Goal: Task Accomplishment & Management: Manage account settings

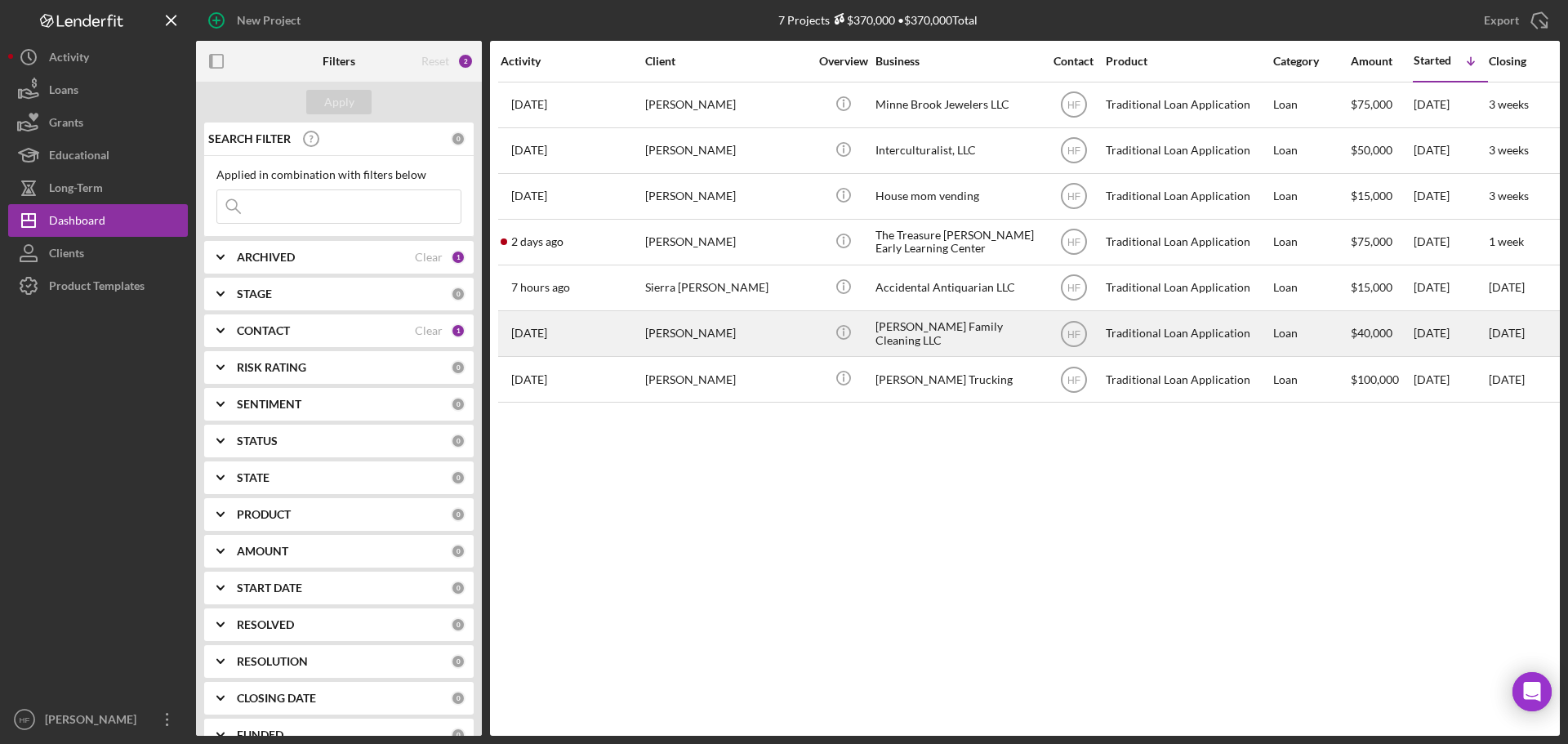
click at [760, 336] on div "[PERSON_NAME]" at bounding box center [727, 334] width 163 height 43
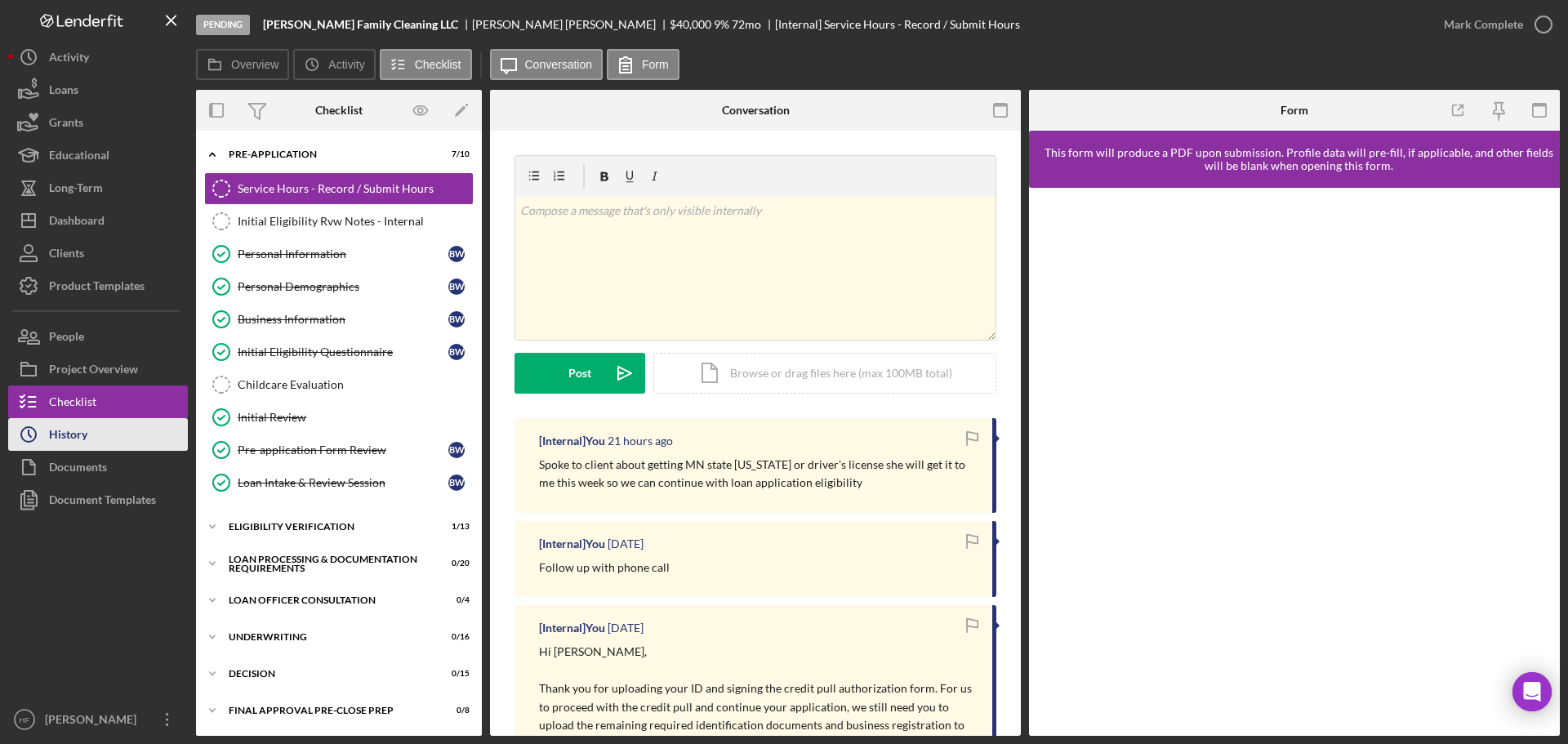
click at [123, 427] on button "Icon/History History" at bounding box center [98, 434] width 180 height 33
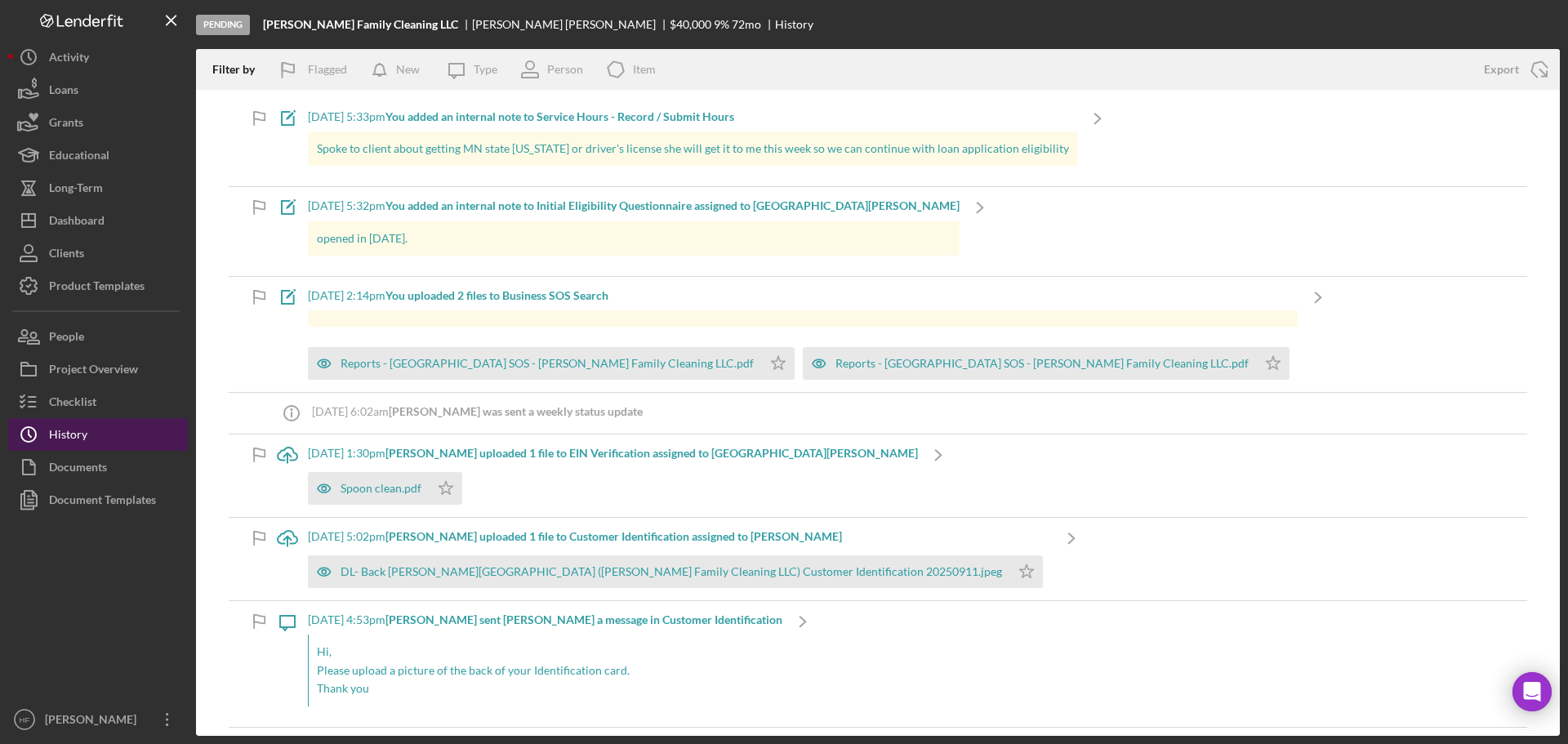
click at [130, 429] on button "Icon/History History" at bounding box center [98, 434] width 180 height 33
click at [405, 116] on div "10/6/2025 at 5:33pm You added an internal note to Service Hours - Record / Subm…" at bounding box center [692, 116] width 769 height 13
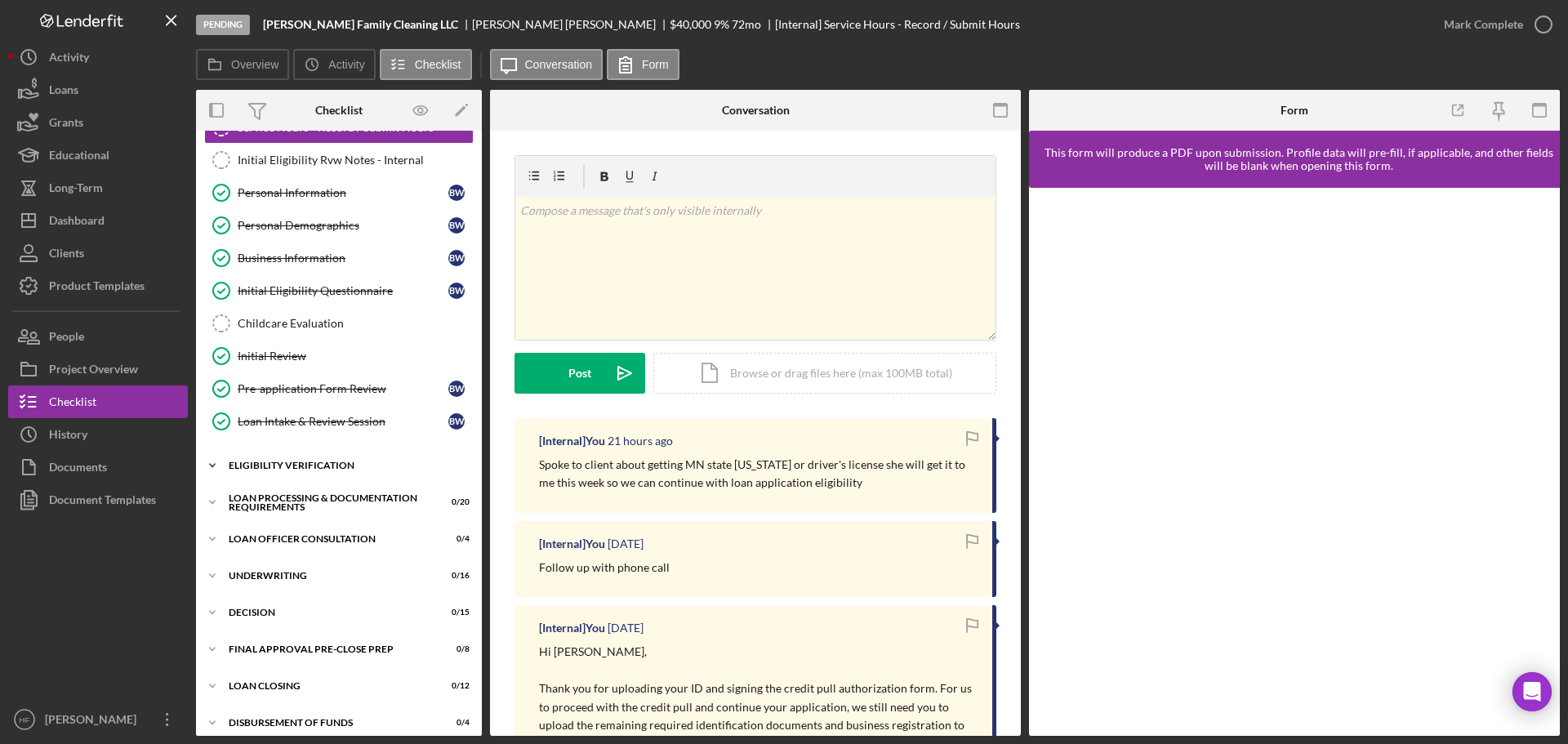
scroll to position [82, 0]
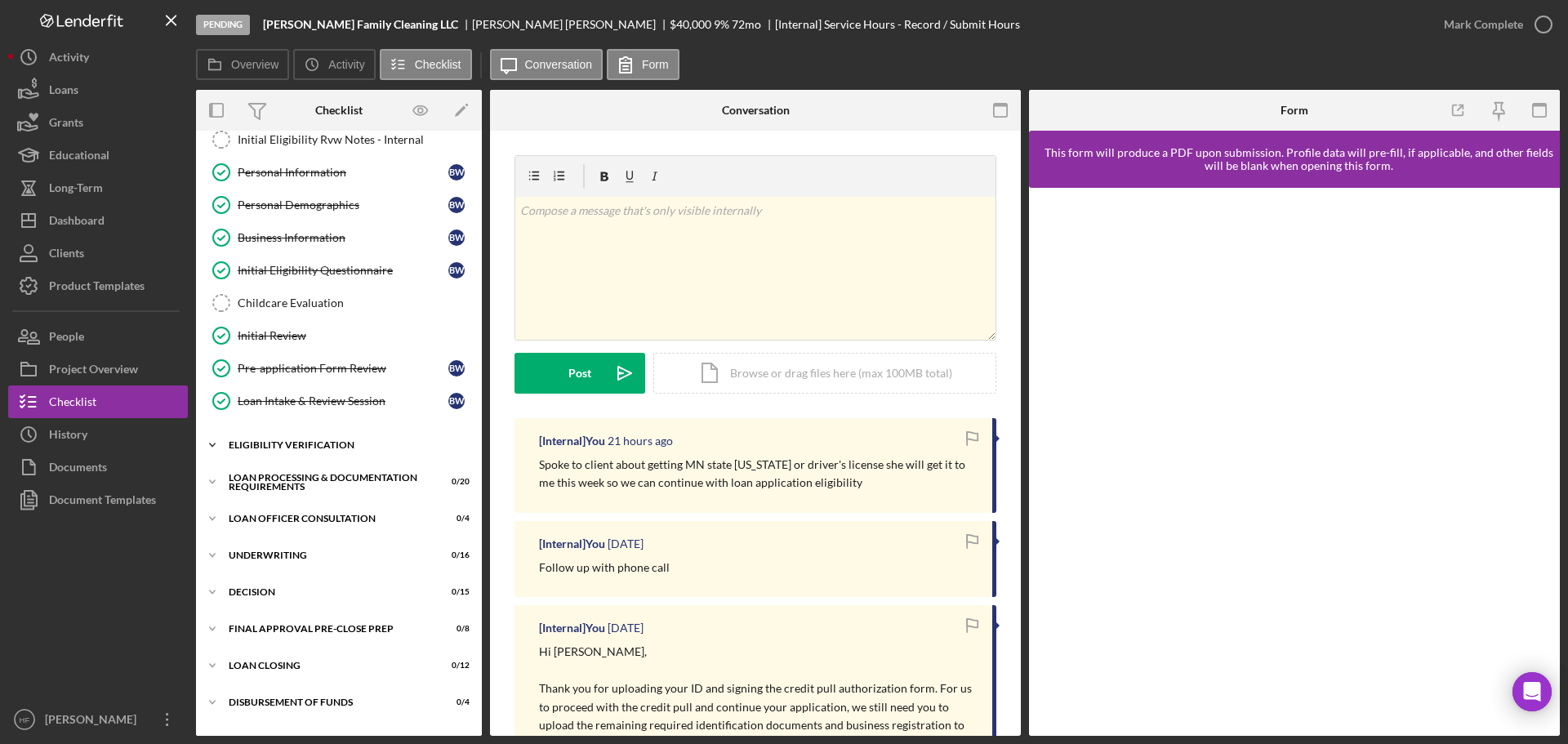
click at [296, 449] on div "Eligibility Verification" at bounding box center [345, 445] width 233 height 10
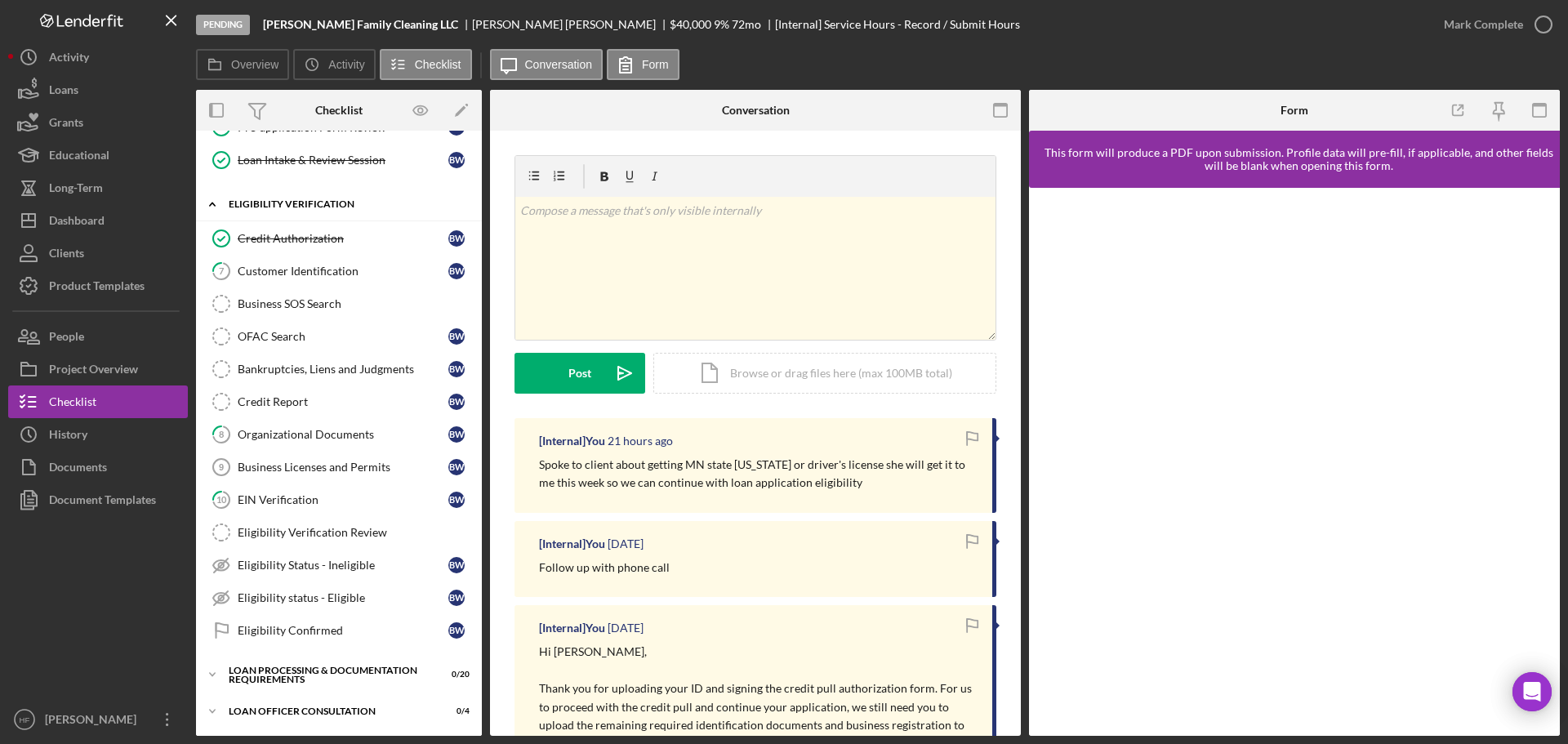
scroll to position [327, 0]
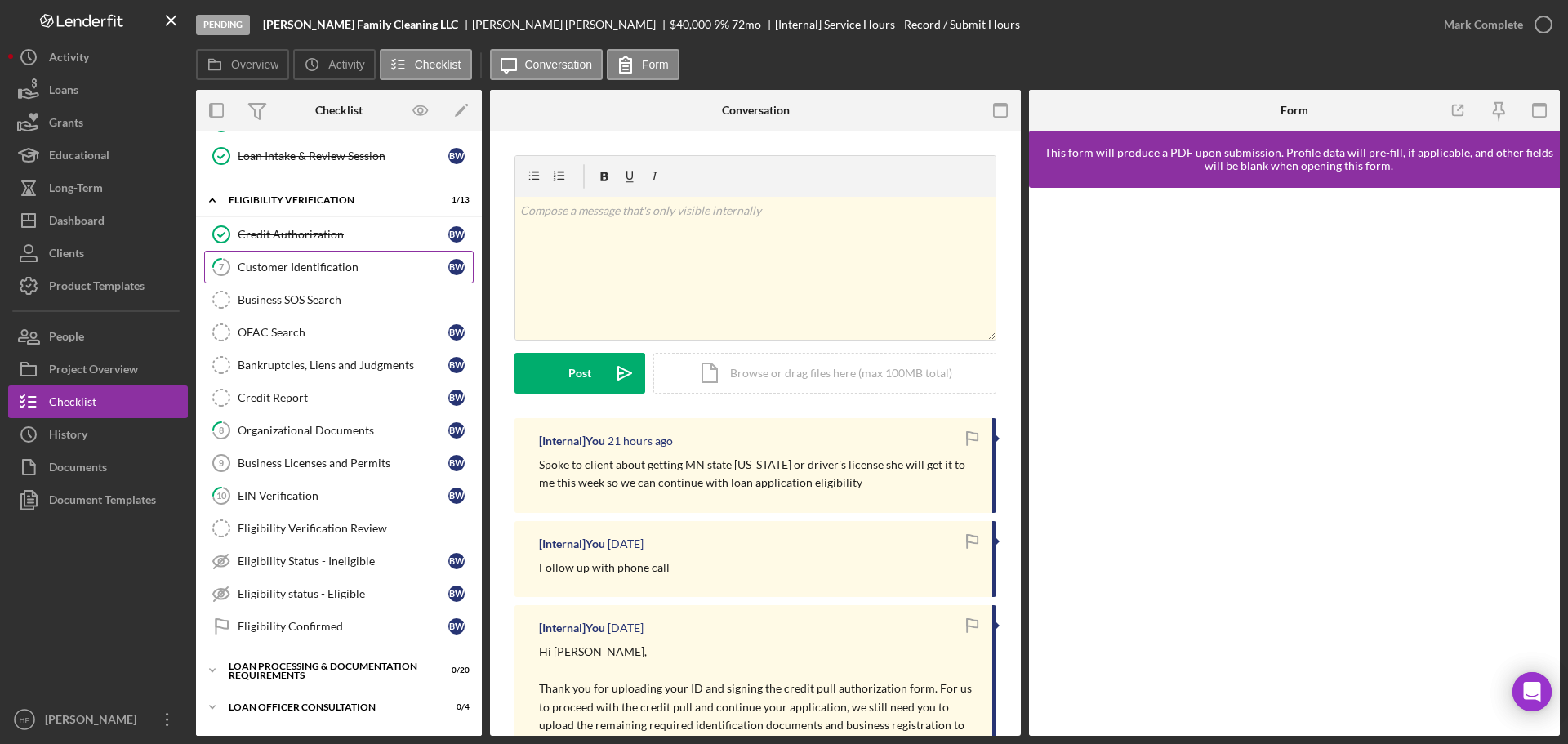
click at [373, 273] on div "Customer Identification" at bounding box center [343, 267] width 211 height 13
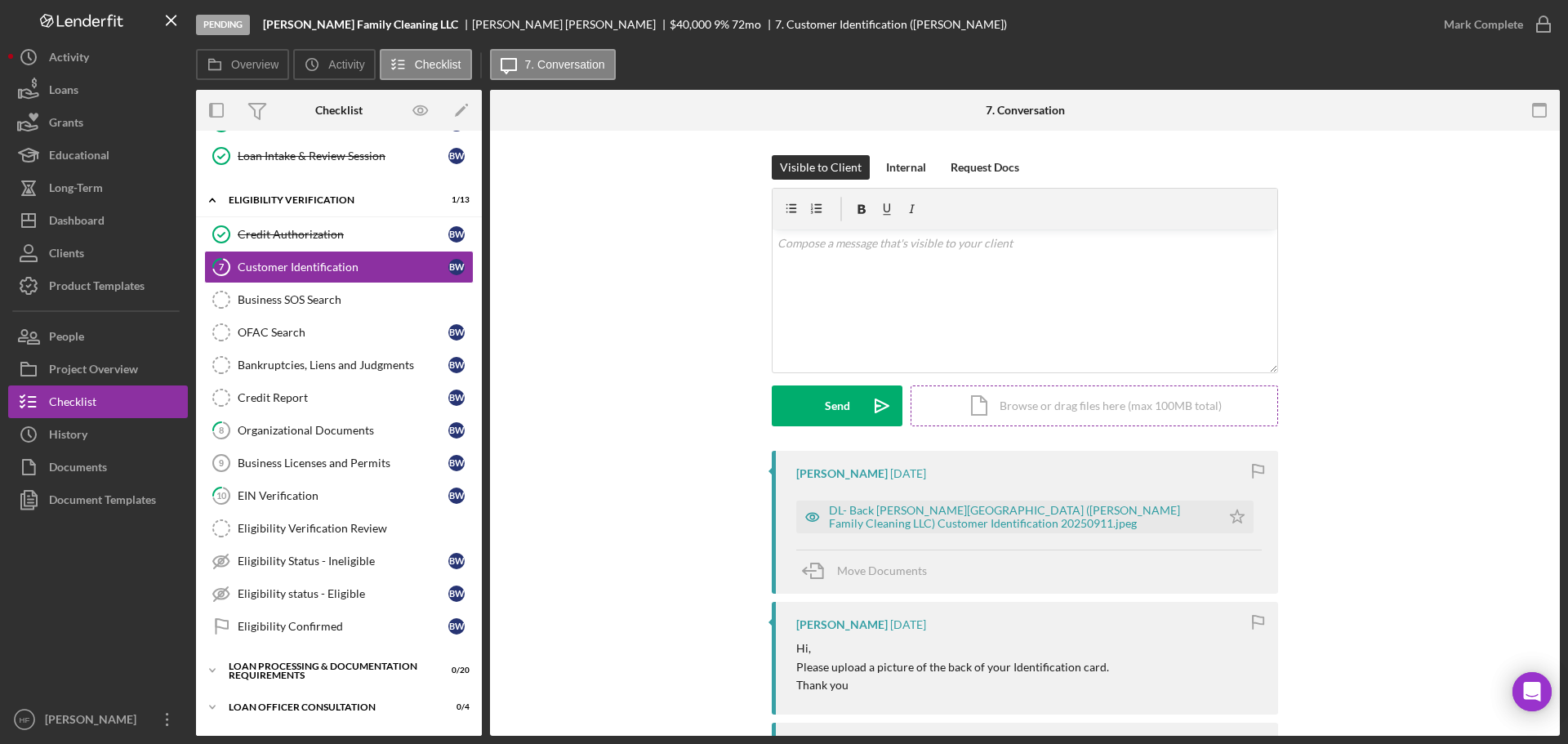
click at [1003, 400] on div "Icon/Document Browse or drag files here (max 100MB total) Tap to choose files o…" at bounding box center [1094, 405] width 367 height 40
click at [790, 405] on button "Upload Icon/Upload" at bounding box center [836, 405] width 130 height 40
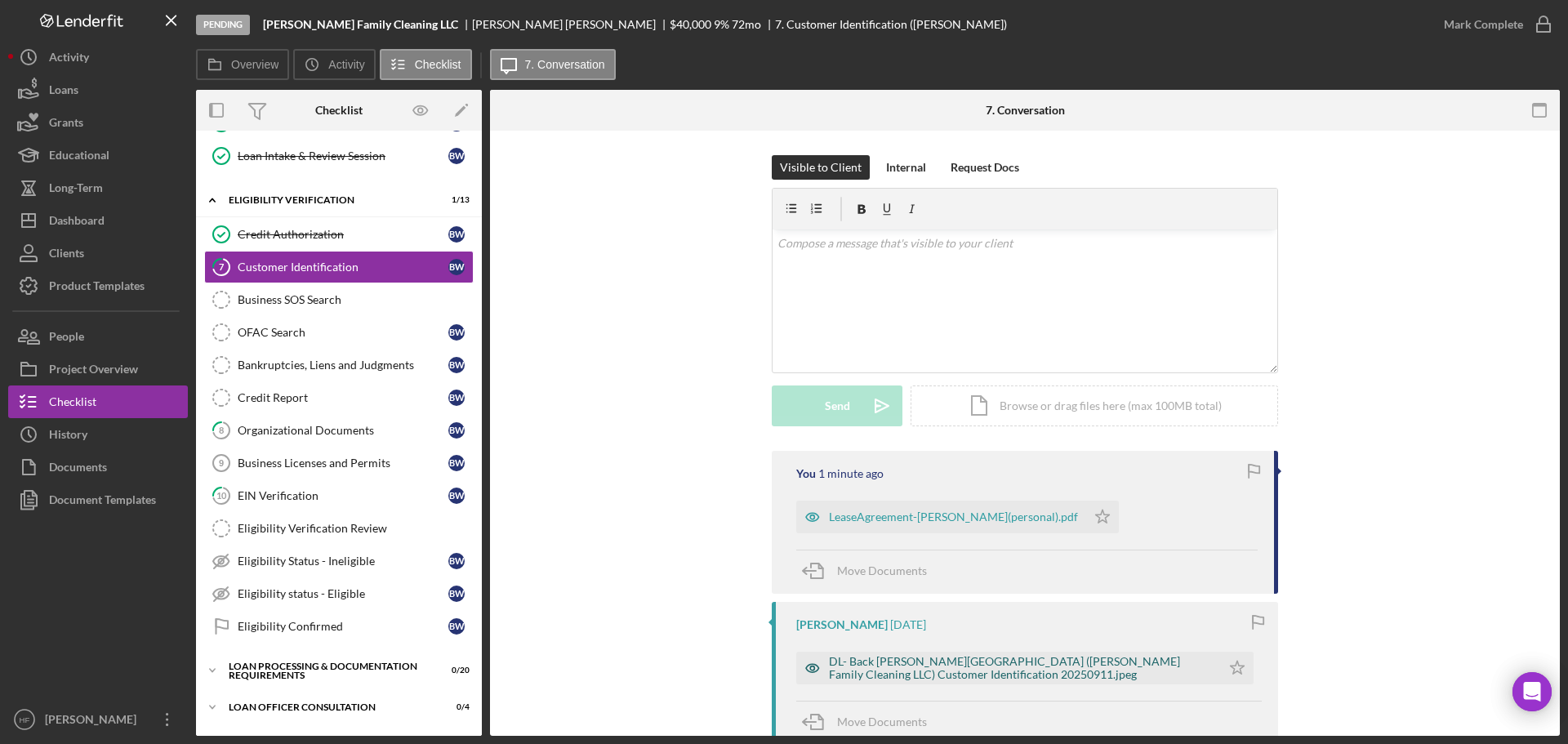
click at [1072, 671] on div "DL- Back [PERSON_NAME][GEOGRAPHIC_DATA] ([PERSON_NAME] Family Cleaning LLC) Cus…" at bounding box center [1021, 668] width 384 height 26
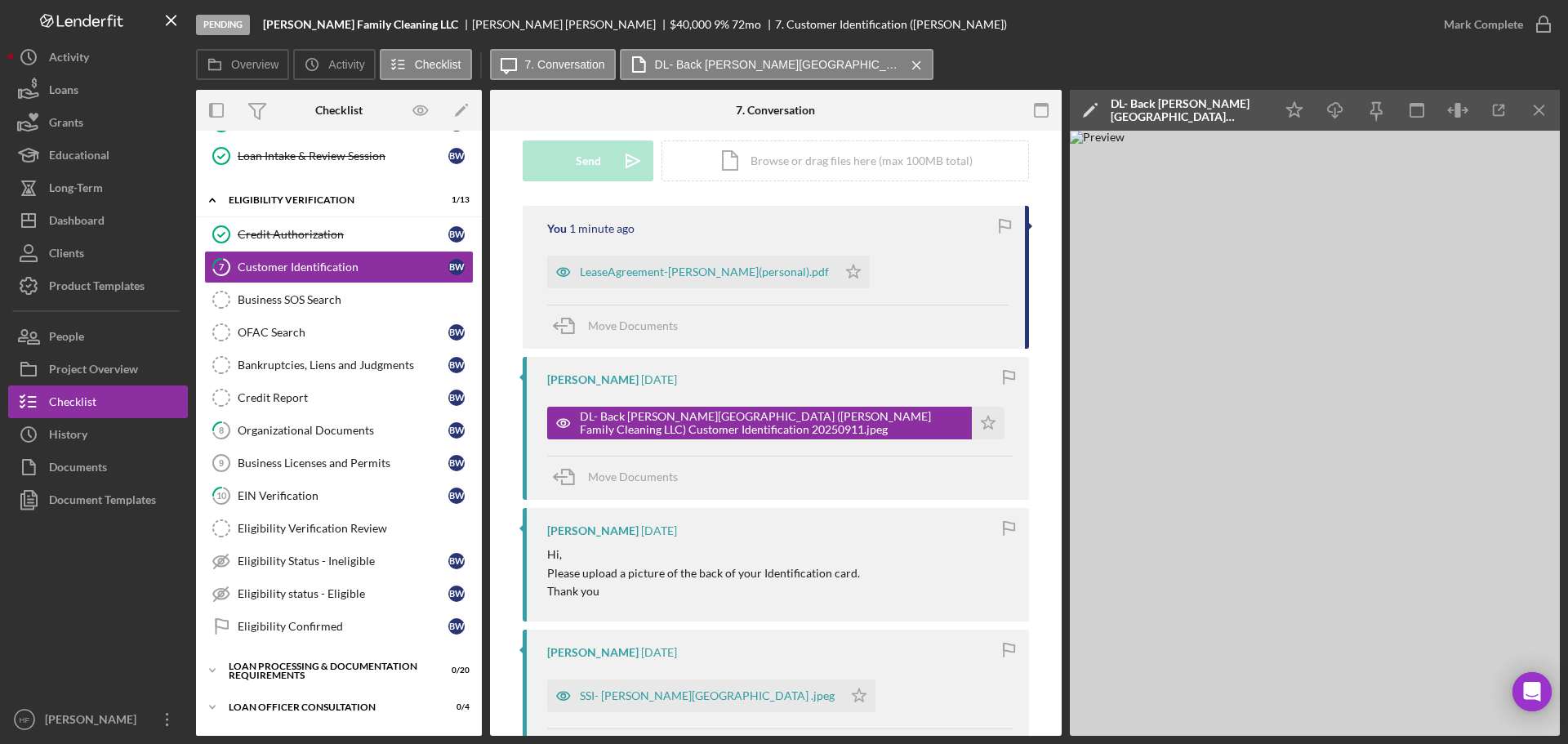
scroll to position [327, 0]
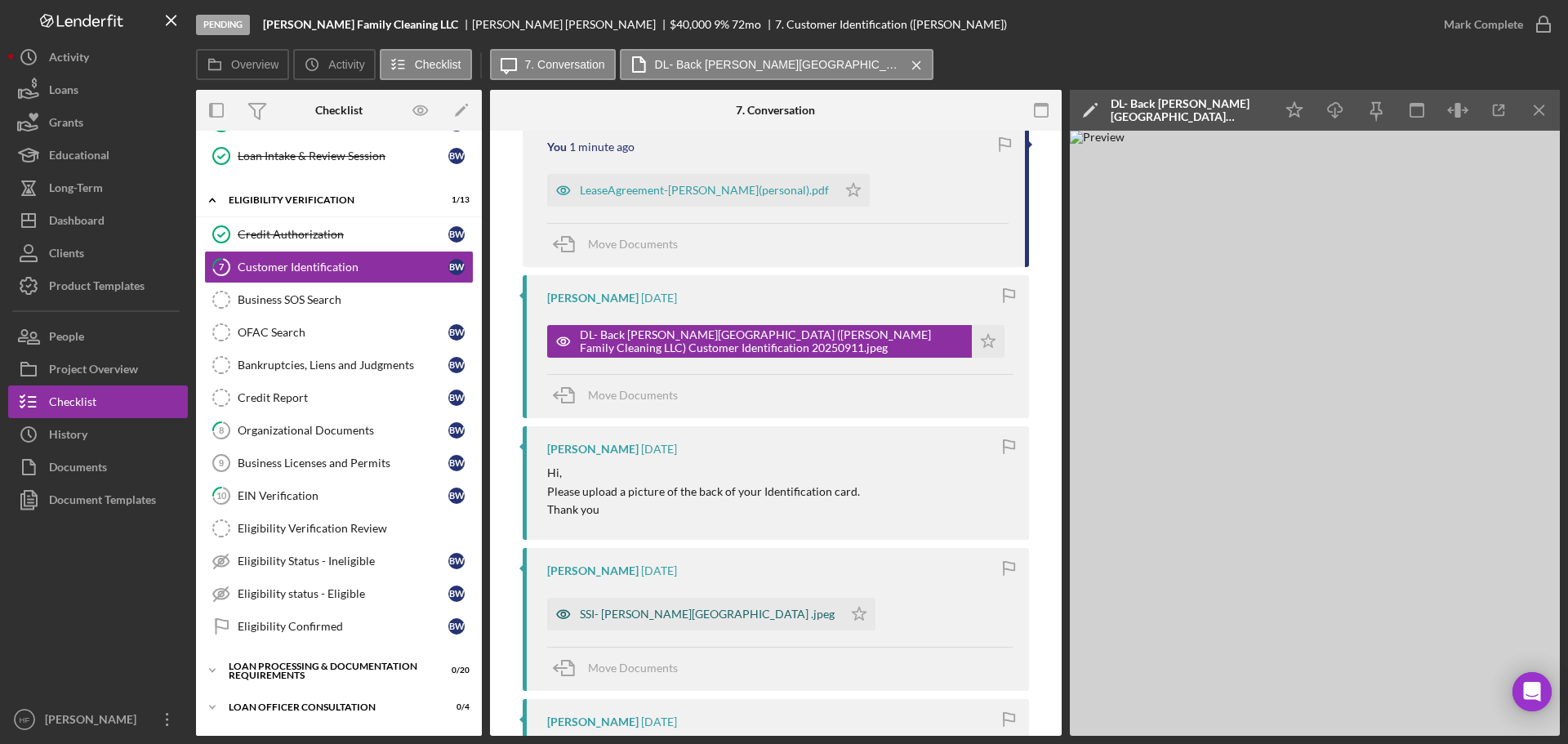
click at [721, 615] on div "SSI- [PERSON_NAME][GEOGRAPHIC_DATA] .jpeg" at bounding box center [707, 614] width 255 height 13
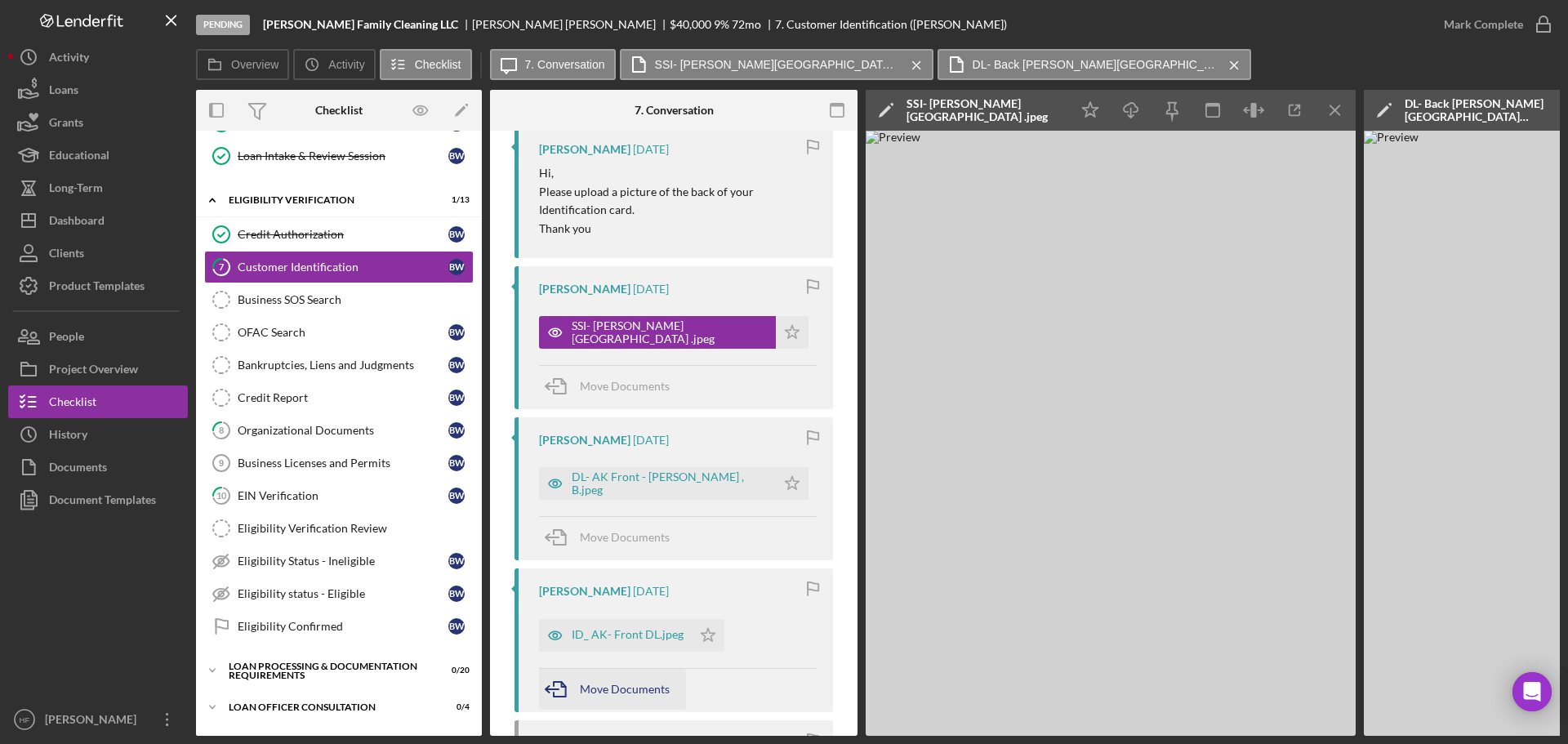
scroll to position [653, 0]
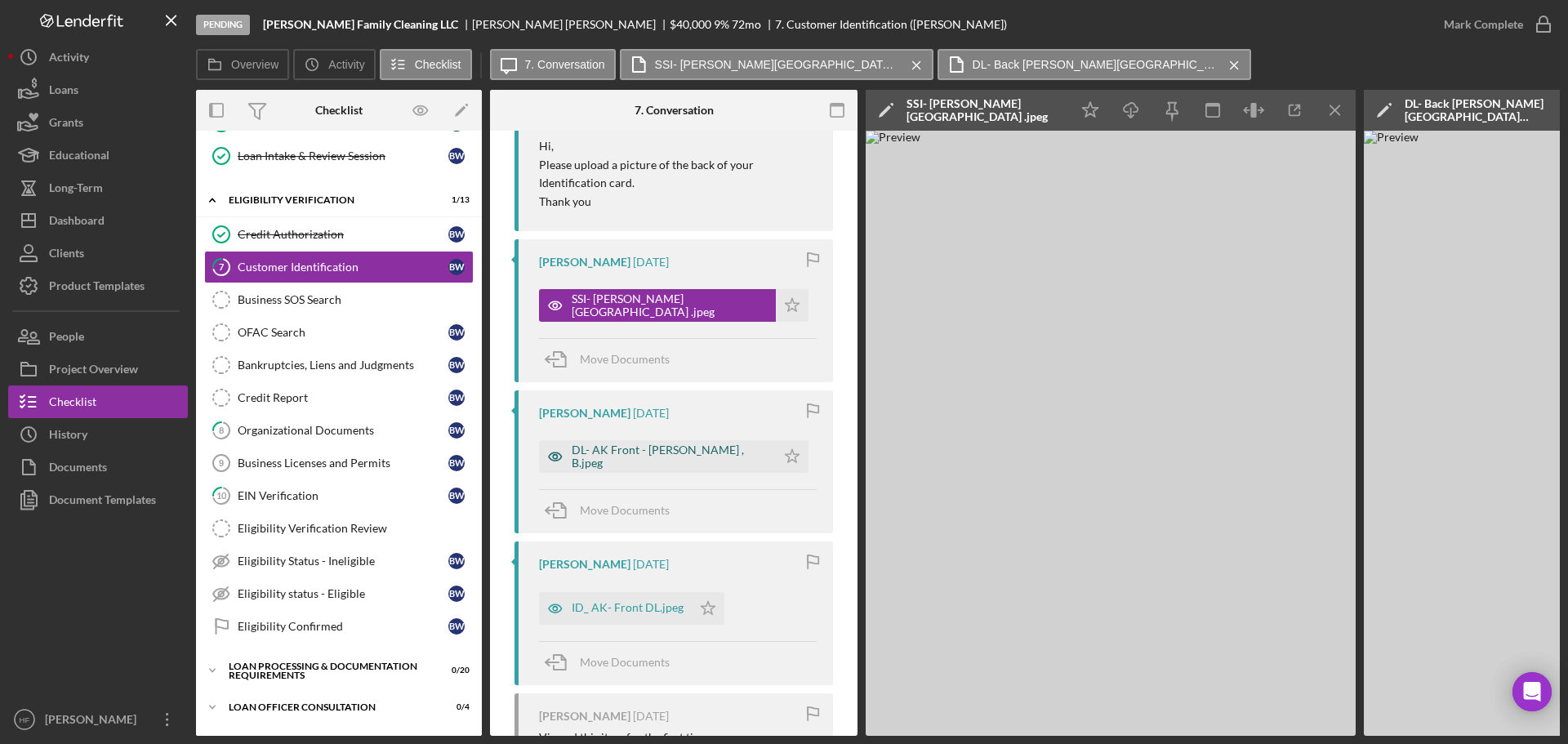
click at [656, 461] on div "DL- AK Front - [PERSON_NAME] , B.jpeg" at bounding box center [669, 457] width 196 height 26
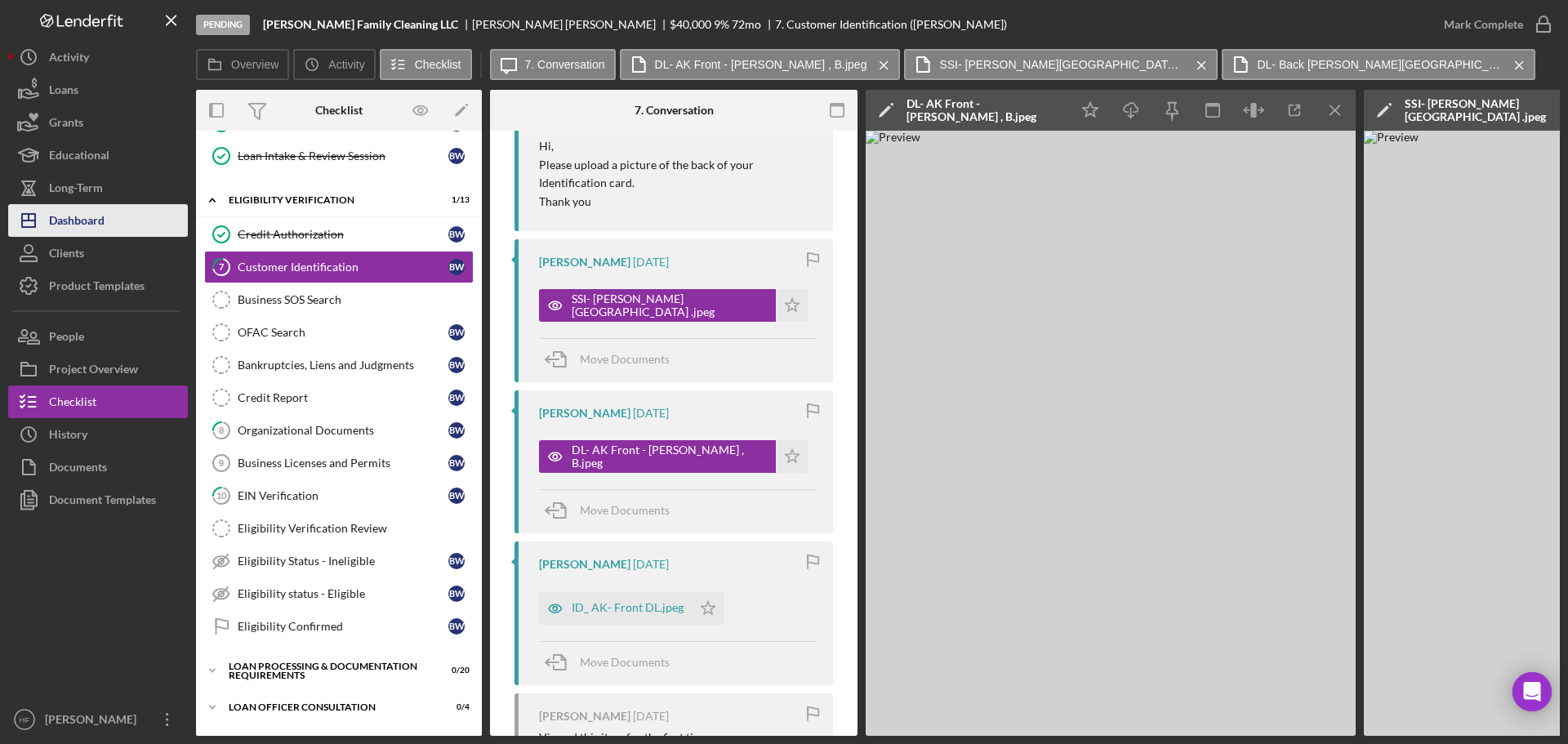
click at [125, 224] on button "Icon/Dashboard Dashboard" at bounding box center [98, 220] width 180 height 33
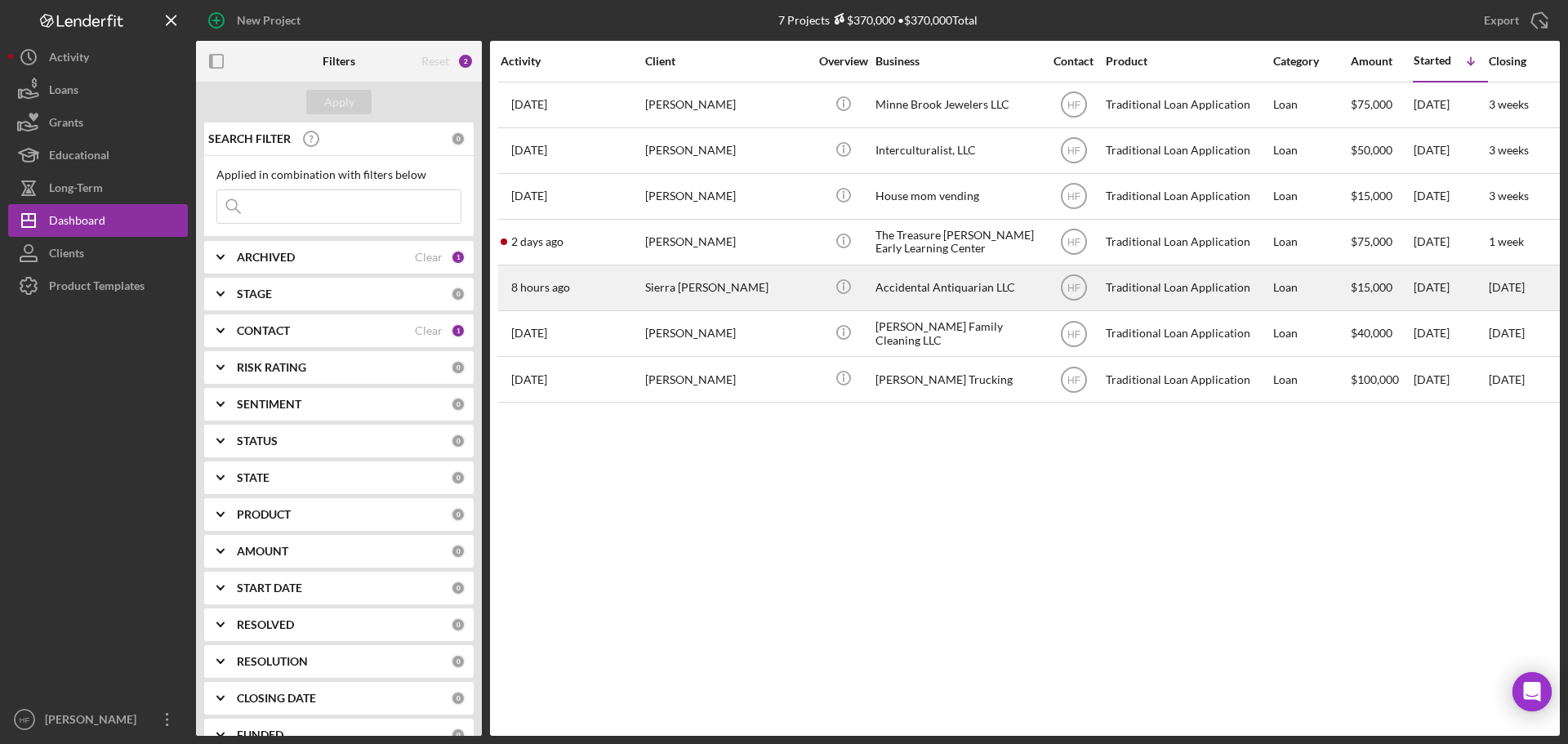
click at [717, 282] on div "Sierra [PERSON_NAME]" at bounding box center [727, 287] width 163 height 43
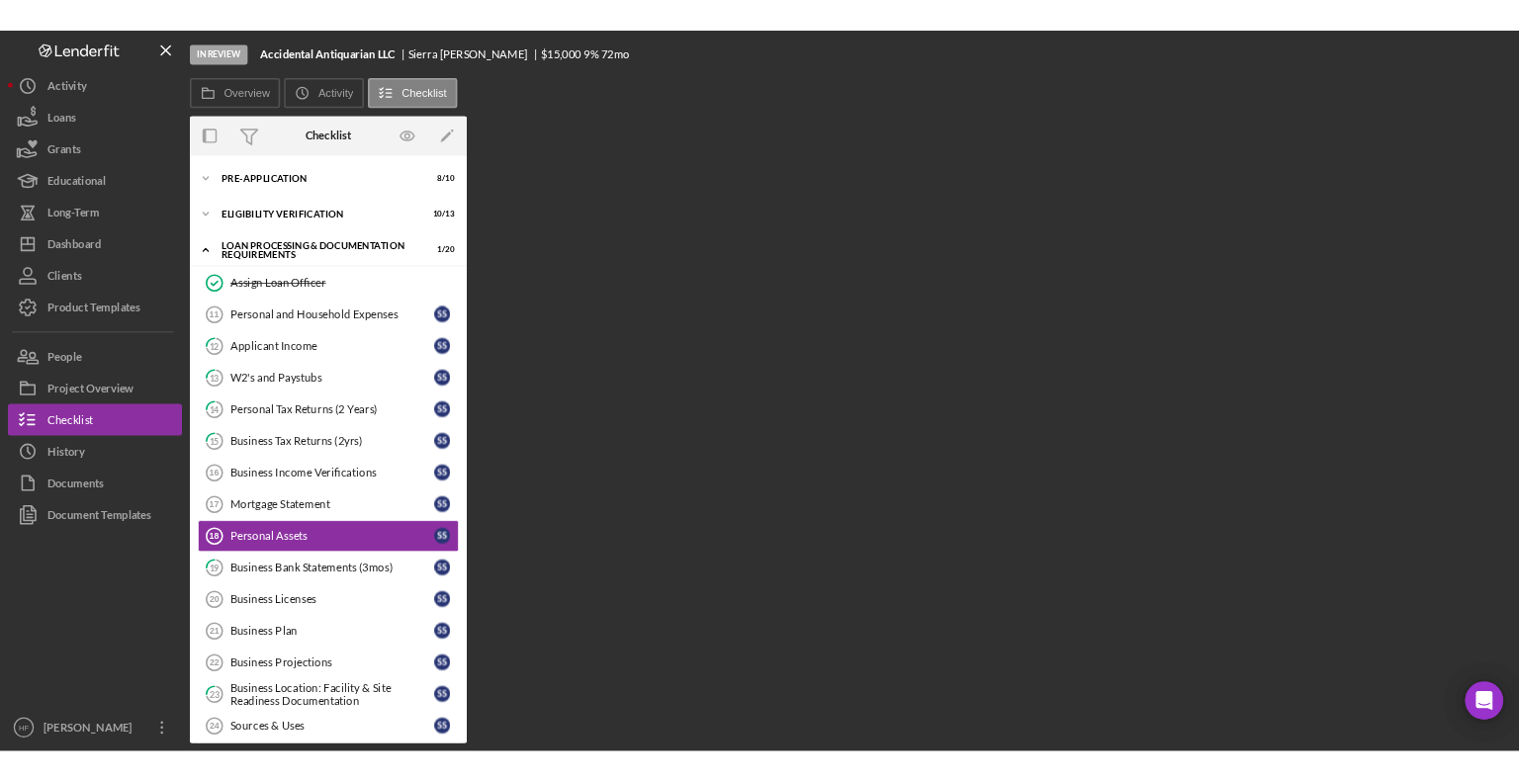
scroll to position [109, 0]
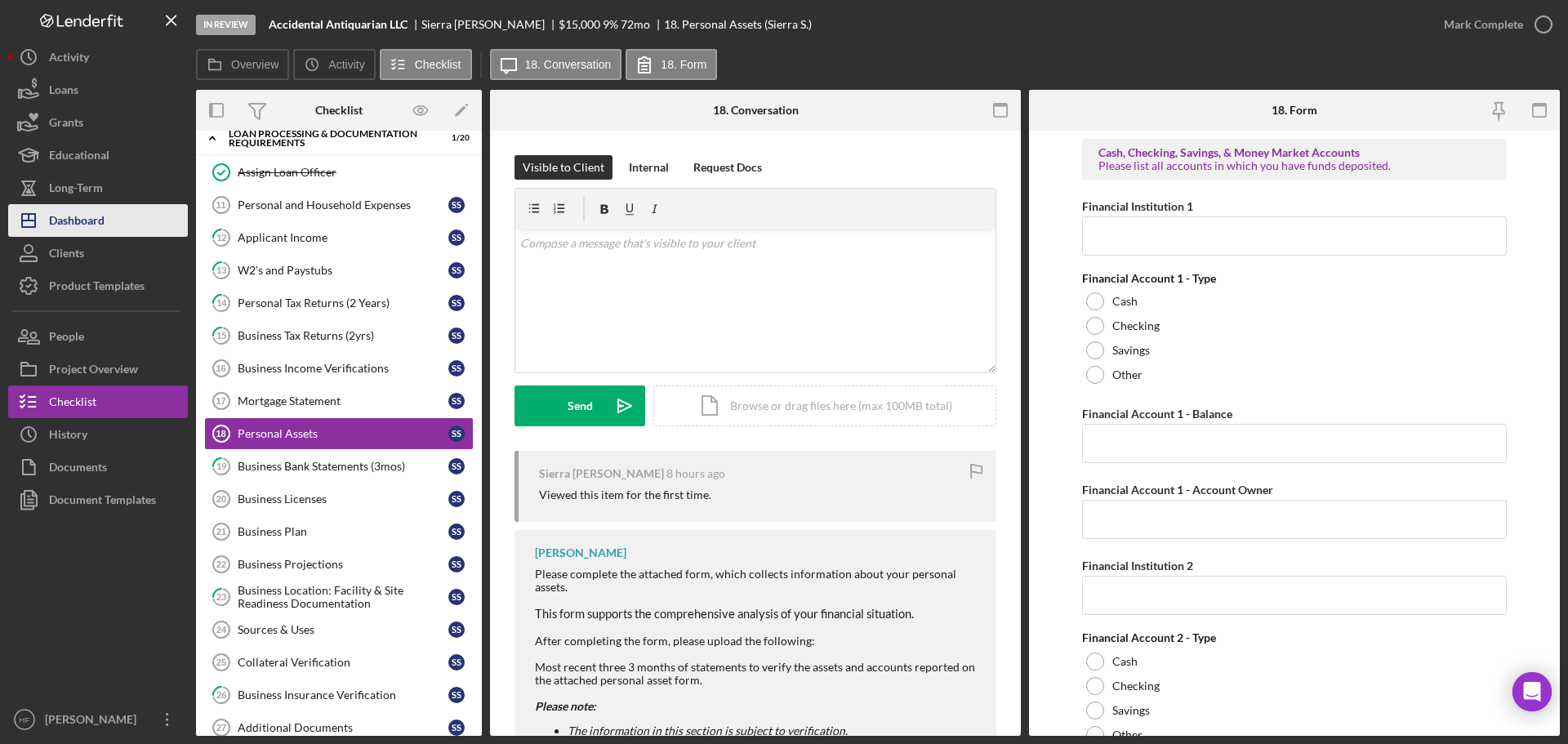
click at [83, 218] on div "Dashboard" at bounding box center [76, 222] width 55 height 36
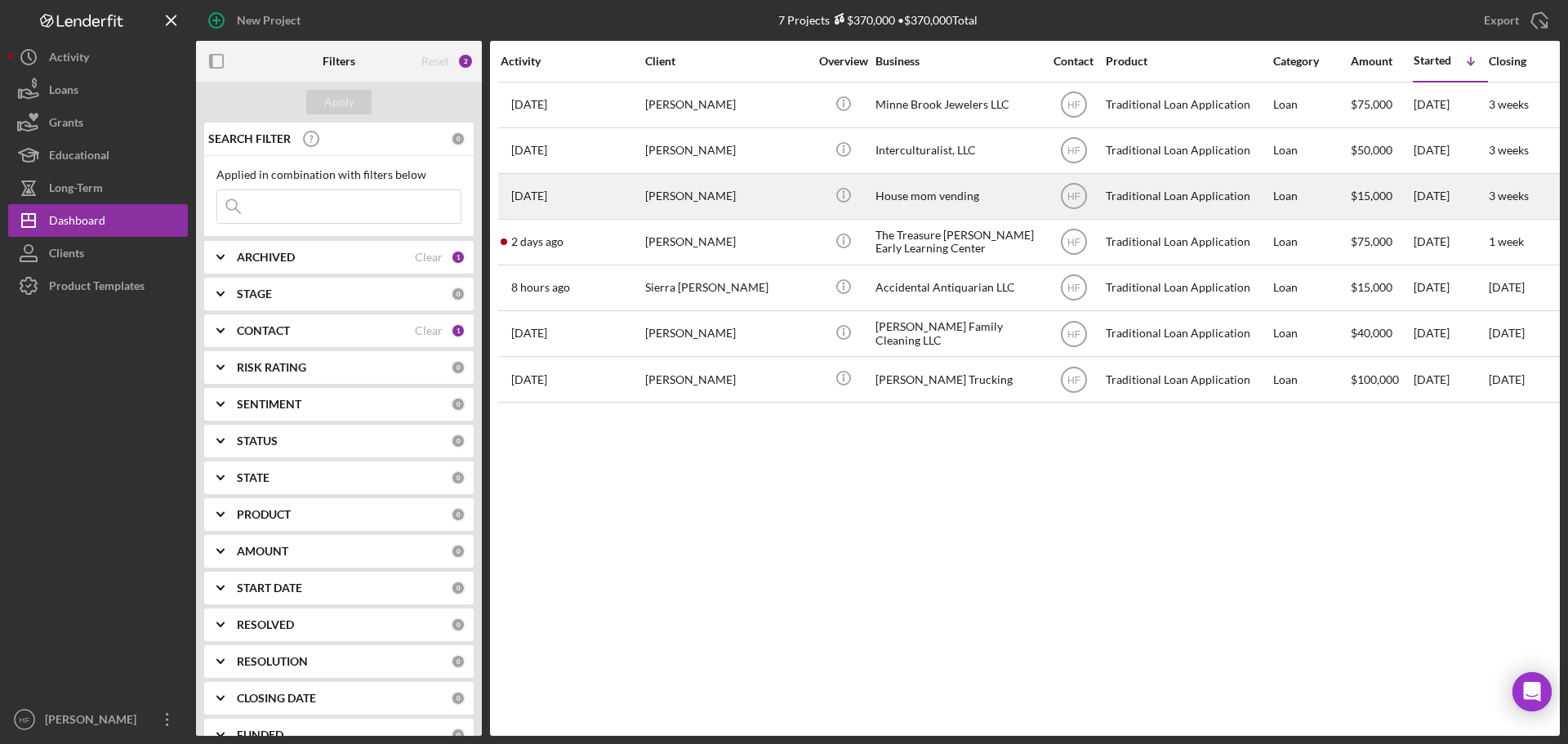
click at [762, 202] on div "[PERSON_NAME]" at bounding box center [727, 197] width 163 height 43
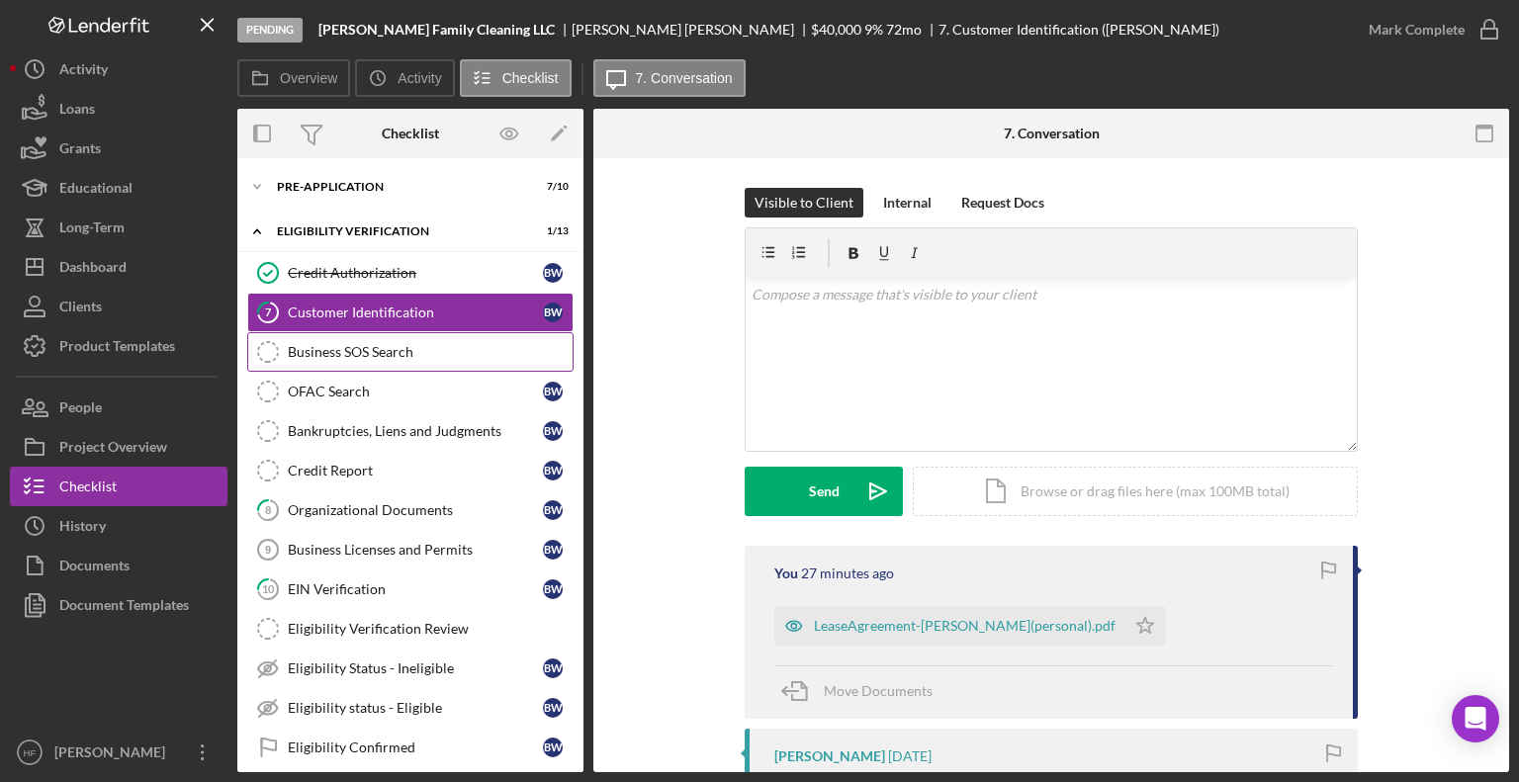
click at [453, 344] on div "Business SOS Search" at bounding box center [430, 352] width 285 height 16
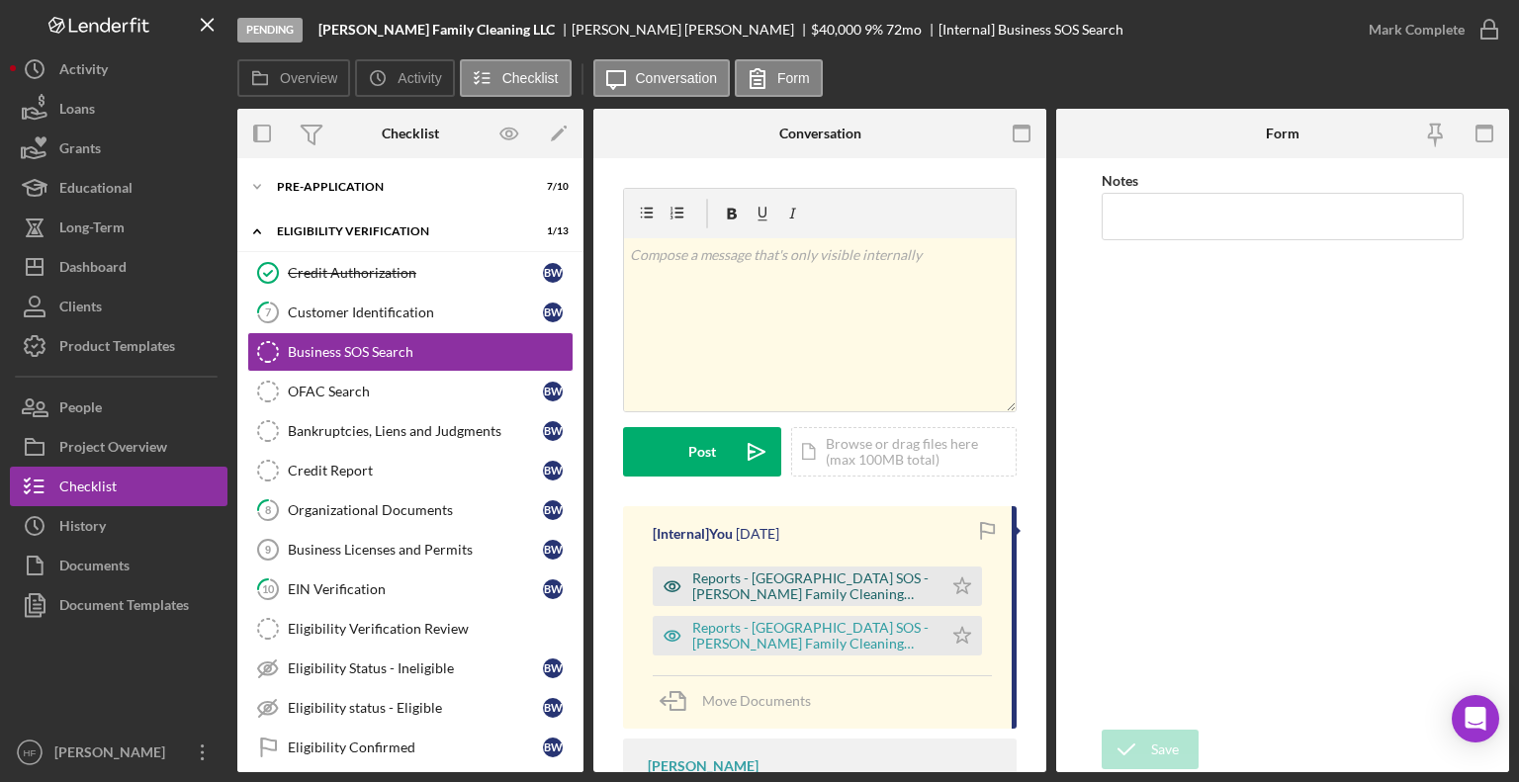
click at [859, 592] on div "Reports - [GEOGRAPHIC_DATA] SOS - [PERSON_NAME] Family Cleaning LLC.pdf" at bounding box center [812, 587] width 240 height 32
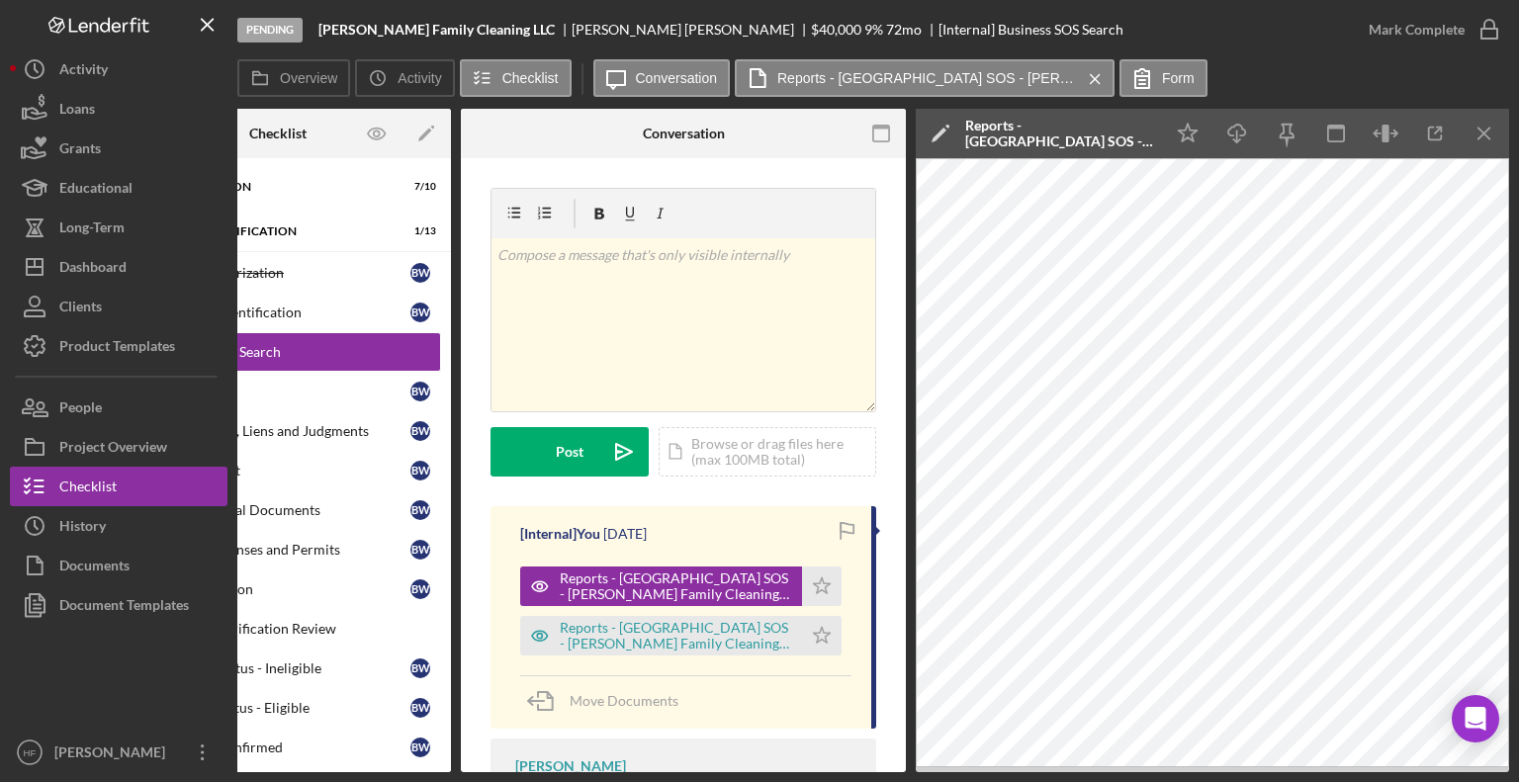
scroll to position [0, 133]
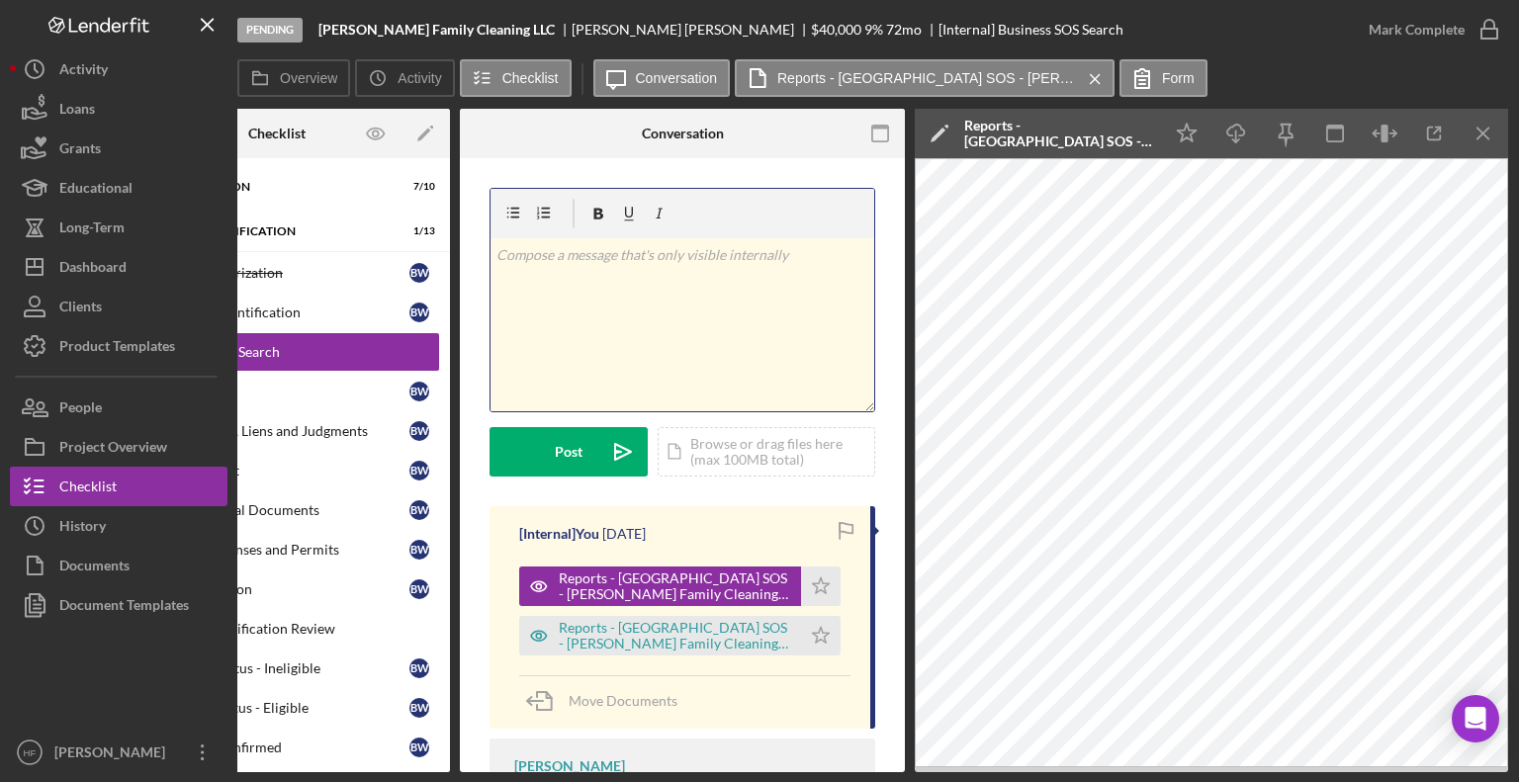
click at [666, 271] on div "v Color teal Color pink Remove color Add row above Add row below Add column bef…" at bounding box center [682, 324] width 384 height 173
click at [500, 354] on p "filing date: [DATE]" at bounding box center [682, 356] width 373 height 22
click at [712, 368] on div "v Color teal Color pink Remove color Add row above Add row below Add column bef…" at bounding box center [682, 324] width 384 height 173
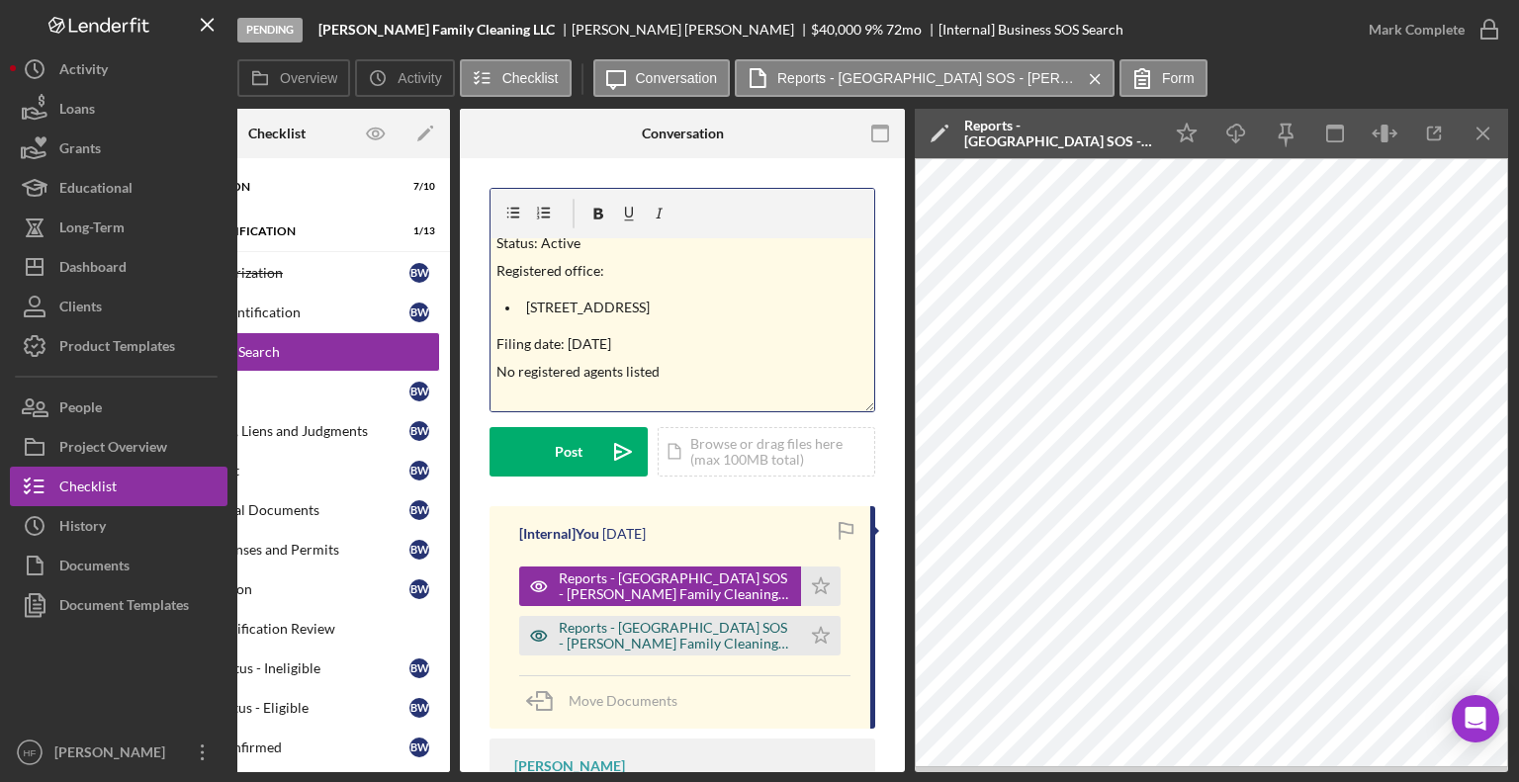
click at [726, 638] on div "Reports - [GEOGRAPHIC_DATA] SOS - [PERSON_NAME] Family Cleaning LLC.pdf" at bounding box center [675, 636] width 232 height 32
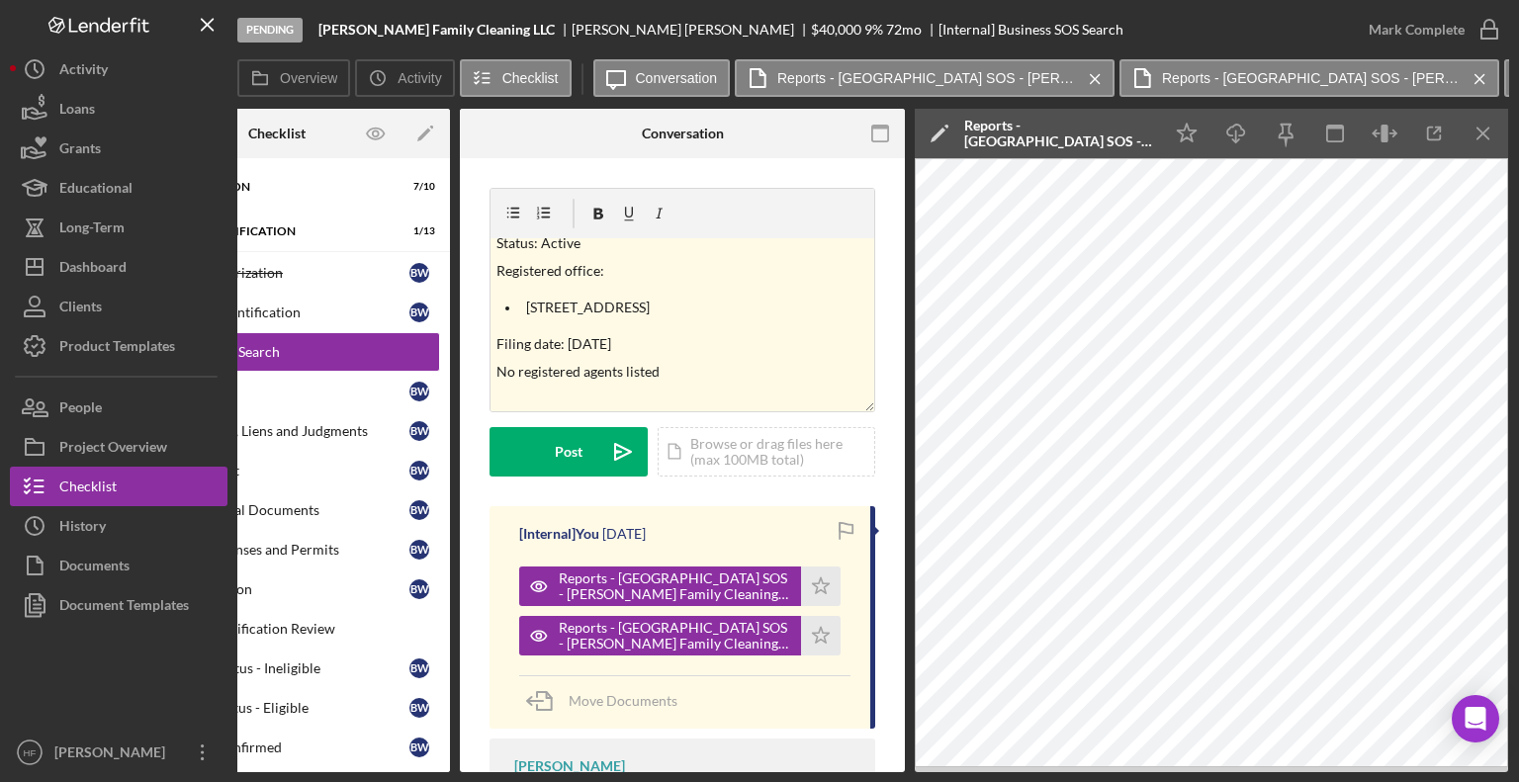
click at [1491, 142] on icon "Icon/Menu Close" at bounding box center [1484, 134] width 44 height 44
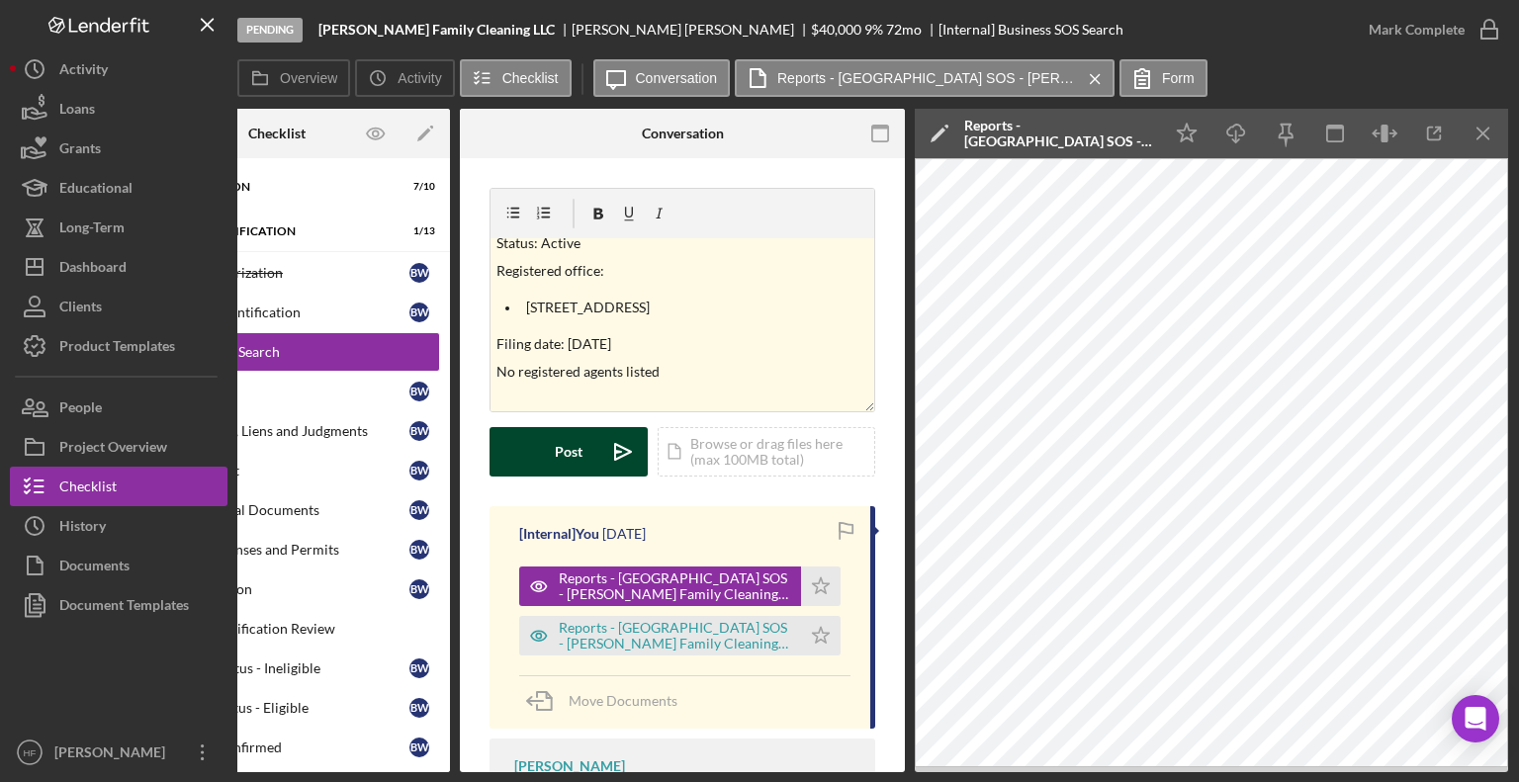
click at [571, 459] on div "Post" at bounding box center [569, 451] width 28 height 49
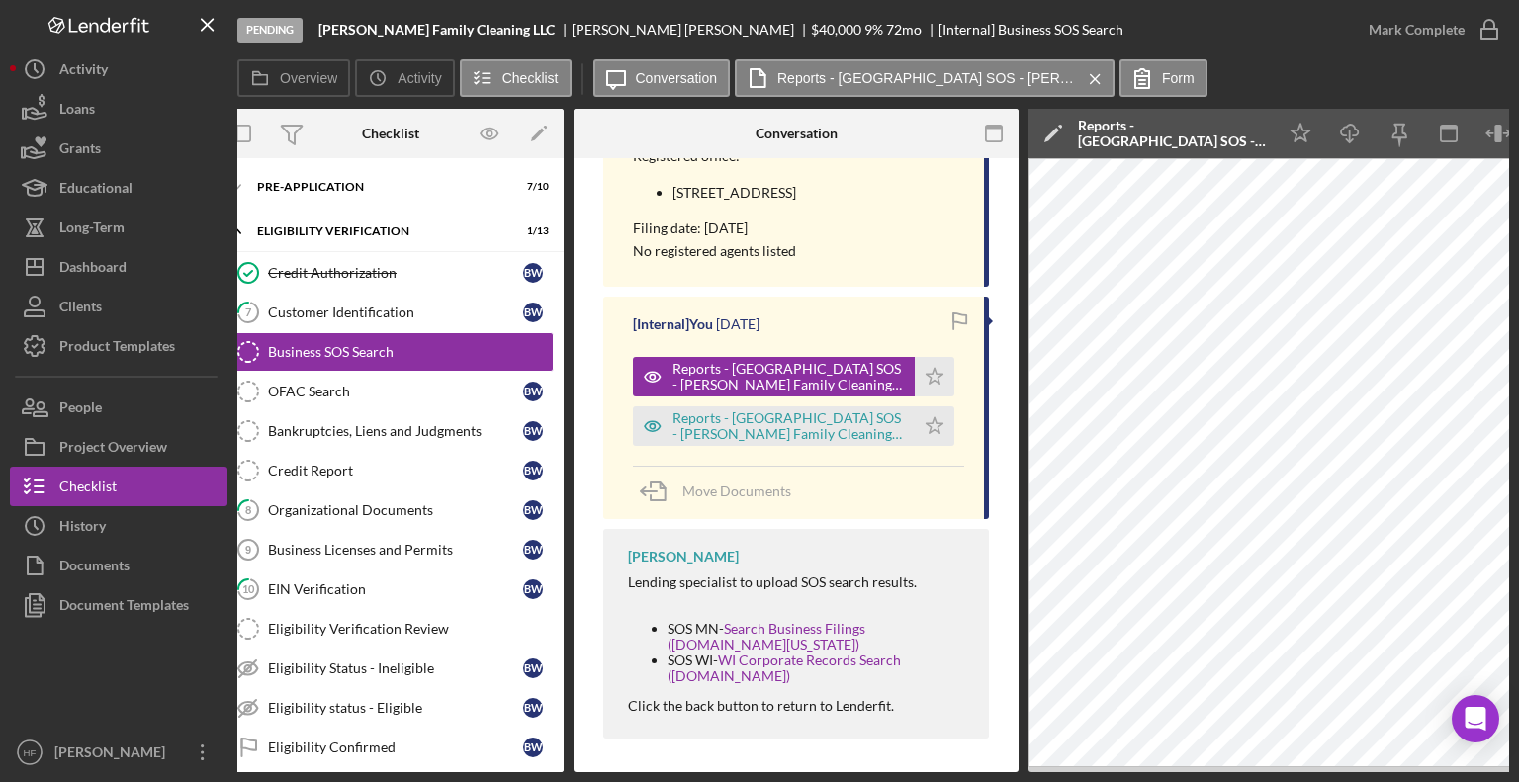
scroll to position [0, 20]
click at [933, 397] on icon "Icon/Star" at bounding box center [935, 377] width 40 height 40
click at [927, 446] on icon "Icon/Star" at bounding box center [935, 426] width 40 height 40
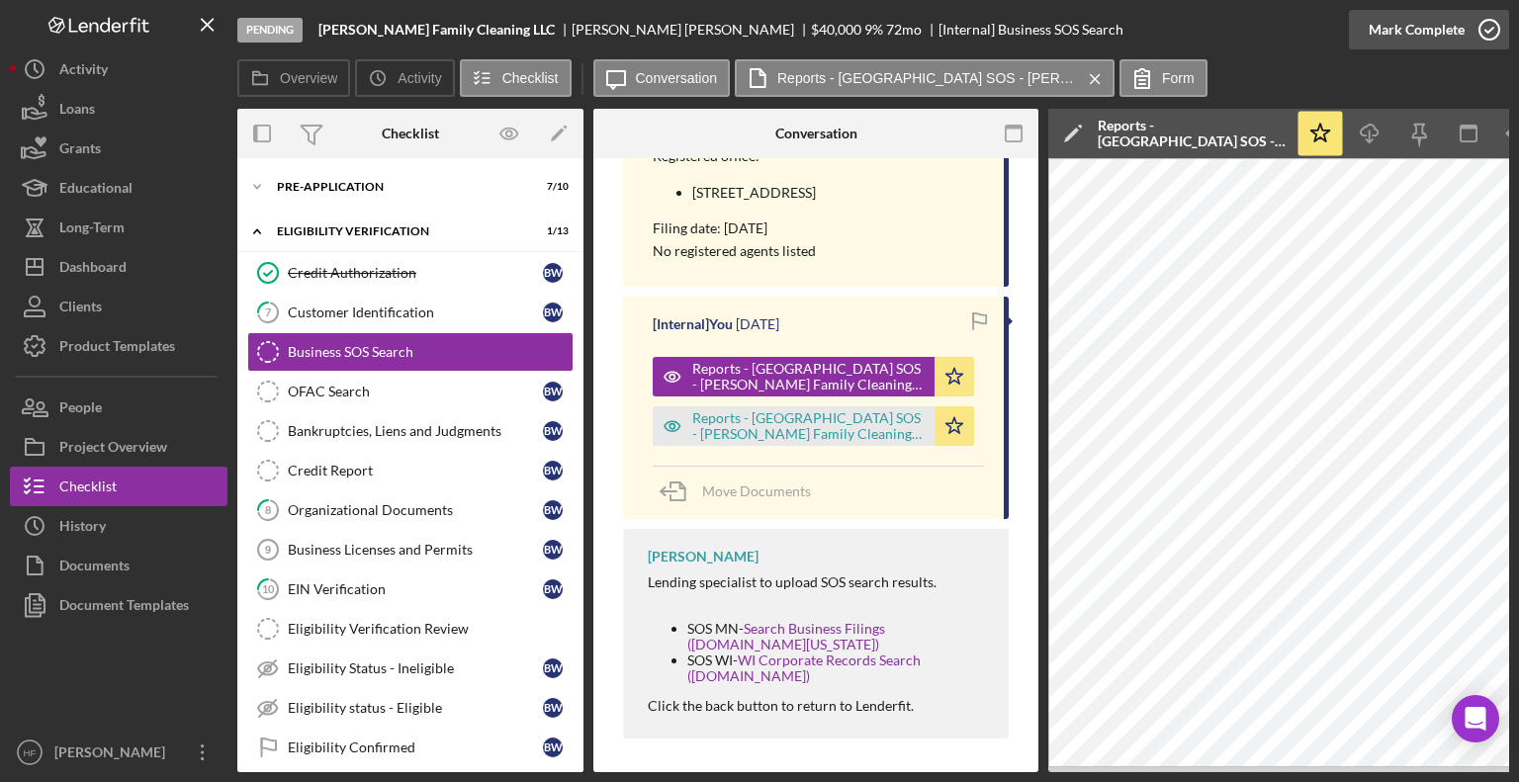
click at [1444, 42] on div "Mark Complete" at bounding box center [1417, 30] width 96 height 40
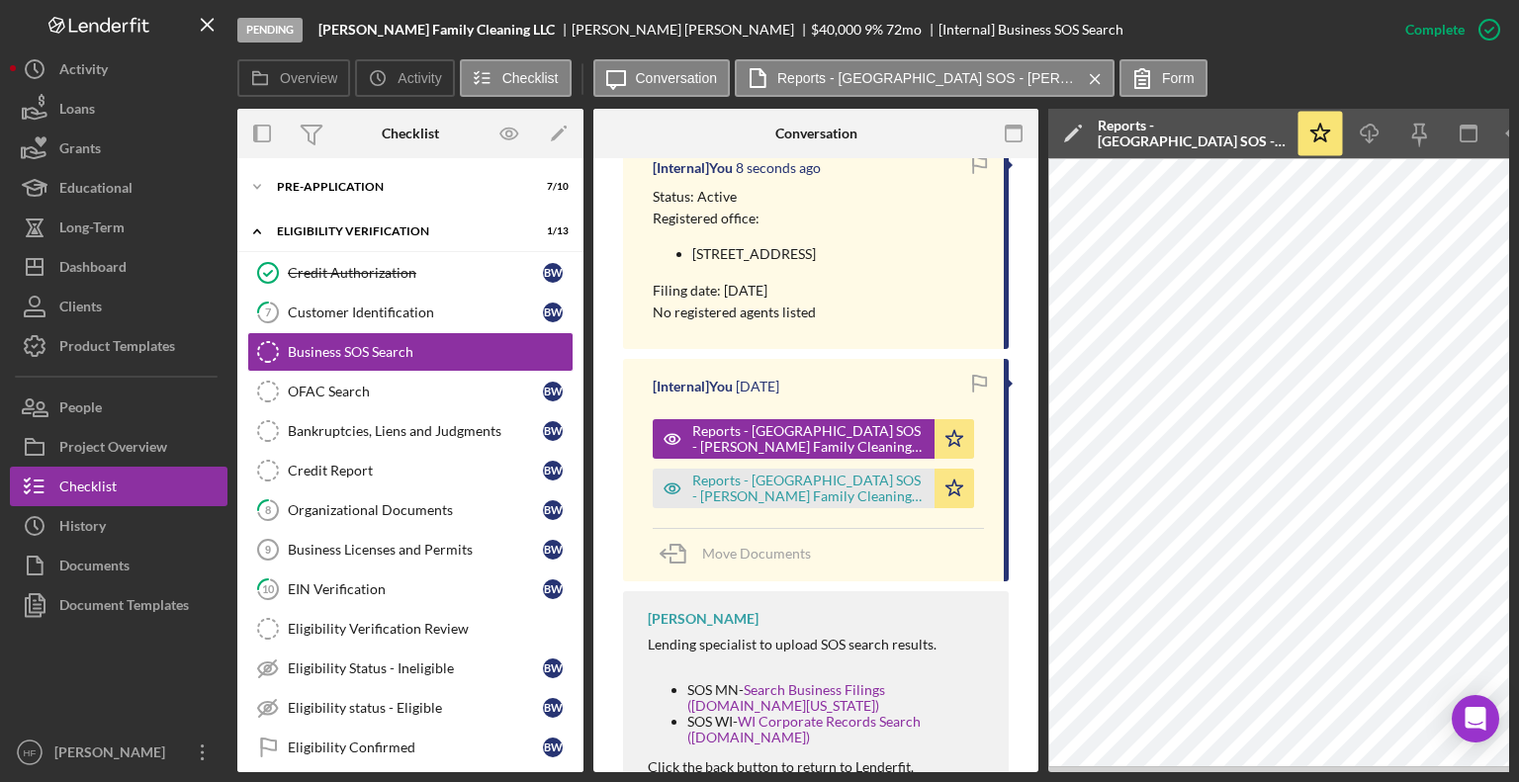
scroll to position [791, 0]
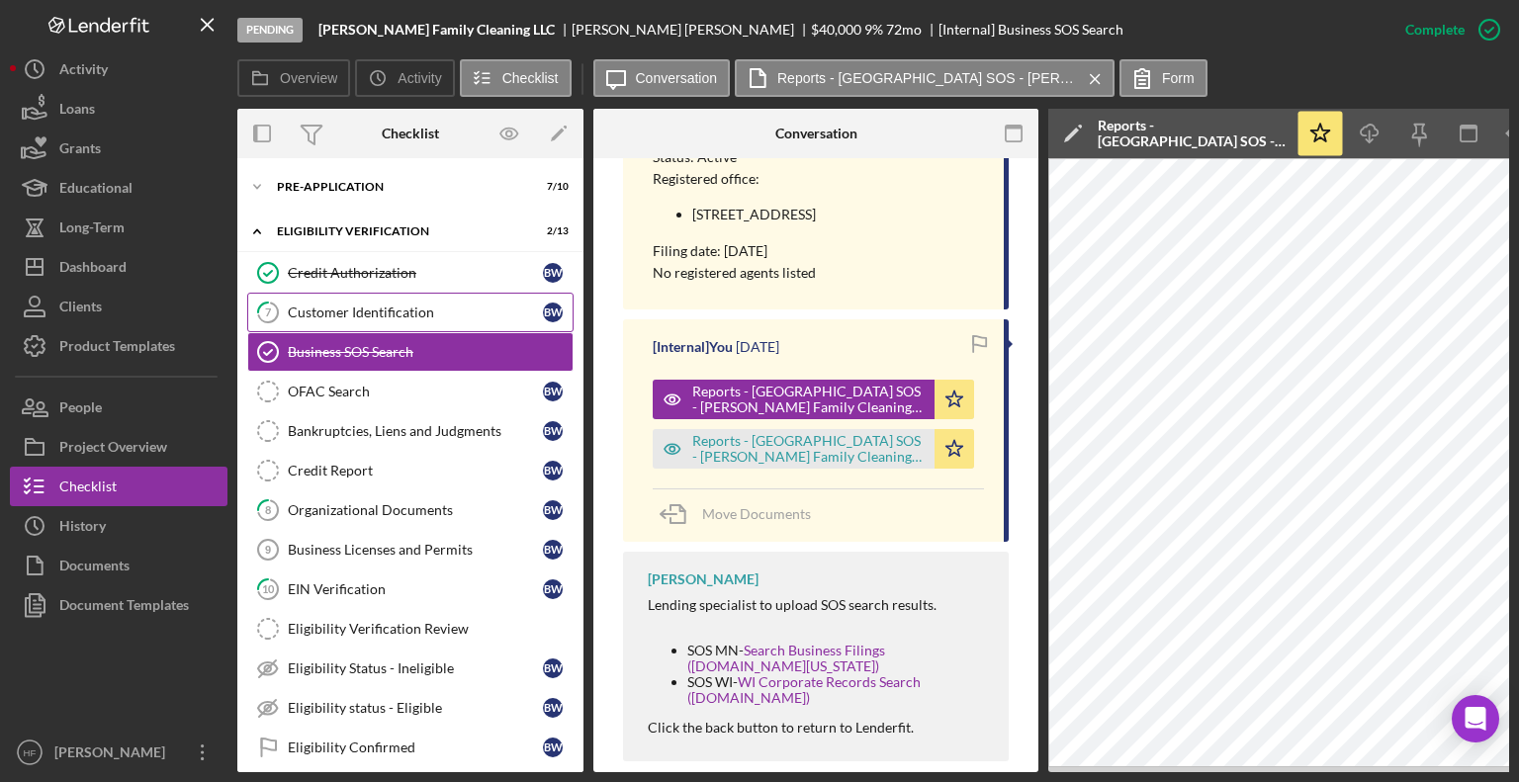
click at [407, 322] on link "7 Customer Identification B W" at bounding box center [410, 313] width 326 height 40
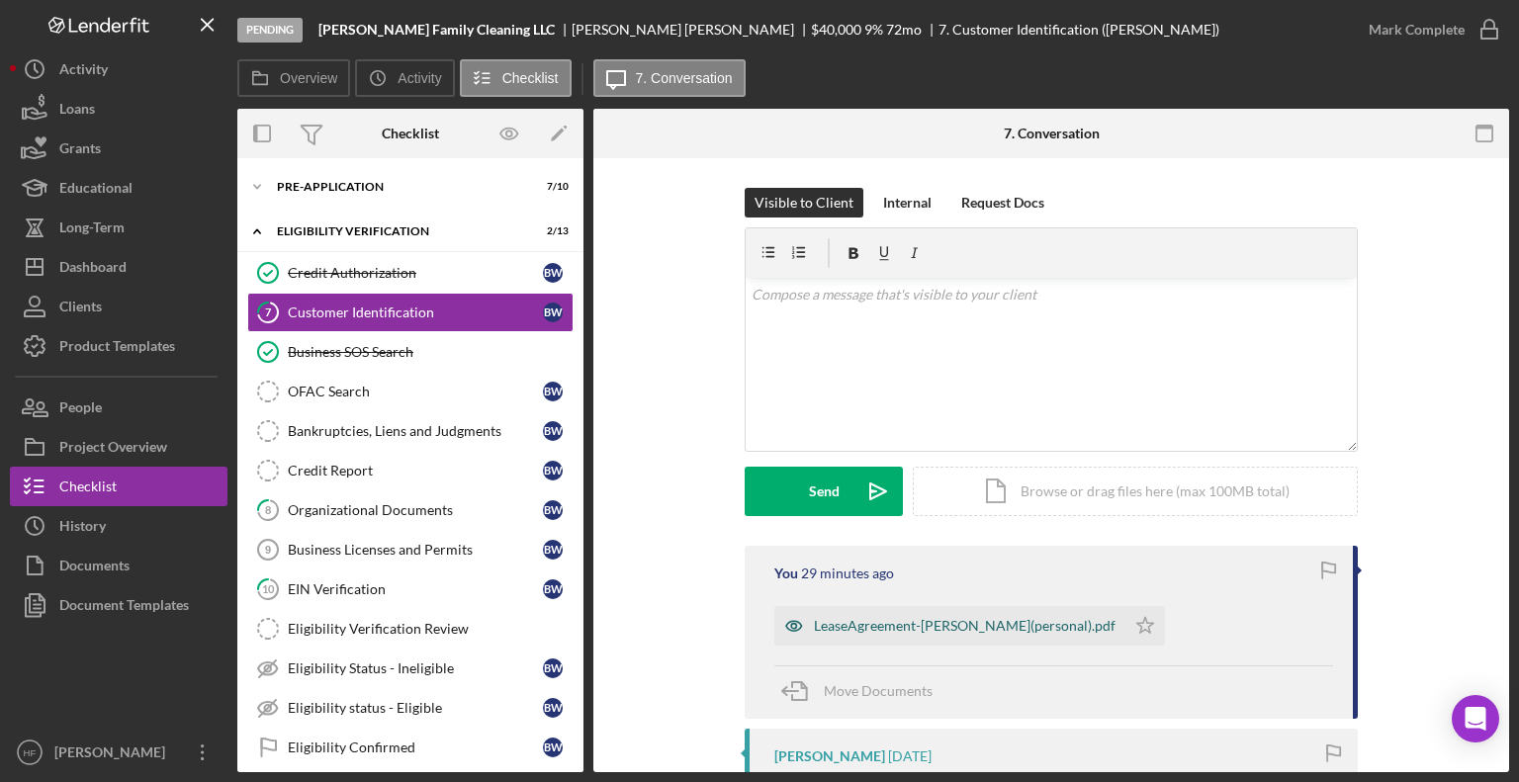
click at [846, 635] on div "LeaseAgreement-[PERSON_NAME](personal).pdf" at bounding box center [949, 626] width 351 height 40
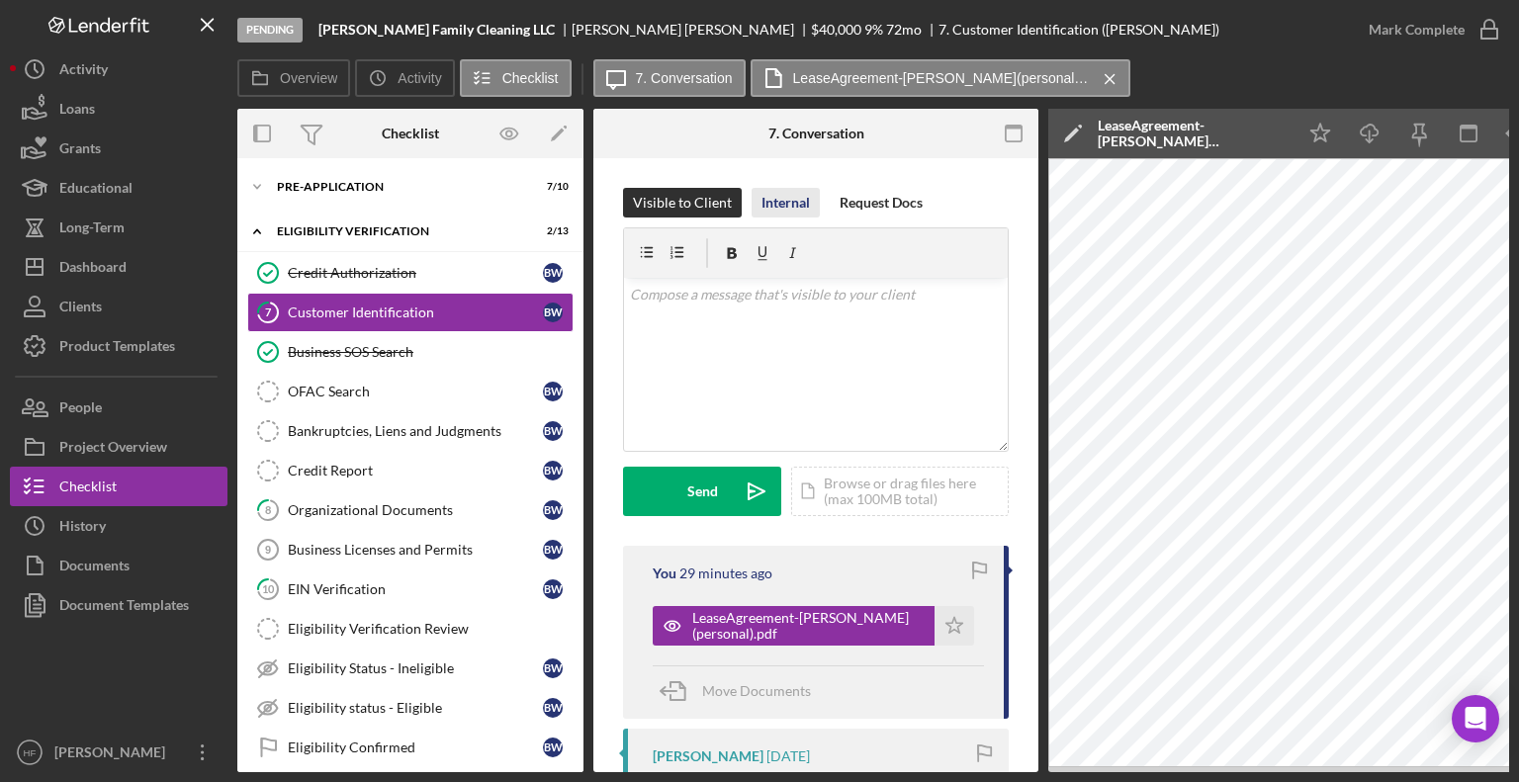
click at [791, 206] on div "Internal" at bounding box center [785, 203] width 48 height 30
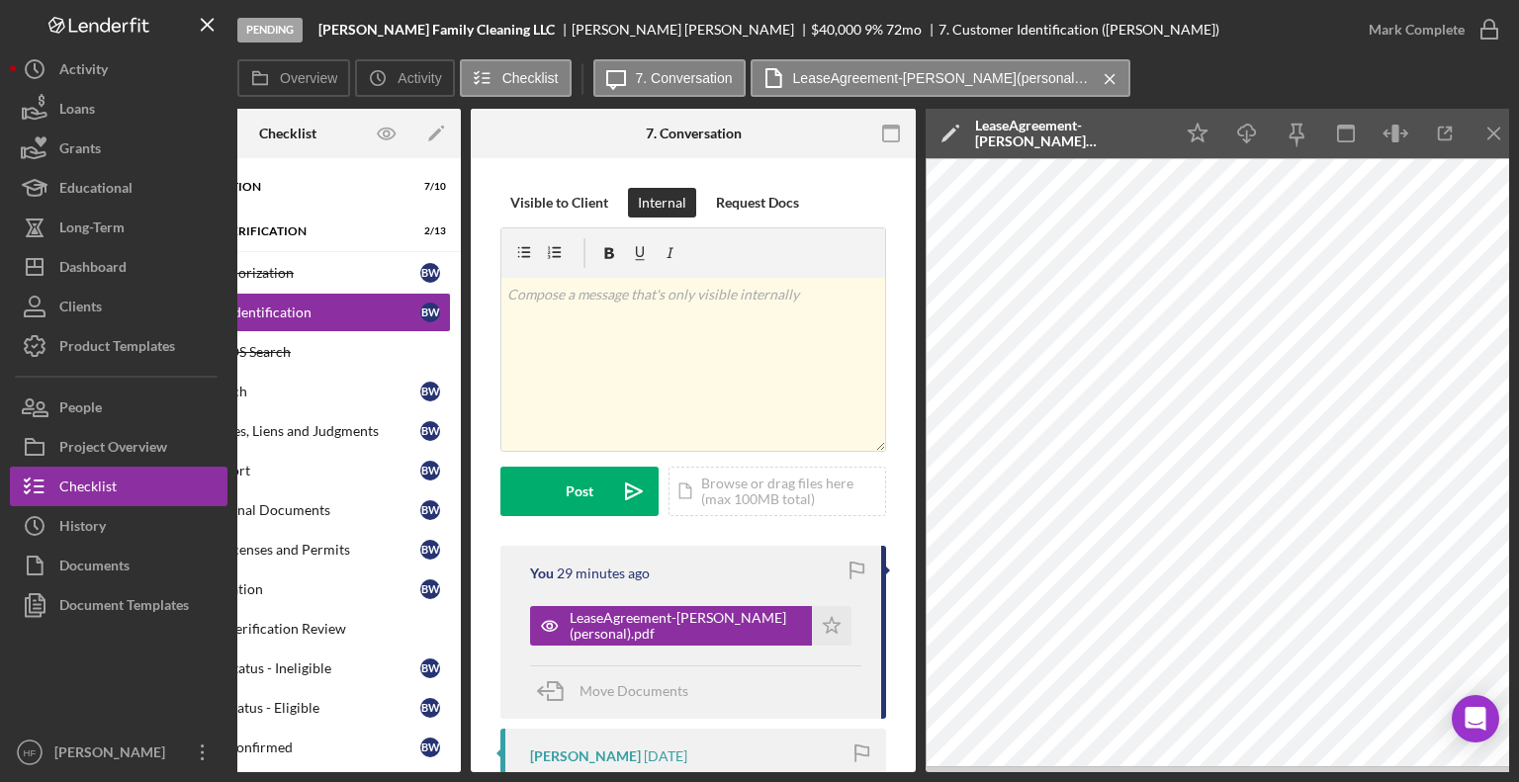
scroll to position [0, 132]
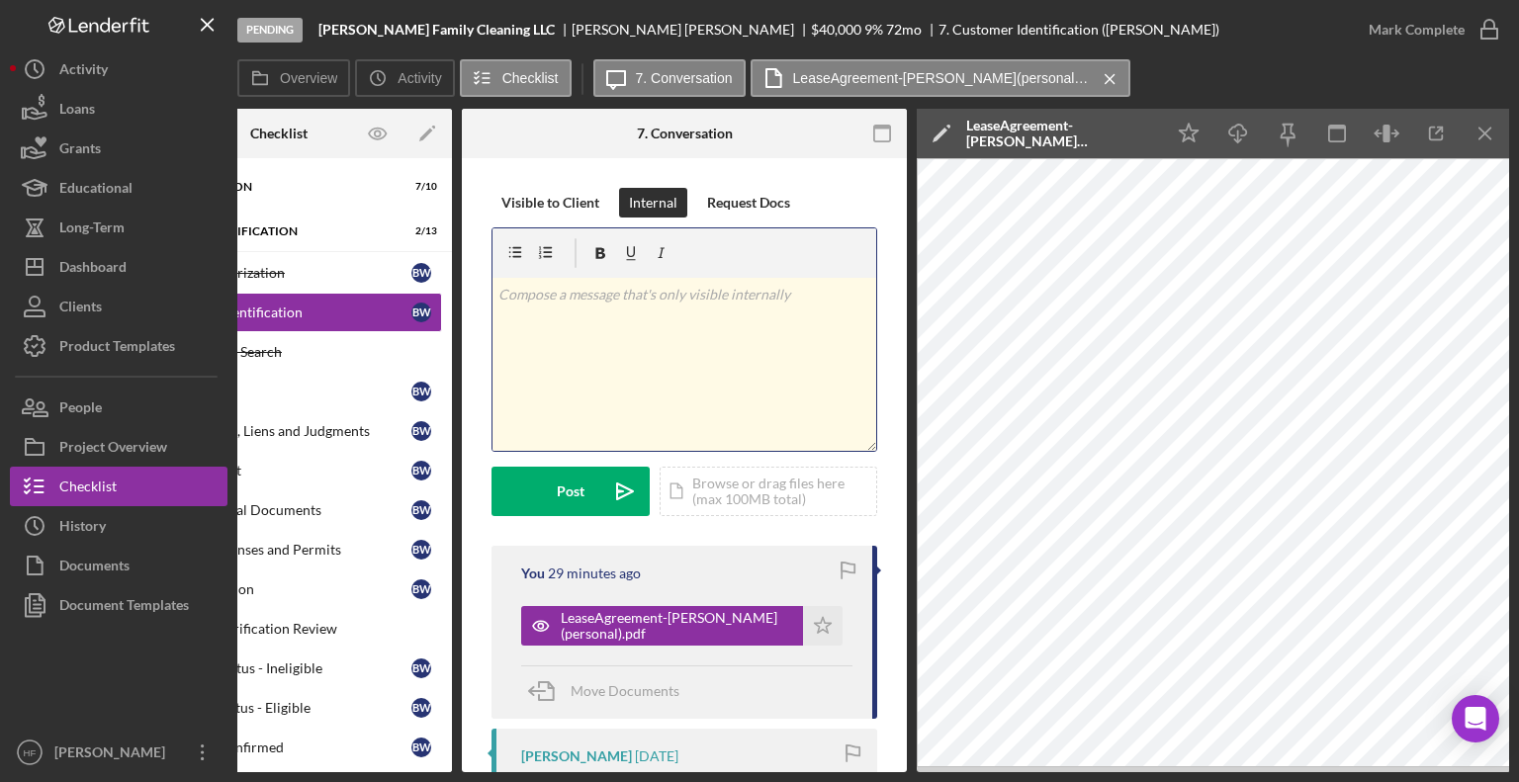
click at [641, 300] on p at bounding box center [684, 295] width 373 height 22
click at [714, 403] on div "v Color teal Color pink Remove color Add row above Add row below Add column bef…" at bounding box center [684, 364] width 384 height 173
click at [716, 397] on div "v Color teal Color pink Remove color Add row above Add row below Add column bef…" at bounding box center [684, 364] width 384 height 173
paste div
click at [498, 333] on p "[DATE] and ends [DATE] noon." at bounding box center [684, 322] width 373 height 22
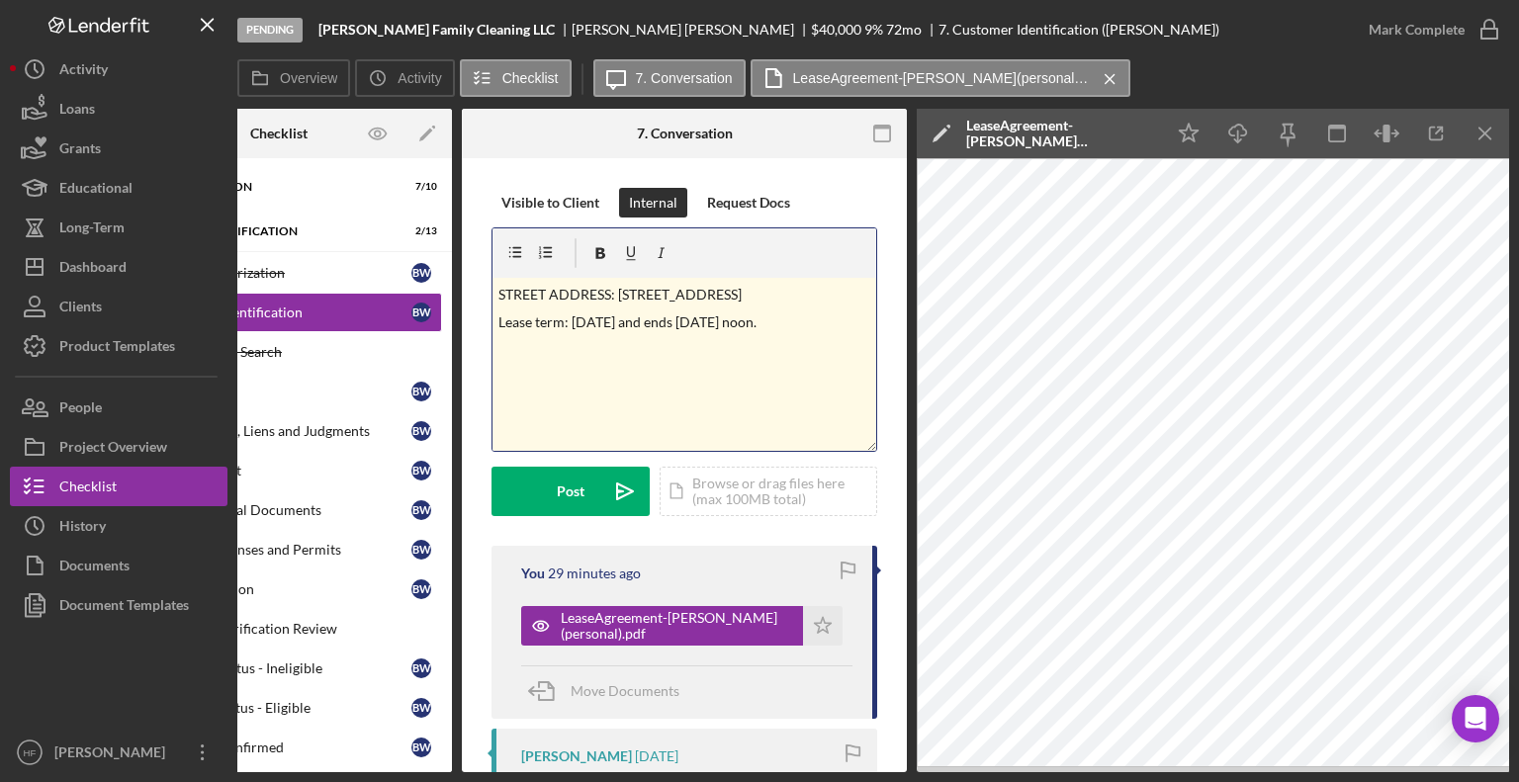
click at [708, 333] on p "Lease term: [DATE] and ends [DATE] noon." at bounding box center [684, 322] width 373 height 22
click at [772, 378] on div "v Color teal Color pink Remove color Add row above Add row below Add column bef…" at bounding box center [684, 364] width 384 height 173
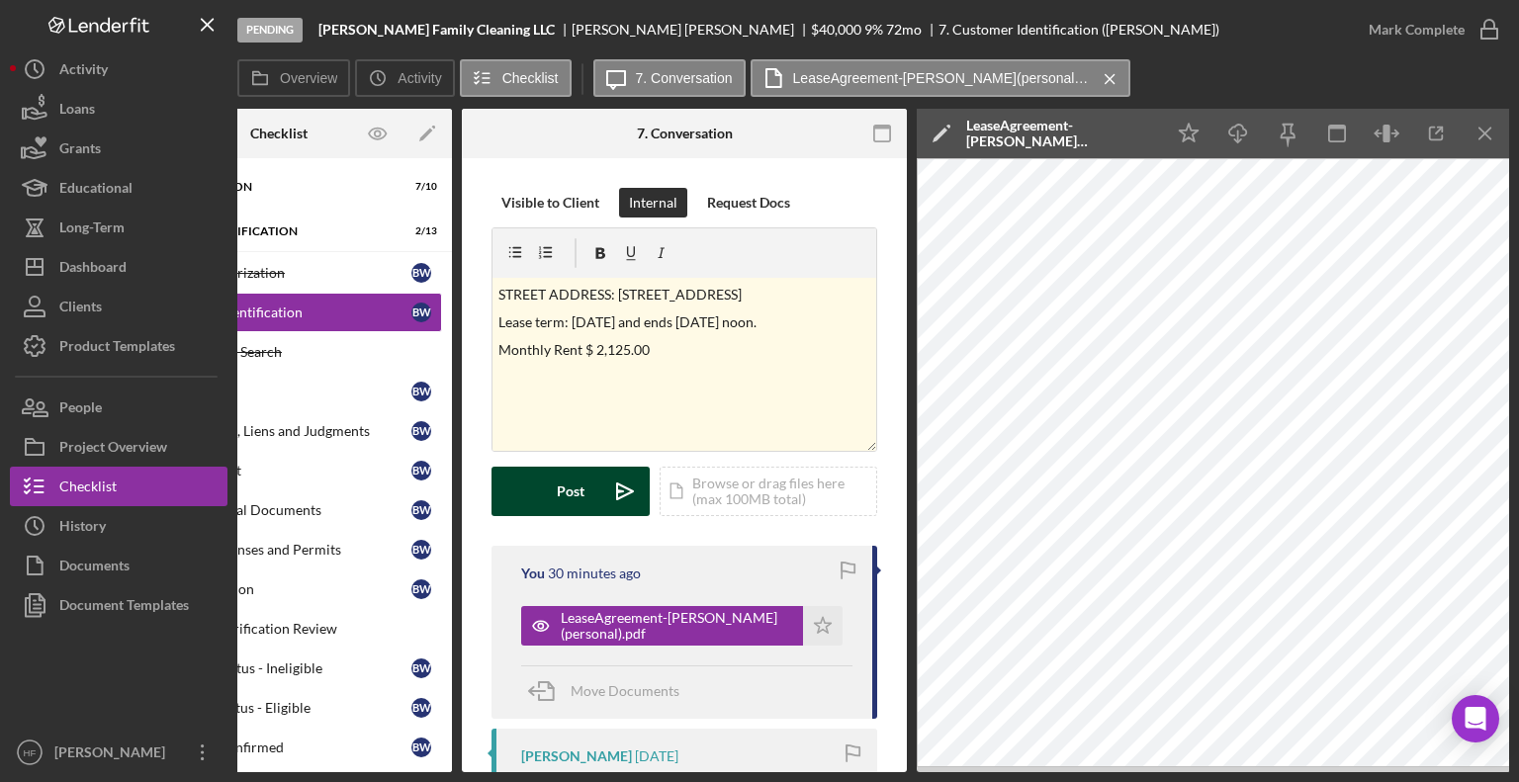
click at [597, 490] on button "Post Icon/icon-invite-send" at bounding box center [570, 491] width 158 height 49
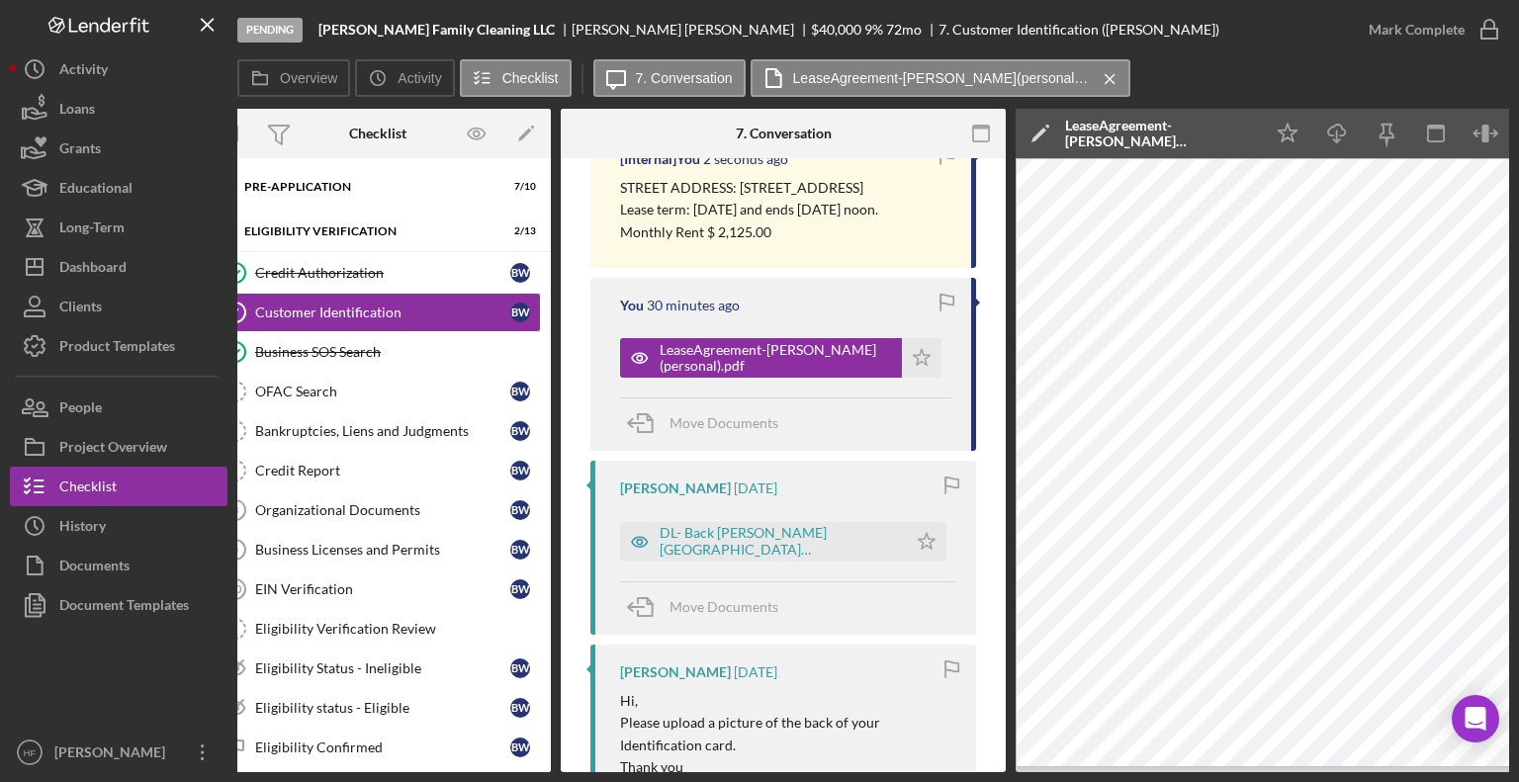
scroll to position [413, 0]
click at [838, 558] on div "DL- Back [PERSON_NAME][GEOGRAPHIC_DATA] ([PERSON_NAME] Family Cleaning LLC) Cus…" at bounding box center [778, 542] width 237 height 32
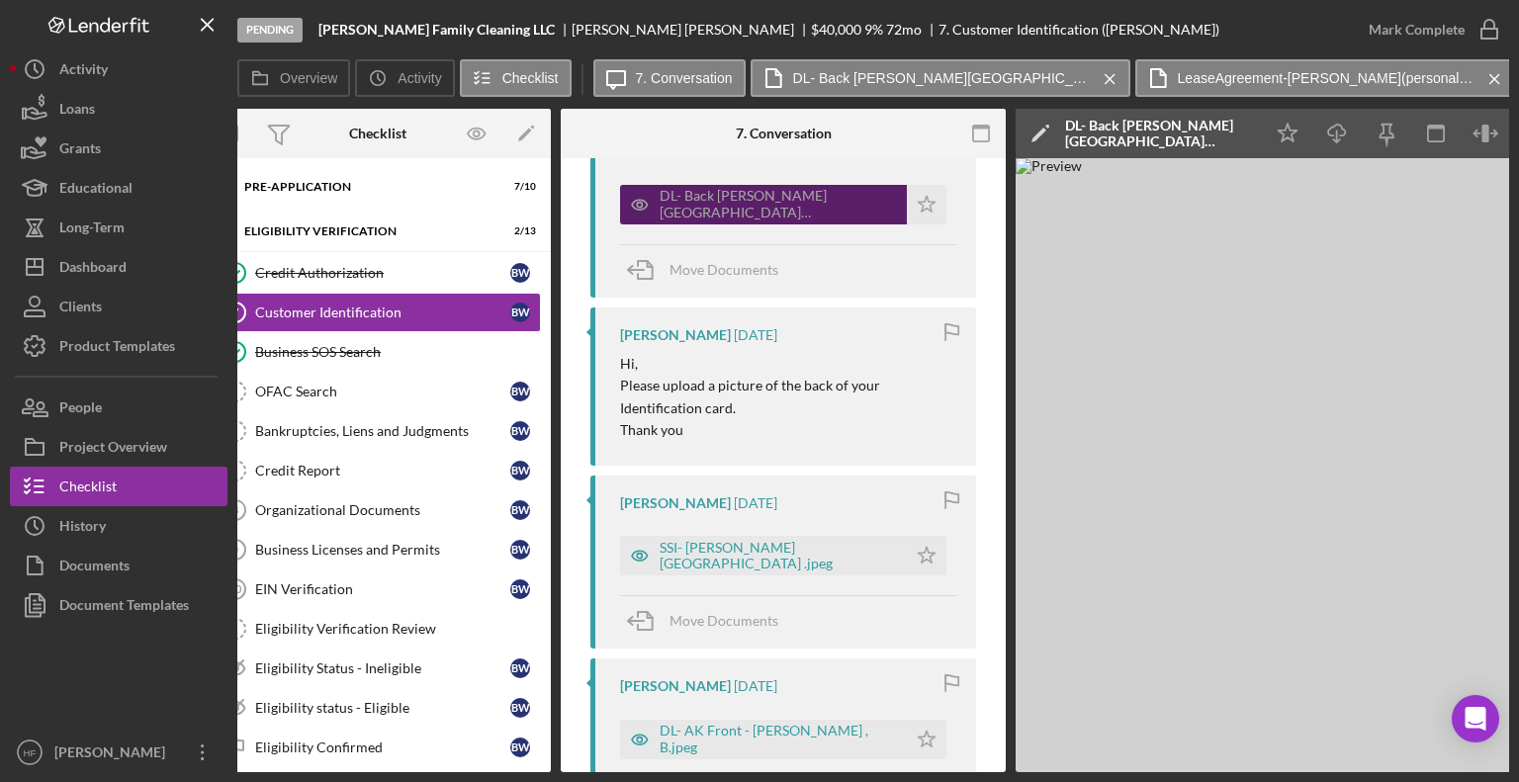
scroll to position [754, 0]
click at [838, 569] on div "SSI- [PERSON_NAME][GEOGRAPHIC_DATA] .jpeg" at bounding box center [778, 553] width 237 height 32
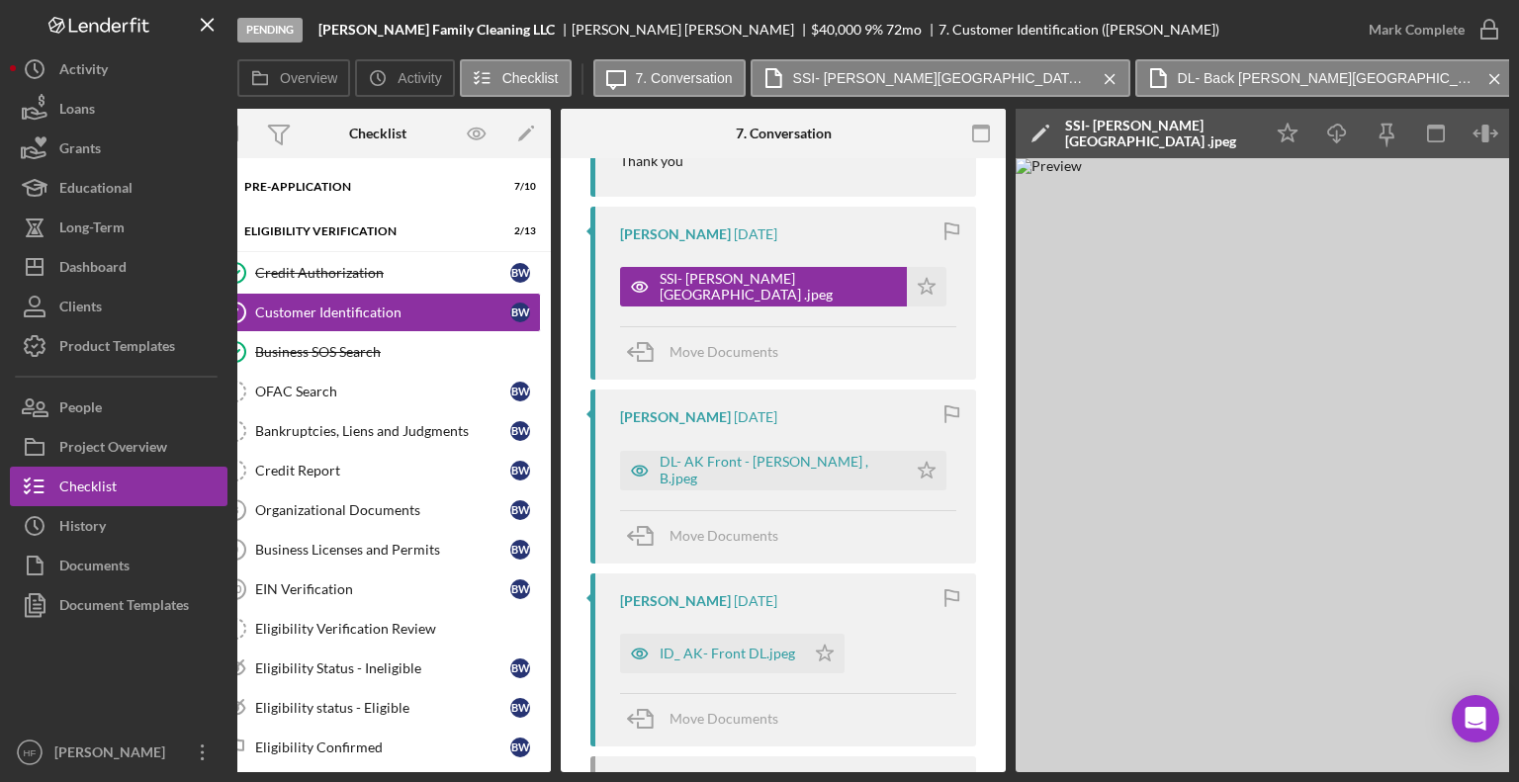
scroll to position [1020, 0]
click at [735, 662] on div "ID_ AK- Front DL.jpeg" at bounding box center [727, 654] width 135 height 16
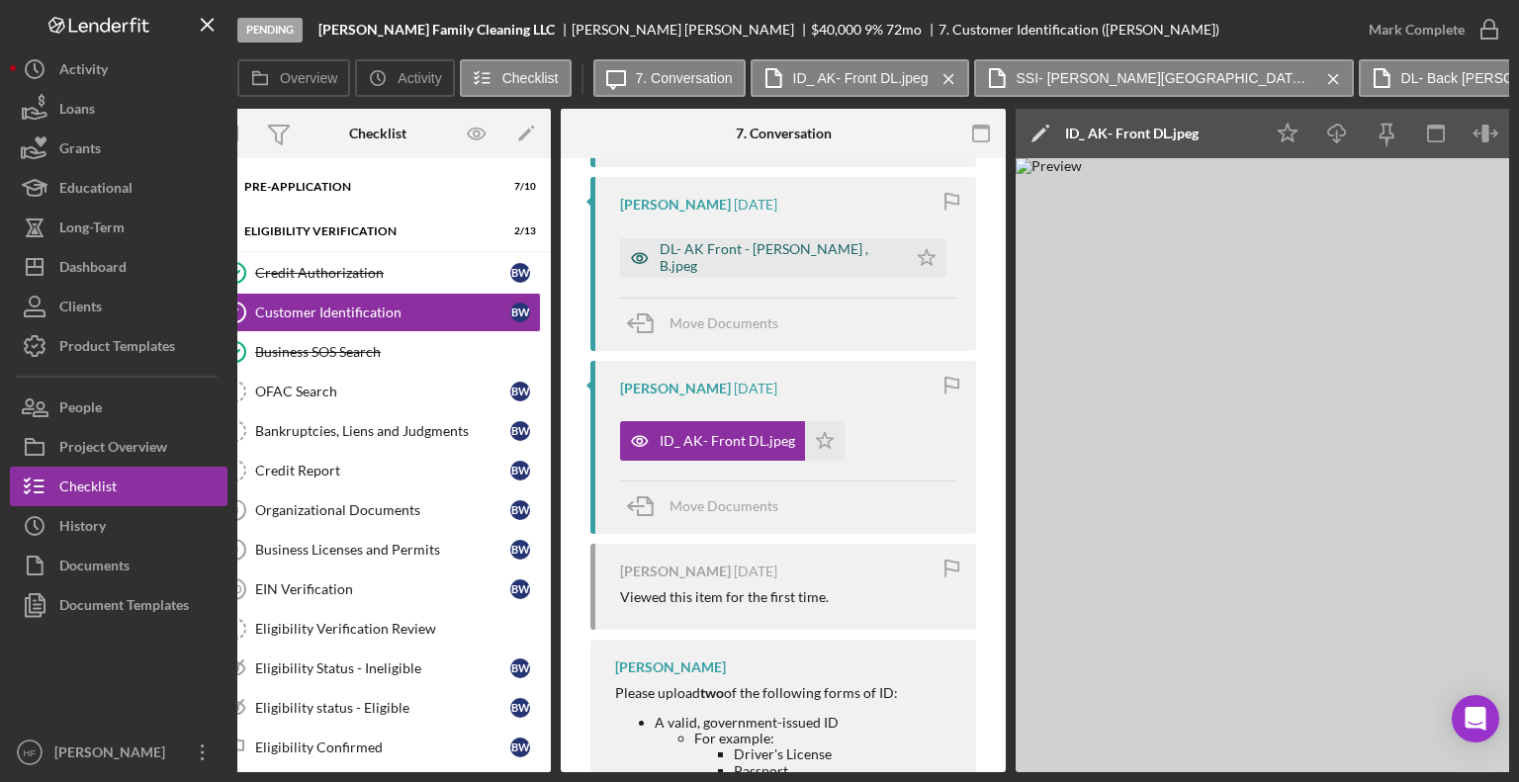
scroll to position [1236, 0]
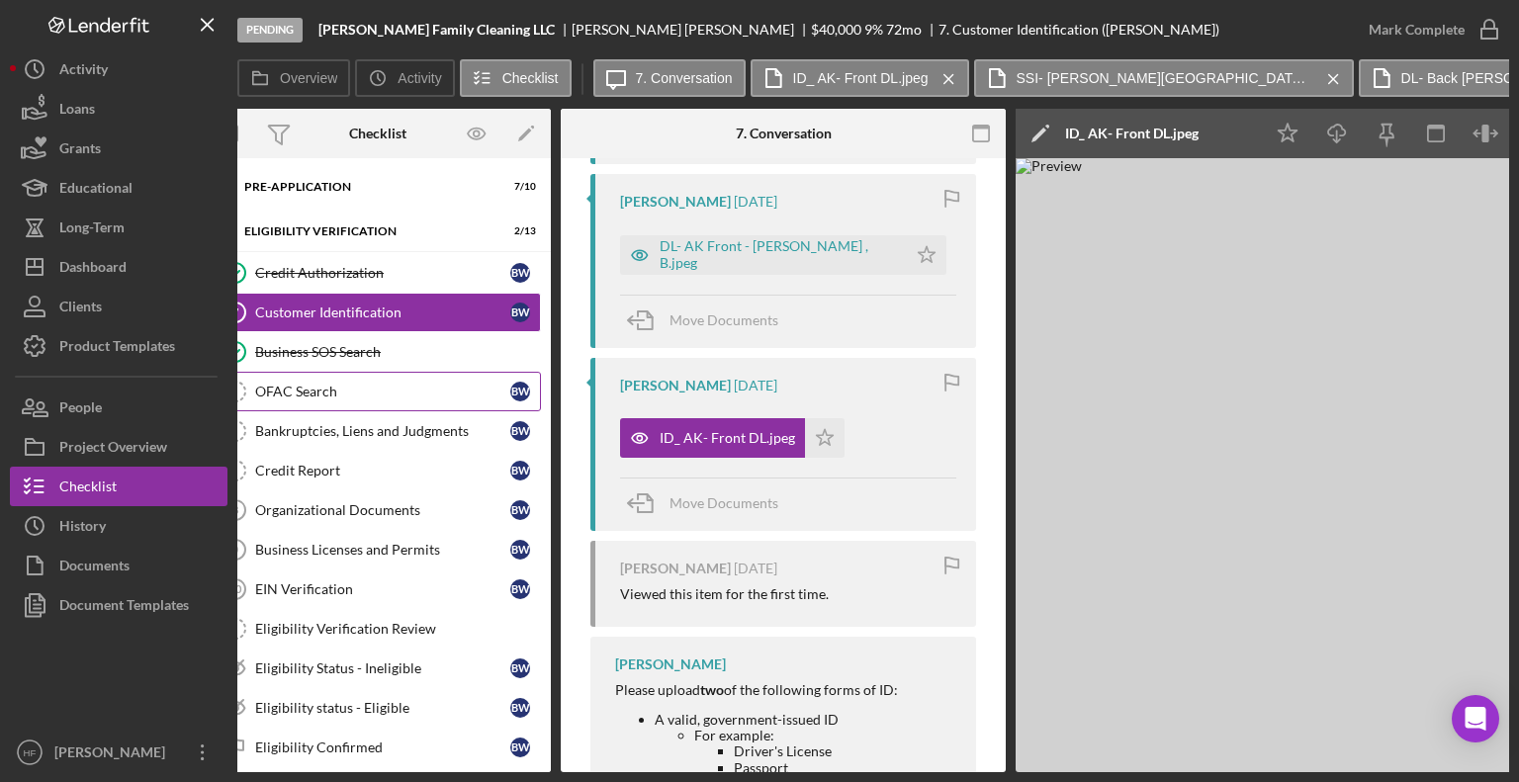
click at [401, 399] on link "OFAC Search OFAC Search B W" at bounding box center [378, 392] width 326 height 40
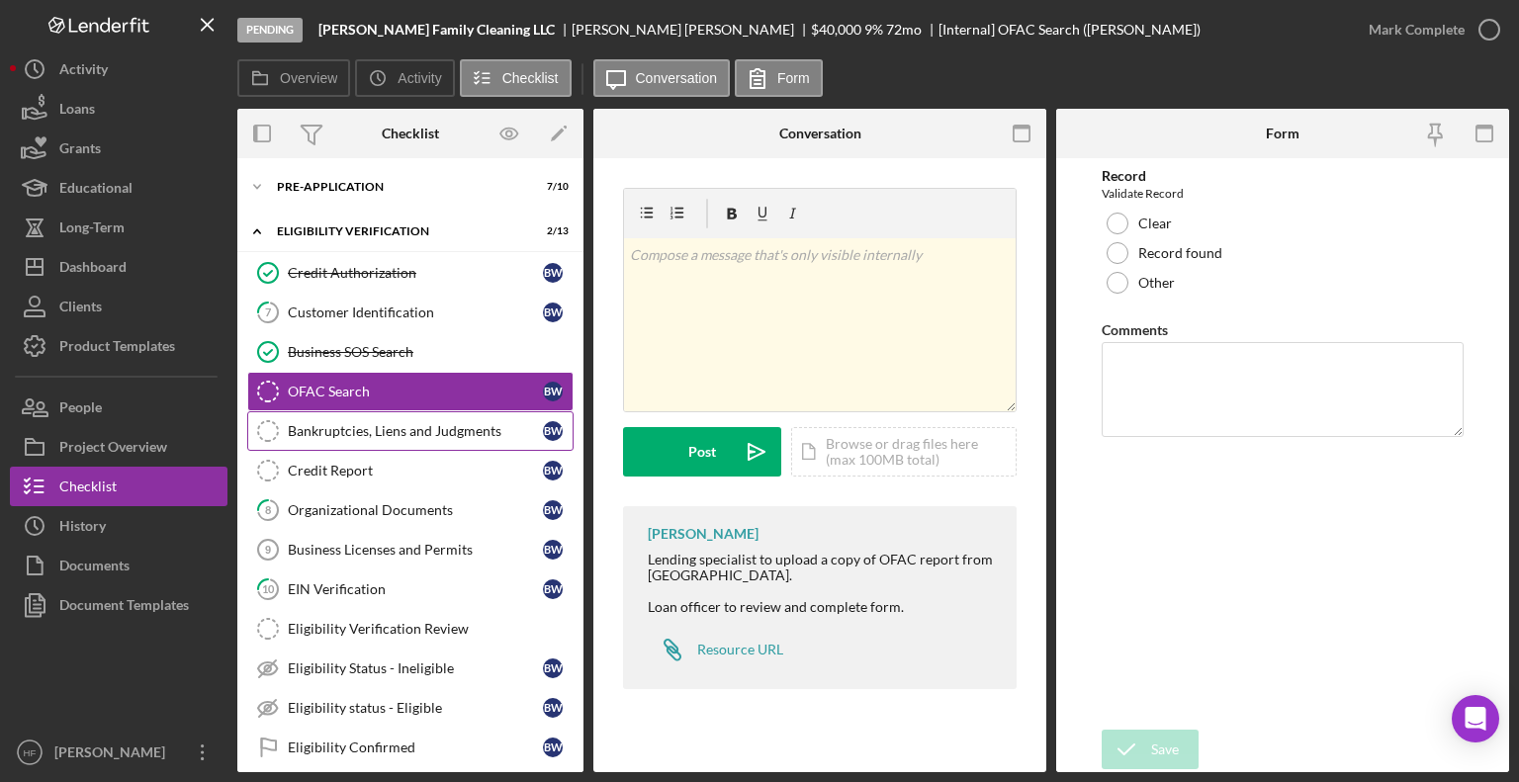
click at [411, 426] on div "Bankruptcies, Liens and Judgments" at bounding box center [415, 431] width 255 height 16
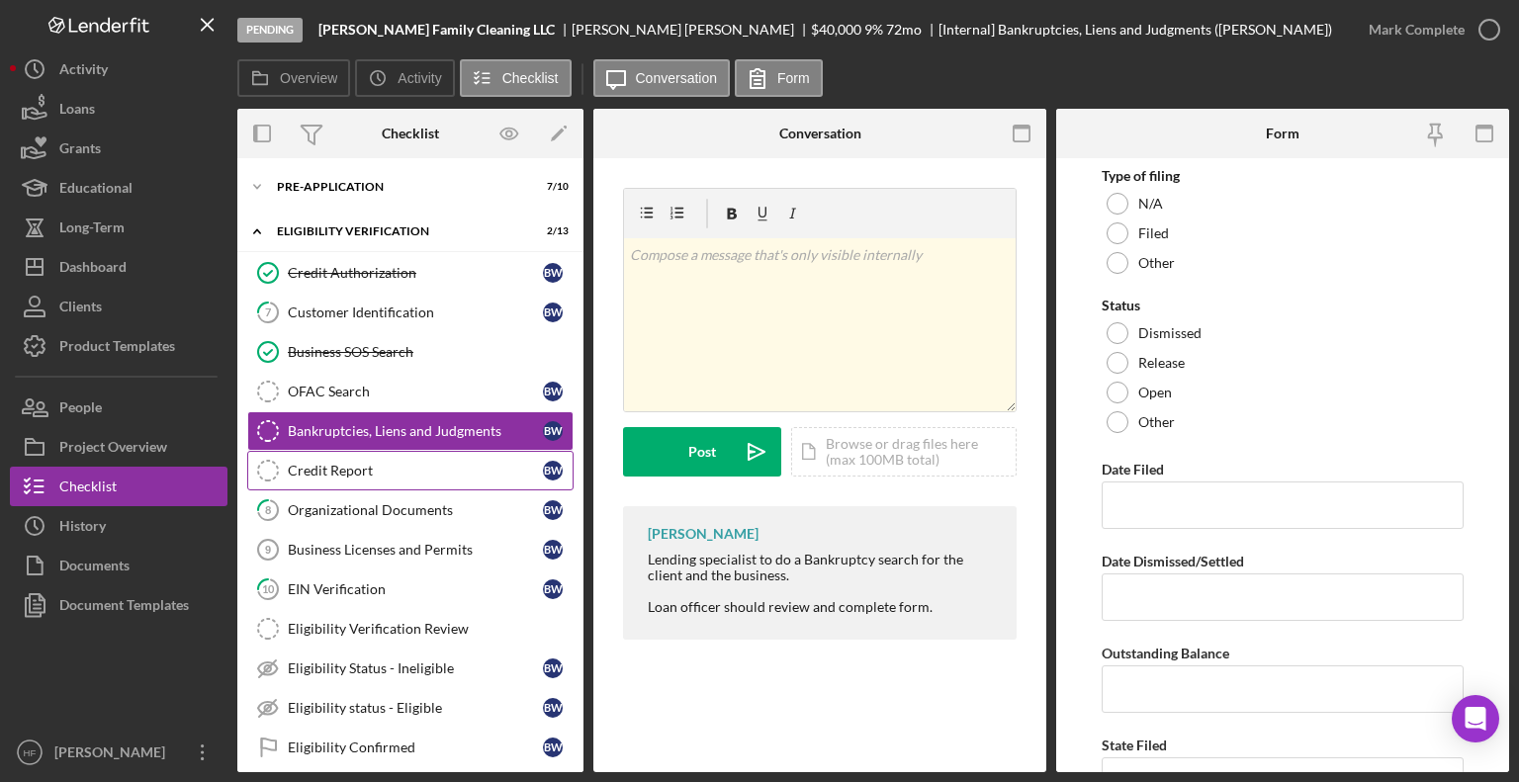
click at [418, 473] on div "Credit Report" at bounding box center [415, 471] width 255 height 16
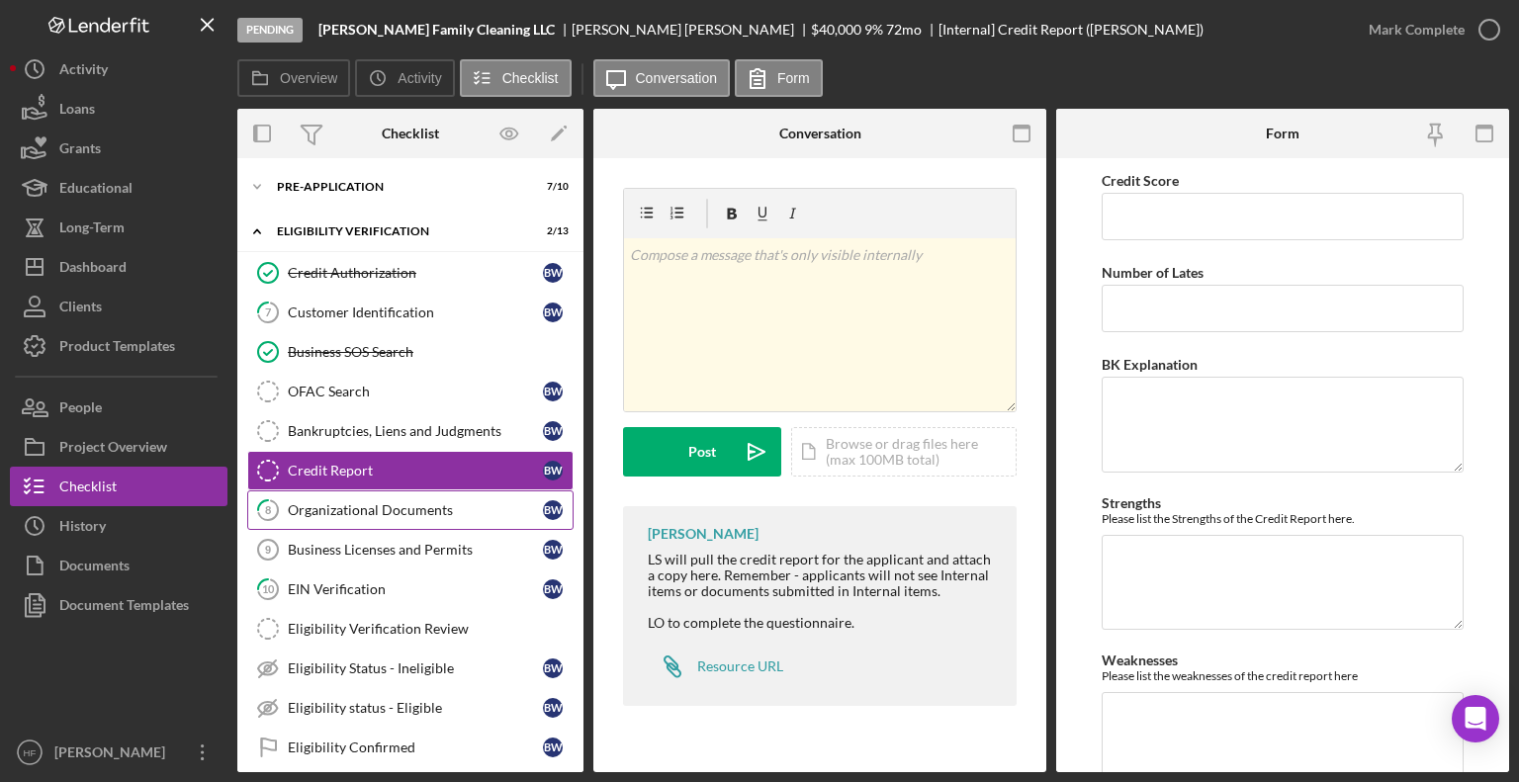
click at [430, 512] on div "Organizational Documents" at bounding box center [415, 510] width 255 height 16
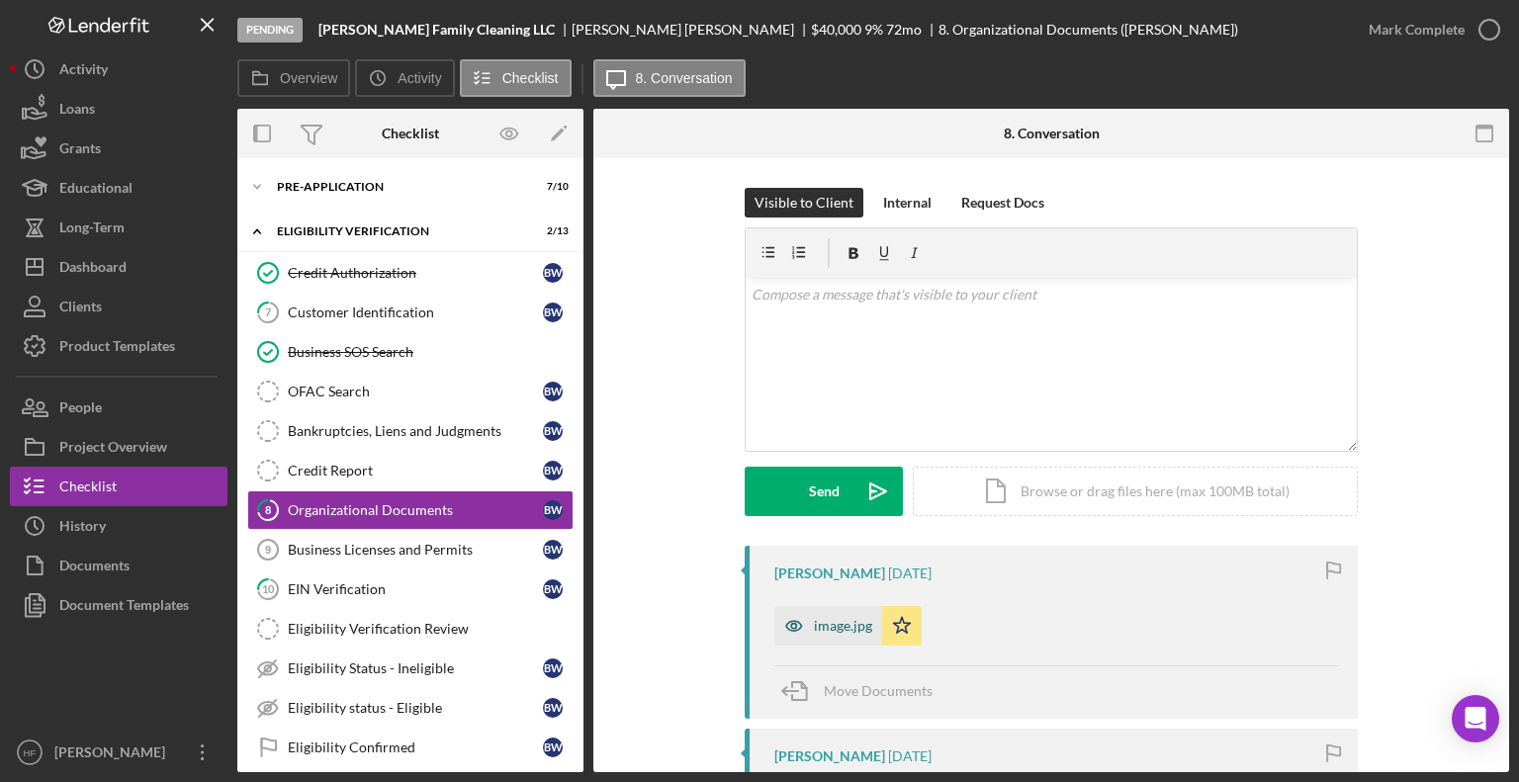
click at [827, 631] on div "image.jpg" at bounding box center [843, 626] width 58 height 16
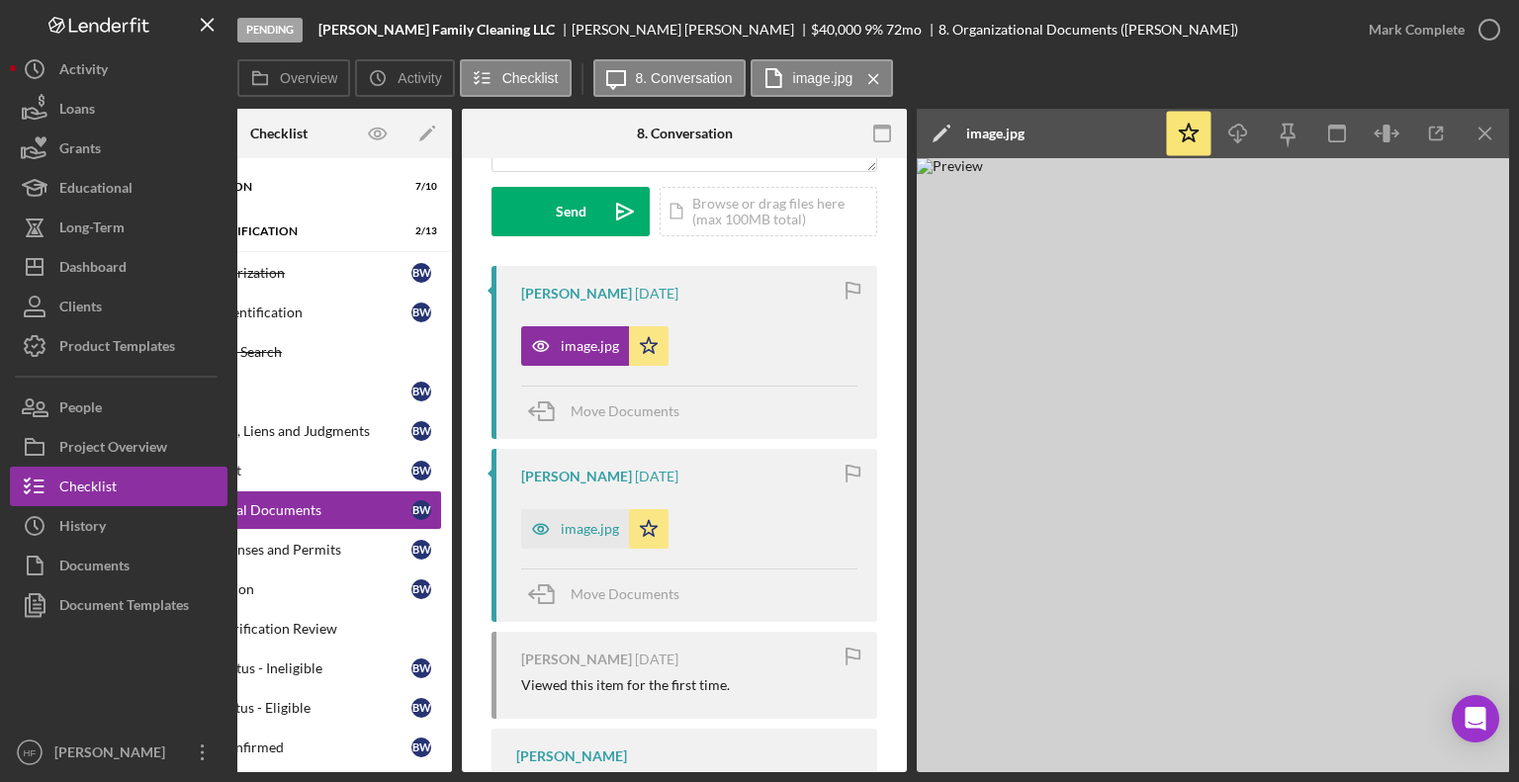
scroll to position [281, 0]
click at [582, 537] on div "image.jpg" at bounding box center [575, 528] width 108 height 40
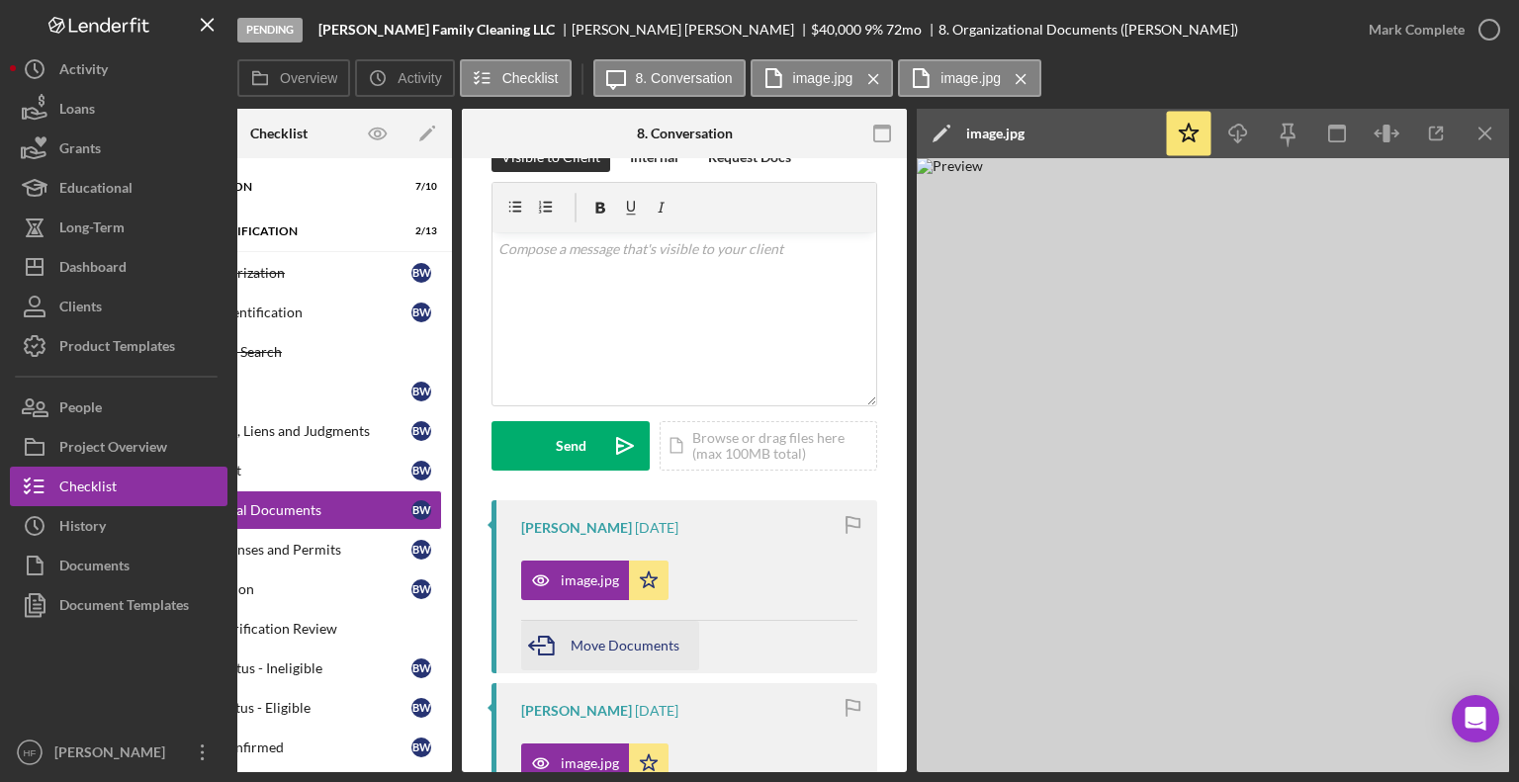
scroll to position [44, 0]
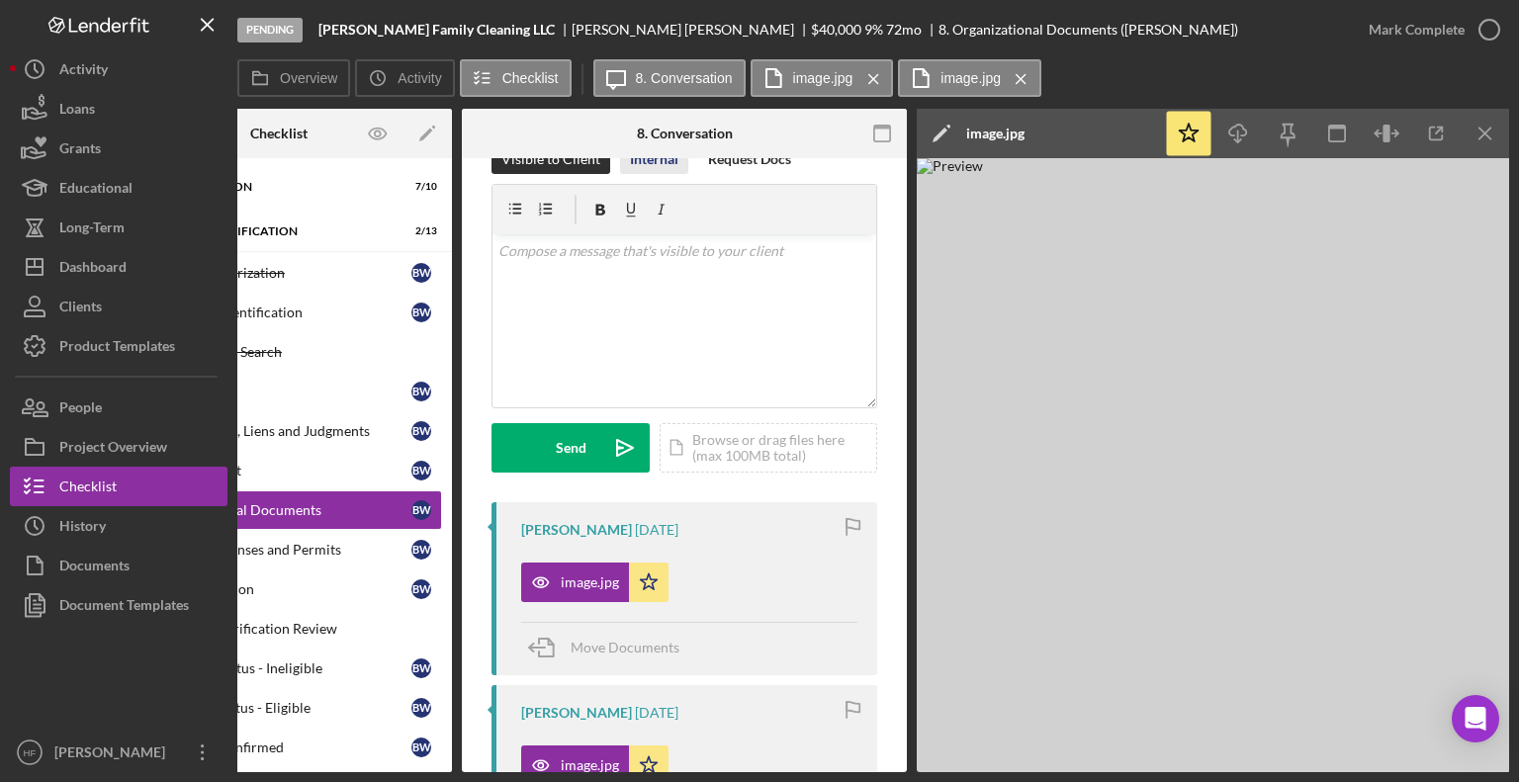
click at [668, 163] on div "Internal" at bounding box center [654, 159] width 48 height 30
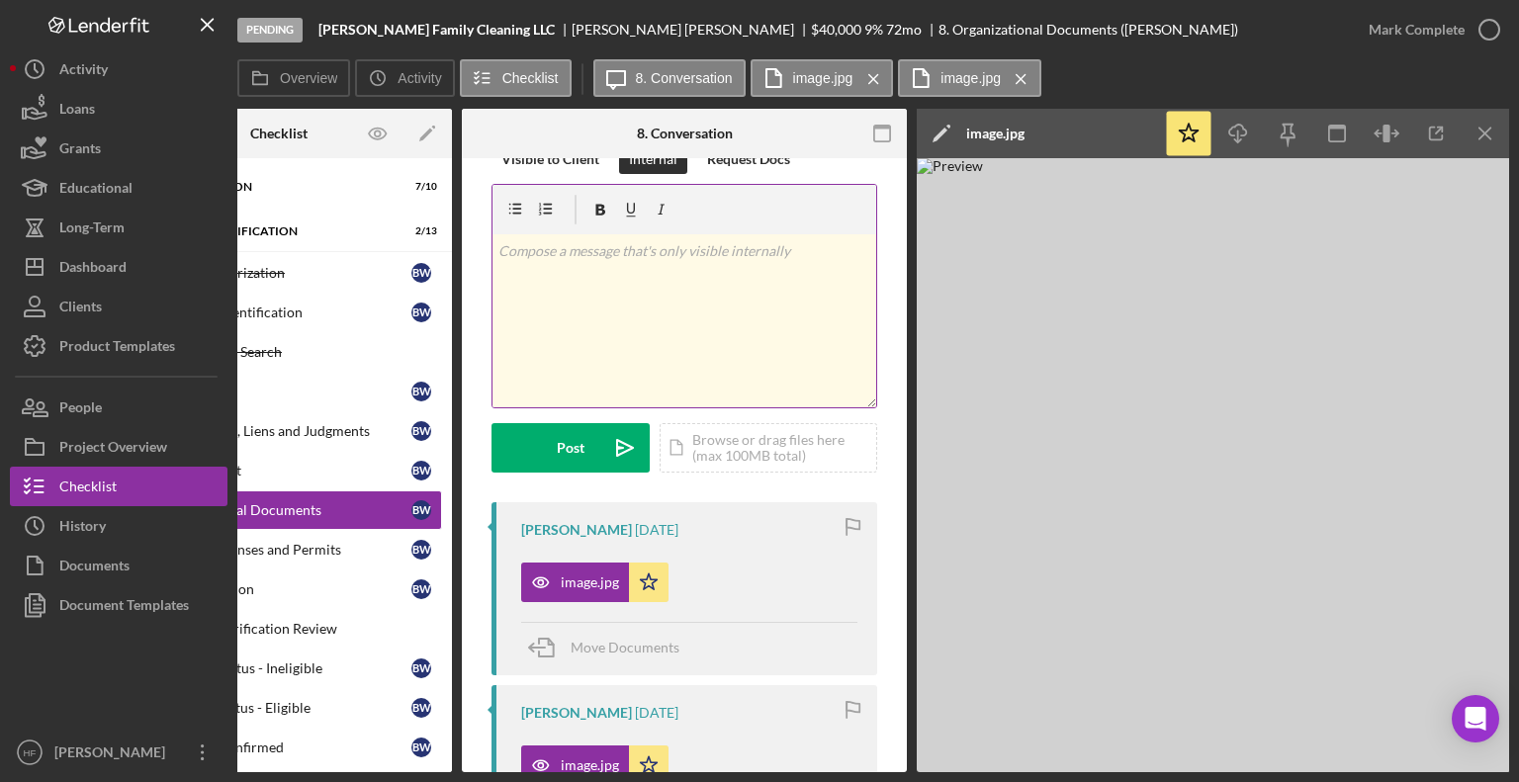
click at [626, 337] on div "v Color teal Color pink Remove color Add row above Add row below Add column bef…" at bounding box center [684, 320] width 384 height 173
click at [1384, 314] on img at bounding box center [1213, 465] width 593 height 614
click at [675, 254] on p "Article of organization" at bounding box center [684, 251] width 373 height 22
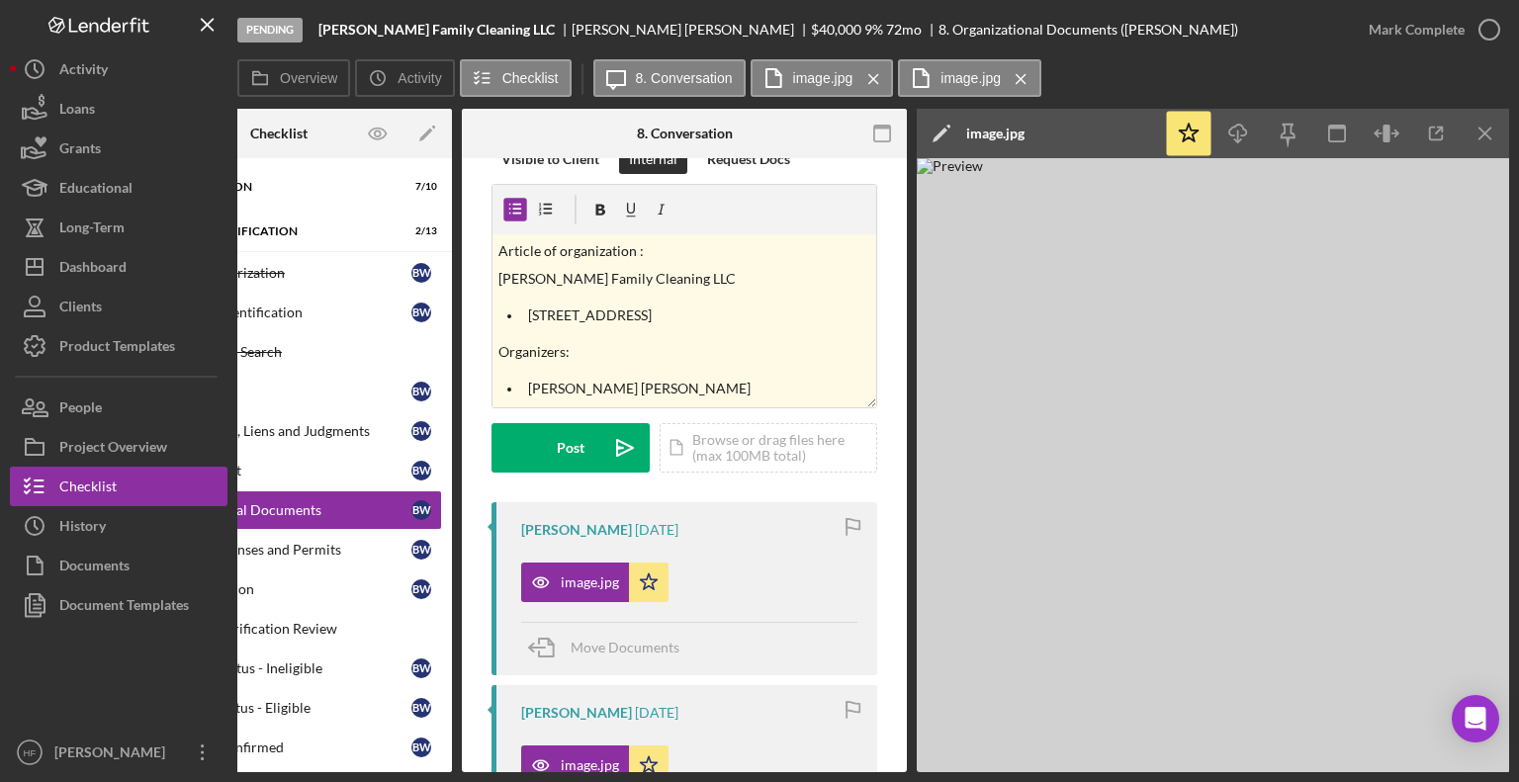
click at [813, 560] on div "image.jpg Icon/Star" at bounding box center [689, 577] width 336 height 49
click at [688, 391] on p "[PERSON_NAME] [PERSON_NAME]" at bounding box center [699, 389] width 343 height 22
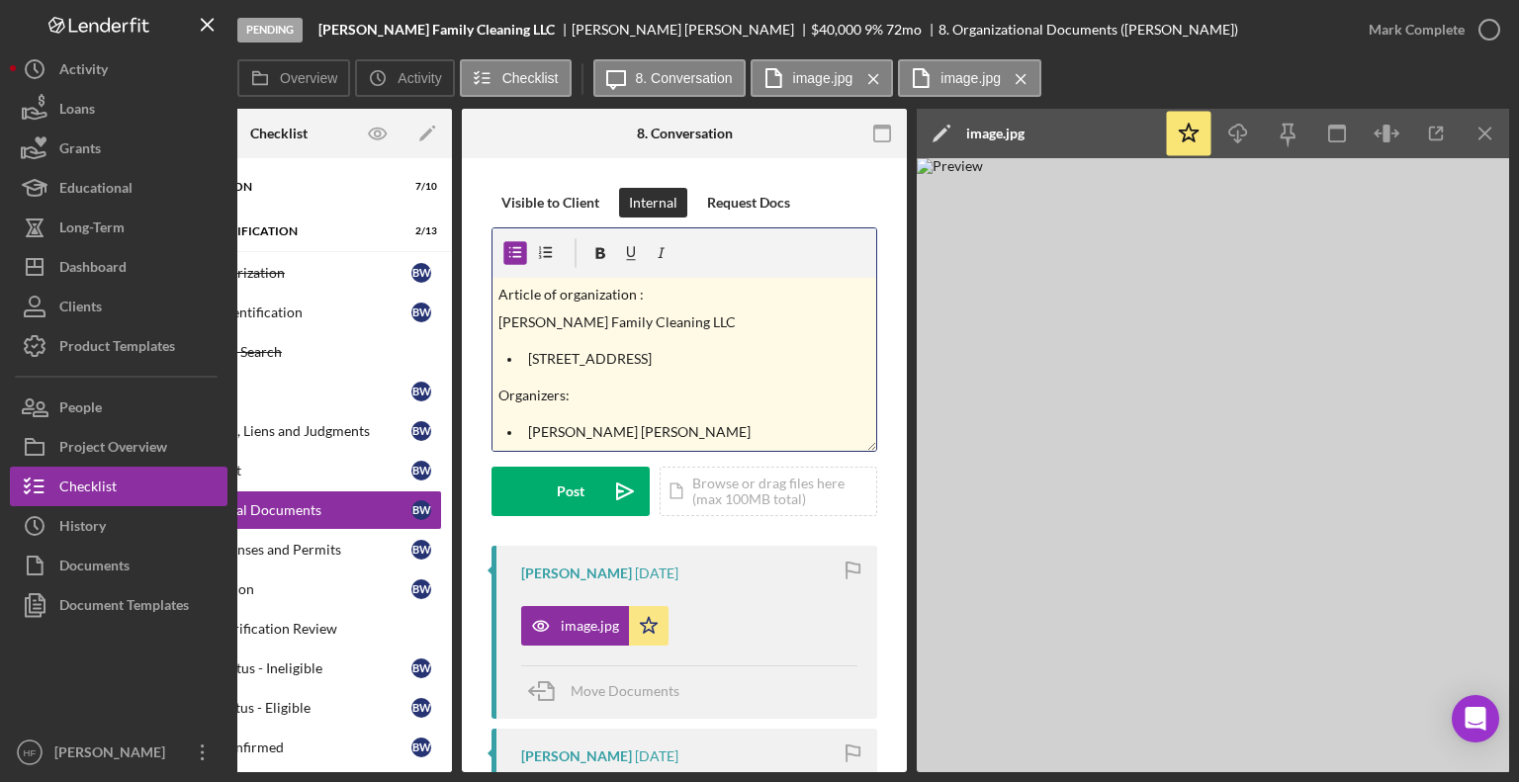
scroll to position [0, 0]
click at [1493, 130] on icon "Icon/Menu Close" at bounding box center [1485, 134] width 44 height 44
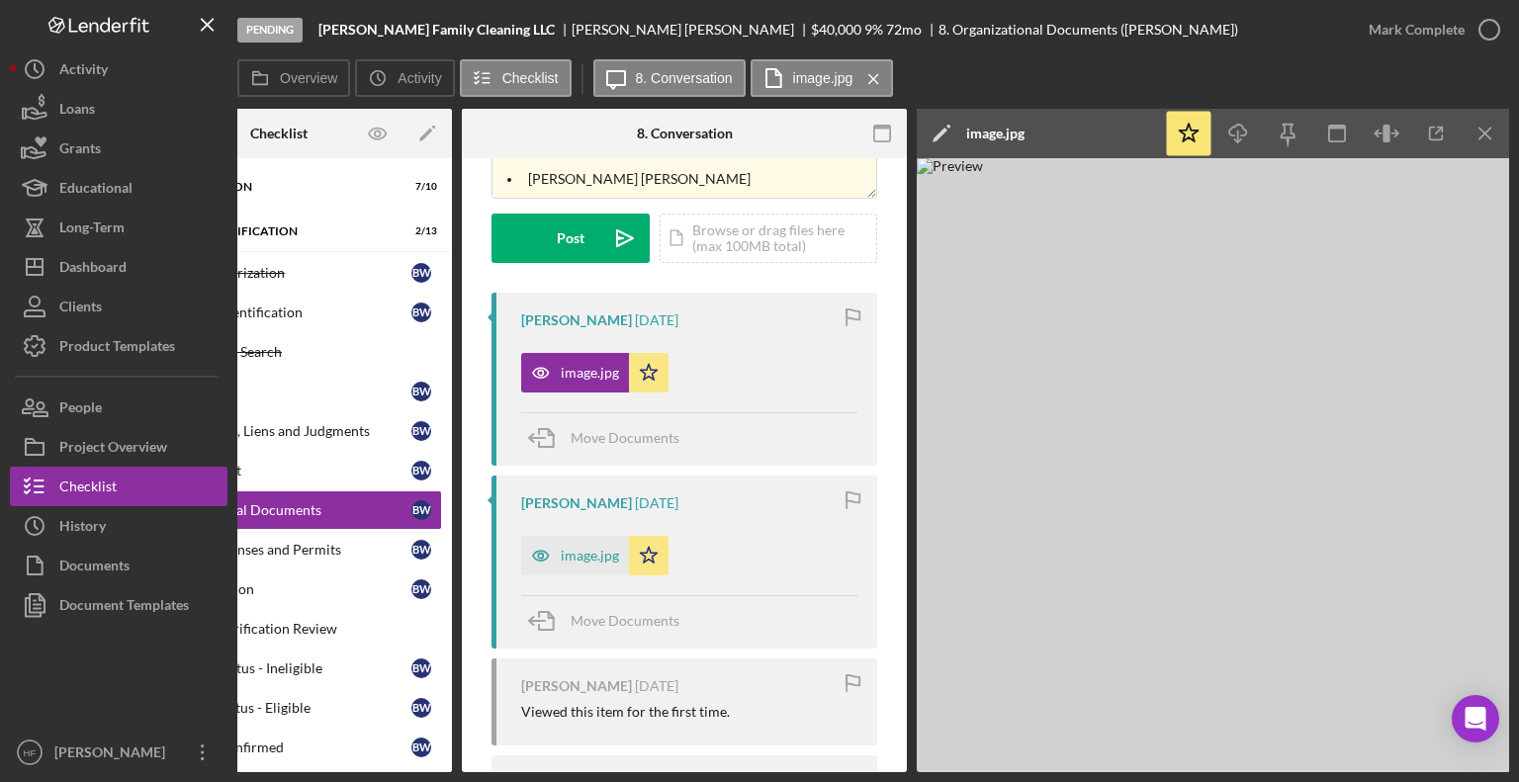
scroll to position [257, 0]
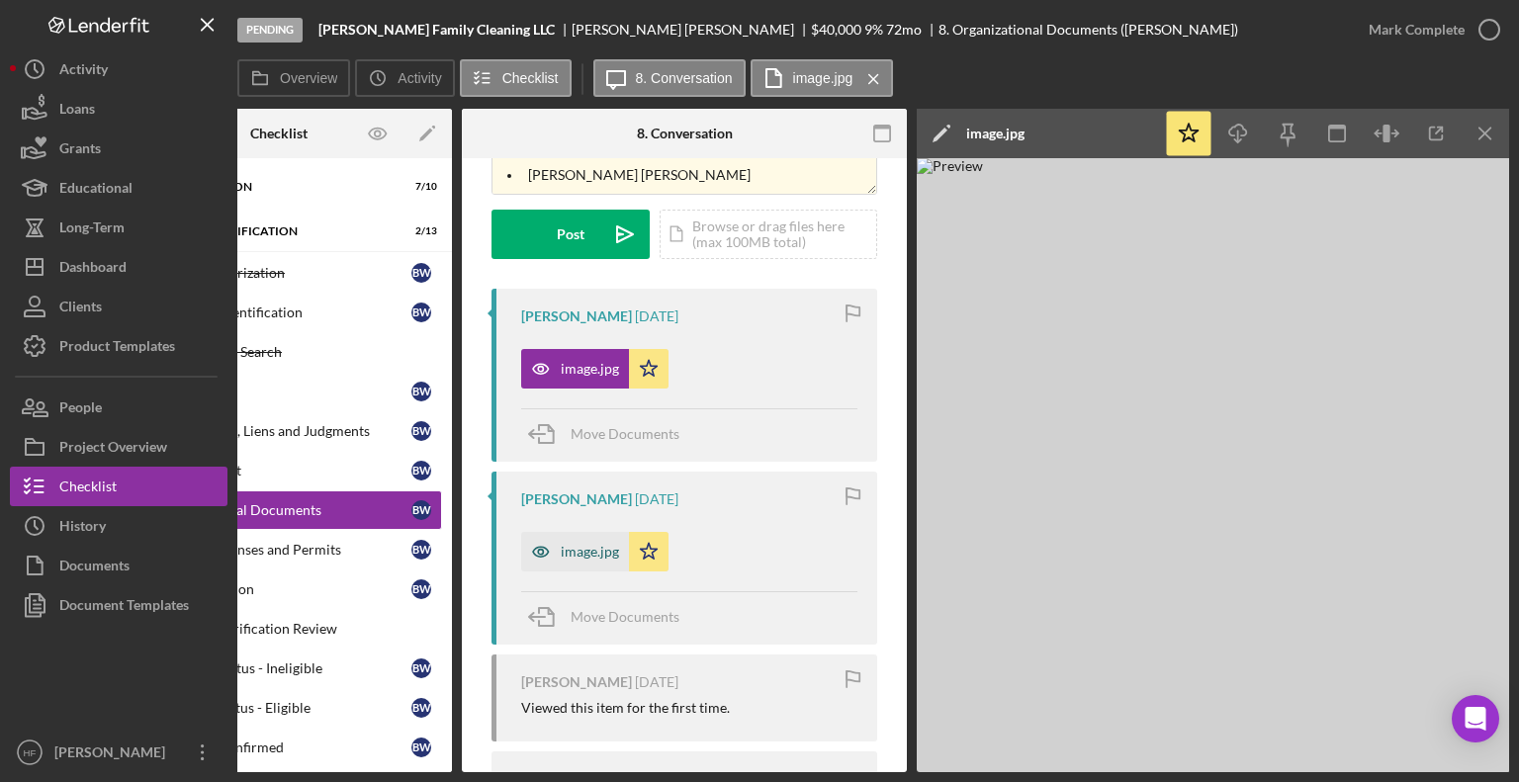
click at [550, 562] on icon "button" at bounding box center [541, 552] width 40 height 40
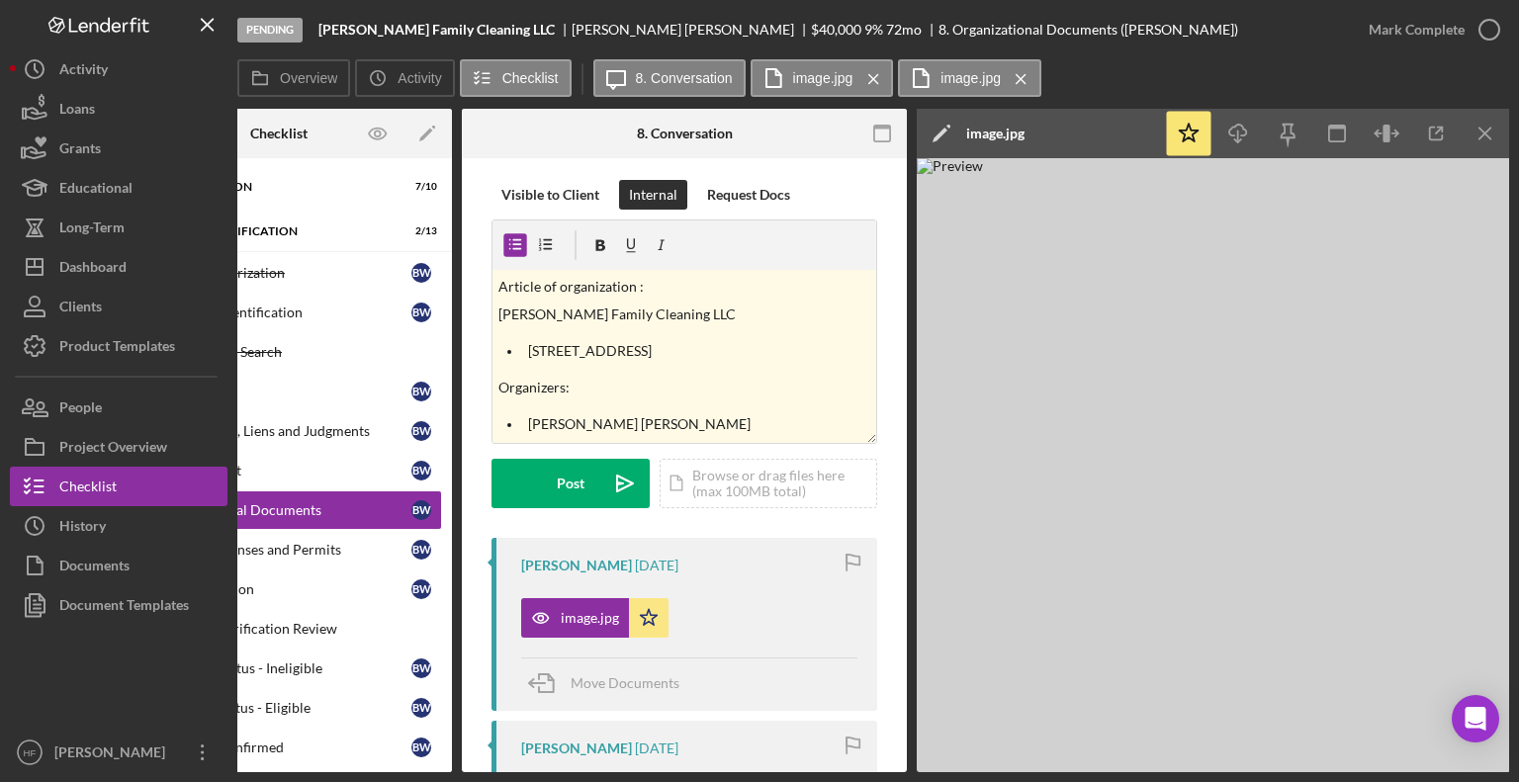
scroll to position [0, 0]
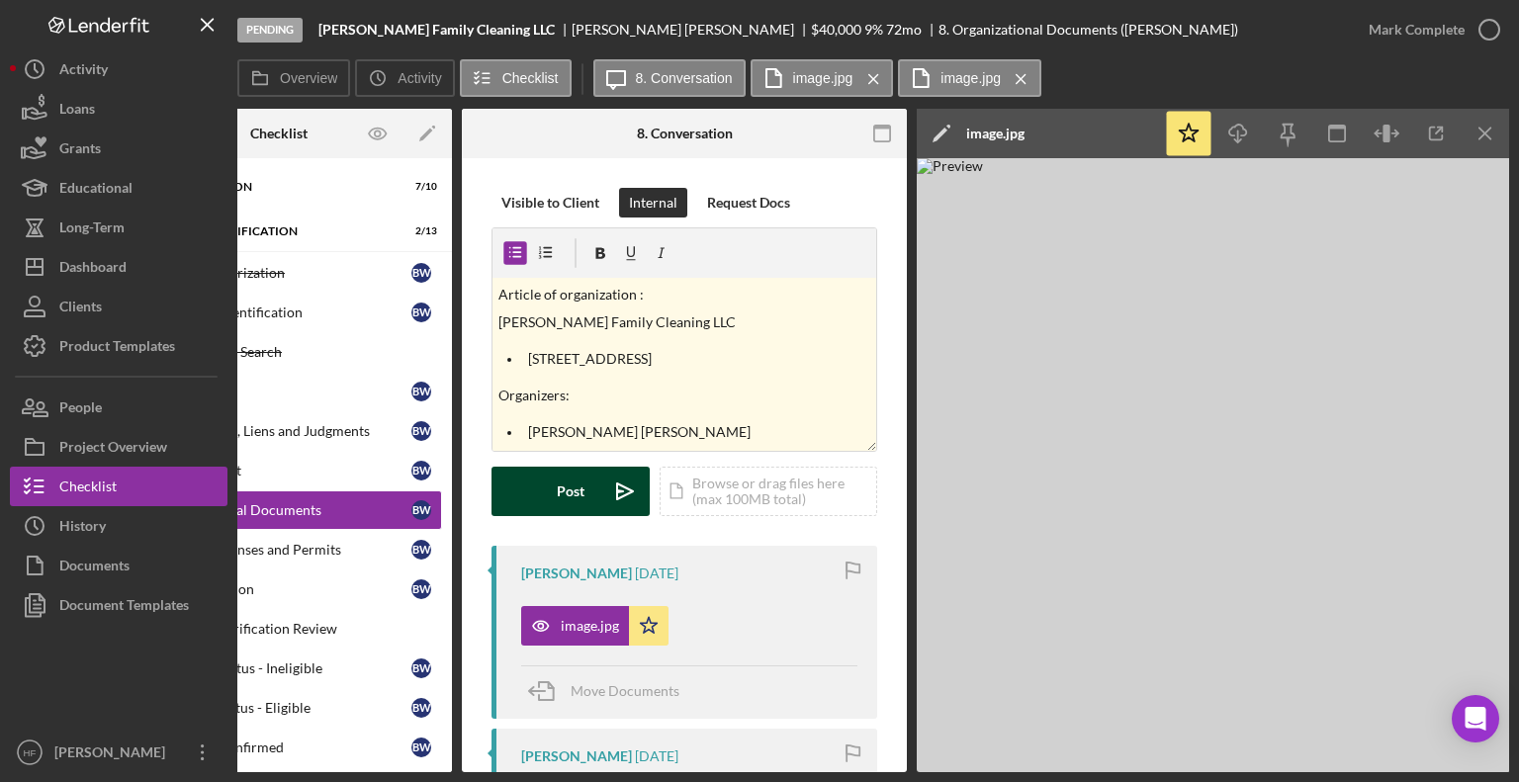
click at [565, 482] on div "Post" at bounding box center [571, 491] width 28 height 49
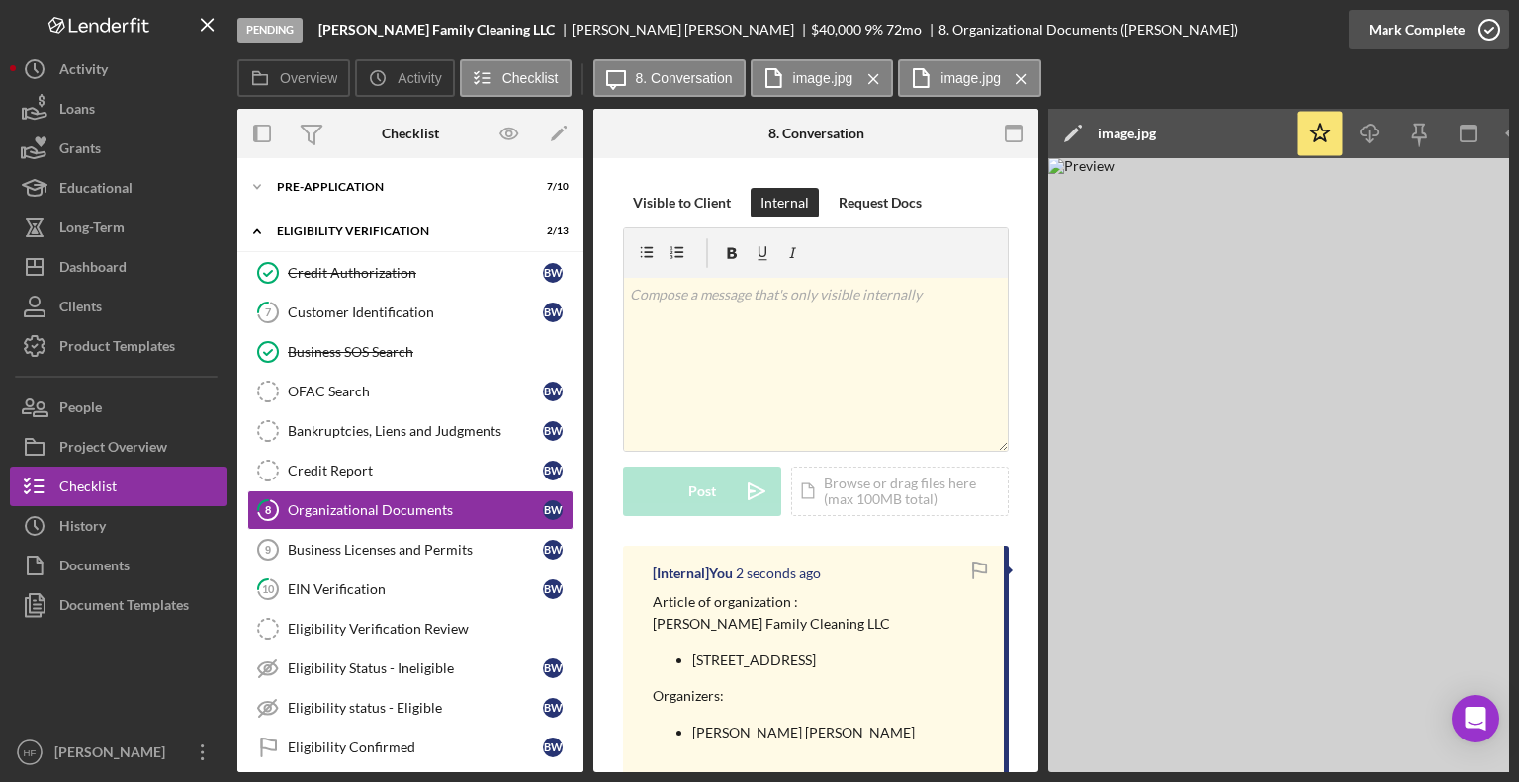
click at [1429, 43] on div "Mark Complete" at bounding box center [1417, 30] width 96 height 40
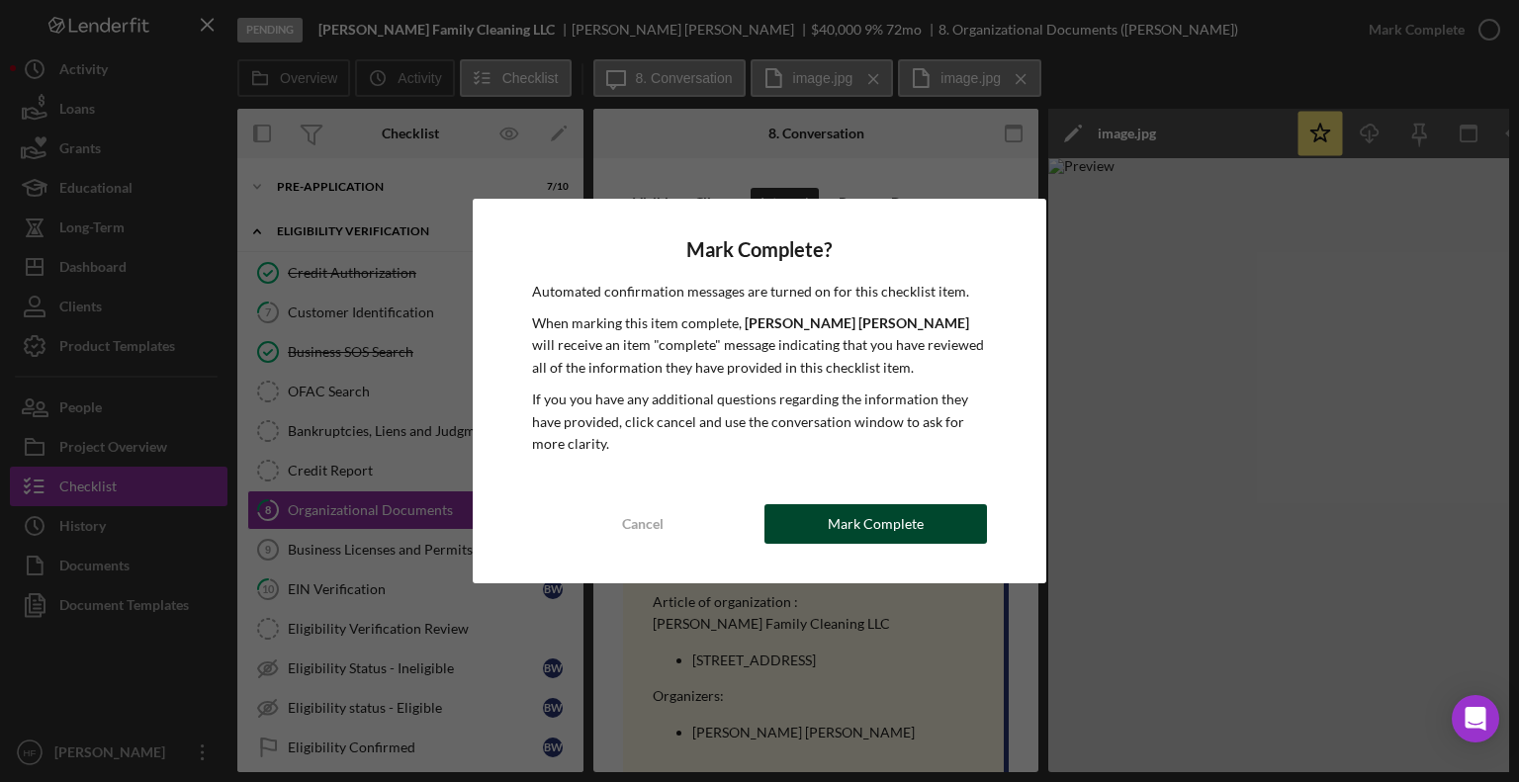
click at [890, 533] on div "Mark Complete" at bounding box center [876, 524] width 96 height 40
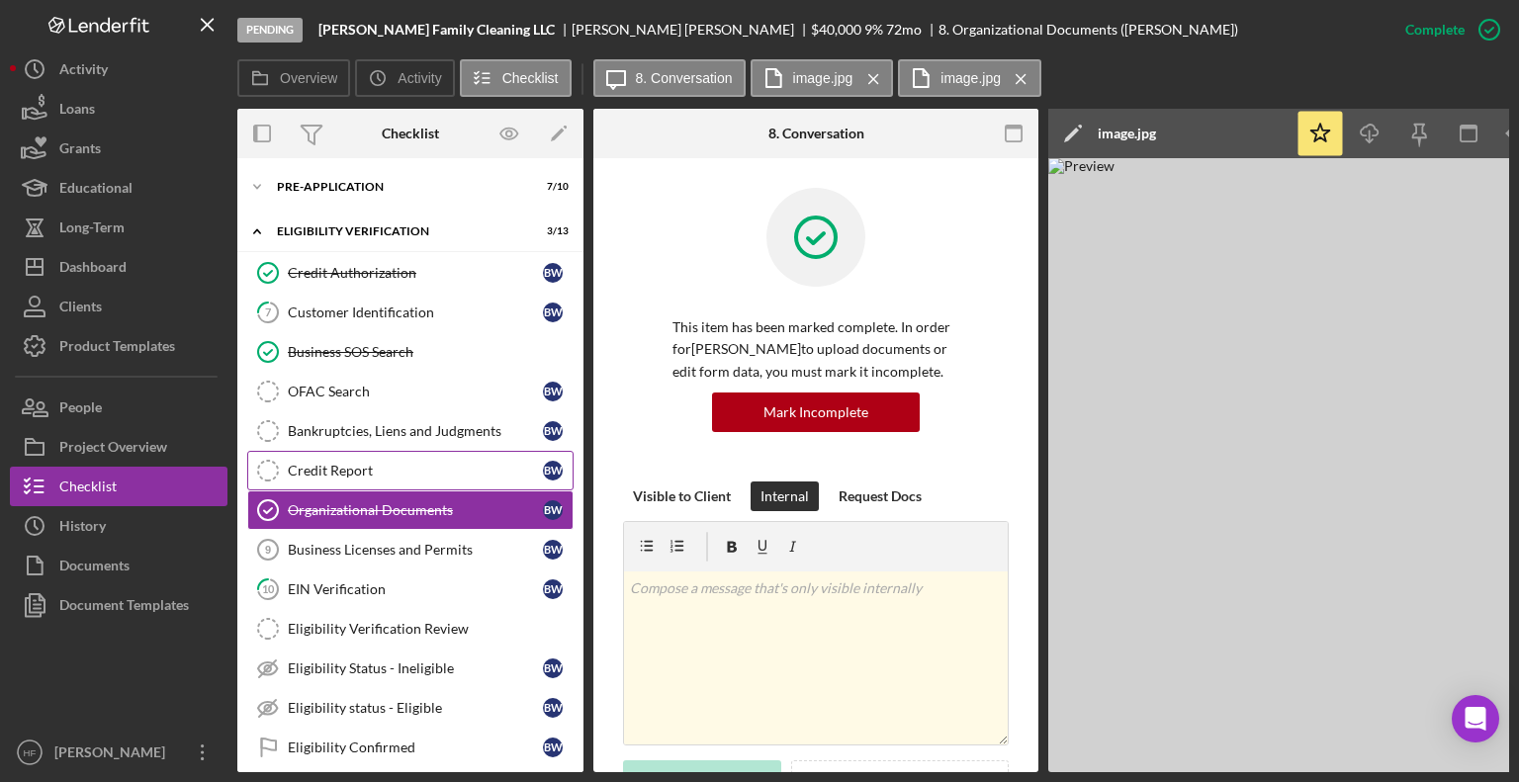
click at [433, 467] on div "Credit Report" at bounding box center [415, 471] width 255 height 16
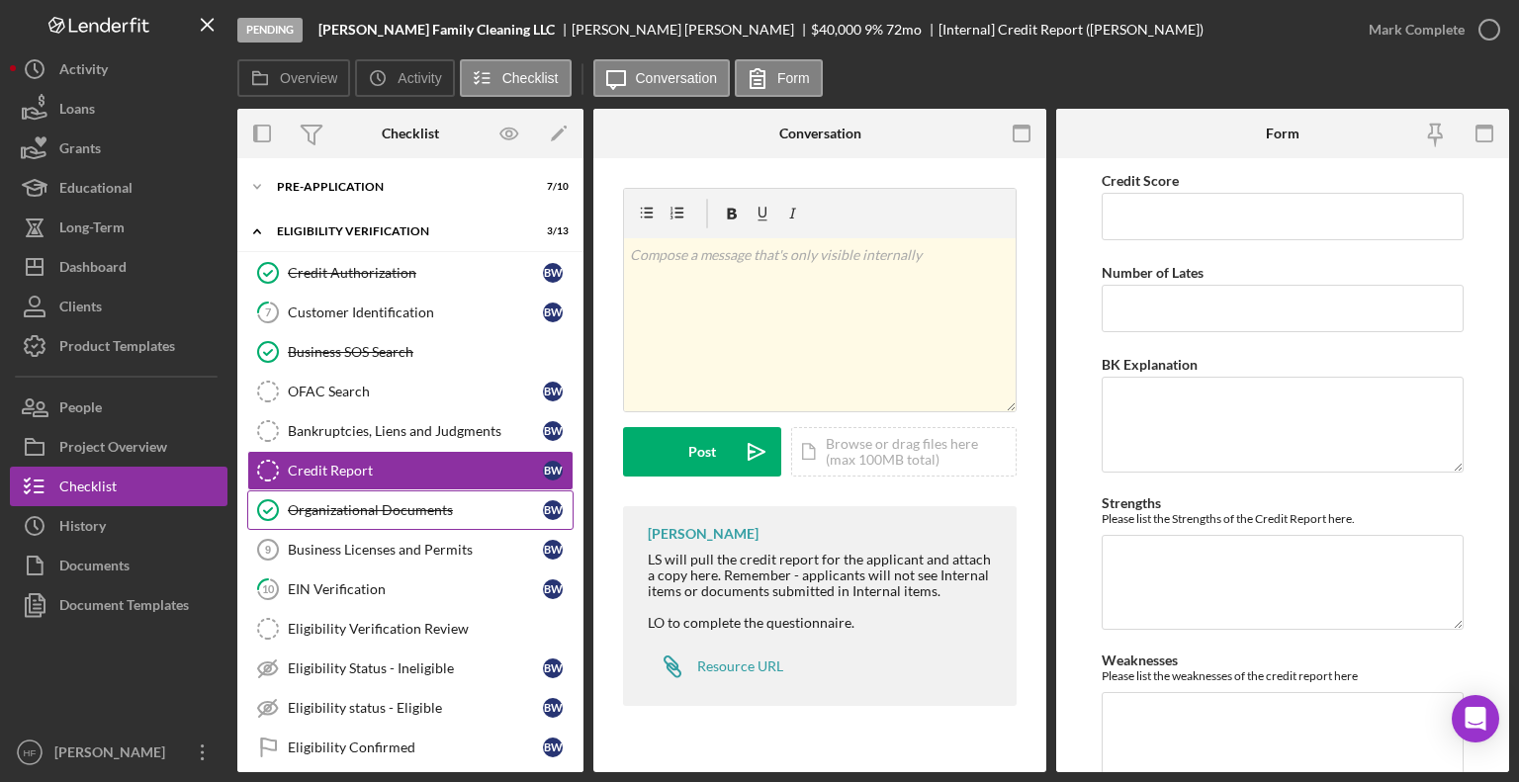
click at [427, 511] on div "Organizational Documents" at bounding box center [415, 510] width 255 height 16
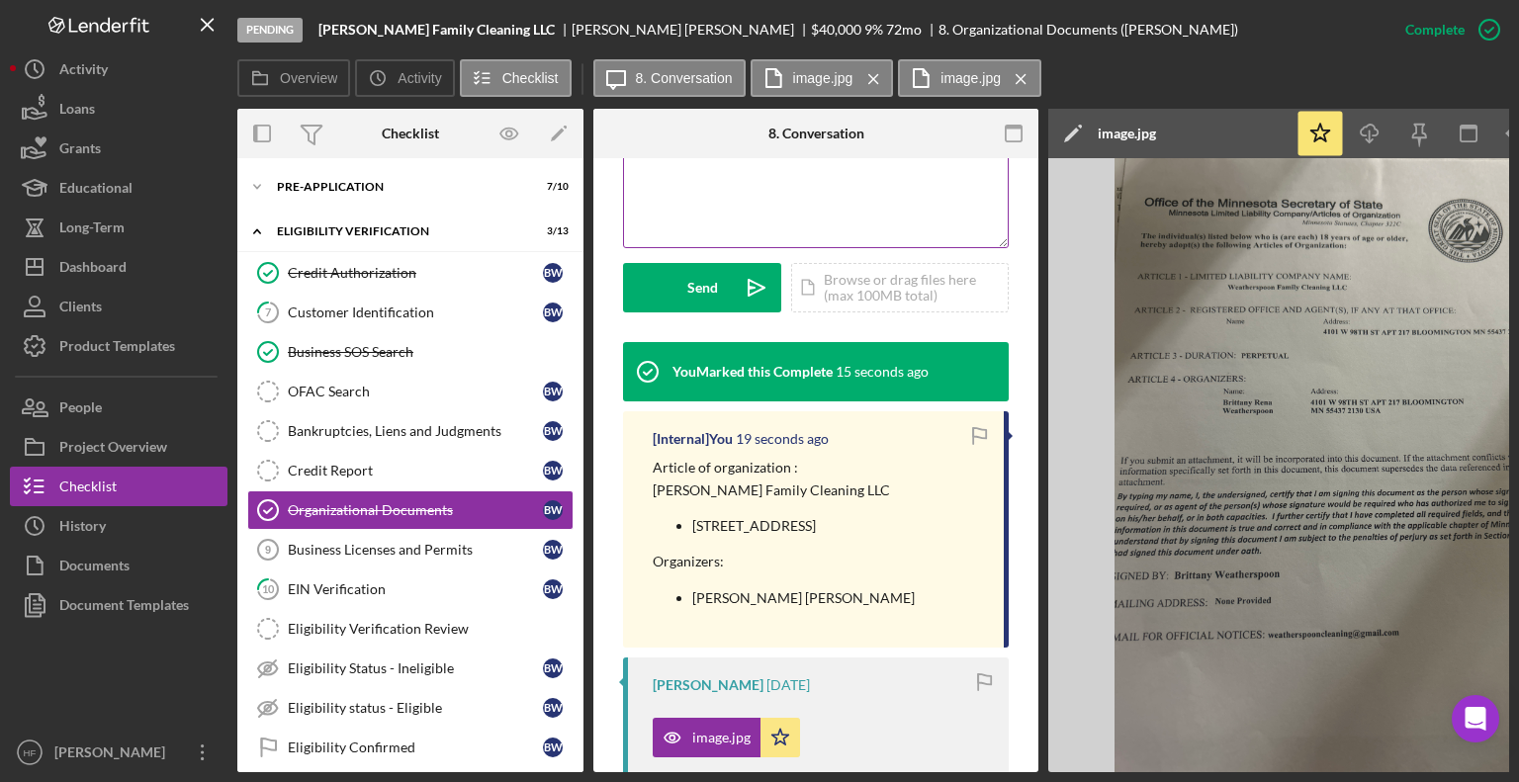
scroll to position [498, 0]
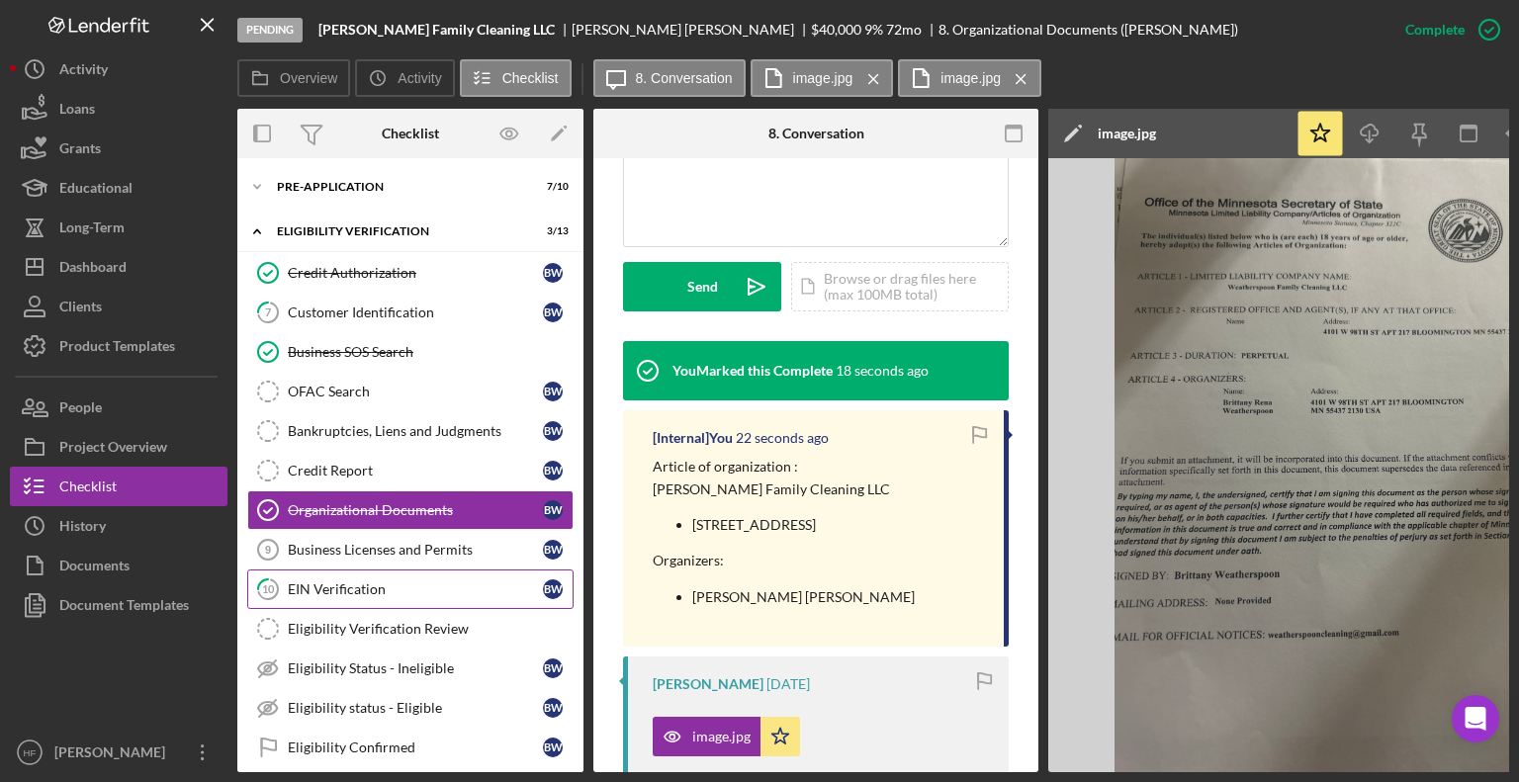
click at [443, 574] on link "10 EIN Verification B W" at bounding box center [410, 590] width 326 height 40
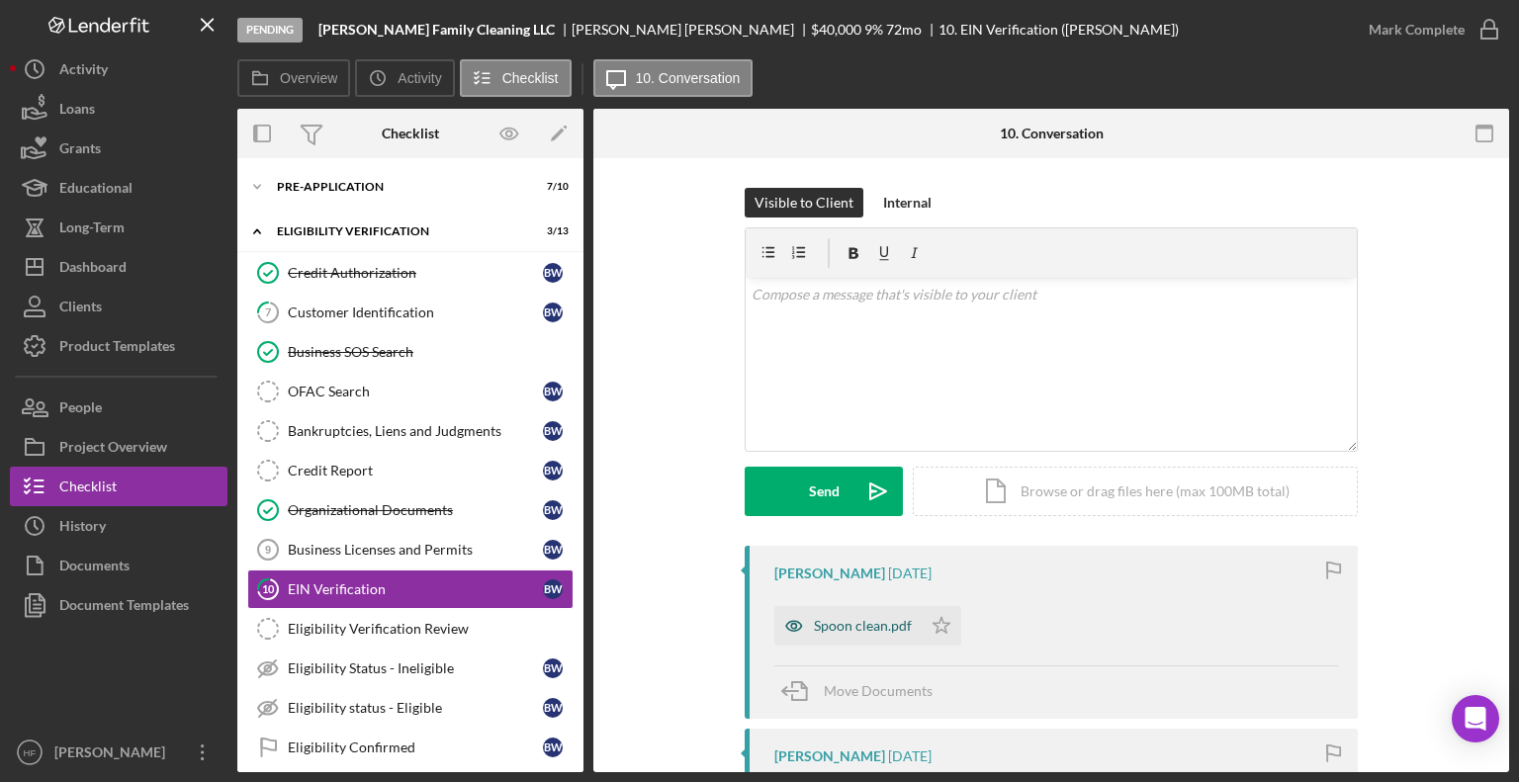
click at [835, 620] on div "Spoon clean.pdf" at bounding box center [863, 626] width 98 height 16
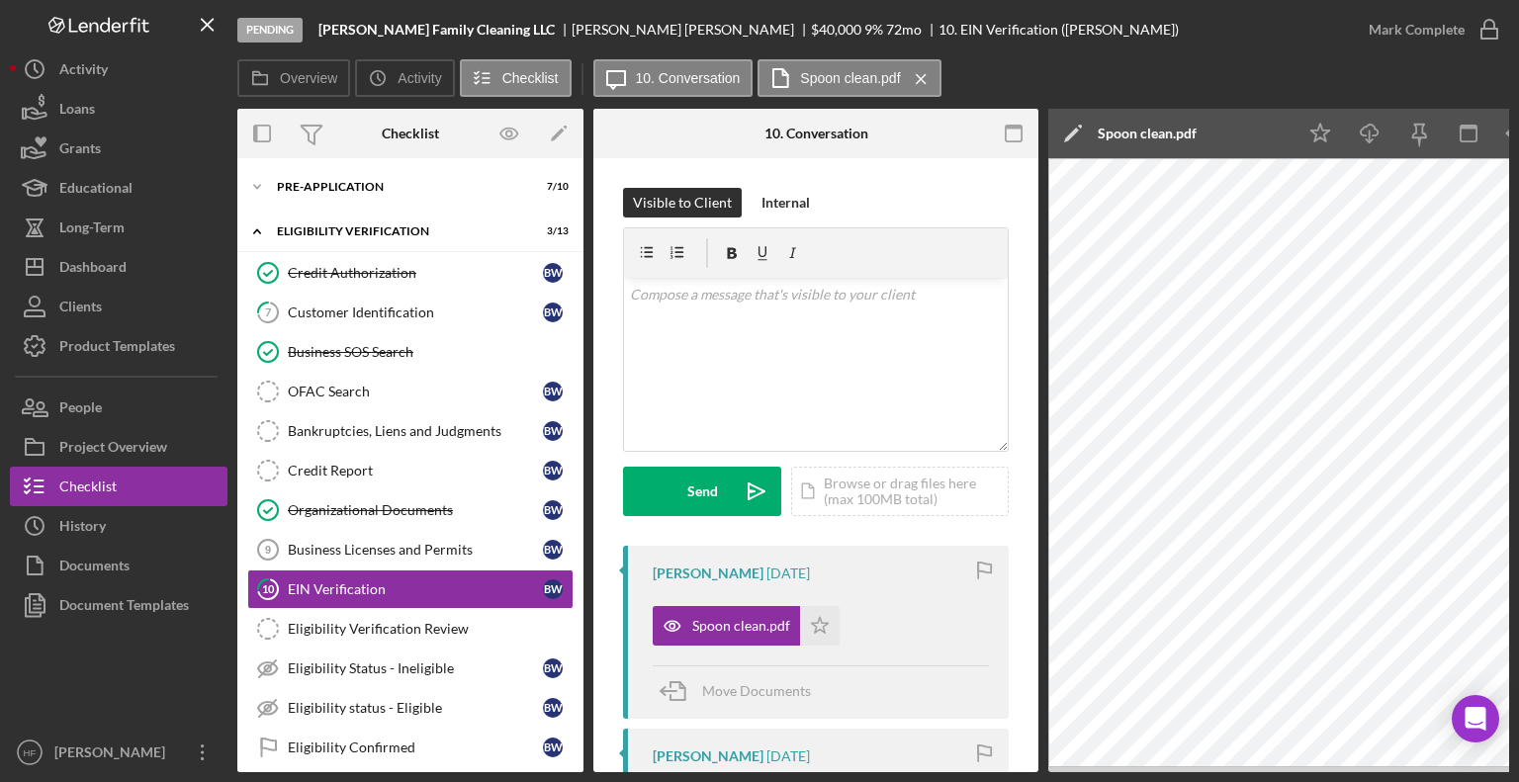
scroll to position [0, 132]
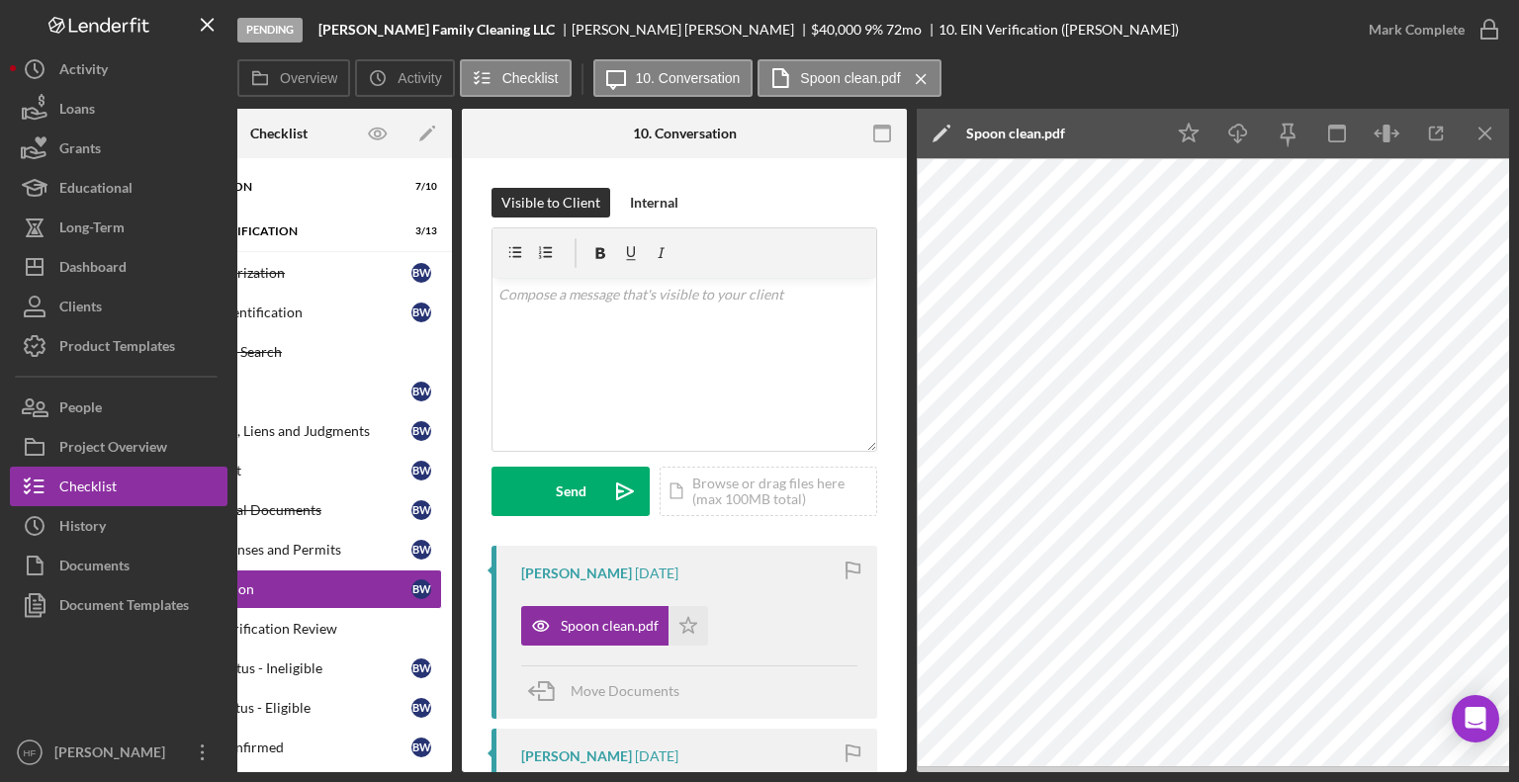
click at [949, 122] on icon "Icon/Edit" at bounding box center [941, 133] width 49 height 49
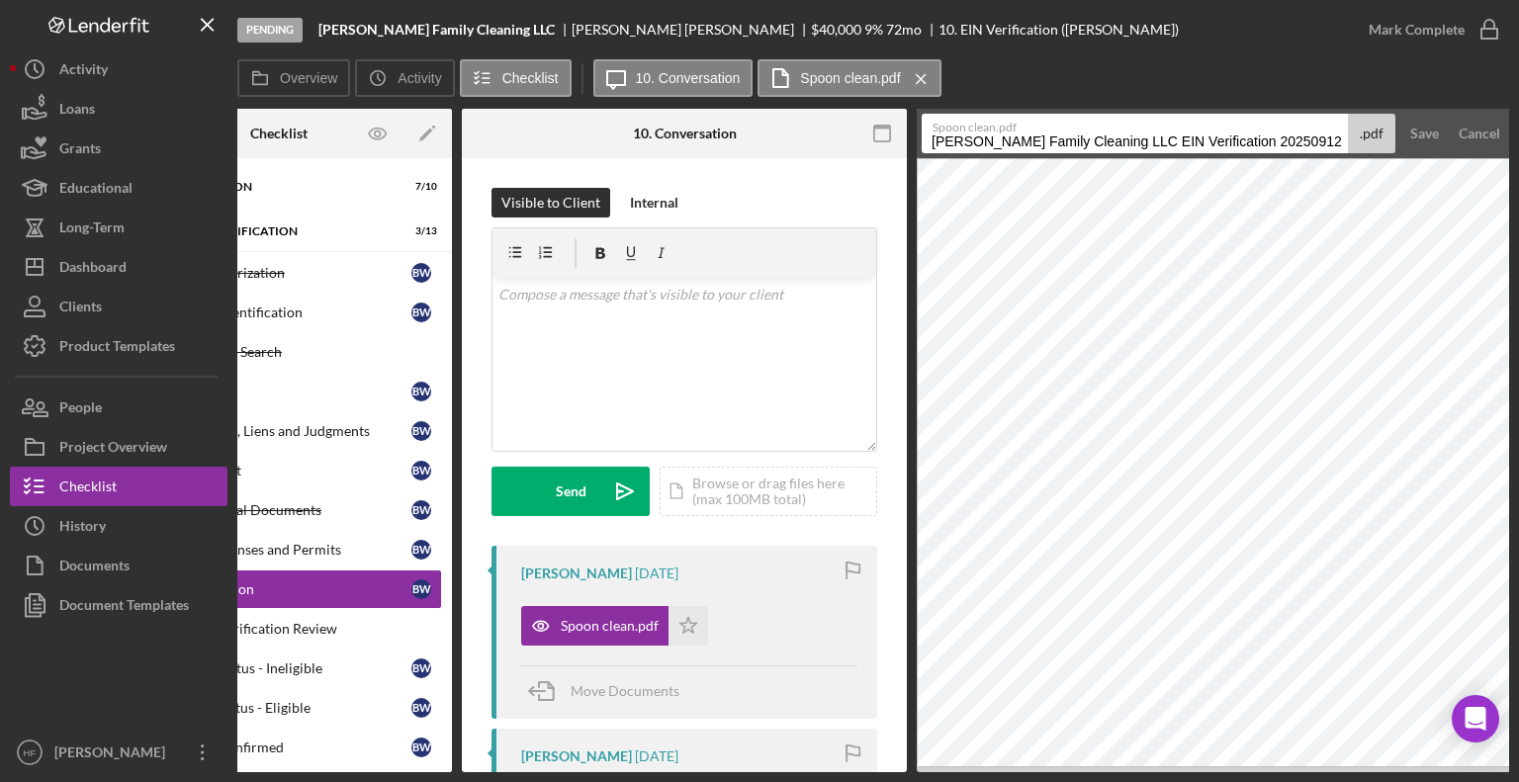
drag, startPoint x: 931, startPoint y: 139, endPoint x: 1388, endPoint y: 125, distance: 457.1
click at [1388, 125] on div "Spoon clean.pdf [PERSON_NAME] Family Cleaning LLC EIN Verification 20250912 .pdf" at bounding box center [1159, 134] width 474 height 40
type input "EIN - [PERSON_NAME] Family Cleaning LLC"
click at [1400, 114] on button "Save" at bounding box center [1424, 134] width 48 height 40
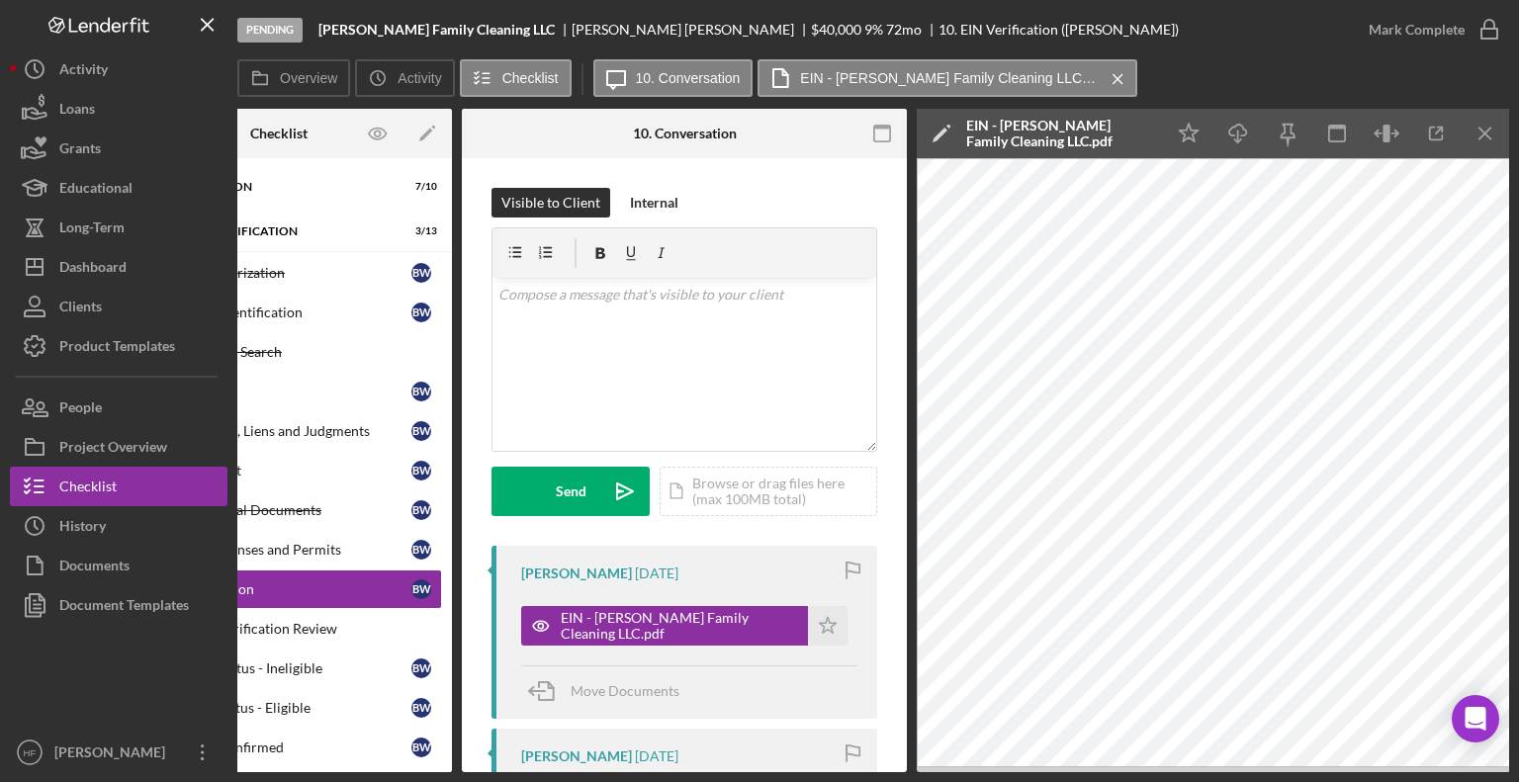
click at [944, 143] on icon "Icon/Edit" at bounding box center [941, 133] width 49 height 49
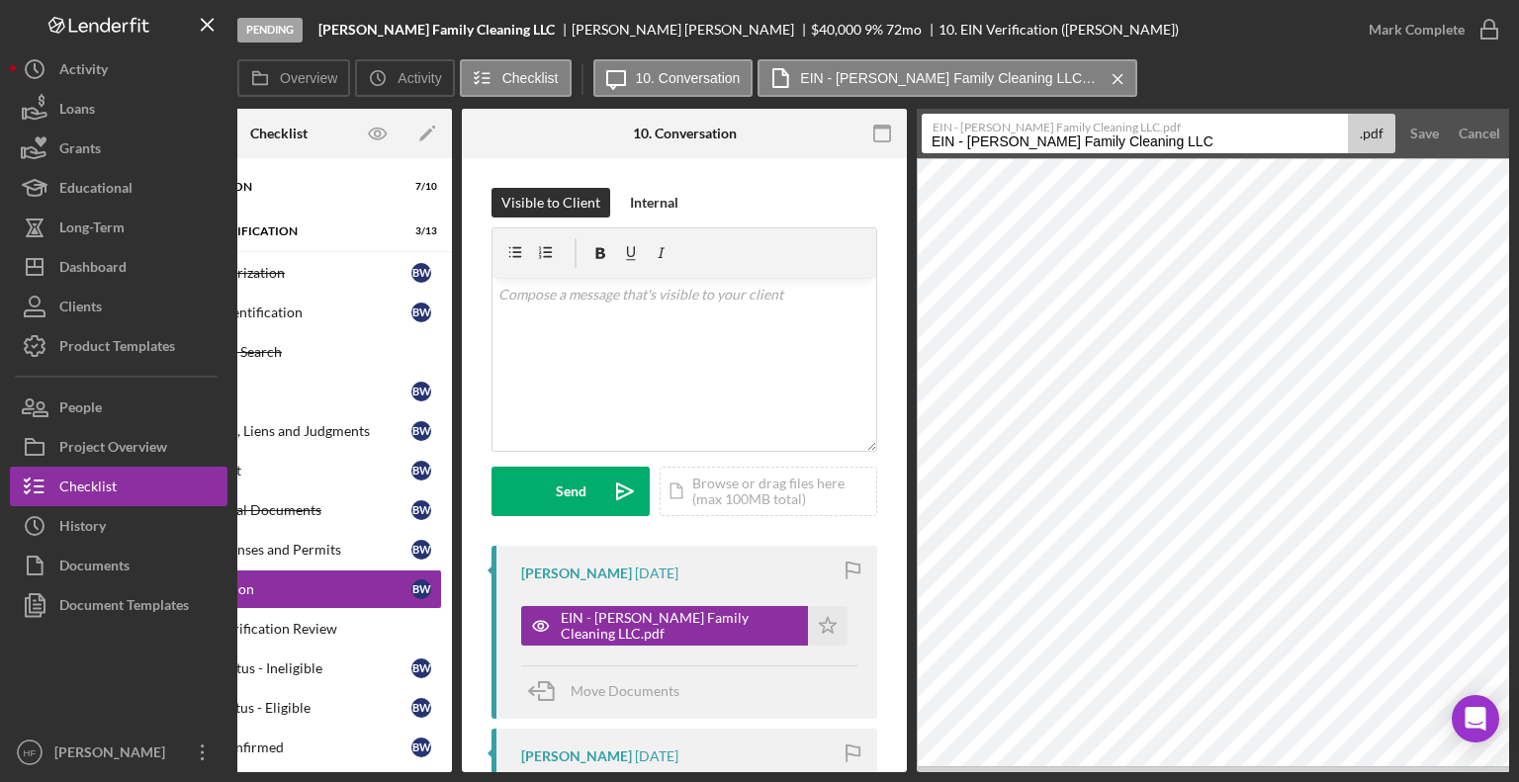
click at [928, 143] on input "EIN - [PERSON_NAME] Family Cleaning LLC" at bounding box center [1135, 134] width 426 height 40
type input "Busn Reg -EIN - [PERSON_NAME] Family Cleaning LLC"
click at [1429, 144] on div "Save" at bounding box center [1424, 134] width 29 height 40
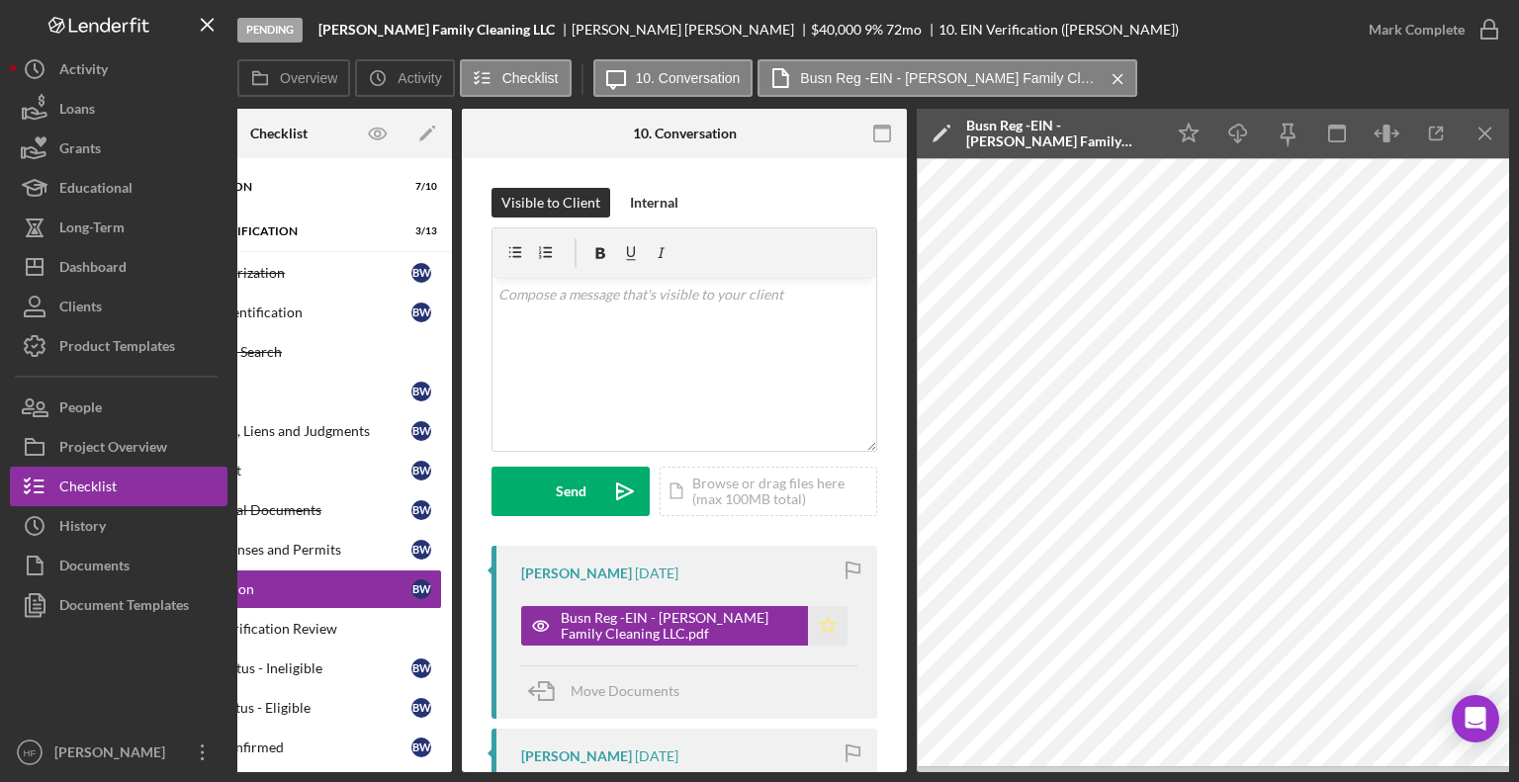
click at [820, 627] on polygon "button" at bounding box center [828, 625] width 17 height 16
click at [637, 200] on div "Internal" at bounding box center [654, 203] width 48 height 30
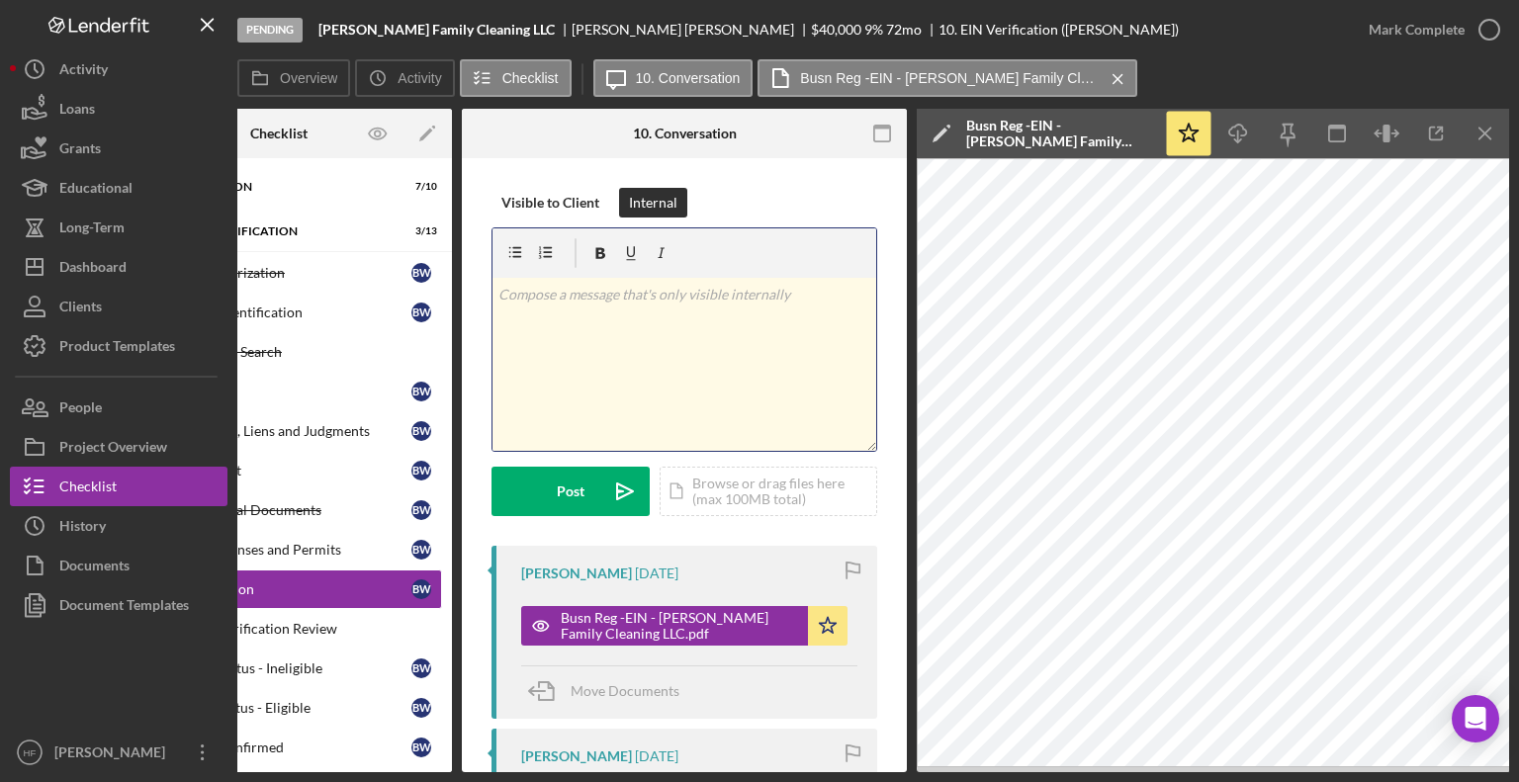
click at [641, 427] on div "v Color teal Color pink Remove color Add row above Add row below Add column bef…" at bounding box center [684, 364] width 384 height 173
click at [562, 513] on div "Post" at bounding box center [571, 491] width 28 height 49
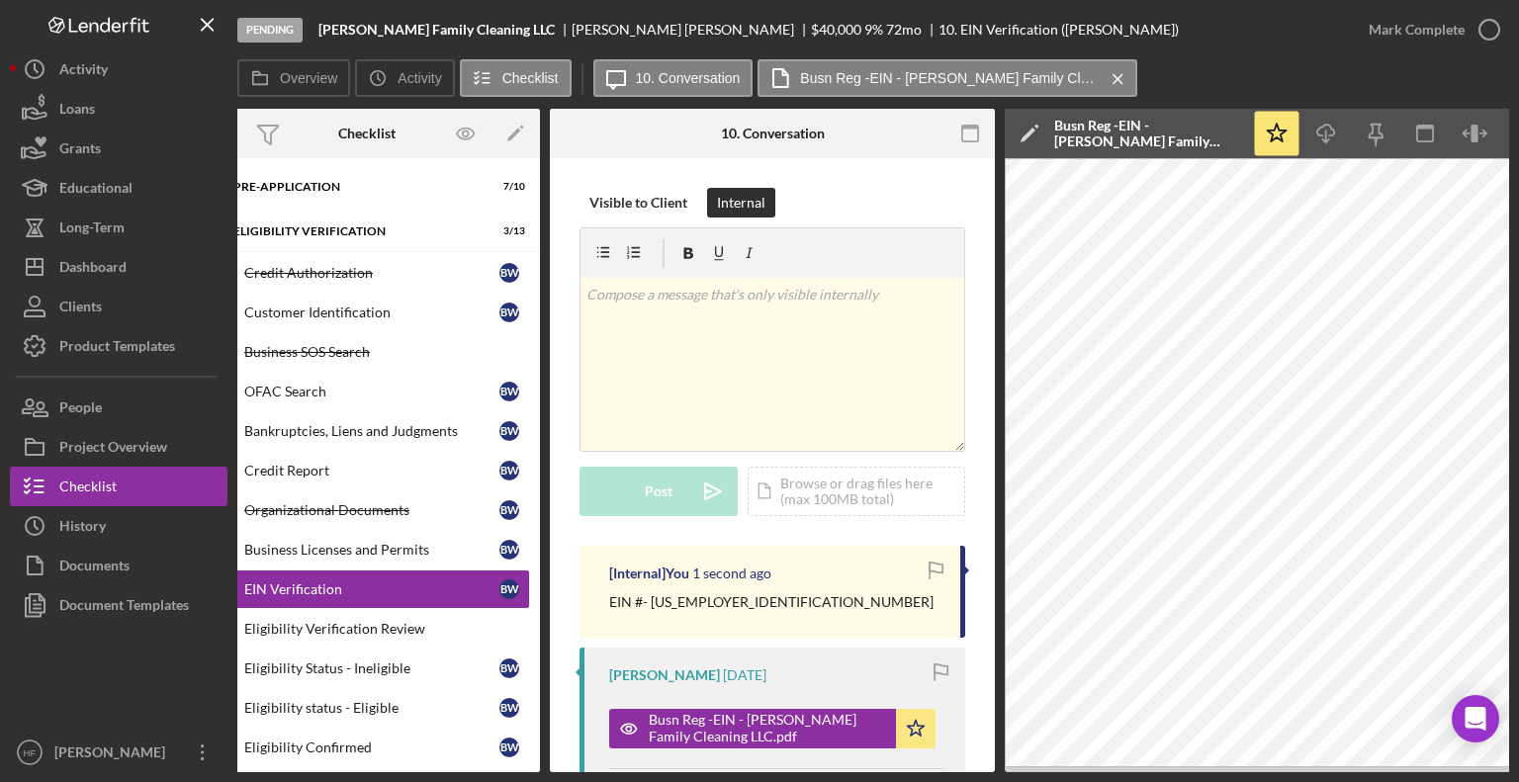
scroll to position [0, 42]
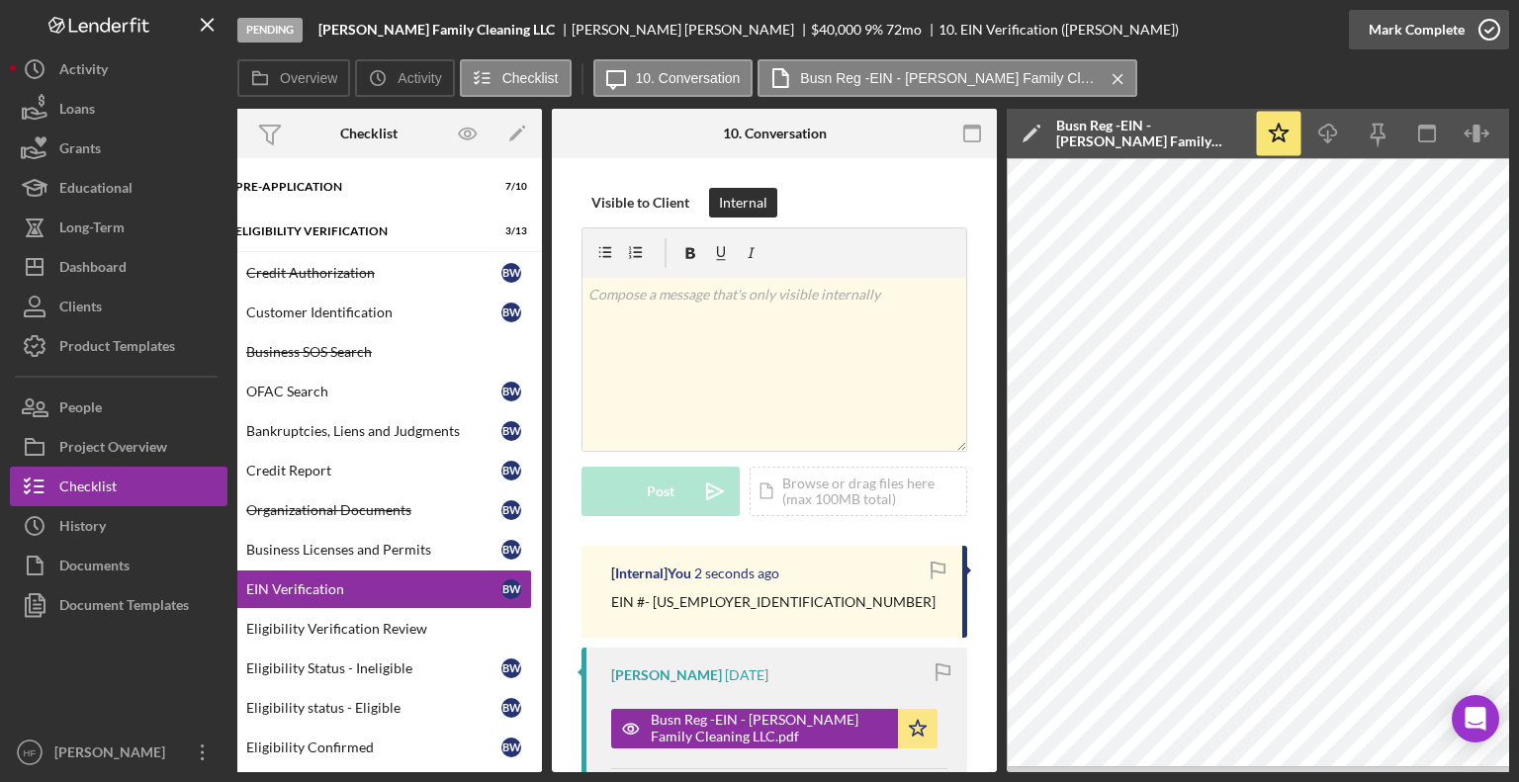
click at [1465, 29] on icon "button" at bounding box center [1488, 29] width 49 height 49
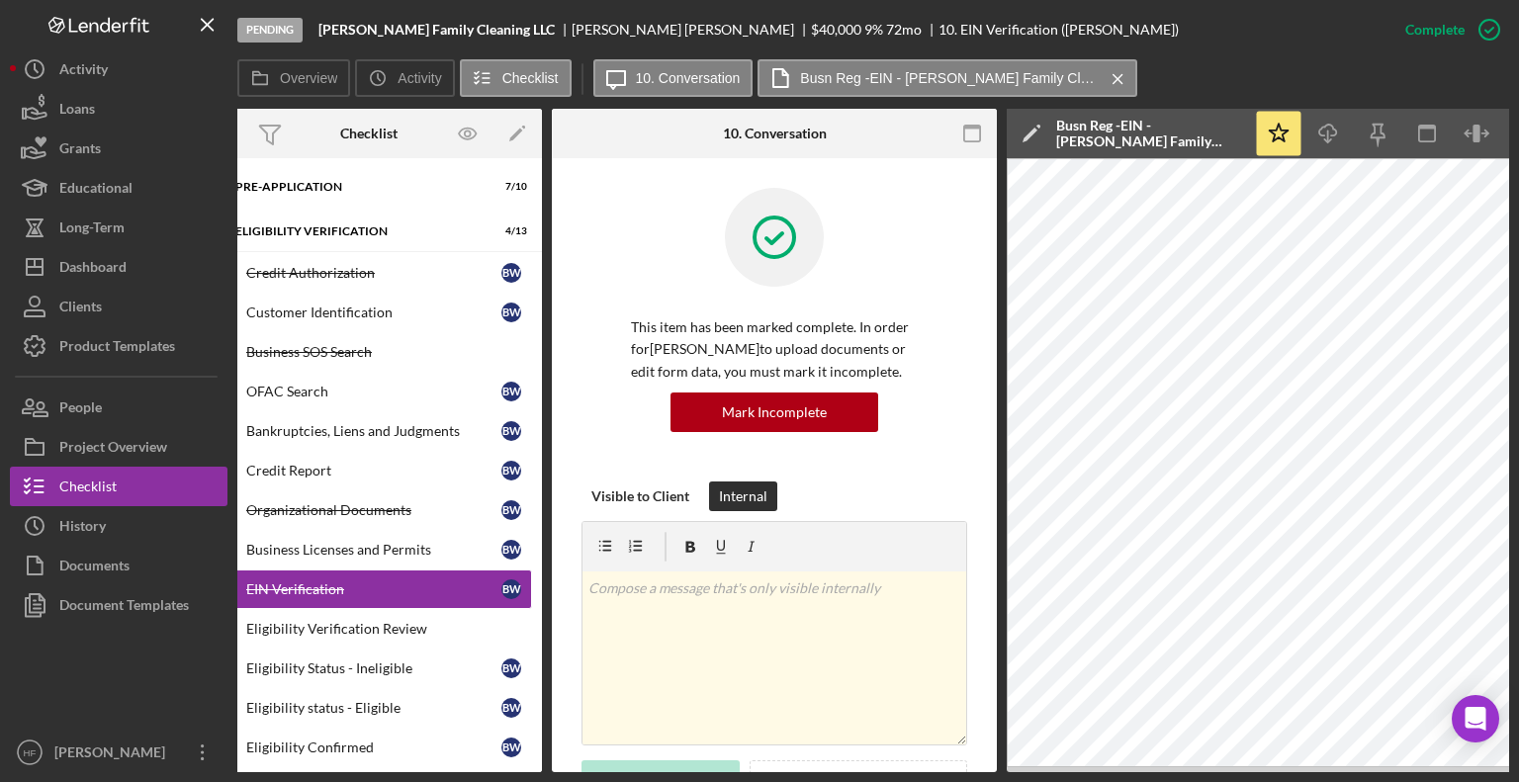
scroll to position [0, 0]
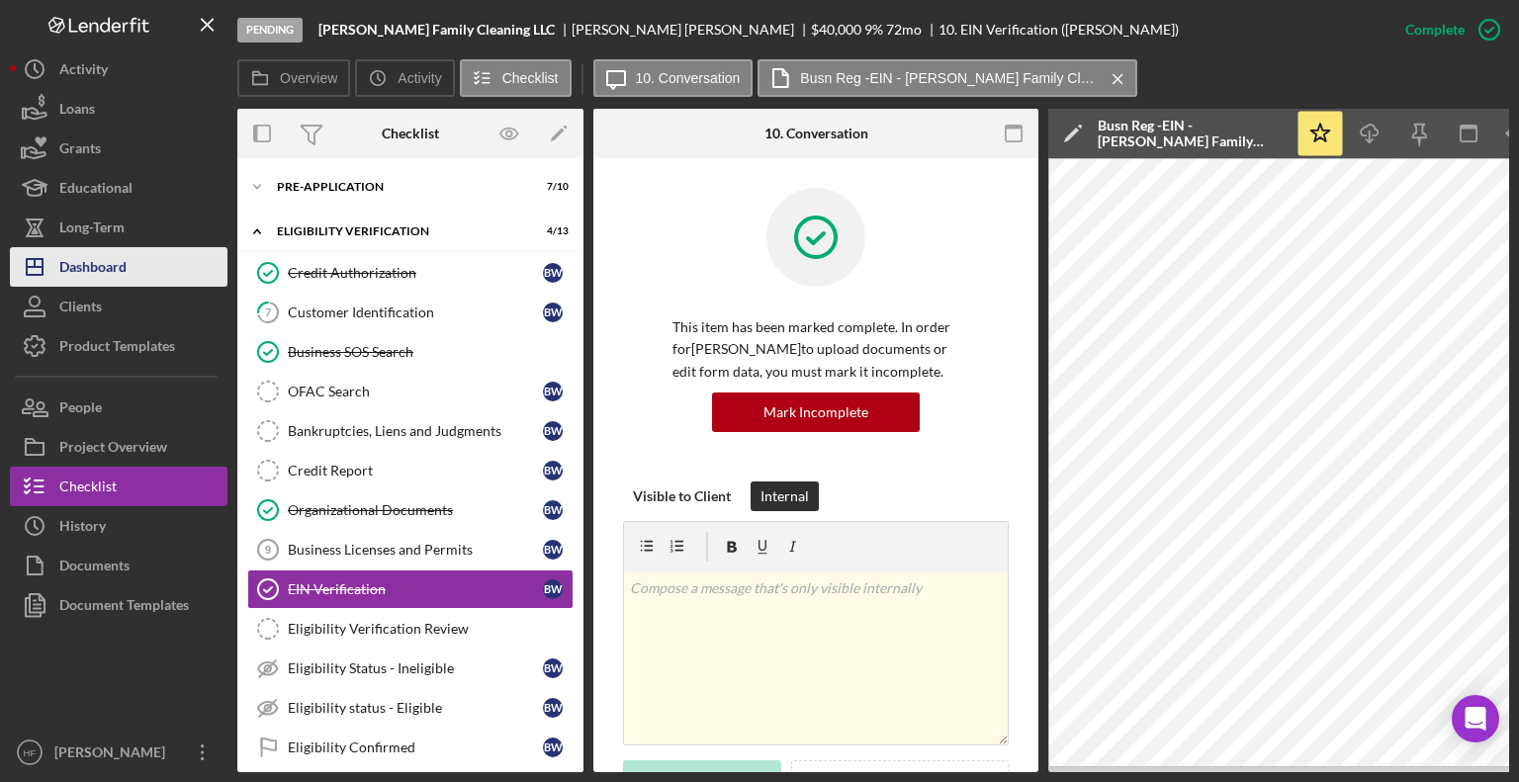
click at [108, 277] on div "Dashboard" at bounding box center [92, 269] width 67 height 44
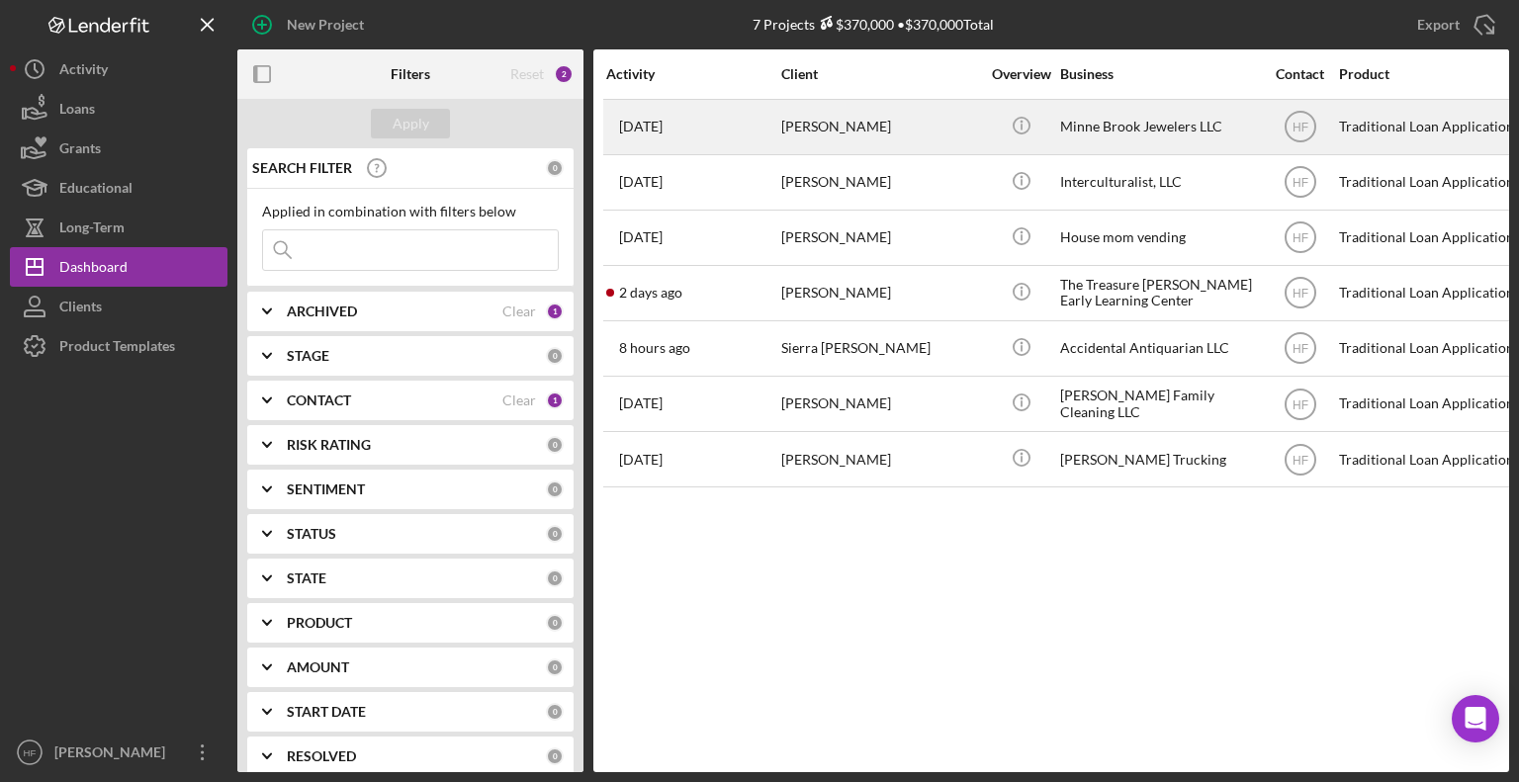
click at [815, 115] on div "[PERSON_NAME]" at bounding box center [880, 127] width 198 height 52
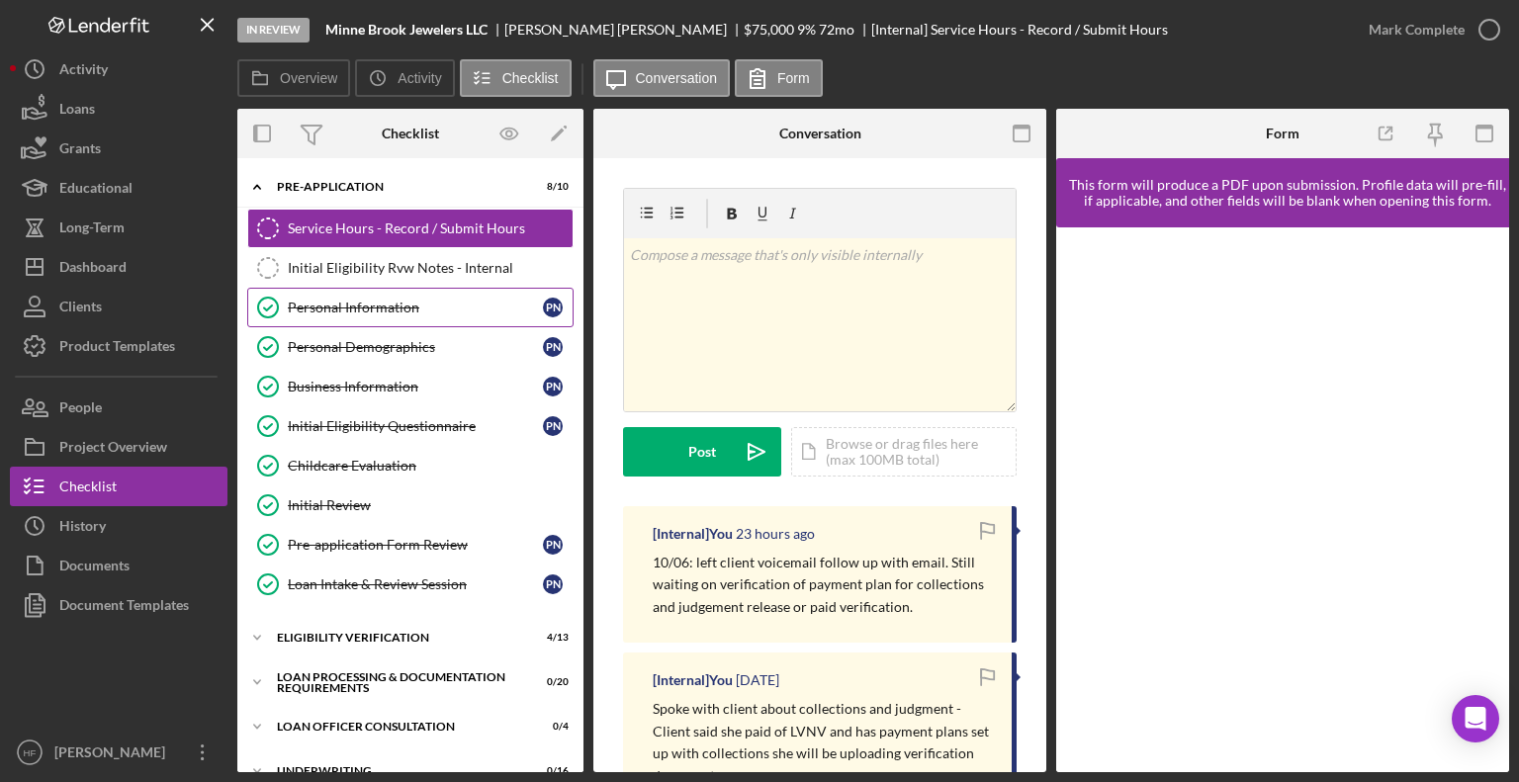
click at [407, 304] on div "Personal Information" at bounding box center [415, 308] width 255 height 16
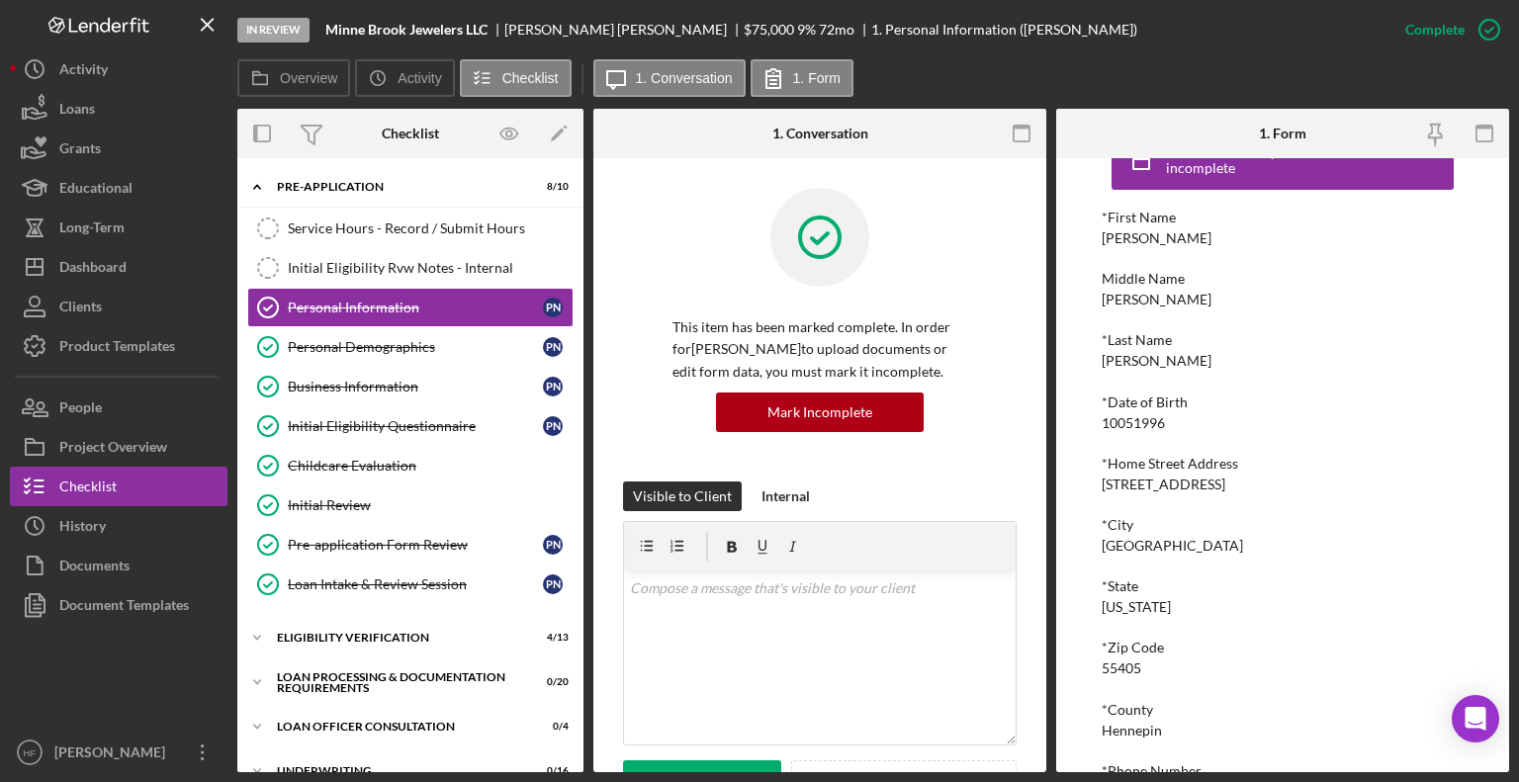
scroll to position [226, 0]
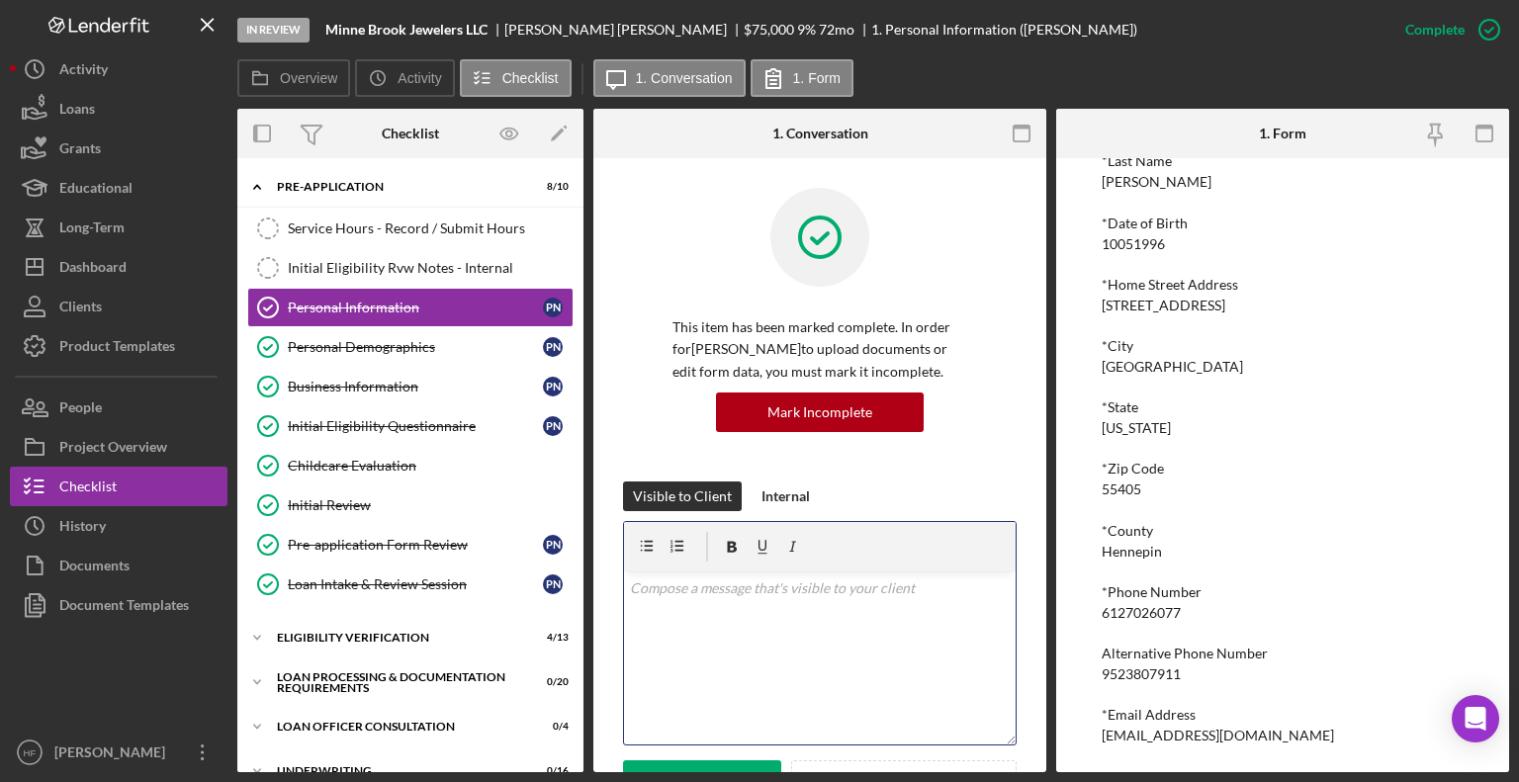
click at [708, 699] on div "v Color teal Color pink Remove color Add row above Add row below Add column bef…" at bounding box center [820, 658] width 392 height 173
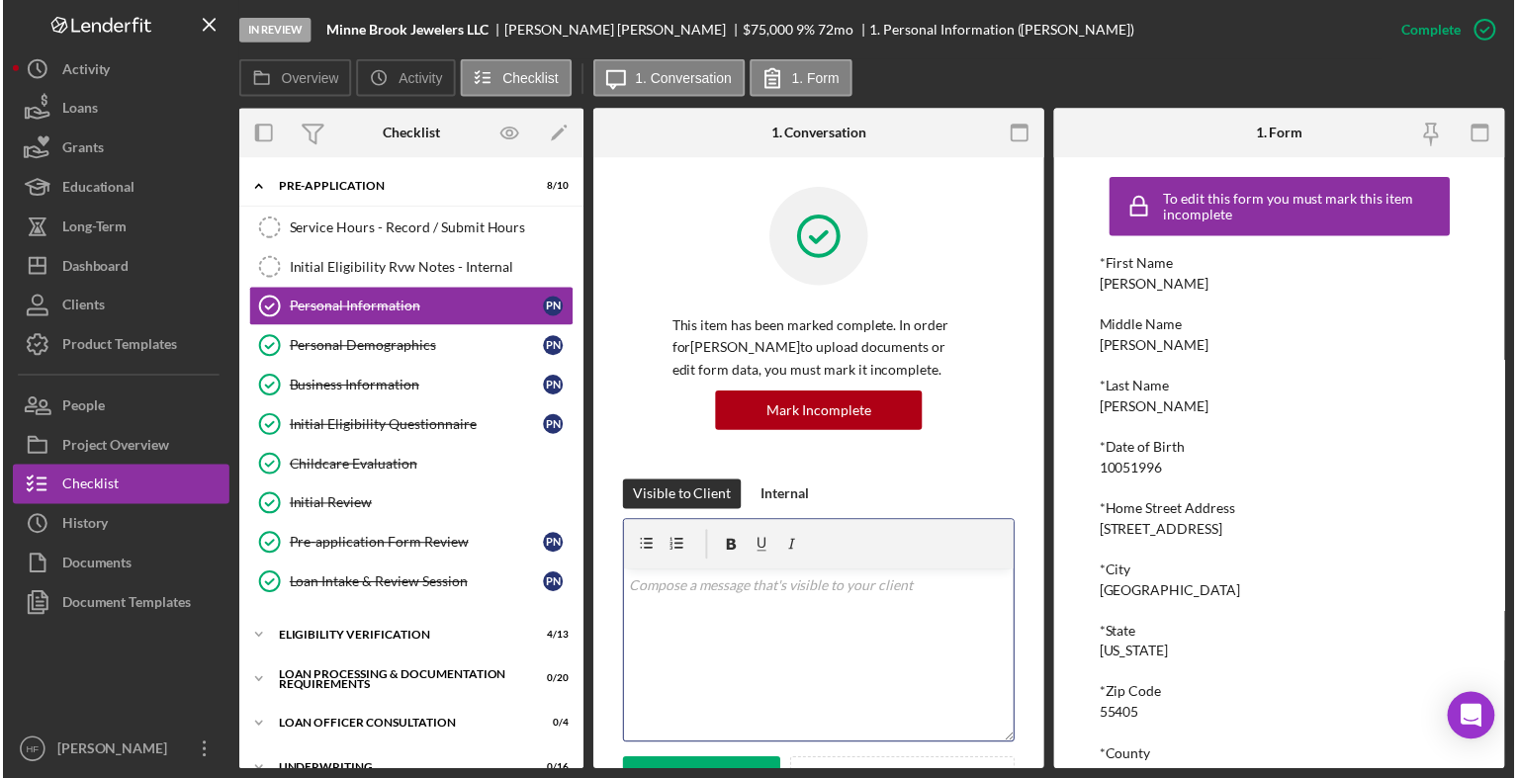
scroll to position [0, 0]
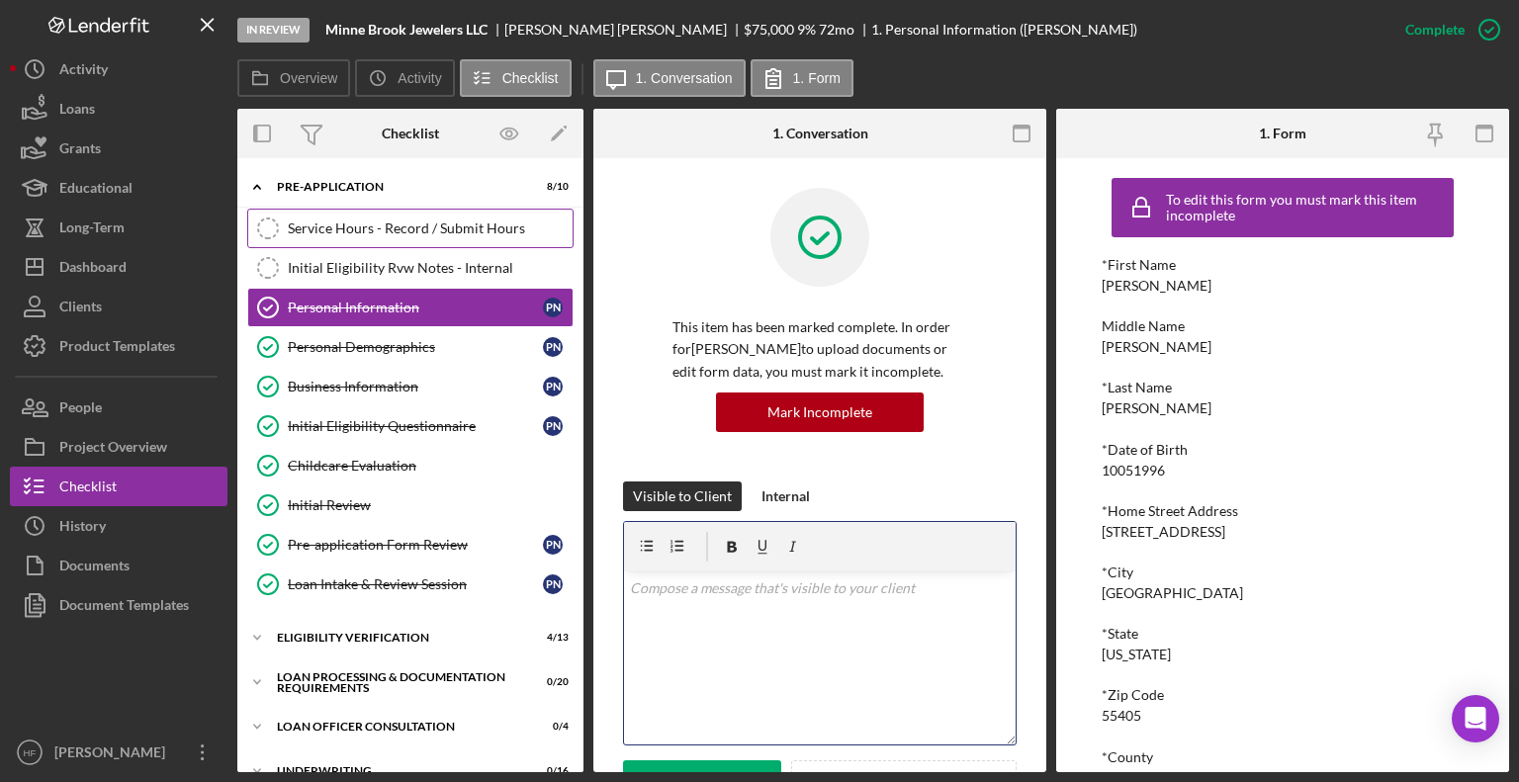
click at [459, 226] on div "Service Hours - Record / Submit Hours" at bounding box center [430, 229] width 285 height 16
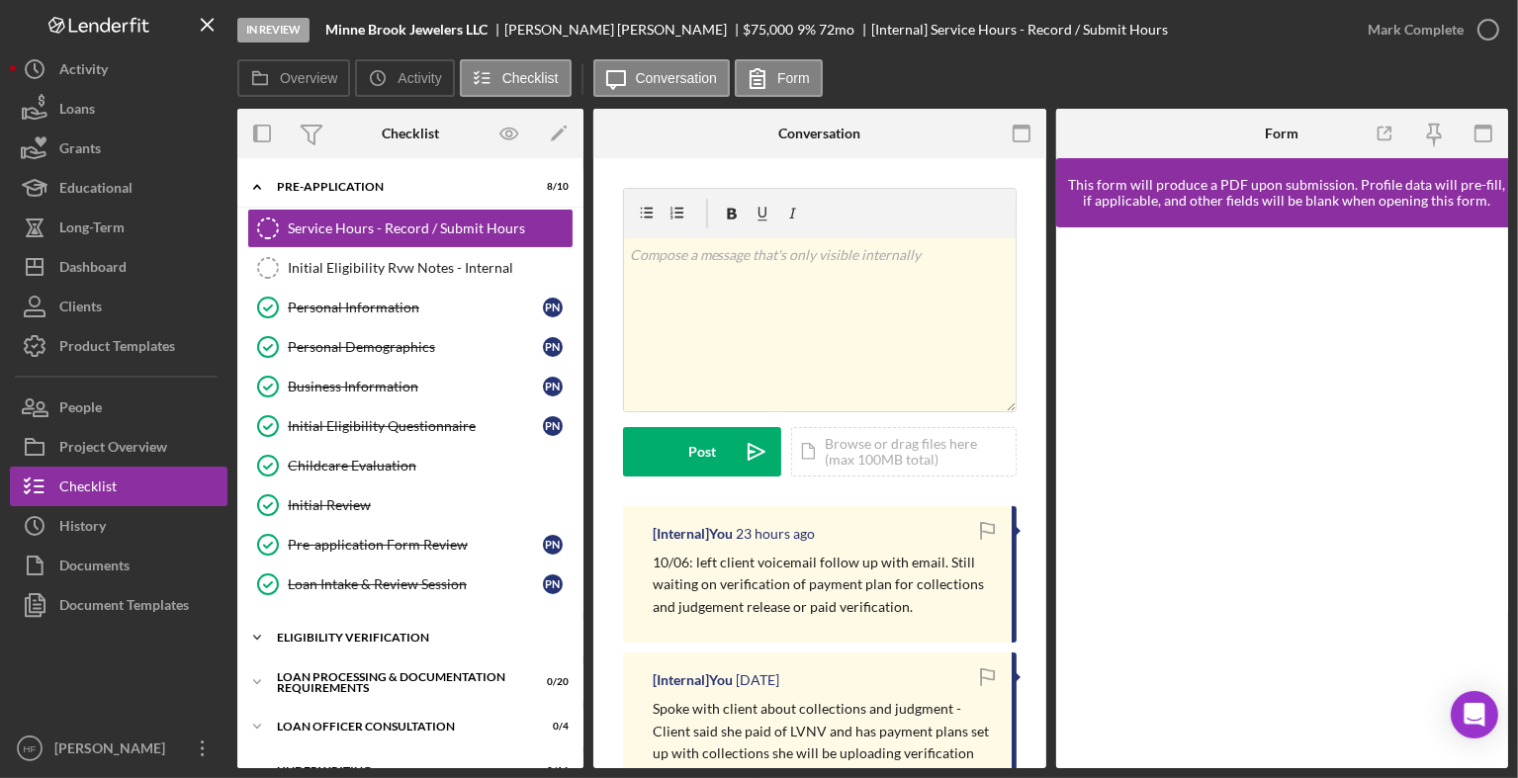
click at [352, 632] on div "Eligibility Verification" at bounding box center [418, 638] width 282 height 12
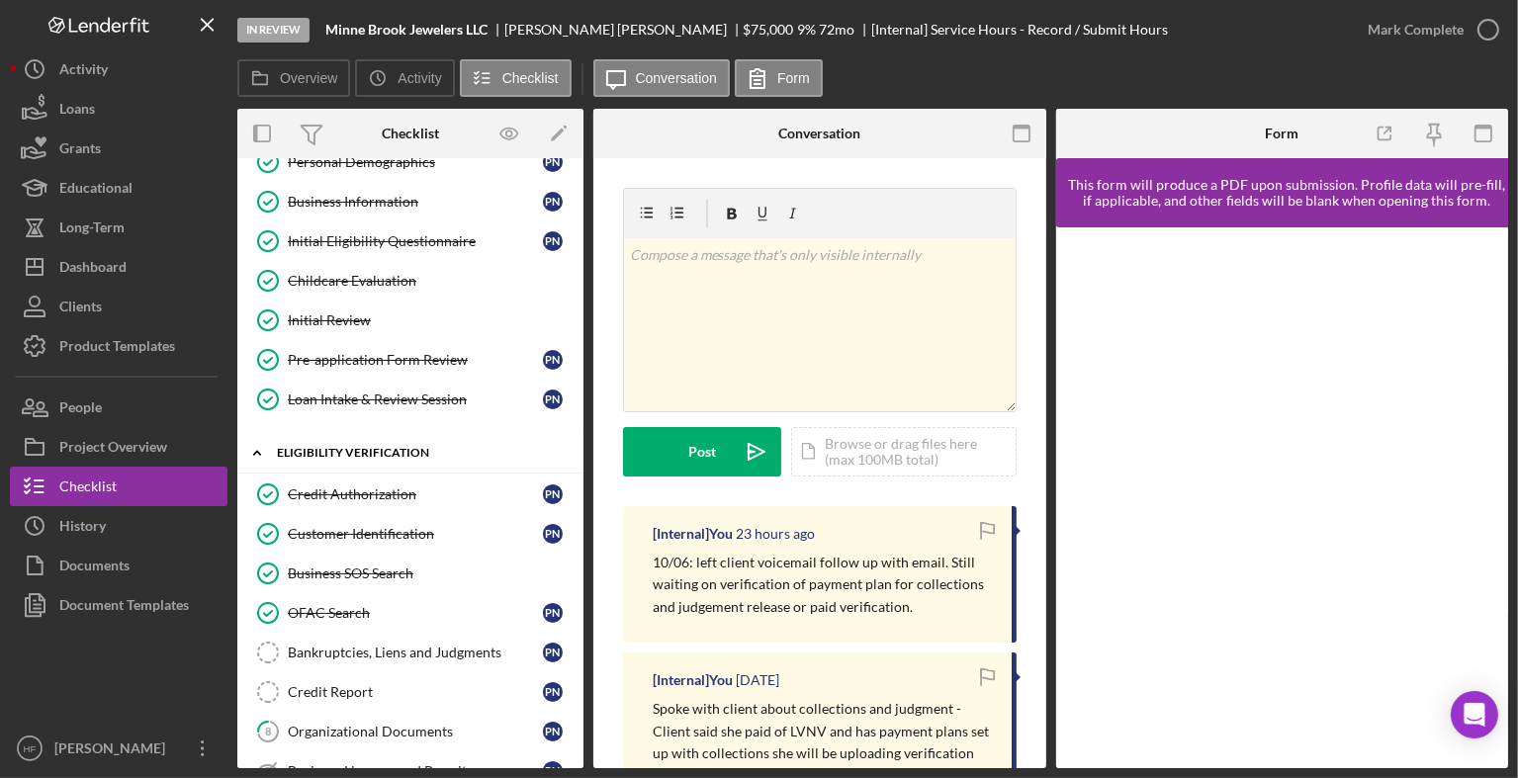
scroll to position [186, 0]
click at [393, 683] on div "Credit Report" at bounding box center [415, 691] width 255 height 16
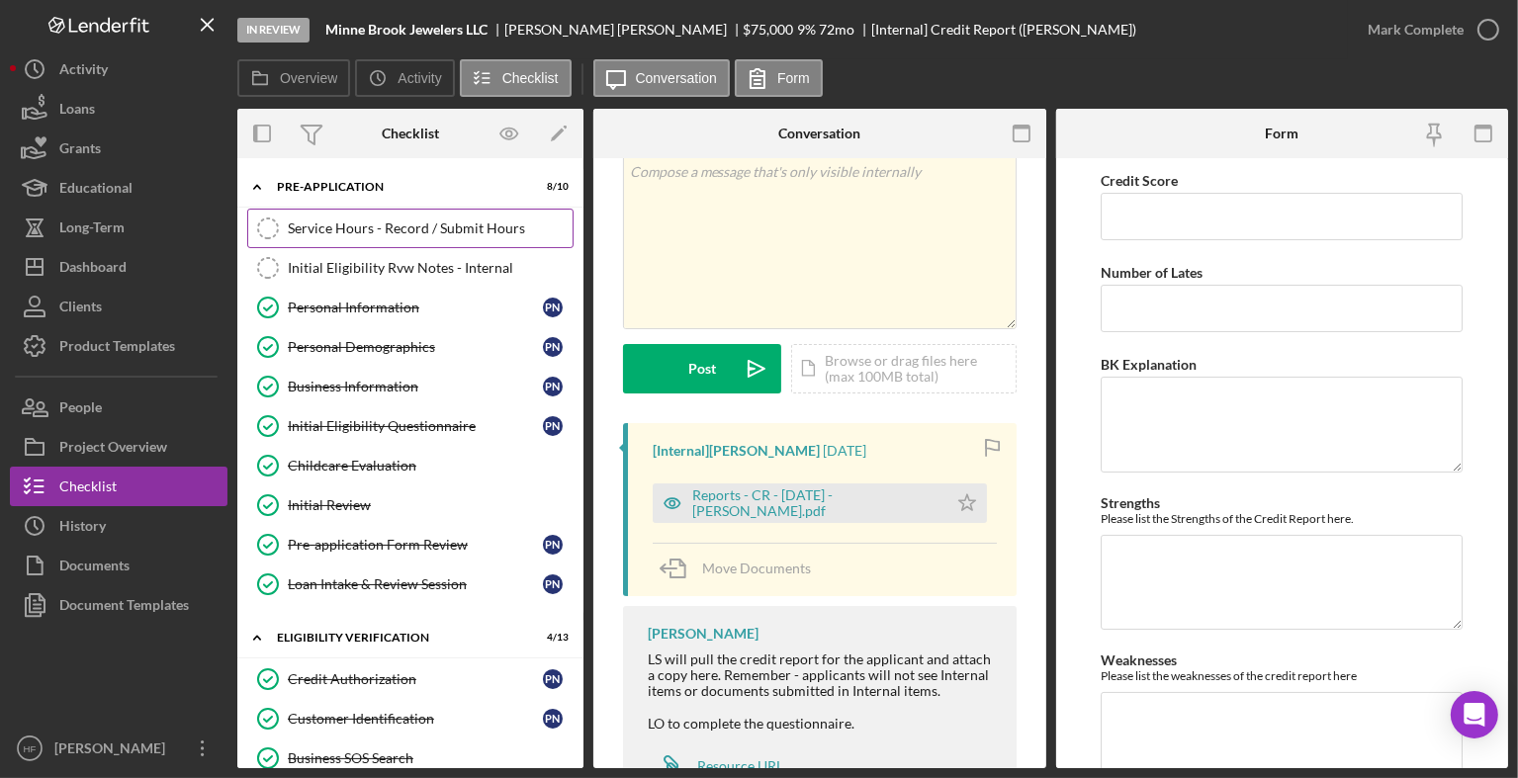
click at [420, 233] on div "Service Hours - Record / Submit Hours" at bounding box center [430, 229] width 285 height 16
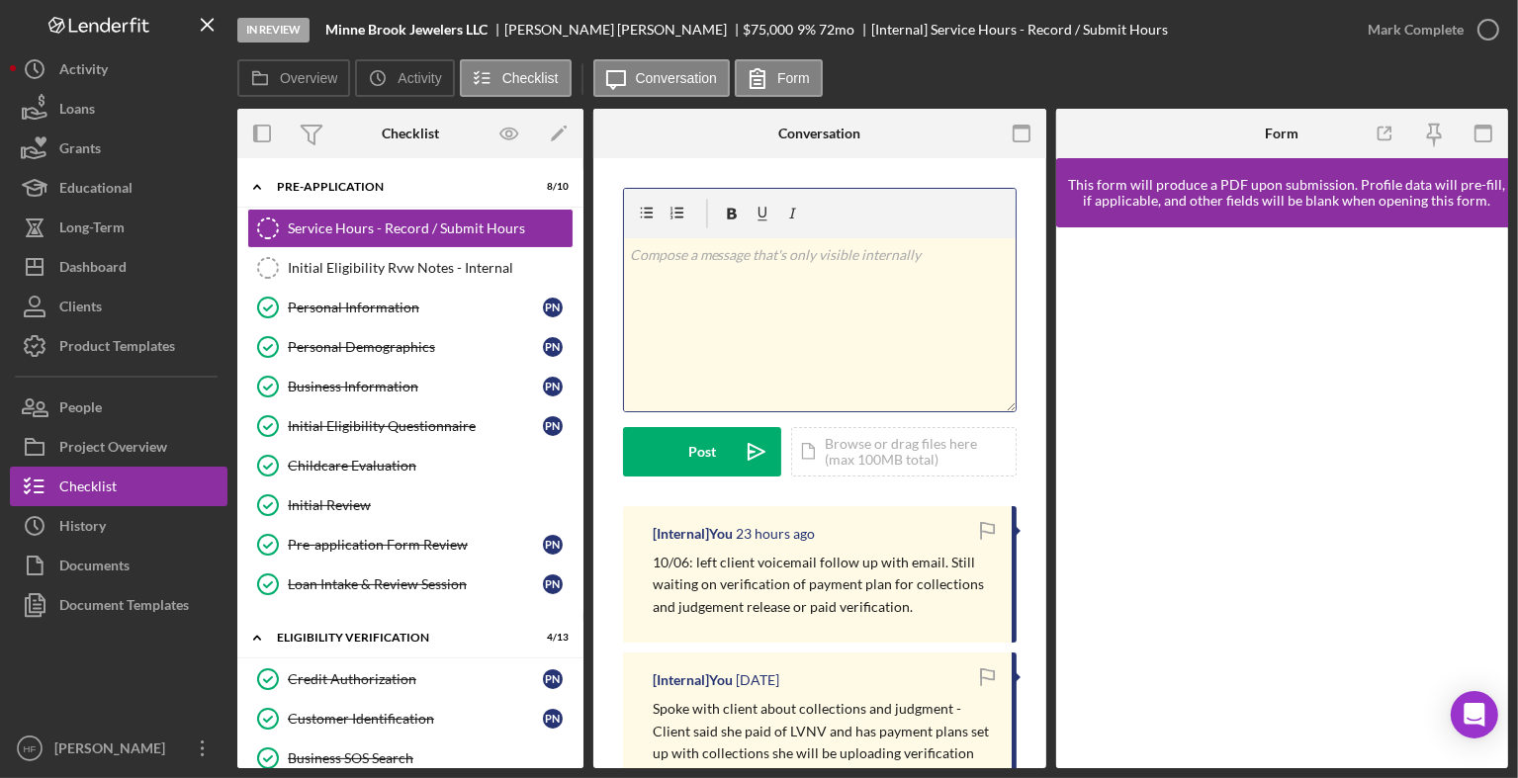
click at [715, 256] on p at bounding box center [820, 255] width 380 height 22
drag, startPoint x: 681, startPoint y: 275, endPoint x: 662, endPoint y: 315, distance: 45.1
click at [662, 315] on div "v Color teal Color pink Remove color Add row above Add row below Add column bef…" at bounding box center [820, 324] width 392 height 173
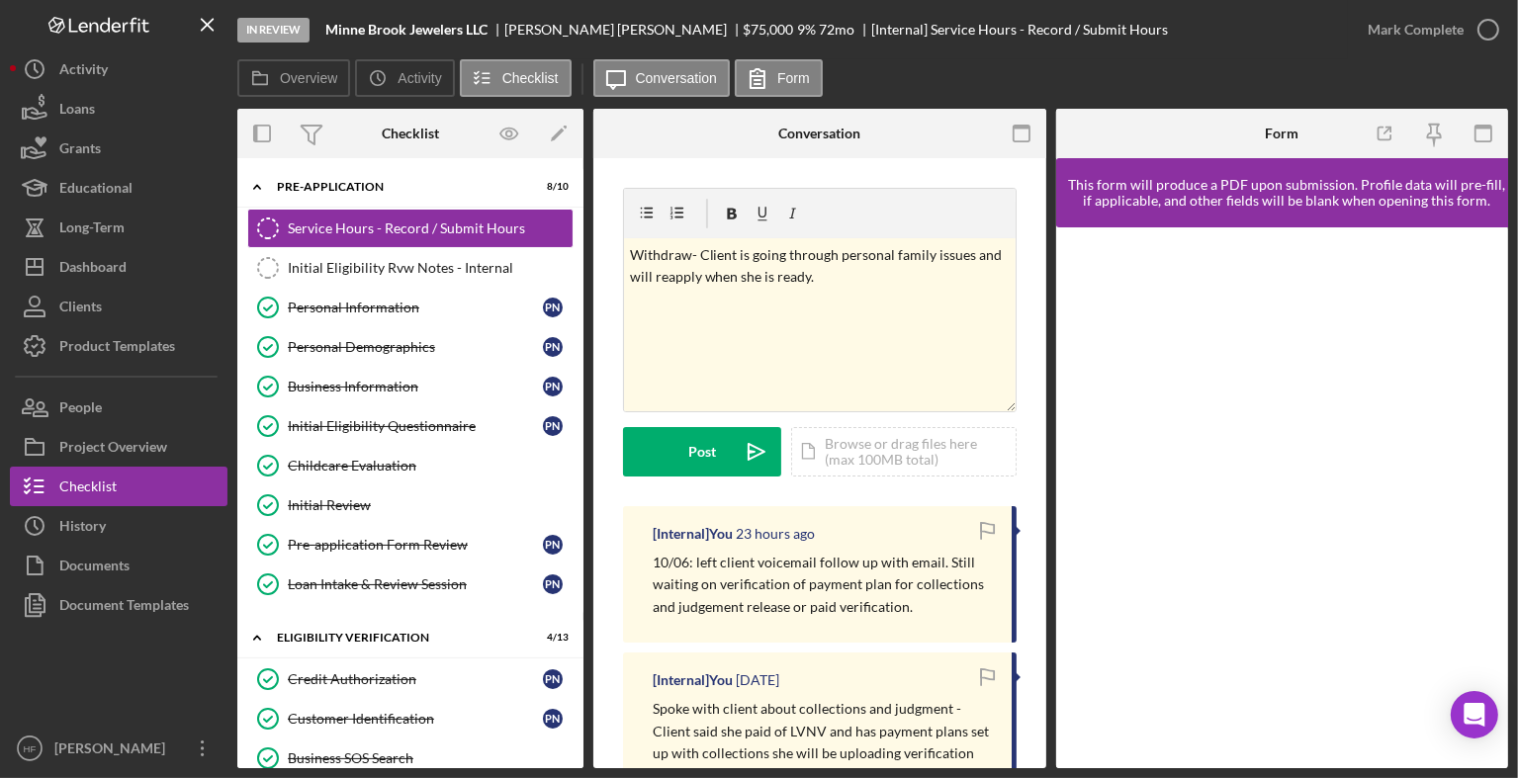
click at [697, 452] on div "Post" at bounding box center [702, 451] width 28 height 49
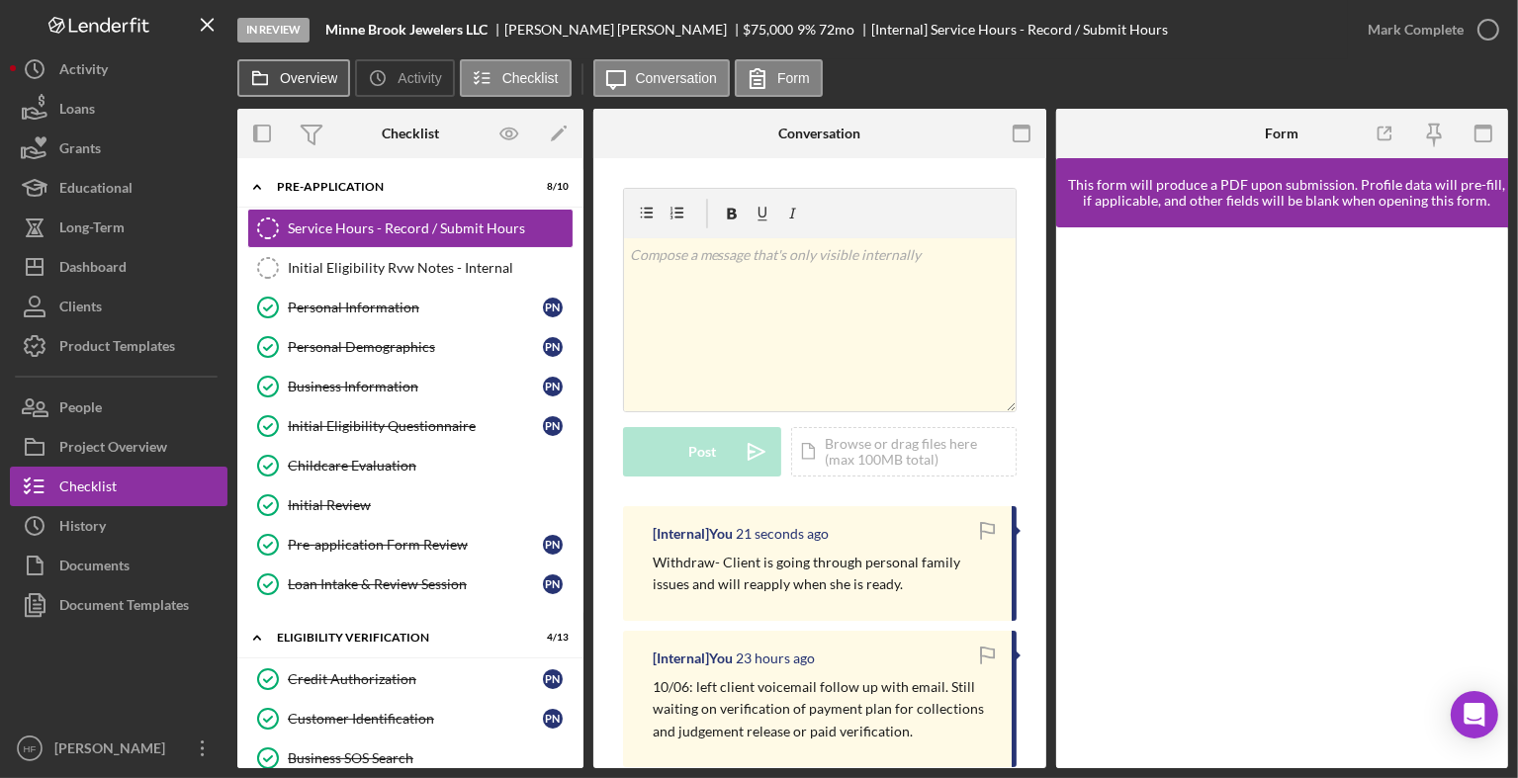
click at [308, 86] on button "Overview" at bounding box center [293, 78] width 113 height 38
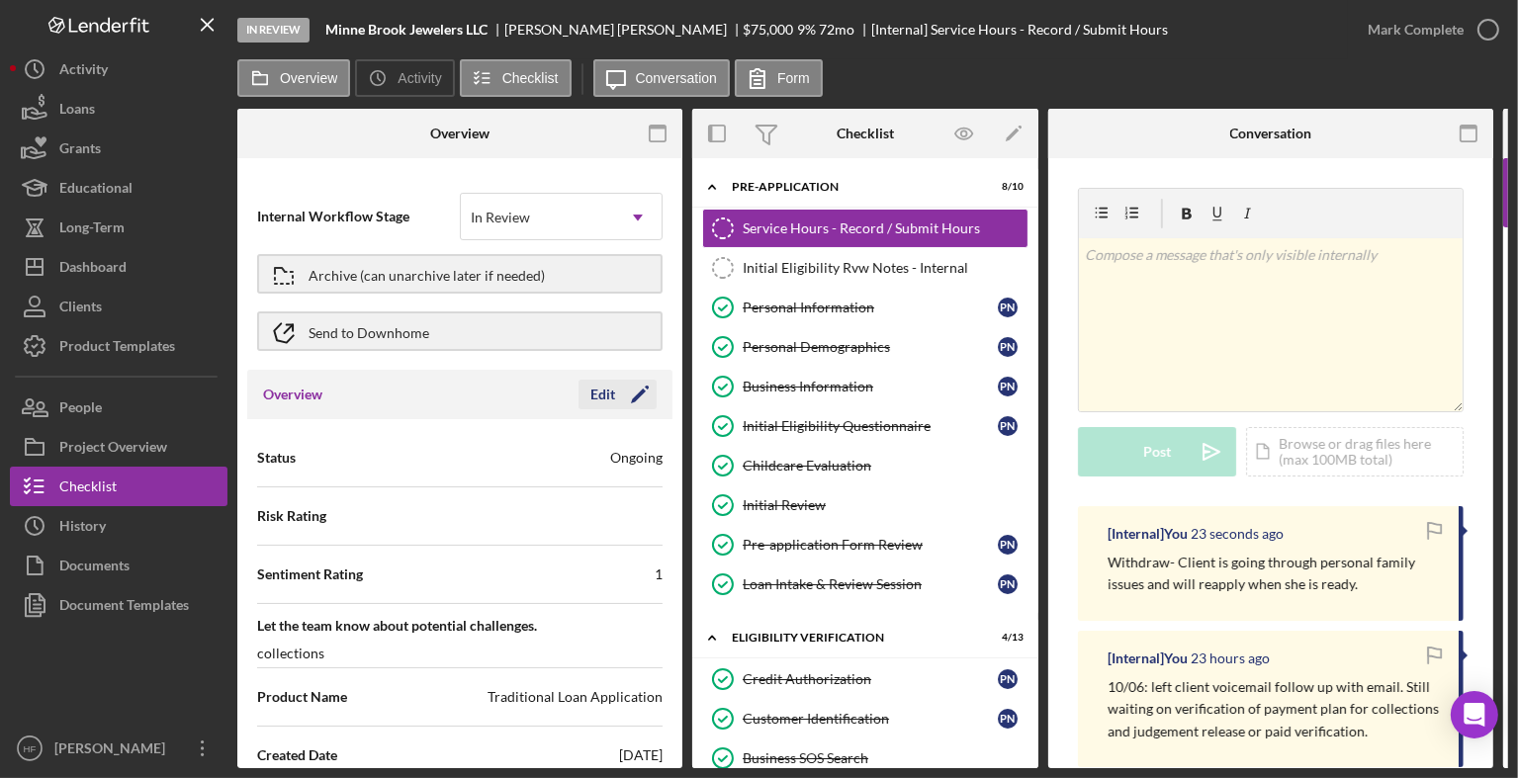
click at [603, 399] on div "Edit" at bounding box center [602, 395] width 25 height 30
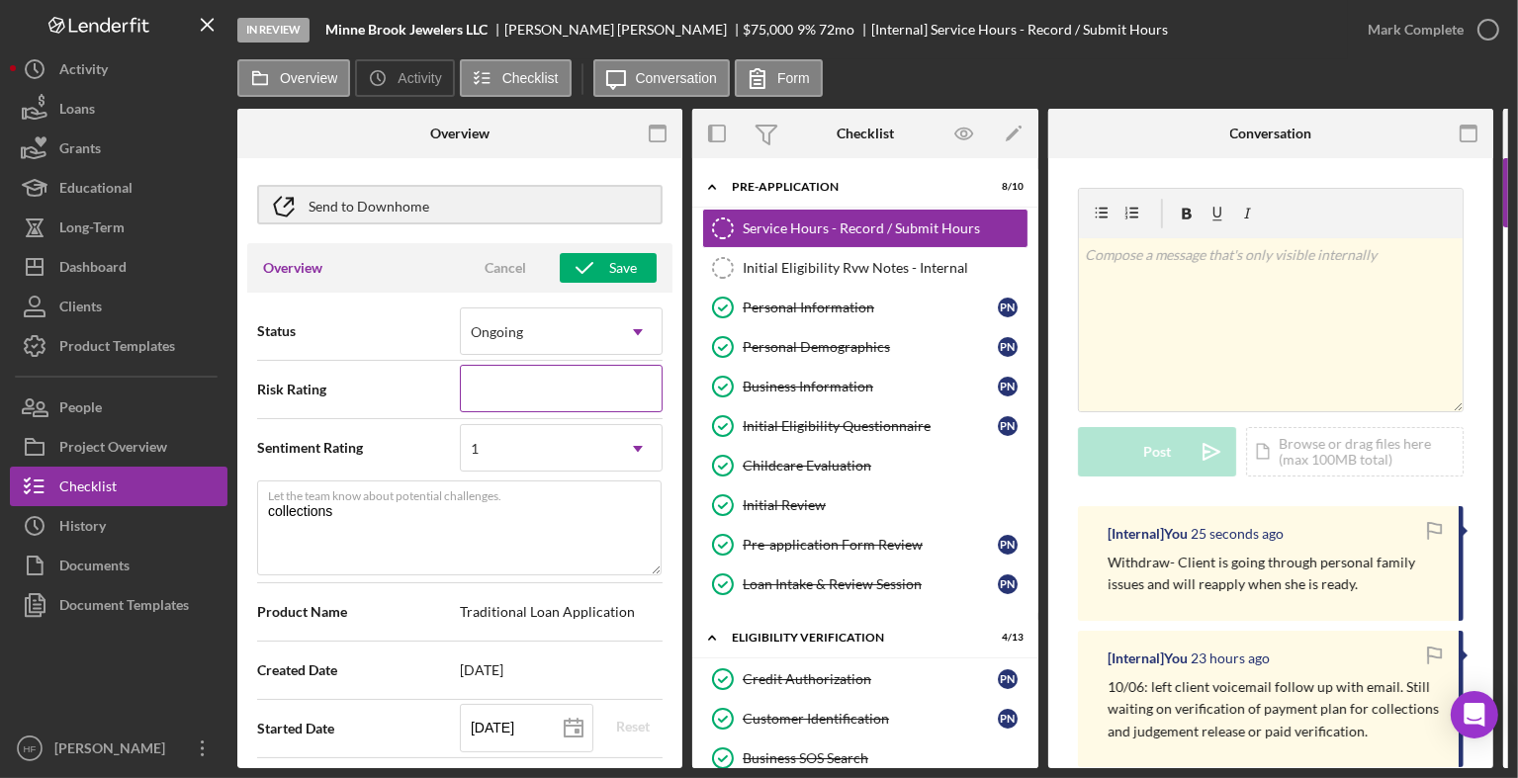
scroll to position [133, 0]
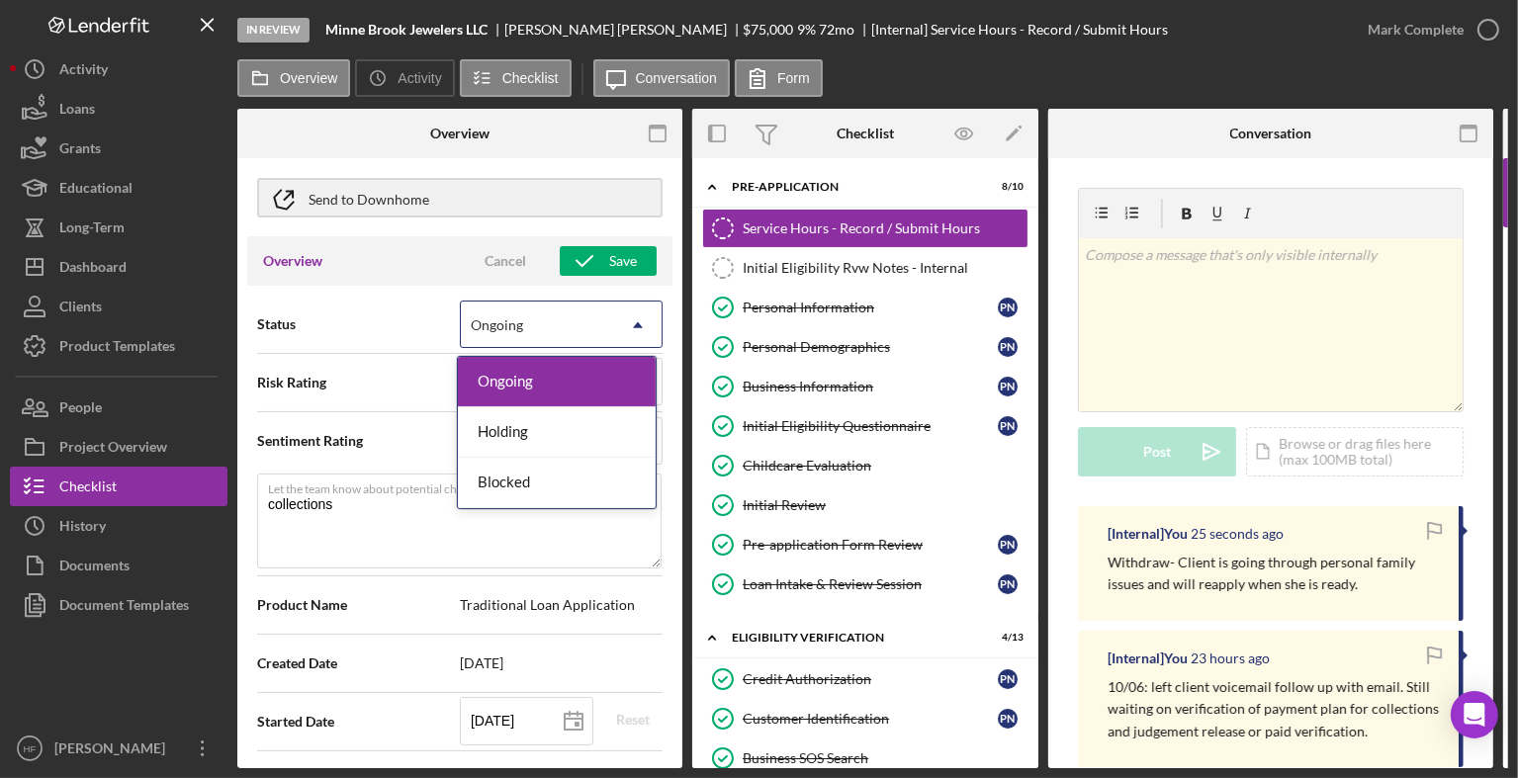
click at [605, 332] on div "Ongoing" at bounding box center [537, 325] width 153 height 45
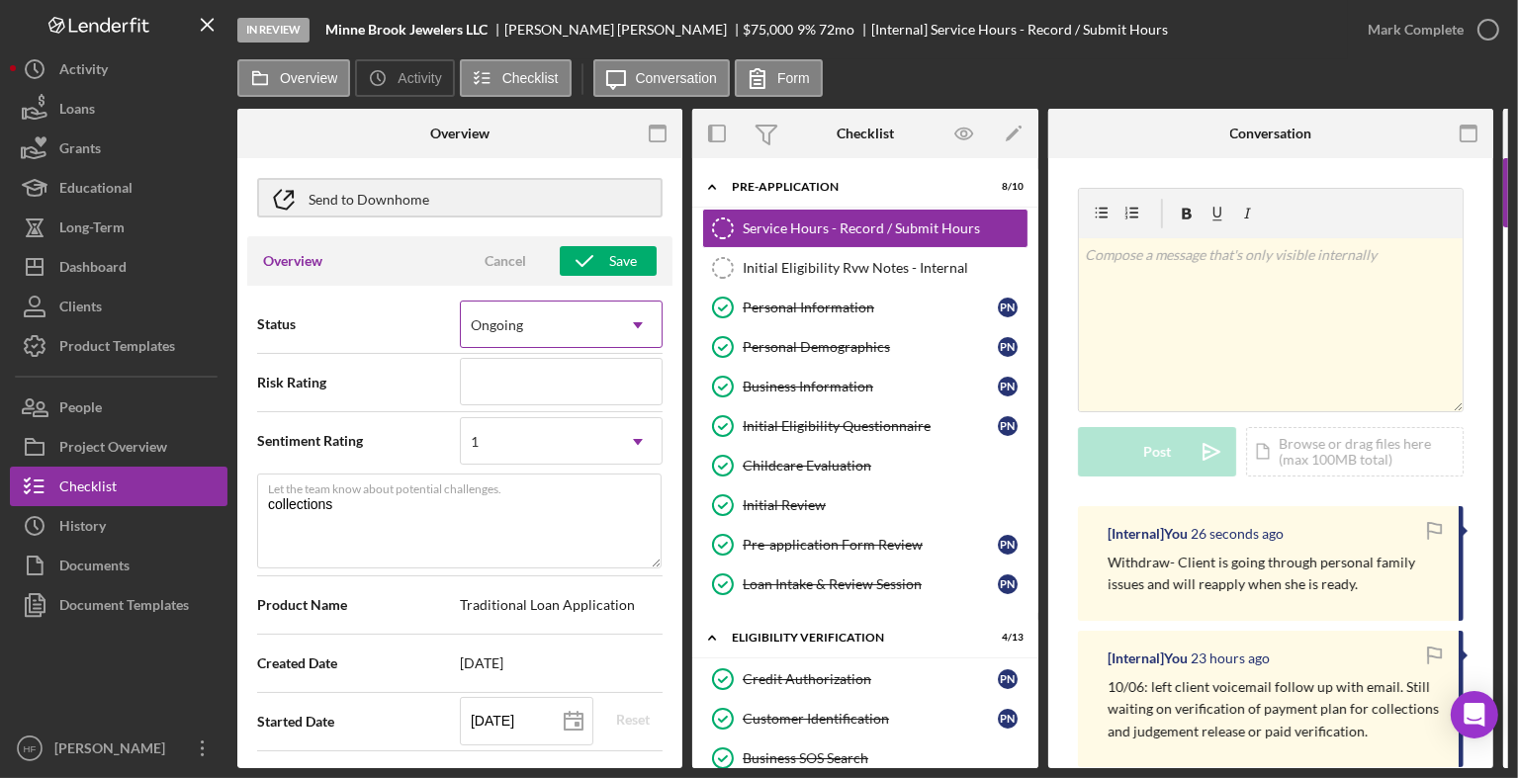
type textarea "Here's a snapshot of information that has been fully approved, as well as the i…"
click at [605, 333] on div "Ongoing" at bounding box center [537, 325] width 153 height 45
click at [533, 507] on textarea "collections" at bounding box center [459, 521] width 404 height 95
type textarea "collections"
type textarea "Here's a snapshot of information that has been fully approved, as well as the i…"
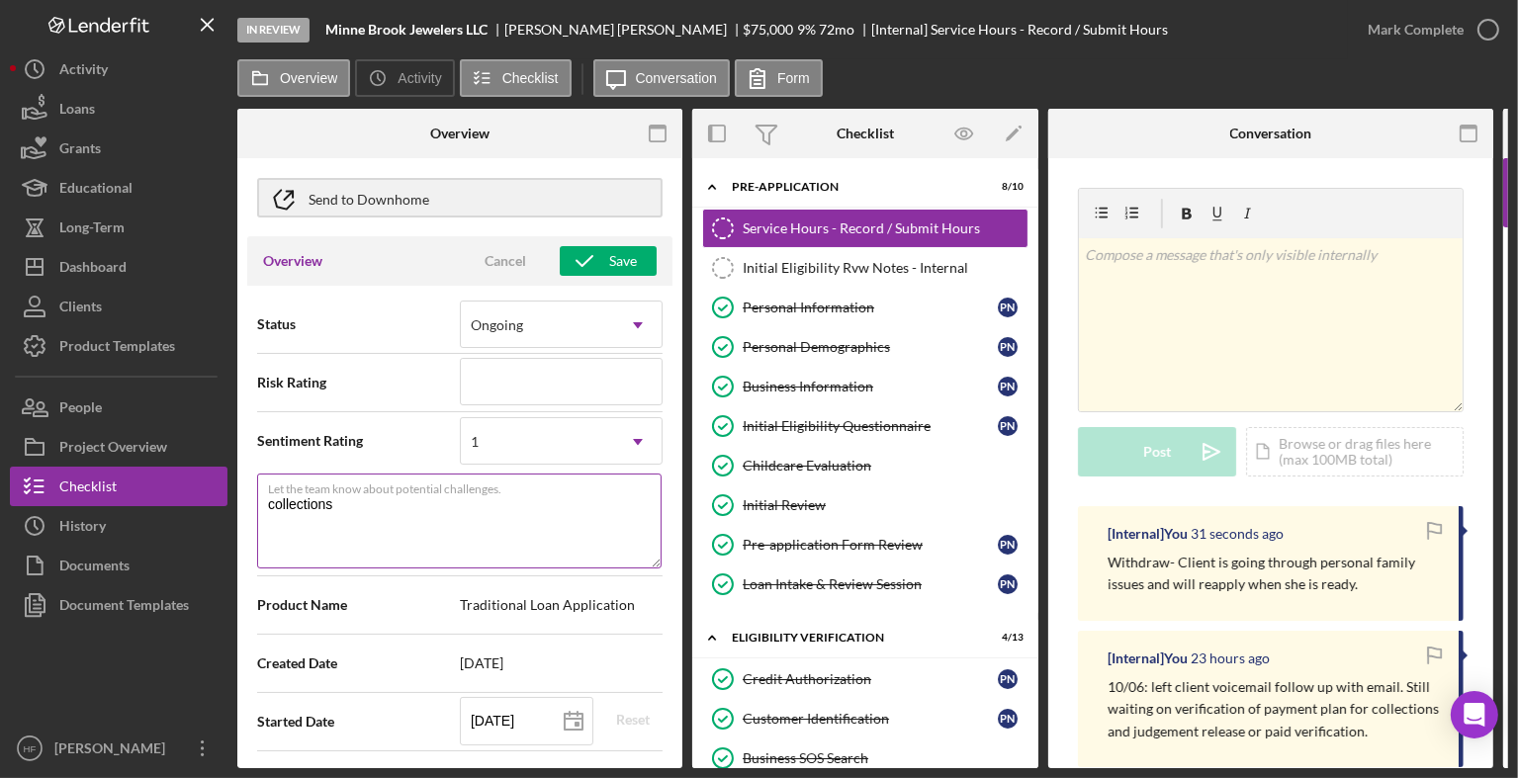
type textarea "collections w"
type textarea "Here's a snapshot of information that has been fully approved, as well as the i…"
type textarea "collections wa"
type textarea "Here's a snapshot of information that has been fully approved, as well as the i…"
type textarea "collections was"
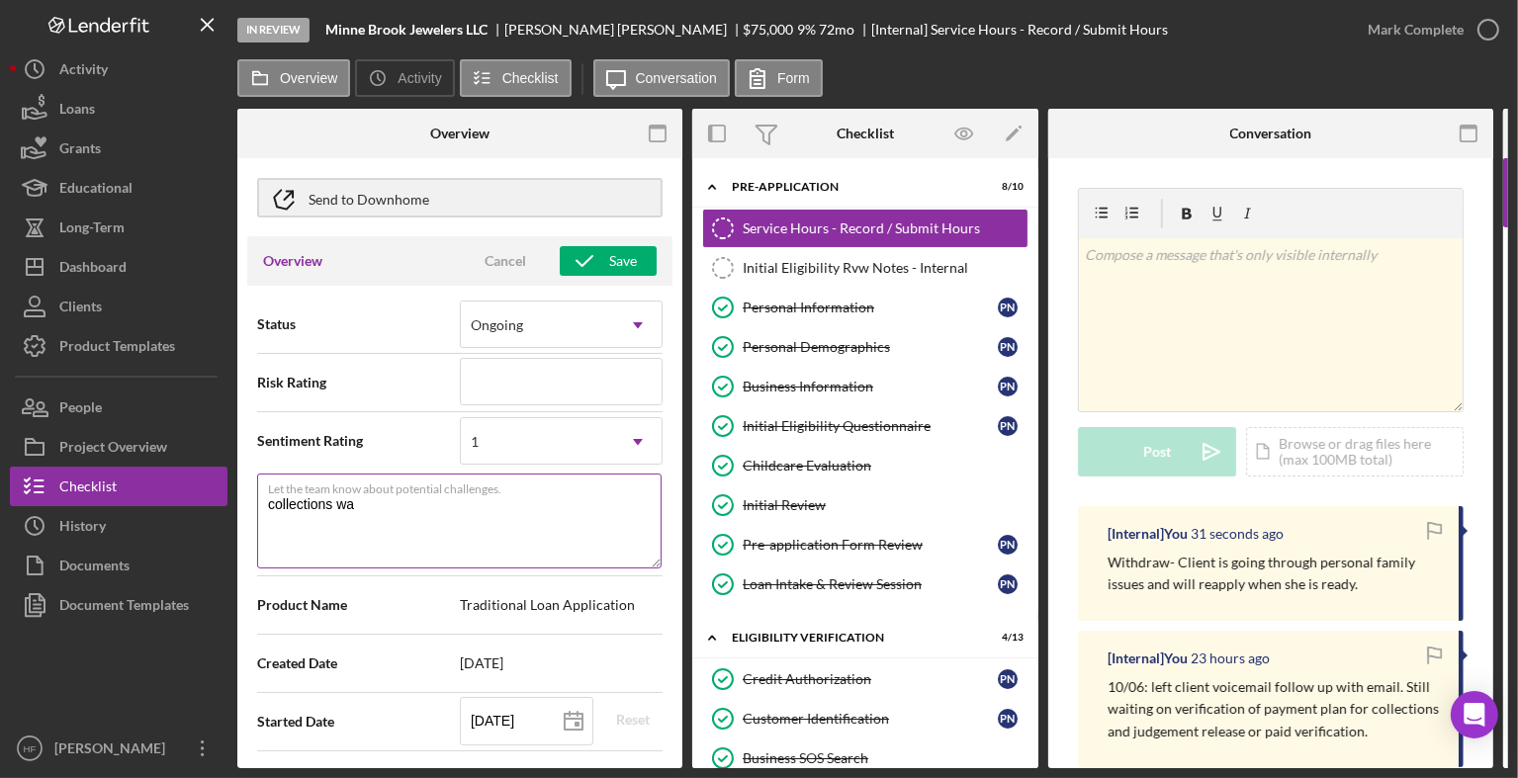
type textarea "Here's a snapshot of information that has been fully approved, as well as the i…"
type textarea "collections was"
type textarea "Here's a snapshot of information that has been fully approved, as well as the i…"
type textarea "collections was f"
type textarea "Here's a snapshot of information that has been fully approved, as well as the i…"
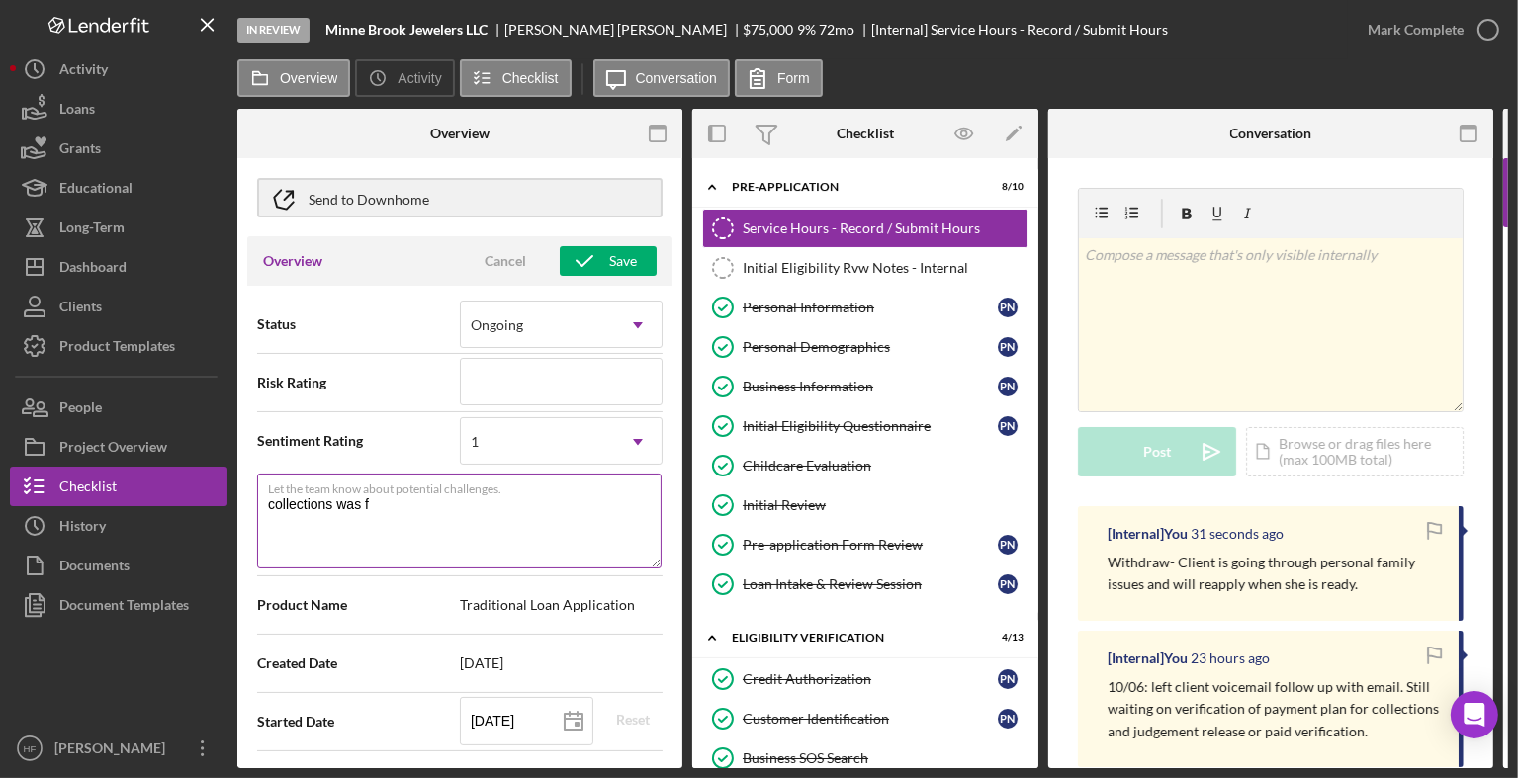
type textarea "collections was fo"
type textarea "Here's a snapshot of information that has been fully approved, as well as the i…"
type textarea "collections was fou"
type textarea "Here's a snapshot of information that has been fully approved, as well as the i…"
type textarea "collections was foun"
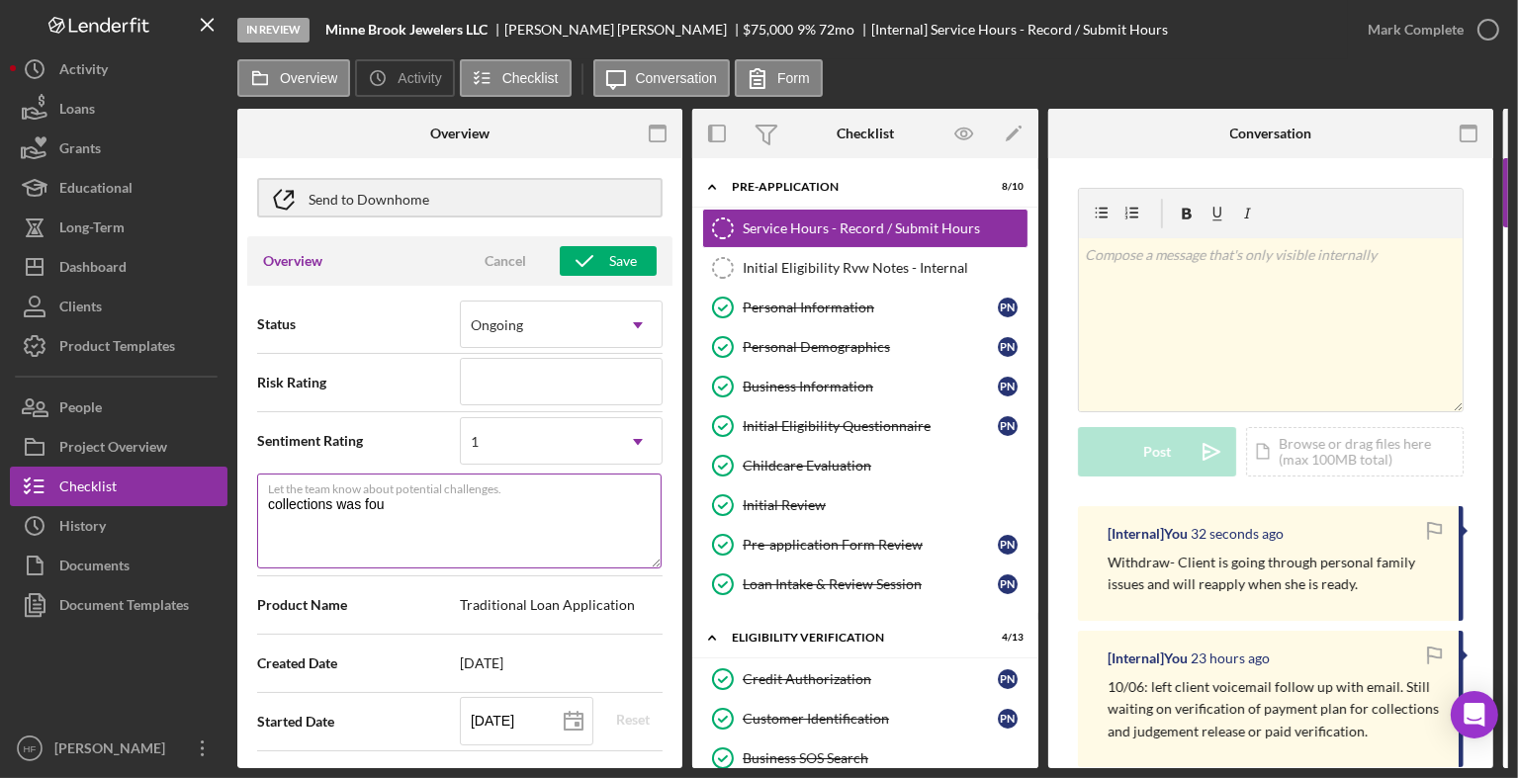
type textarea "Here's a snapshot of information that has been fully approved, as well as the i…"
type textarea "collections was found"
type textarea "Here's a snapshot of information that has been fully approved, as well as the i…"
type textarea "collections was found"
type textarea "Here's a snapshot of information that has been fully approved, as well as the i…"
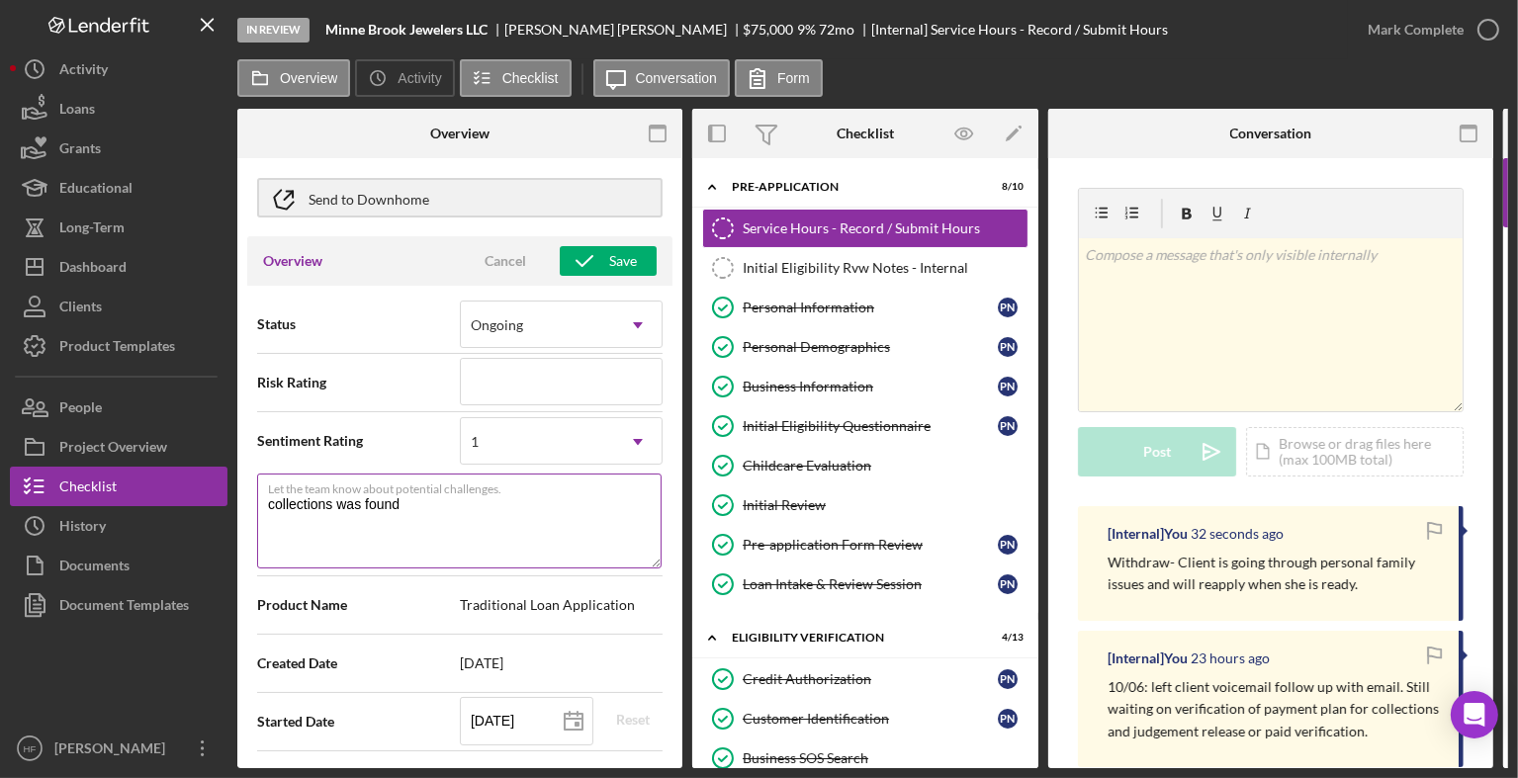
type textarea "collections was found o"
type textarea "Here's a snapshot of information that has been fully approved, as well as the i…"
type textarea "collections was found on"
type textarea "Here's a snapshot of information that has been fully approved, as well as the i…"
type textarea "collections was found on"
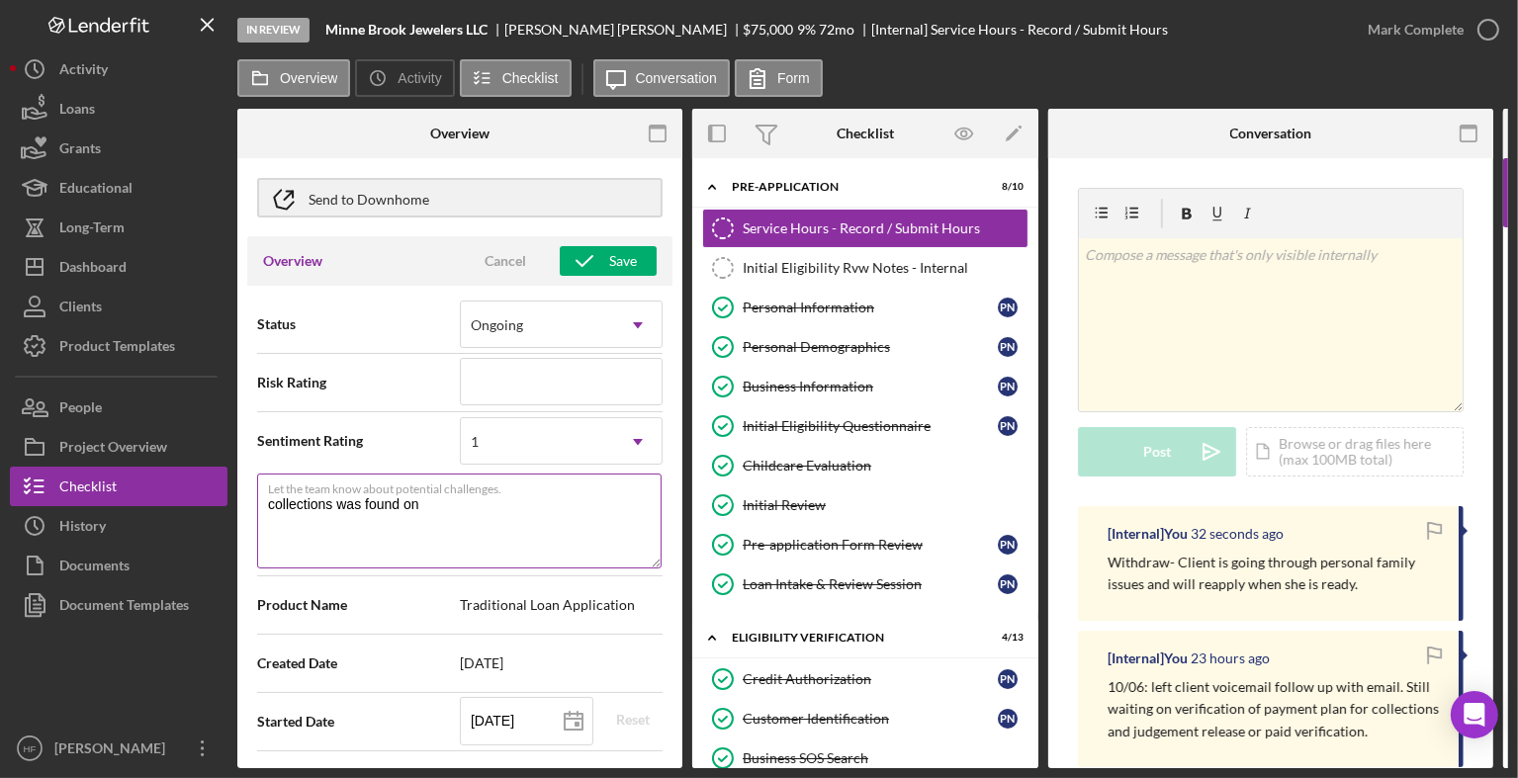
type textarea "Here's a snapshot of information that has been fully approved, as well as the i…"
type textarea "collections was found on c"
type textarea "Here's a snapshot of information that has been fully approved, as well as the i…"
type textarea "collections was found on cr"
type textarea "Here's a snapshot of information that has been fully approved, as well as the i…"
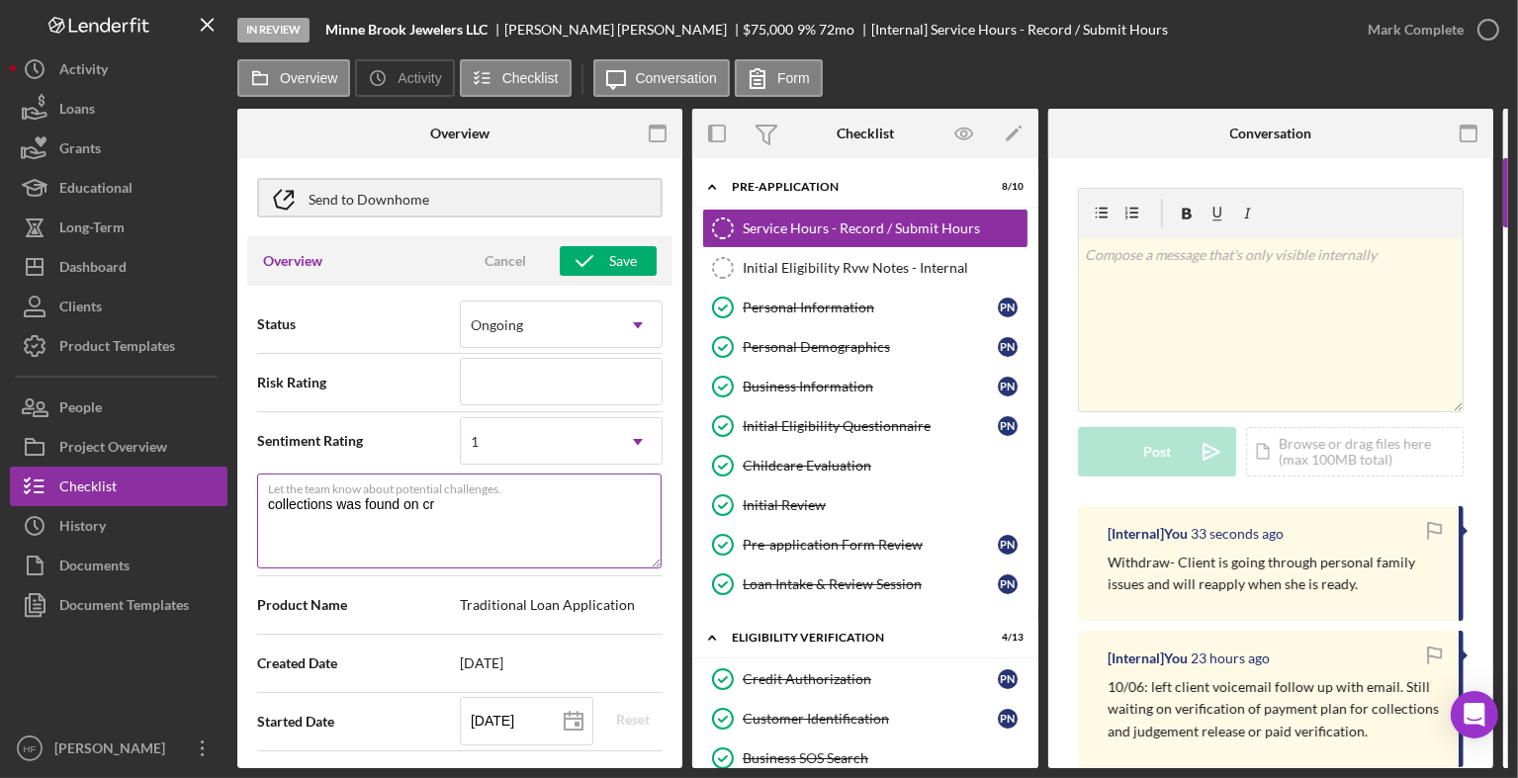
type textarea "collections was found on cre"
type textarea "Here's a snapshot of information that has been fully approved, as well as the i…"
type textarea "collections was found on cred"
type textarea "Here's a snapshot of information that has been fully approved, as well as the i…"
type textarea "collections was found on credi"
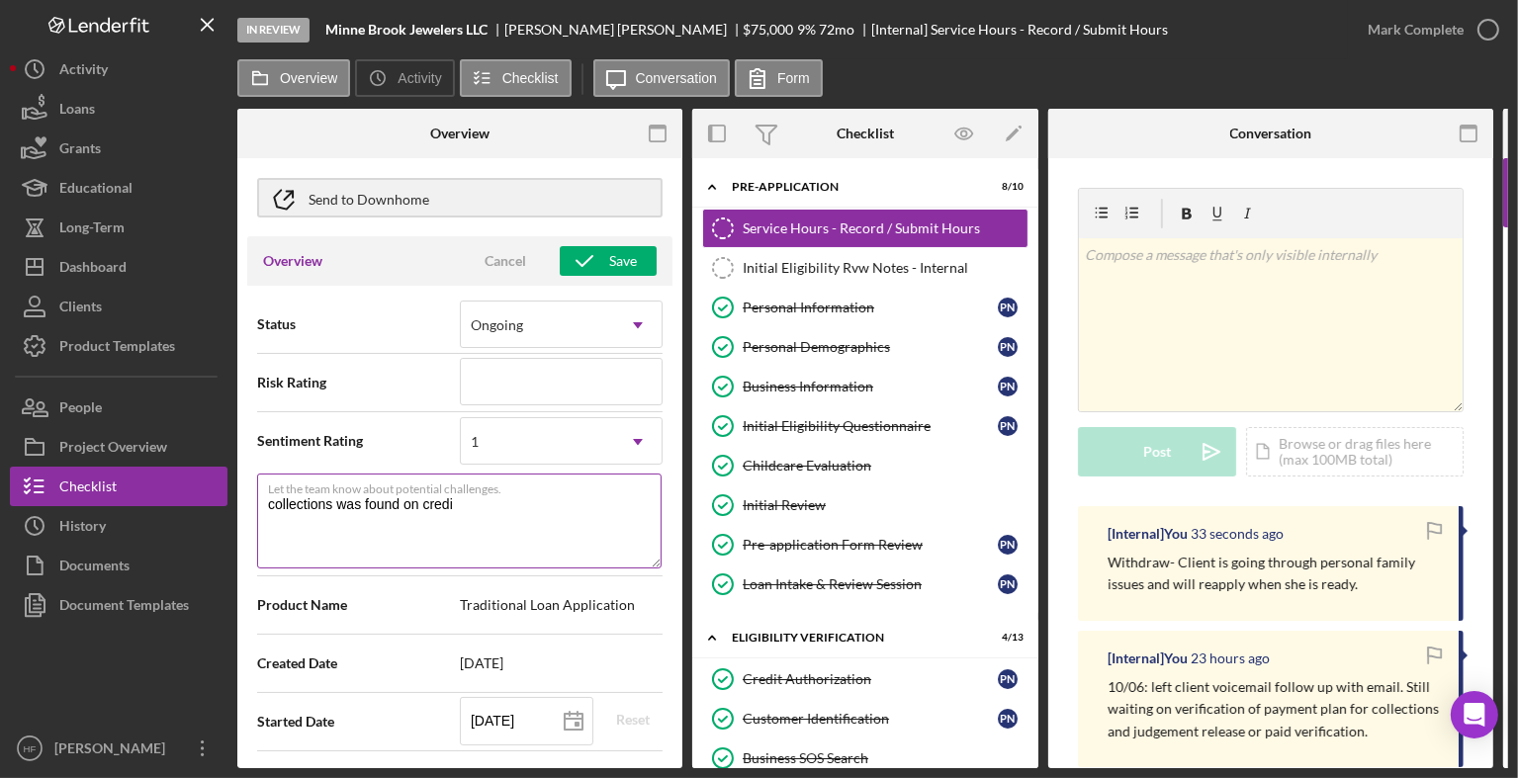
type textarea "Here's a snapshot of information that has been fully approved, as well as the i…"
type textarea "collections was found on credit"
type textarea "Here's a snapshot of information that has been fully approved, as well as the i…"
type textarea "collections was found on credit"
type textarea "Here's a snapshot of information that has been fully approved, as well as the i…"
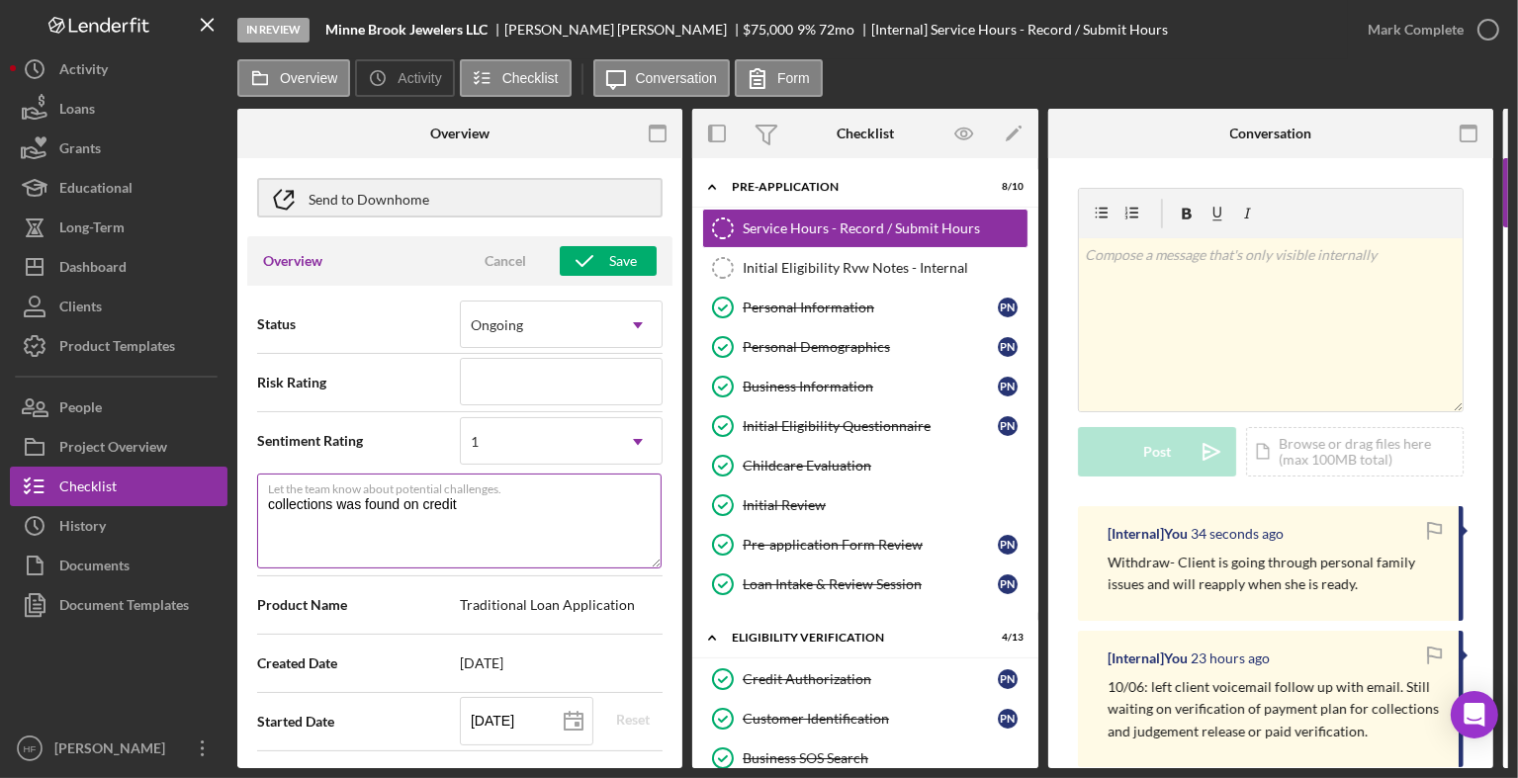
type textarea "collections was found on credit ,"
type textarea "Here's a snapshot of information that has been fully approved, as well as the i…"
type textarea "collections was found on credit ,"
type textarea "Here's a snapshot of information that has been fully approved, as well as the i…"
type textarea "collections was found on credit , c"
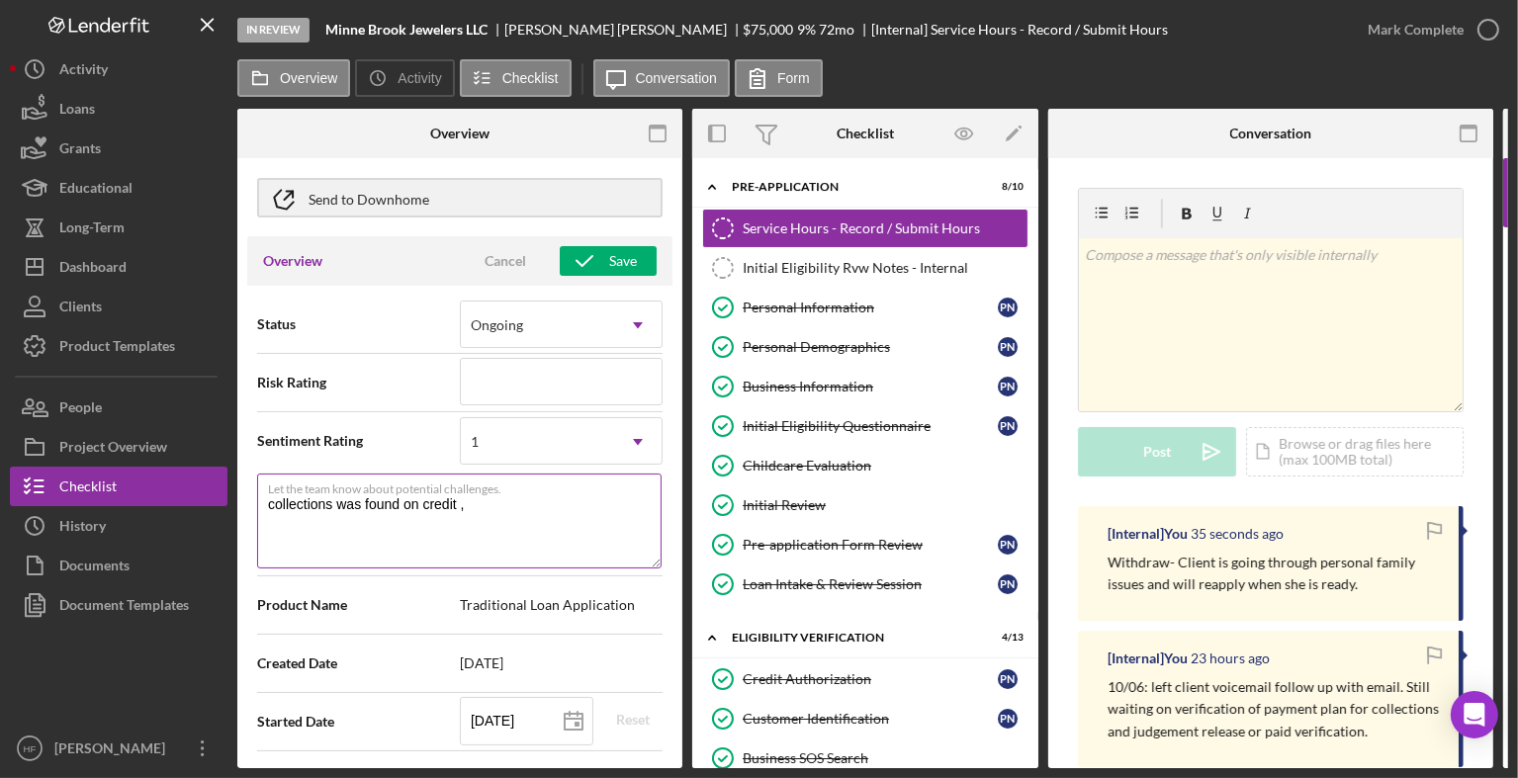
type textarea "Here's a snapshot of information that has been fully approved, as well as the i…"
type textarea "collections was found on credit , cl"
type textarea "Here's a snapshot of information that has been fully approved, as well as the i…"
type textarea "collections was found on credit , cli"
type textarea "Here's a snapshot of information that has been fully approved, as well as the i…"
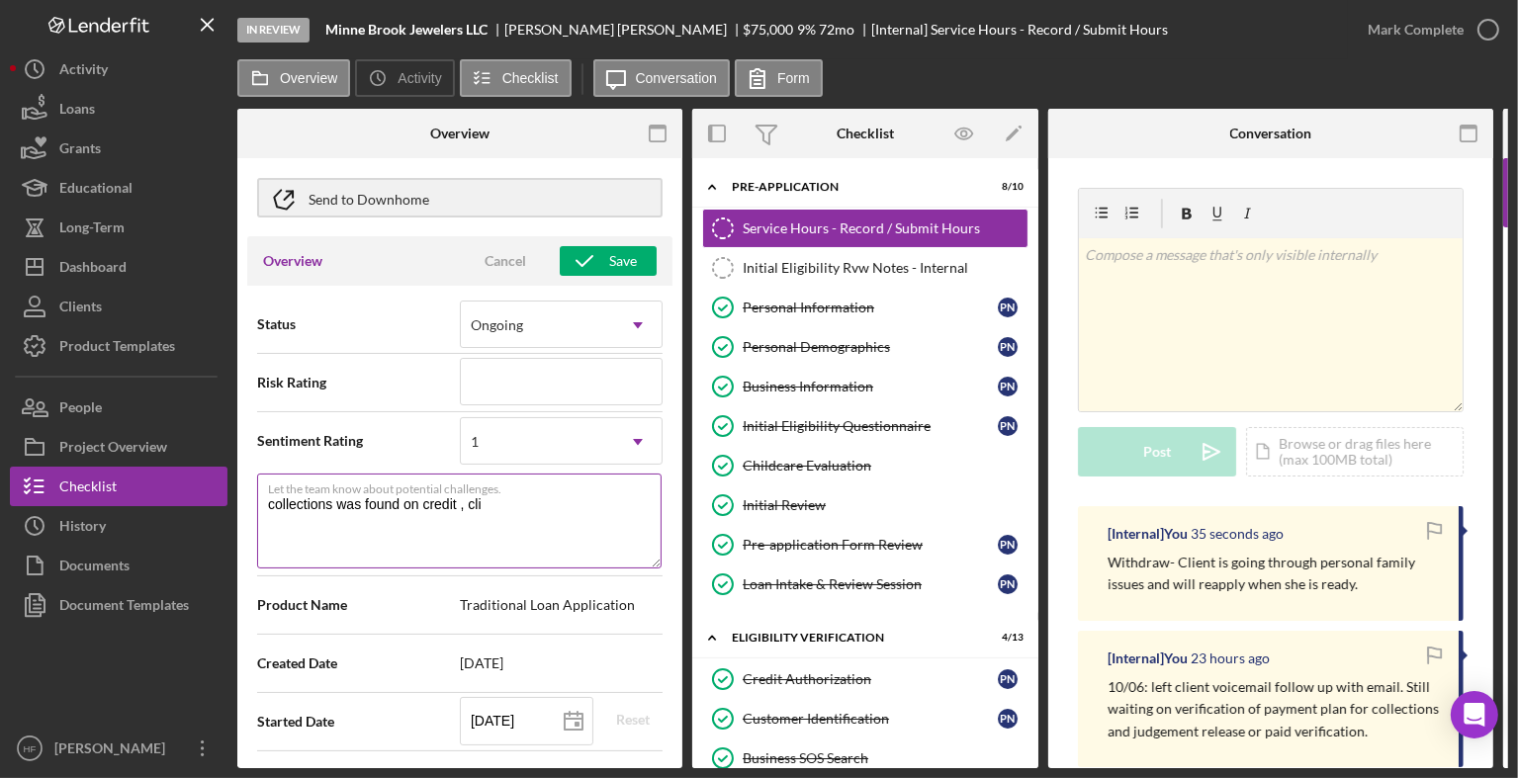
type textarea "collections was found on credit , clie"
type textarea "Here's a snapshot of information that has been fully approved, as well as the i…"
type textarea "collections was found on credit , clien"
type textarea "Here's a snapshot of information that has been fully approved, as well as the i…"
type textarea "collections was found on credit , client"
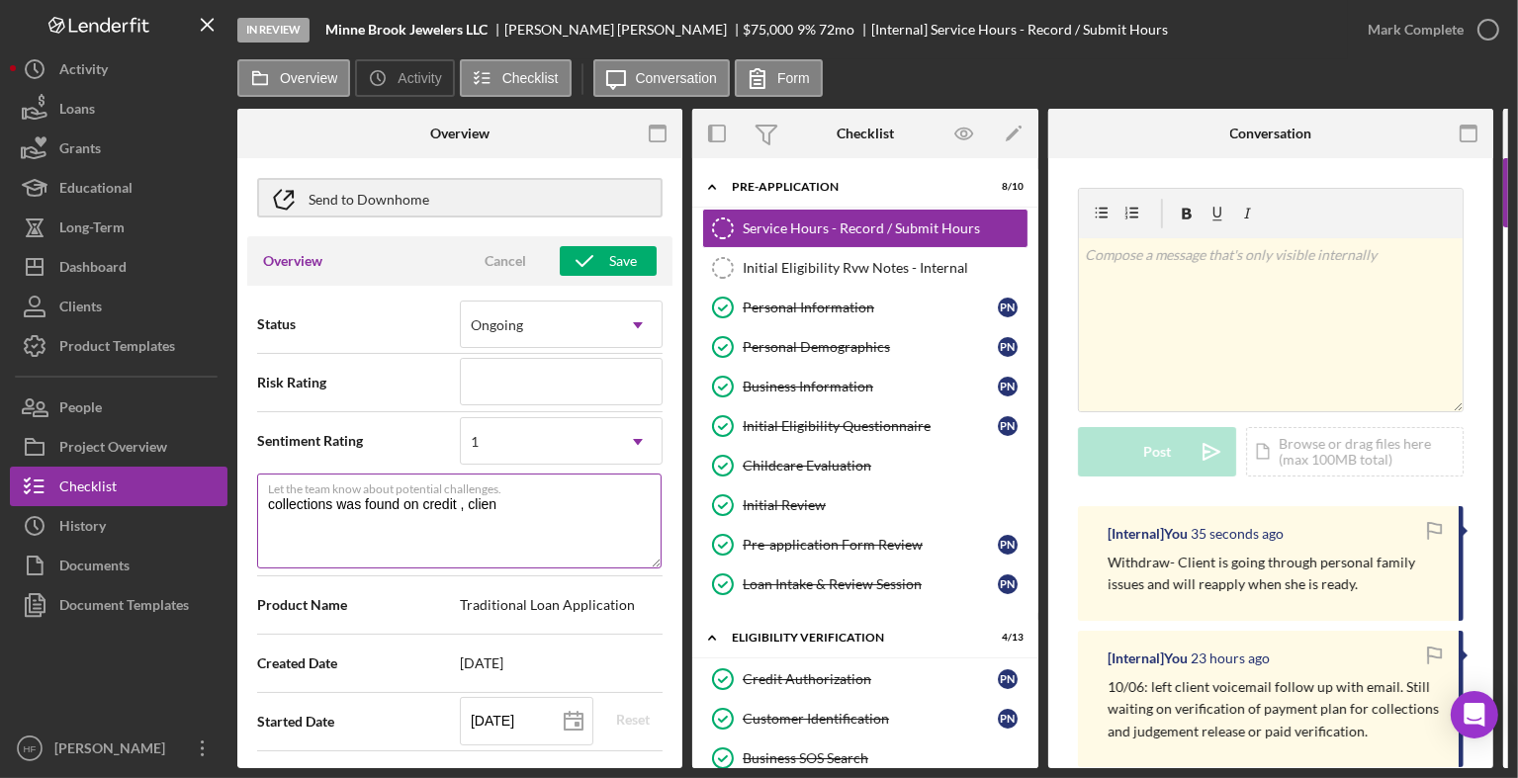
type textarea "Here's a snapshot of information that has been fully approved, as well as the i…"
type textarea "collections was found on credit , client"
type textarea "Here's a snapshot of information that has been fully approved, as well as the i…"
type textarea "collections was found on credit , client r"
type textarea "Here's a snapshot of information that has been fully approved, as well as the i…"
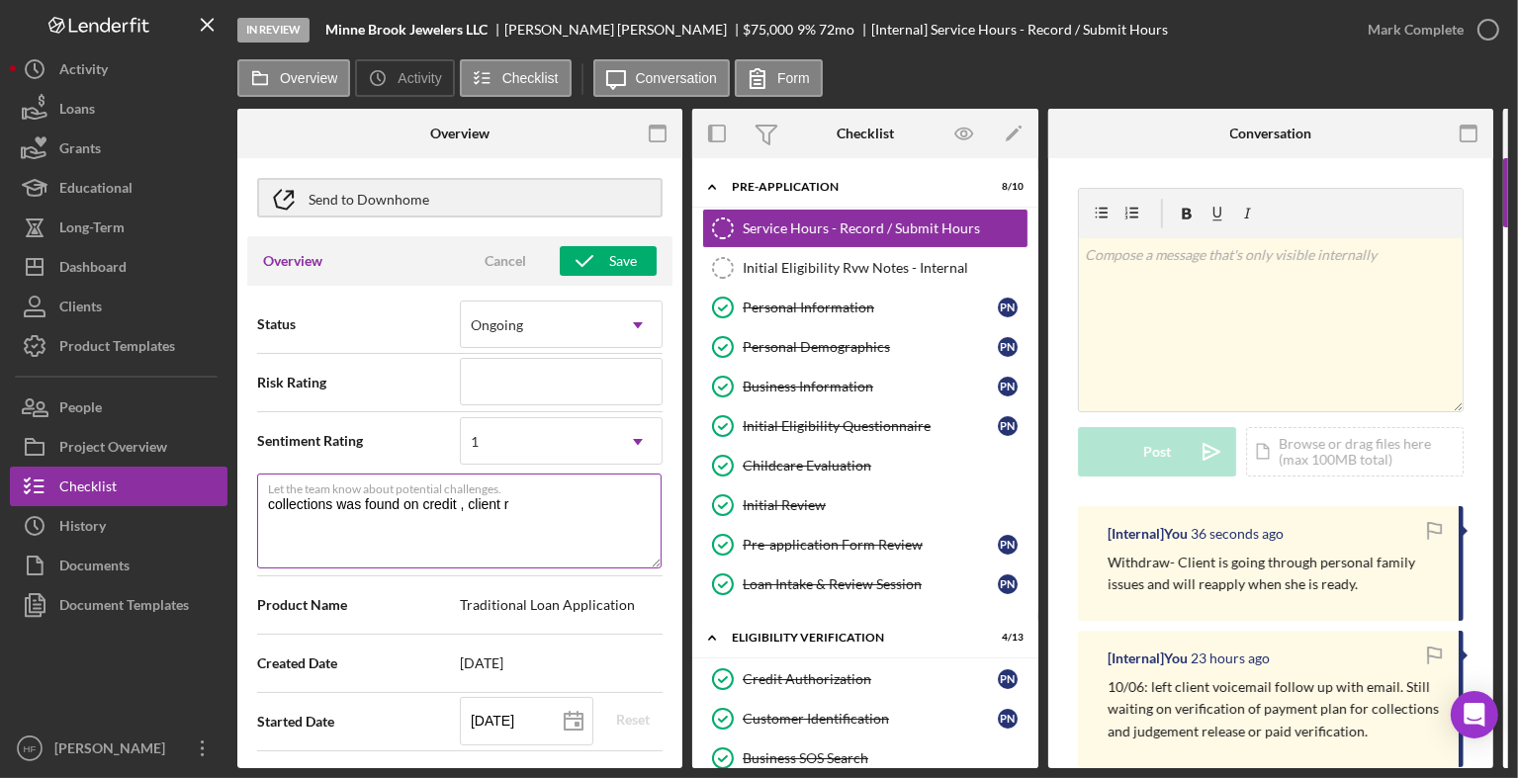
type textarea "collections was found on credit , client re"
type textarea "Here's a snapshot of information that has been fully approved, as well as the i…"
type textarea "collections was found on credit , client rep"
type textarea "Here's a snapshot of information that has been fully approved, as well as the i…"
type textarea "collections was found on credit , client repo"
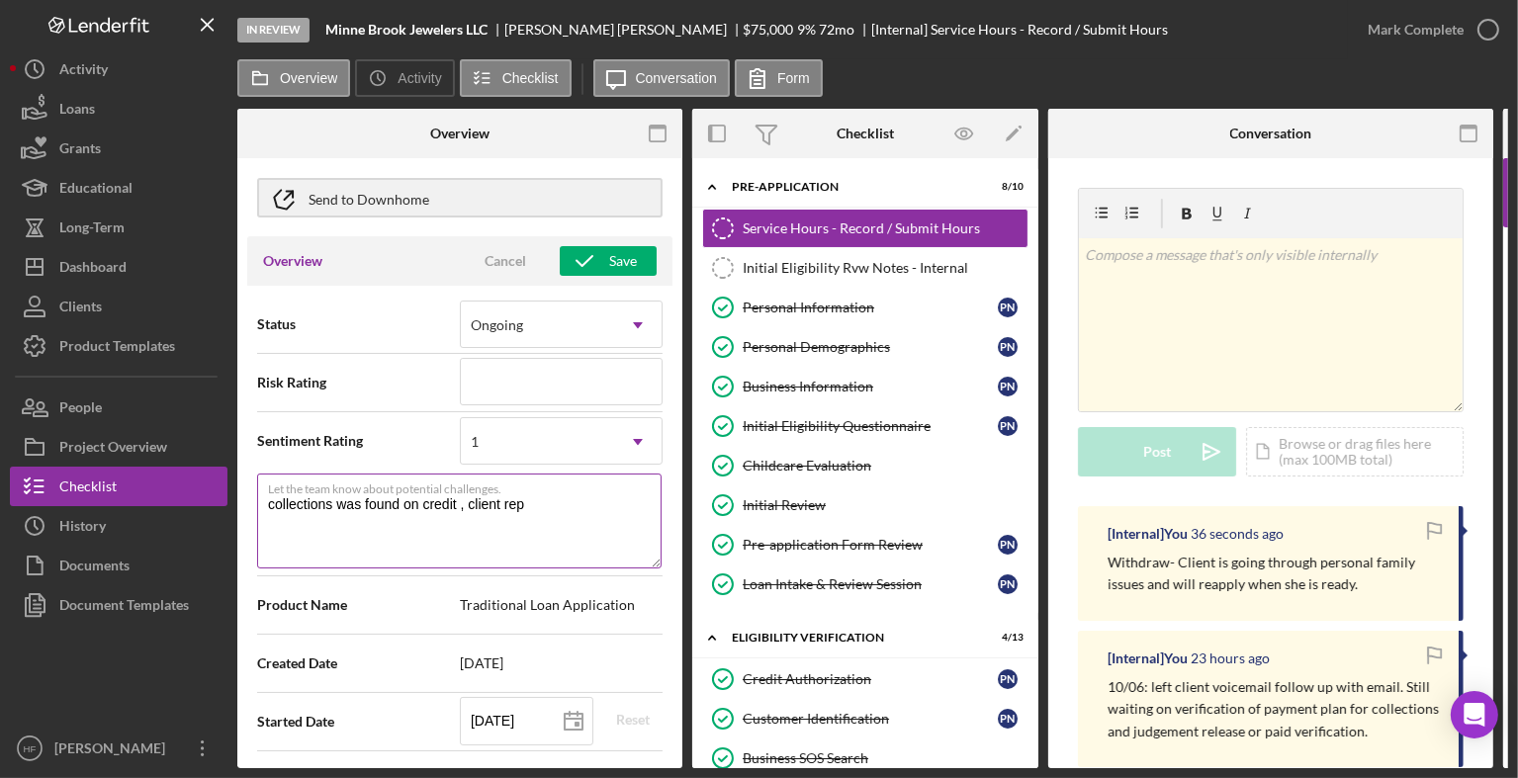
type textarea "Here's a snapshot of information that has been fully approved, as well as the i…"
type textarea "collections was found on credit , client repor"
type textarea "Here's a snapshot of information that has been fully approved, as well as the i…"
type textarea "collections was found on credit , client report"
type textarea "Here's a snapshot of information that has been fully approved, as well as the i…"
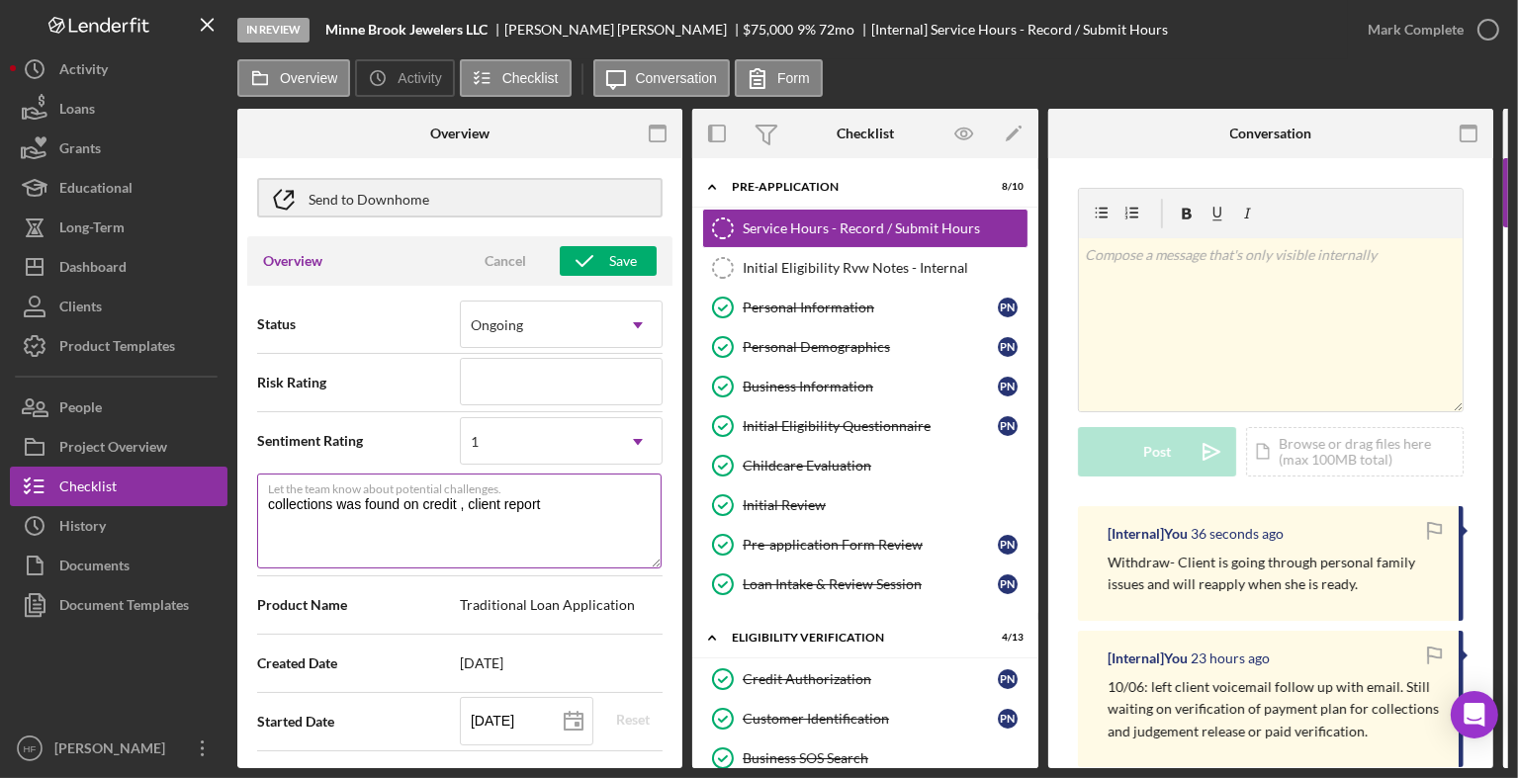
type textarea "collections was found on credit , client reporte"
type textarea "Here's a snapshot of information that has been fully approved, as well as the i…"
type textarea "collections was found on credit , client reported"
type textarea "Here's a snapshot of information that has been fully approved, as well as the i…"
type textarea "collections was found on credit , client reported"
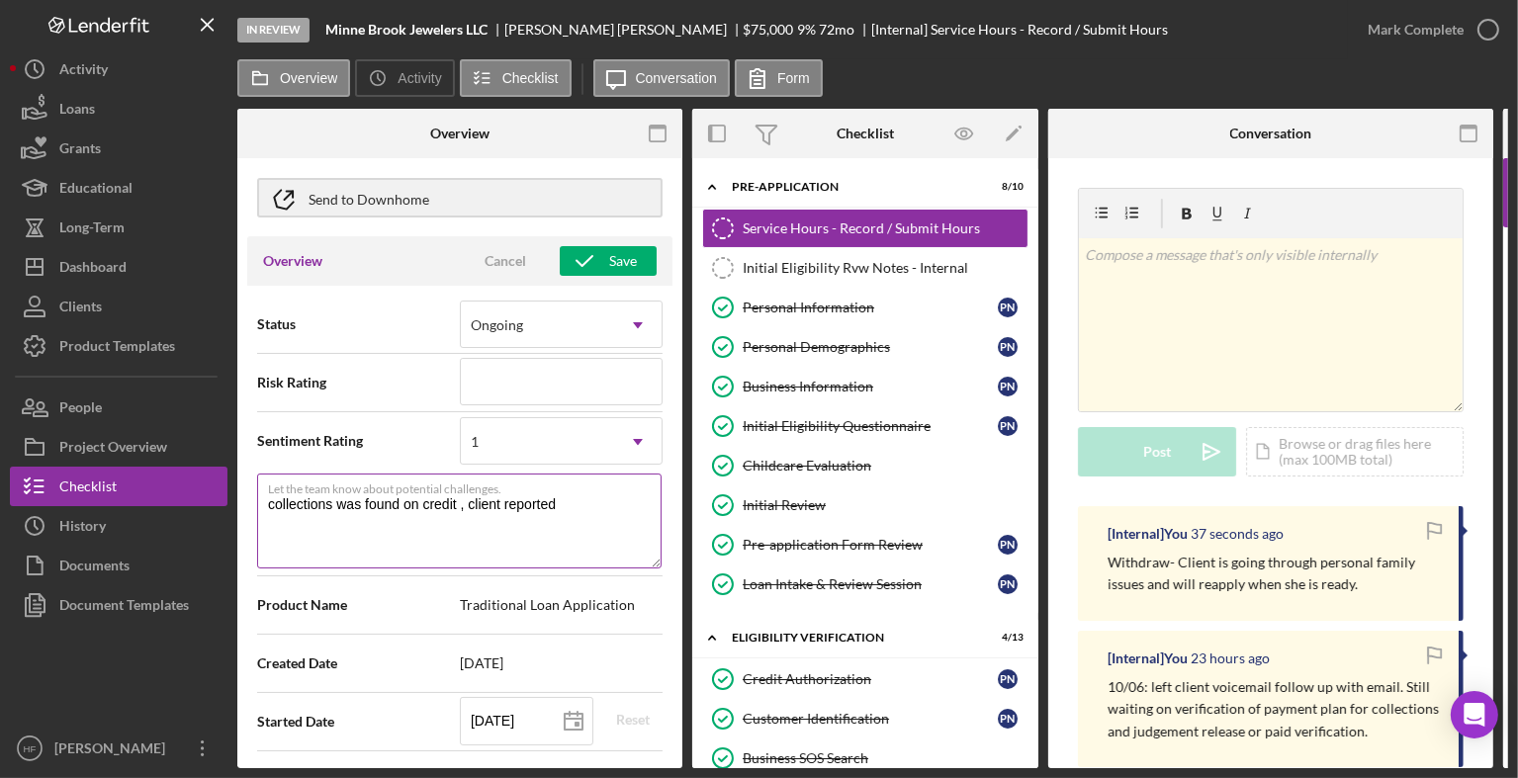
type textarea "Here's a snapshot of information that has been fully approved, as well as the i…"
type textarea "collections was found on credit , client reported s"
type textarea "Here's a snapshot of information that has been fully approved, as well as the i…"
type textarea "collections was found on credit , client reported sh"
type textarea "Here's a snapshot of information that has been fully approved, as well as the i…"
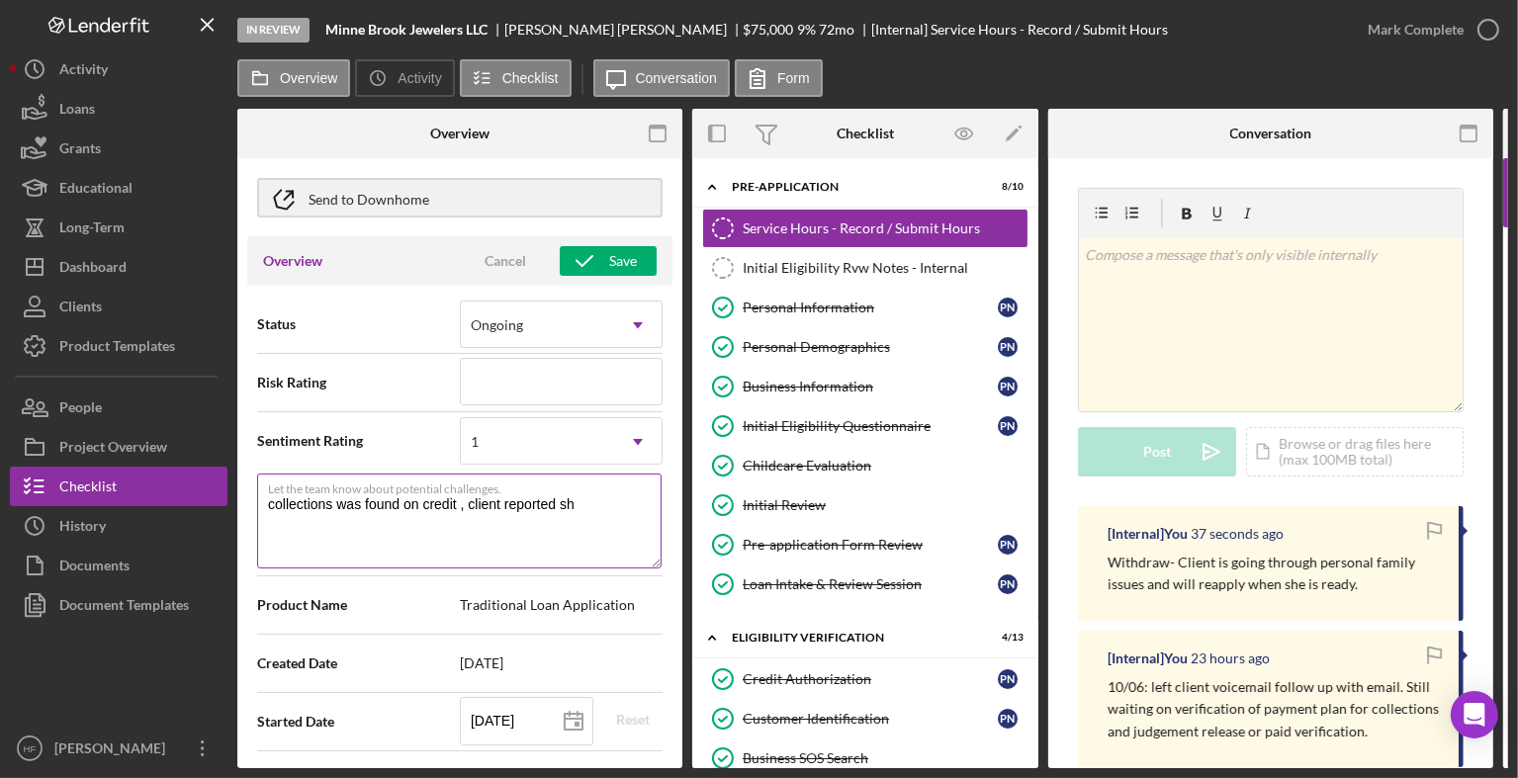
type textarea "collections was found on credit , client reported she"
type textarea "Here's a snapshot of information that has been fully approved, as well as the i…"
type textarea "collections was found on credit , client reported she"
type textarea "Here's a snapshot of information that has been fully approved, as well as the i…"
type textarea "collections was found on credit , client reported she w"
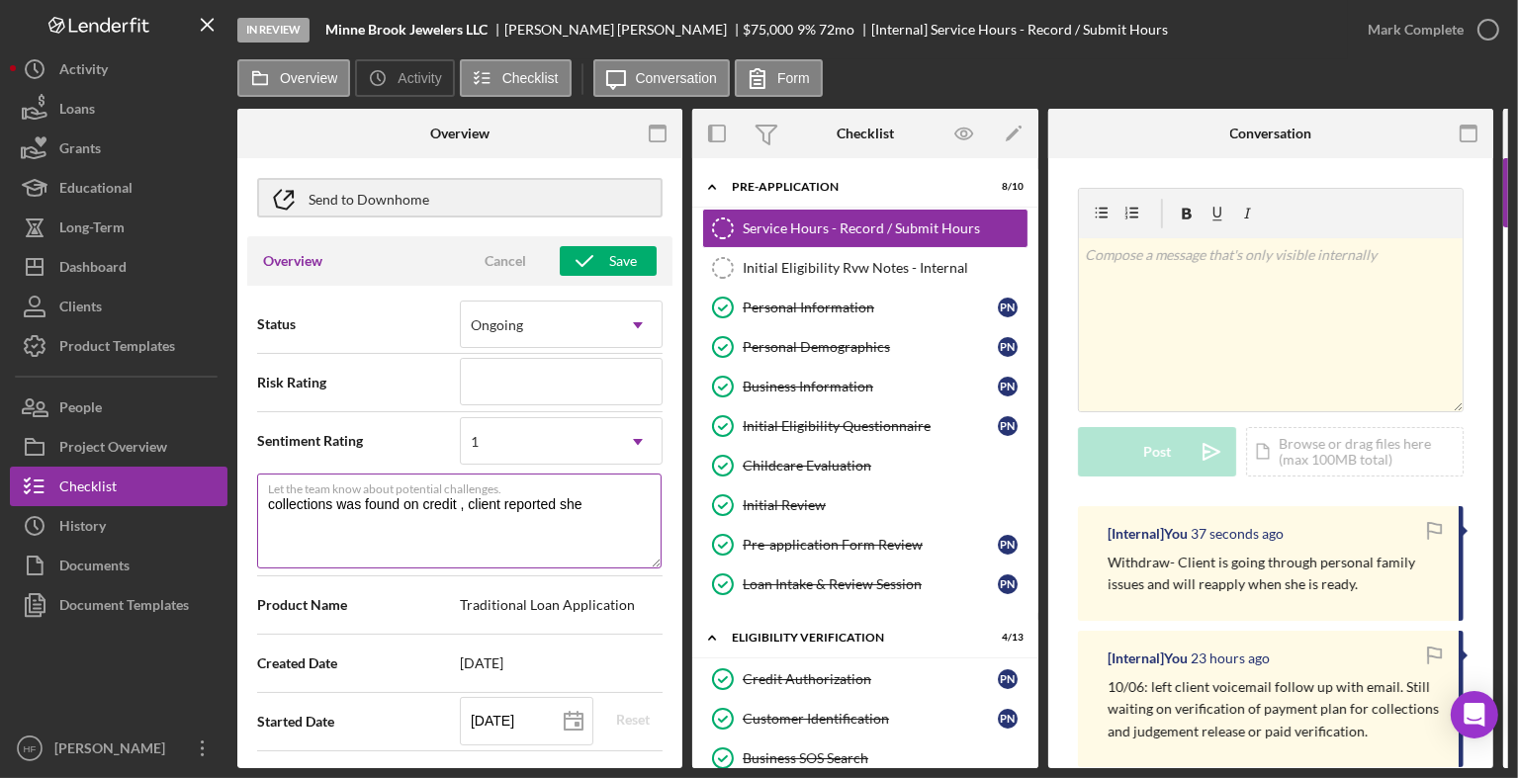
type textarea "Here's a snapshot of information that has been fully approved, as well as the i…"
type textarea "collections was found on credit , client reported she wi"
type textarea "Here's a snapshot of information that has been fully approved, as well as the i…"
type textarea "collections was found on credit , client reported she wil"
type textarea "Here's a snapshot of information that has been fully approved, as well as the i…"
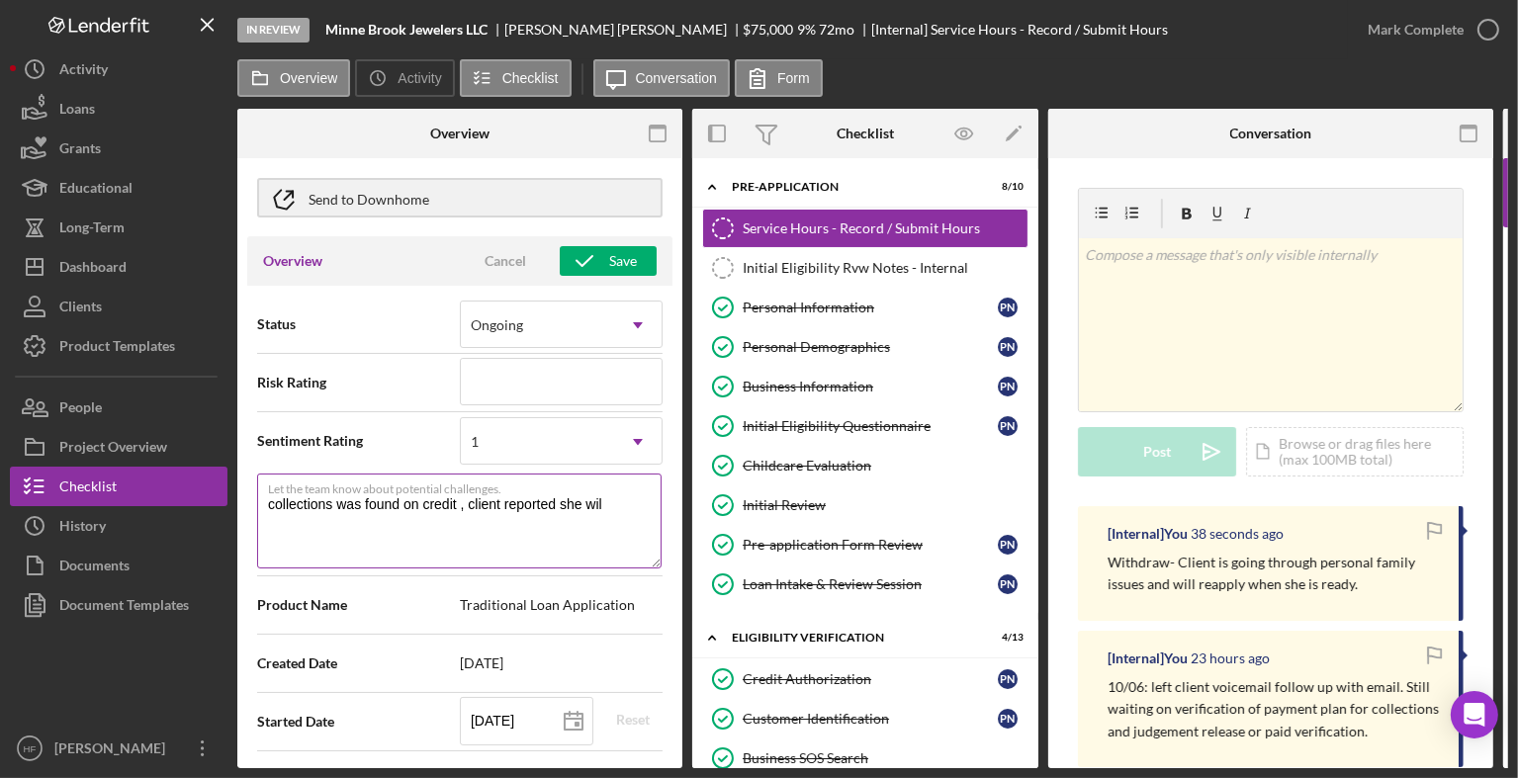
type textarea "collections was found on credit , client reported she will"
type textarea "Here's a snapshot of information that has been fully approved, as well as the i…"
type textarea "collections was found on credit , client reported she will"
type textarea "Here's a snapshot of information that has been fully approved, as well as the i…"
type textarea "collections was found on credit , client reported she will t"
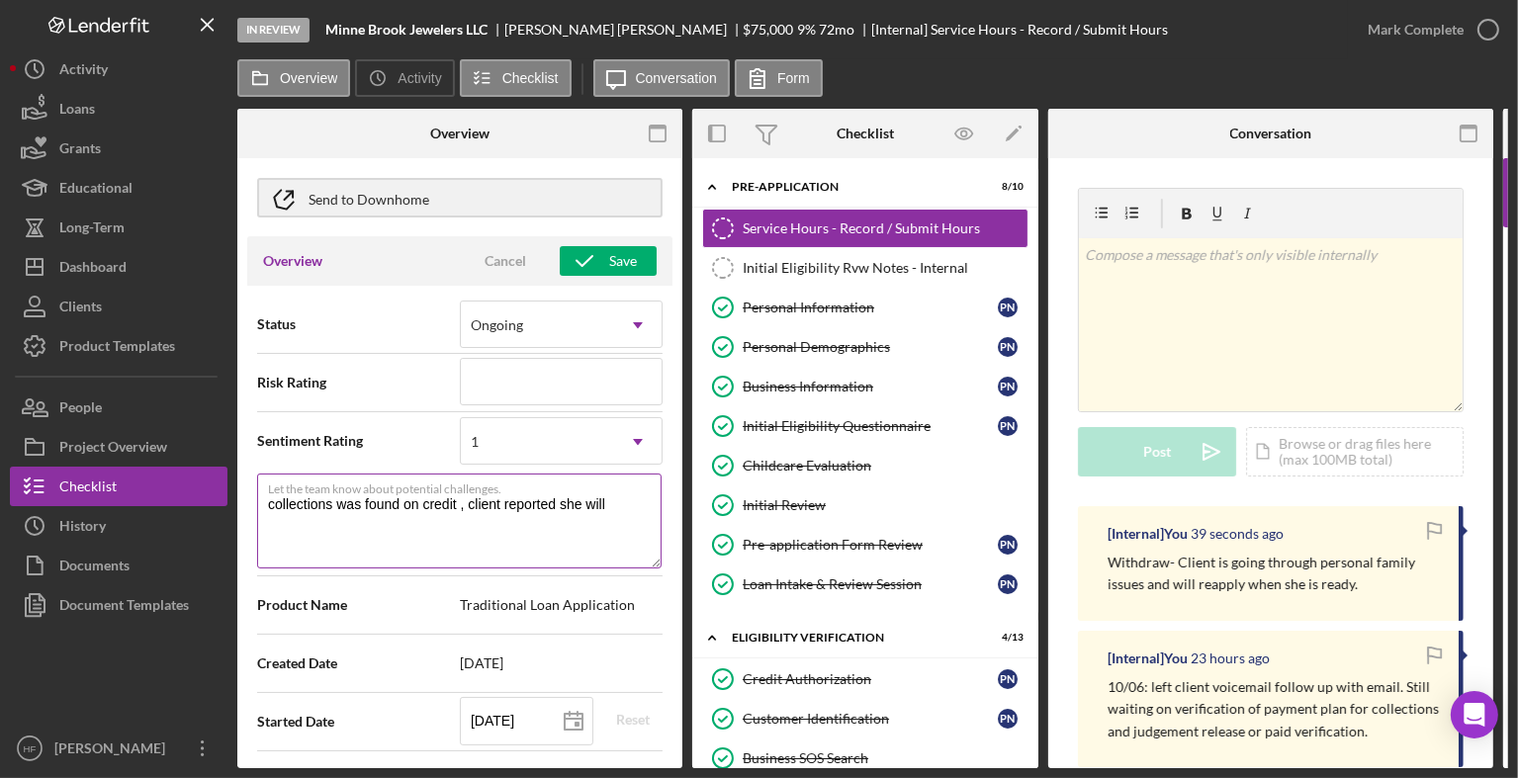
type textarea "Here's a snapshot of information that has been fully approved, as well as the i…"
type textarea "collections was found on credit , client reported she will ta"
type textarea "Here's a snapshot of information that has been fully approved, as well as the i…"
type textarea "collections was found on credit , client reported she will tak"
type textarea "Here's a snapshot of information that has been fully approved, as well as the i…"
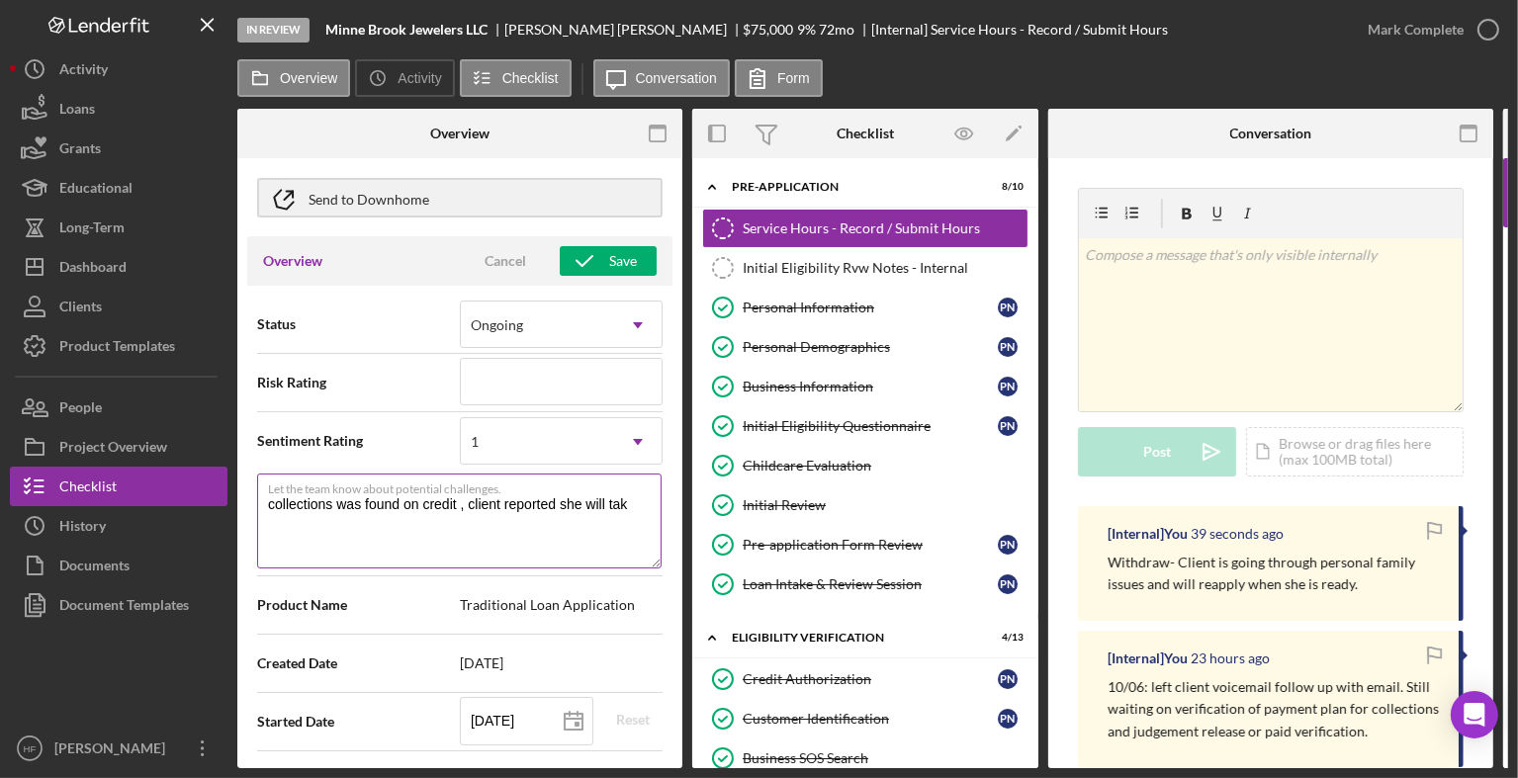
type textarea "collections was found on credit , client reported she will take"
type textarea "Here's a snapshot of information that has been fully approved, as well as the i…"
type textarea "collections was found on credit , client reported she will take"
type textarea "Here's a snapshot of information that has been fully approved, as well as the i…"
type textarea "collections was found on credit , client reported she will take c"
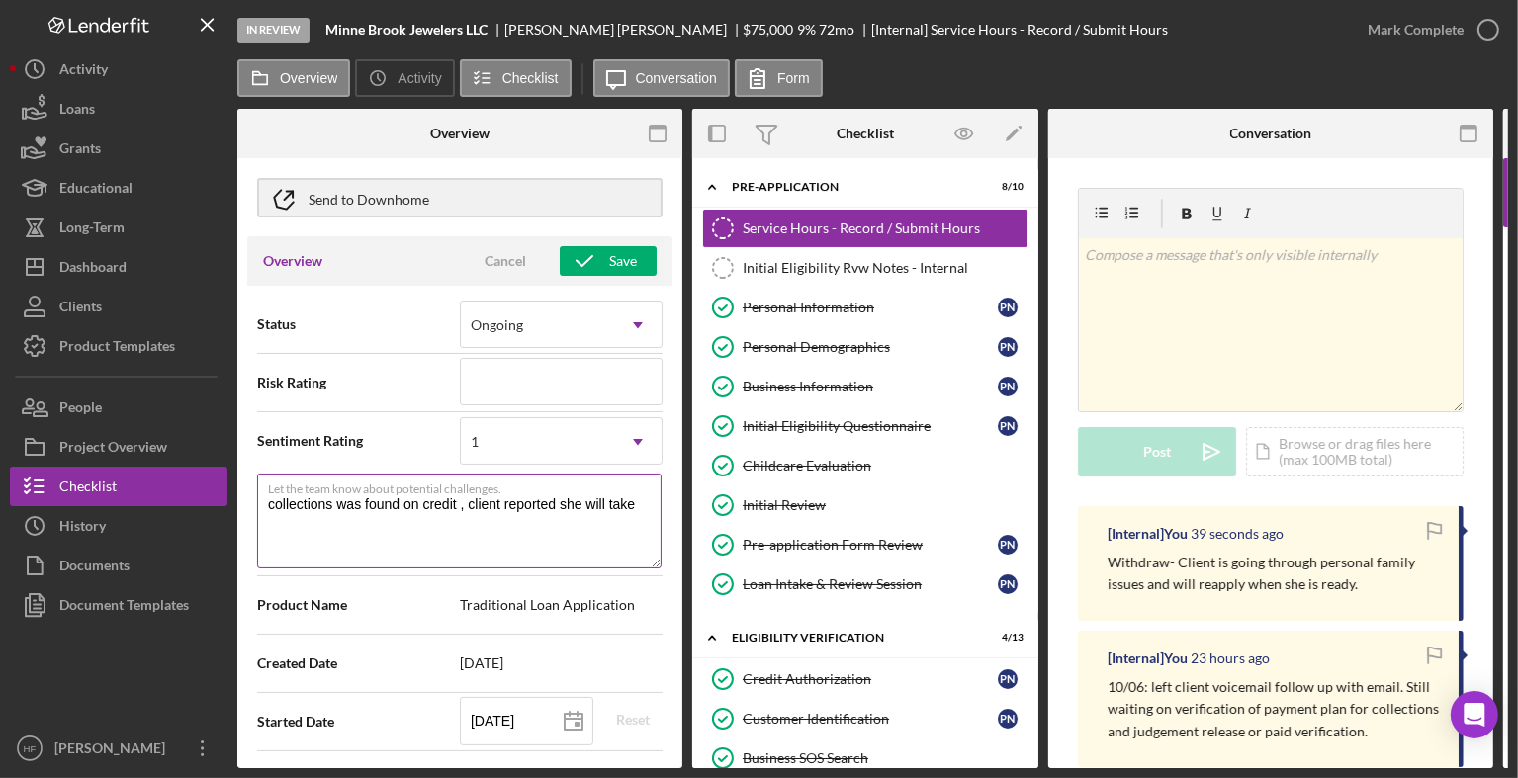
type textarea "Here's a snapshot of information that has been fully approved, as well as the i…"
type textarea "collections was found on credit , client reported she will take ca"
type textarea "Here's a snapshot of information that has been fully approved, as well as the i…"
type textarea "collections was found on credit , client reported she will take car"
type textarea "Here's a snapshot of information that has been fully approved, as well as the i…"
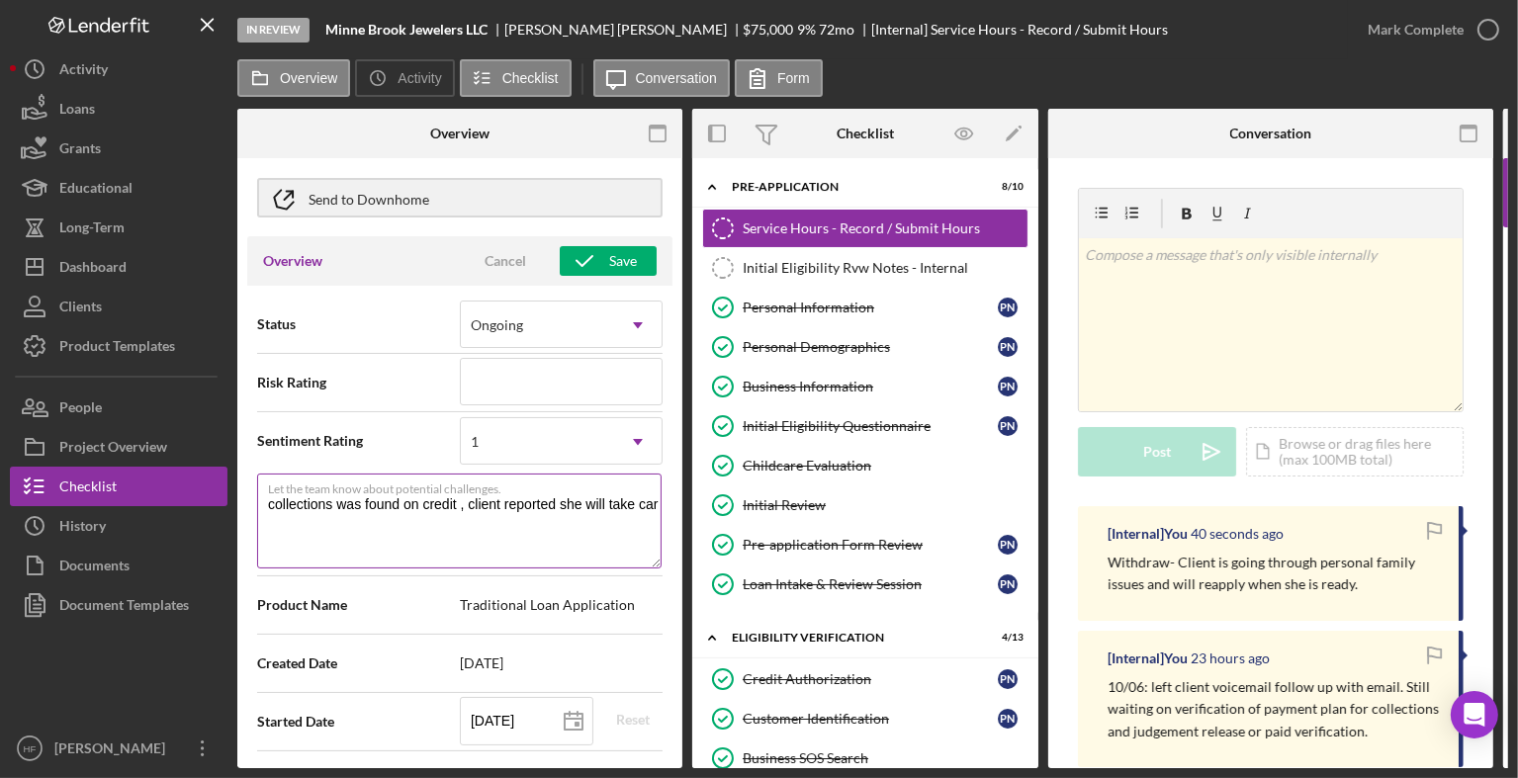
type textarea "collections was found on credit , client reported she will take care"
type textarea "Here's a snapshot of information that has been fully approved, as well as the i…"
type textarea "collections was found on credit , client reported she will take care"
type textarea "Here's a snapshot of information that has been fully approved, as well as the i…"
type textarea "collections was found on credit , client reported she will take care o"
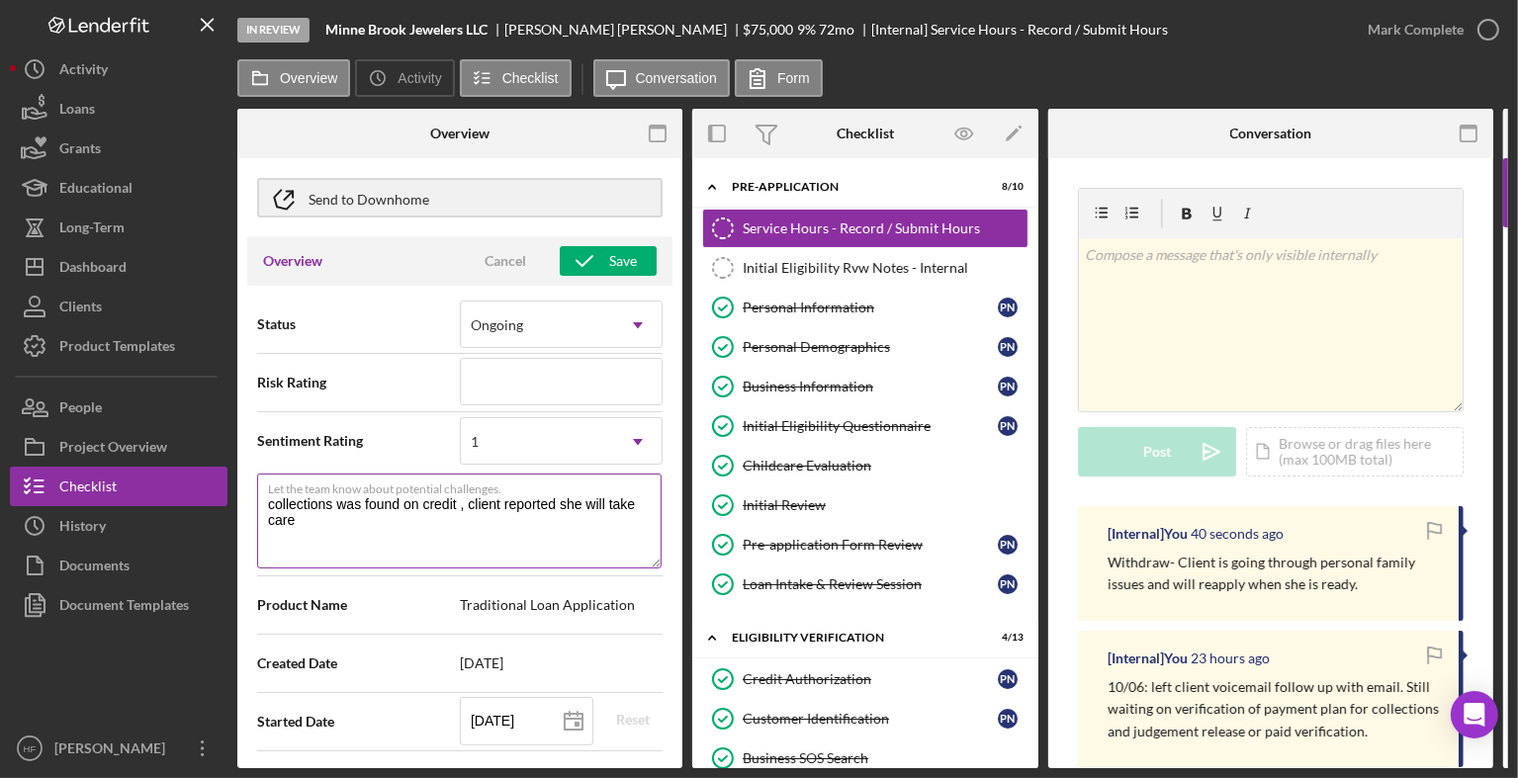
type textarea "Here's a snapshot of information that has been fully approved, as well as the i…"
type textarea "collections was found on credit , client reported she will take care of"
type textarea "Here's a snapshot of information that has been fully approved, as well as the i…"
type textarea "collections was found on credit , client reported she will take care of"
type textarea "Here's a snapshot of information that has been fully approved, as well as the i…"
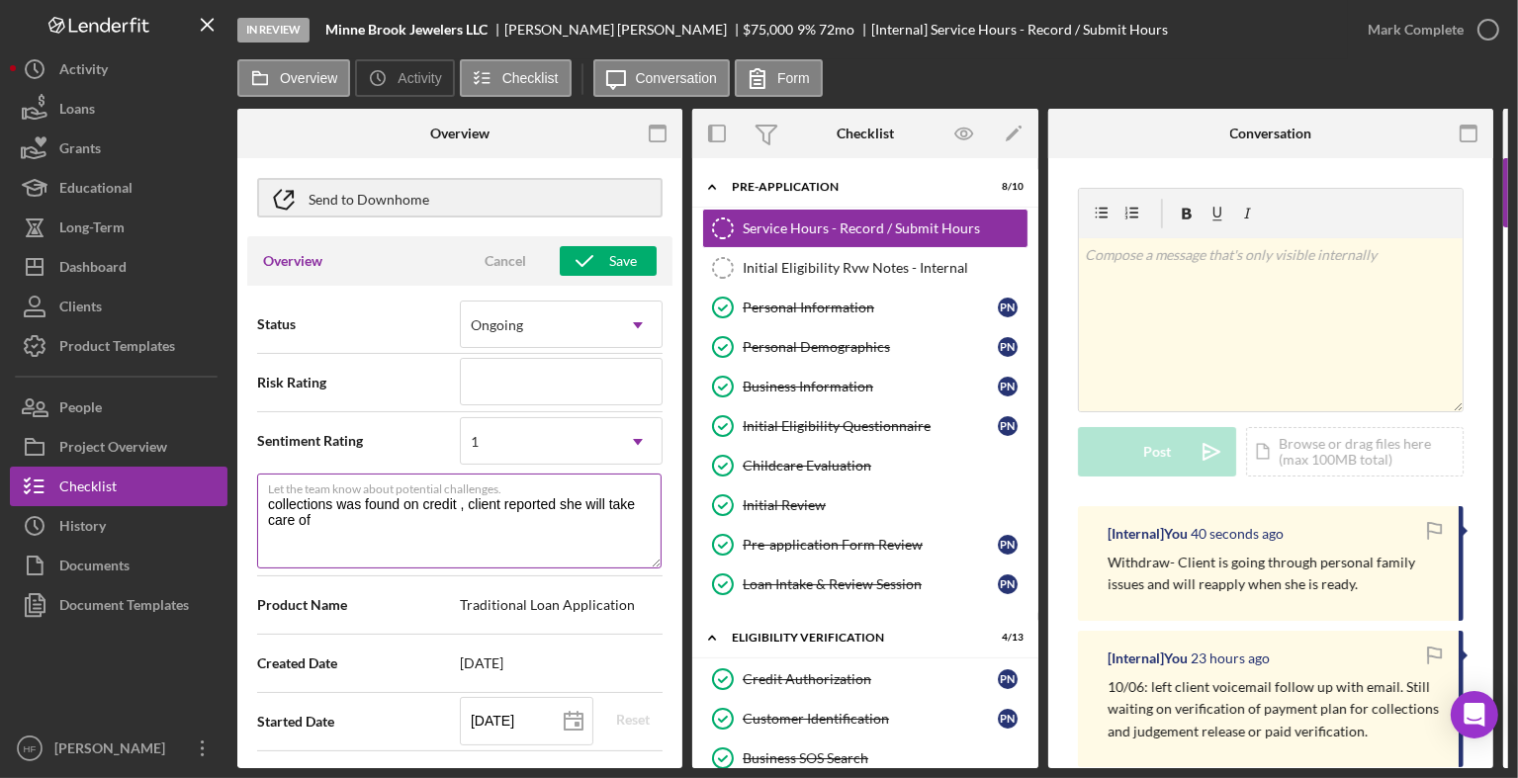
type textarea "collections was found on credit , client reported she will take care of t"
type textarea "Here's a snapshot of information that has been fully approved, as well as the i…"
type textarea "collections was found on credit , client reported she will take care of [PERSON…"
type textarea "Here's a snapshot of information that has been fully approved, as well as the i…"
type textarea "collections was found on credit , client reported she will take care of [PERSON…"
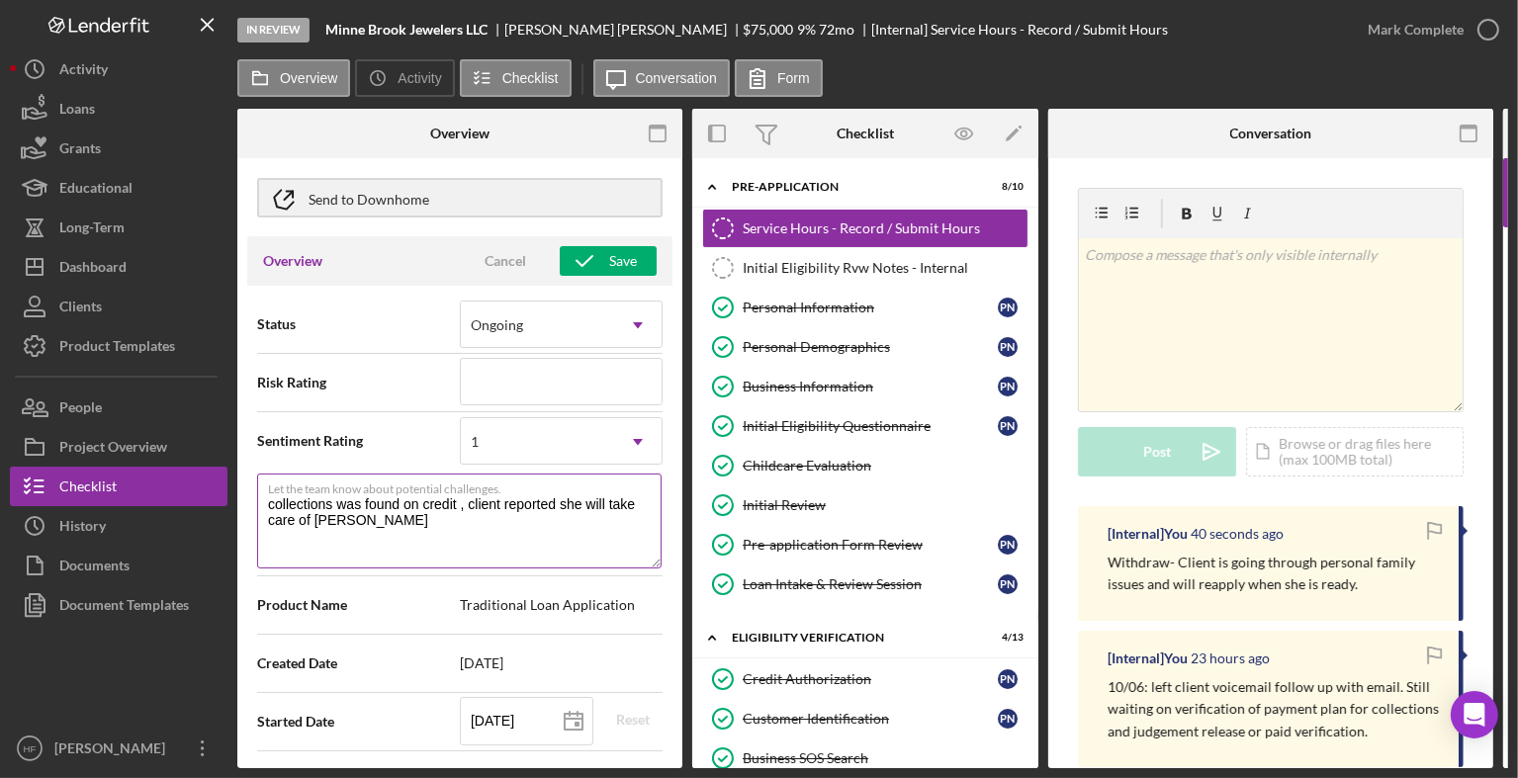
type textarea "Here's a snapshot of information that has been fully approved, as well as the i…"
type textarea "collections was found on credit , client reported she will take care of [PERSON…"
type textarea "Here's a snapshot of information that has been fully approved, as well as the i…"
type textarea "collections was found on credit , client reported she will take care of [PERSON…"
type textarea "Here's a snapshot of information that has been fully approved, as well as the i…"
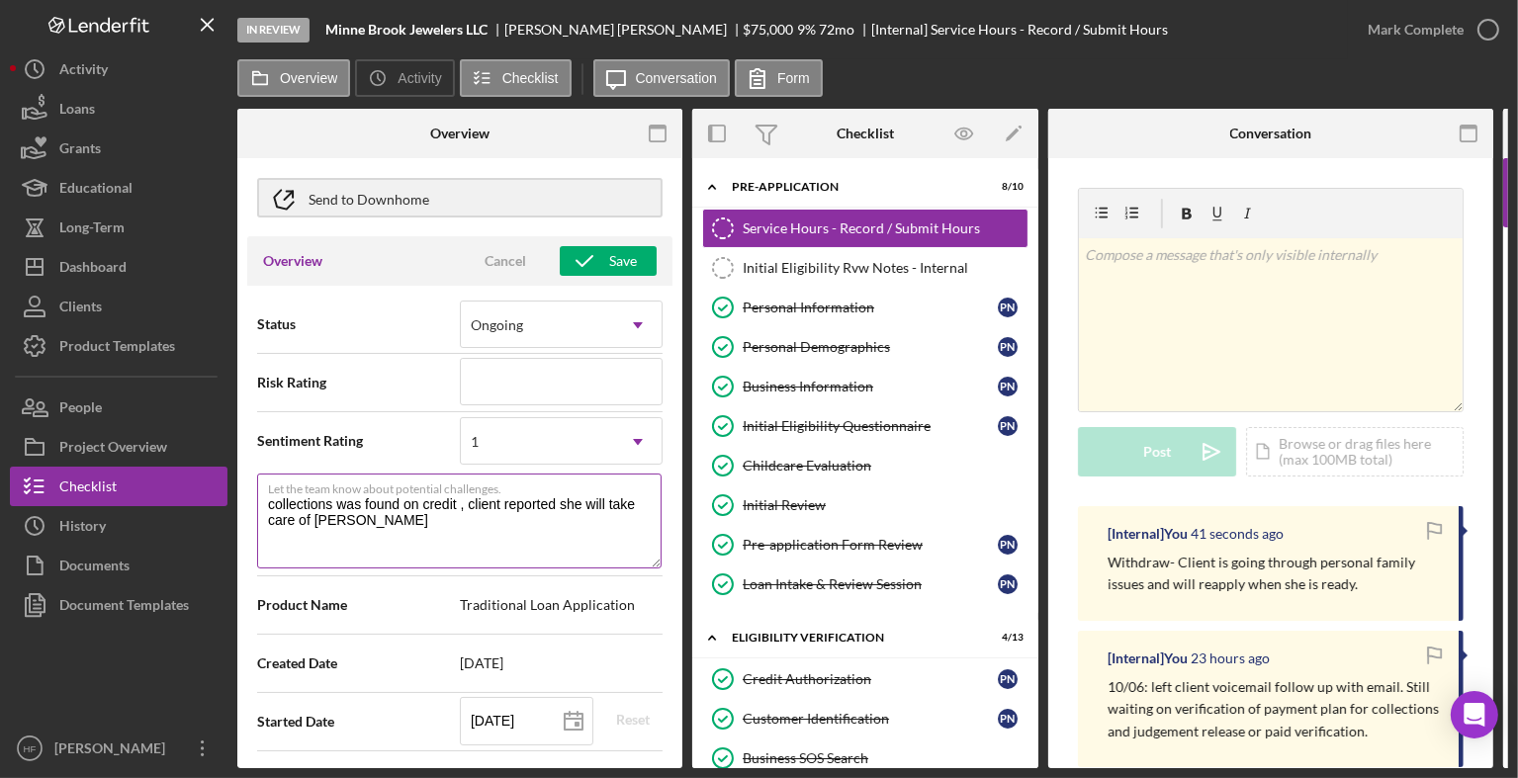
type textarea "collections was found on credit , client reported she will take care of [PERSON…"
type textarea "Here's a snapshot of information that has been fully approved, as well as the i…"
type textarea "collections was found on credit , client reported she will take care of te"
type textarea "Here's a snapshot of information that has been fully approved, as well as the i…"
type textarea "collections was found on credit , client reported she will take care of t"
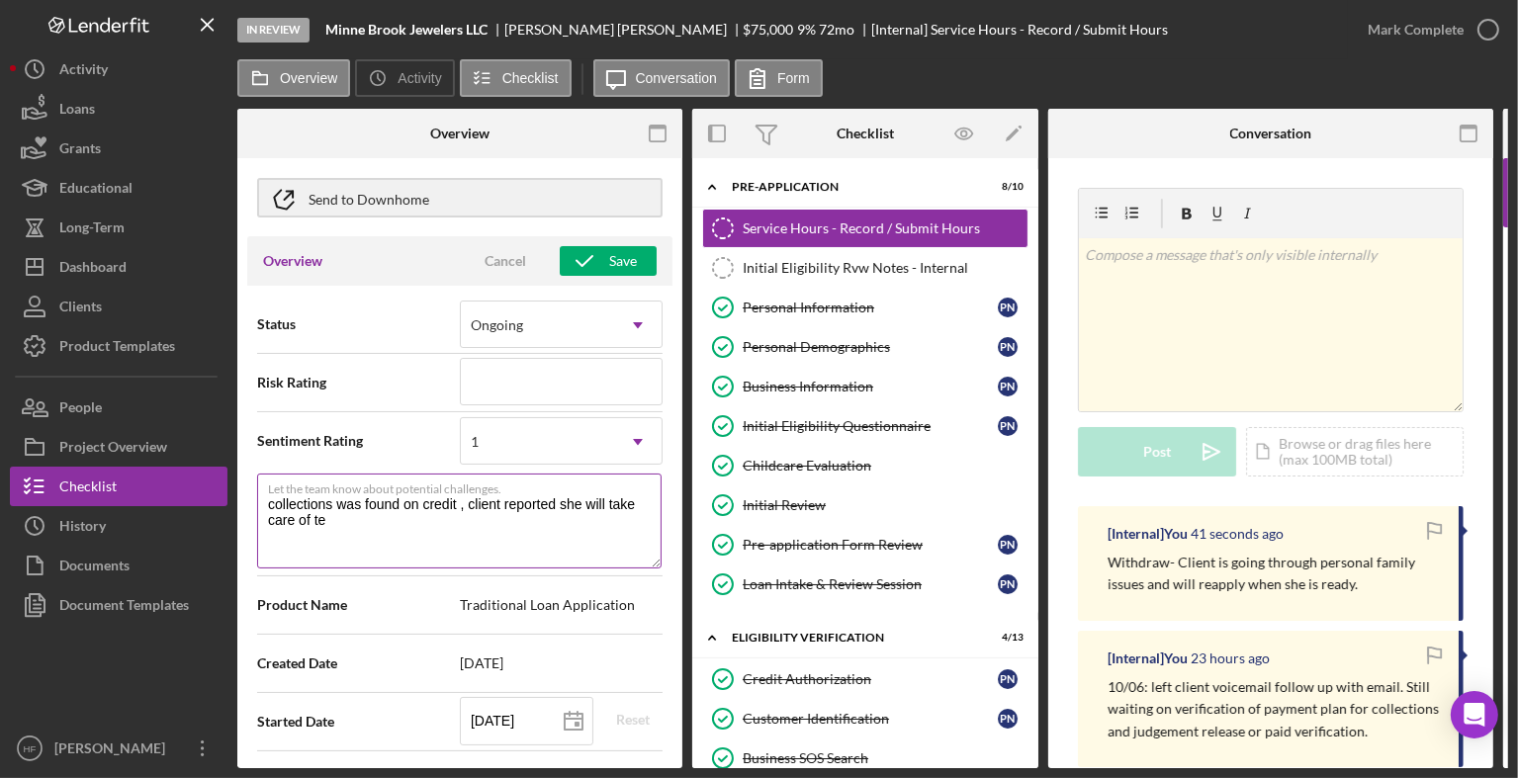
type textarea "Here's a snapshot of information that has been fully approved, as well as the i…"
type textarea "collections was found on credit , client reported she will take care of"
type textarea "Here's a snapshot of information that has been fully approved, as well as the i…"
type textarea "collections was found on credit , client reported she will take care of t"
type textarea "Here's a snapshot of information that has been fully approved, as well as the i…"
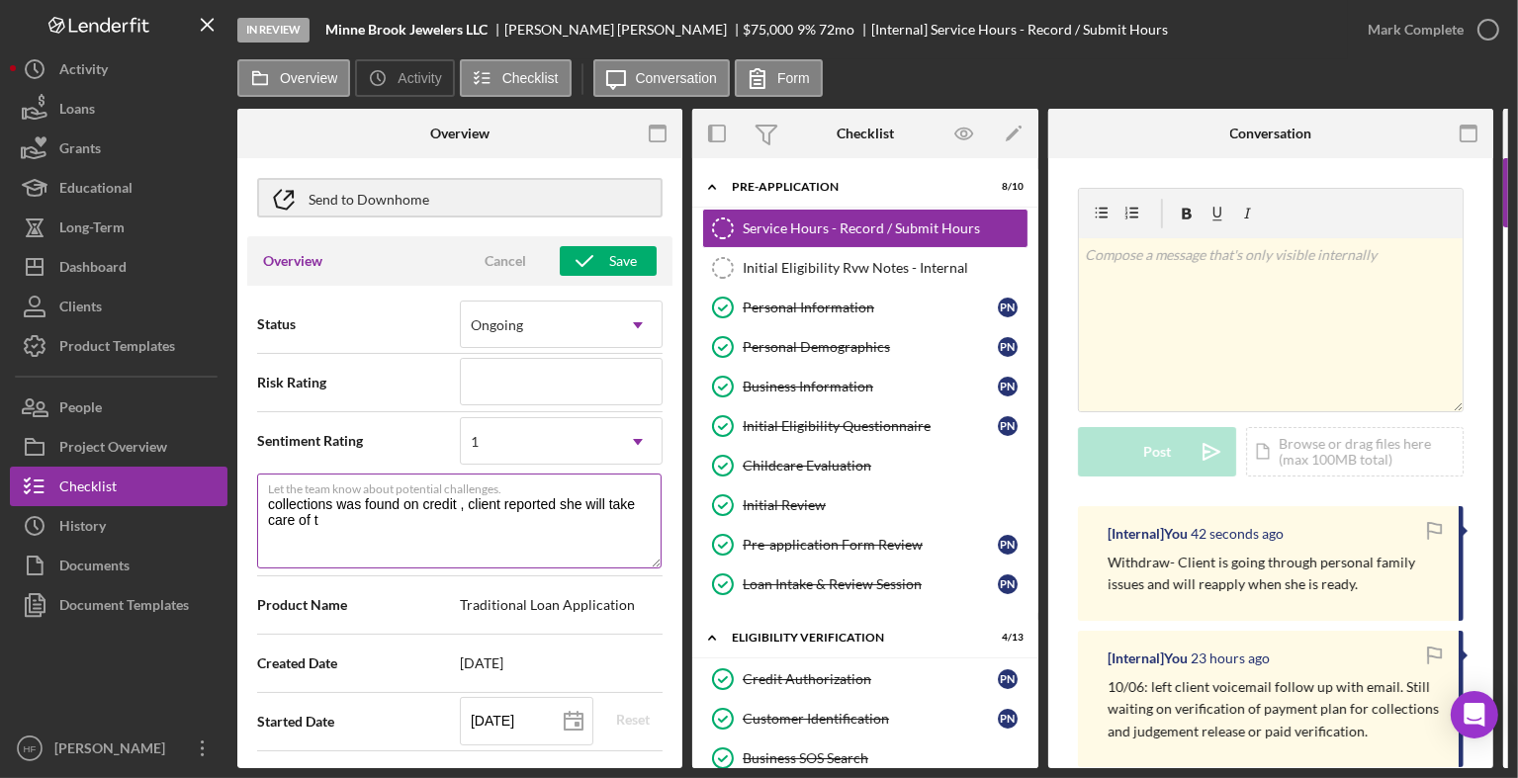
type textarea "collections was found on credit , client reported she will take care of th"
type textarea "Here's a snapshot of information that has been fully approved, as well as the i…"
type textarea "collections was found on credit , client reported she will take care of the"
type textarea "Here's a snapshot of information that has been fully approved, as well as the i…"
type textarea "collections was found on credit , client reported she will take care of the"
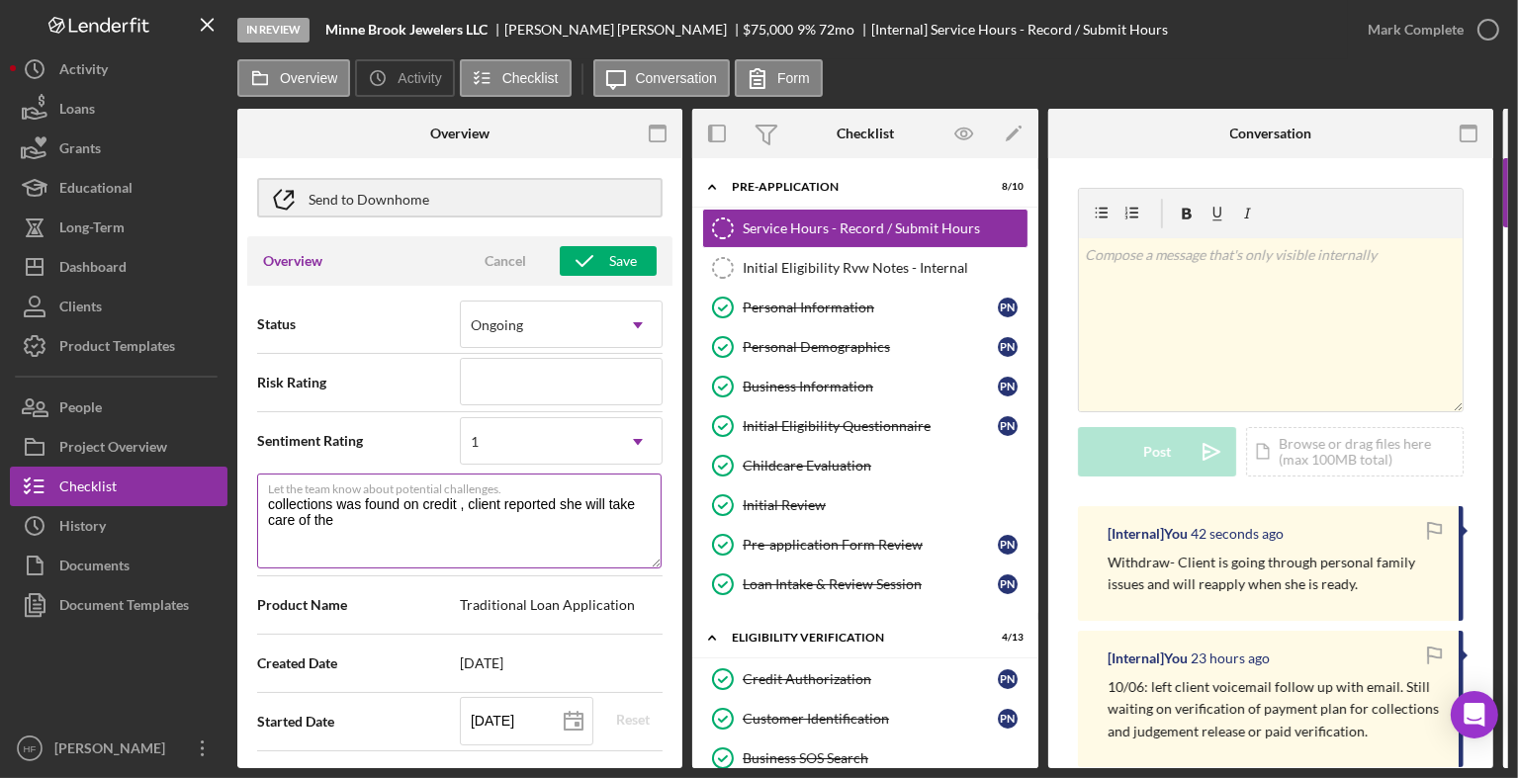
type textarea "Here's a snapshot of information that has been fully approved, as well as the i…"
type textarea "collections was found on credit , client reported she will take care of the"
type textarea "Here's a snapshot of information that has been fully approved, as well as the i…"
type textarea "collections was found on credit , client reported she will take care of th"
type textarea "Here's a snapshot of information that has been fully approved, as well as the i…"
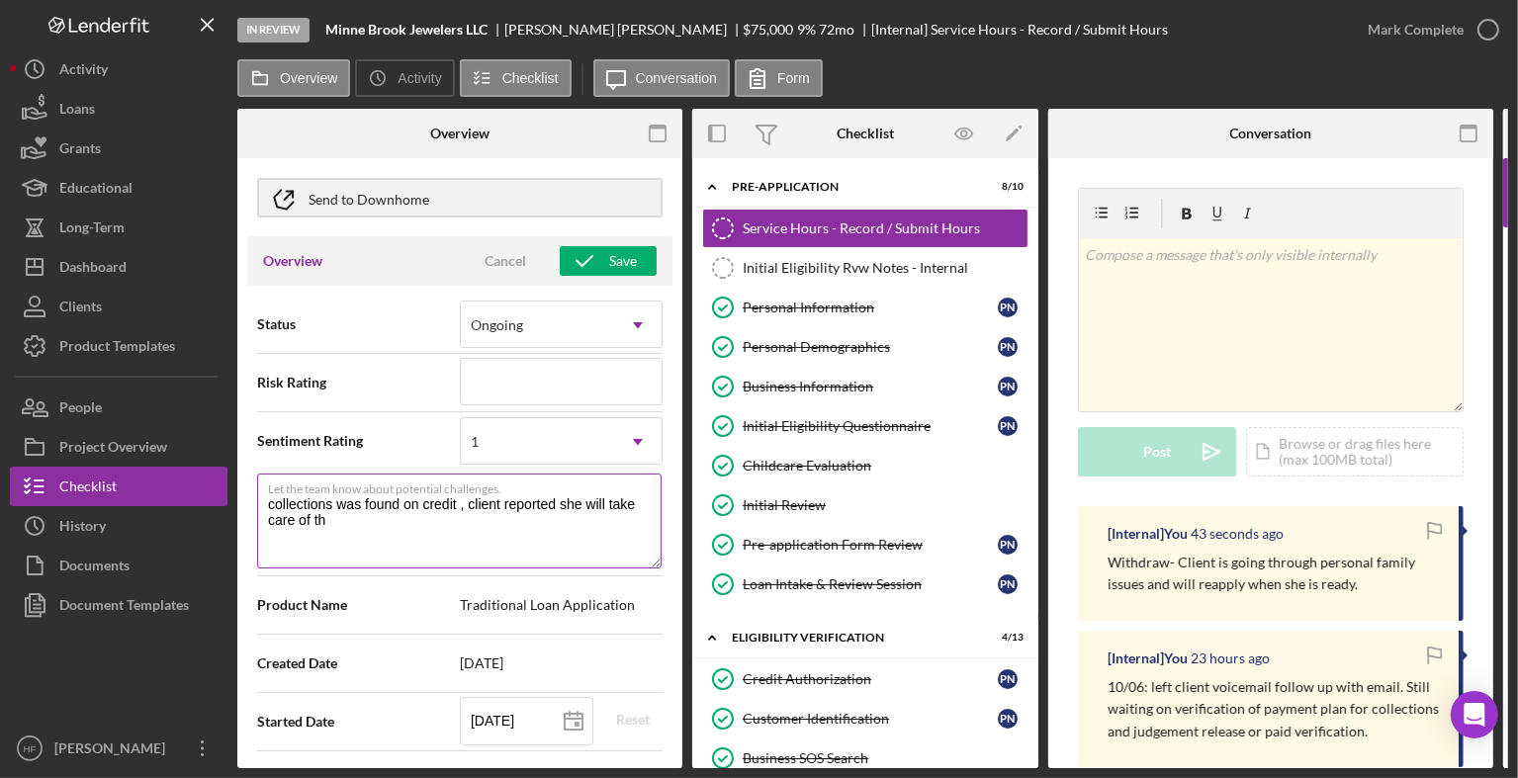
type textarea "collections was found on credit , client reported she will take care of t"
type textarea "Here's a snapshot of information that has been fully approved, as well as the i…"
type textarea "collections was found on credit , client reported she will take care of"
type textarea "Here's a snapshot of information that has been fully approved, as well as the i…"
type textarea "collections was found on credit , client reported she will take care of p"
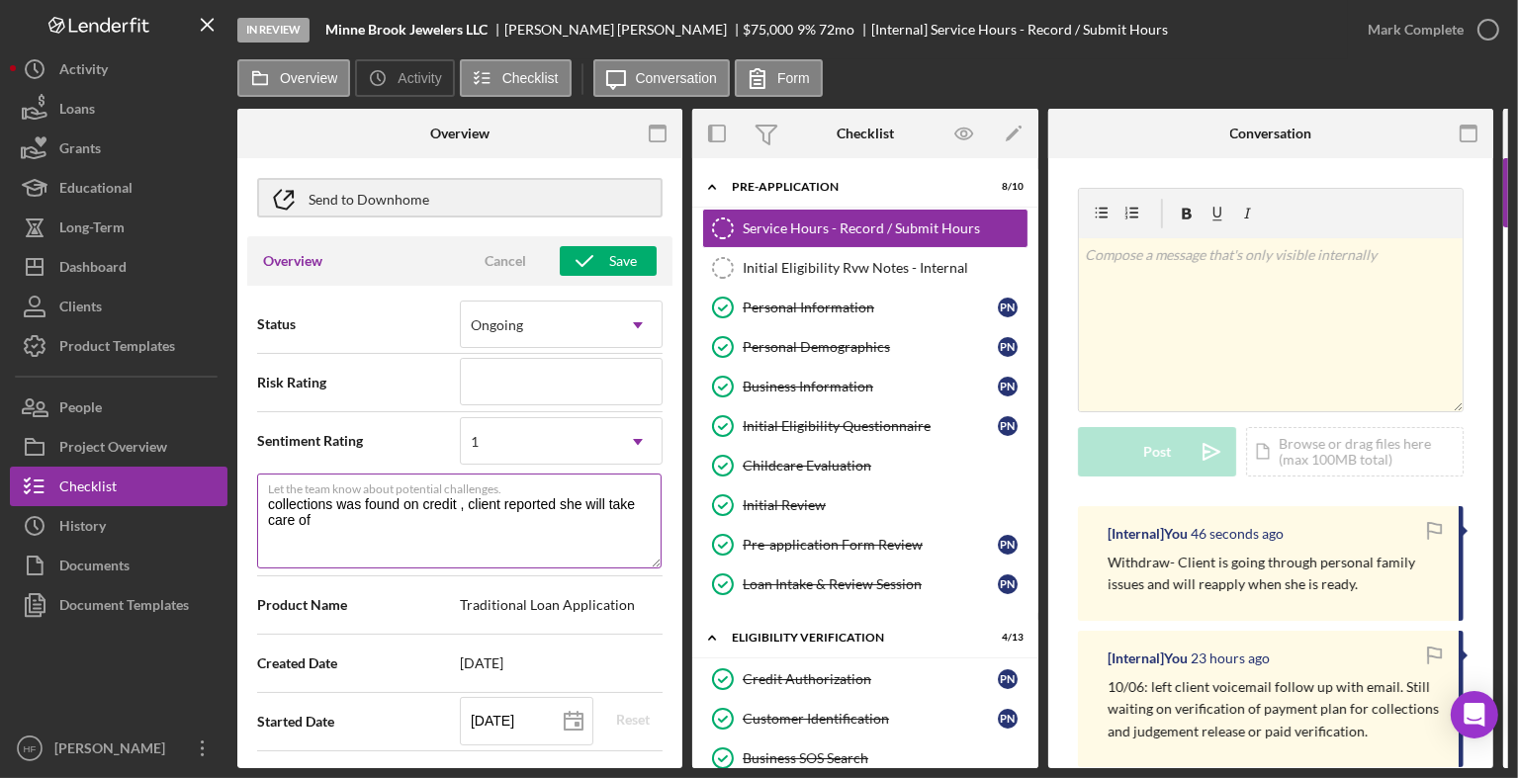
type textarea "Here's a snapshot of information that has been fully approved, as well as the i…"
type textarea "collections was found on credit , client reported she will take care of pa"
type textarea "Here's a snapshot of information that has been fully approved, as well as the i…"
type textarea "collections was found on credit , client reported she will take care of pay"
type textarea "Here's a snapshot of information that has been fully approved, as well as the i…"
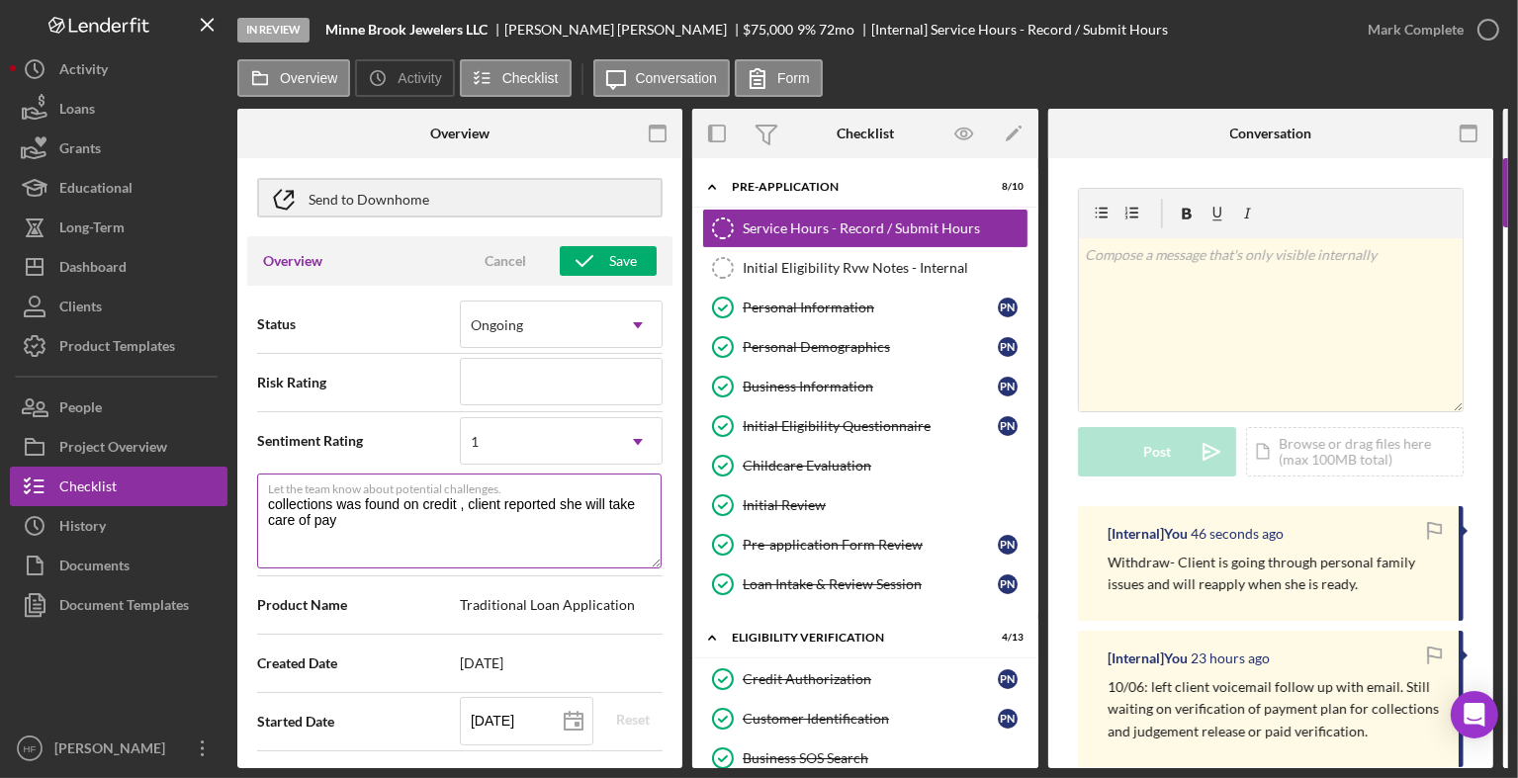
type textarea "collections was found on credit , client reported she will take care of paym"
type textarea "Here's a snapshot of information that has been fully approved, as well as the i…"
type textarea "collections was found on credit , client reported she will take care of payme"
type textarea "Here's a snapshot of information that has been fully approved, as well as the i…"
type textarea "collections was found on credit , client reported she will take care of paymen"
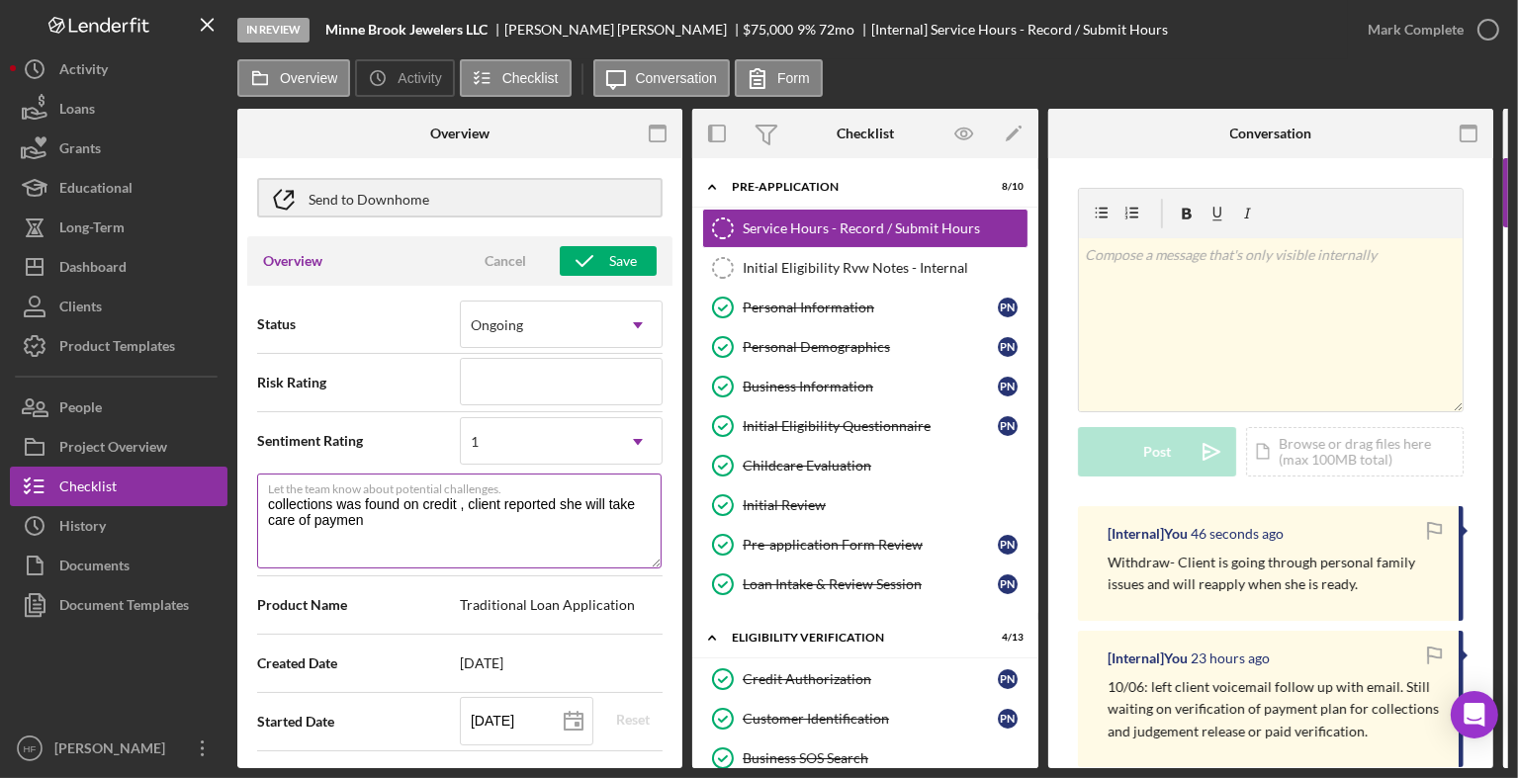
type textarea "Here's a snapshot of information that has been fully approved, as well as the i…"
type textarea "collections was found on credit , client reported she will take care of payment"
type textarea "Here's a snapshot of information that has been fully approved, as well as the i…"
type textarea "collections was found on credit , client reported she will take care of payments"
type textarea "Here's a snapshot of information that has been fully approved, as well as the i…"
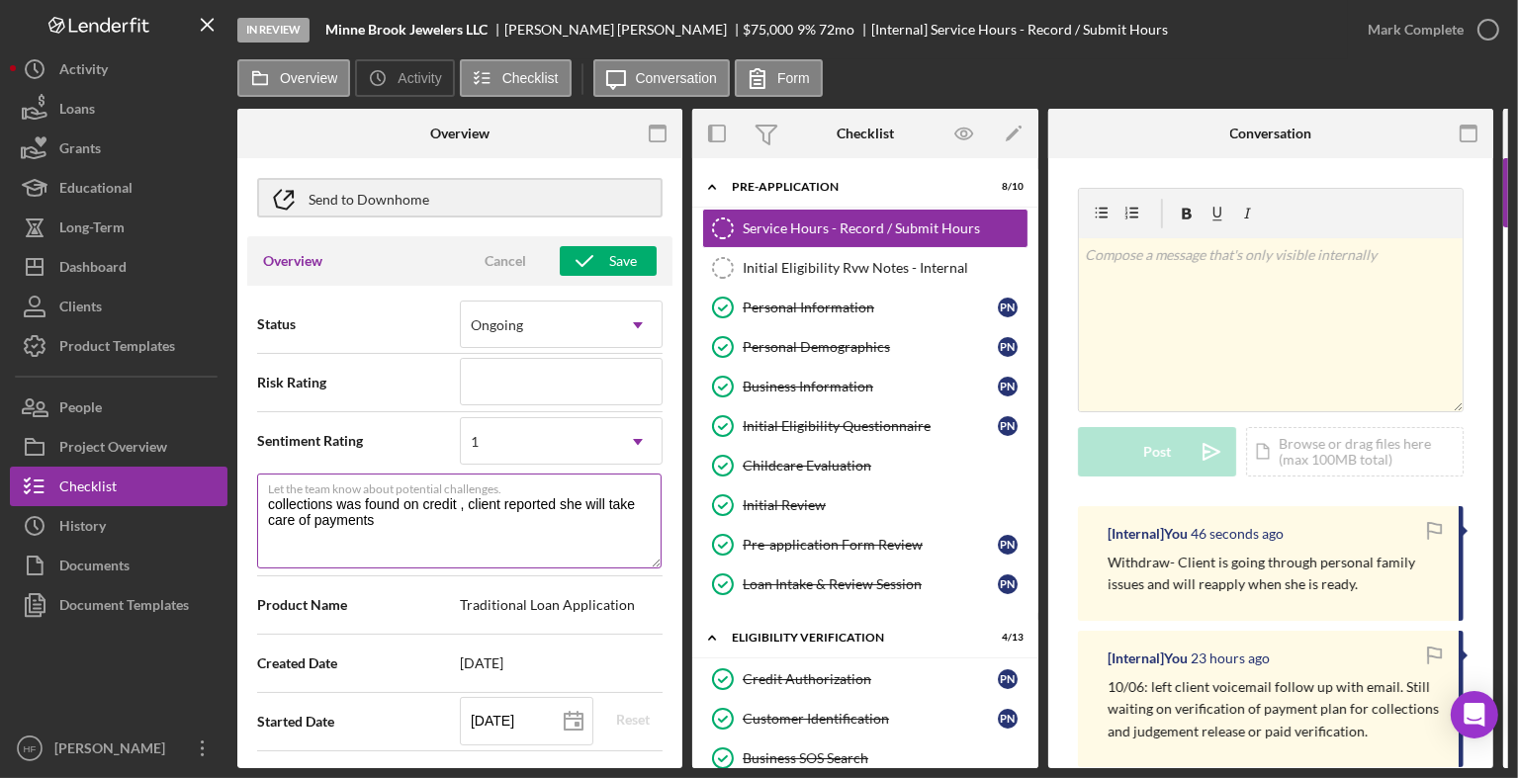
type textarea "collections was found on credit , client reported she will take care of payments"
type textarea "Here's a snapshot of information that has been fully approved, as well as the i…"
type textarea "collections was found on credit , client reported she will take care of payment…"
type textarea "Here's a snapshot of information that has been fully approved, as well as the i…"
type textarea "collections was found on credit , client reported she will take care of payment…"
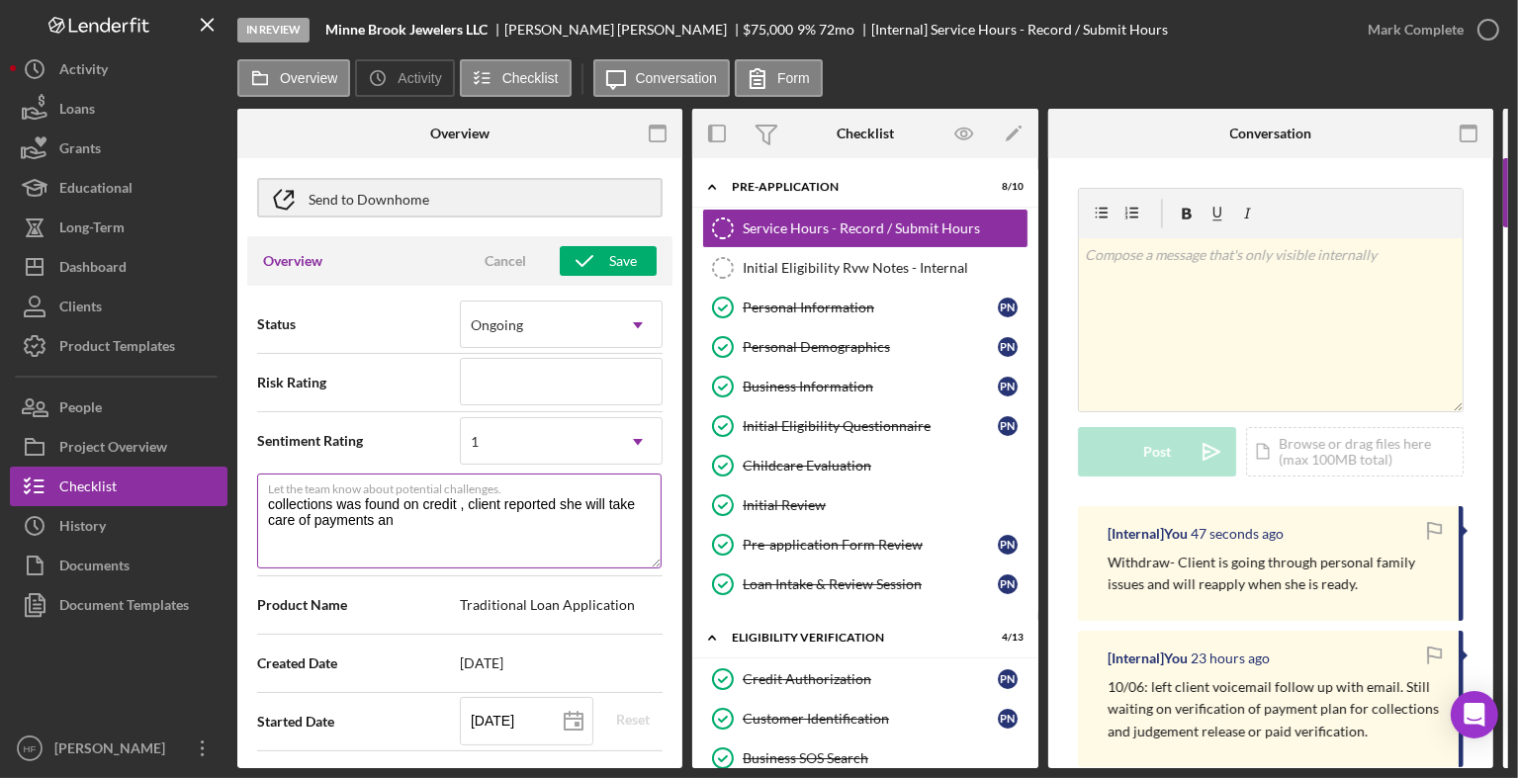
type textarea "Here's a snapshot of information that has been fully approved, as well as the i…"
type textarea "collections was found on credit , client reported she will take care of payment…"
type textarea "Here's a snapshot of information that has been fully approved, as well as the i…"
type textarea "collections was found on credit , client reported she will take care of payment…"
type textarea "Here's a snapshot of information that has been fully approved, as well as the i…"
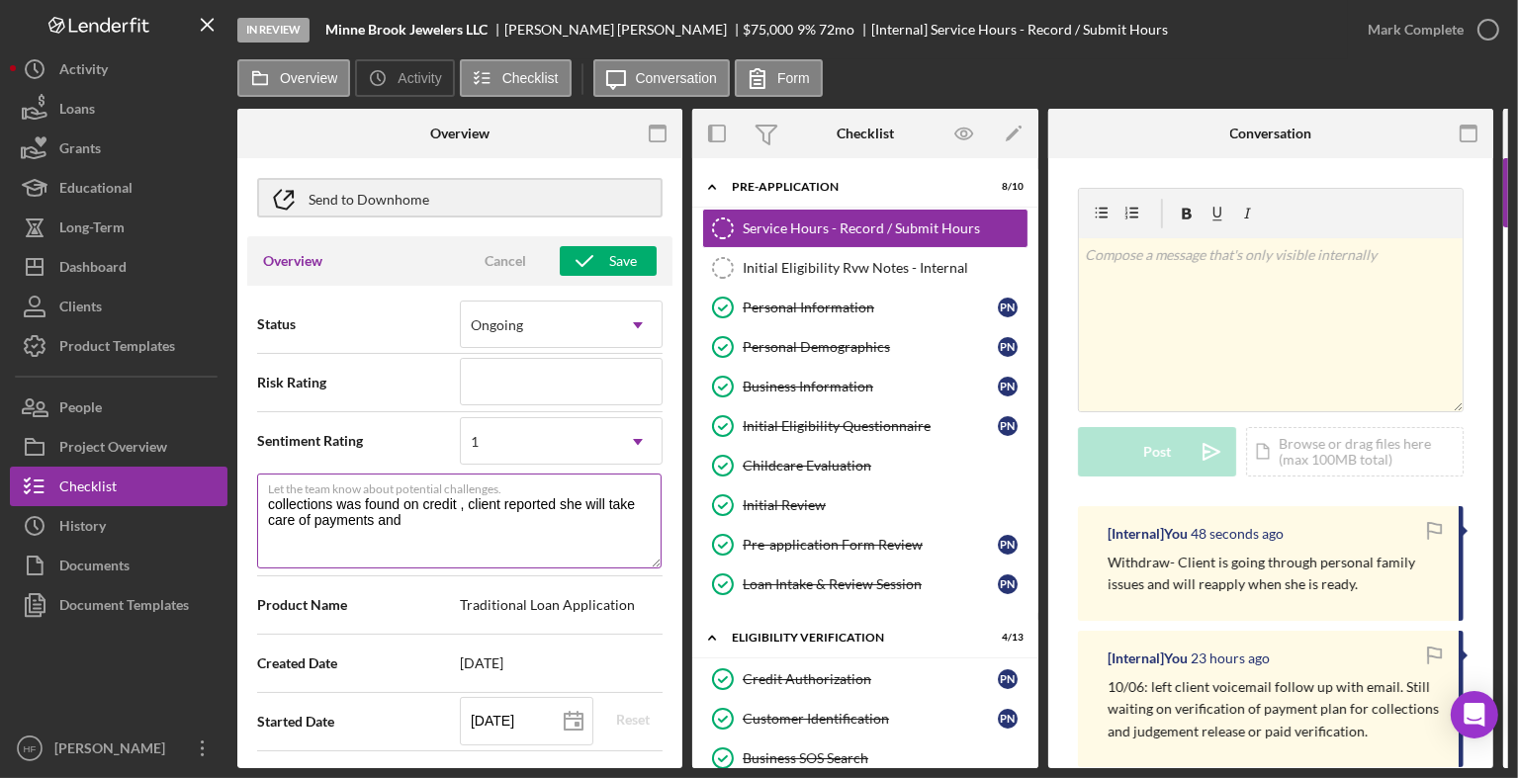
type textarea "collections was found on credit , client reported she will take care of payment…"
type textarea "Here's a snapshot of information that has been fully approved, as well as the i…"
type textarea "collections was found on credit , client reported she will take care of payment…"
type textarea "Here's a snapshot of information that has been fully approved, as well as the i…"
type textarea "collections was found on credit , client reported she will take care of payment…"
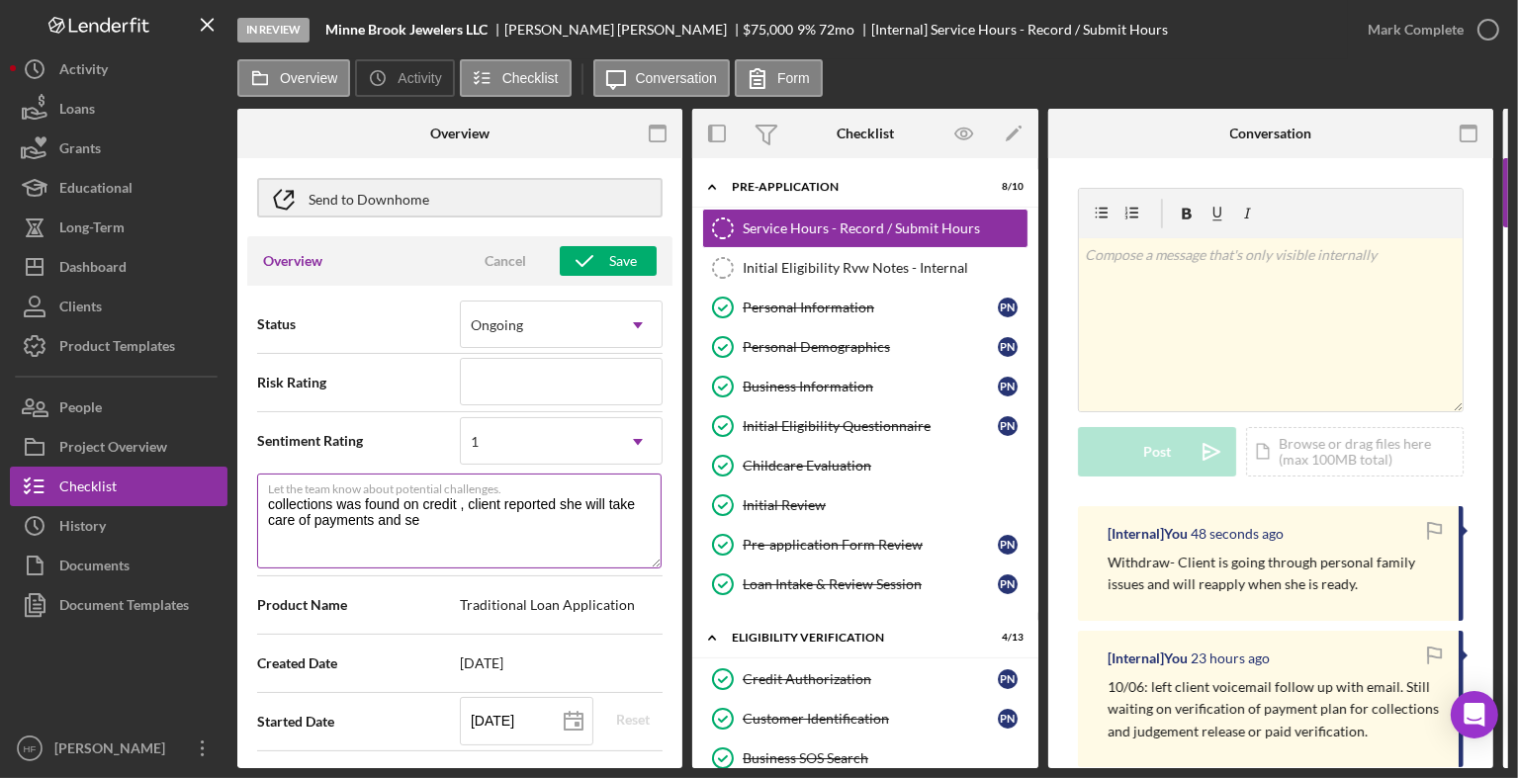
type textarea "Here's a snapshot of information that has been fully approved, as well as the i…"
type textarea "collections was found on credit , client reported she will take care of payment…"
type textarea "Here's a snapshot of information that has been fully approved, as well as the i…"
type textarea "collections was found on credit , client reported she will take care of payment…"
type textarea "Here's a snapshot of information that has been fully approved, as well as the i…"
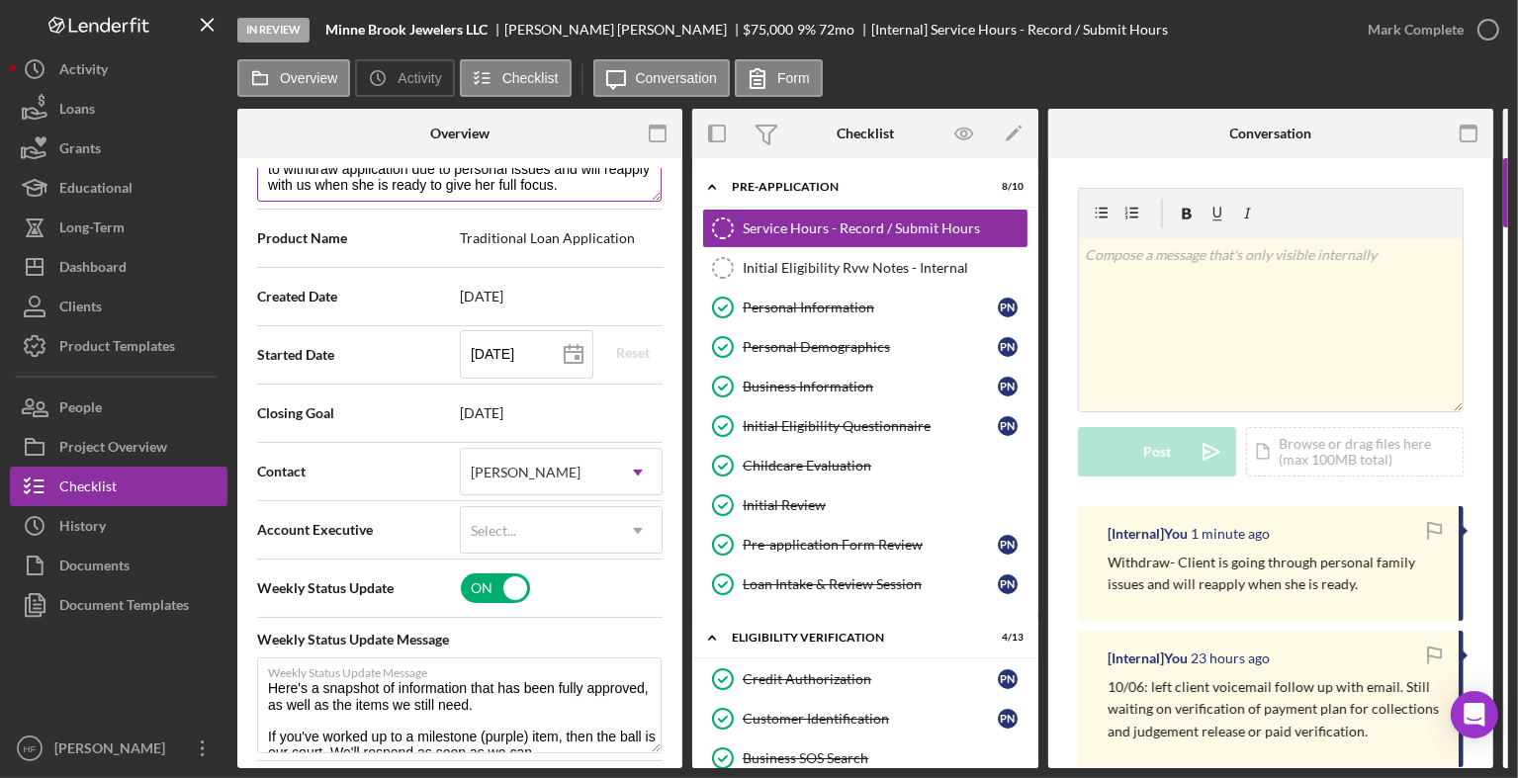
scroll to position [501, 0]
click at [467, 588] on input "checkbox" at bounding box center [495, 588] width 69 height 30
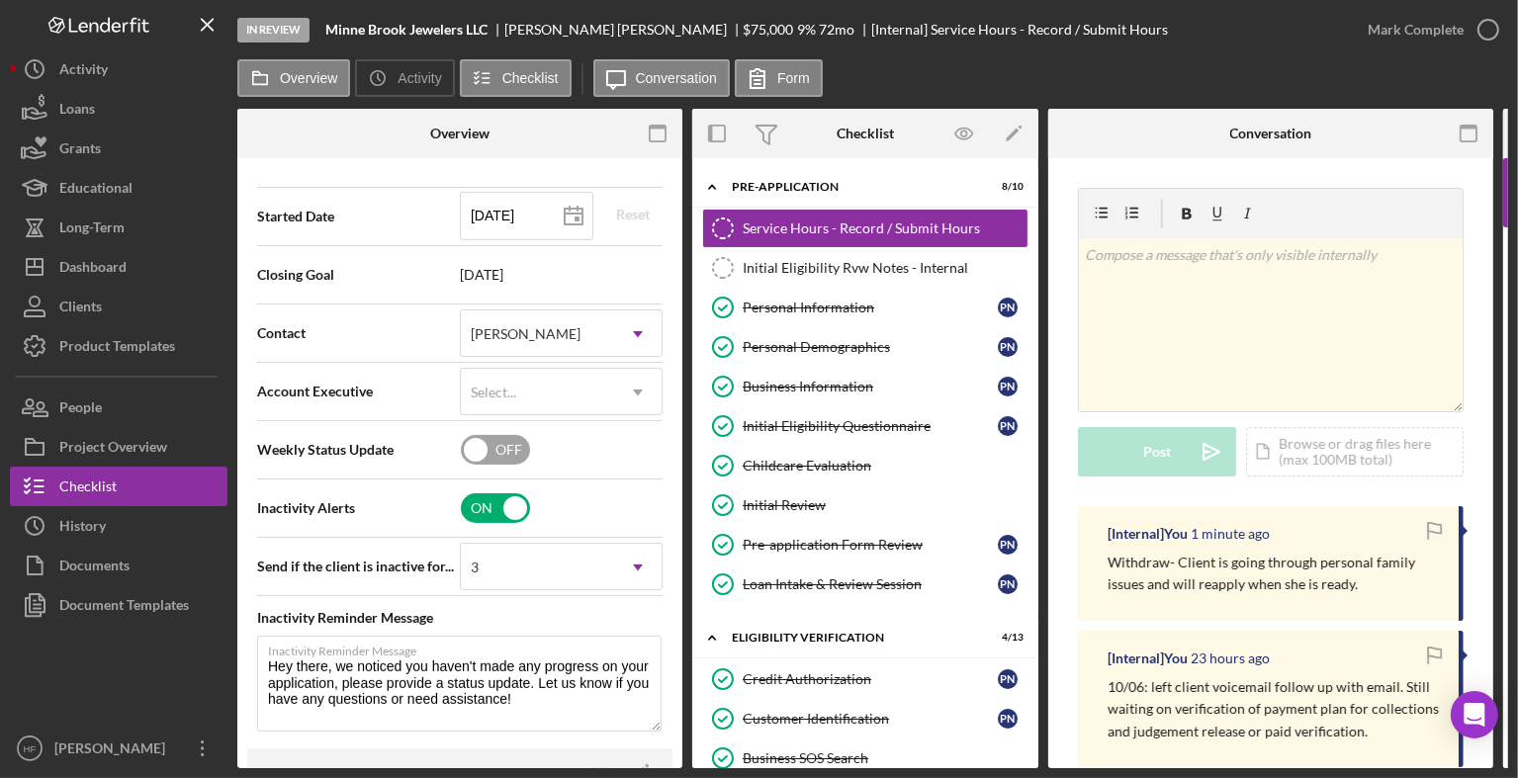
scroll to position [640, 0]
click at [477, 517] on input "checkbox" at bounding box center [495, 507] width 69 height 30
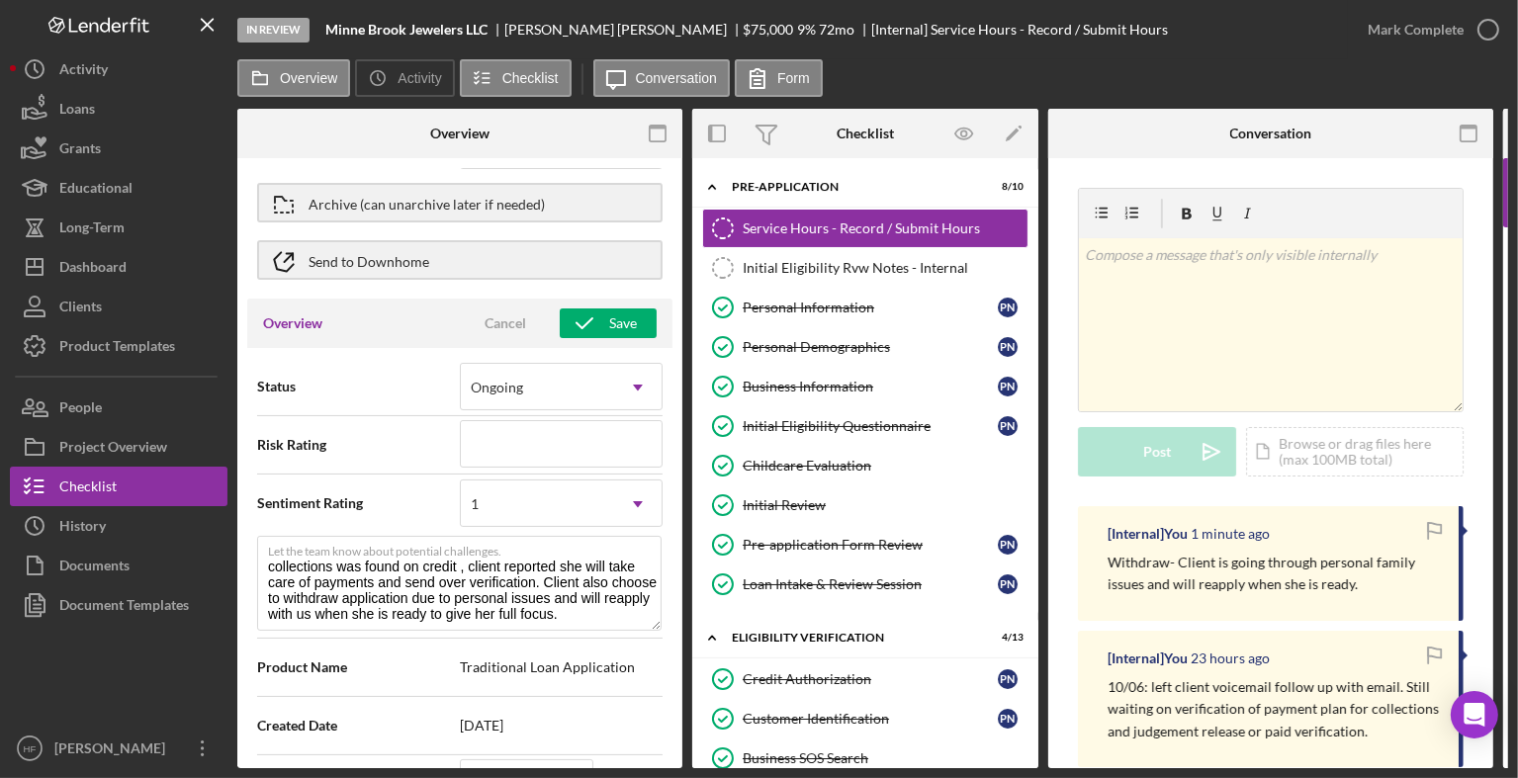
scroll to position [47, 0]
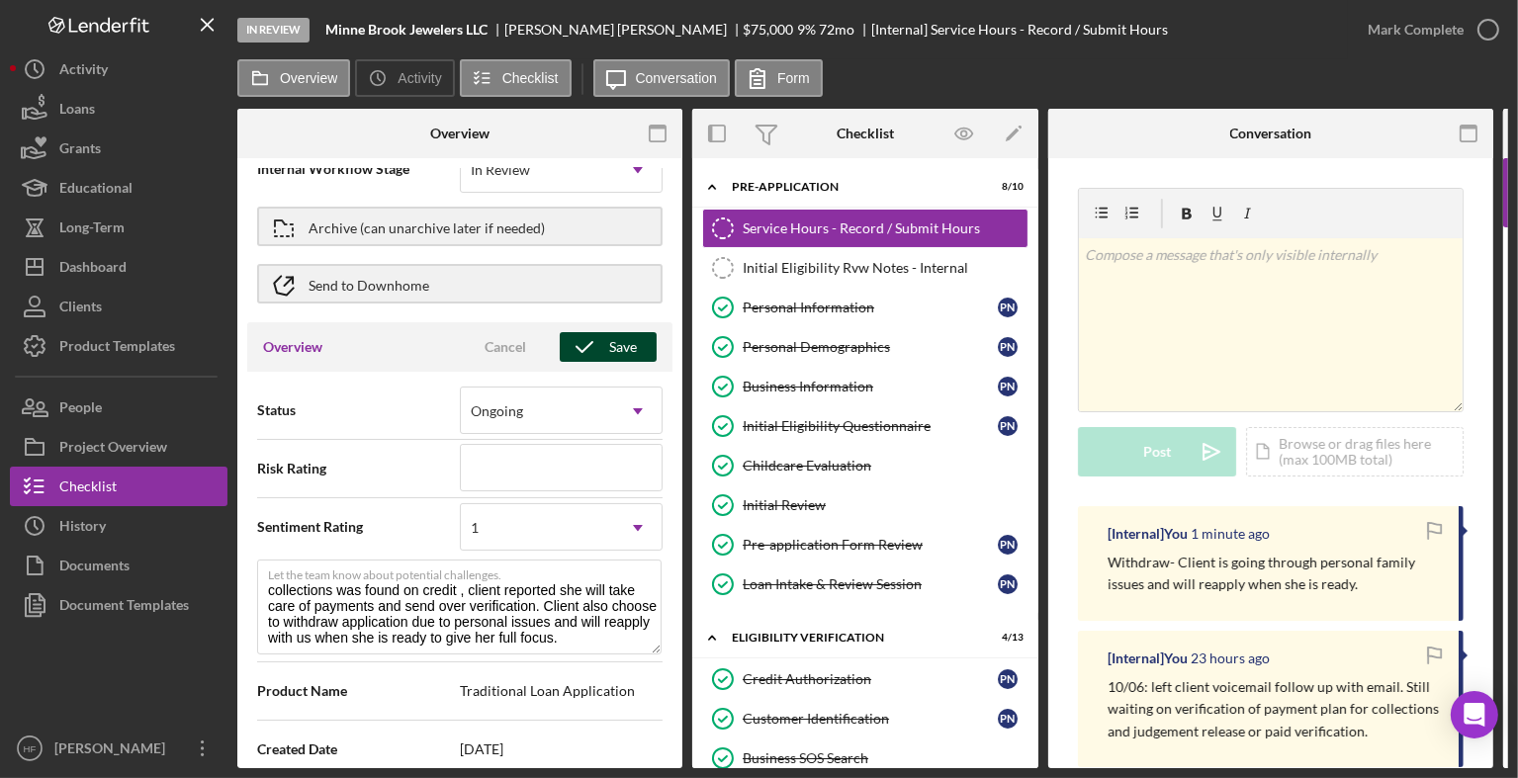
click at [593, 343] on icon "button" at bounding box center [584, 346] width 49 height 49
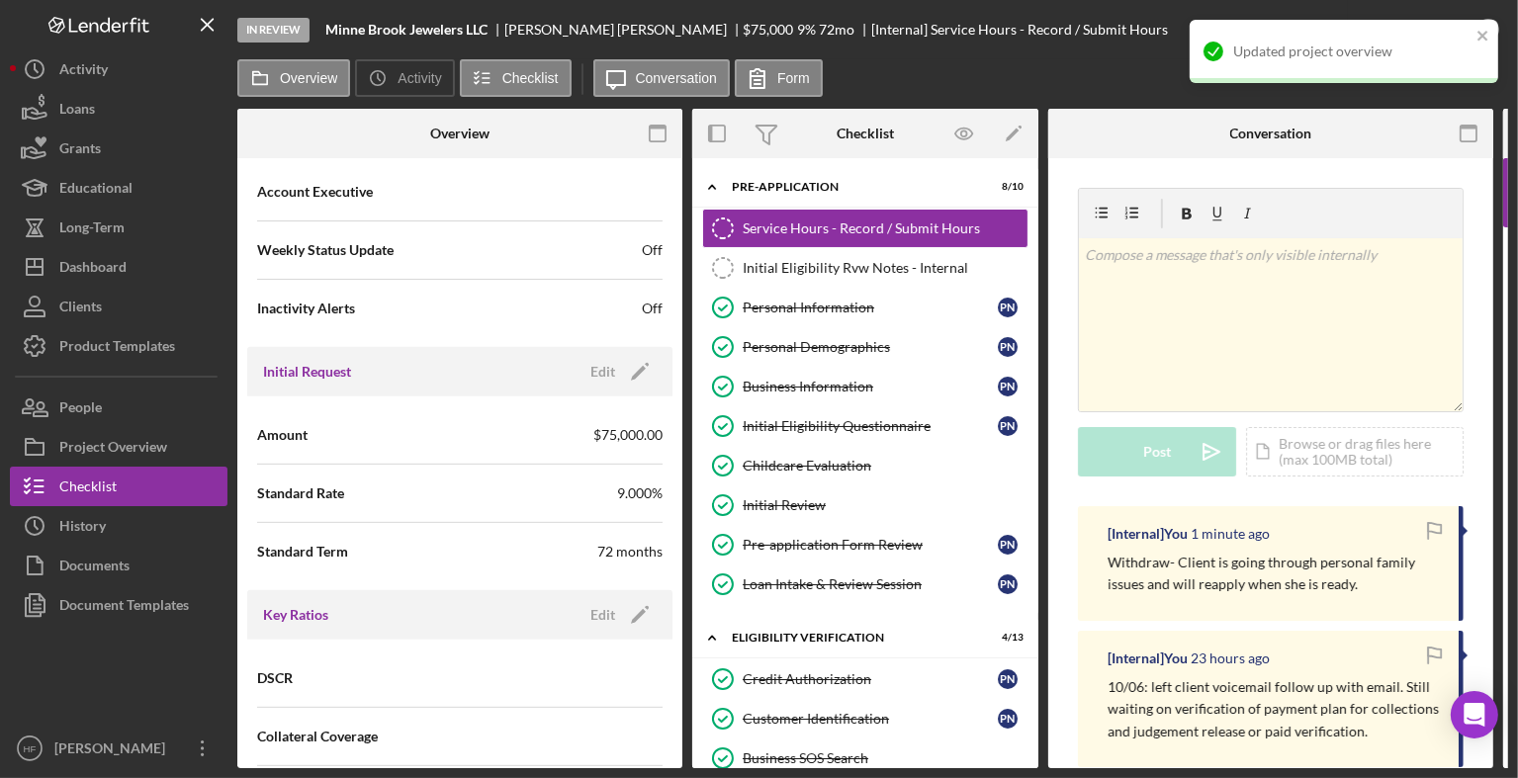
scroll to position [857, 0]
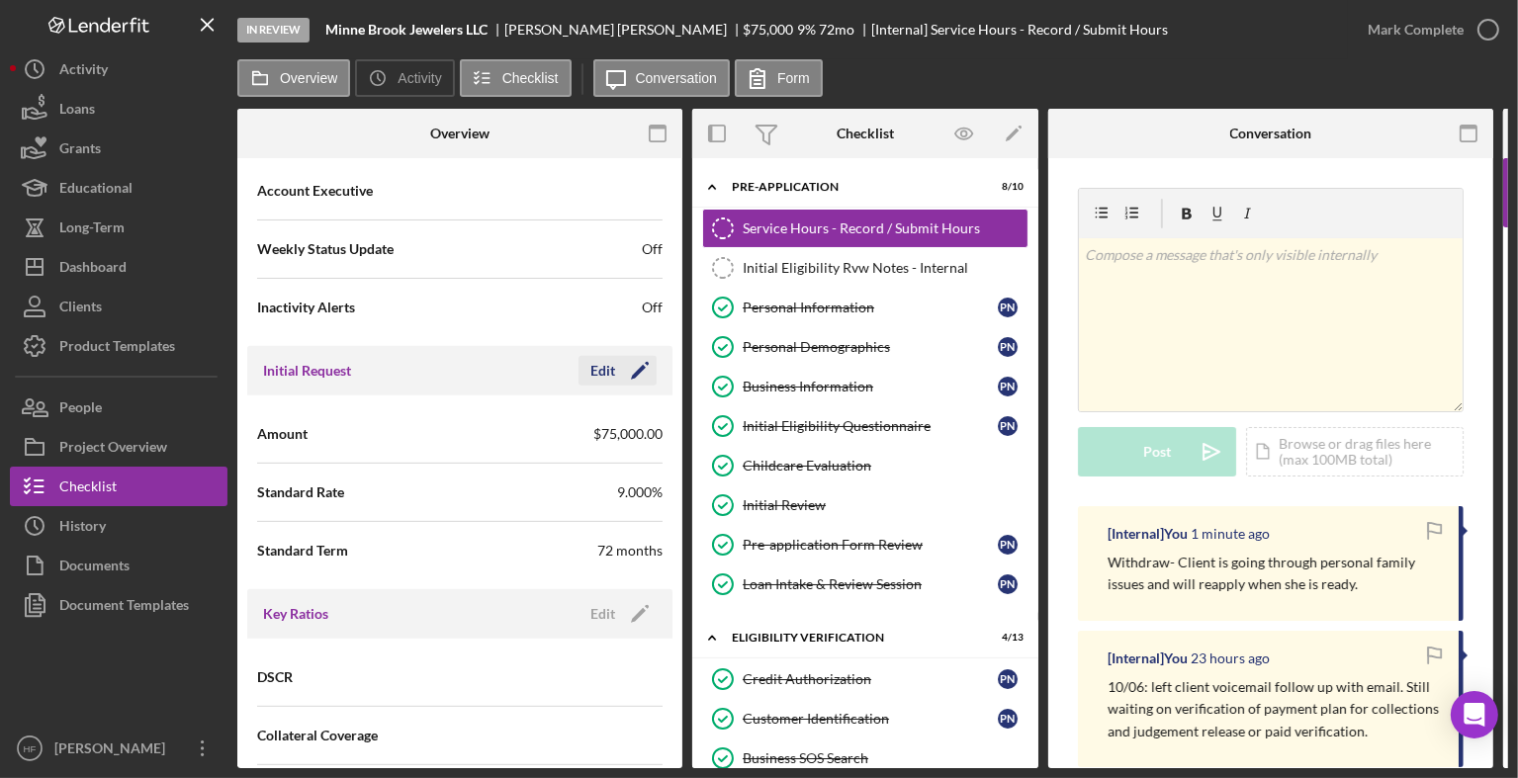
click at [593, 380] on div "Edit" at bounding box center [602, 371] width 25 height 30
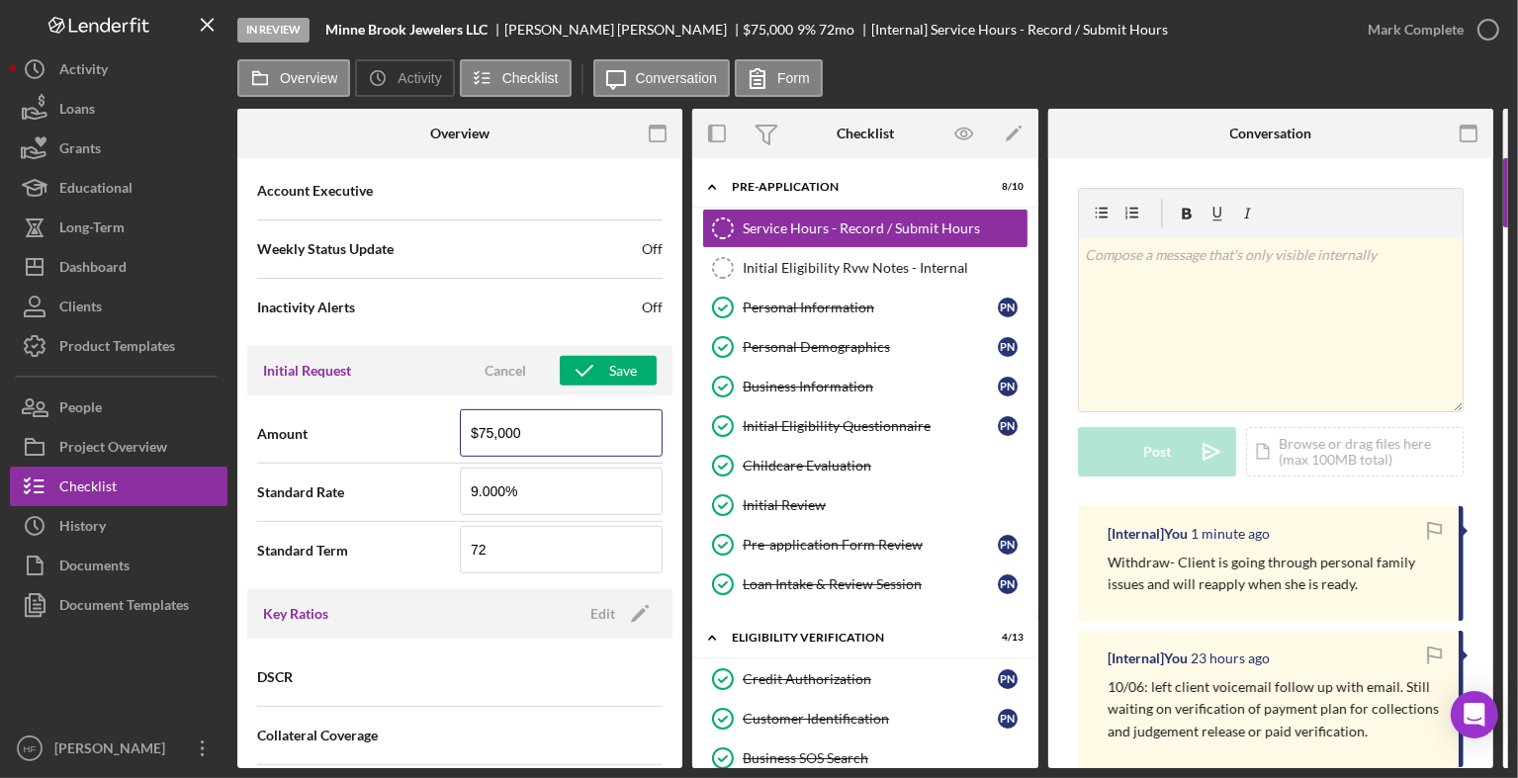
drag, startPoint x: 555, startPoint y: 441, endPoint x: 426, endPoint y: 424, distance: 129.6
click at [426, 424] on div "Amount $75,000" at bounding box center [459, 433] width 405 height 49
click at [421, 446] on div "Amount $0" at bounding box center [459, 433] width 405 height 49
click at [628, 367] on div "Save" at bounding box center [623, 371] width 28 height 30
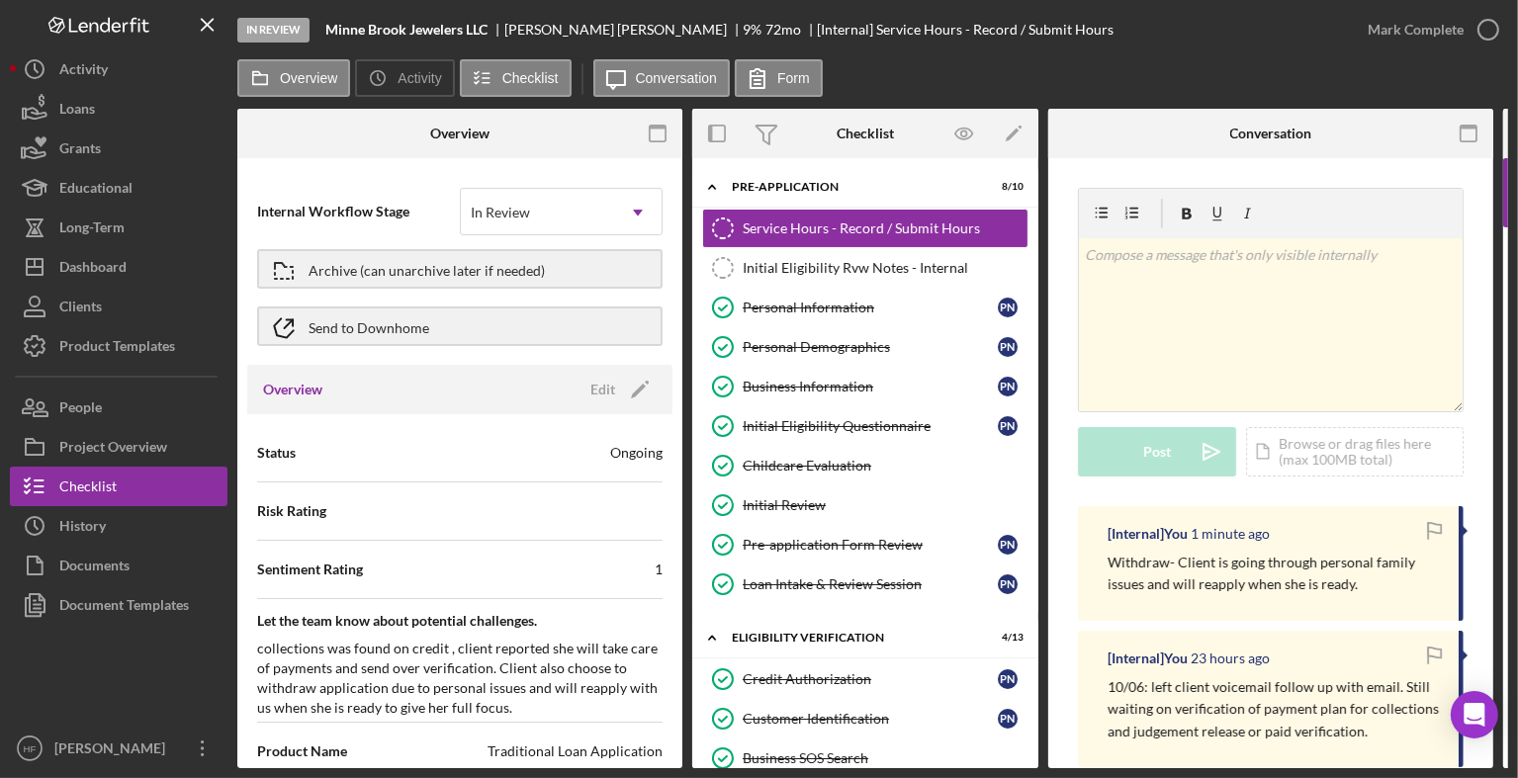
scroll to position [0, 0]
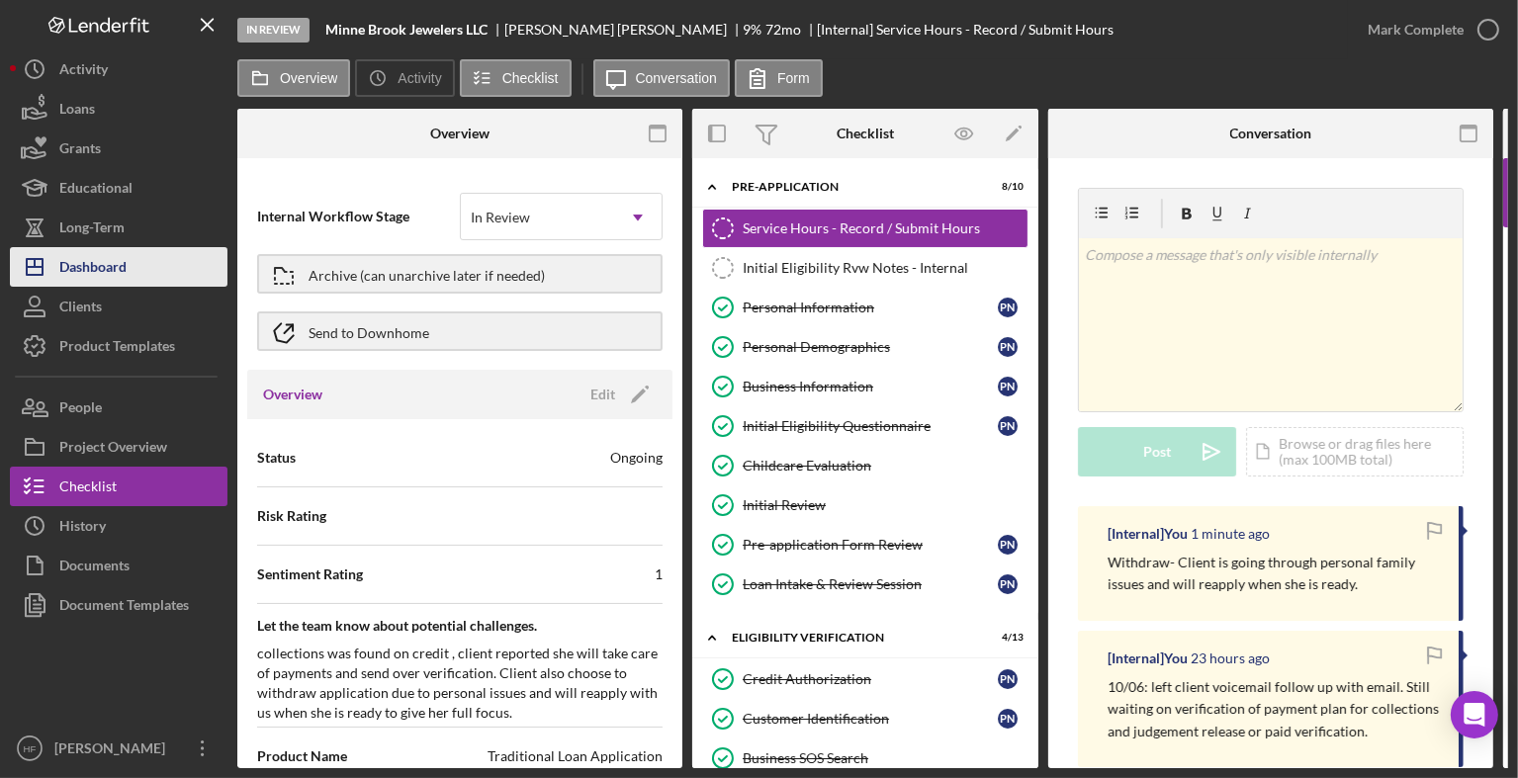
click at [141, 282] on button "Icon/Dashboard Dashboard" at bounding box center [119, 267] width 218 height 40
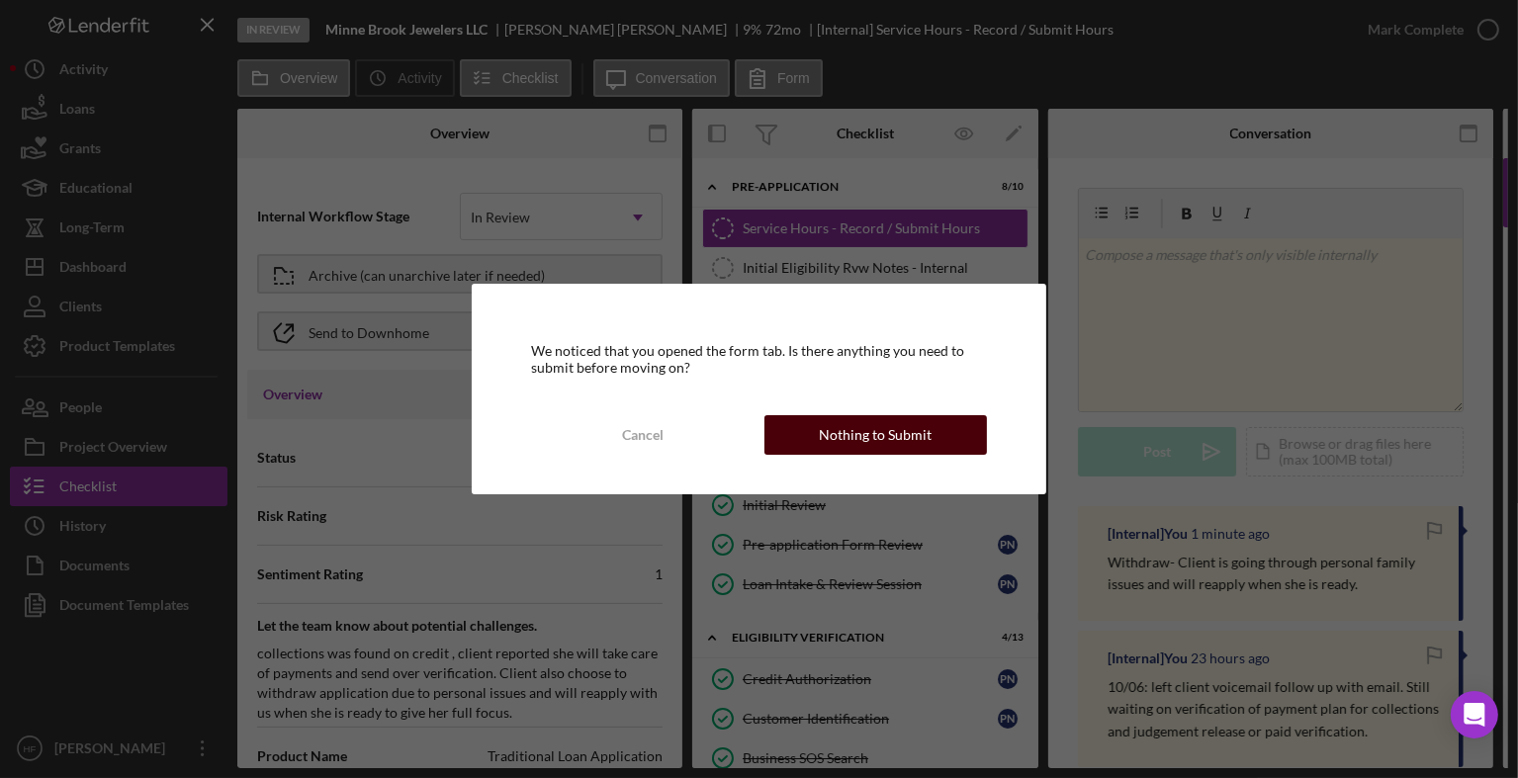
click at [827, 441] on div "Nothing to Submit" at bounding box center [875, 435] width 113 height 40
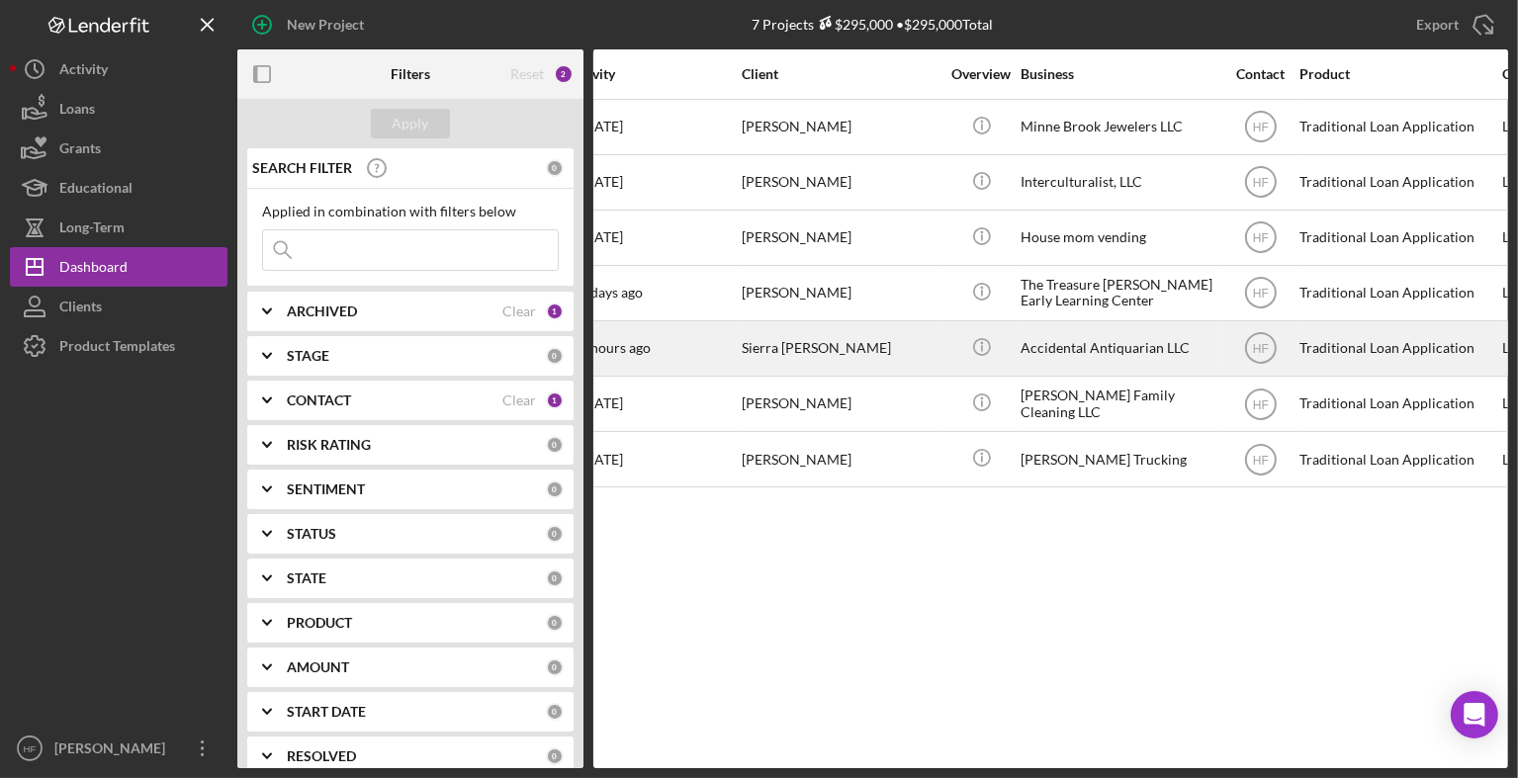
scroll to position [0, 32]
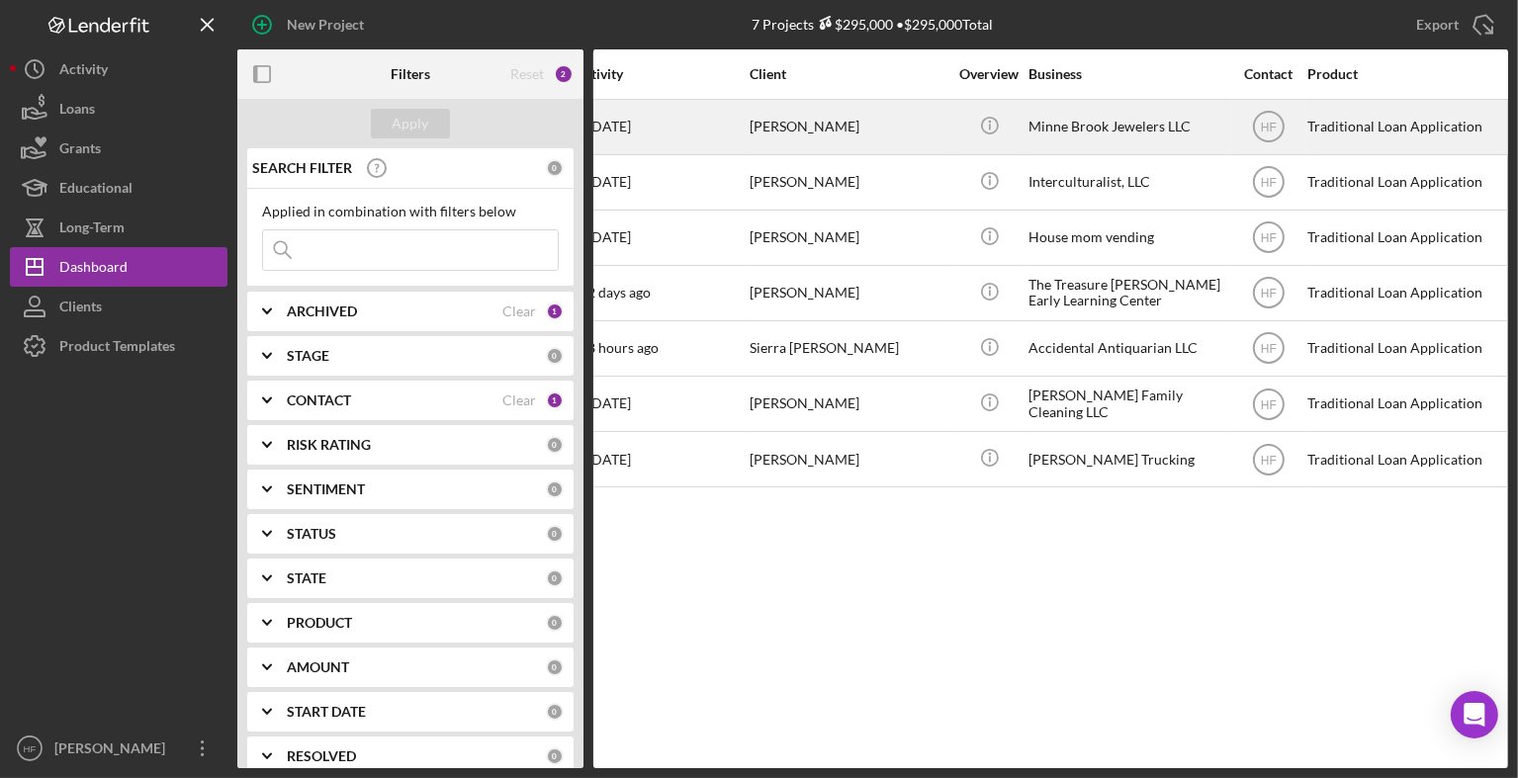
click at [838, 130] on div "[PERSON_NAME]" at bounding box center [849, 127] width 198 height 52
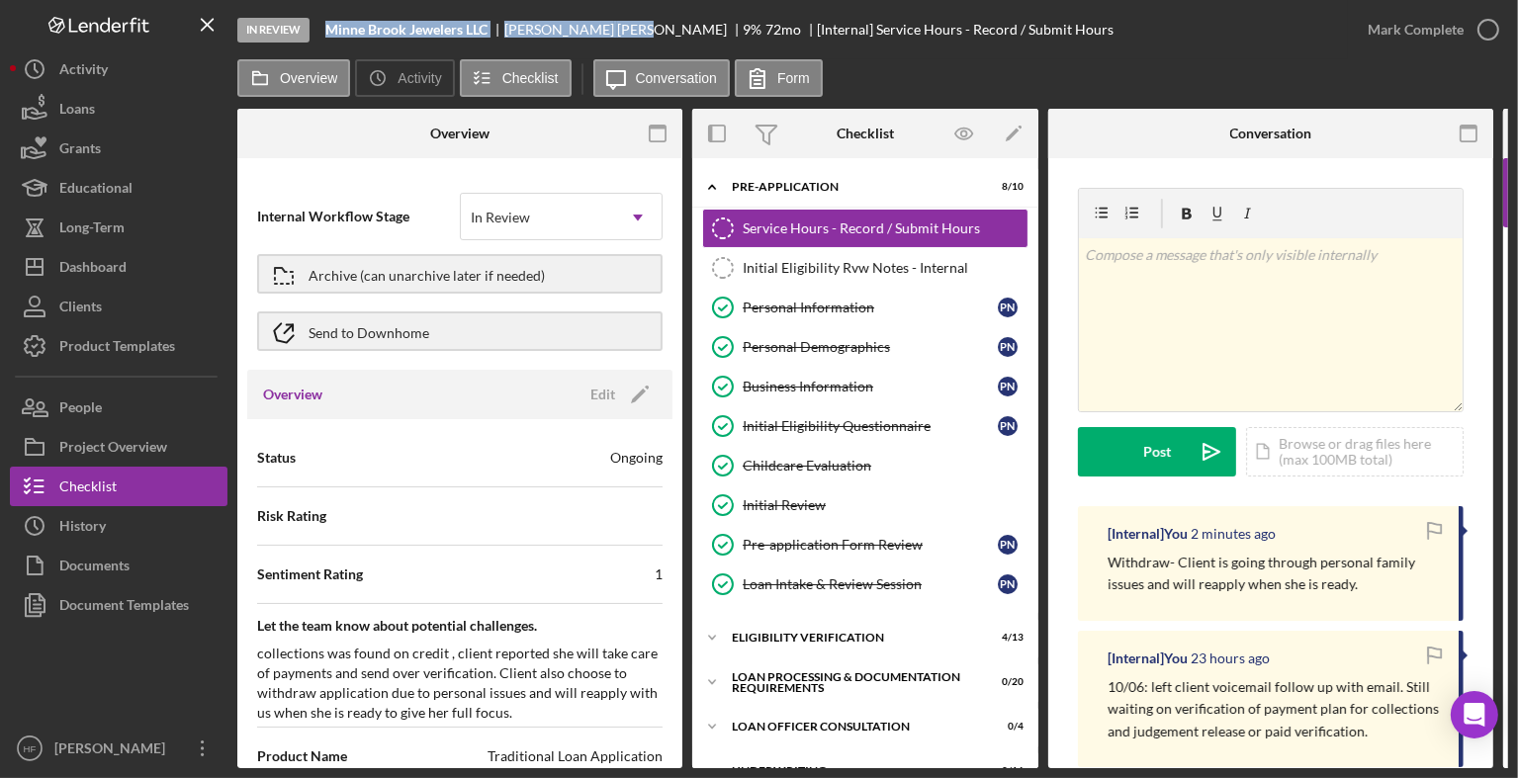
drag, startPoint x: 586, startPoint y: 28, endPoint x: 317, endPoint y: 29, distance: 269.0
click at [317, 29] on div "In Review Minne Brook Jewelers LLC [PERSON_NAME] 9 % 72 mo [Internal] Service H…" at bounding box center [792, 29] width 1110 height 59
copy div "Minne Brook Jewelers LLC [PERSON_NAME]"
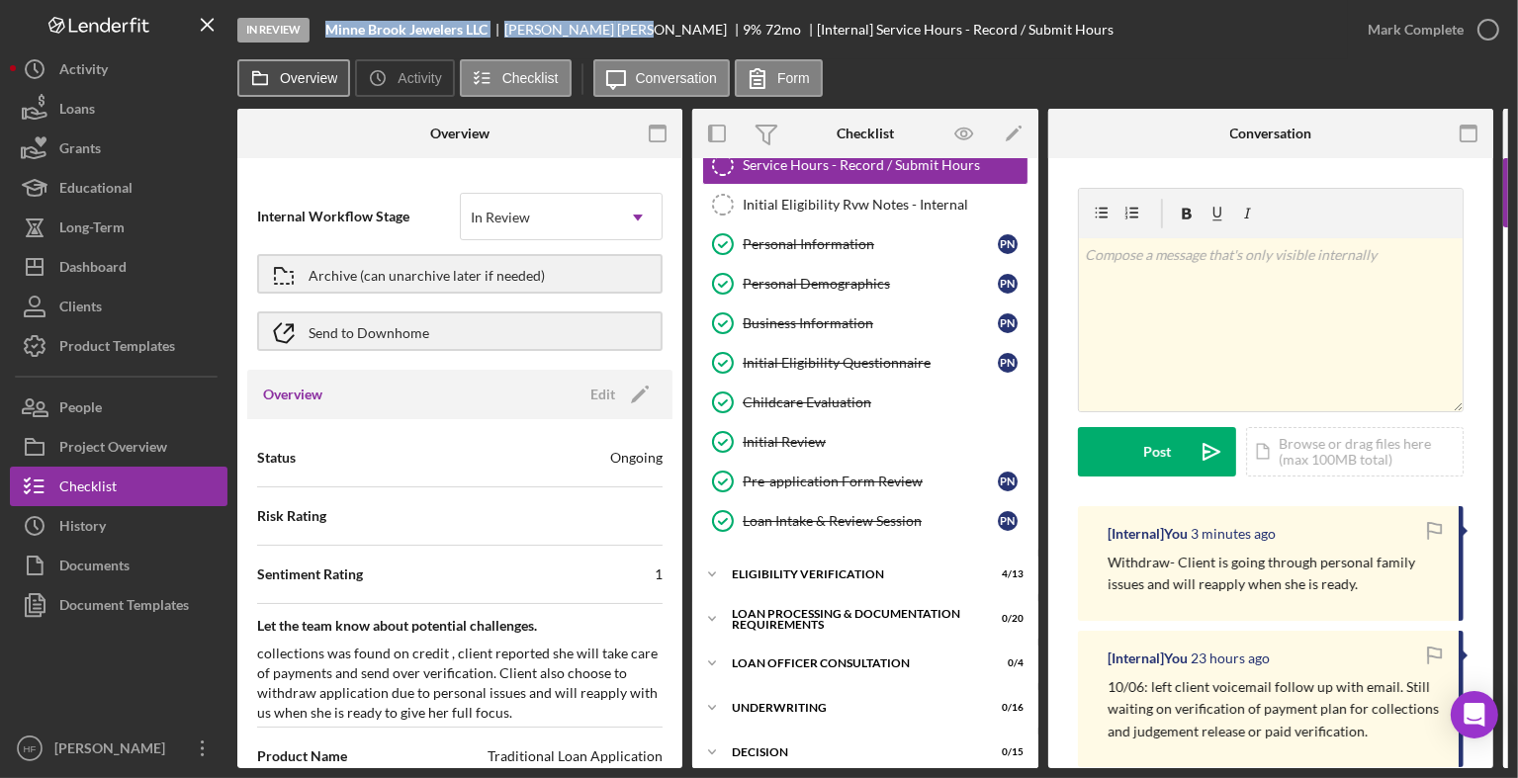
click at [286, 87] on button "Overview" at bounding box center [293, 78] width 113 height 38
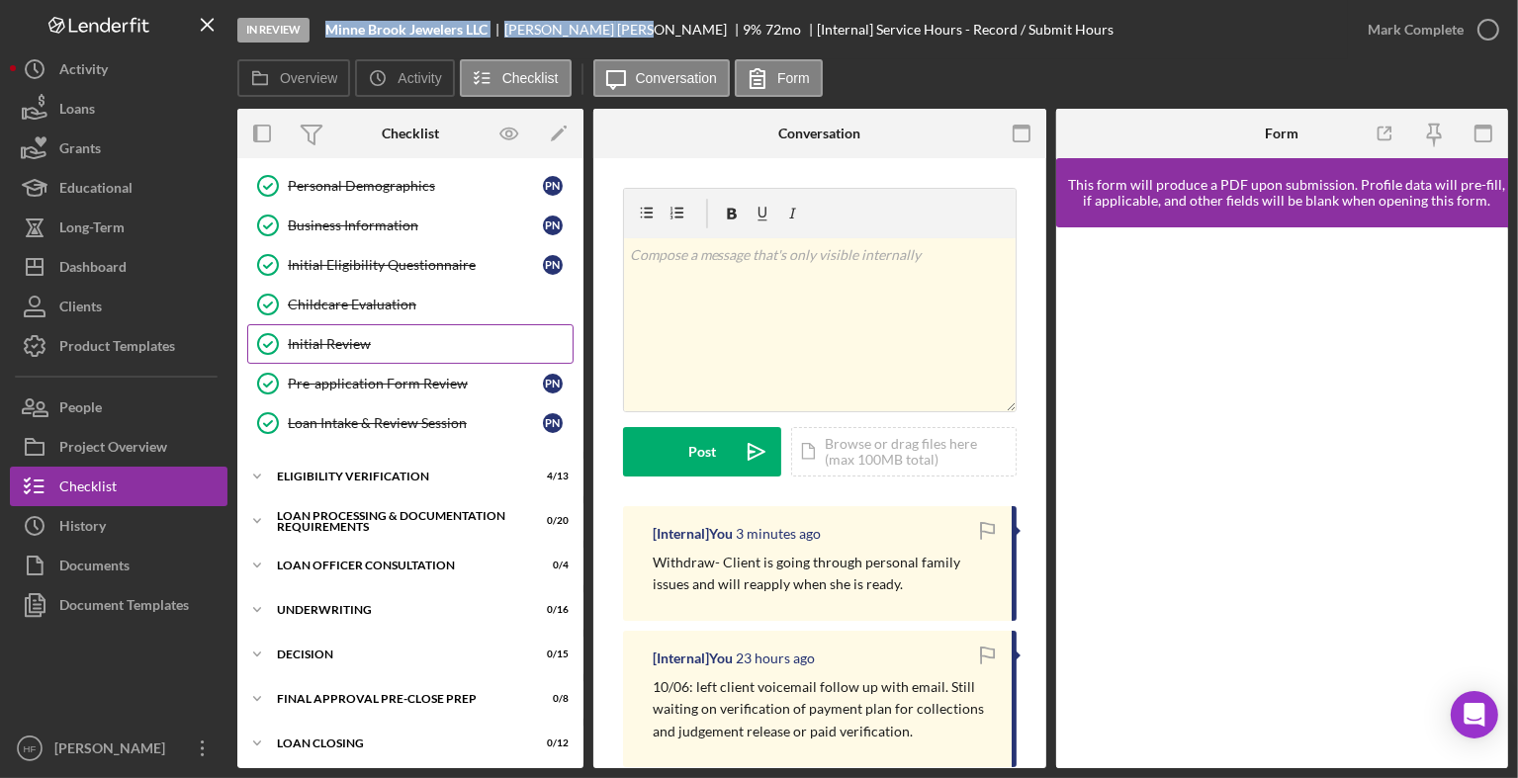
scroll to position [164, 0]
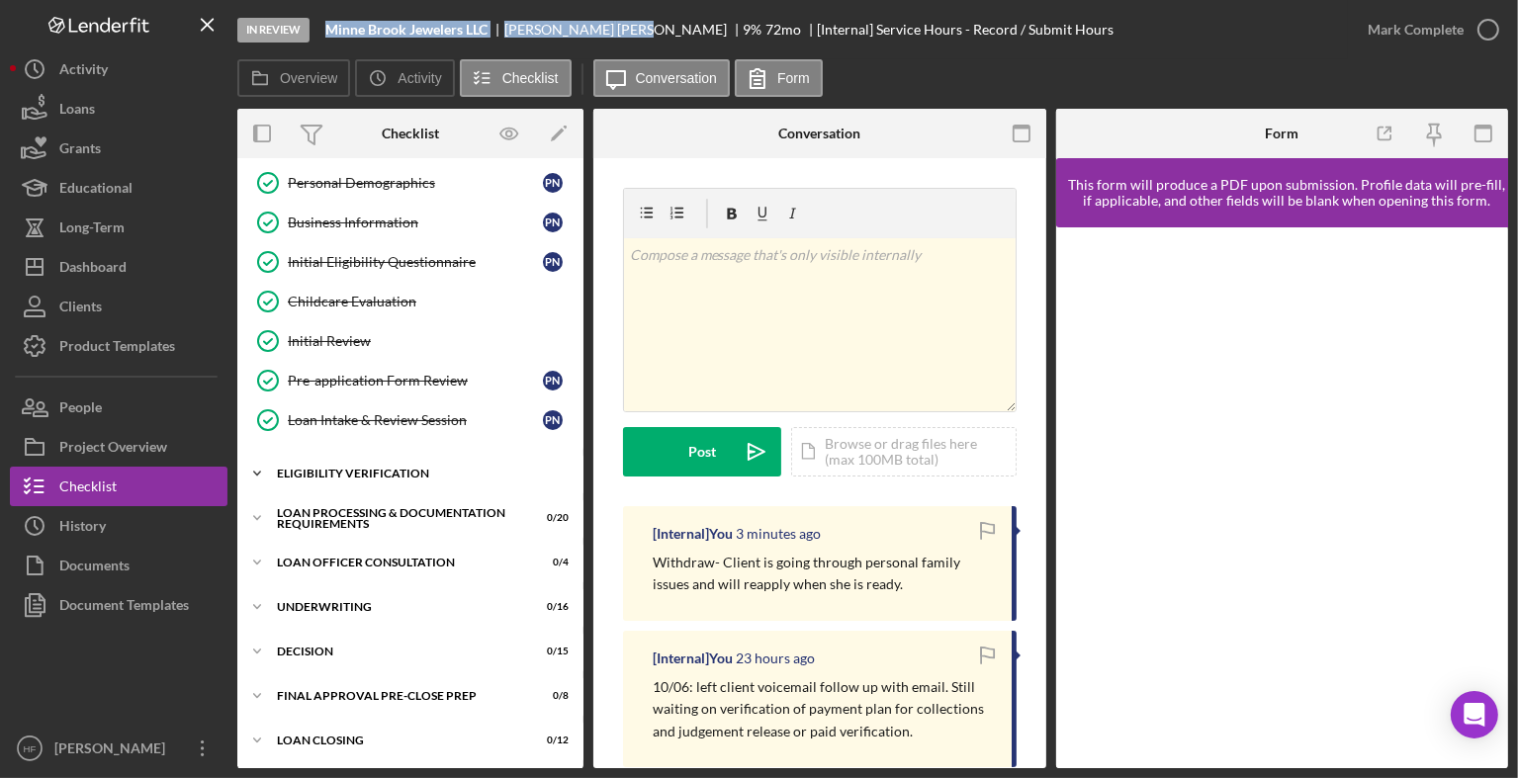
click at [398, 480] on div "Icon/Expander Eligibility Verification 4 / 13" at bounding box center [410, 474] width 346 height 40
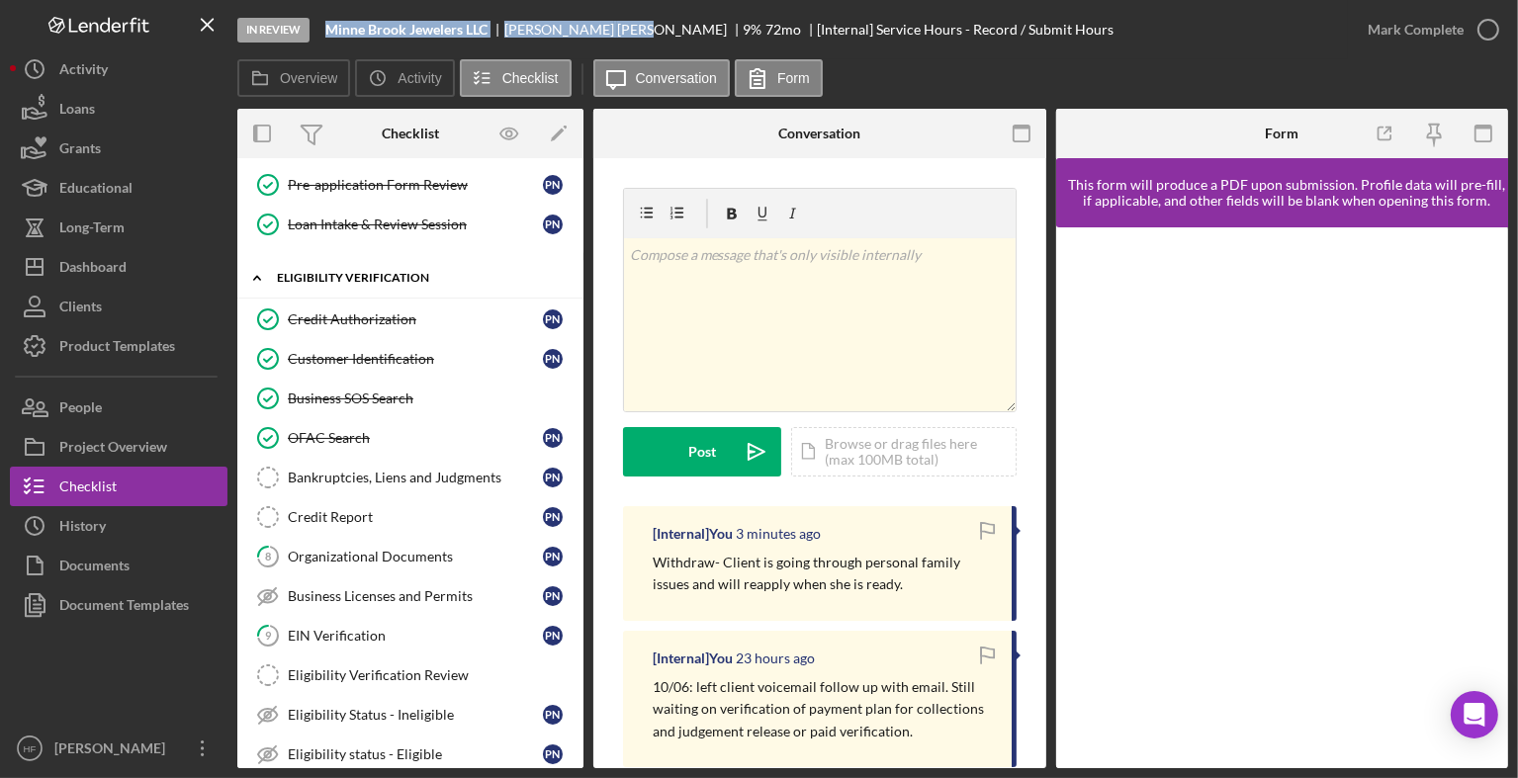
scroll to position [378, 0]
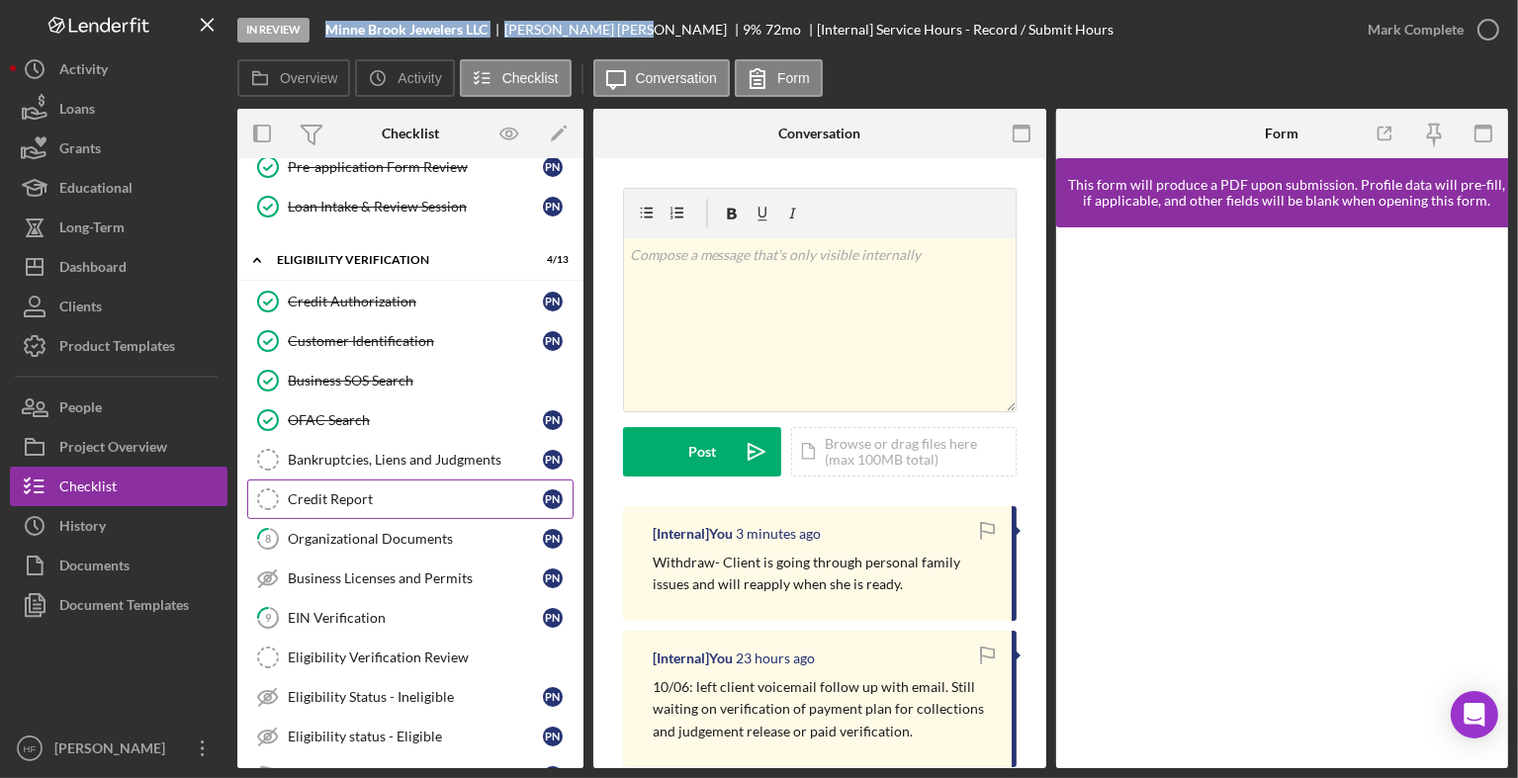
click at [399, 481] on link "Credit Report Credit Report P N" at bounding box center [410, 500] width 326 height 40
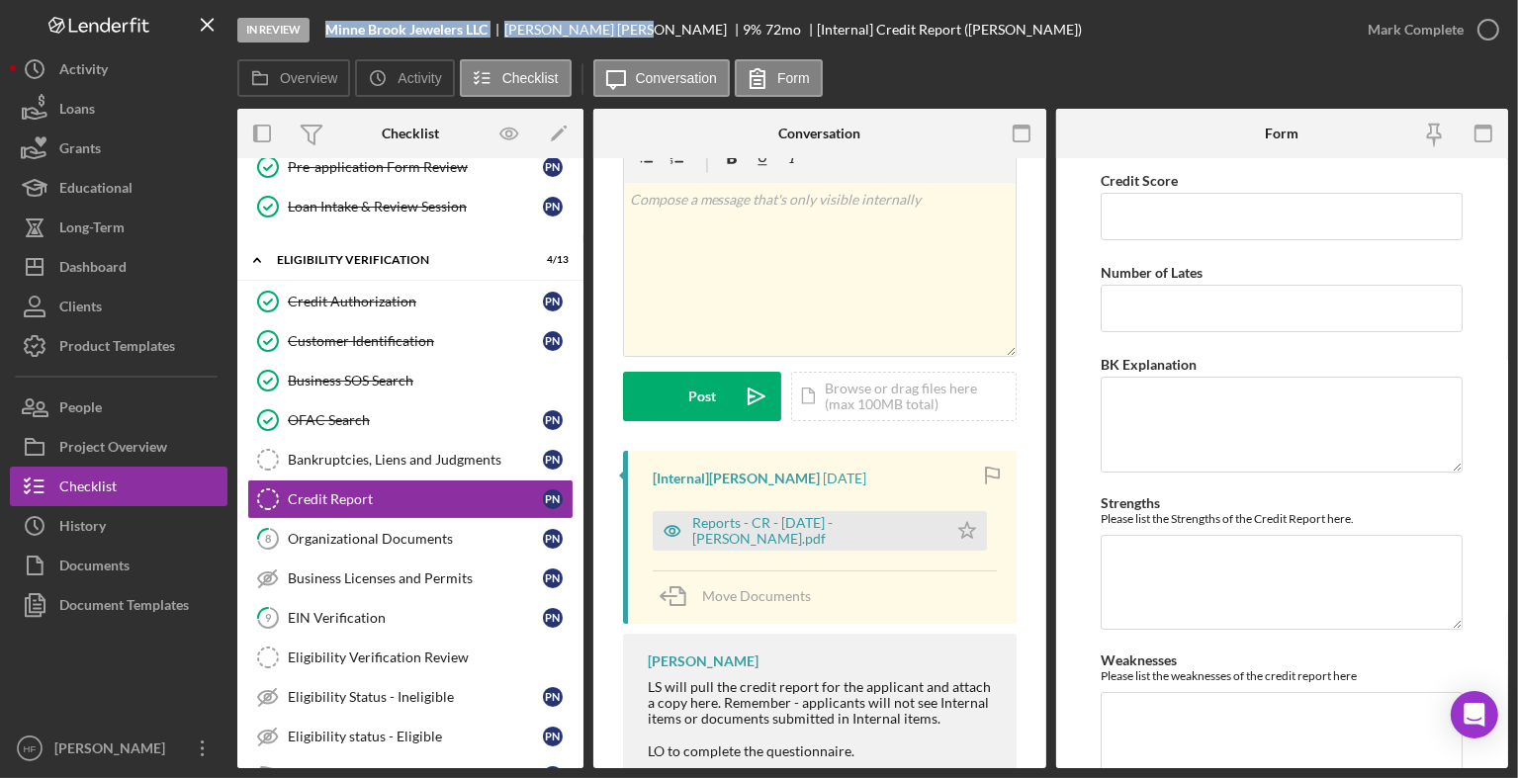
scroll to position [158, 0]
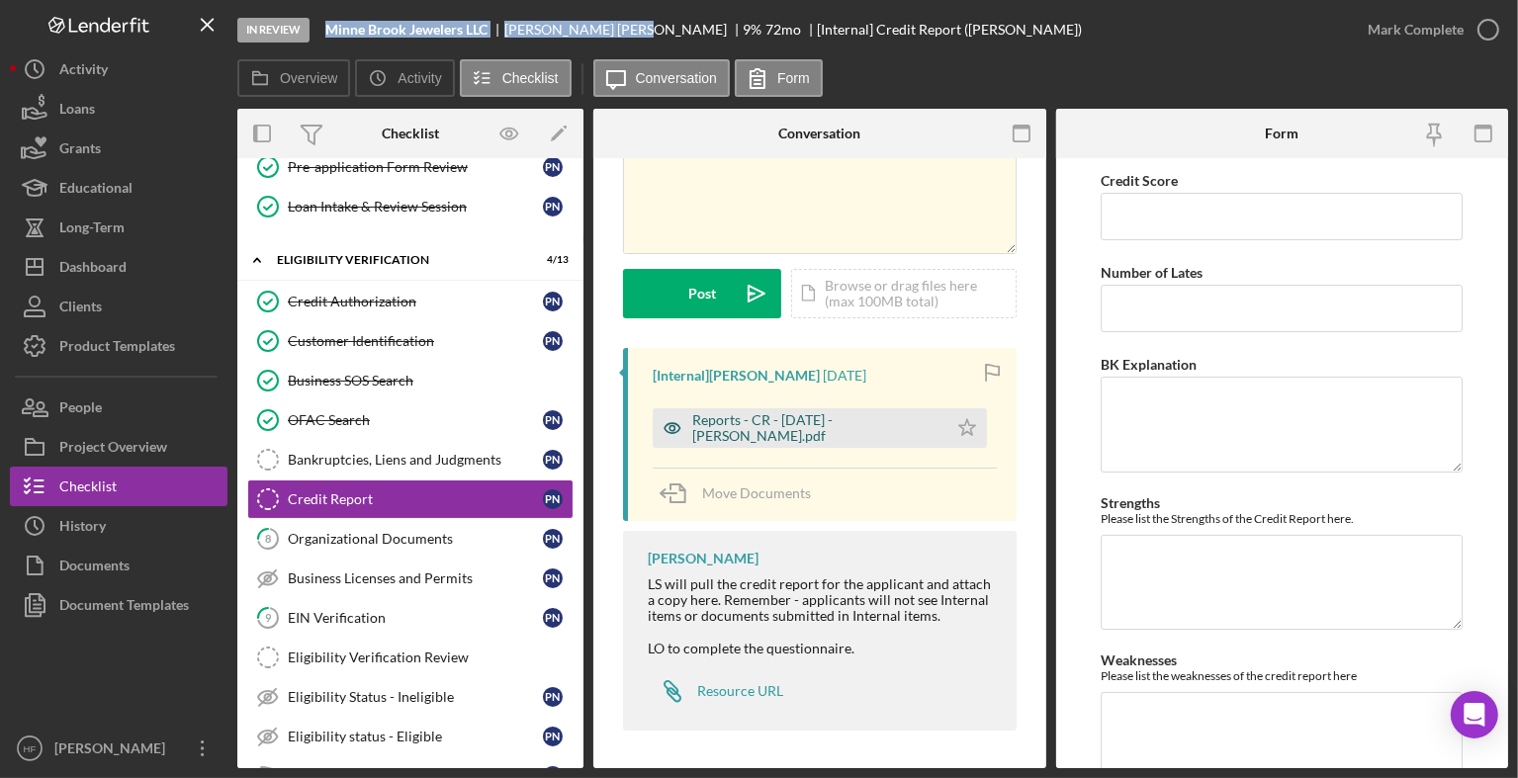
click at [800, 421] on div "Reports - CR - [DATE] - [PERSON_NAME].pdf" at bounding box center [814, 428] width 245 height 32
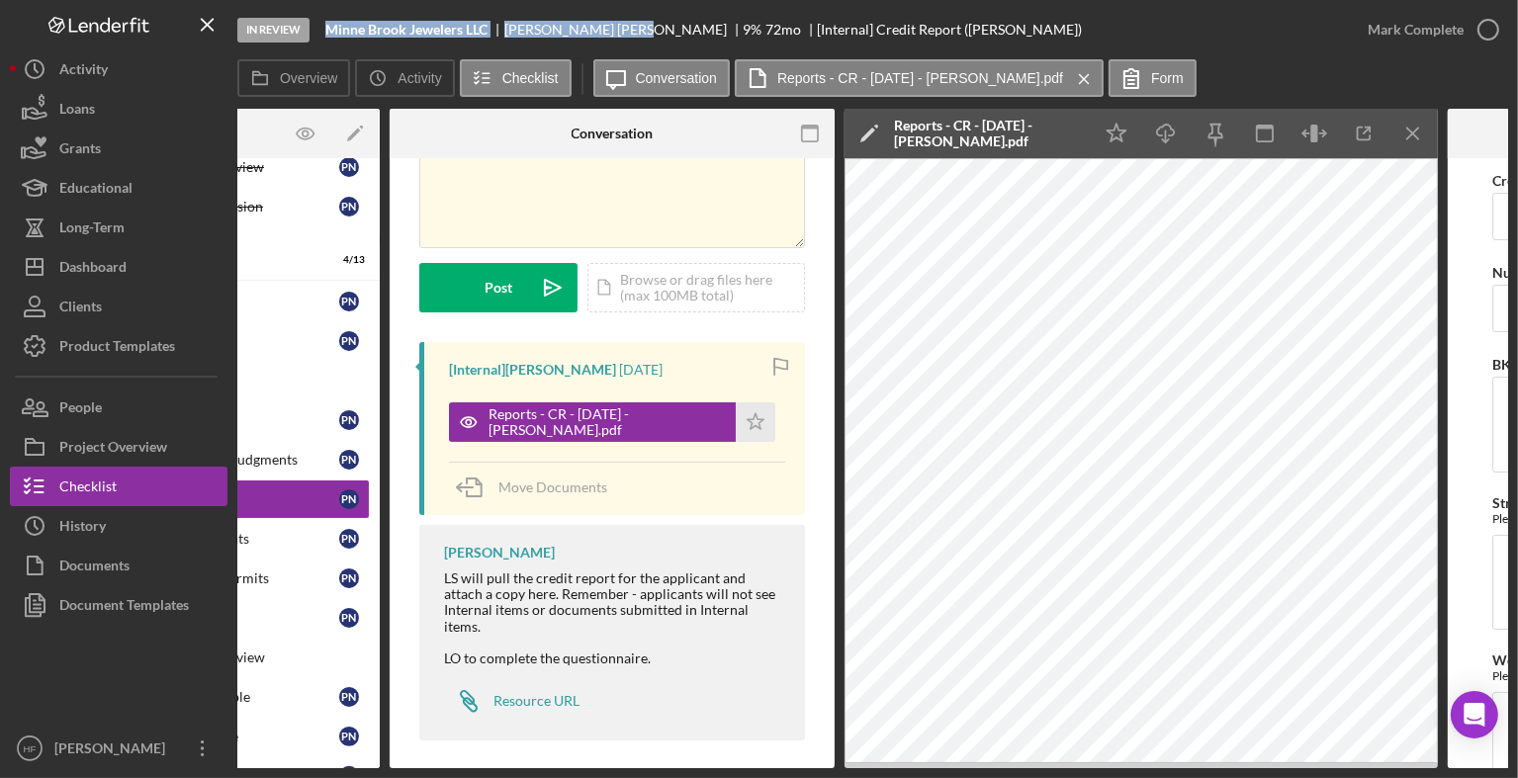
scroll to position [0, 36]
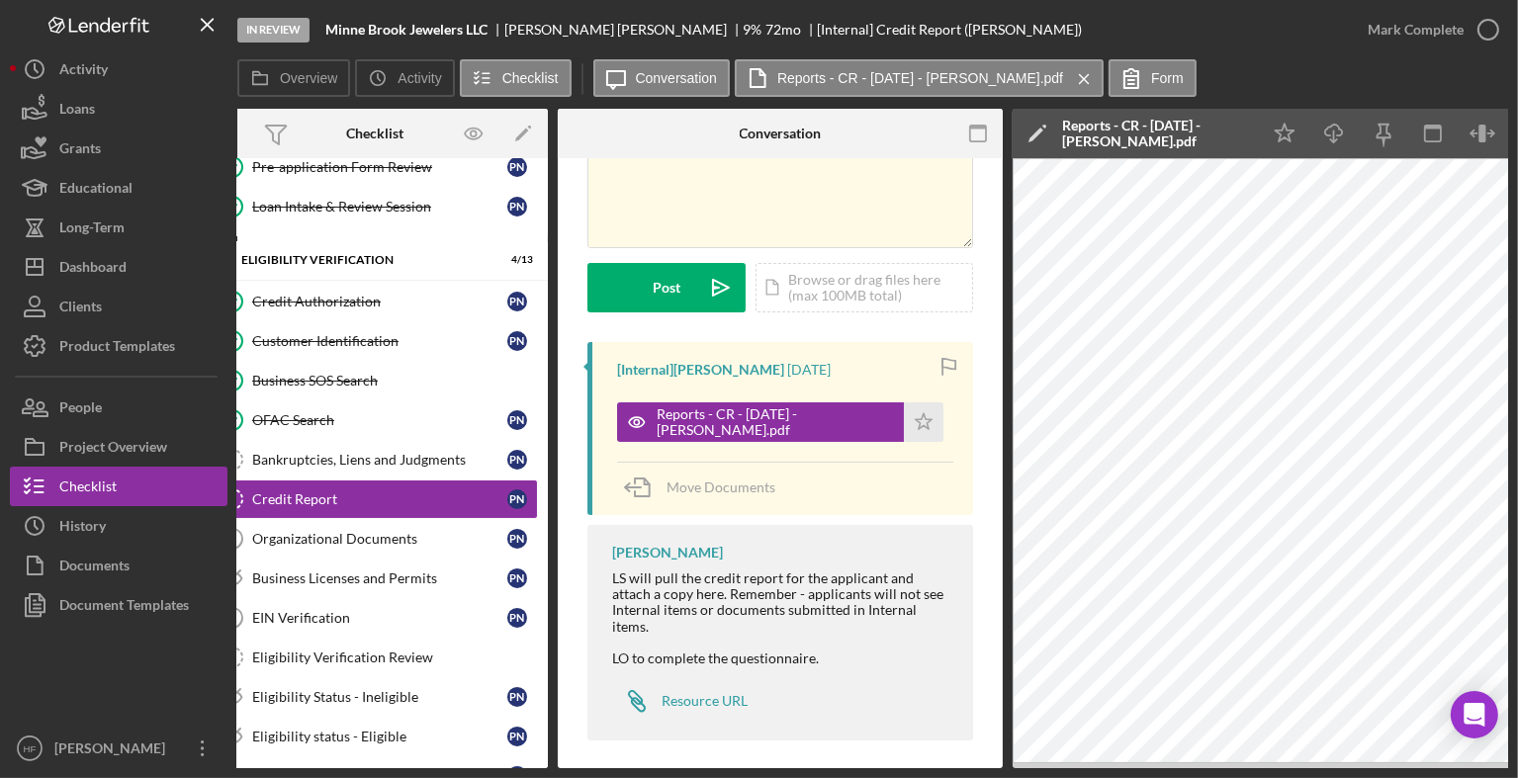
click at [582, 538] on div "v Color teal Color pink Remove color Add row above Add row below Add column bef…" at bounding box center [780, 387] width 445 height 786
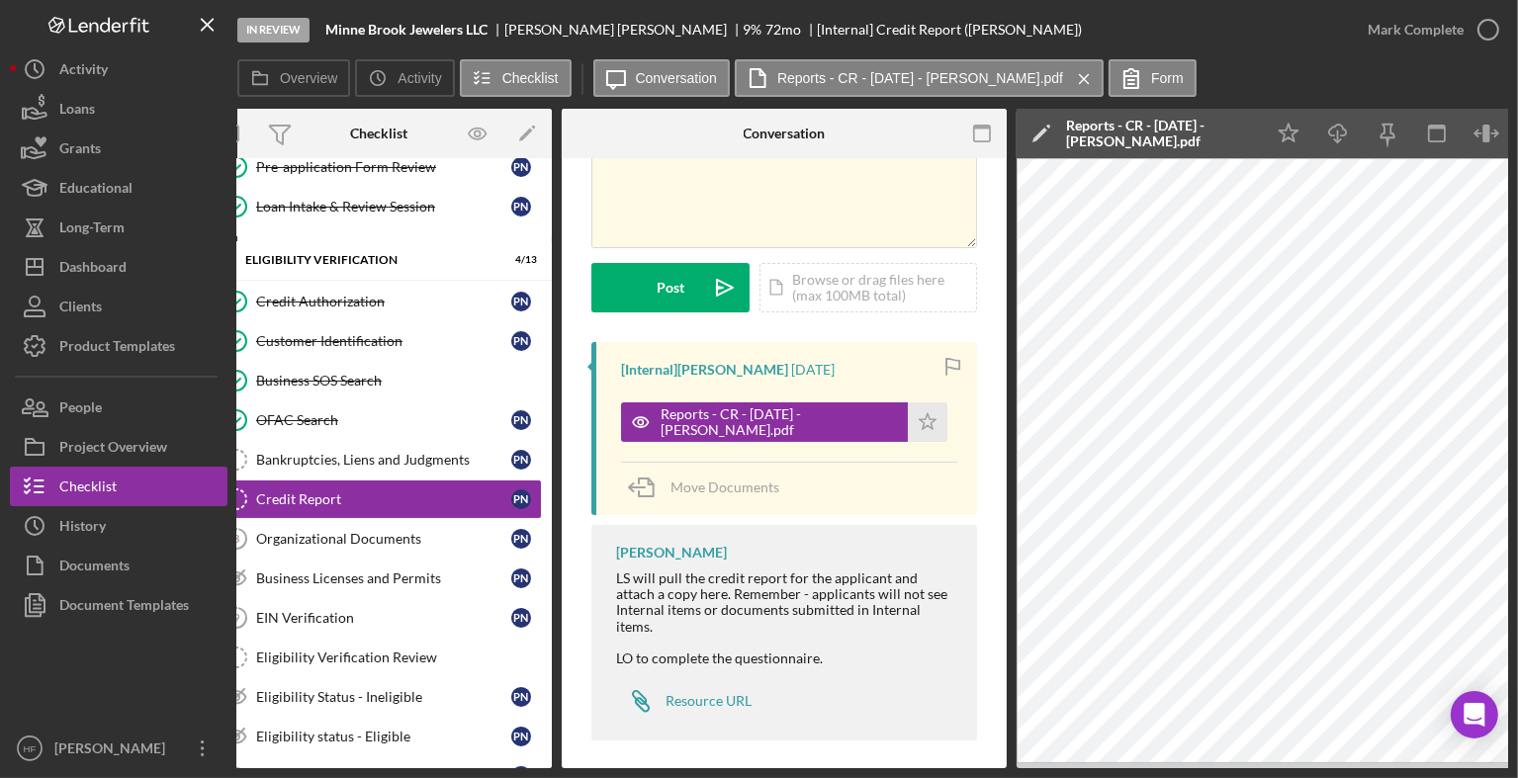
scroll to position [0, 31]
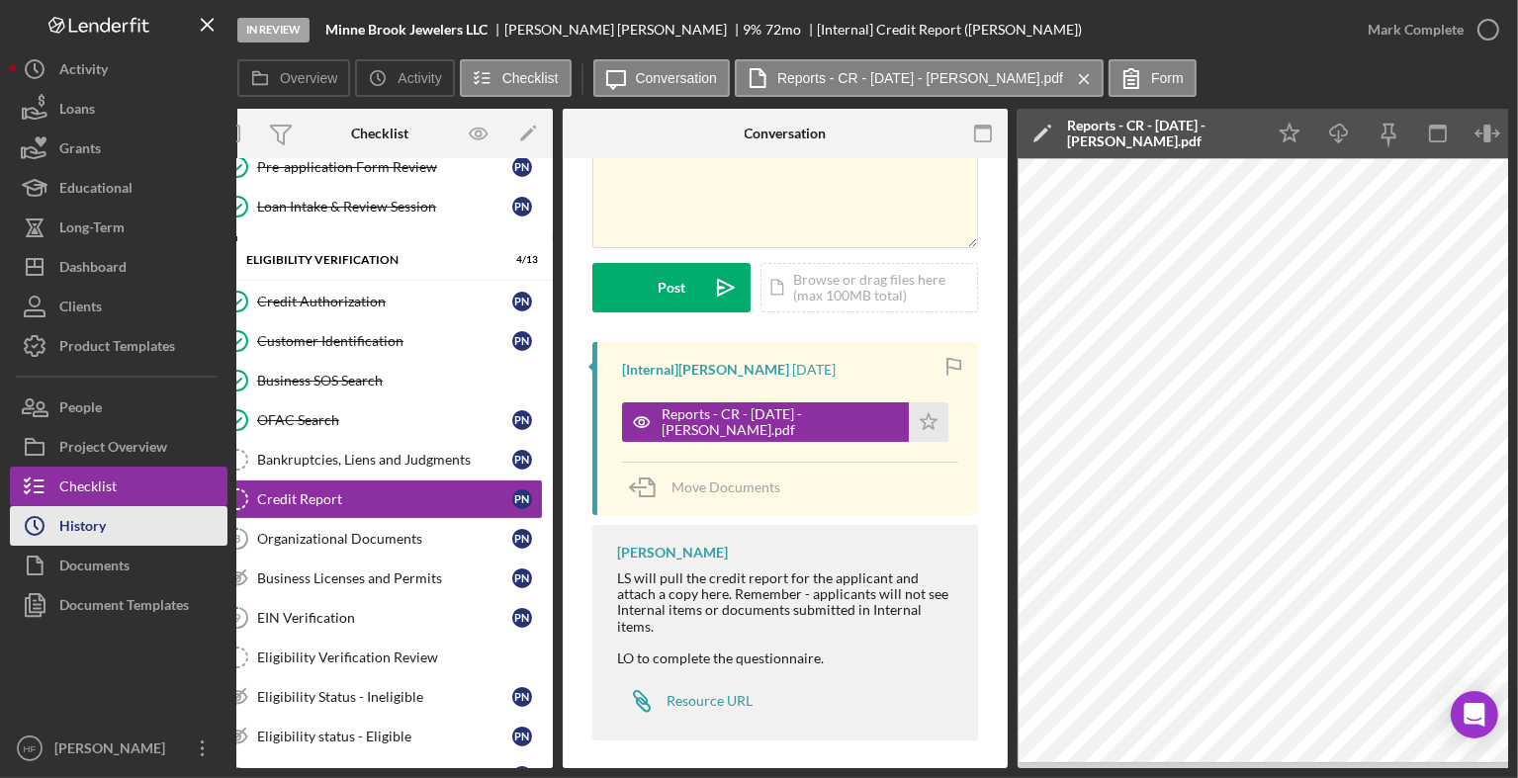
click at [111, 525] on button "Icon/History History" at bounding box center [119, 526] width 218 height 40
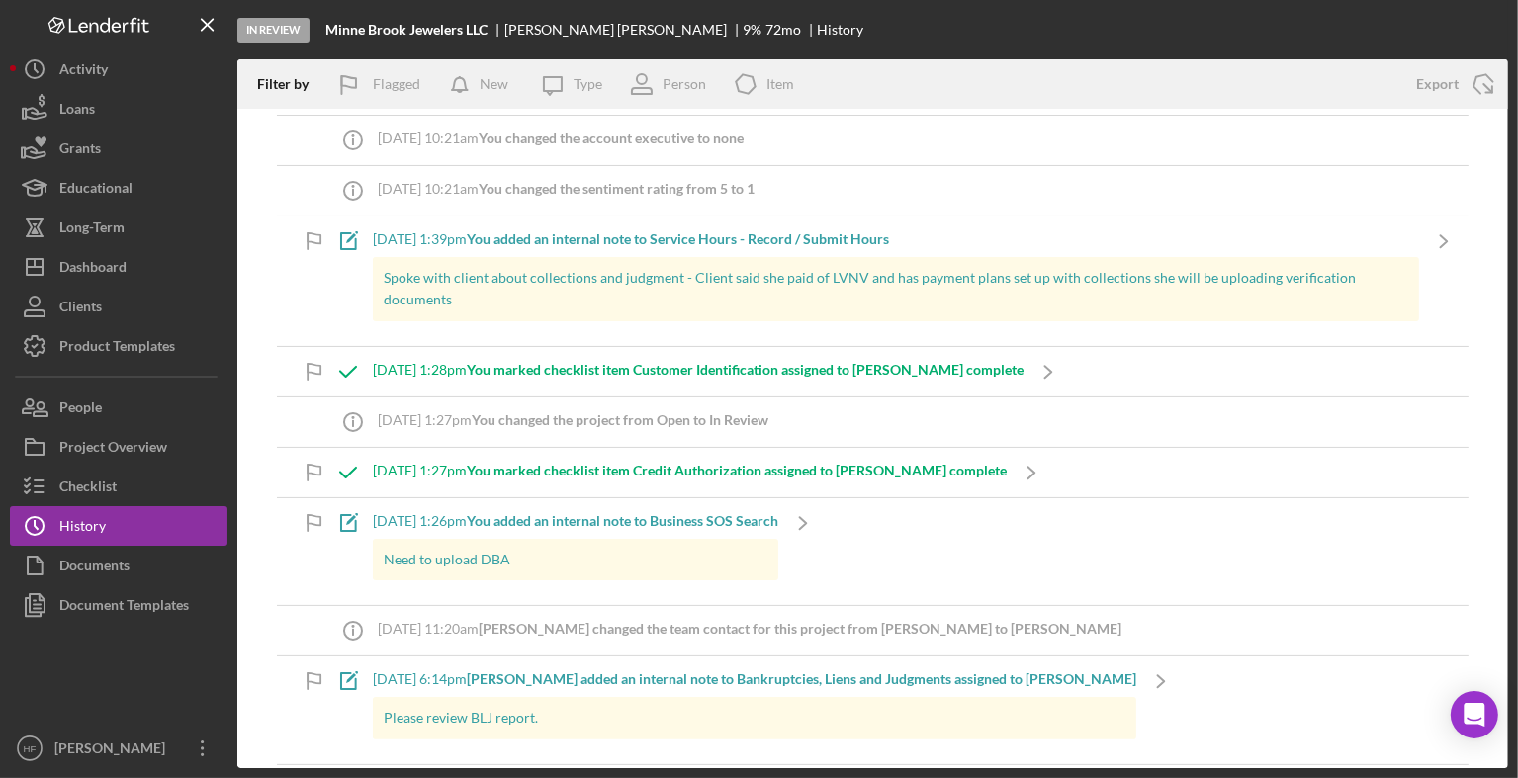
scroll to position [320, 0]
click at [144, 485] on button "Checklist" at bounding box center [119, 487] width 218 height 40
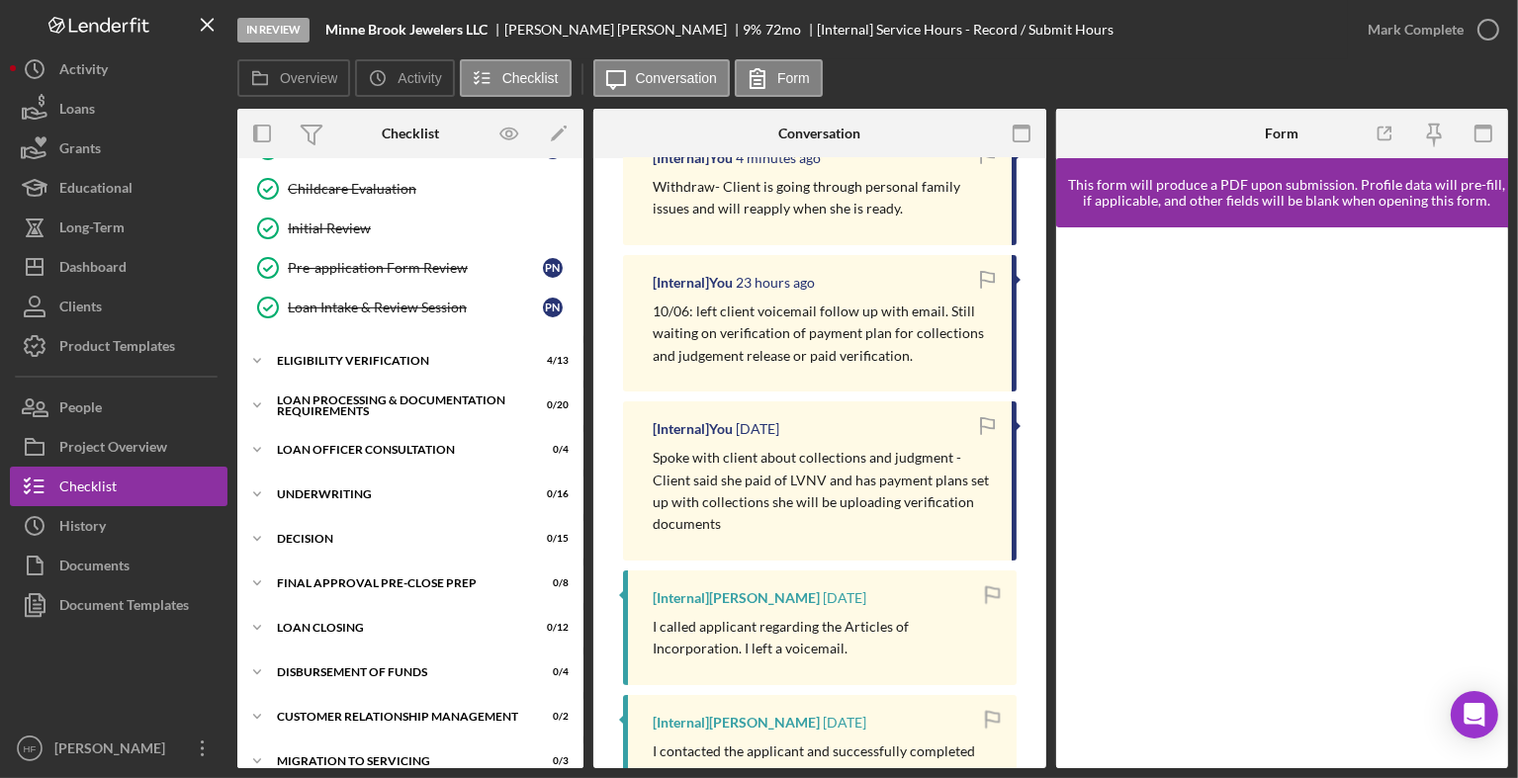
scroll to position [379, 0]
drag, startPoint x: 785, startPoint y: 474, endPoint x: 947, endPoint y: 551, distance: 179.6
click at [947, 551] on div "[Internal] You [DATE] Spoke with client about collections and judgment - Client…" at bounding box center [820, 478] width 394 height 159
copy p "LVNV and has payment plans set up with collections she will be uploading verifi…"
click at [387, 360] on div "Eligibility Verification" at bounding box center [418, 361] width 282 height 12
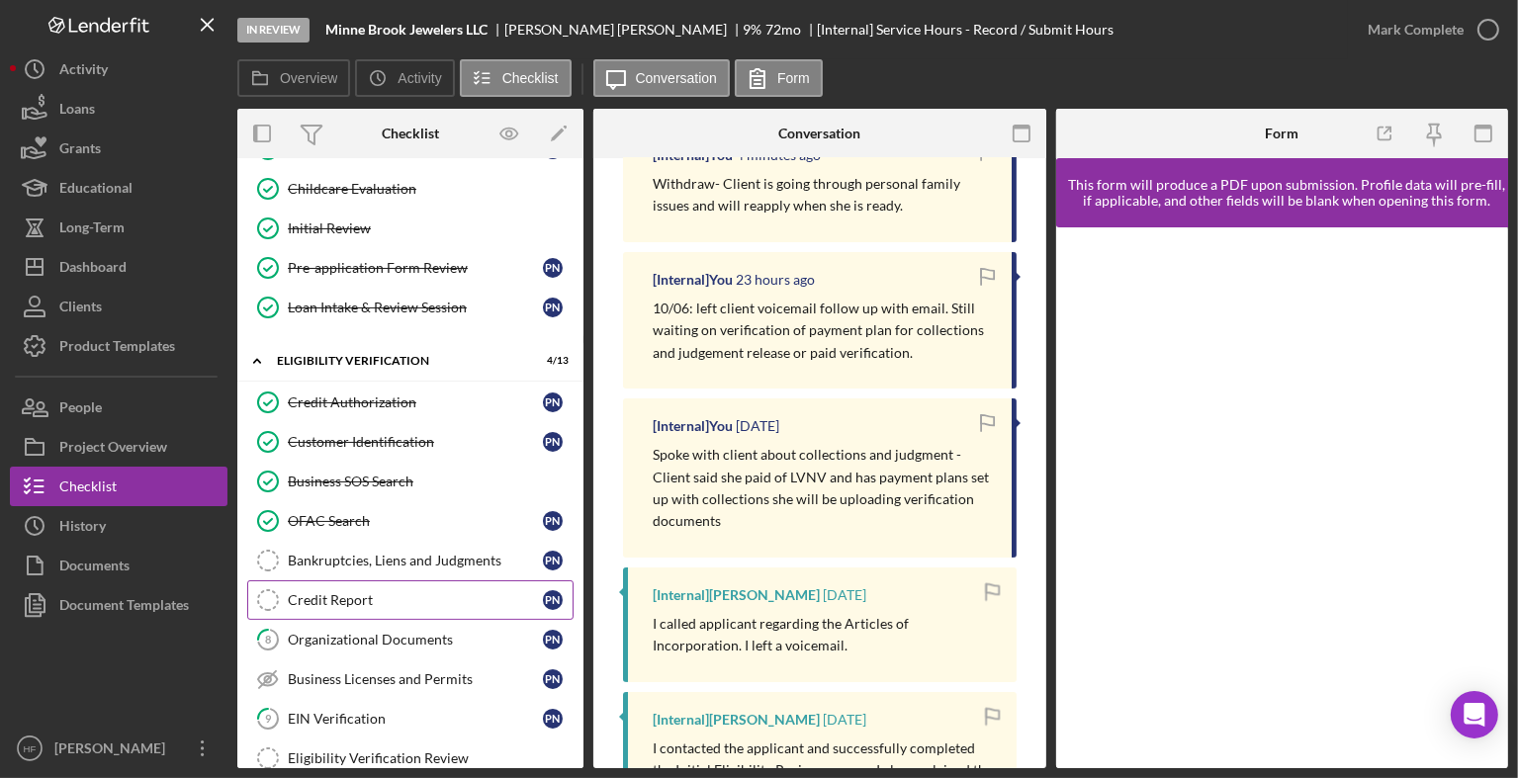
click at [364, 599] on div "Credit Report" at bounding box center [415, 600] width 255 height 16
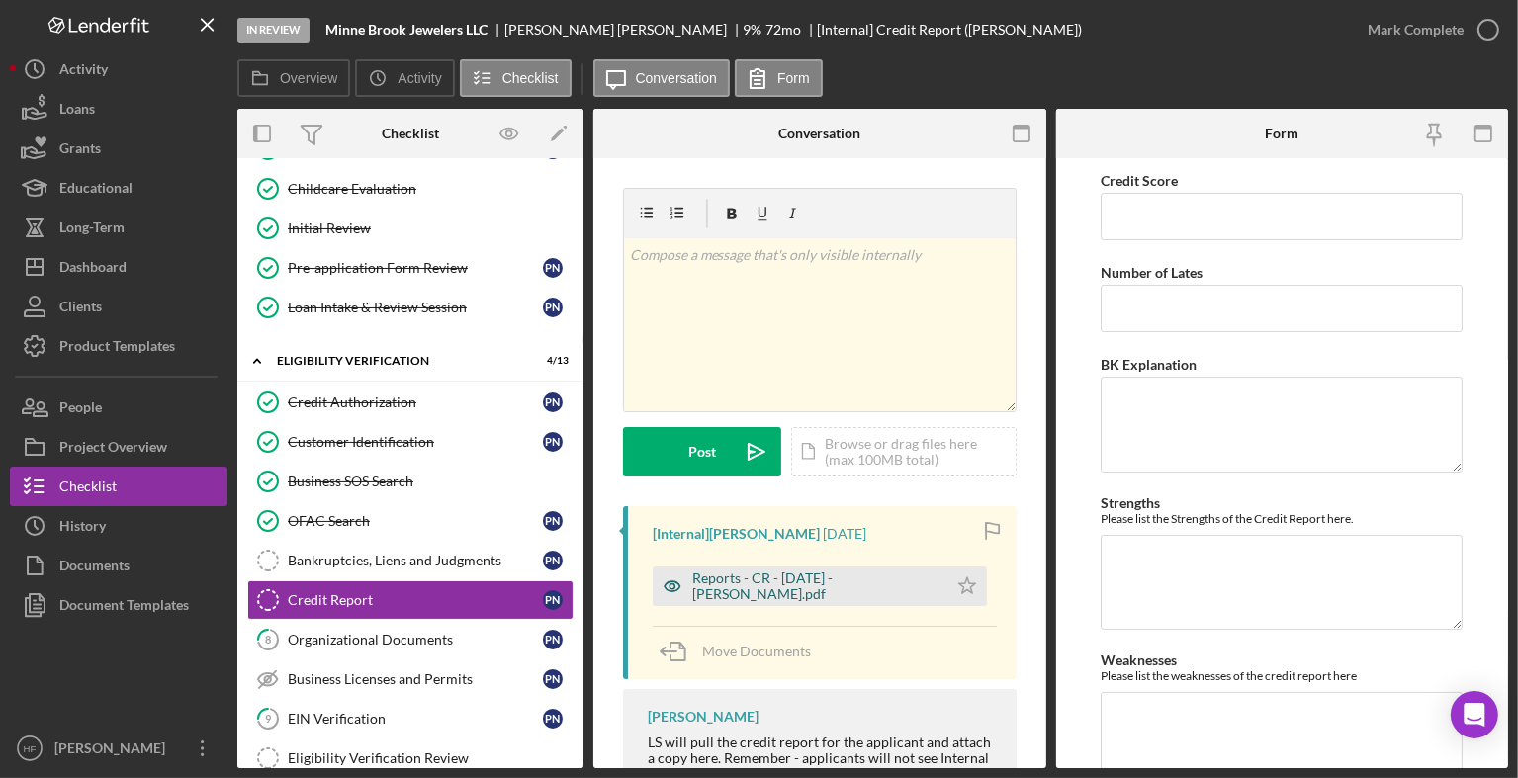
click at [846, 589] on div "Reports - CR - [DATE] - [PERSON_NAME].pdf" at bounding box center [814, 587] width 245 height 32
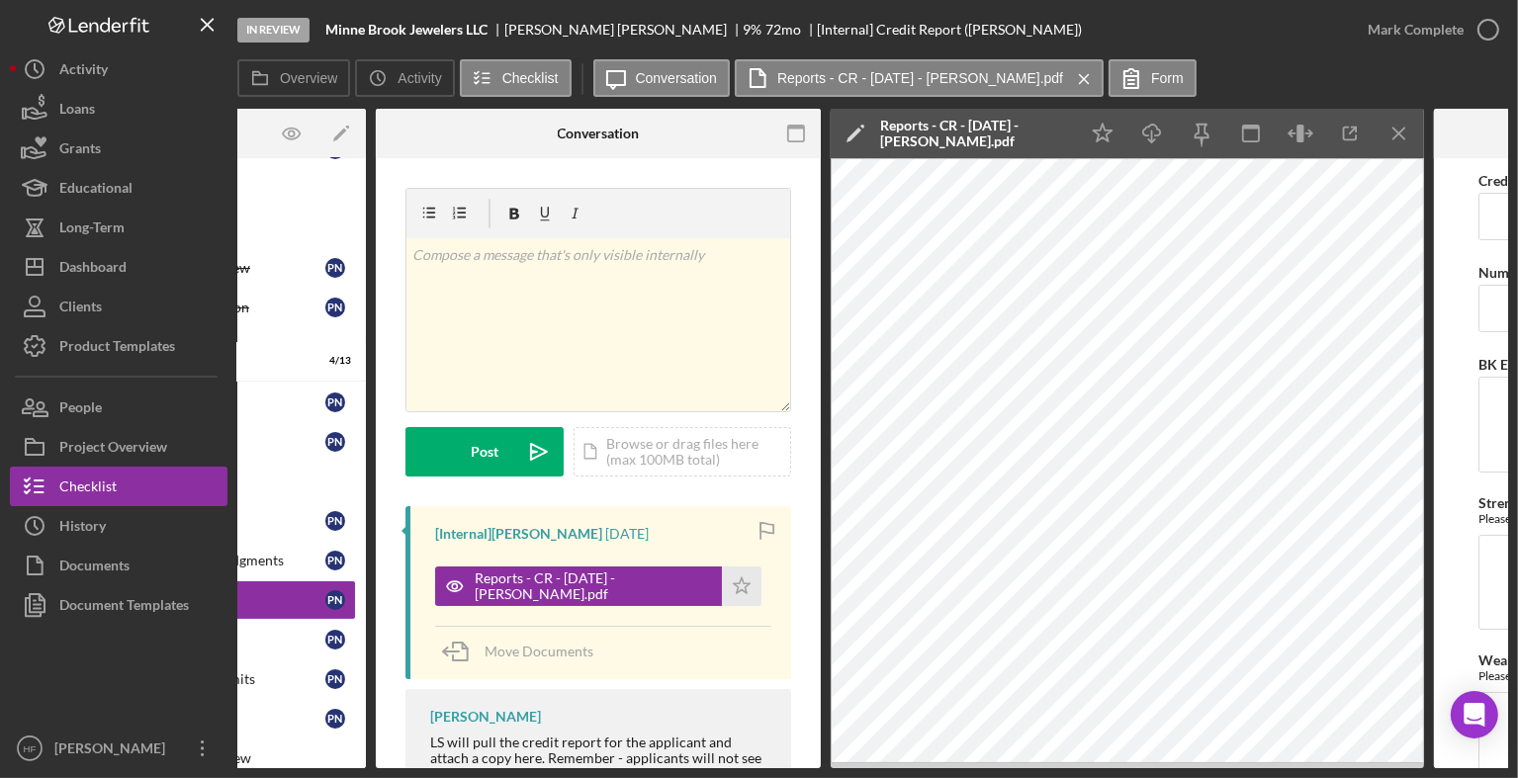
scroll to position [0, 587]
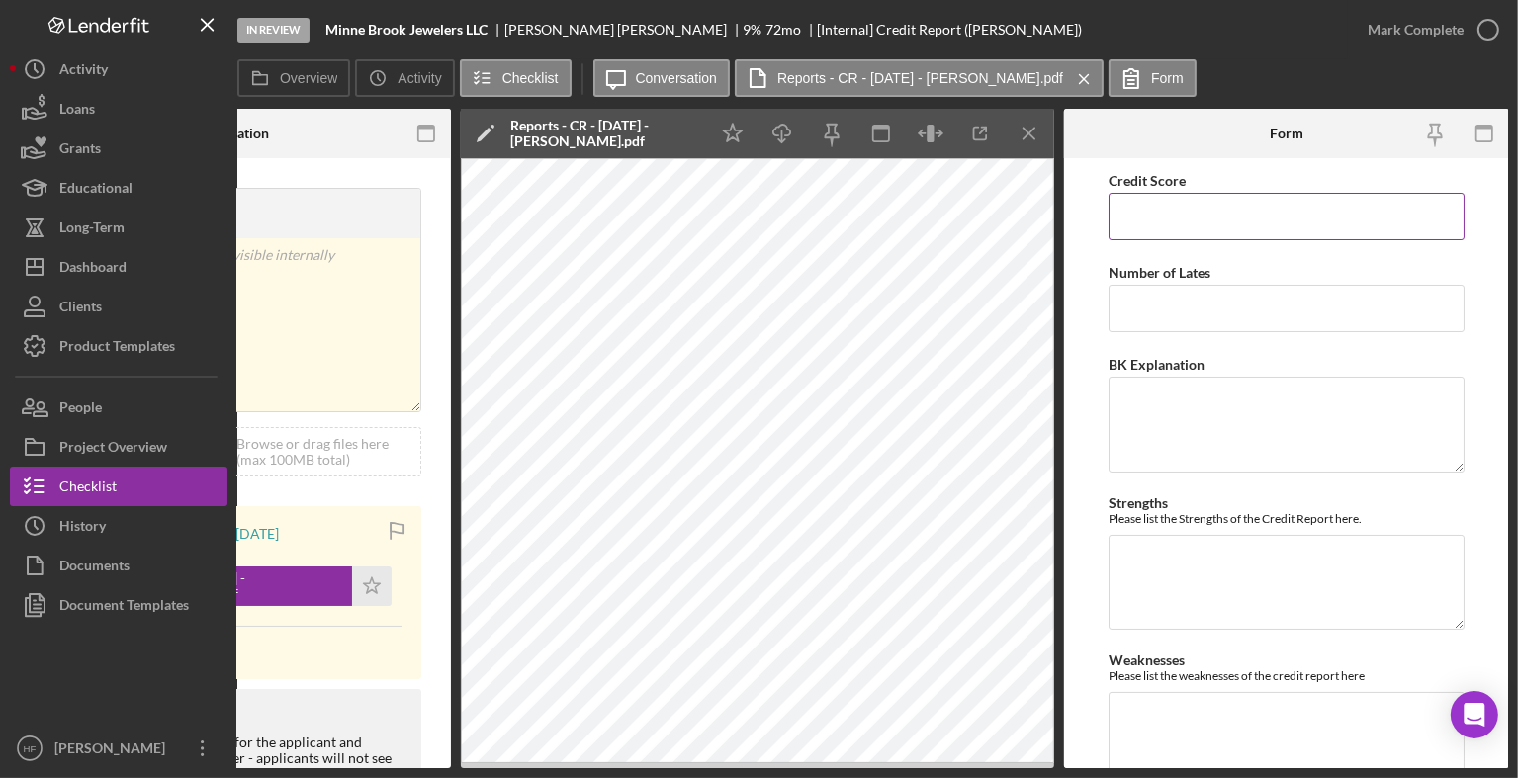
click at [1253, 208] on input "Credit Score" at bounding box center [1286, 216] width 356 height 47
click at [1249, 310] on input "Number of Lates" at bounding box center [1286, 308] width 356 height 47
click at [1208, 458] on textarea "BK Explanation" at bounding box center [1286, 424] width 356 height 95
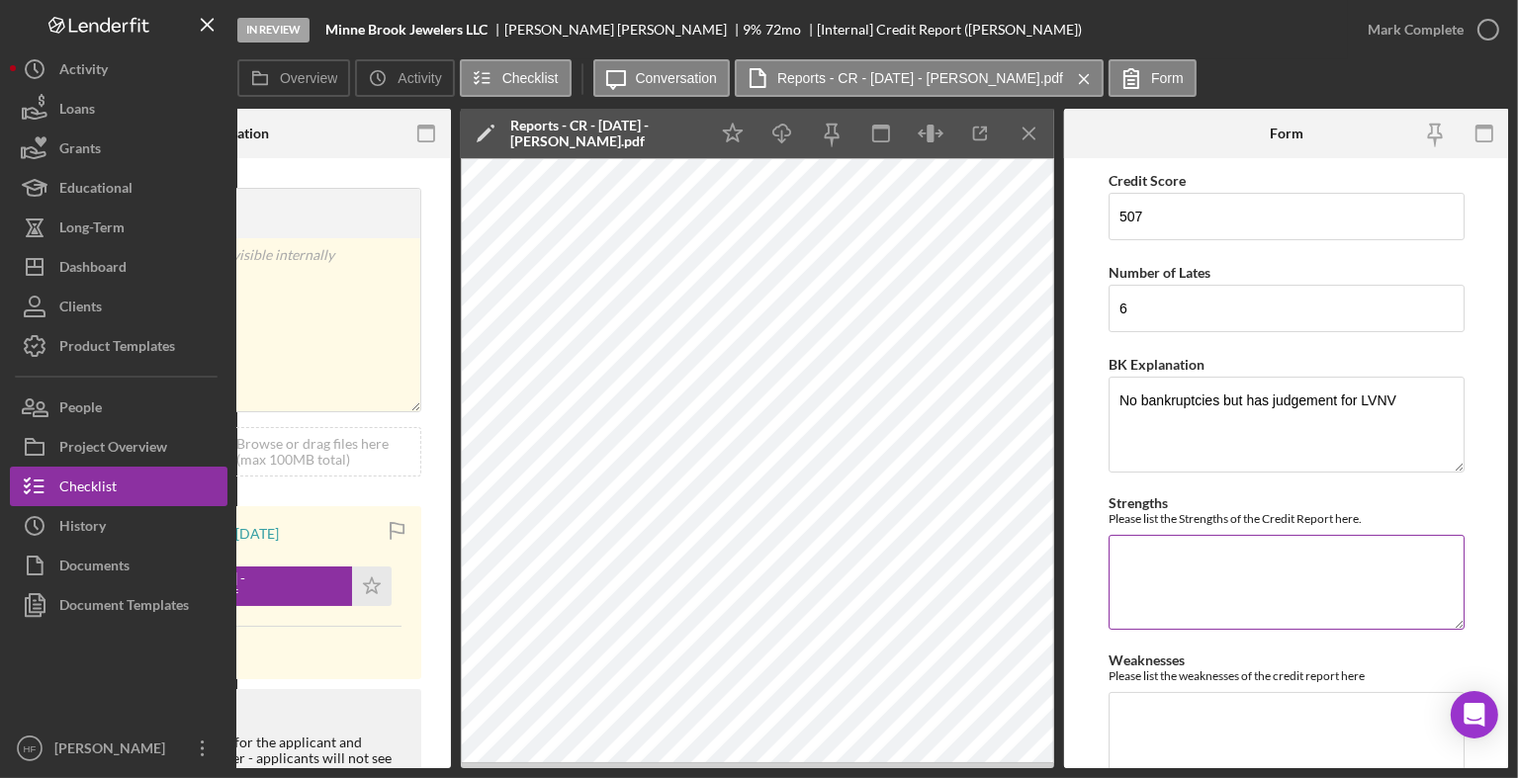
click at [1194, 580] on textarea "Strengths" at bounding box center [1286, 582] width 356 height 95
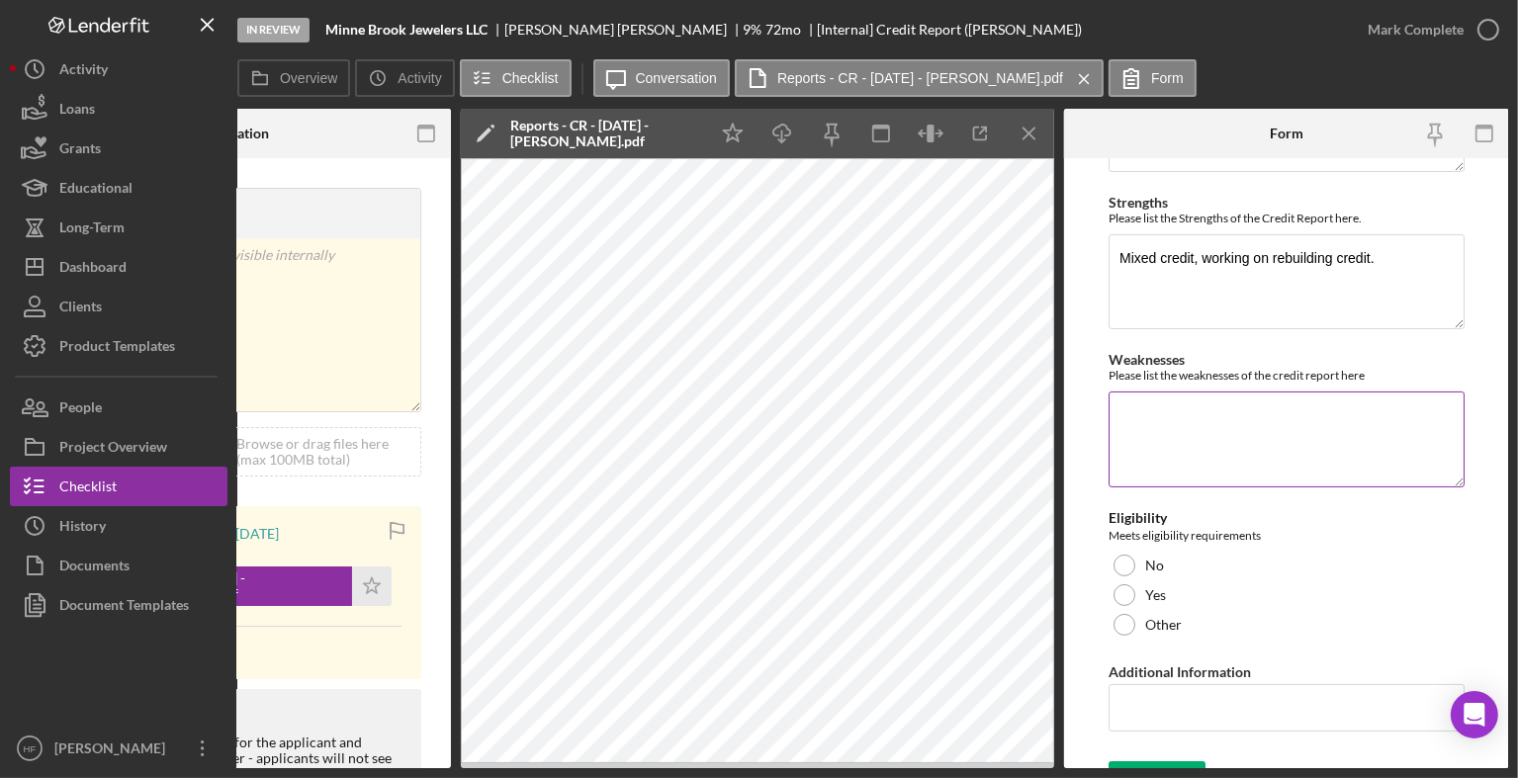
click at [1147, 411] on textarea "Weaknesses" at bounding box center [1286, 439] width 356 height 95
click at [1297, 414] on textarea "5 collections with balance of 1,406" at bounding box center [1286, 439] width 356 height 95
click at [1386, 408] on textarea "5 collections with balance of S1,406" at bounding box center [1286, 439] width 356 height 95
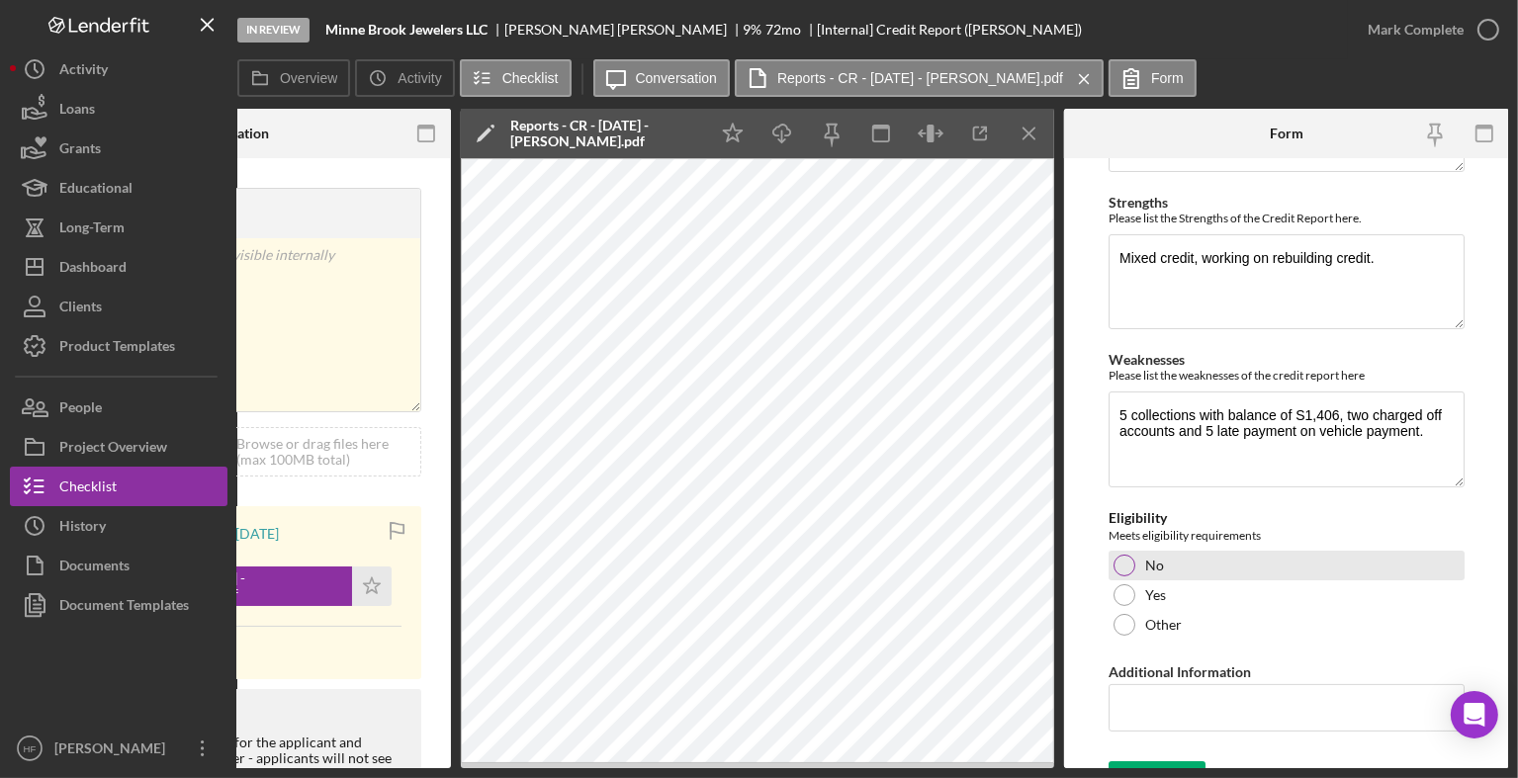
click at [1186, 575] on div "No" at bounding box center [1286, 566] width 356 height 30
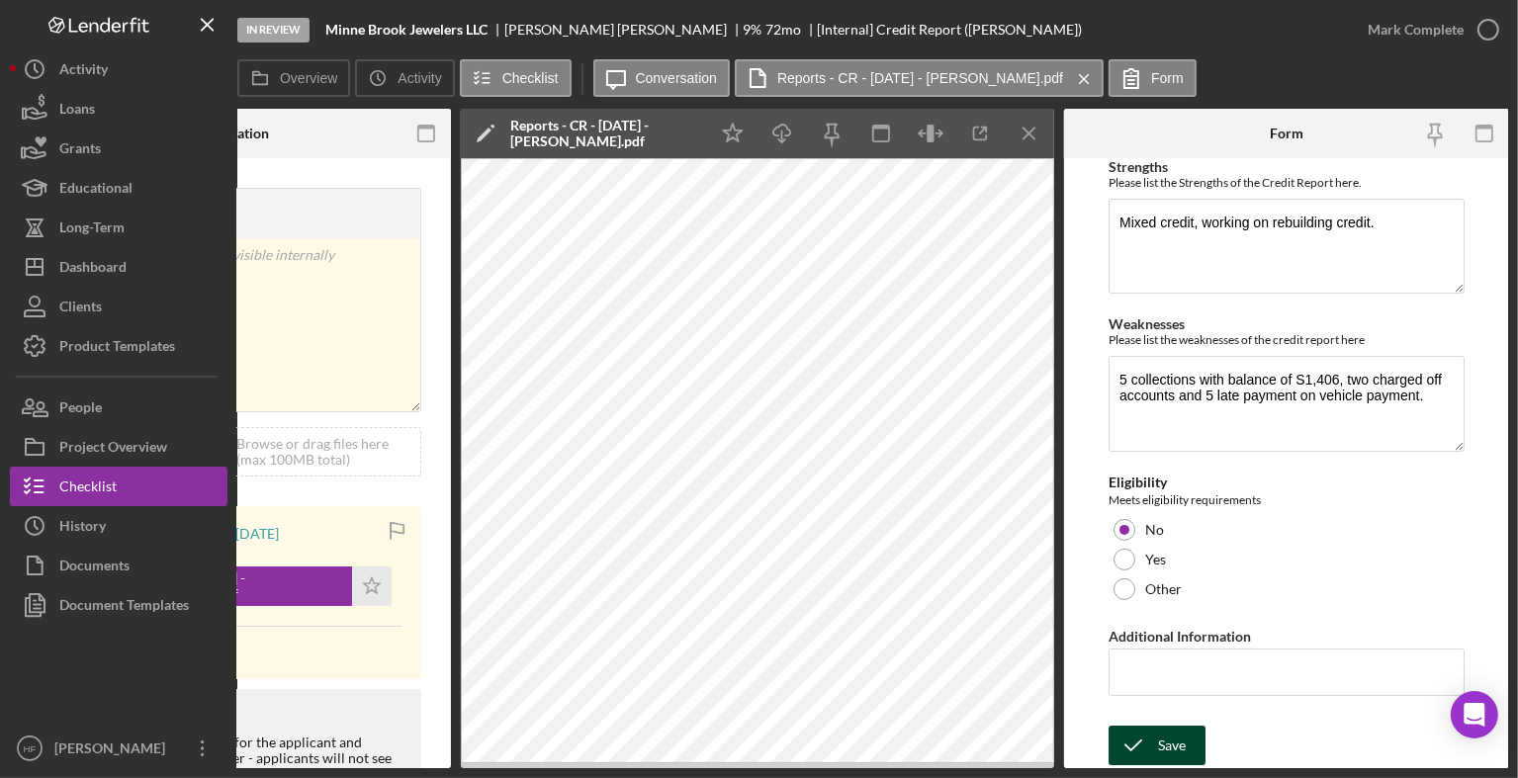
click at [1132, 735] on icon "submit" at bounding box center [1132, 745] width 49 height 49
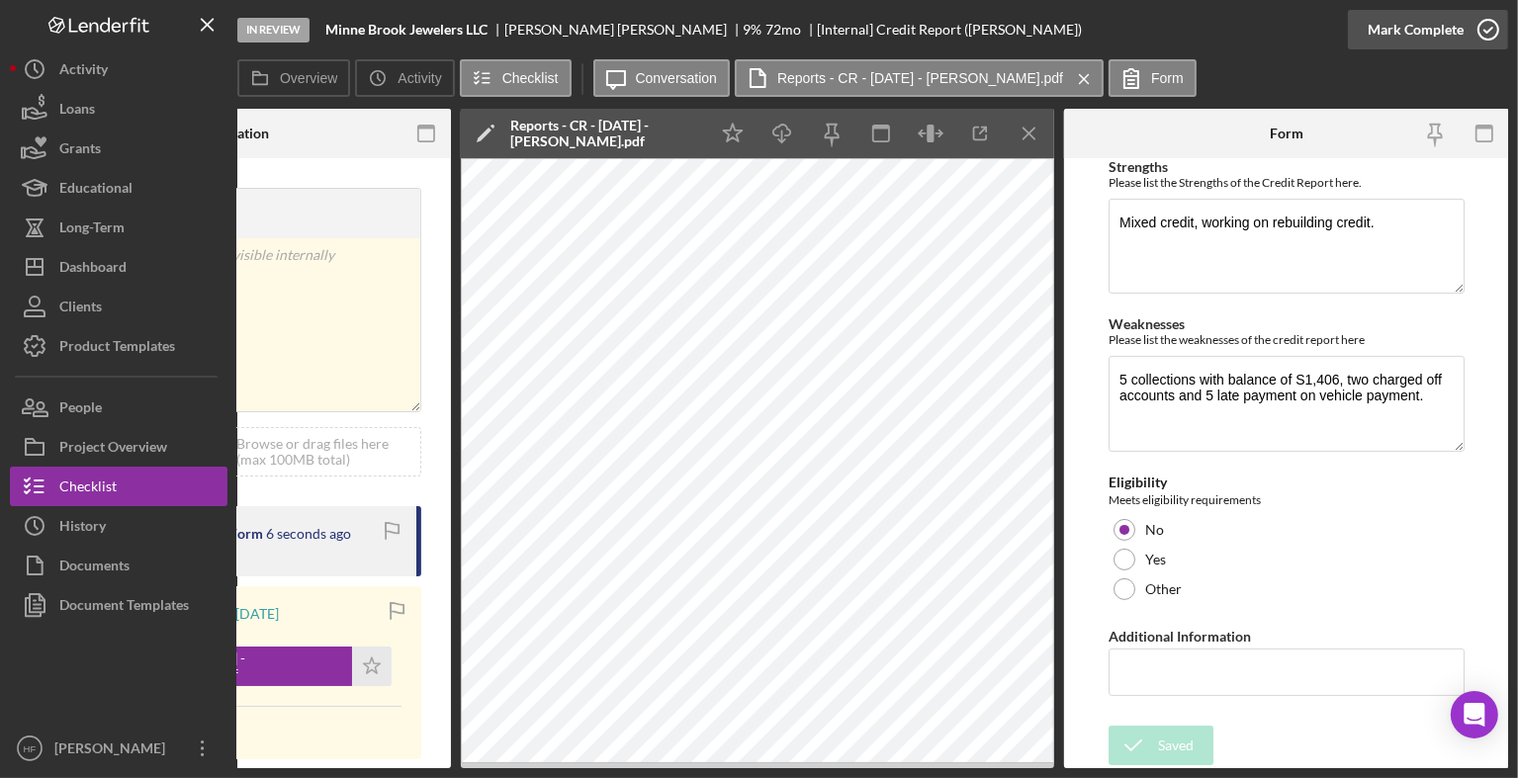
click at [1452, 39] on div "Mark Complete" at bounding box center [1416, 30] width 96 height 40
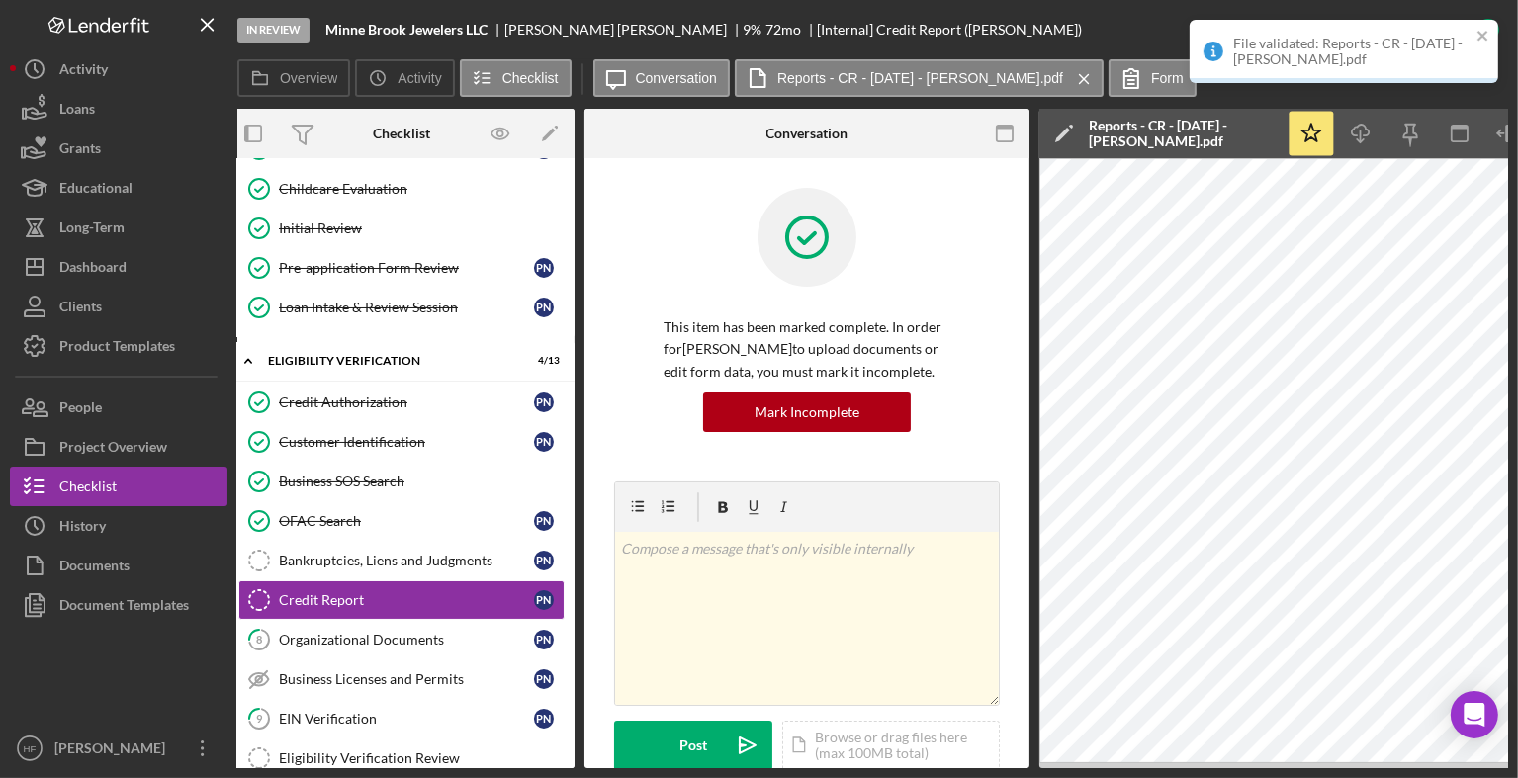
scroll to position [0, 0]
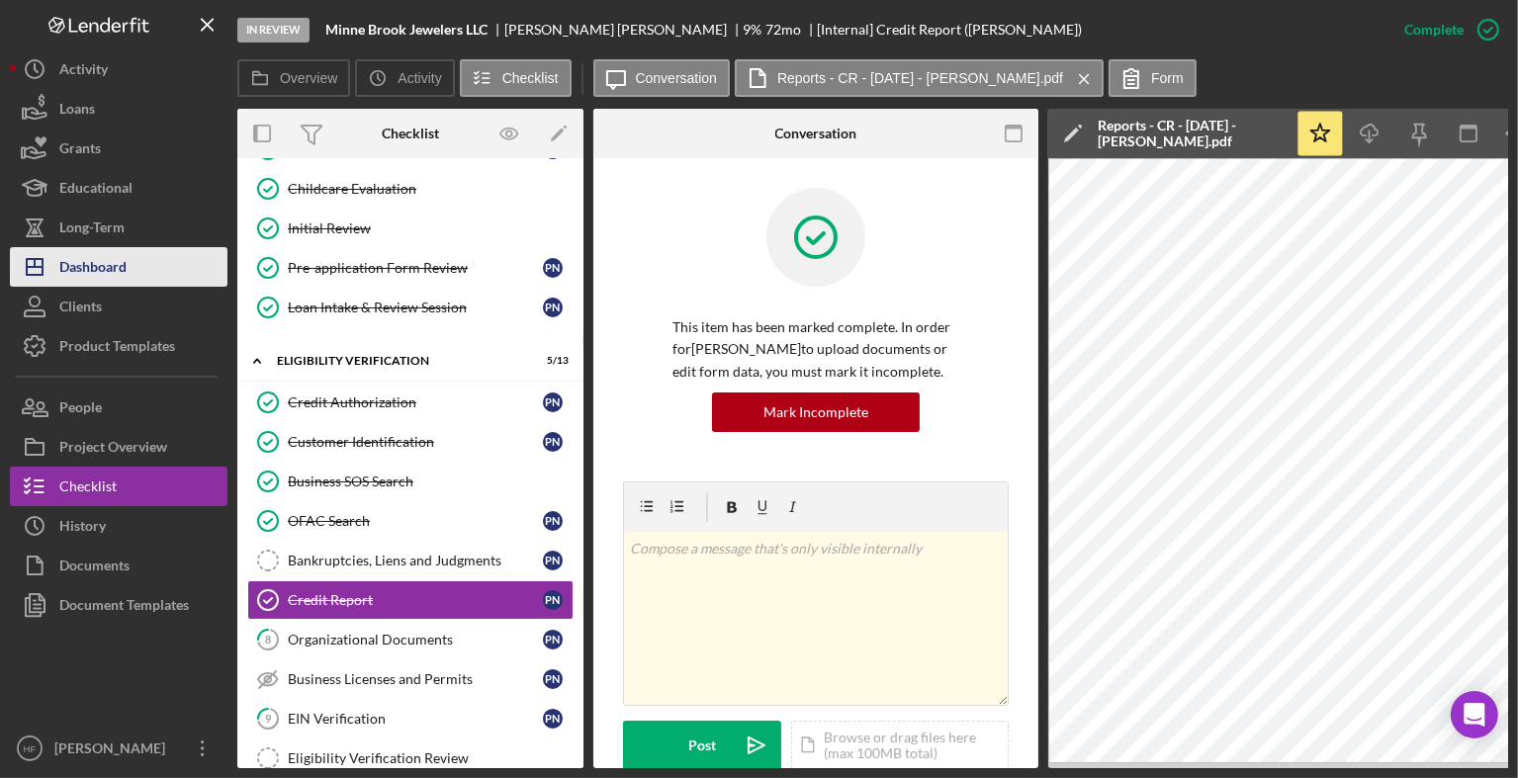
click at [116, 249] on div "Dashboard" at bounding box center [92, 269] width 67 height 44
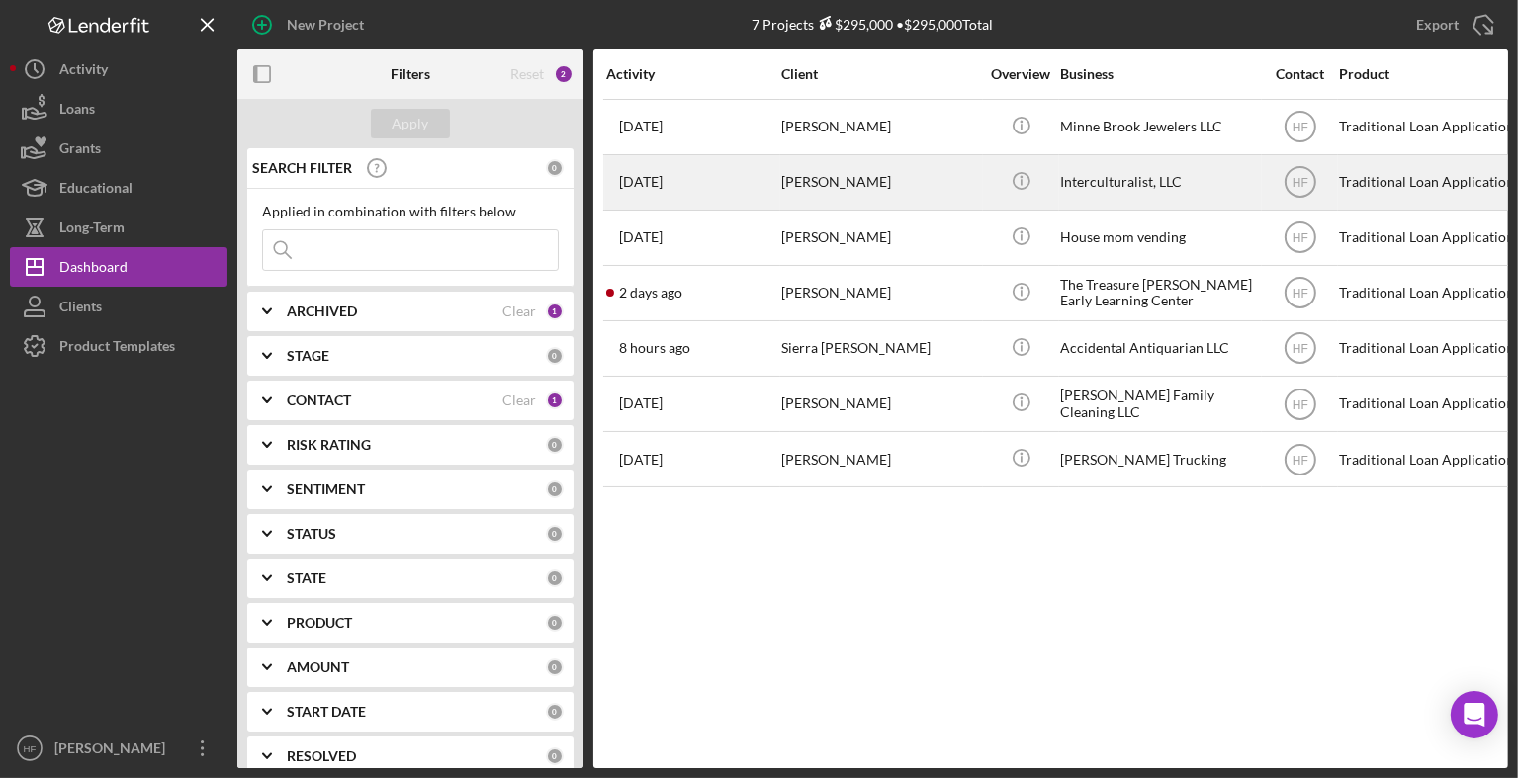
click at [644, 185] on time "[DATE]" at bounding box center [641, 182] width 44 height 16
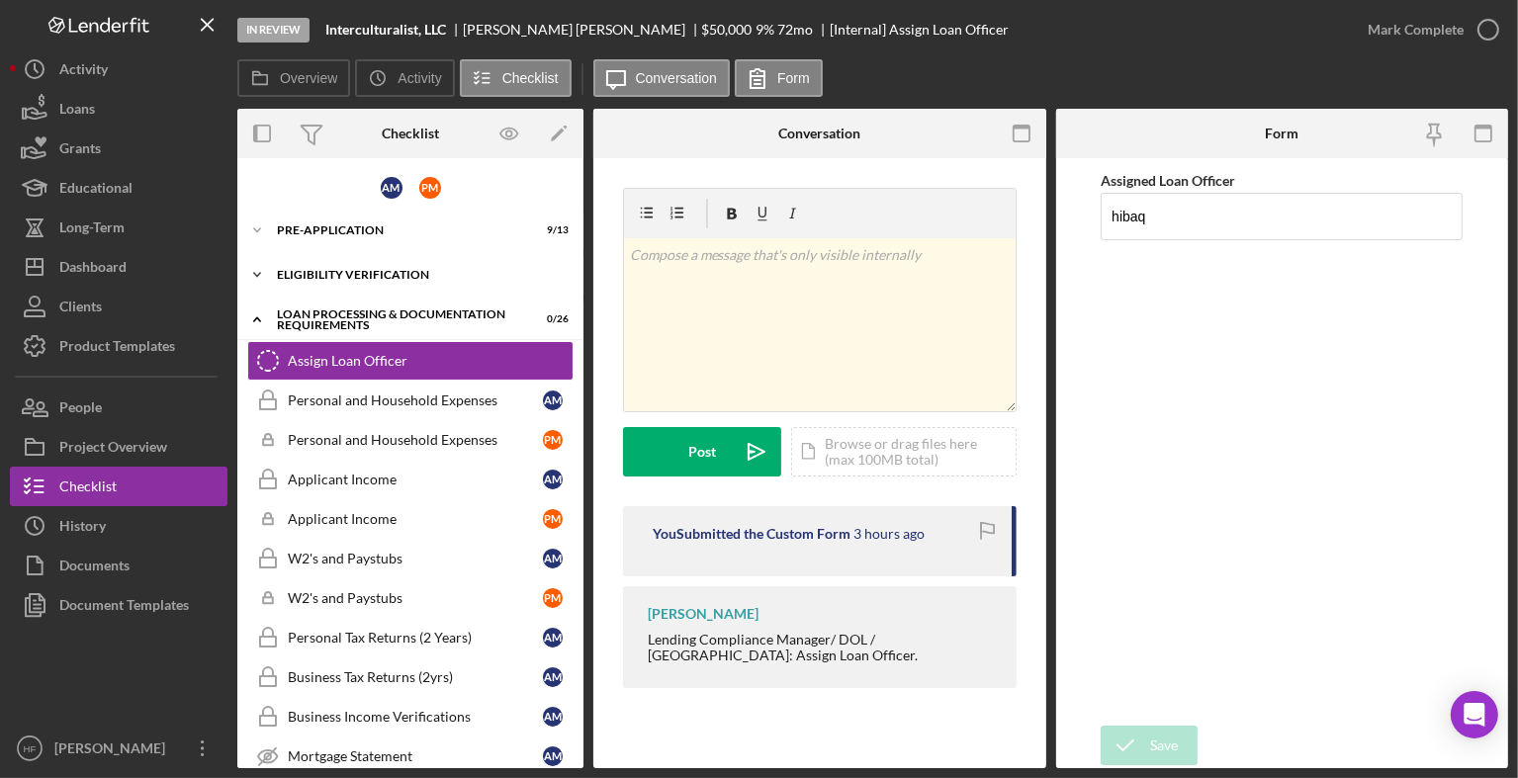
click at [382, 280] on div "Icon/Expander Eligibility Verification 3 / 20" at bounding box center [410, 275] width 346 height 40
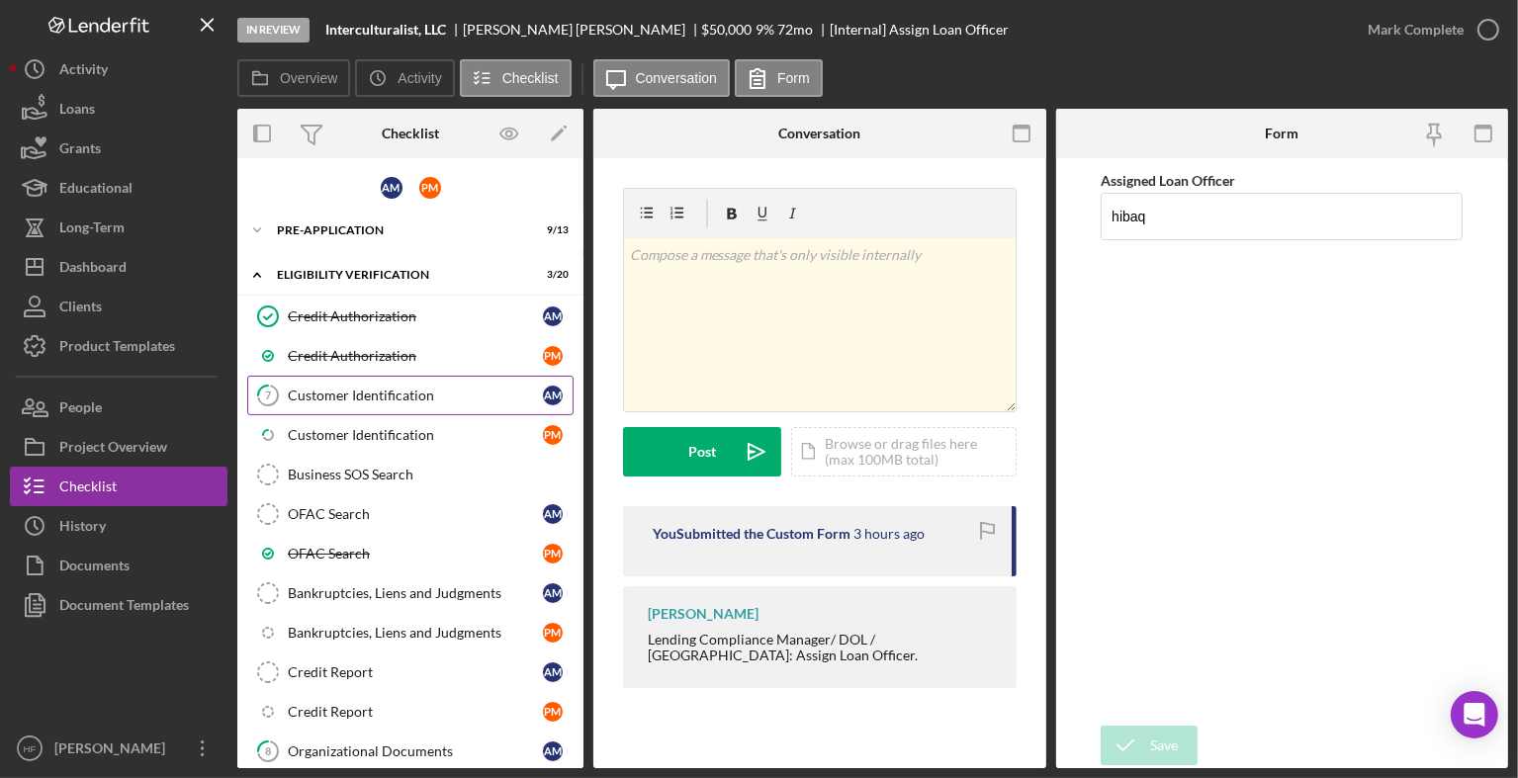
click at [415, 406] on link "7 Customer Identification A M" at bounding box center [410, 396] width 326 height 40
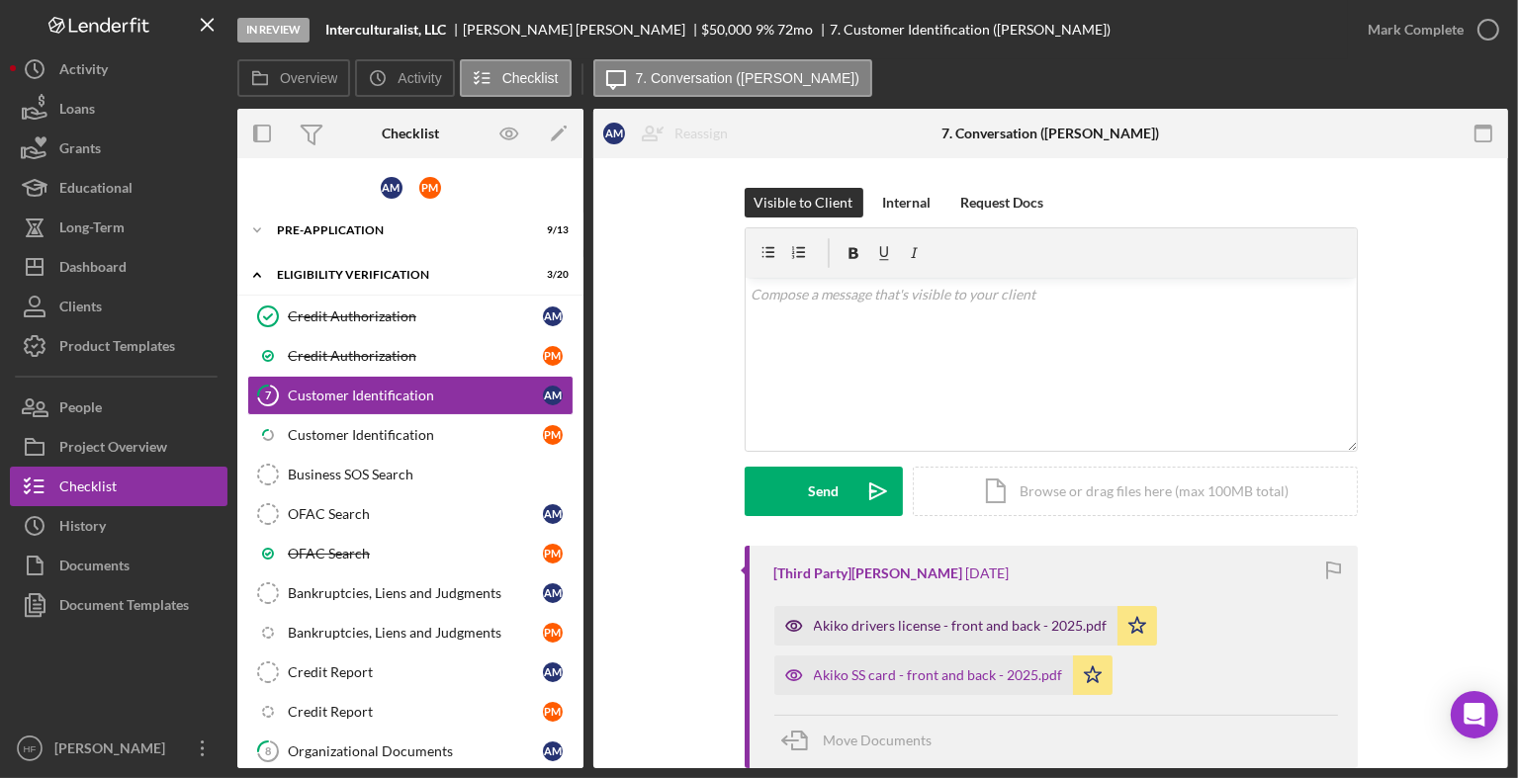
click at [945, 636] on div "Akiko drivers license - front and back - 2025.pdf" at bounding box center [945, 626] width 343 height 40
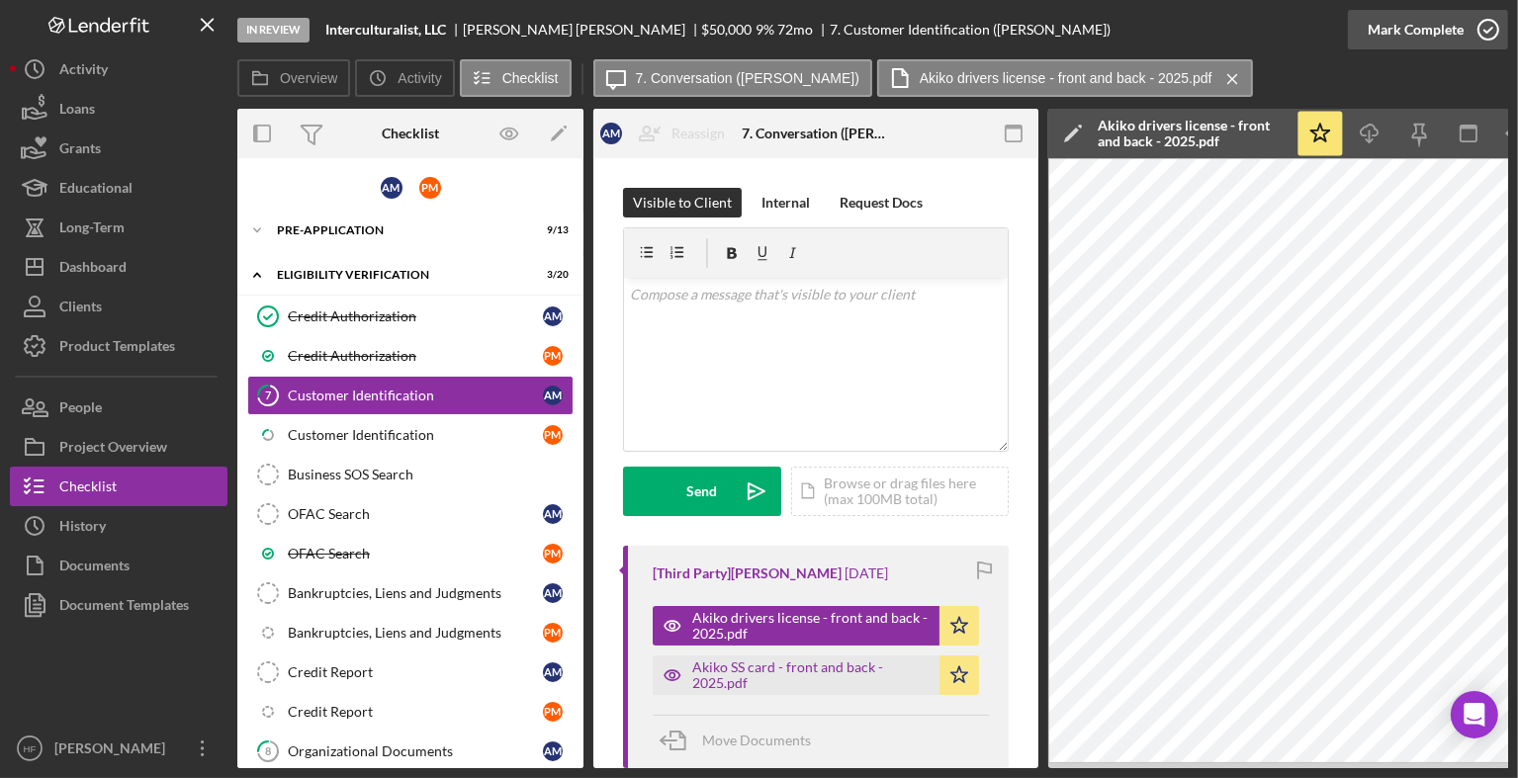
click at [1464, 26] on icon "button" at bounding box center [1487, 29] width 49 height 49
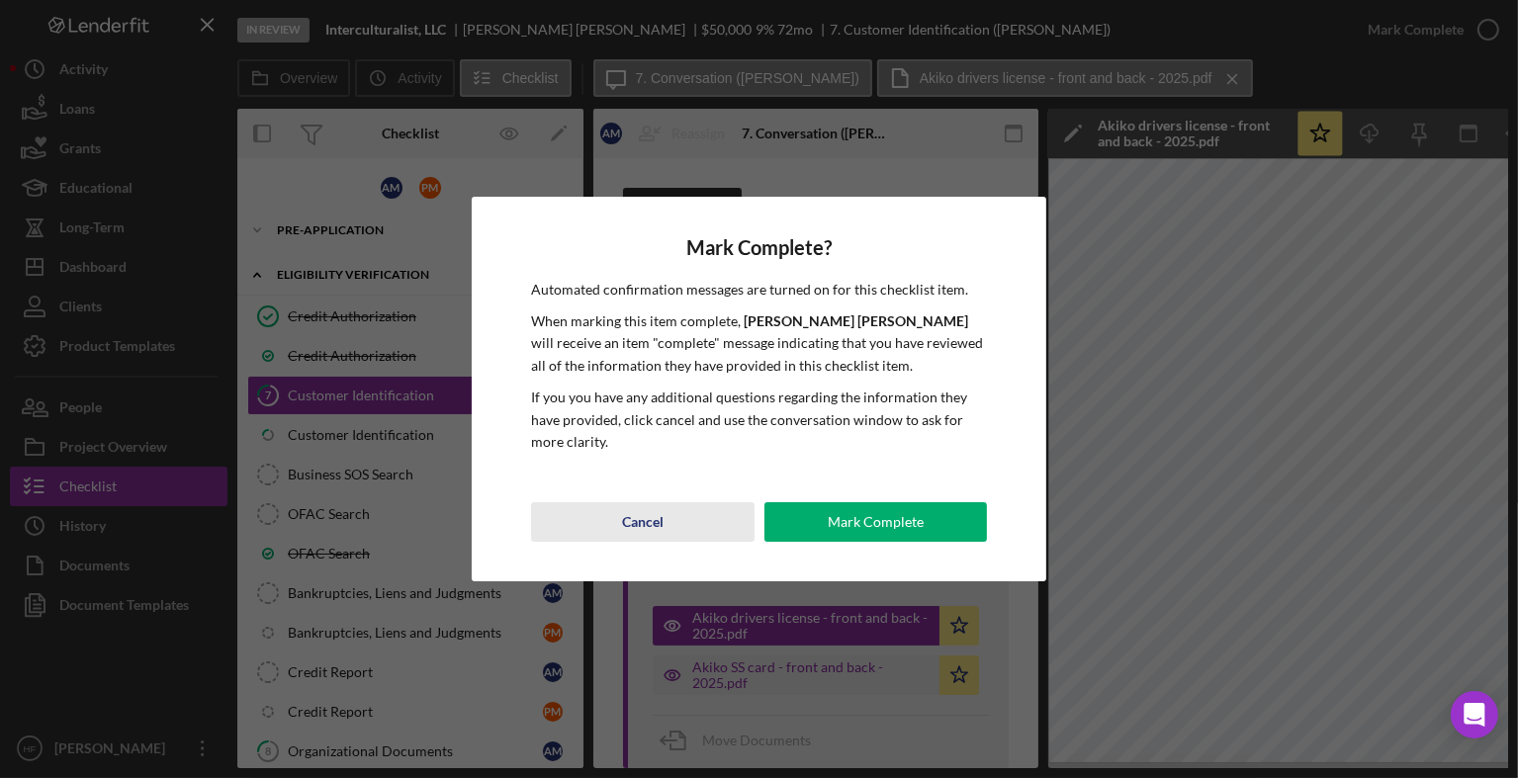
click at [645, 528] on div "Cancel" at bounding box center [643, 522] width 42 height 40
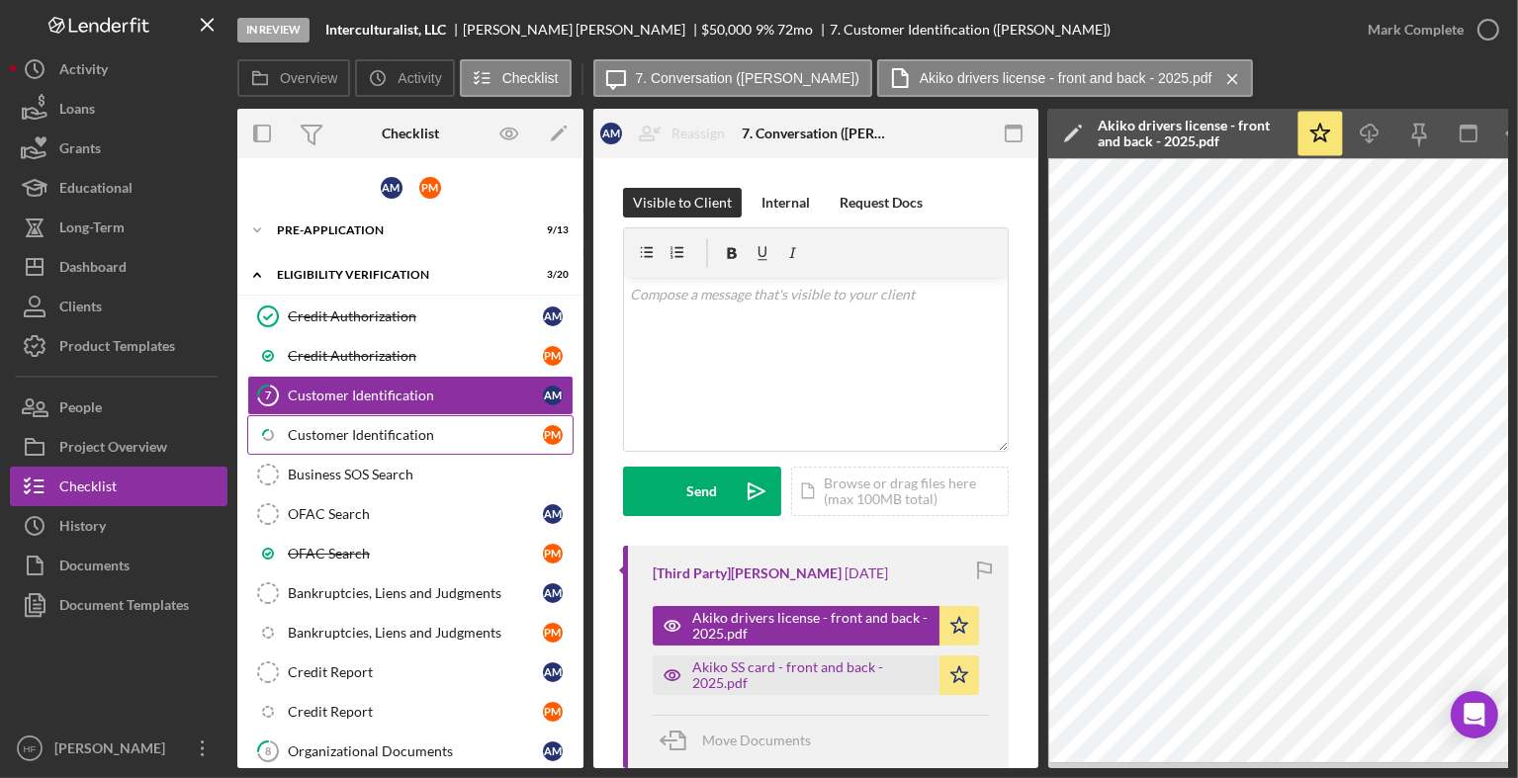
click at [439, 428] on div "Customer Identification" at bounding box center [415, 435] width 255 height 16
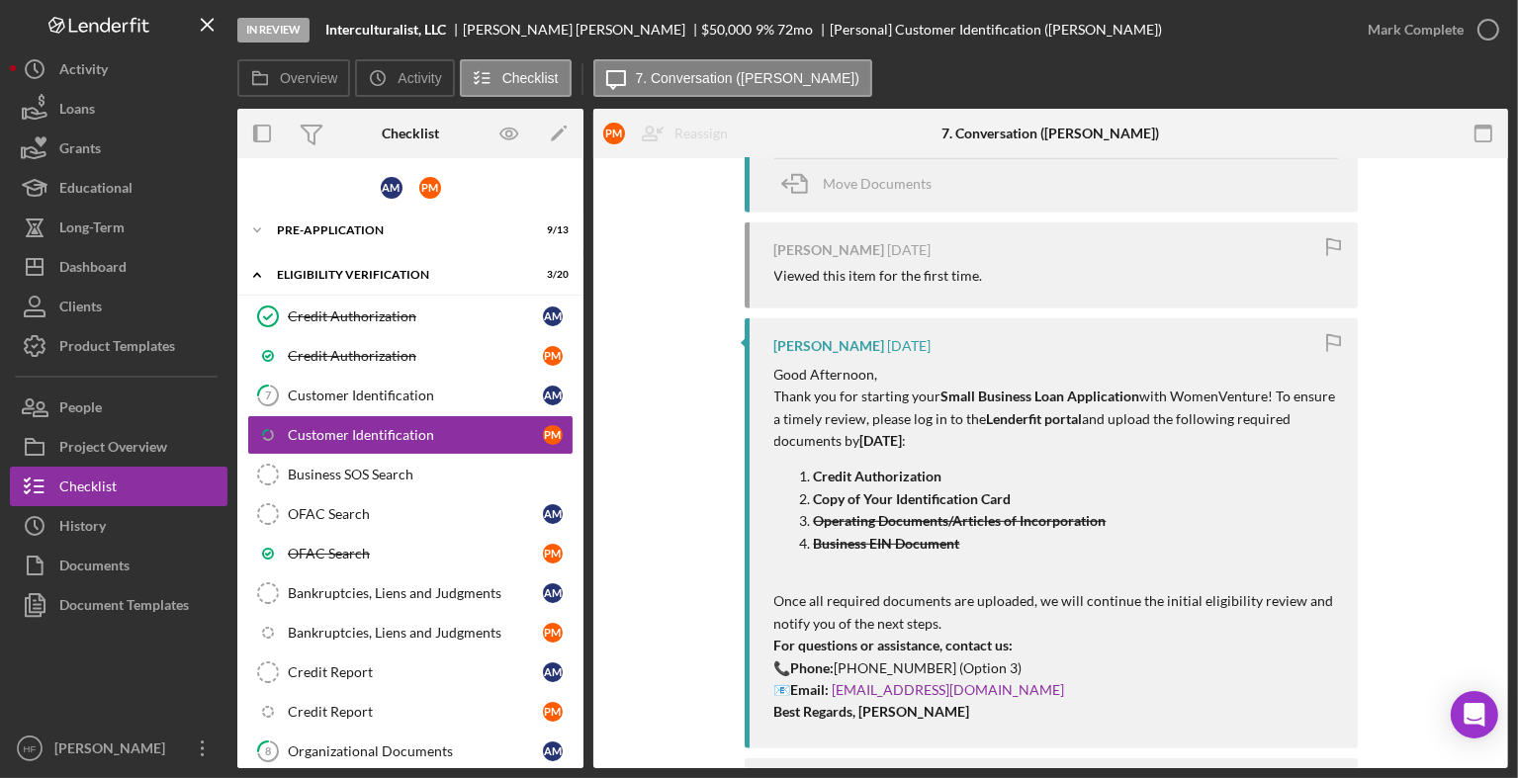
scroll to position [984, 0]
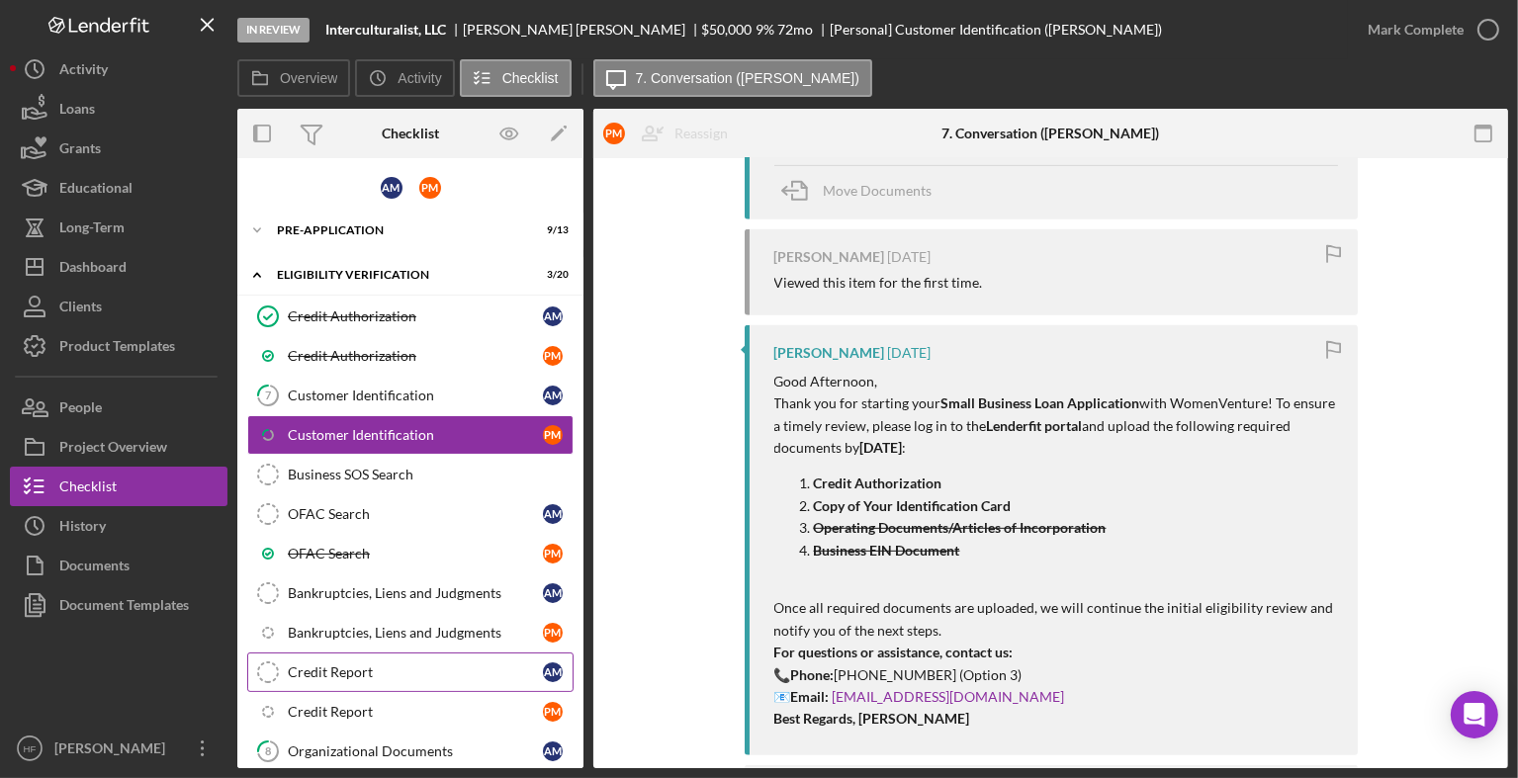
click at [334, 675] on link "Credit Report Credit Report A M" at bounding box center [410, 673] width 326 height 40
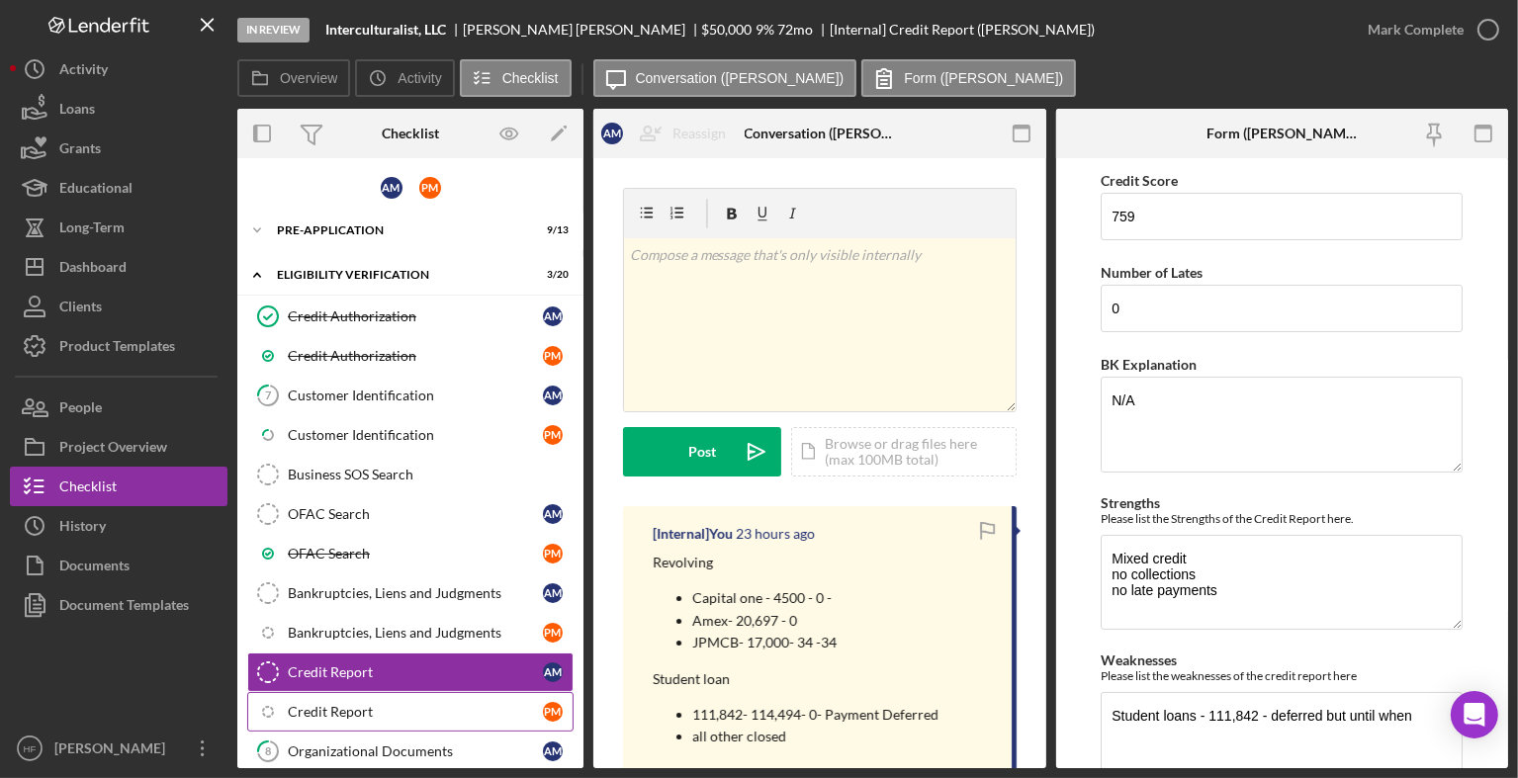
click at [363, 696] on link "Icon/Checklist Item Sub Internal Credit Report P M" at bounding box center [410, 712] width 326 height 40
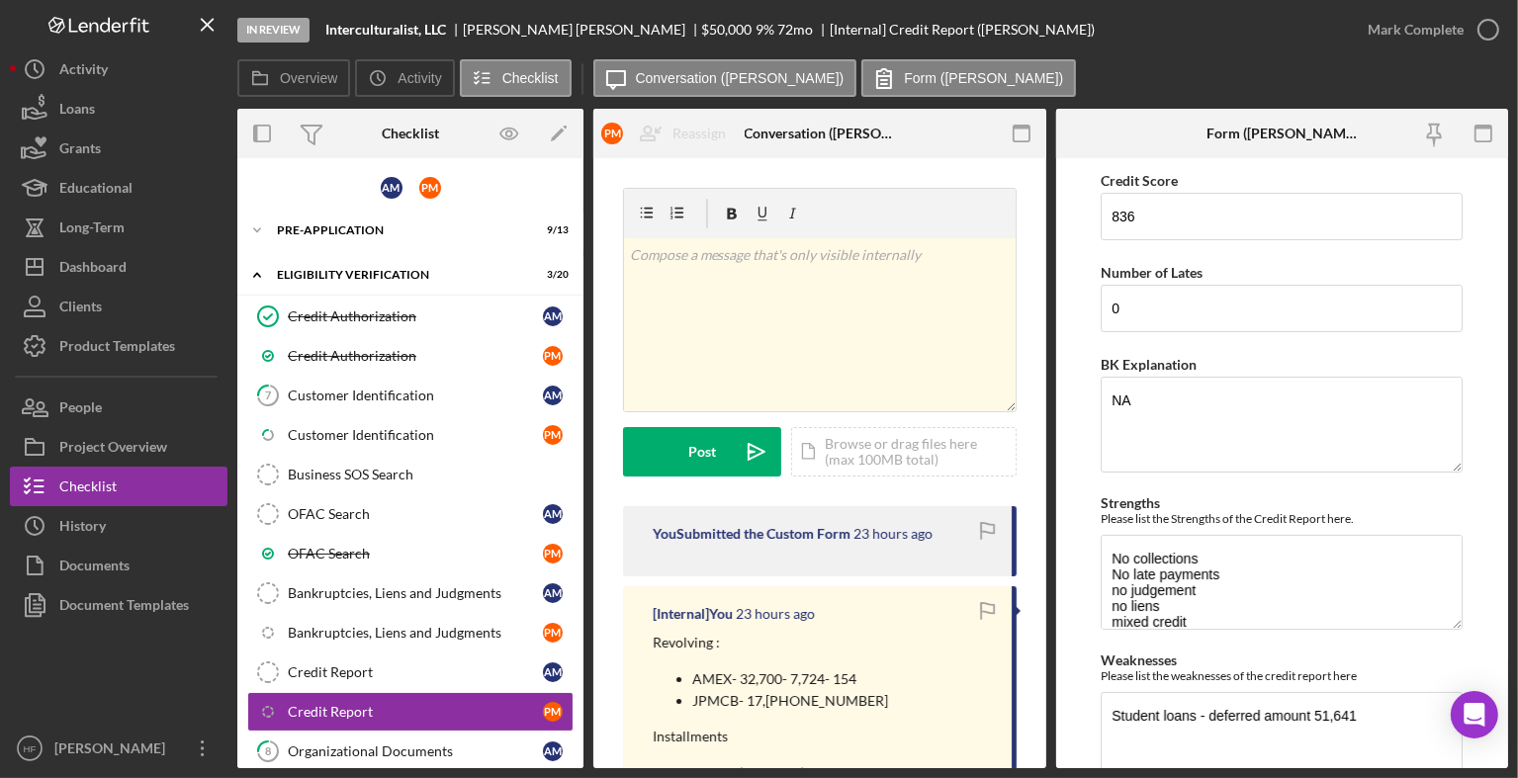
click at [1248, 63] on div "Overview Icon/History Activity Checklist Icon/Message Conversation ([PERSON_NAM…" at bounding box center [872, 79] width 1271 height 40
click at [447, 395] on div "Customer Identification" at bounding box center [415, 396] width 255 height 16
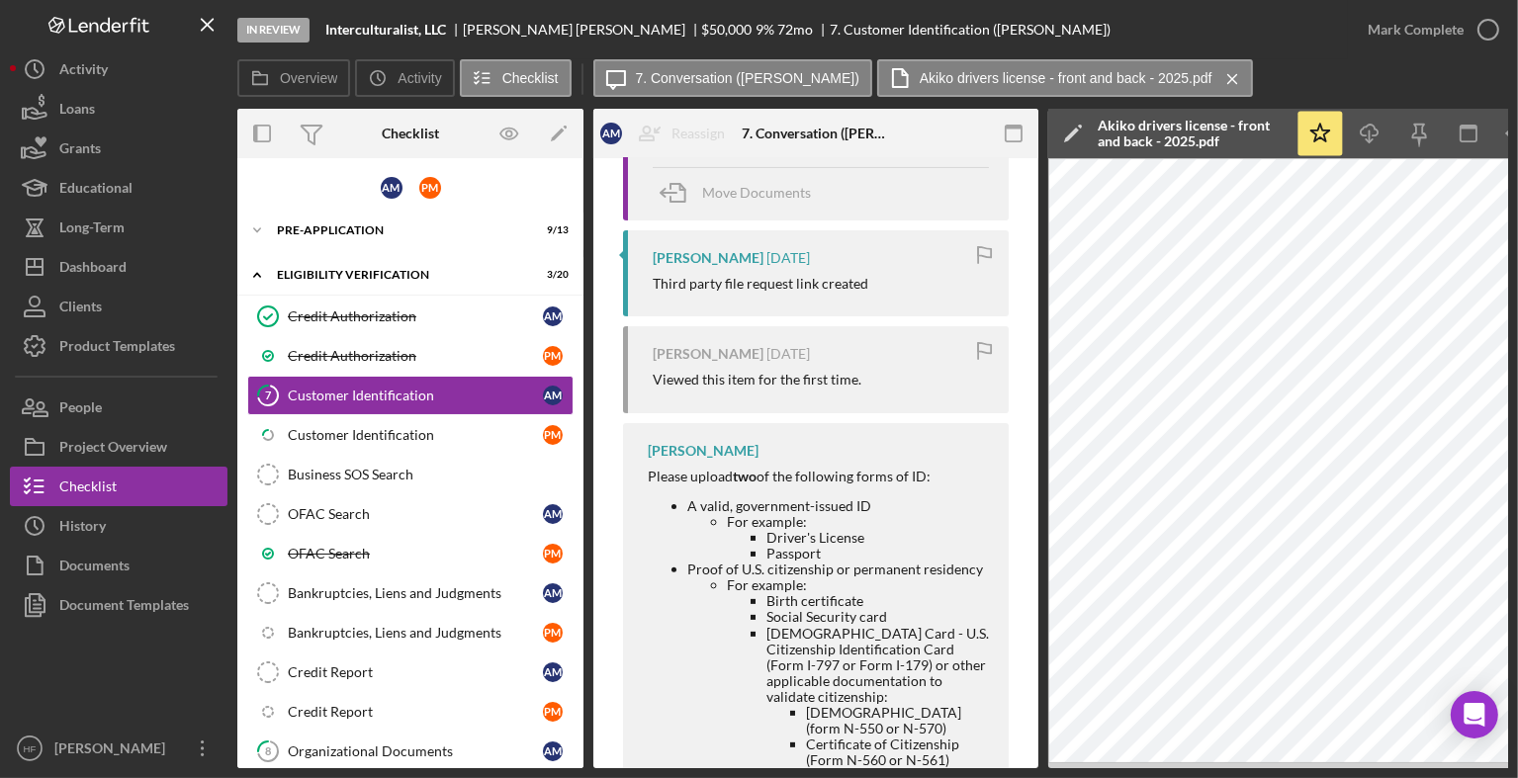
scroll to position [48, 0]
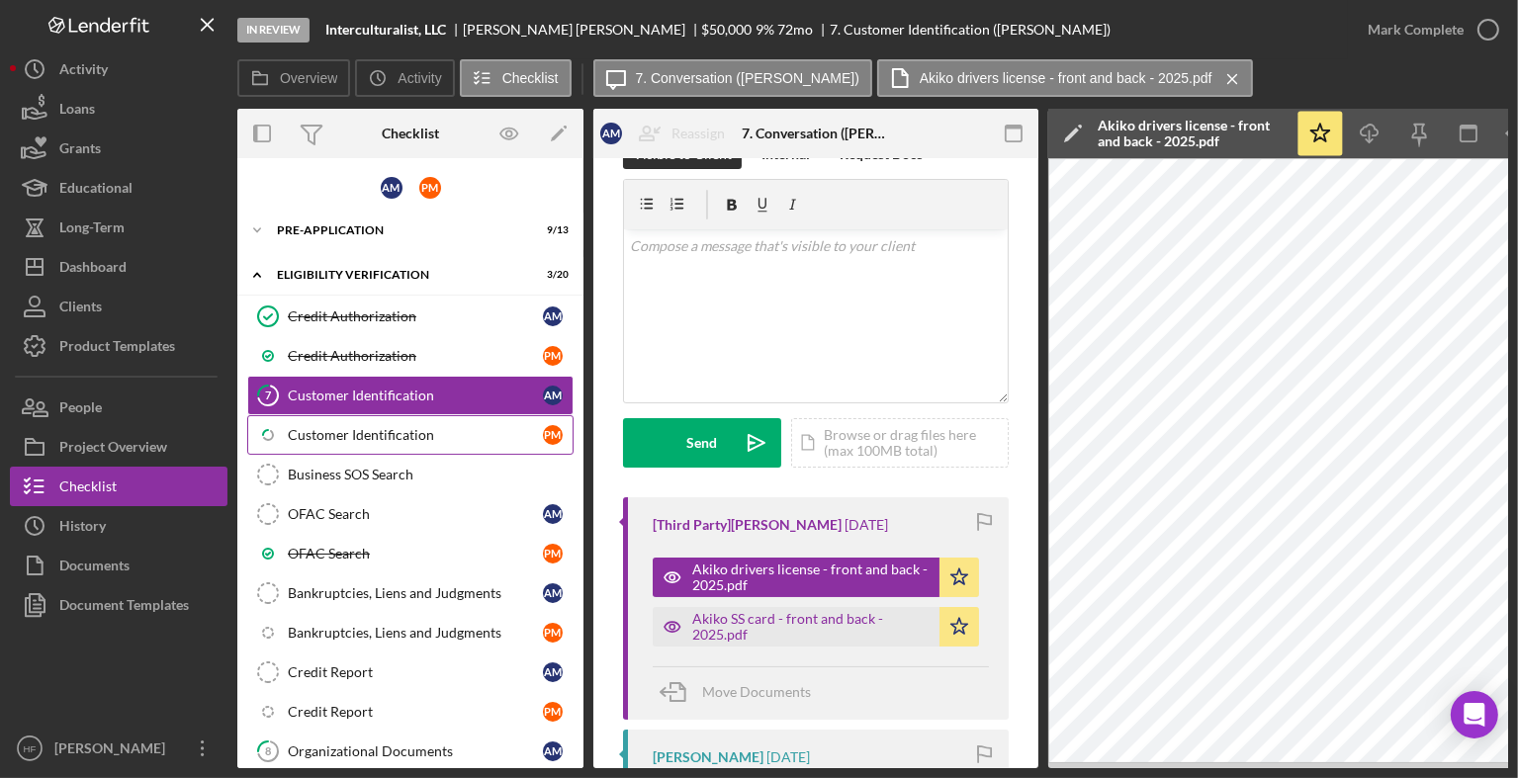
click at [367, 427] on div "Customer Identification" at bounding box center [415, 435] width 255 height 16
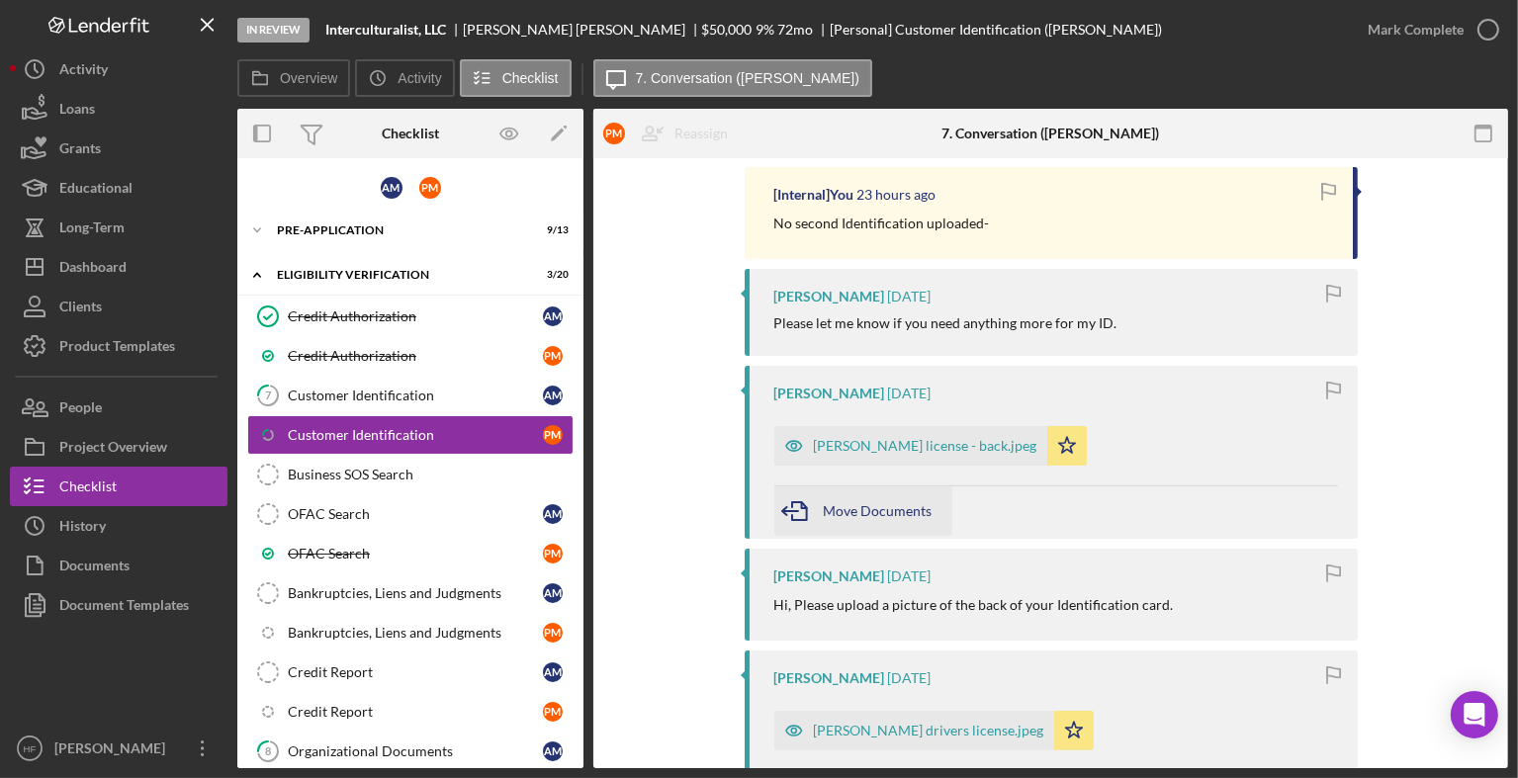
scroll to position [378, 0]
drag, startPoint x: 861, startPoint y: 438, endPoint x: 842, endPoint y: 456, distance: 26.6
click at [842, 456] on div "[PERSON_NAME] license - back.jpeg" at bounding box center [910, 447] width 273 height 40
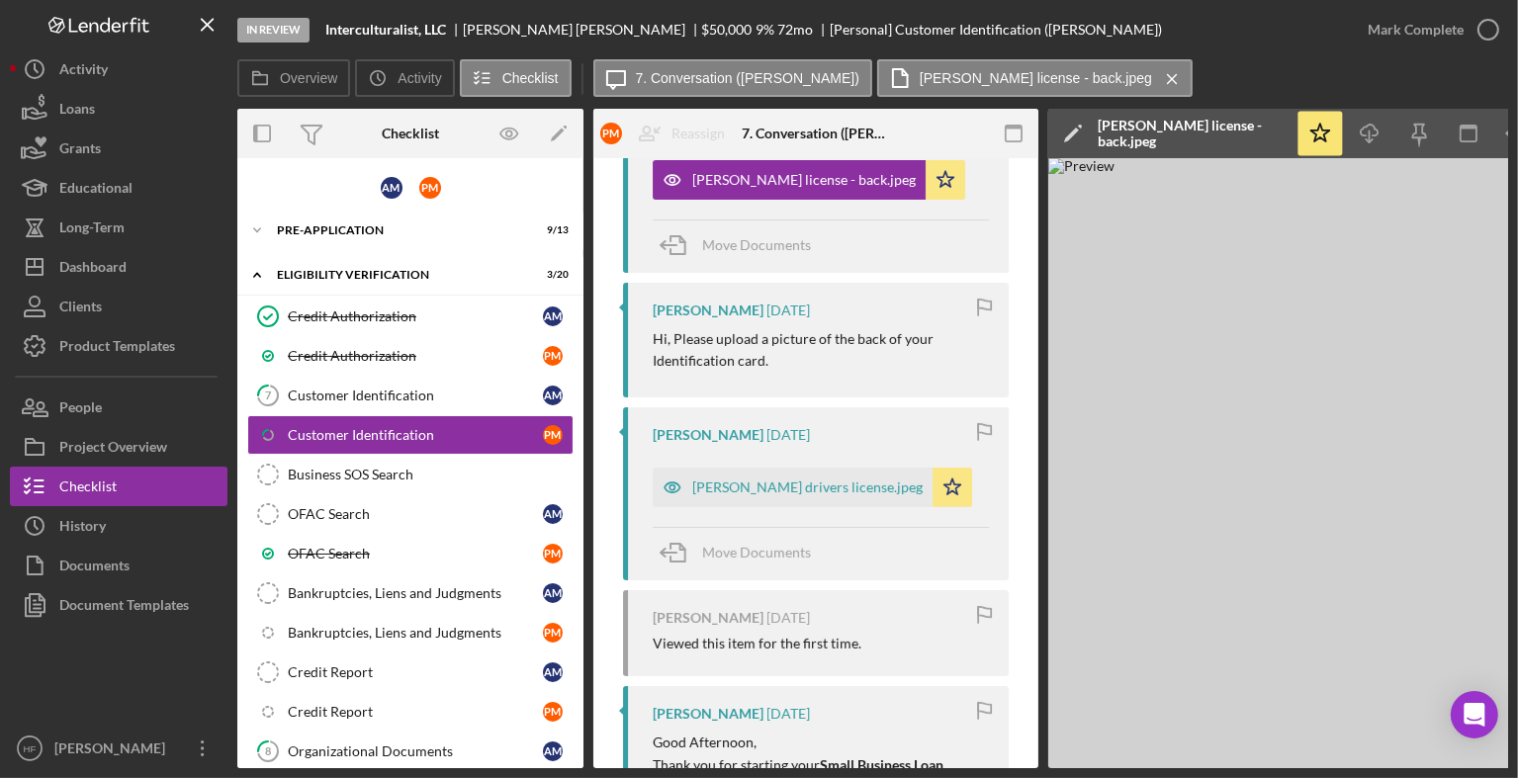
scroll to position [676, 0]
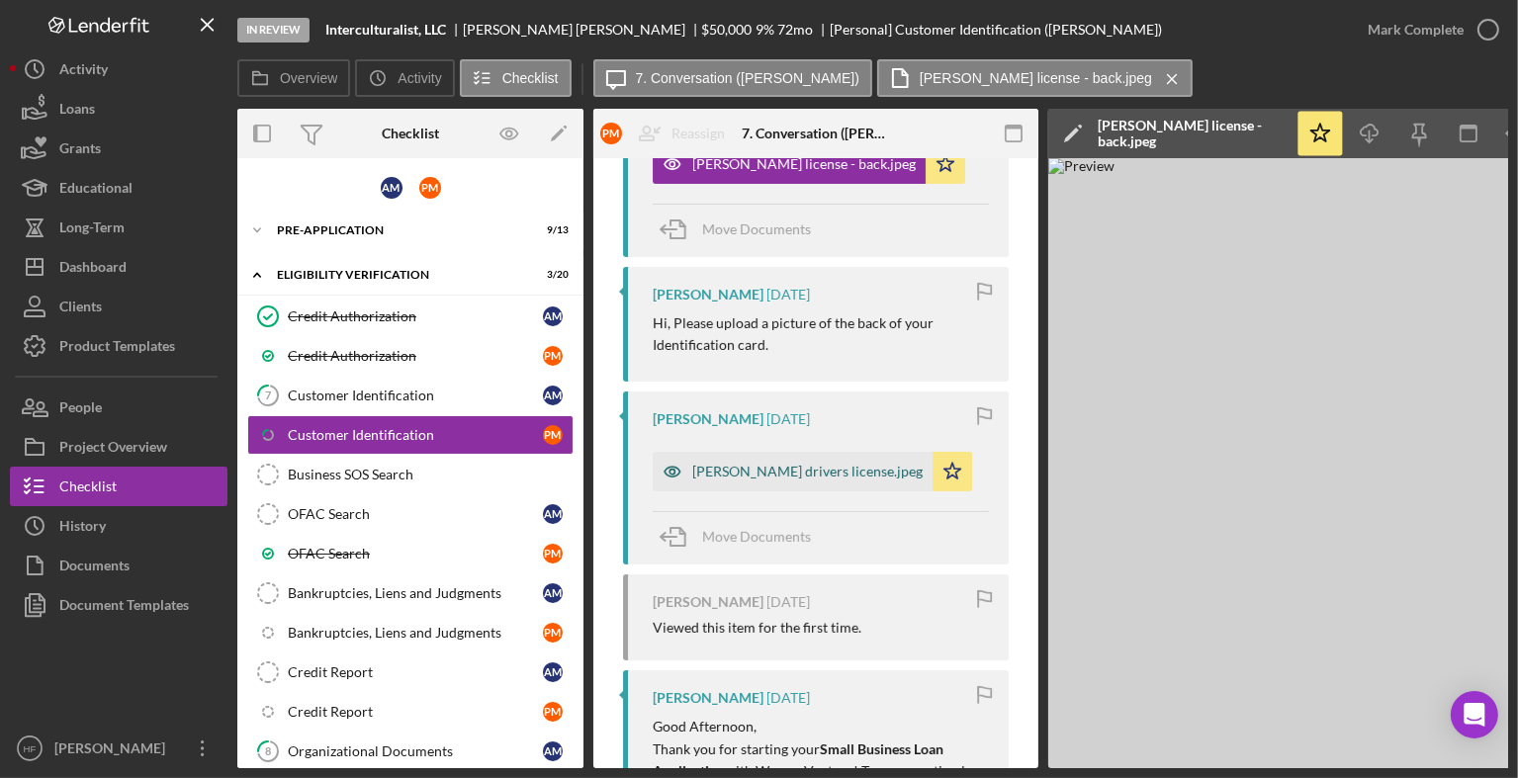
click at [774, 466] on div "[PERSON_NAME] drivers license.jpeg" at bounding box center [807, 472] width 230 height 16
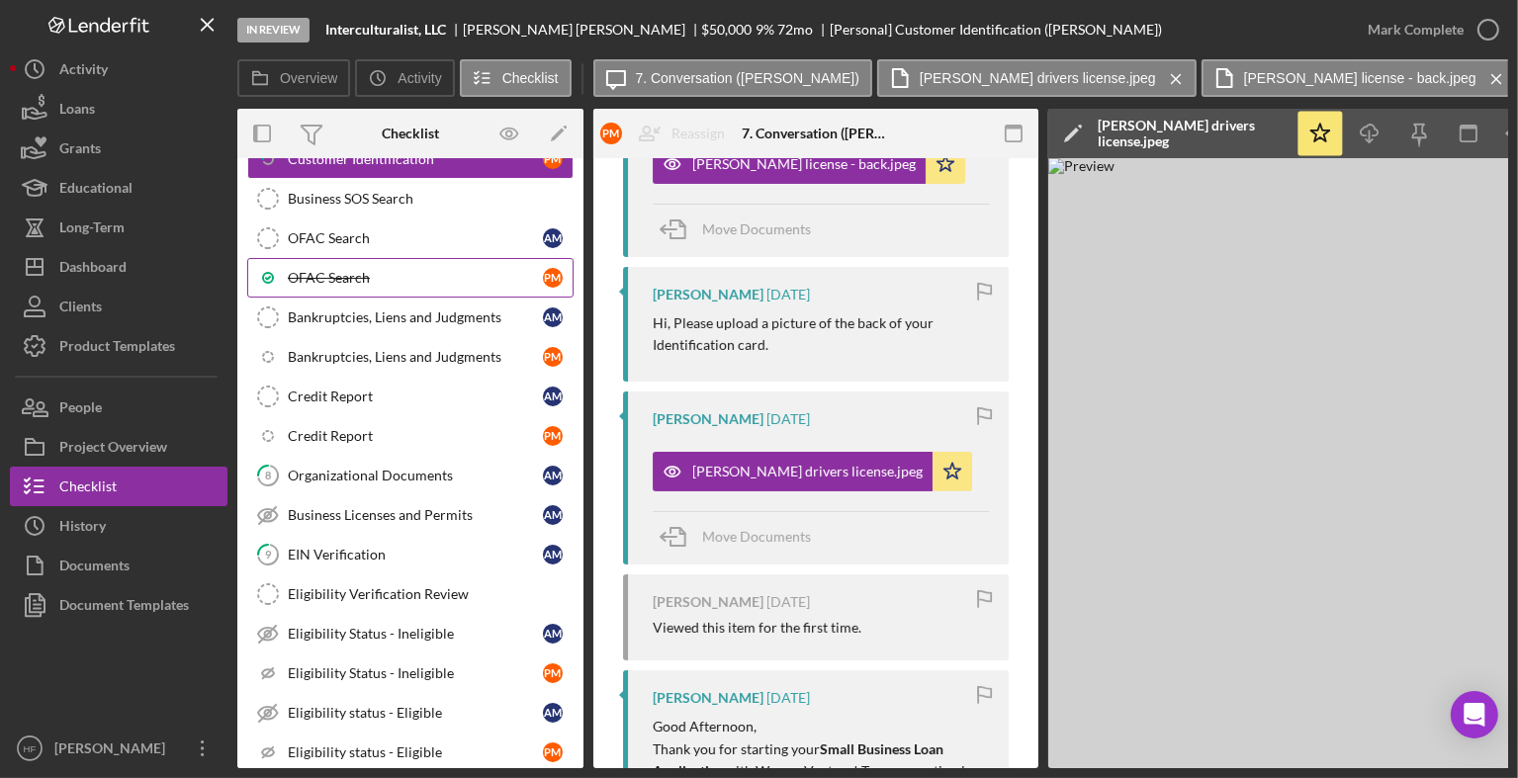
scroll to position [277, 0]
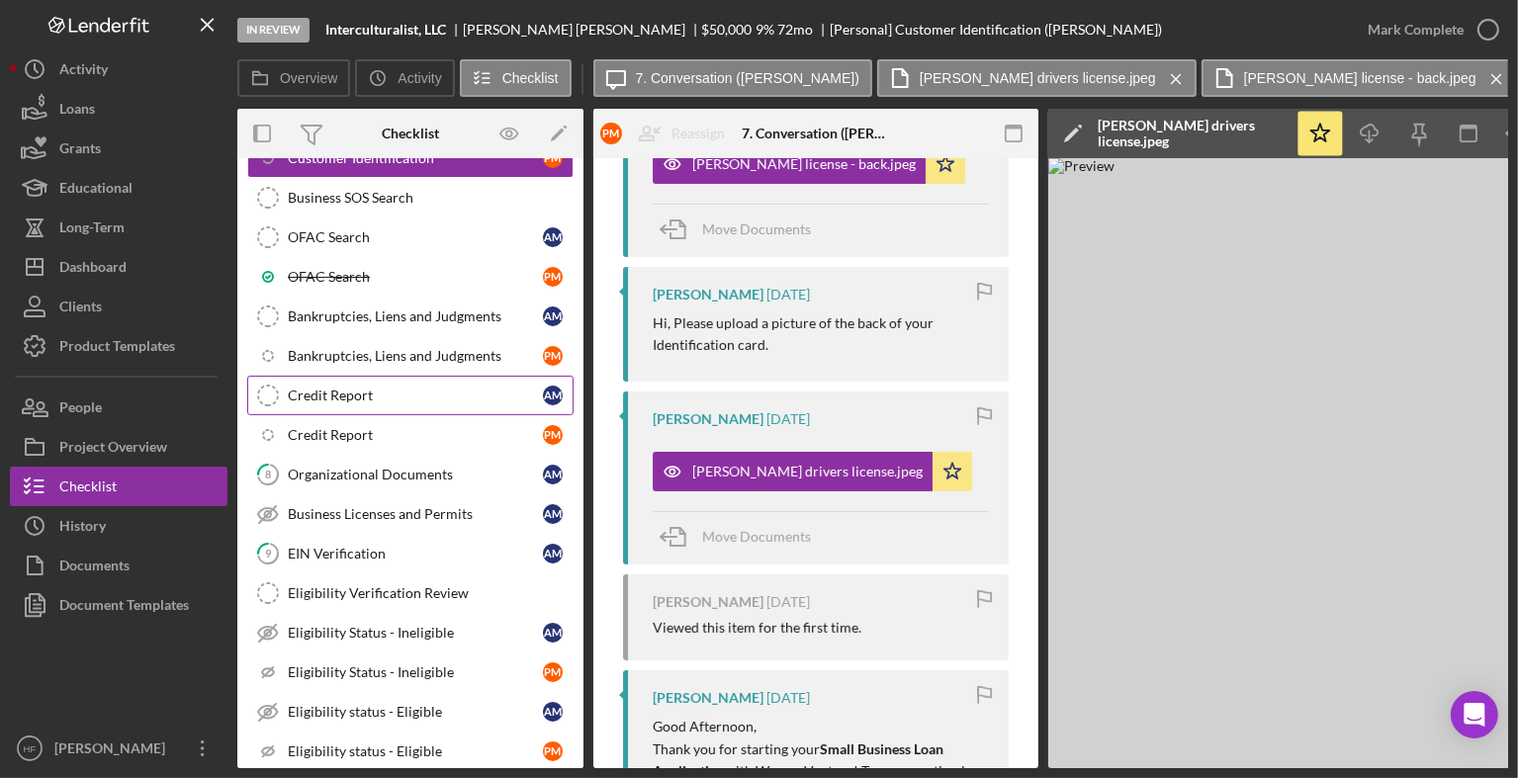
click at [412, 390] on div "Credit Report" at bounding box center [415, 396] width 255 height 16
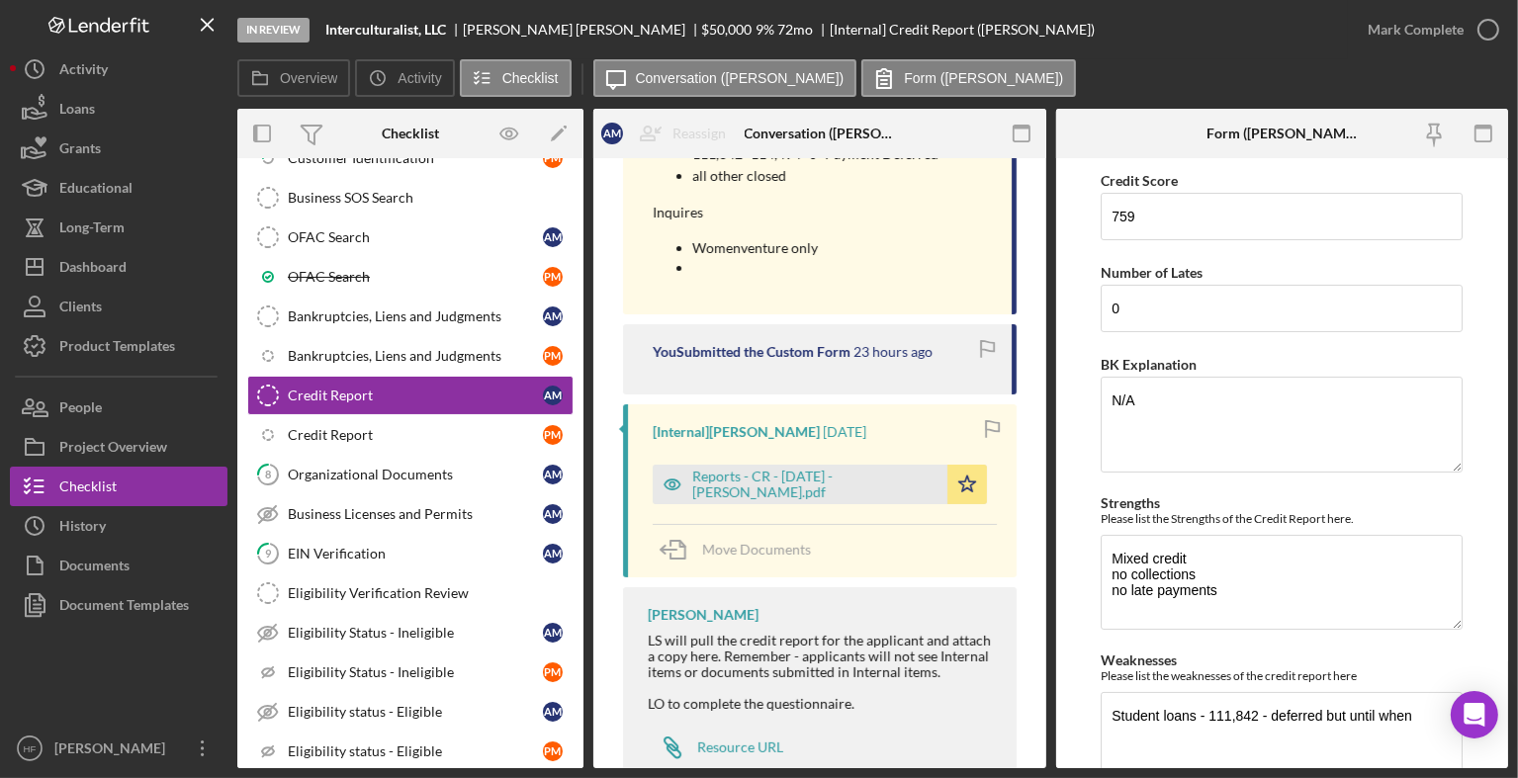
scroll to position [617, 0]
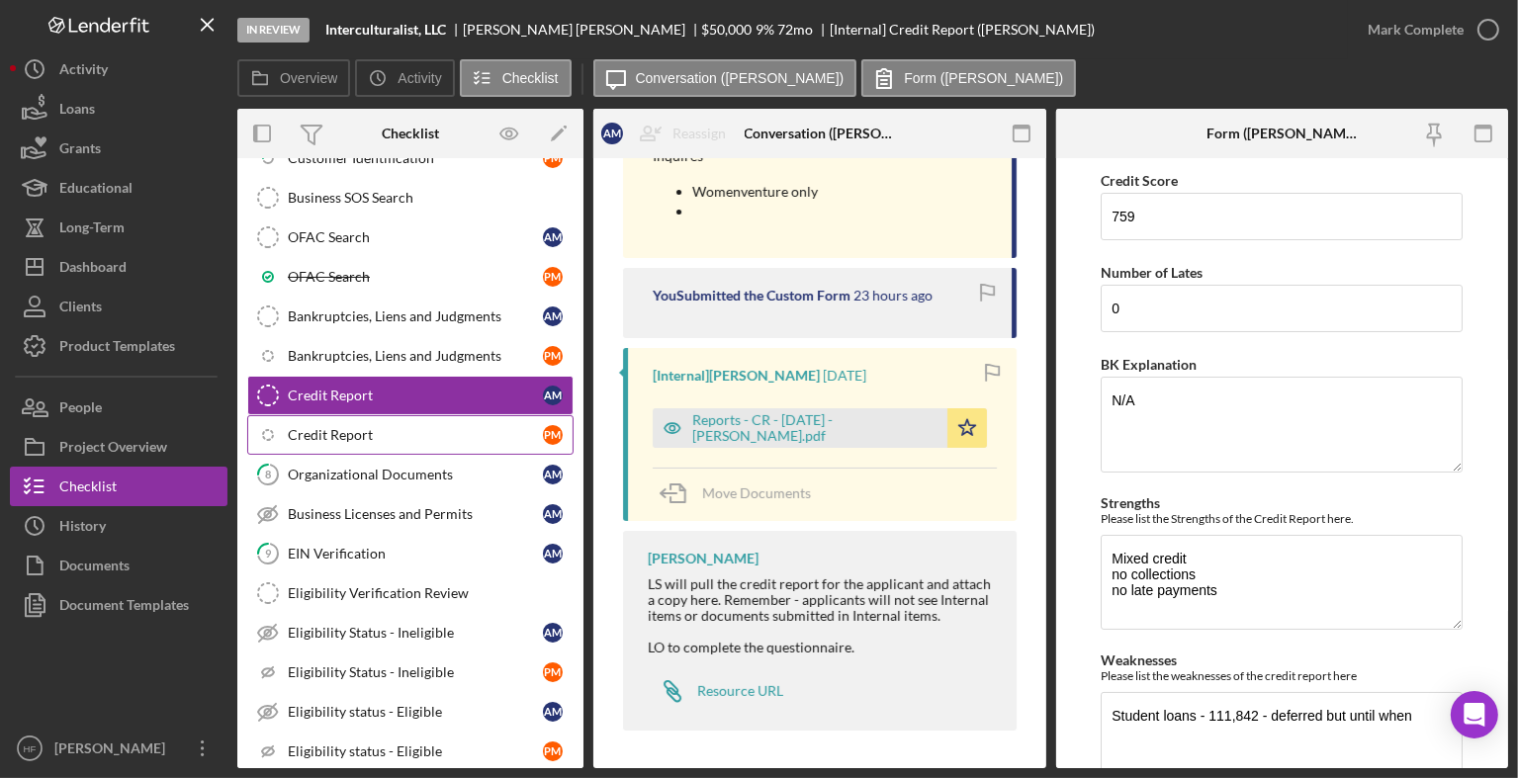
click at [489, 434] on div "Credit Report" at bounding box center [415, 435] width 255 height 16
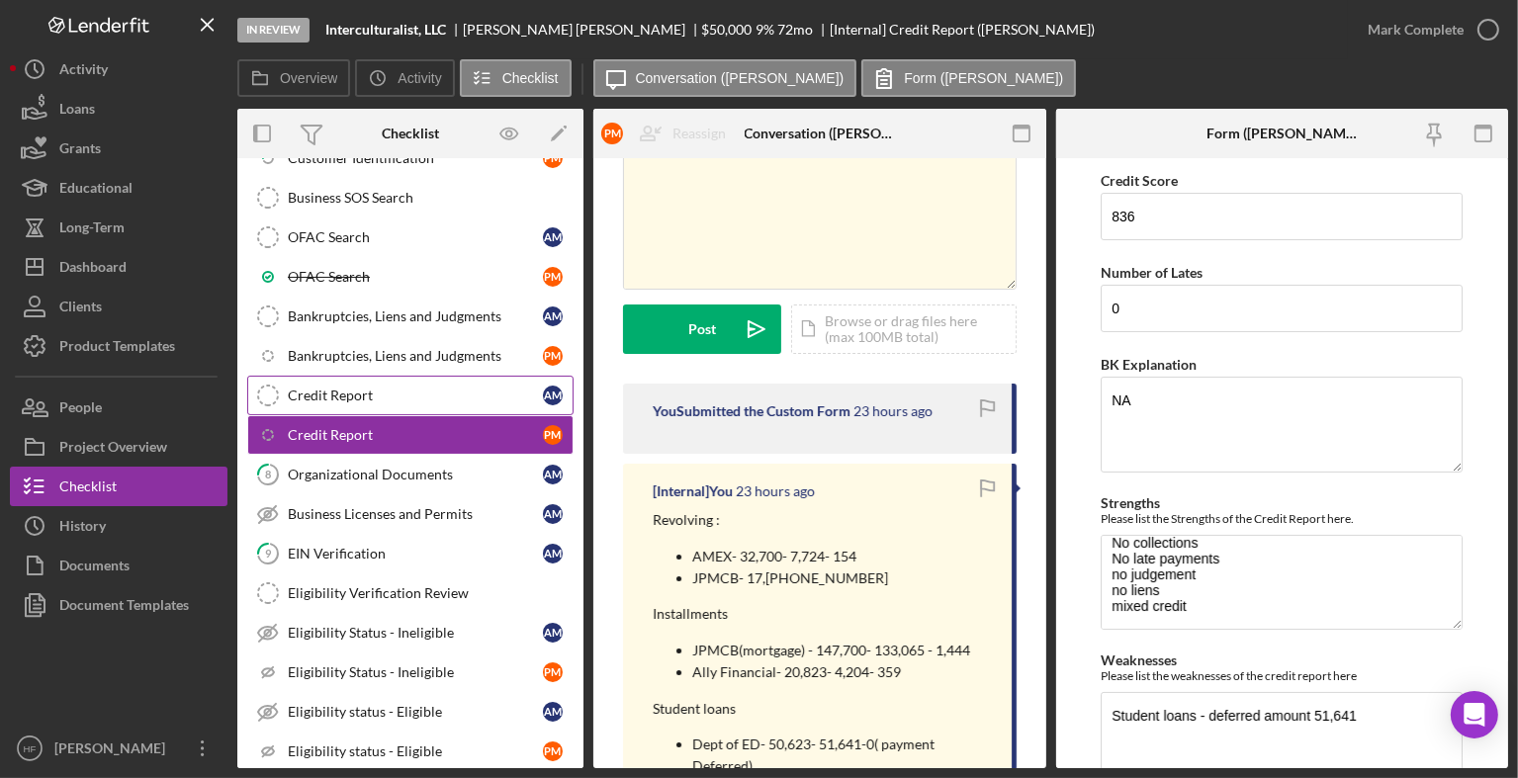
click at [426, 388] on div "Credit Report" at bounding box center [415, 396] width 255 height 16
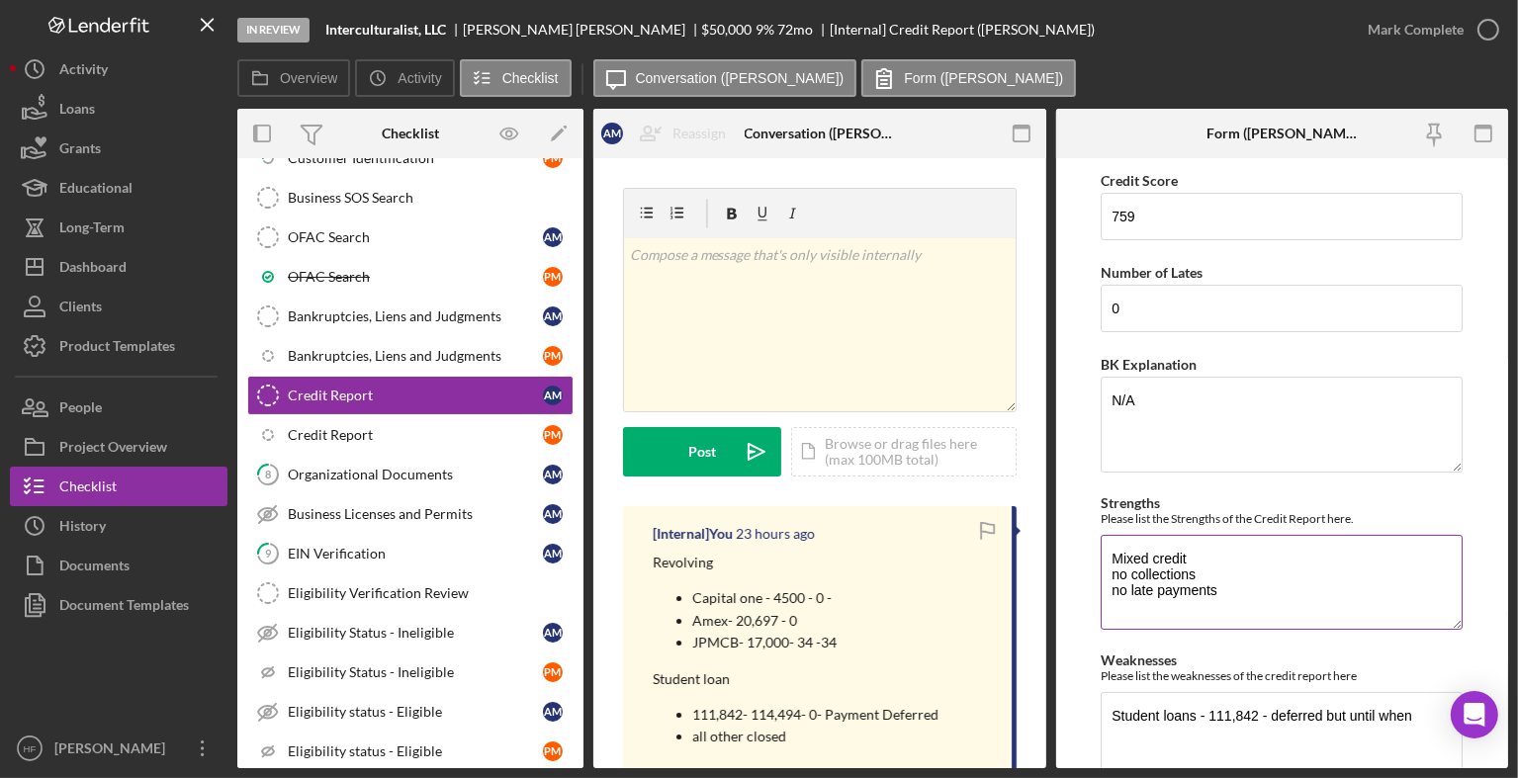
scroll to position [334, 0]
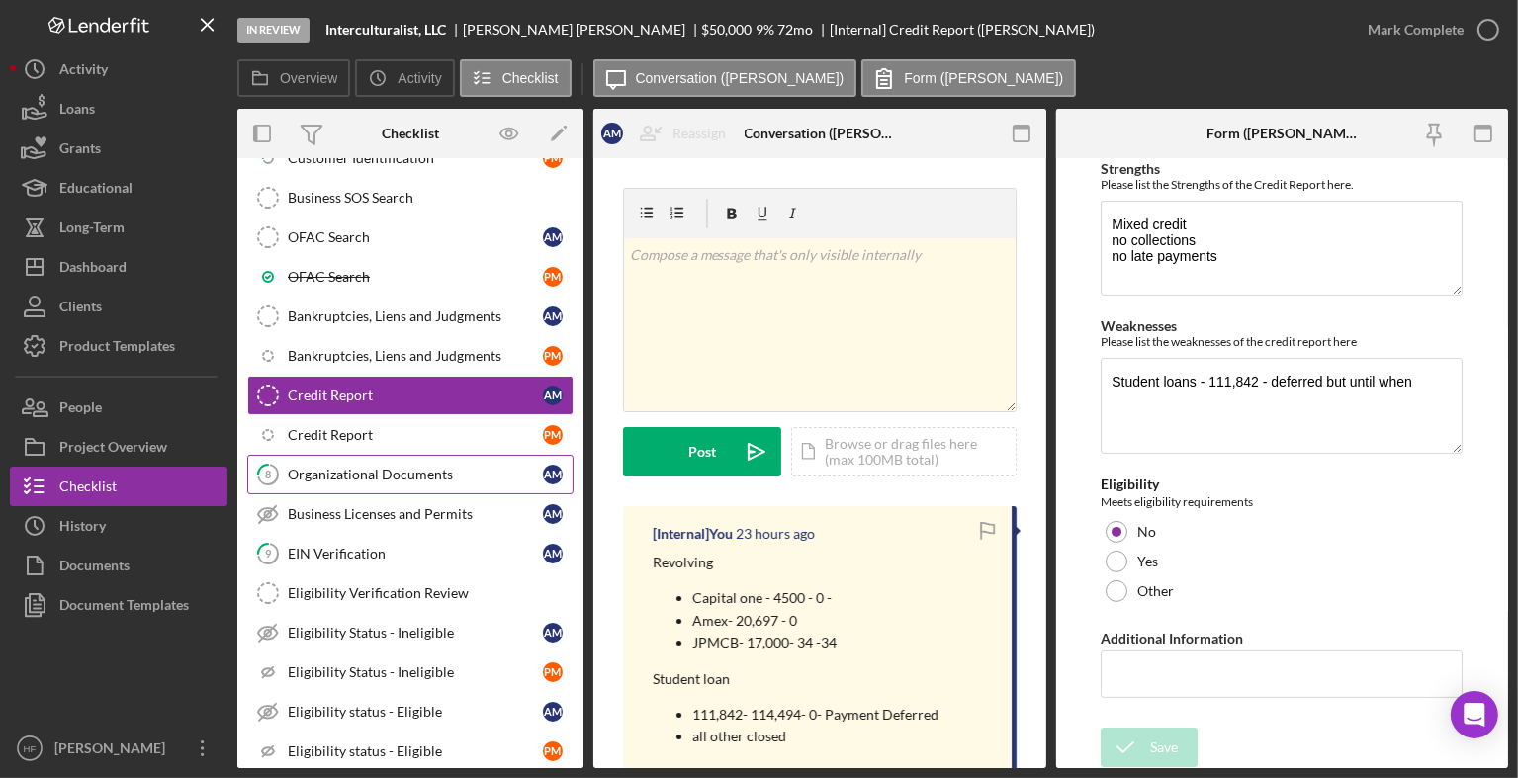
click at [436, 481] on link "8 Organizational Documents A M" at bounding box center [410, 475] width 326 height 40
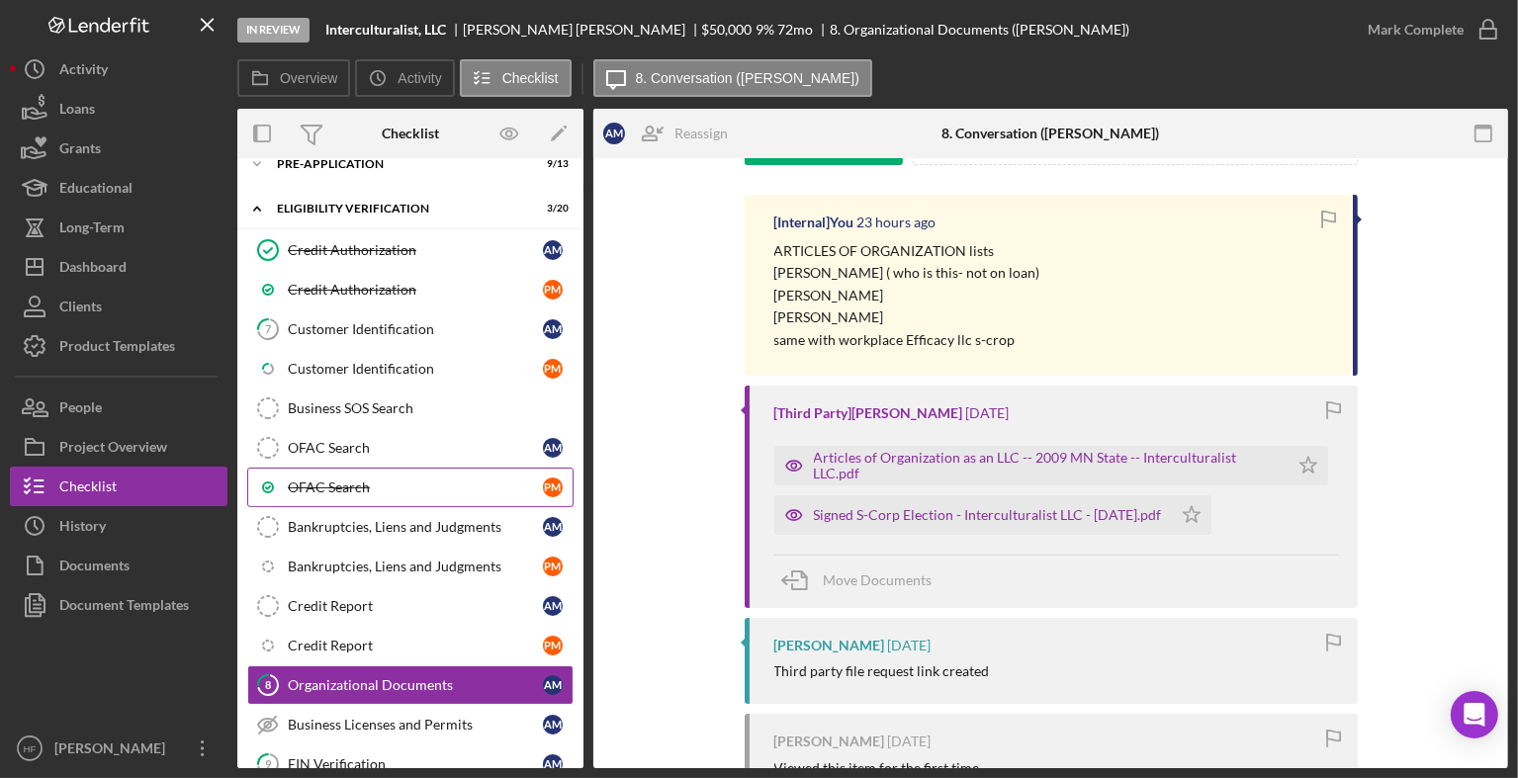
scroll to position [65, 0]
click at [353, 339] on link "7 Customer Identification A M" at bounding box center [410, 330] width 326 height 40
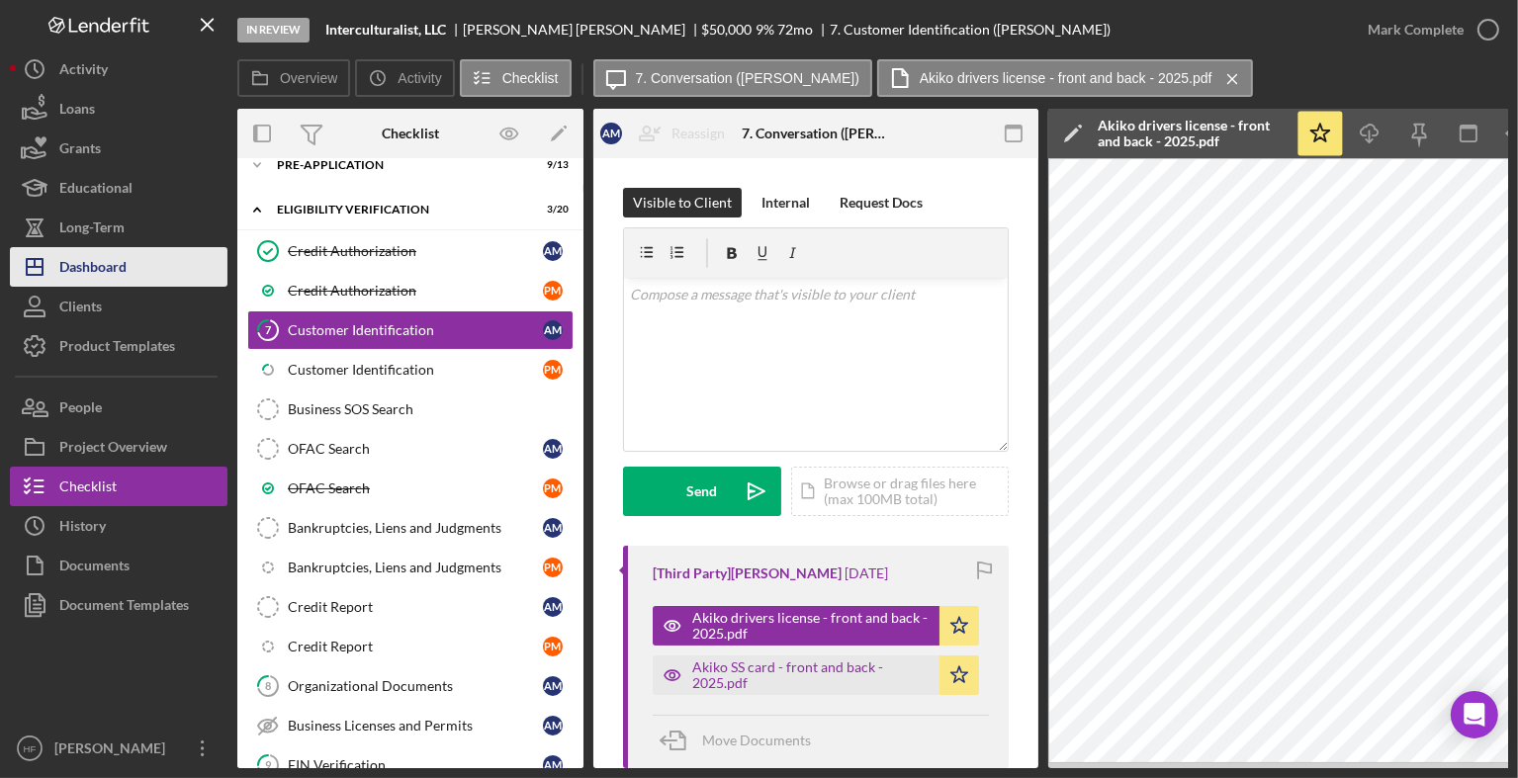
click at [133, 262] on button "Icon/Dashboard Dashboard" at bounding box center [119, 267] width 218 height 40
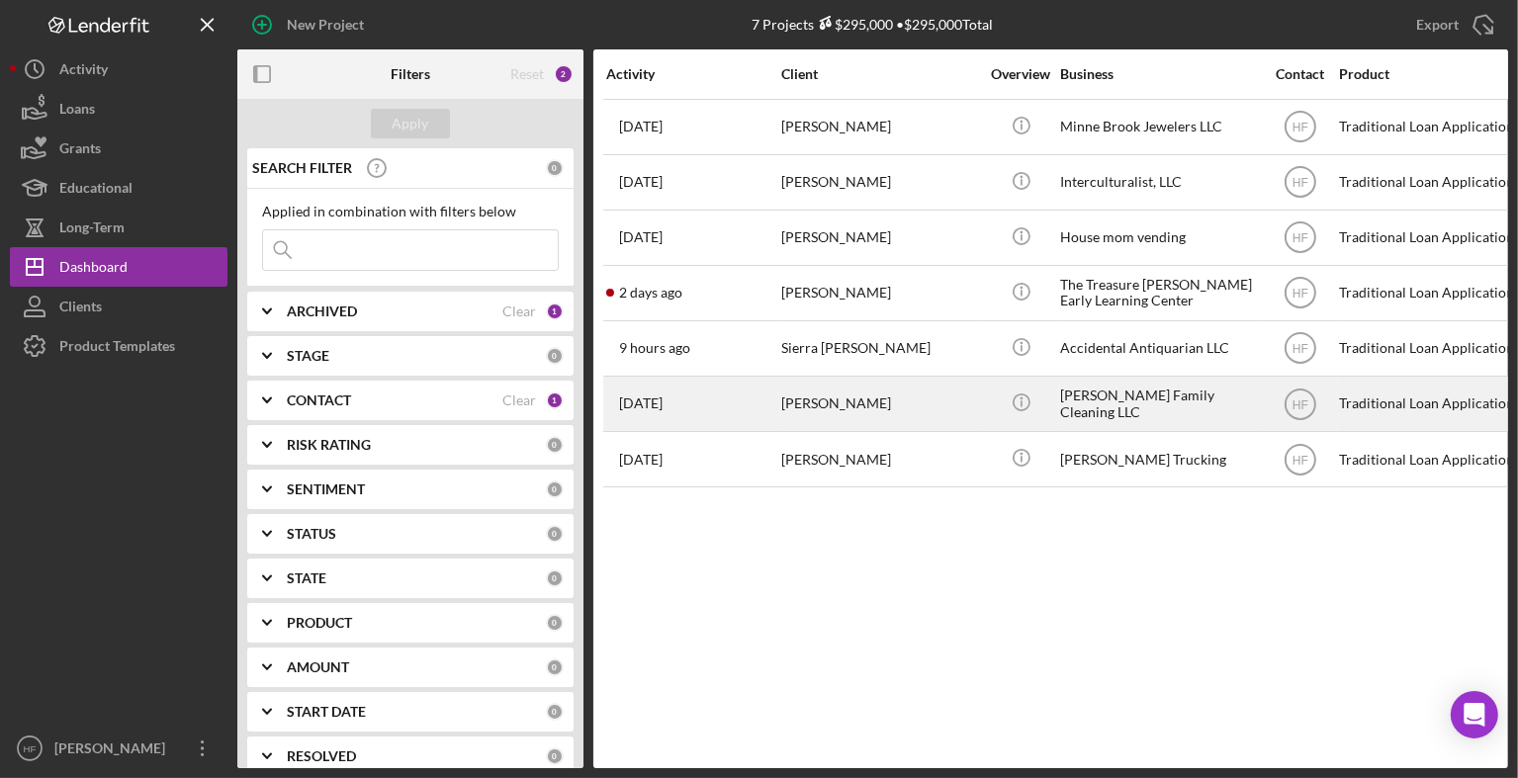
click at [787, 402] on div "[PERSON_NAME]" at bounding box center [880, 404] width 198 height 52
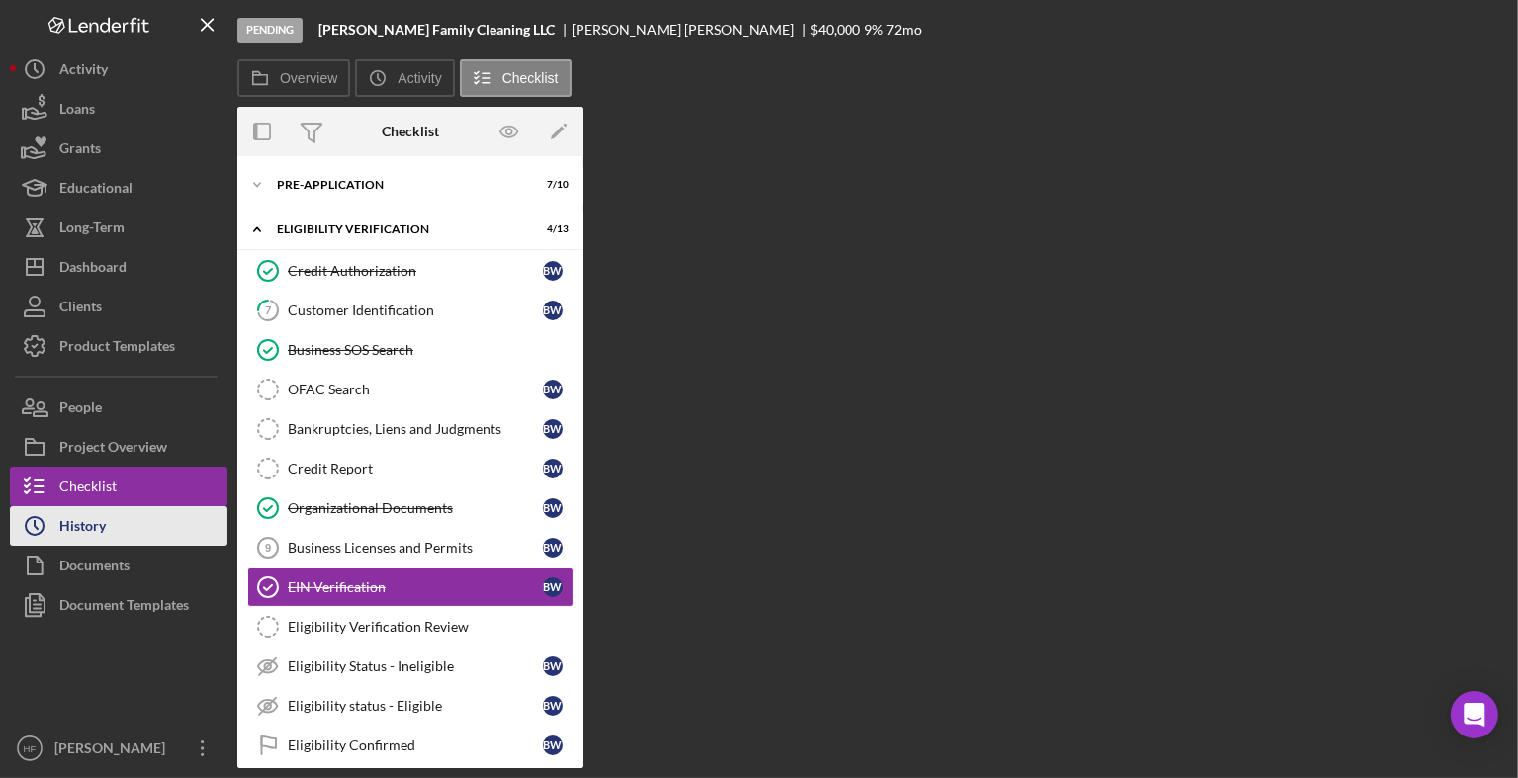
scroll to position [122, 0]
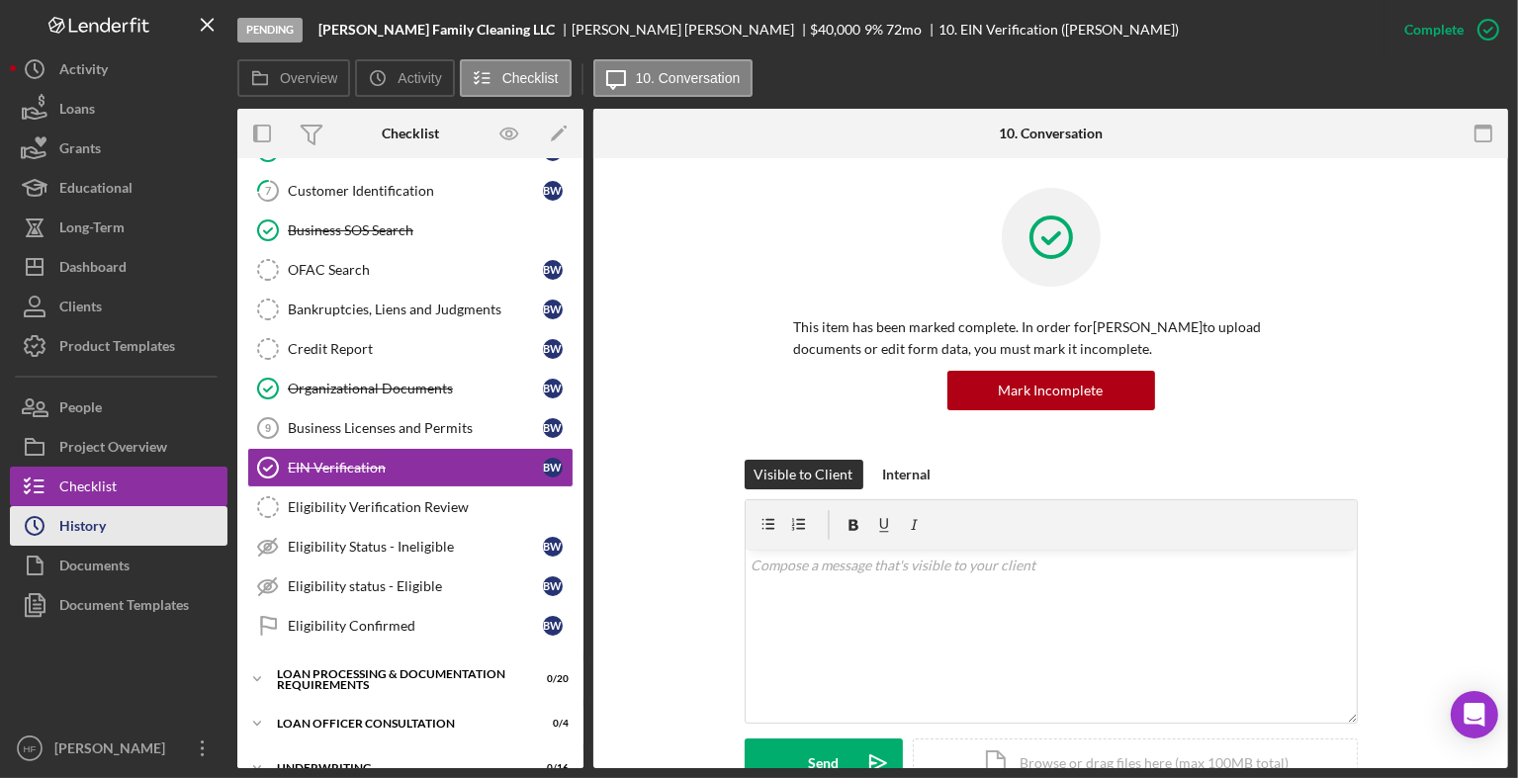
click at [189, 541] on button "Icon/History History" at bounding box center [119, 526] width 218 height 40
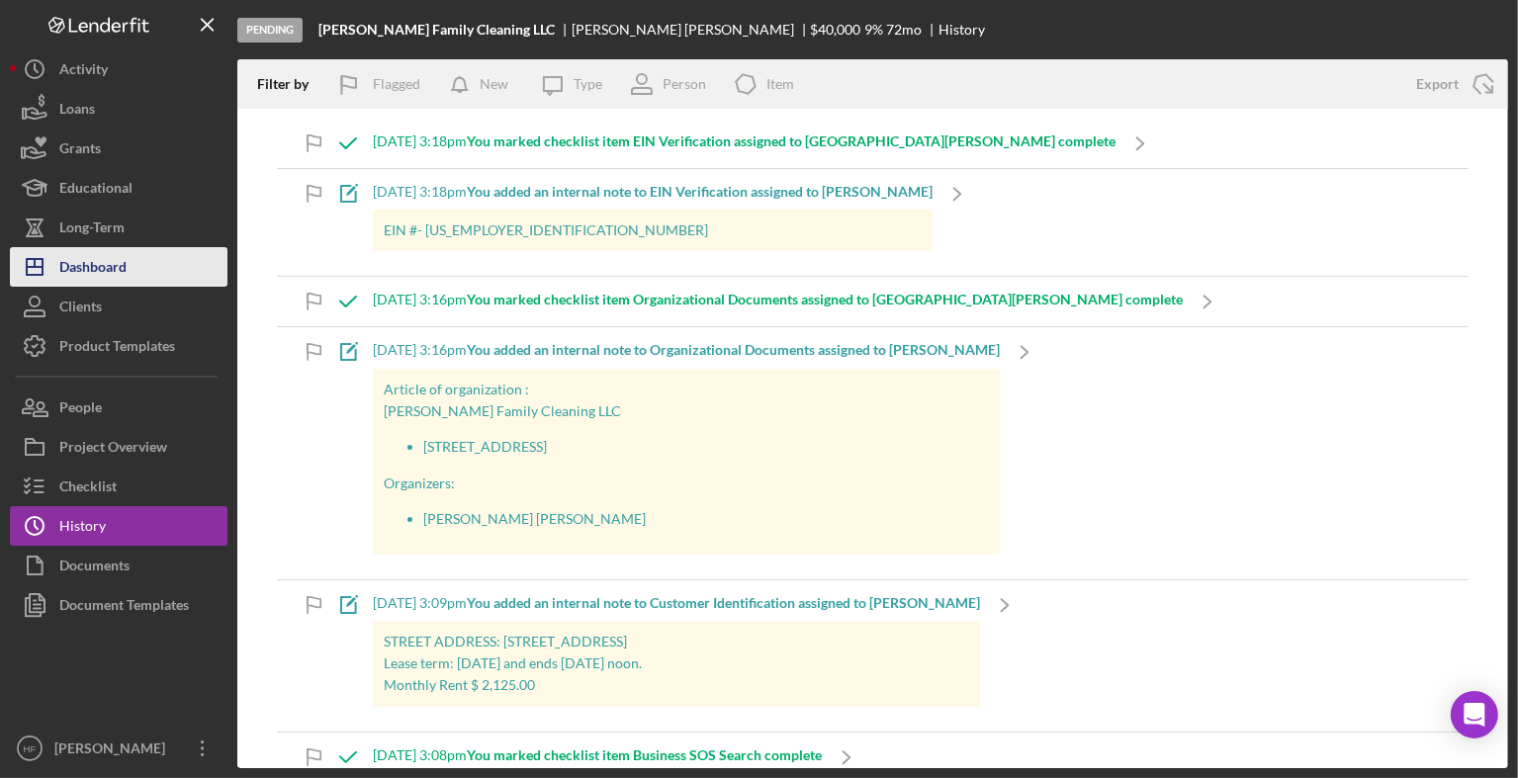
click at [157, 247] on button "Icon/Dashboard Dashboard" at bounding box center [119, 267] width 218 height 40
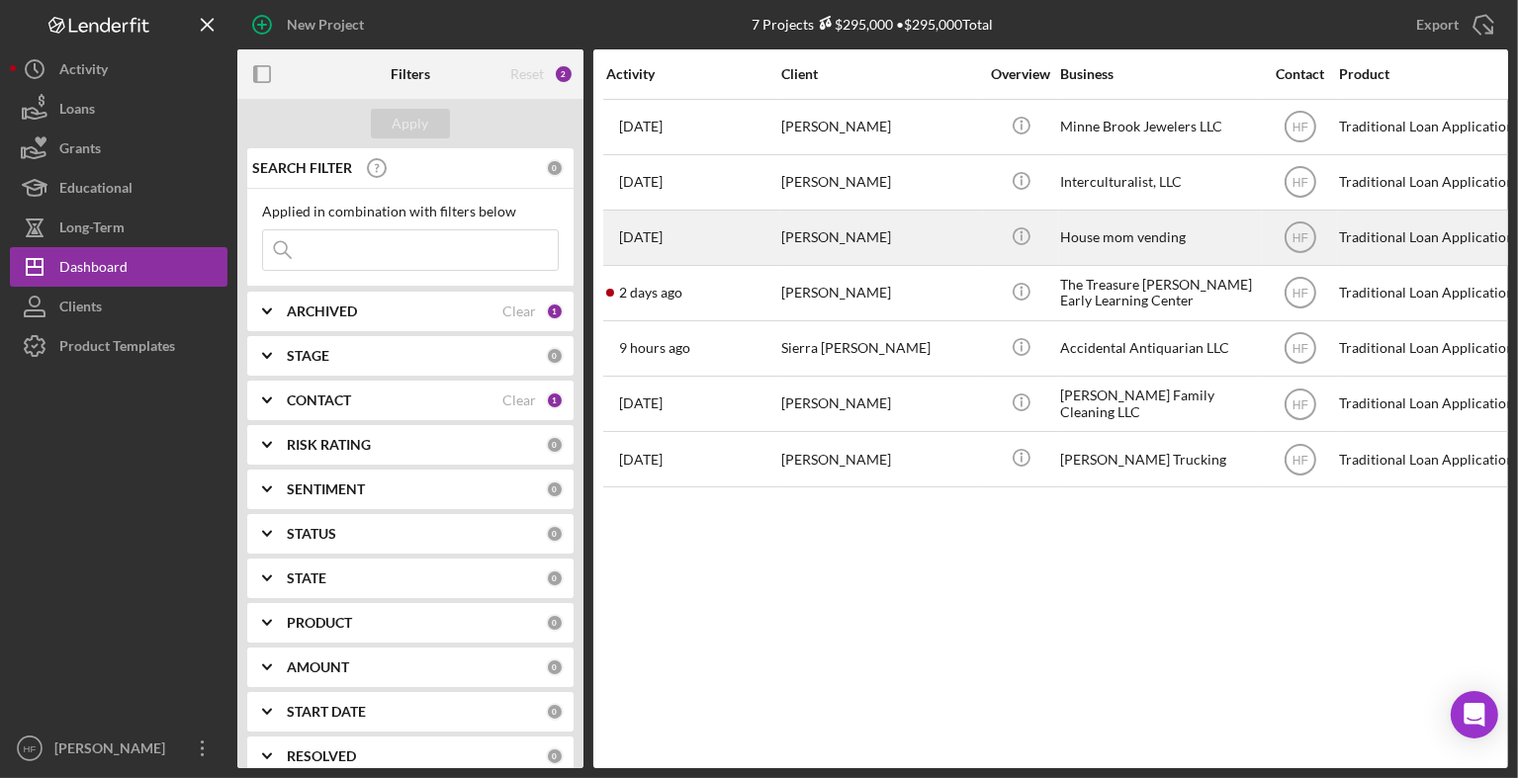
click at [886, 240] on div "[PERSON_NAME]" at bounding box center [880, 238] width 198 height 52
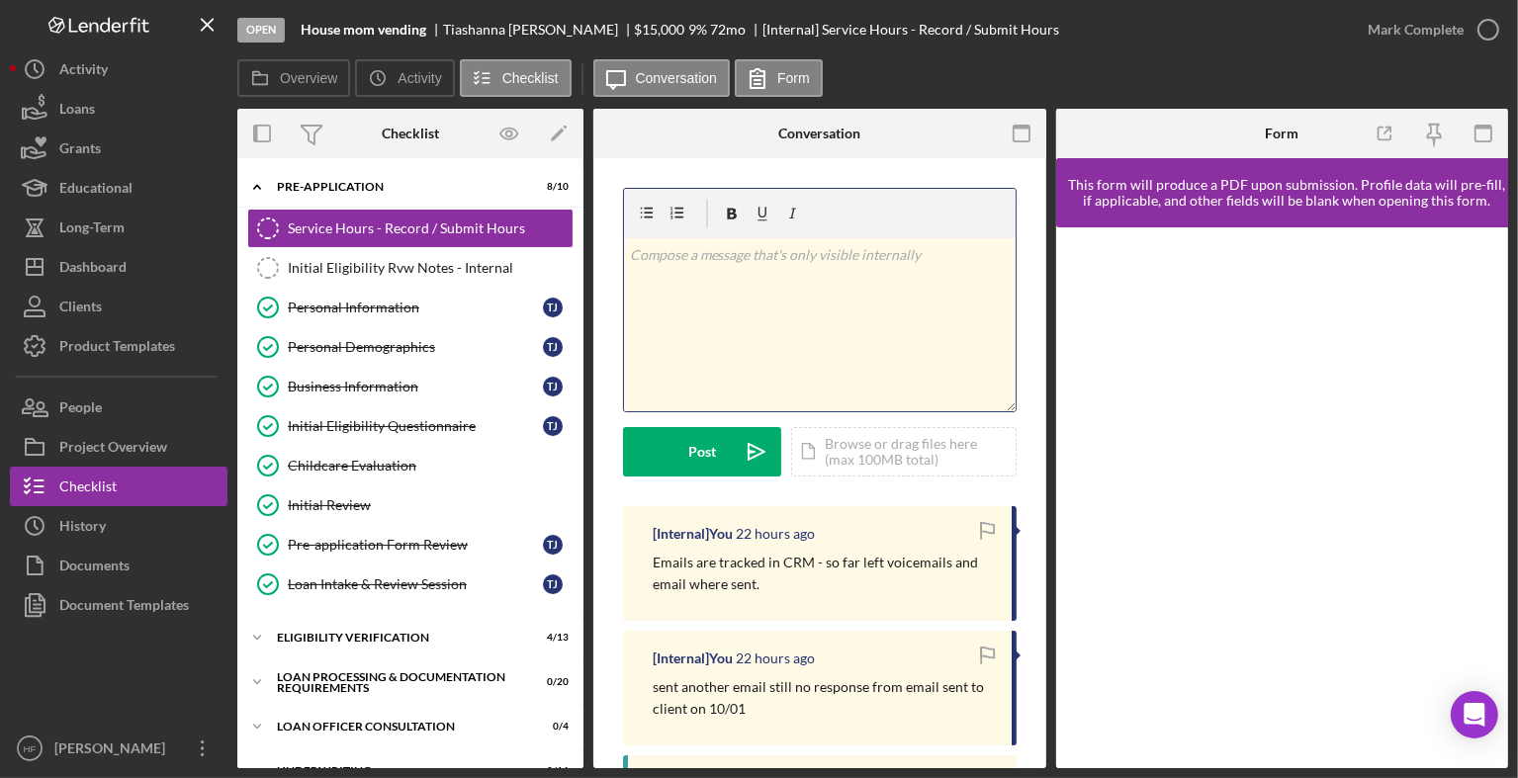
drag, startPoint x: 115, startPoint y: 275, endPoint x: 866, endPoint y: 335, distance: 753.9
click at [866, 335] on div "v Color teal Color pink Remove color Add row above Add row below Add column bef…" at bounding box center [820, 324] width 392 height 173
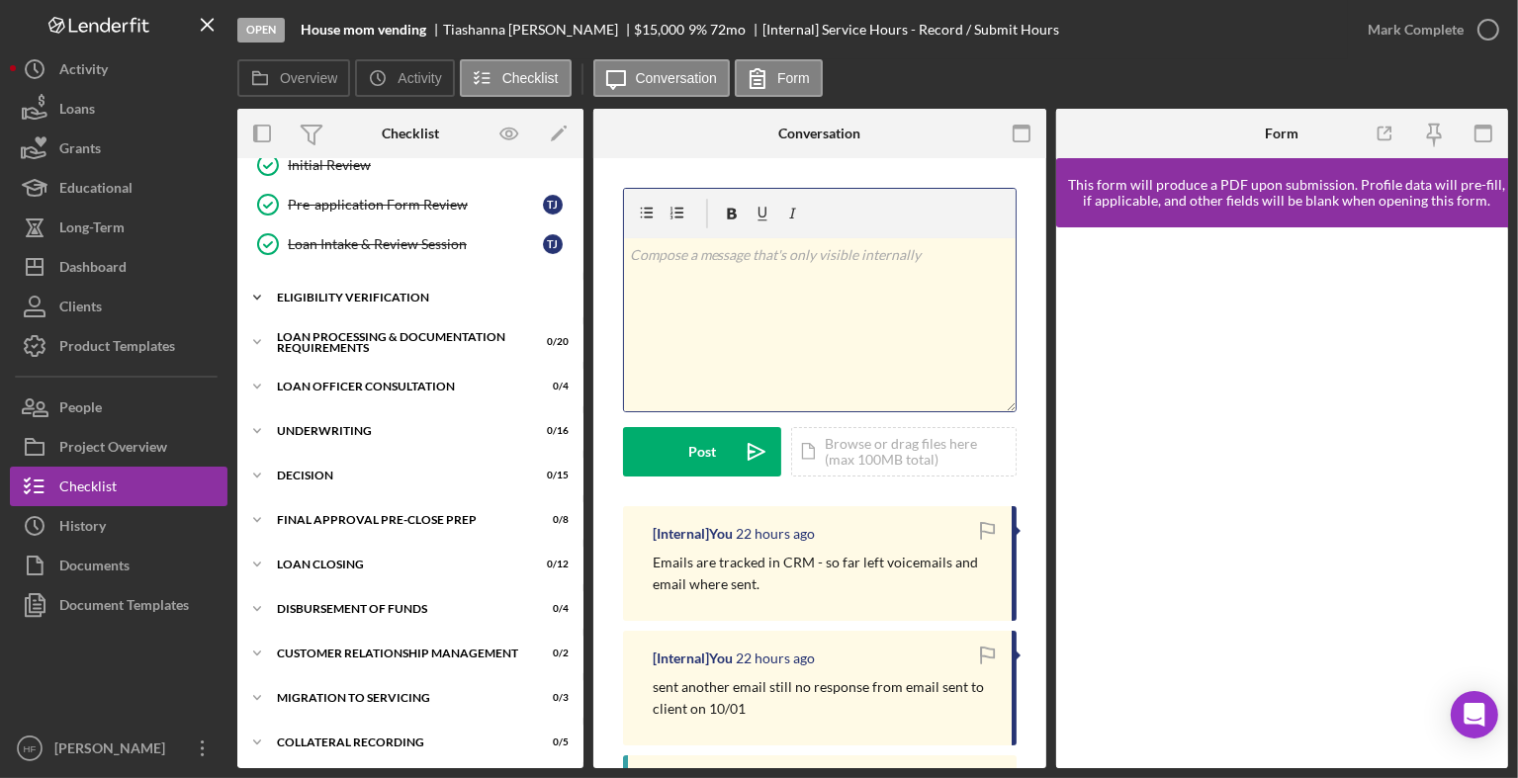
click at [416, 292] on div "Eligibility Verification" at bounding box center [418, 298] width 282 height 12
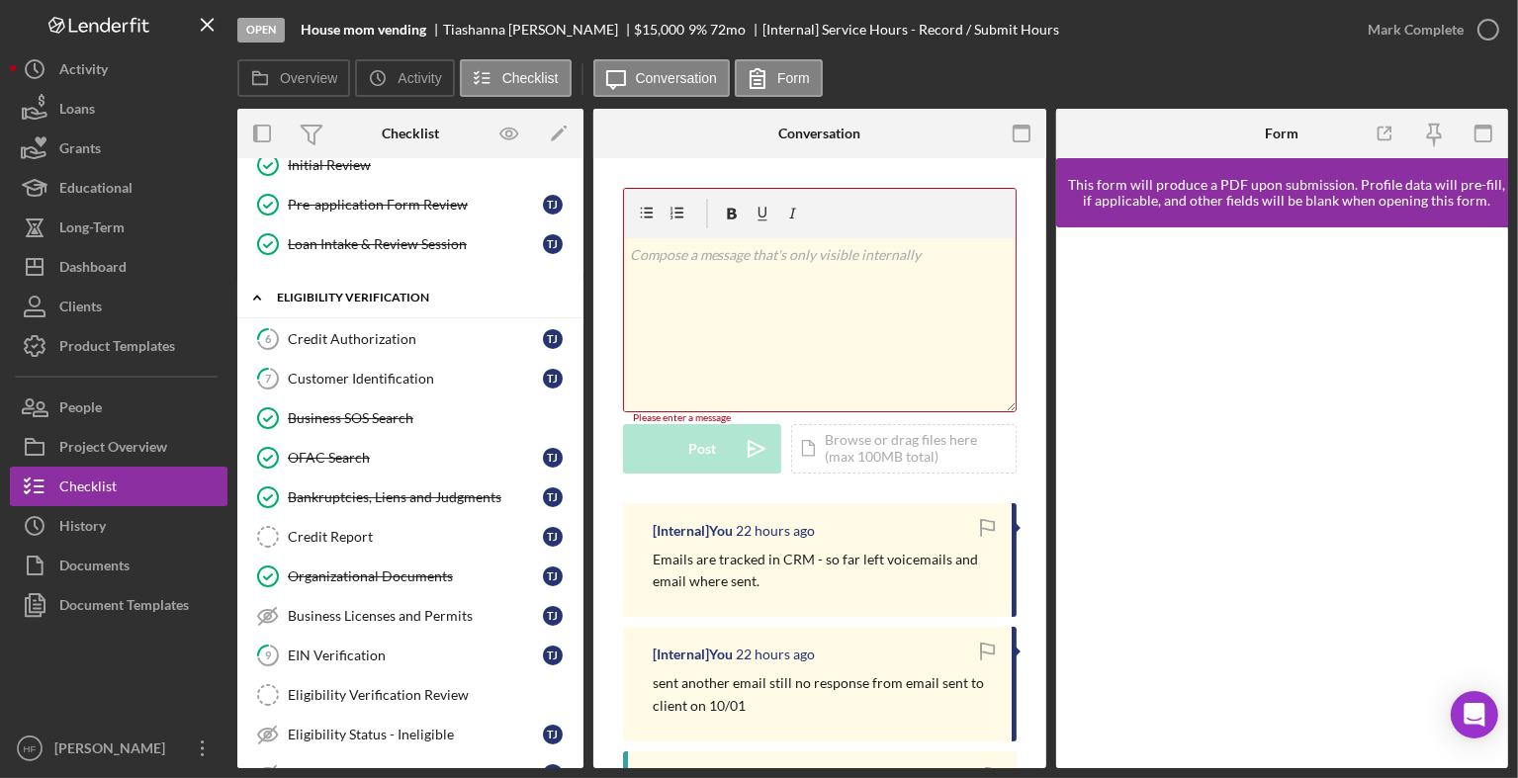
click at [396, 299] on div "Eligibility Verification" at bounding box center [418, 298] width 282 height 12
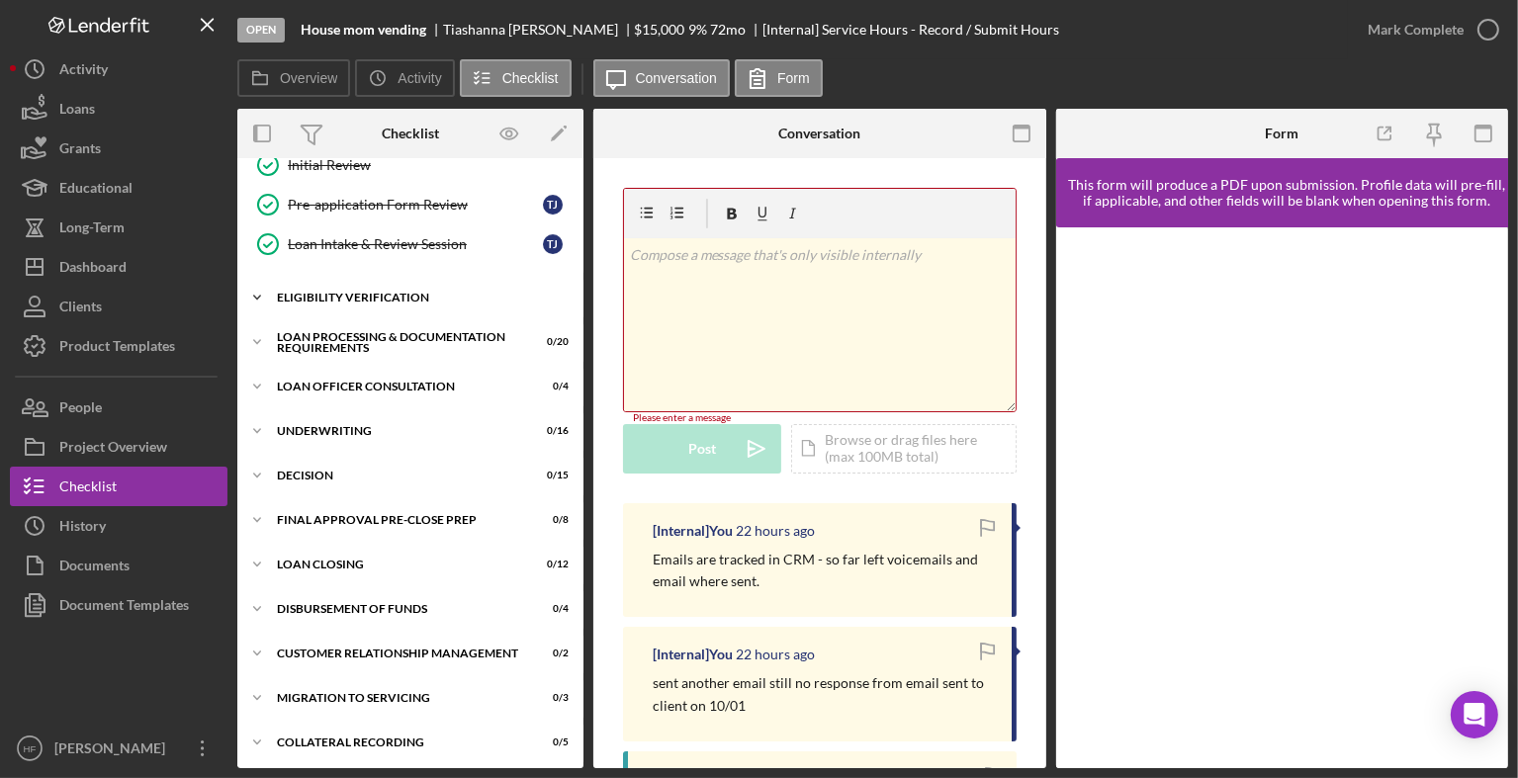
click at [376, 304] on div "Icon/Expander Eligibility Verification 4 / 13" at bounding box center [410, 298] width 346 height 40
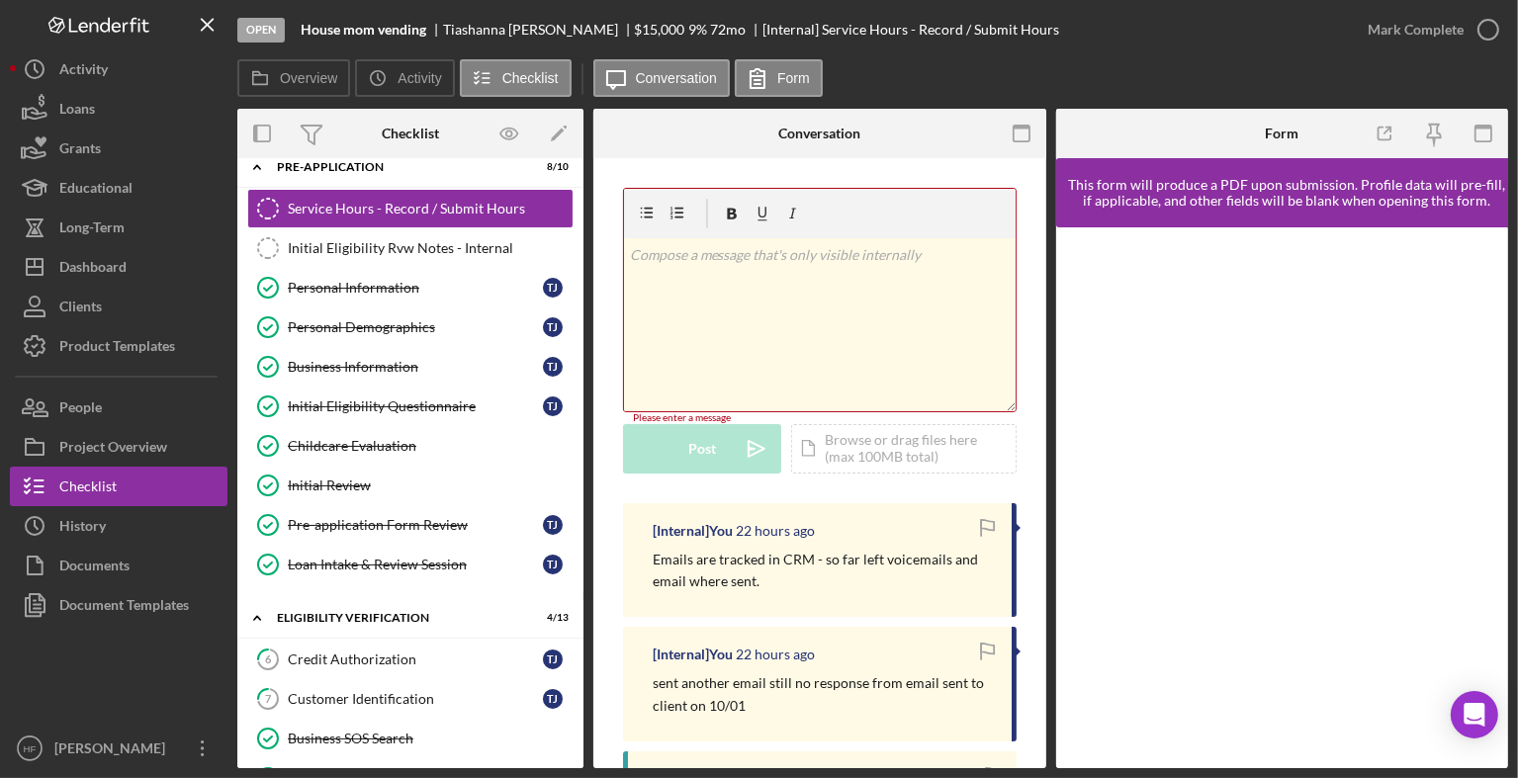
scroll to position [0, 0]
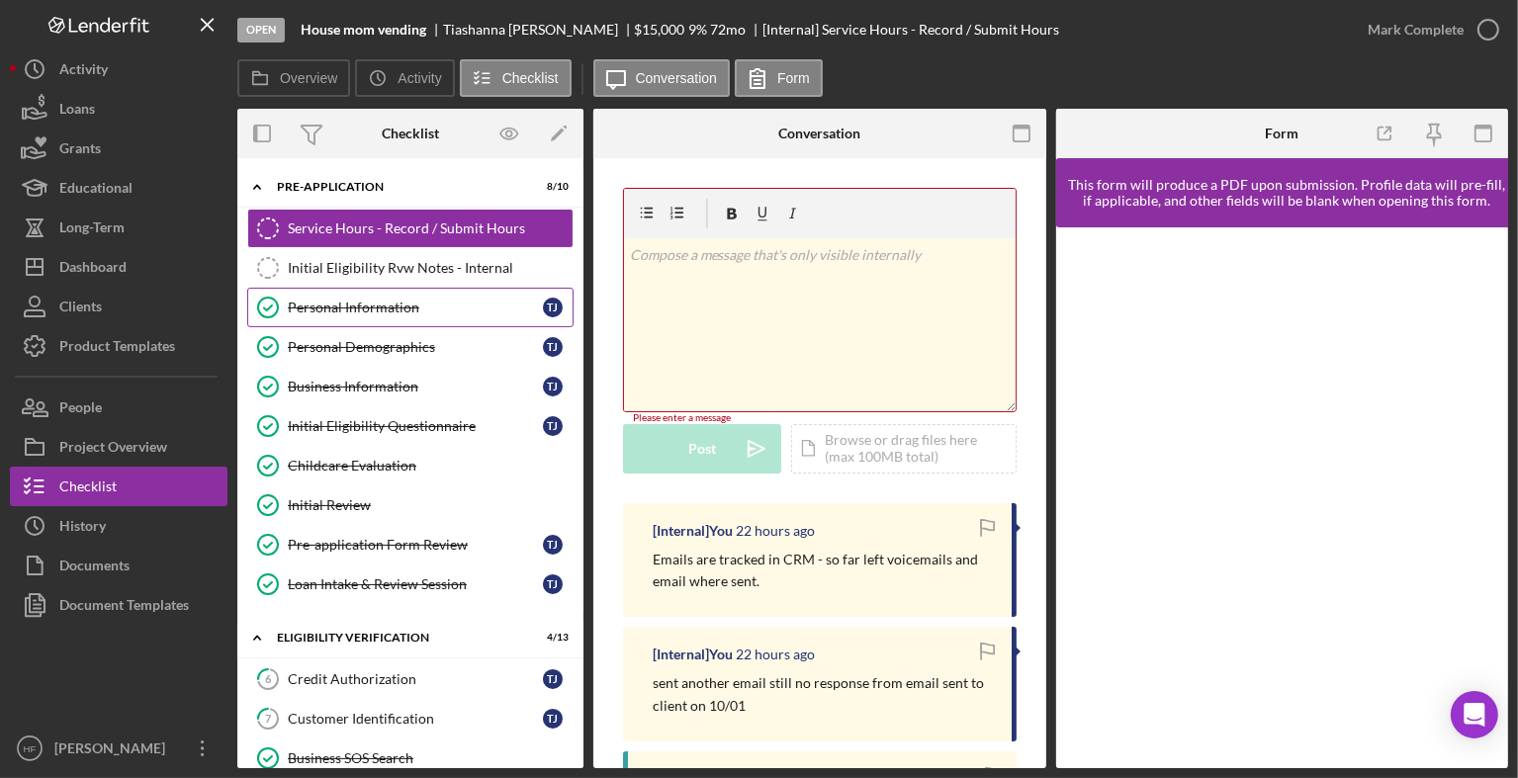
click at [428, 323] on link "Personal Information Personal Information T J" at bounding box center [410, 308] width 326 height 40
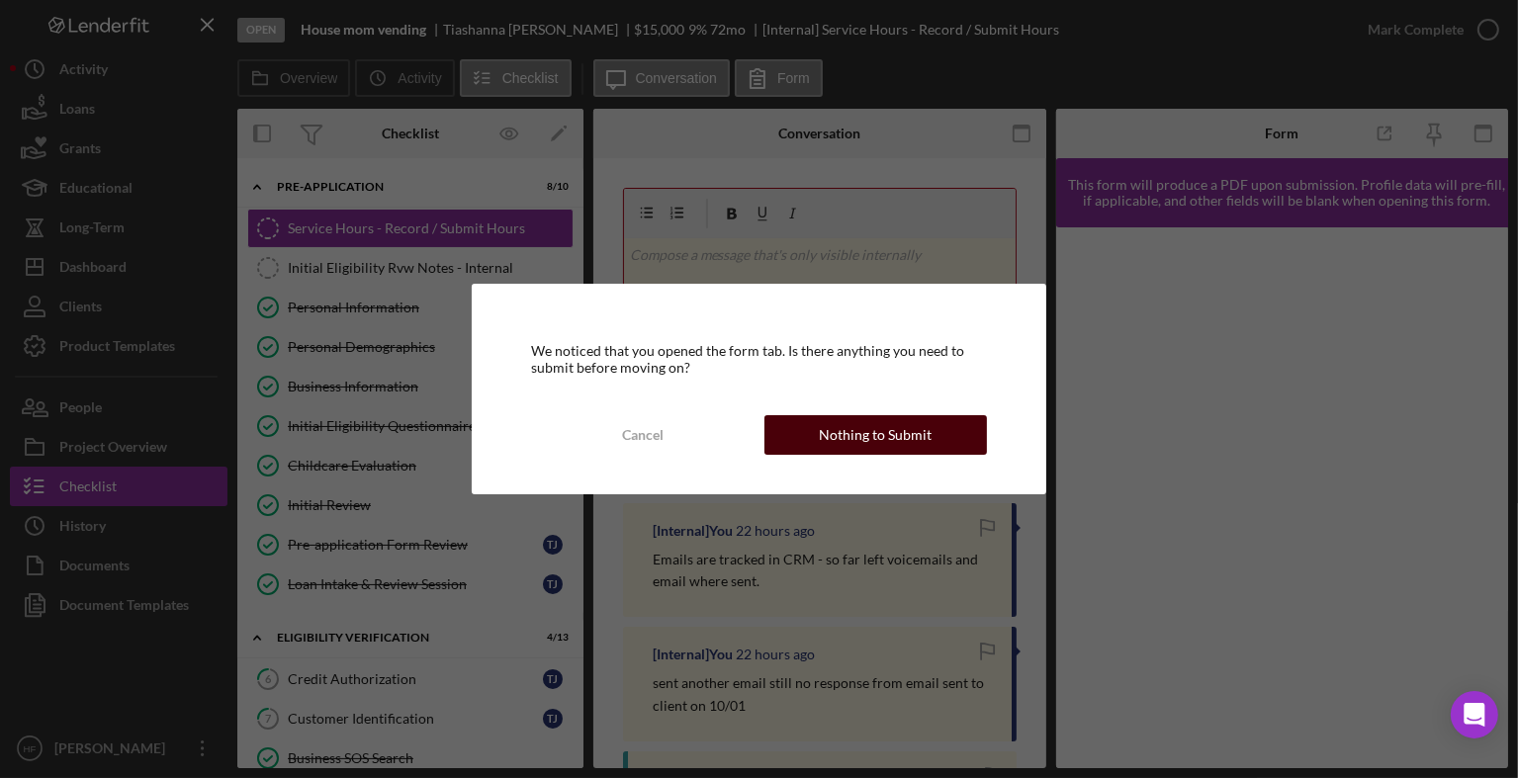
click at [827, 450] on div "Nothing to Submit" at bounding box center [875, 435] width 113 height 40
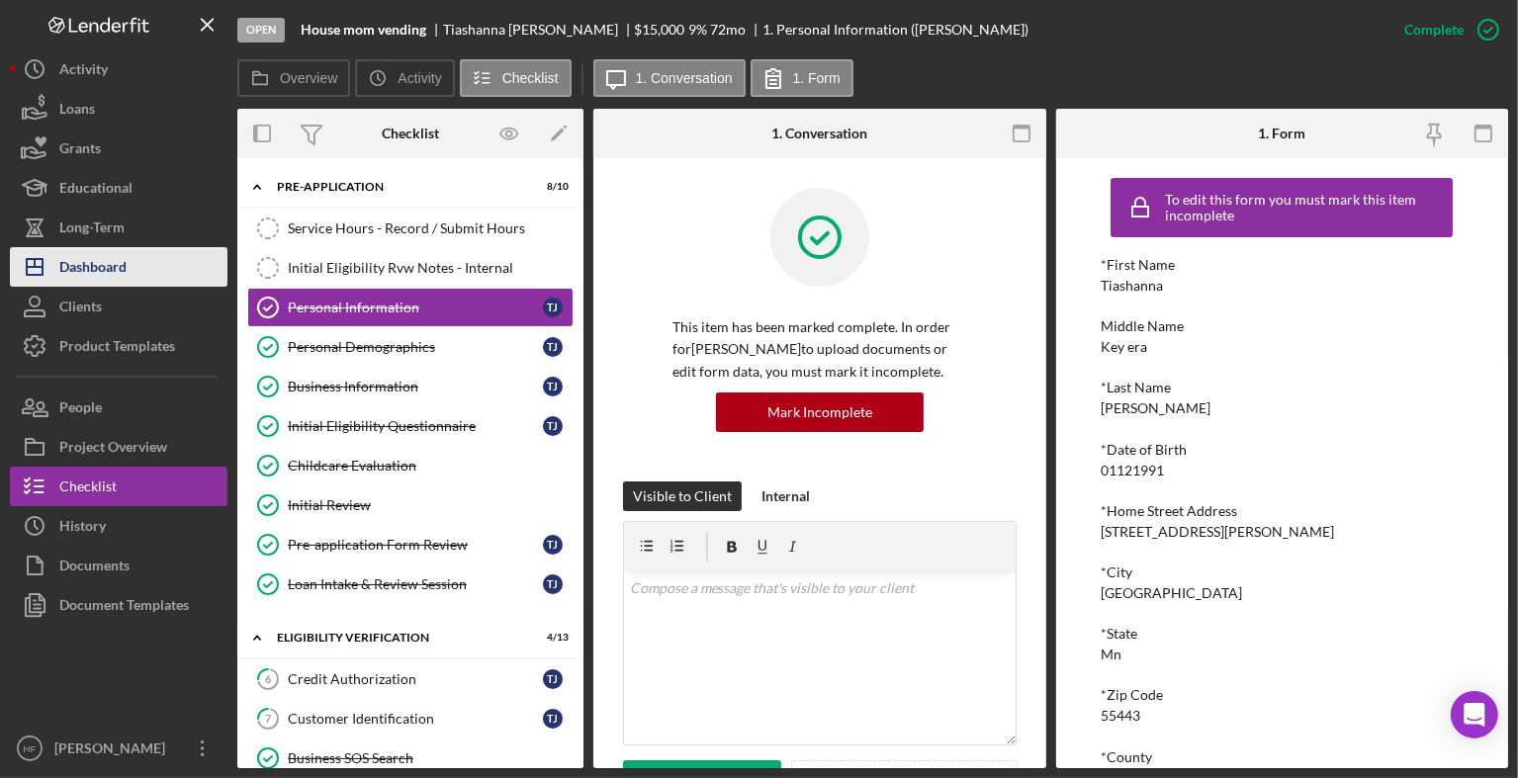
click at [146, 260] on button "Icon/Dashboard Dashboard" at bounding box center [119, 267] width 218 height 40
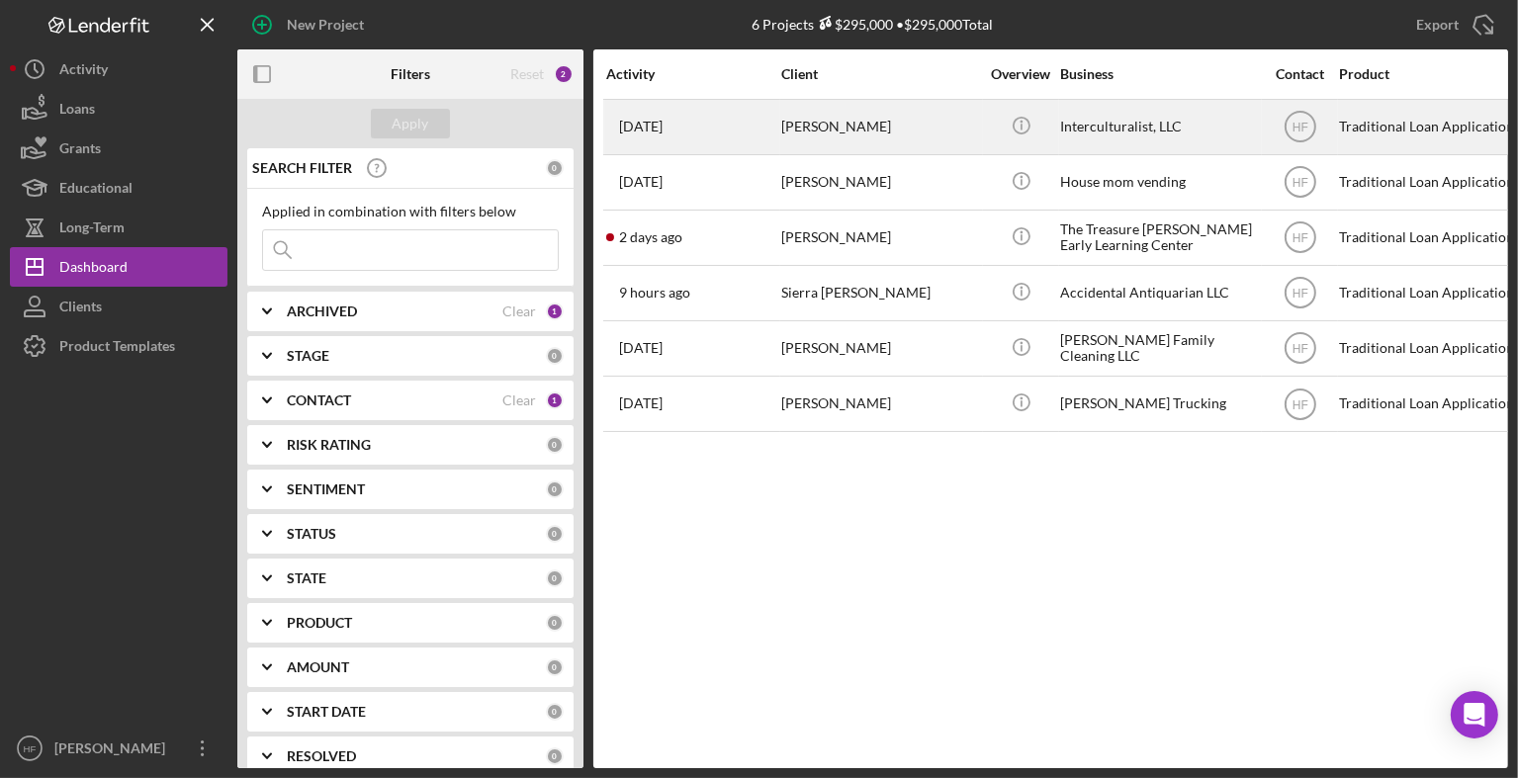
click at [916, 123] on div "[PERSON_NAME]" at bounding box center [880, 127] width 198 height 52
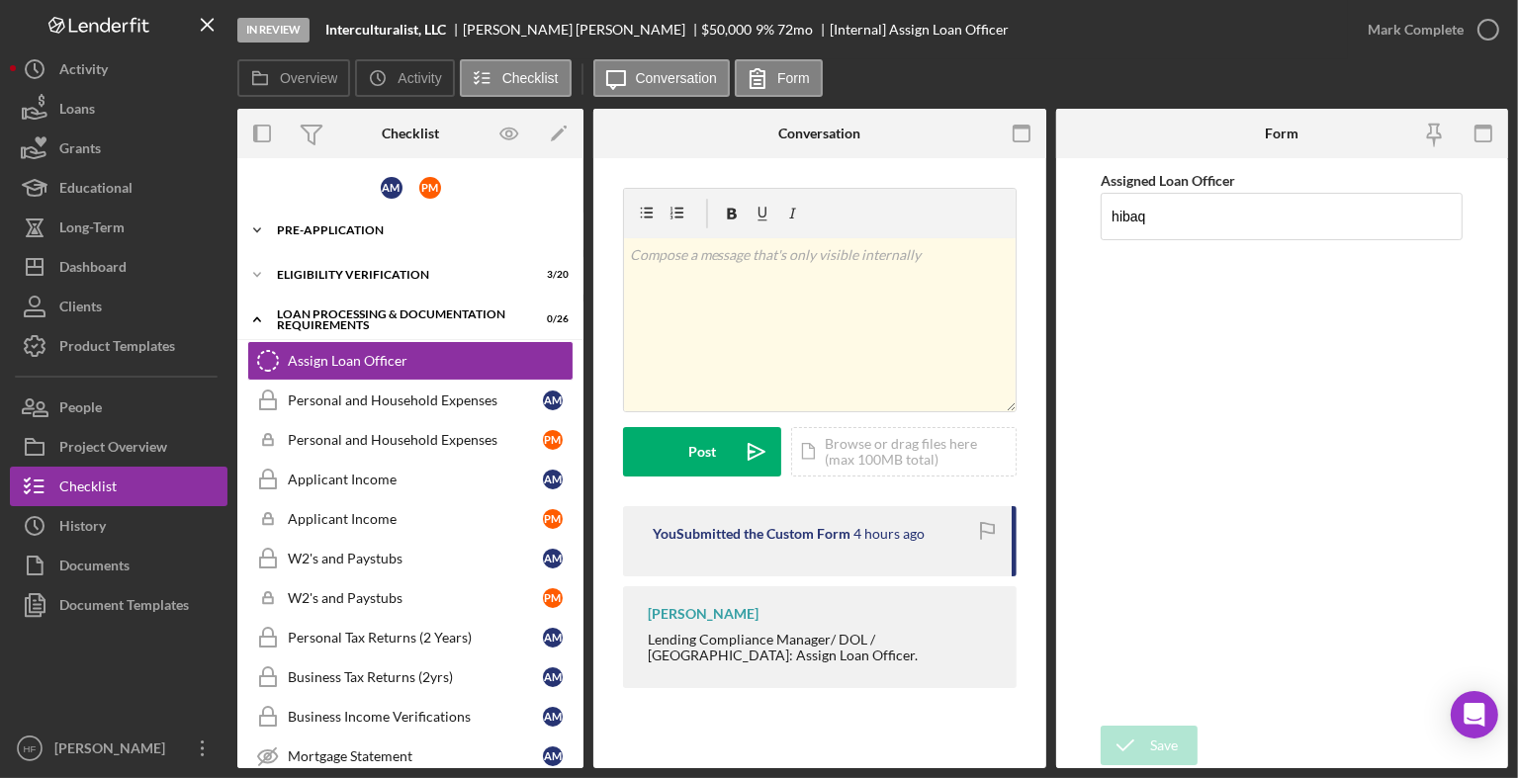
click at [302, 241] on div "Icon/Expander Pre-Application 9 / 13" at bounding box center [410, 231] width 346 height 40
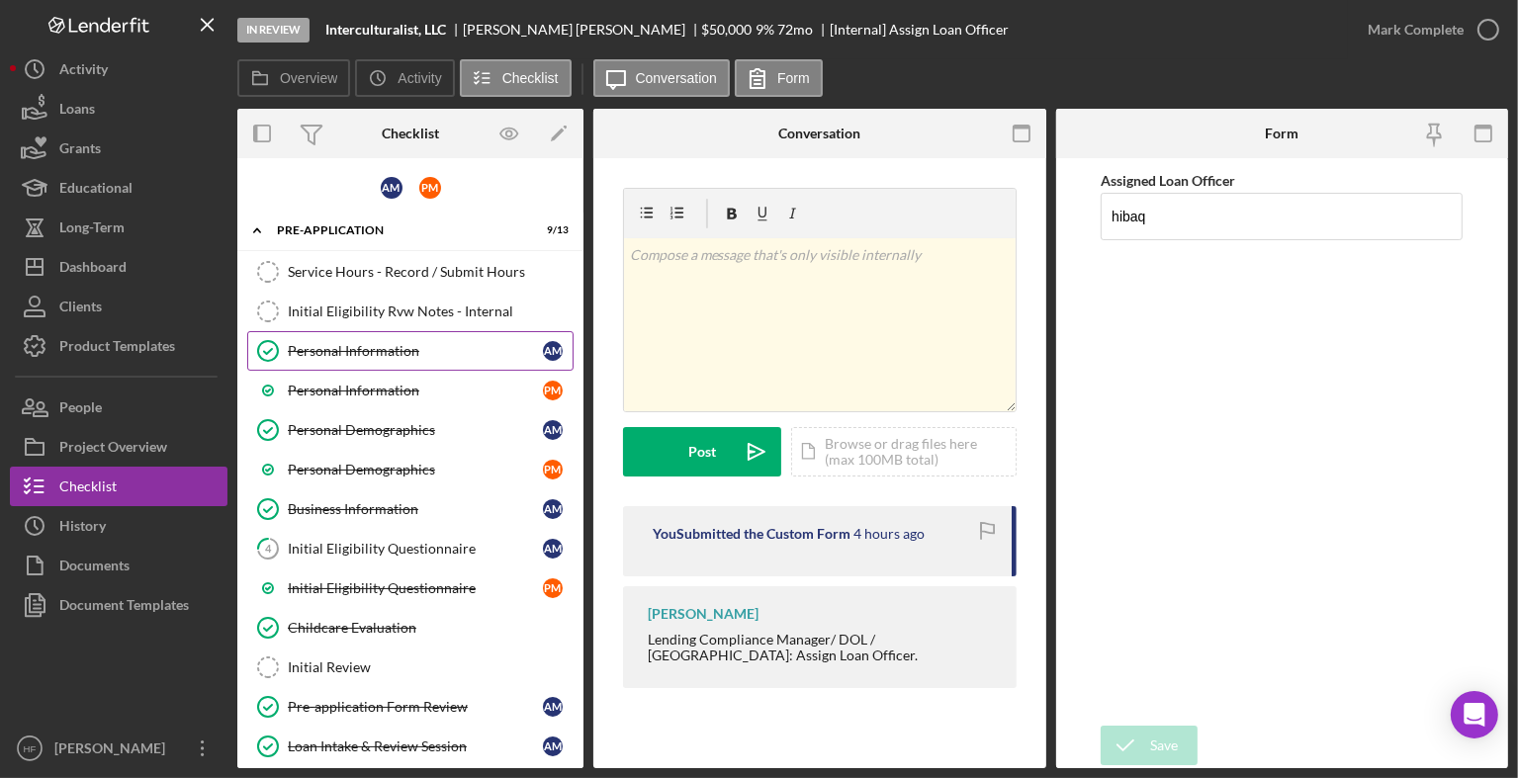
click at [326, 351] on div "Personal Information" at bounding box center [415, 351] width 255 height 16
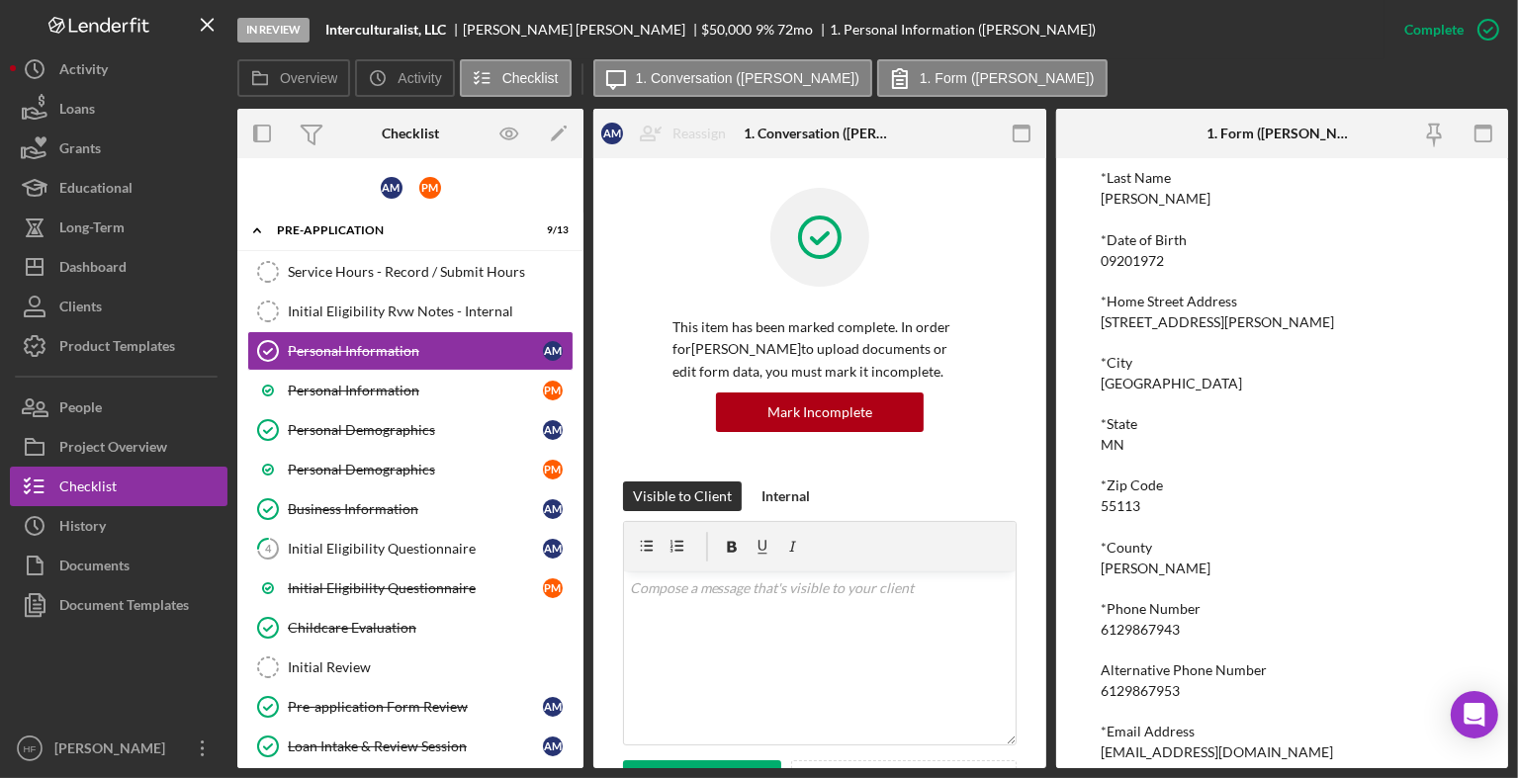
scroll to position [230, 0]
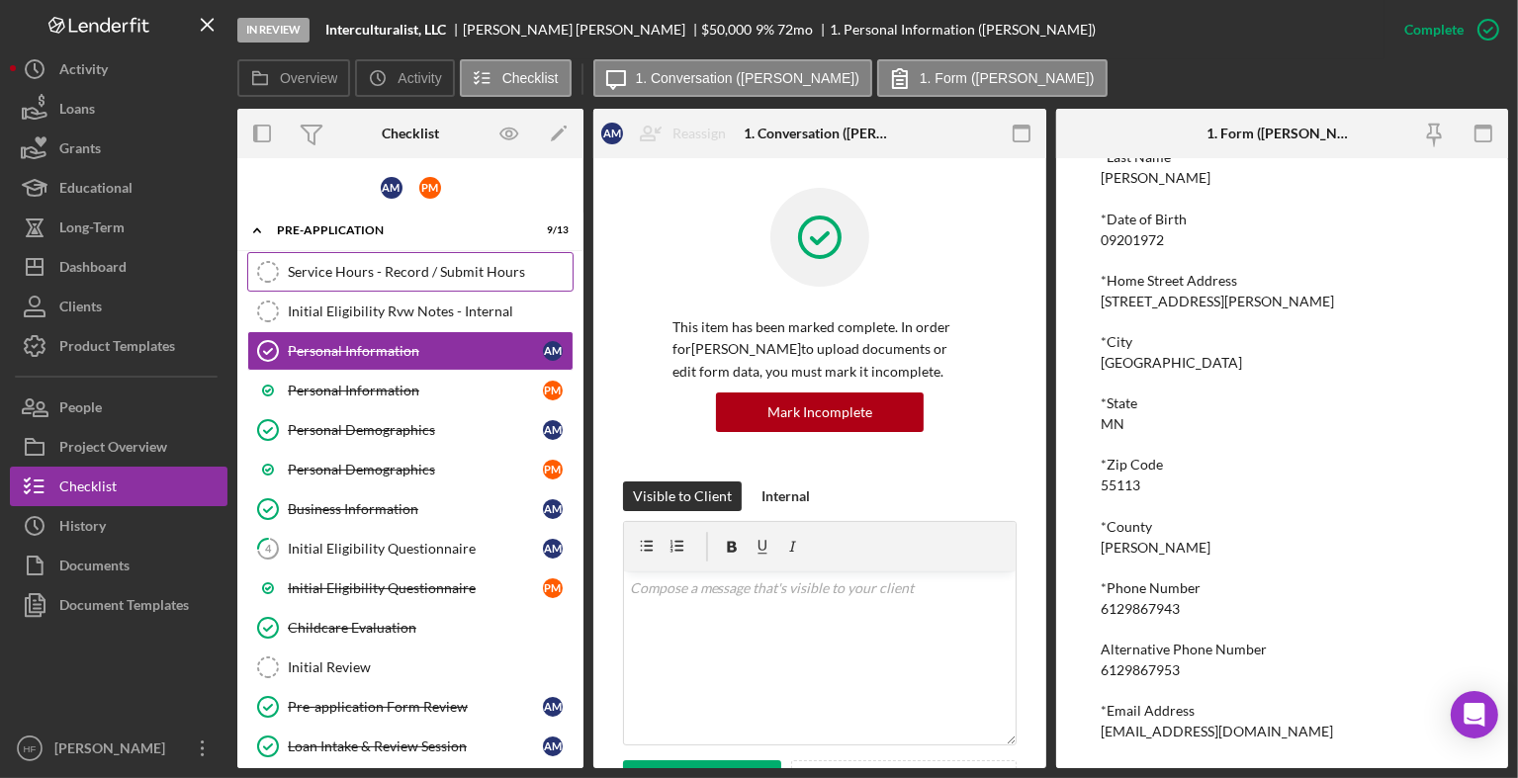
click at [428, 266] on div "Service Hours - Record / Submit Hours" at bounding box center [430, 272] width 285 height 16
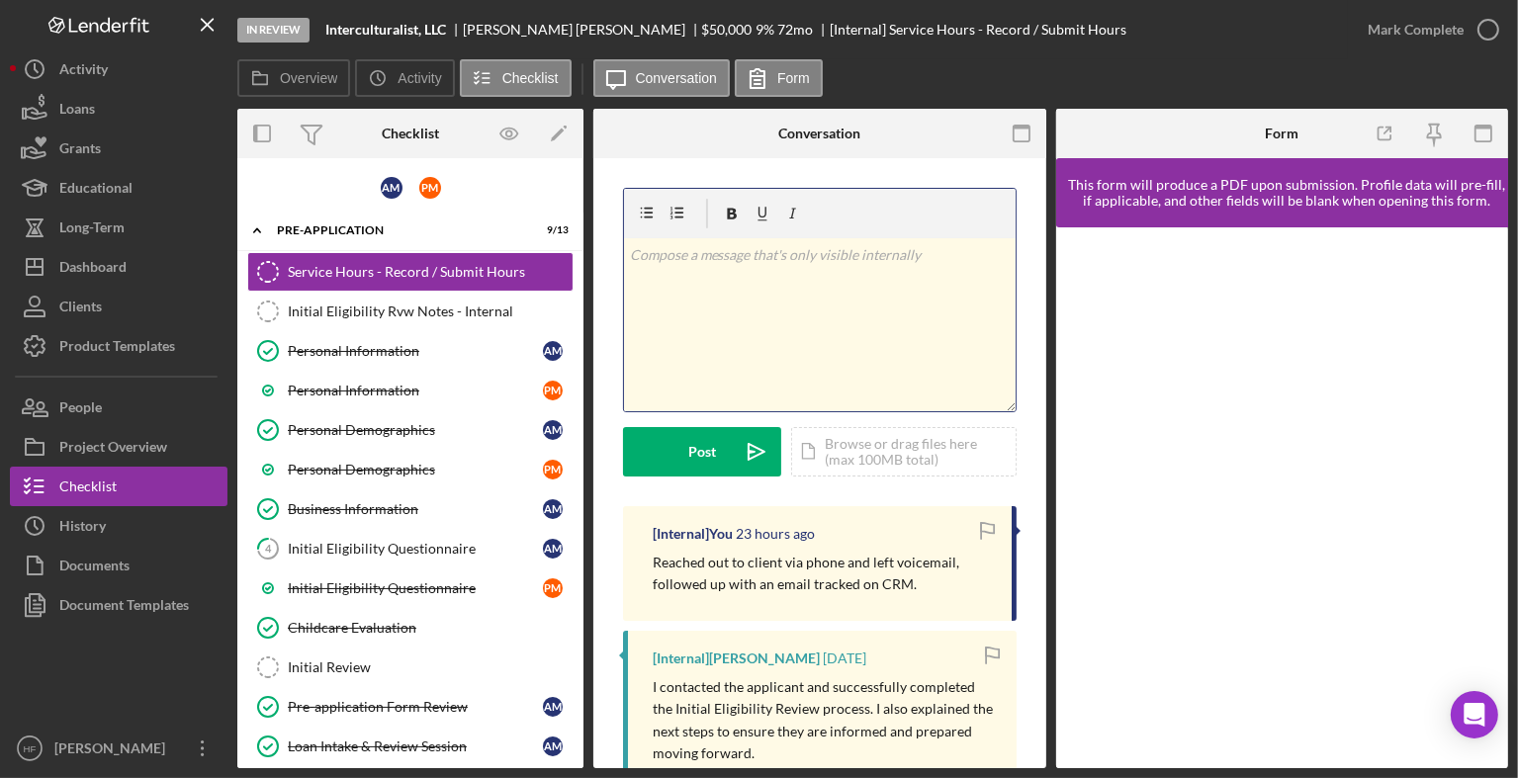
click at [748, 371] on div "v Color teal Color pink Remove color Add row above Add row below Add column bef…" at bounding box center [820, 324] width 392 height 173
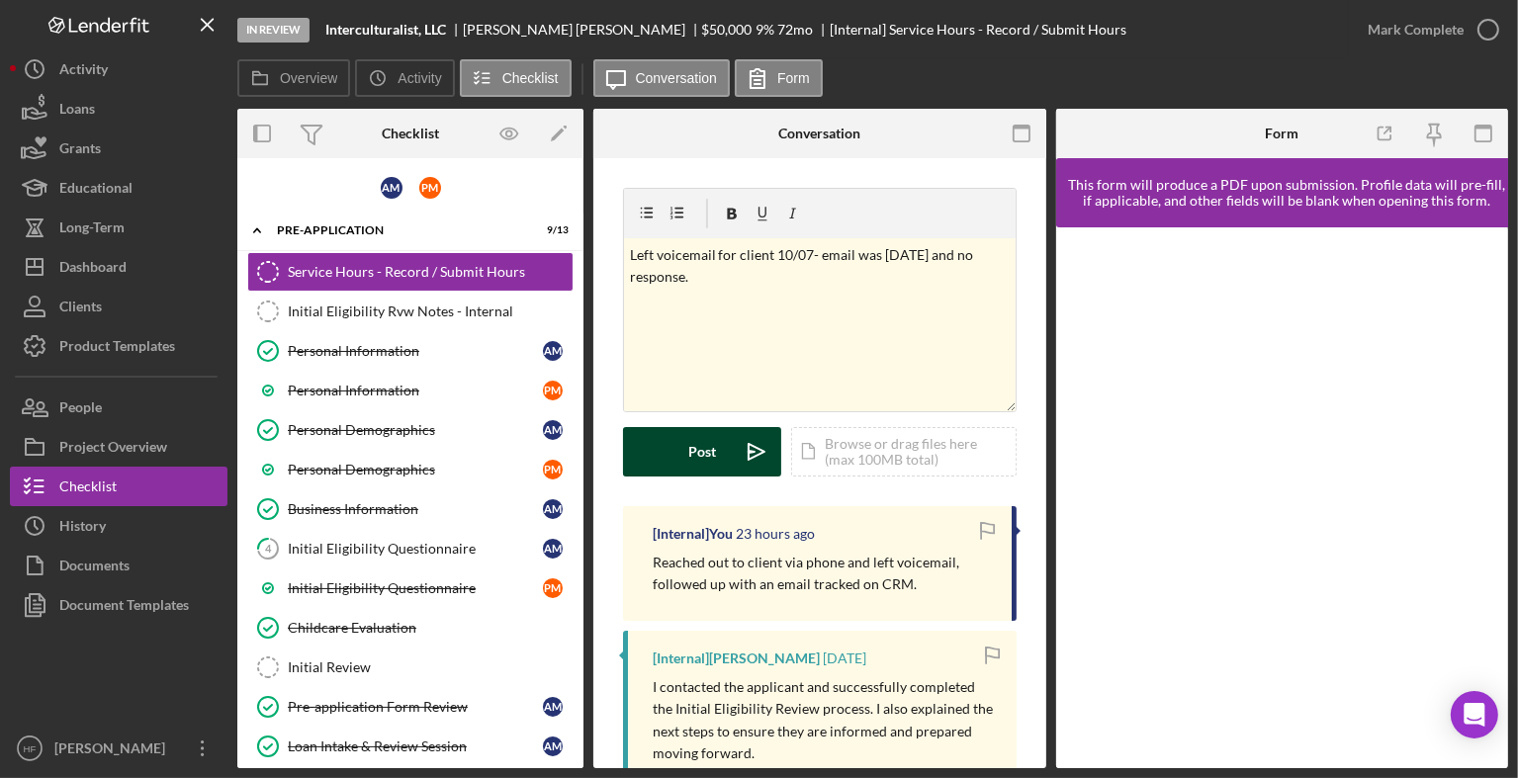
click at [702, 443] on div "Post" at bounding box center [702, 451] width 28 height 49
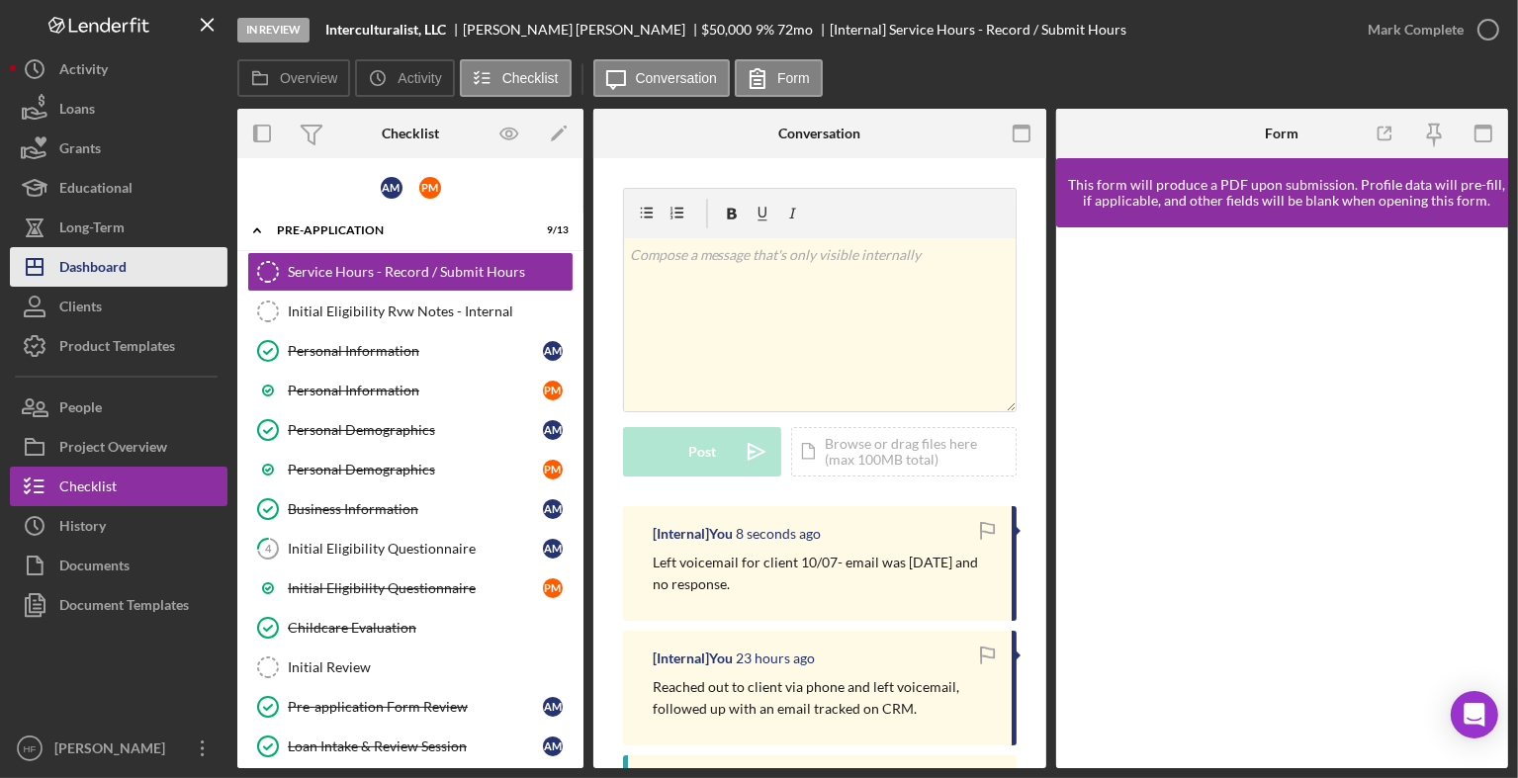
click at [107, 262] on div "Dashboard" at bounding box center [92, 269] width 67 height 44
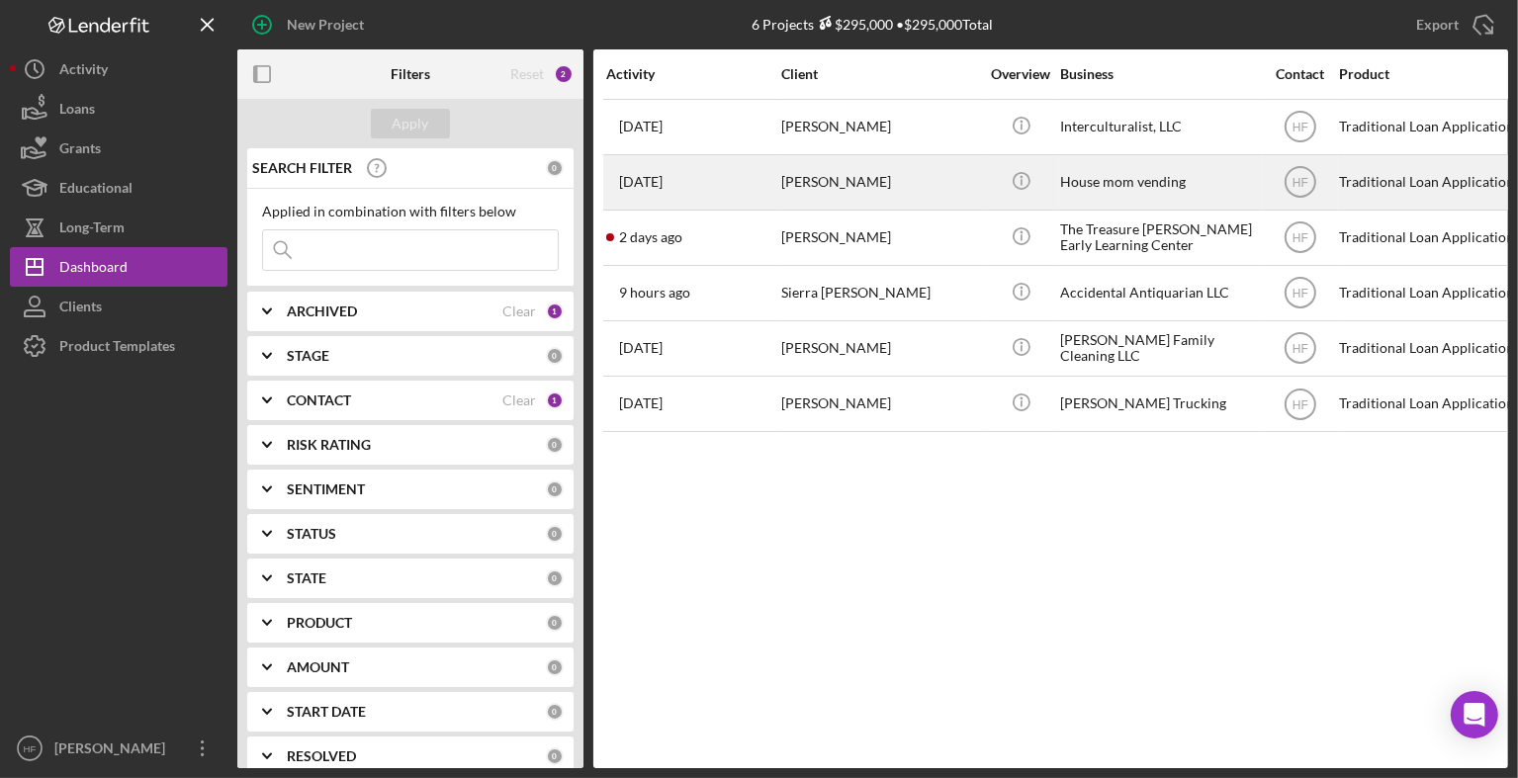
click at [797, 205] on div "[PERSON_NAME]" at bounding box center [880, 182] width 198 height 52
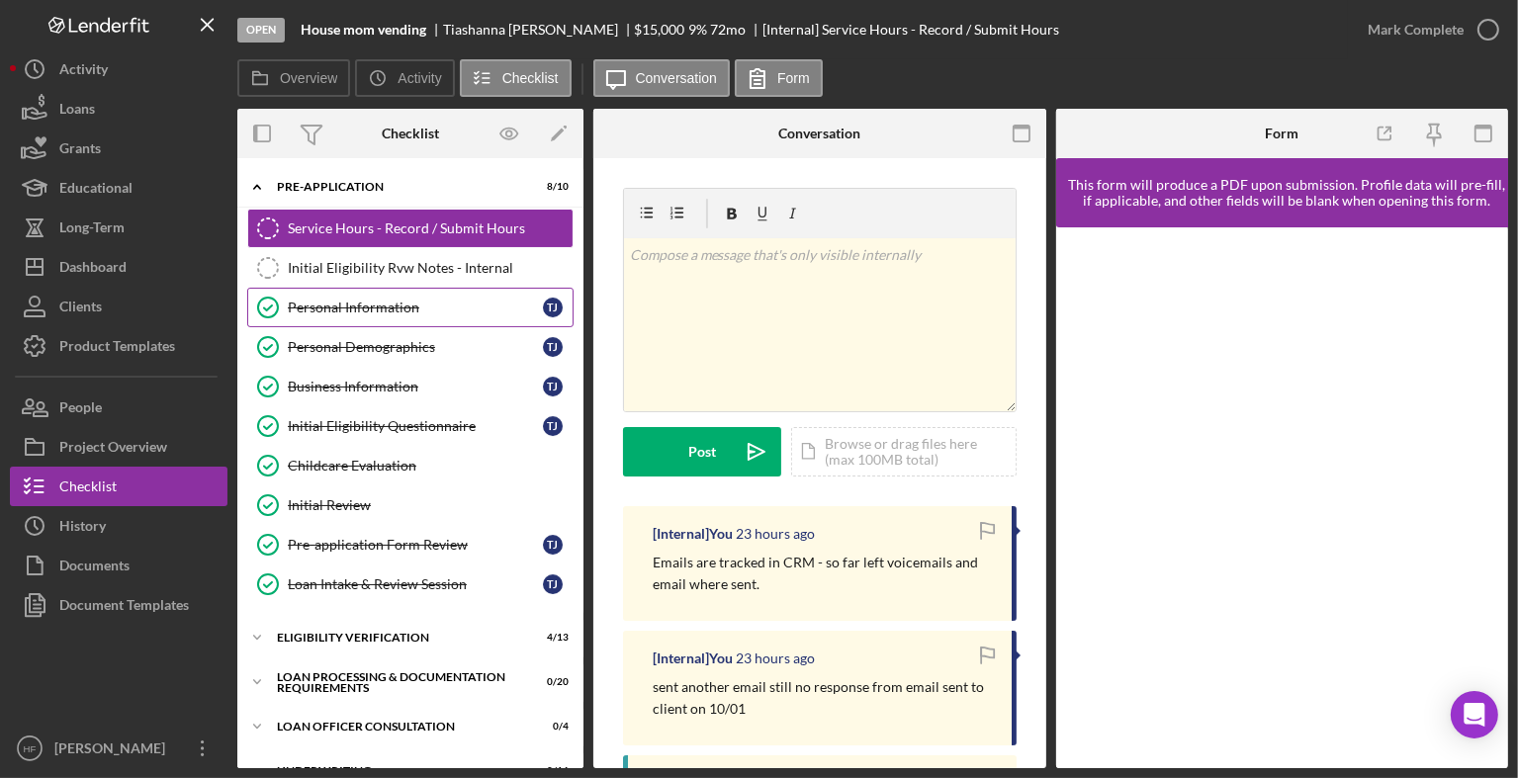
click at [468, 320] on link "Personal Information Personal Information T J" at bounding box center [410, 308] width 326 height 40
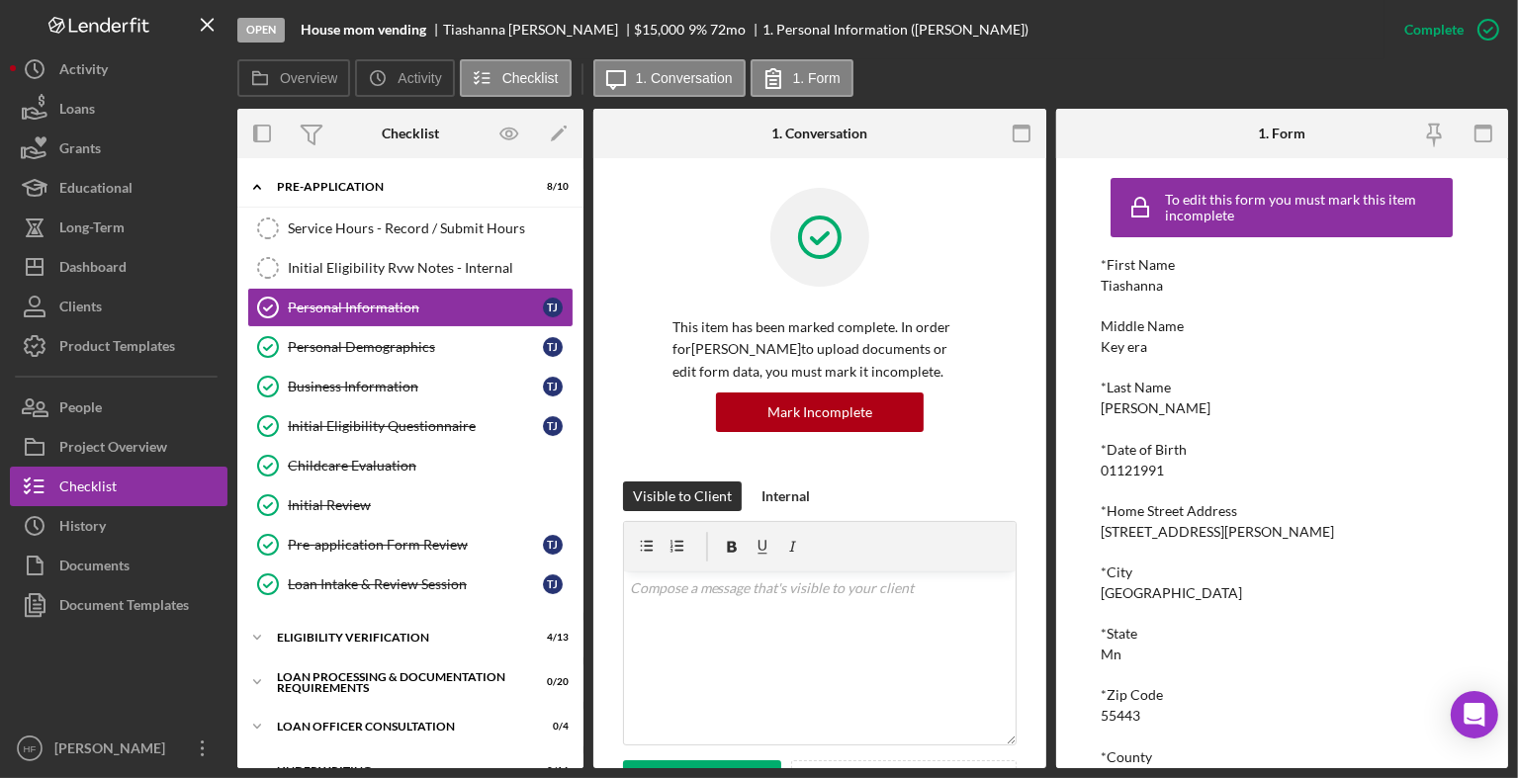
scroll to position [230, 0]
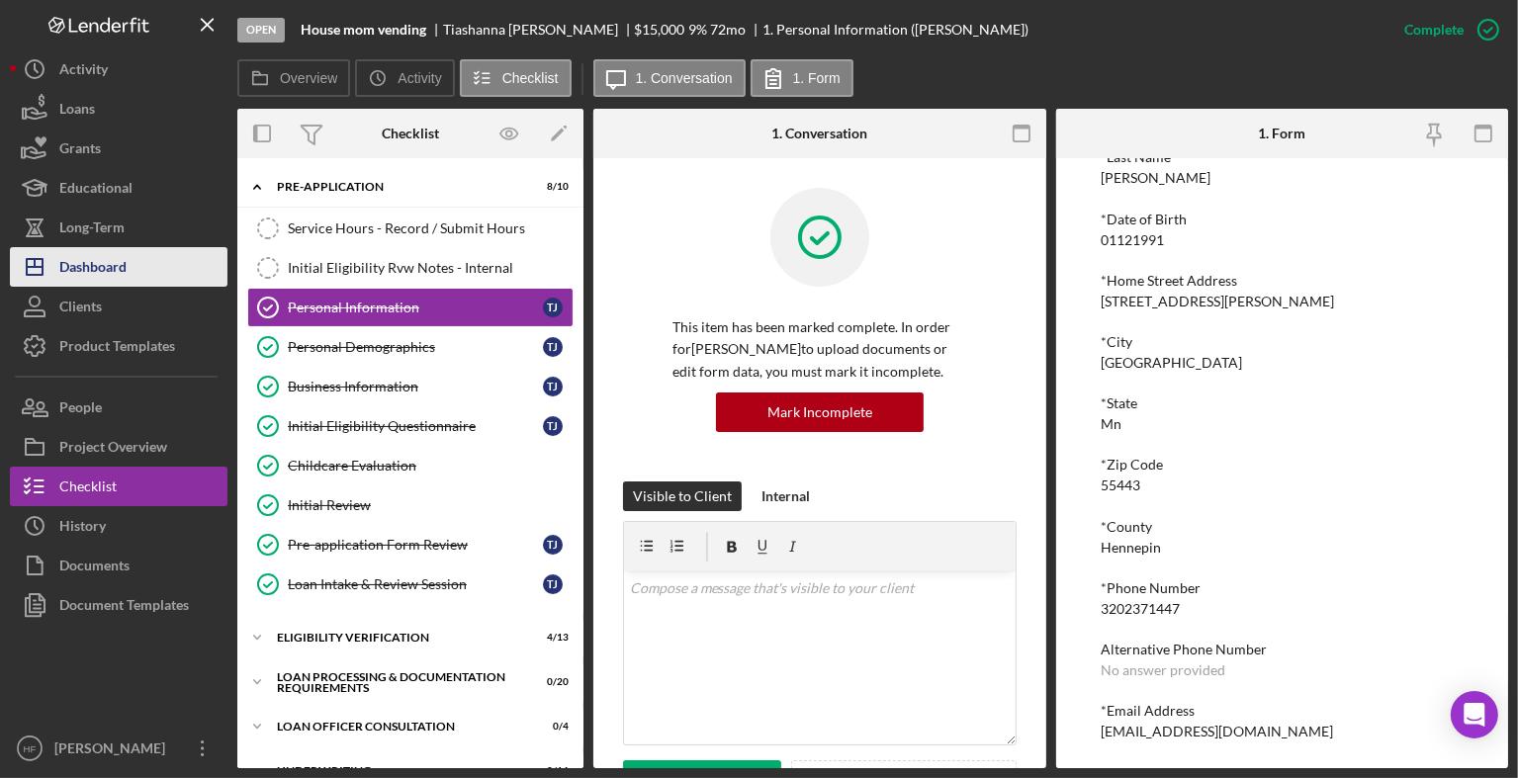
click at [100, 279] on div "Dashboard" at bounding box center [92, 269] width 67 height 44
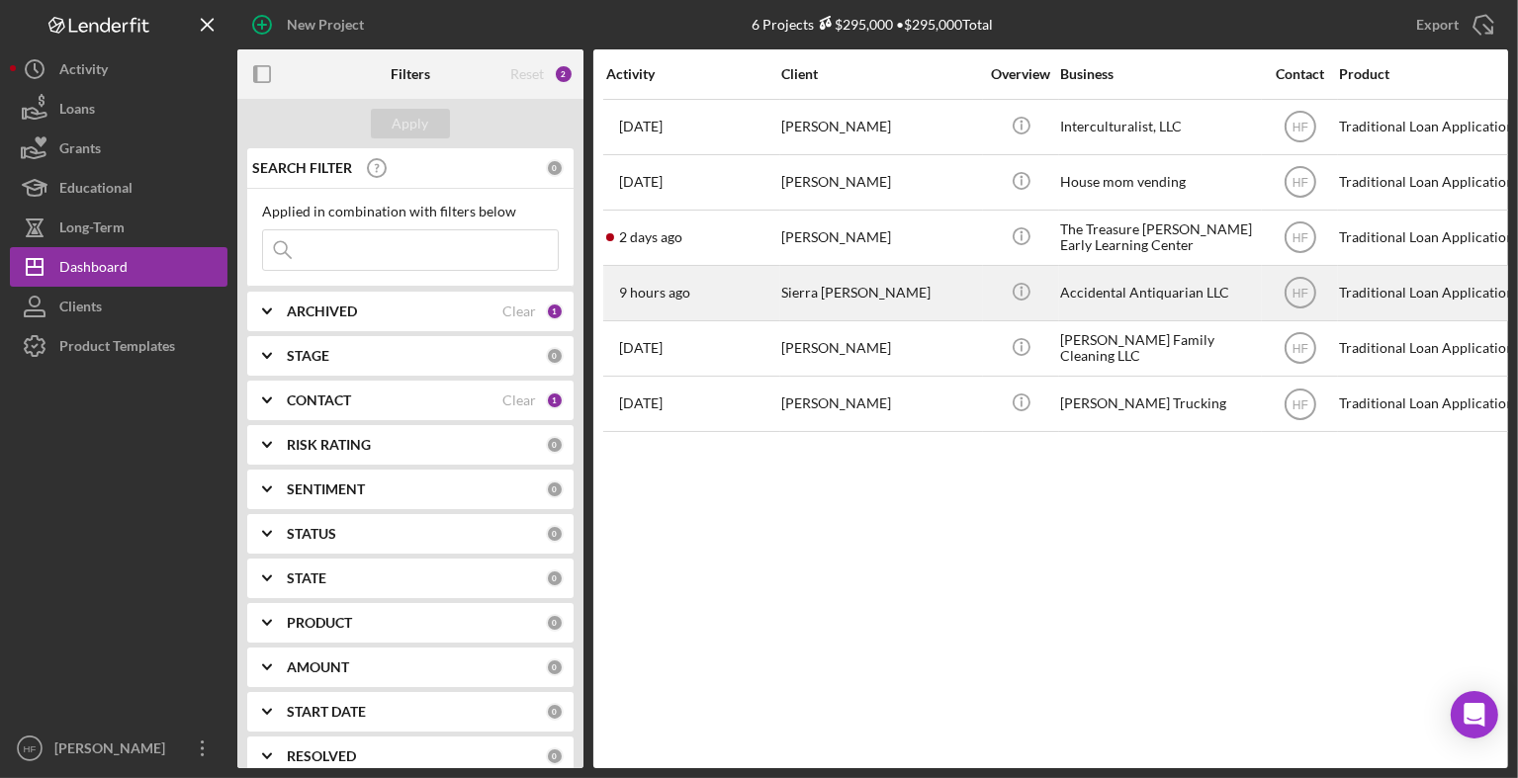
click at [803, 295] on div "Sierra [PERSON_NAME]" at bounding box center [880, 293] width 198 height 52
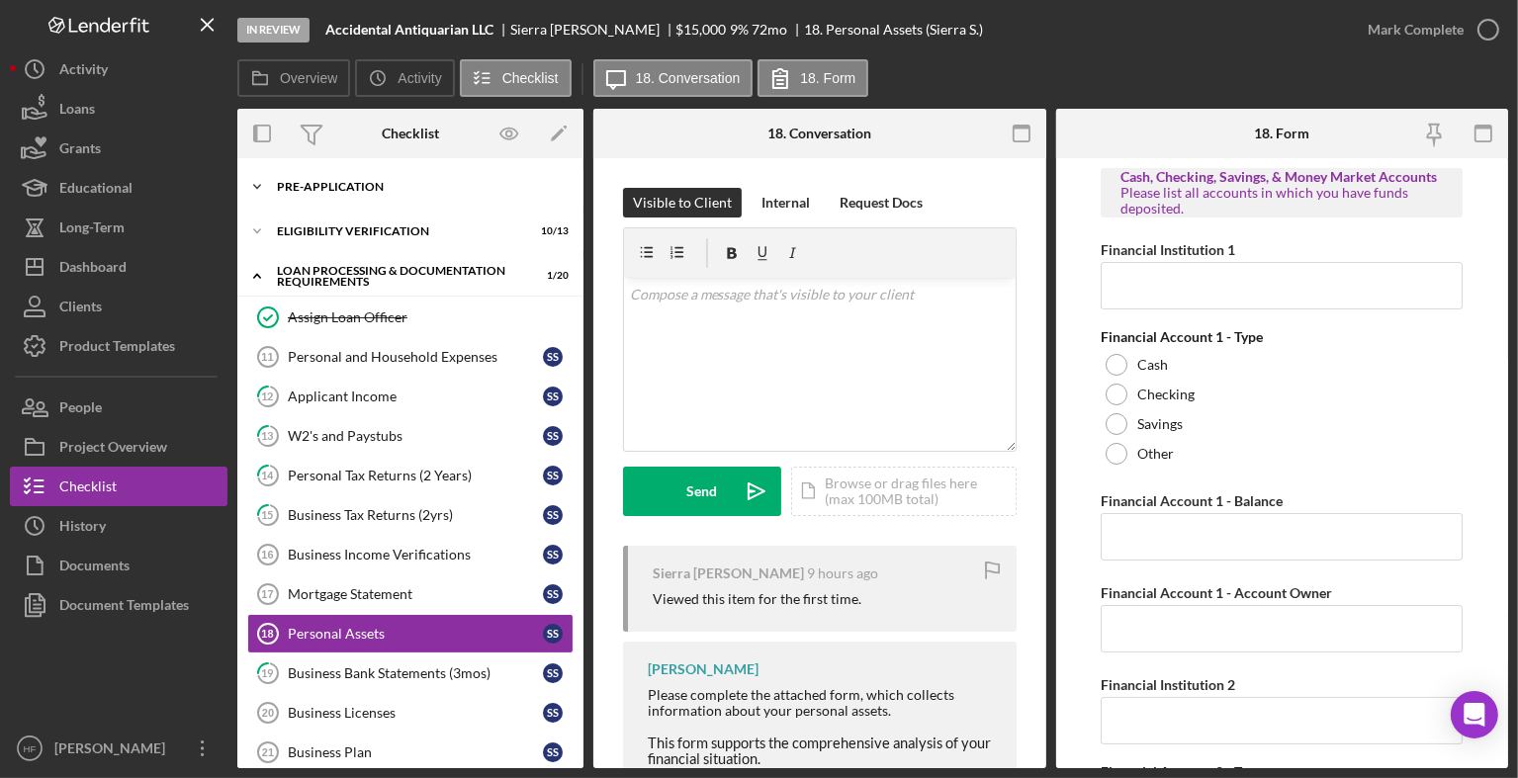
click at [423, 189] on div "Pre-Application" at bounding box center [418, 187] width 282 height 12
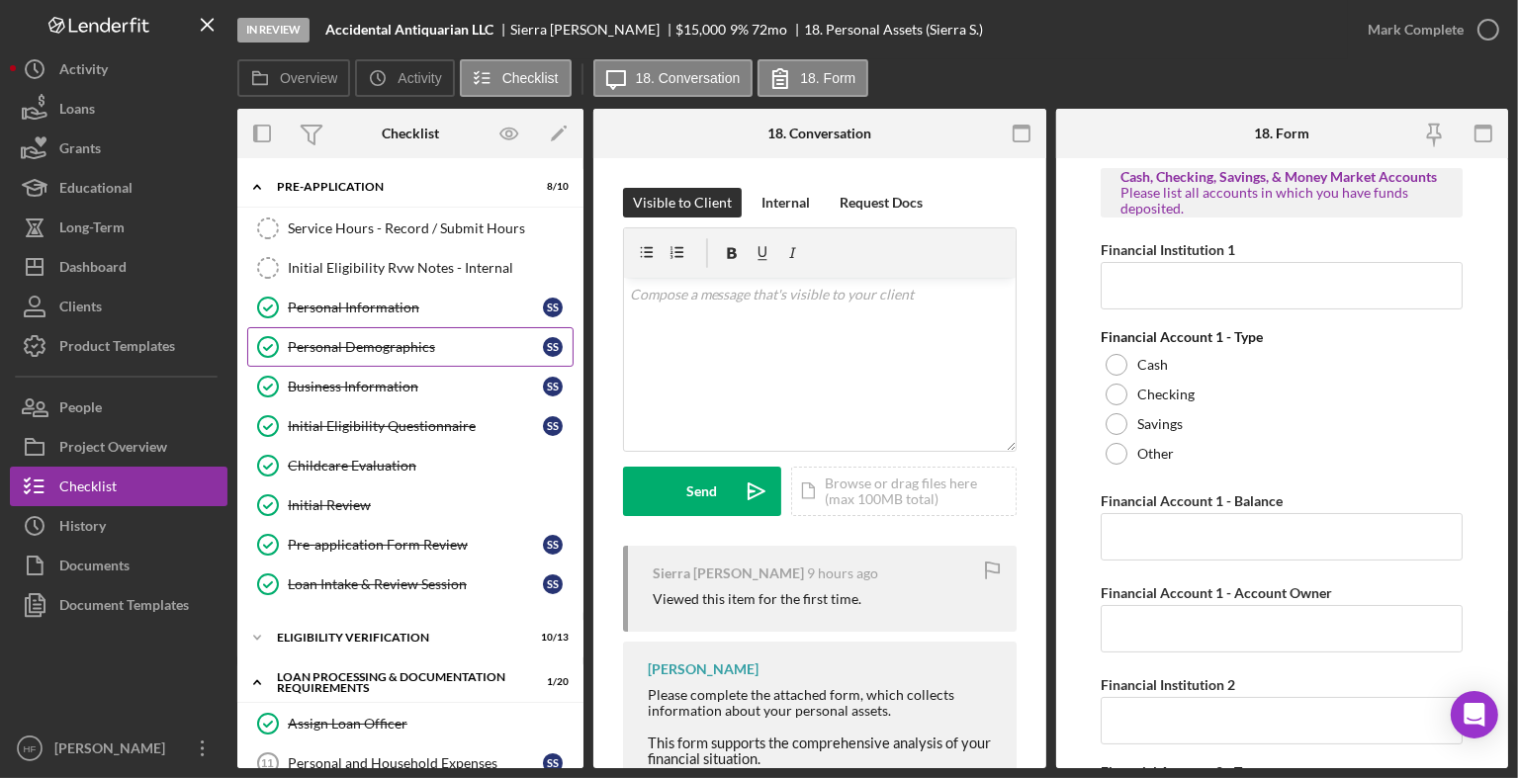
click at [398, 327] on link "Personal Demographics Personal Demographics S S" at bounding box center [410, 347] width 326 height 40
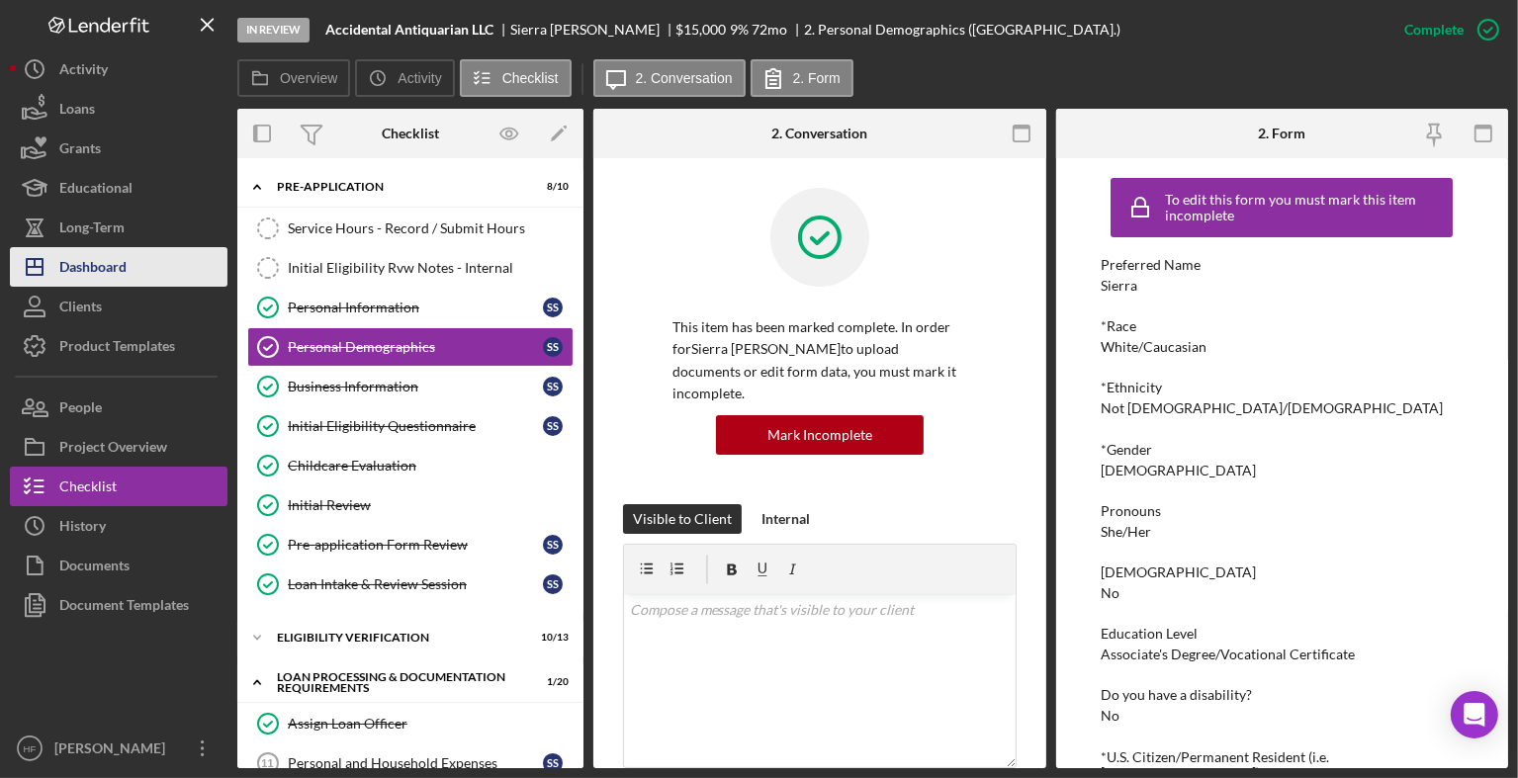
click at [159, 266] on button "Icon/Dashboard Dashboard" at bounding box center [119, 267] width 218 height 40
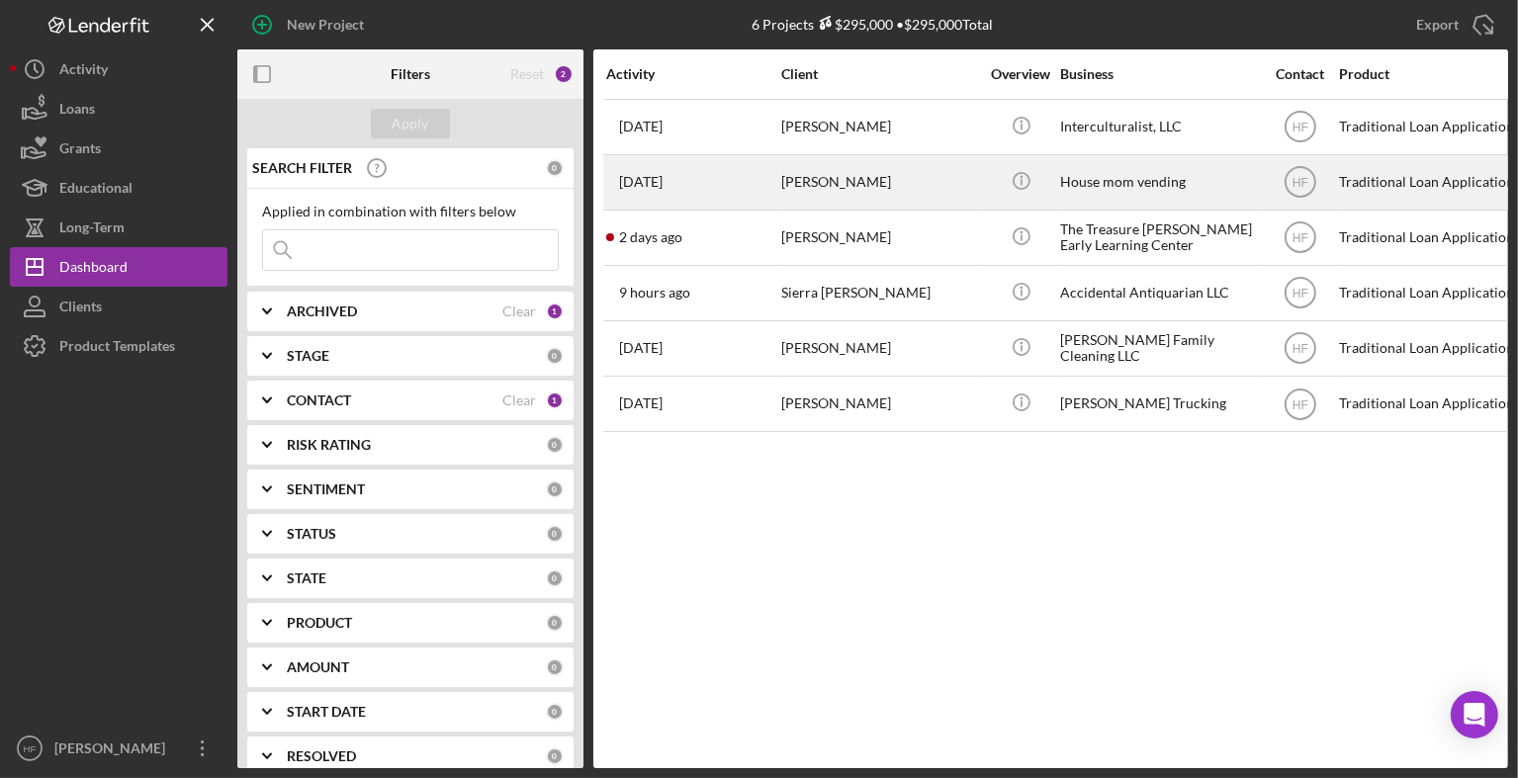
click at [825, 197] on div "[PERSON_NAME]" at bounding box center [880, 182] width 198 height 52
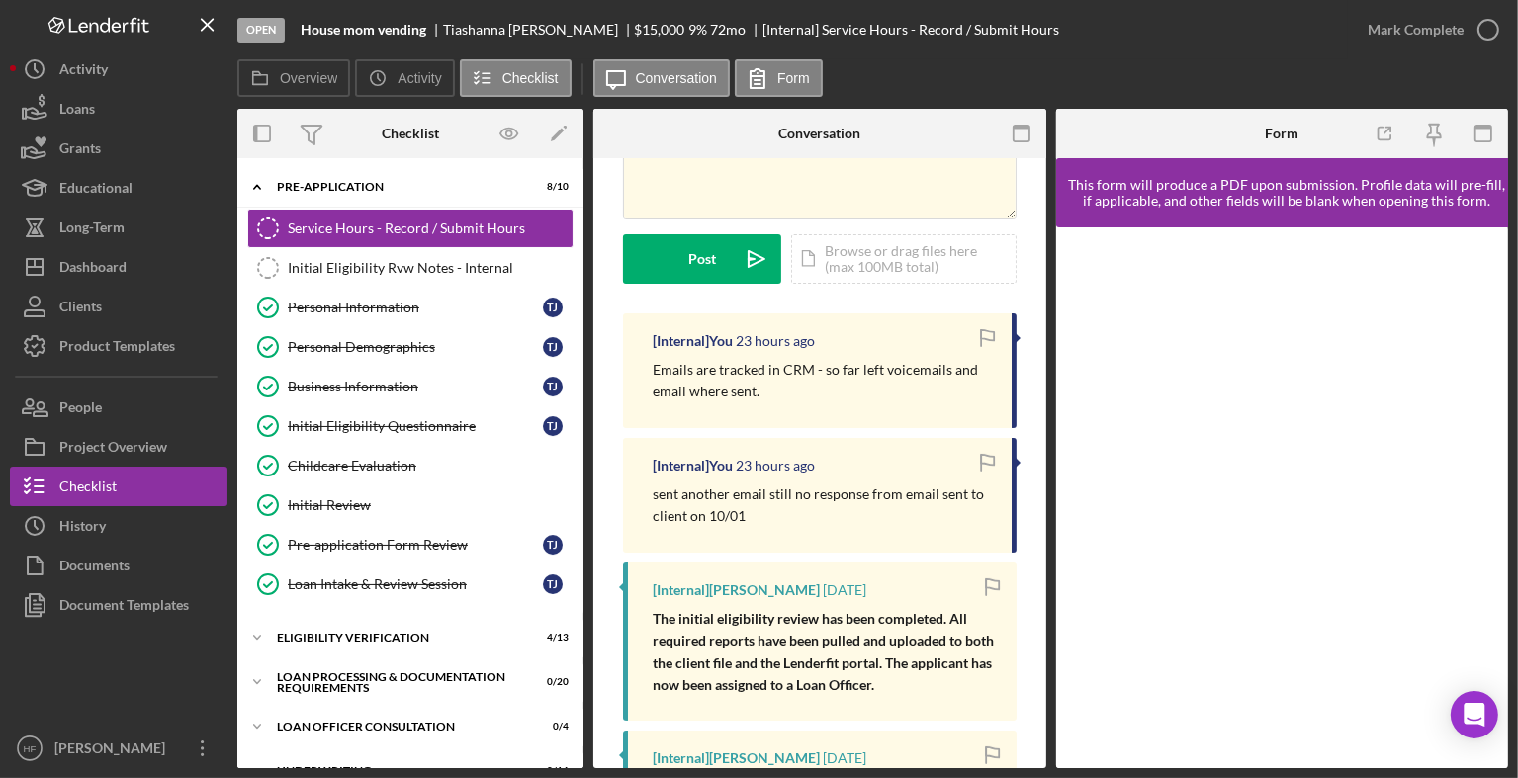
scroll to position [194, 0]
drag, startPoint x: 439, startPoint y: 650, endPoint x: 386, endPoint y: 636, distance: 55.2
click at [386, 636] on div "Eligibility Verification" at bounding box center [418, 638] width 282 height 12
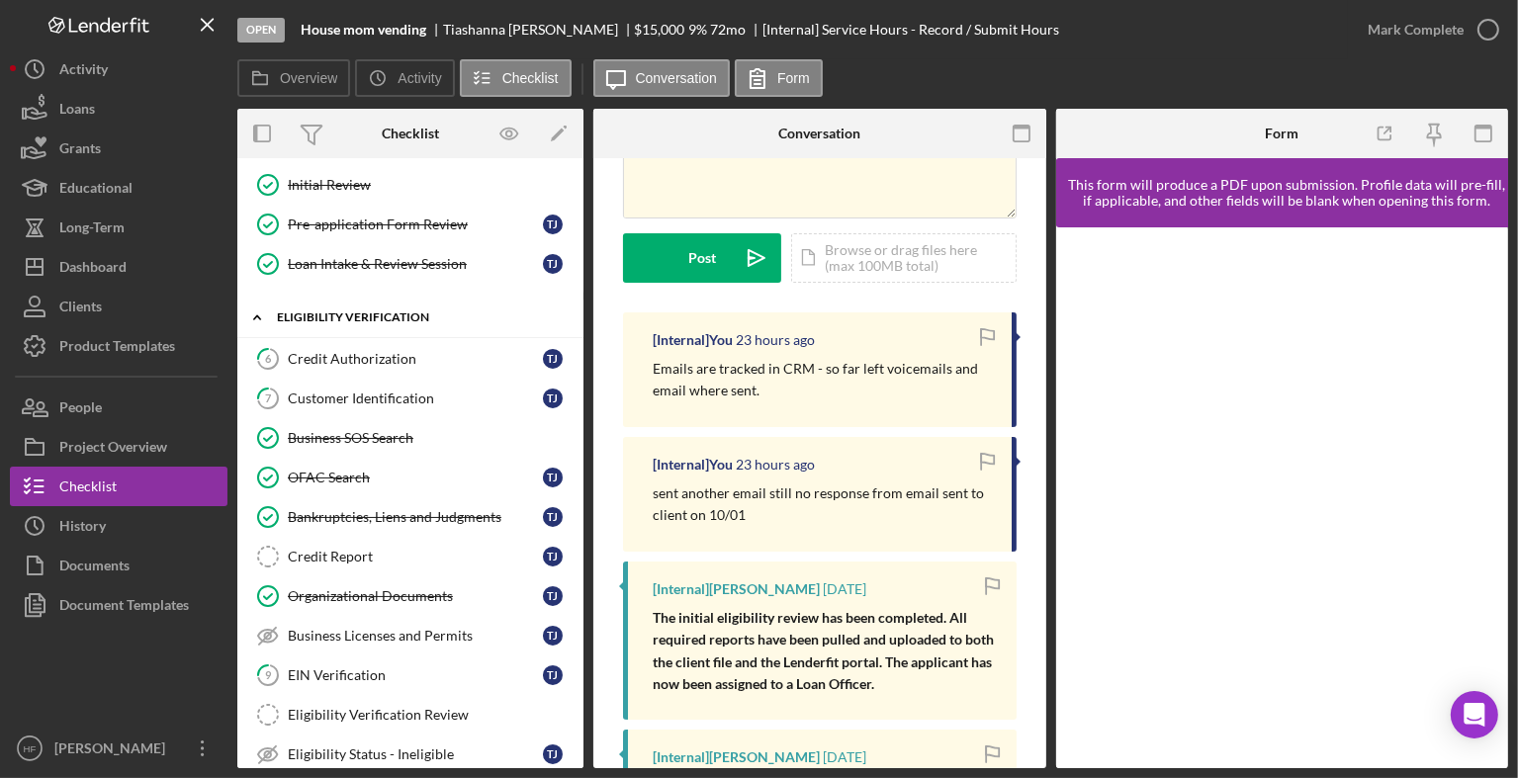
scroll to position [320, 0]
click at [399, 561] on link "Credit Report Credit Report T J" at bounding box center [410, 557] width 326 height 40
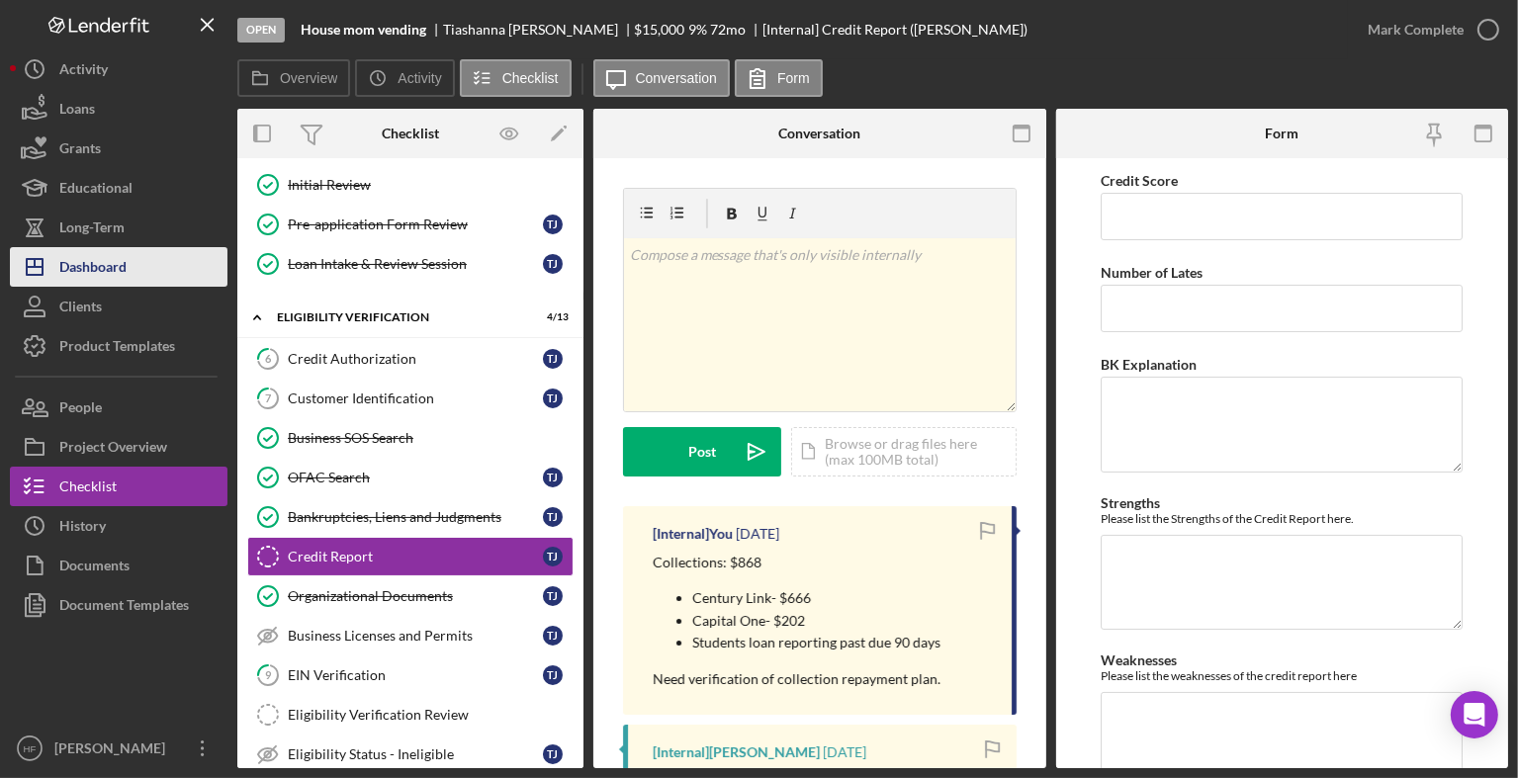
click at [154, 270] on button "Icon/Dashboard Dashboard" at bounding box center [119, 267] width 218 height 40
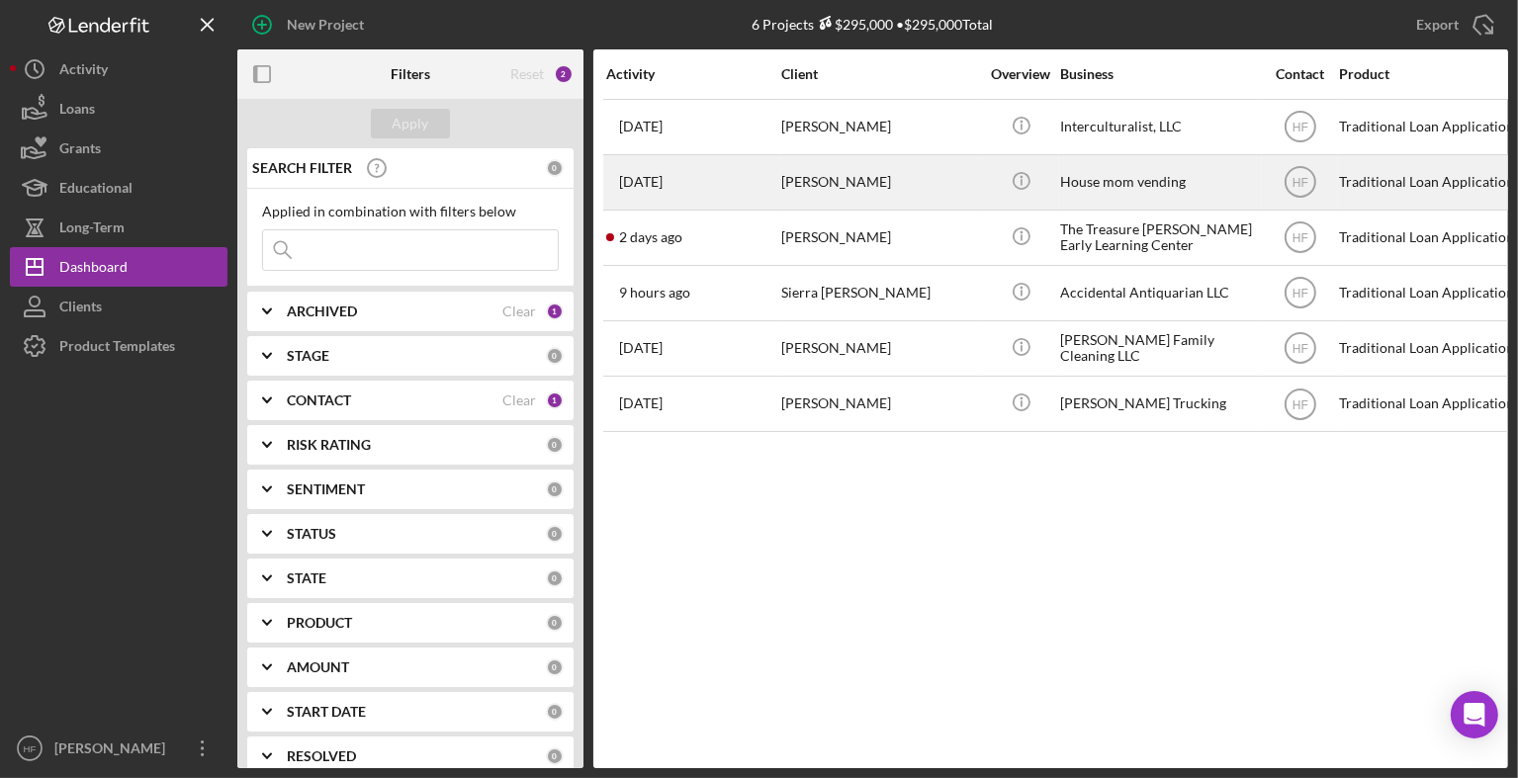
click at [917, 180] on div "[PERSON_NAME]" at bounding box center [880, 182] width 198 height 52
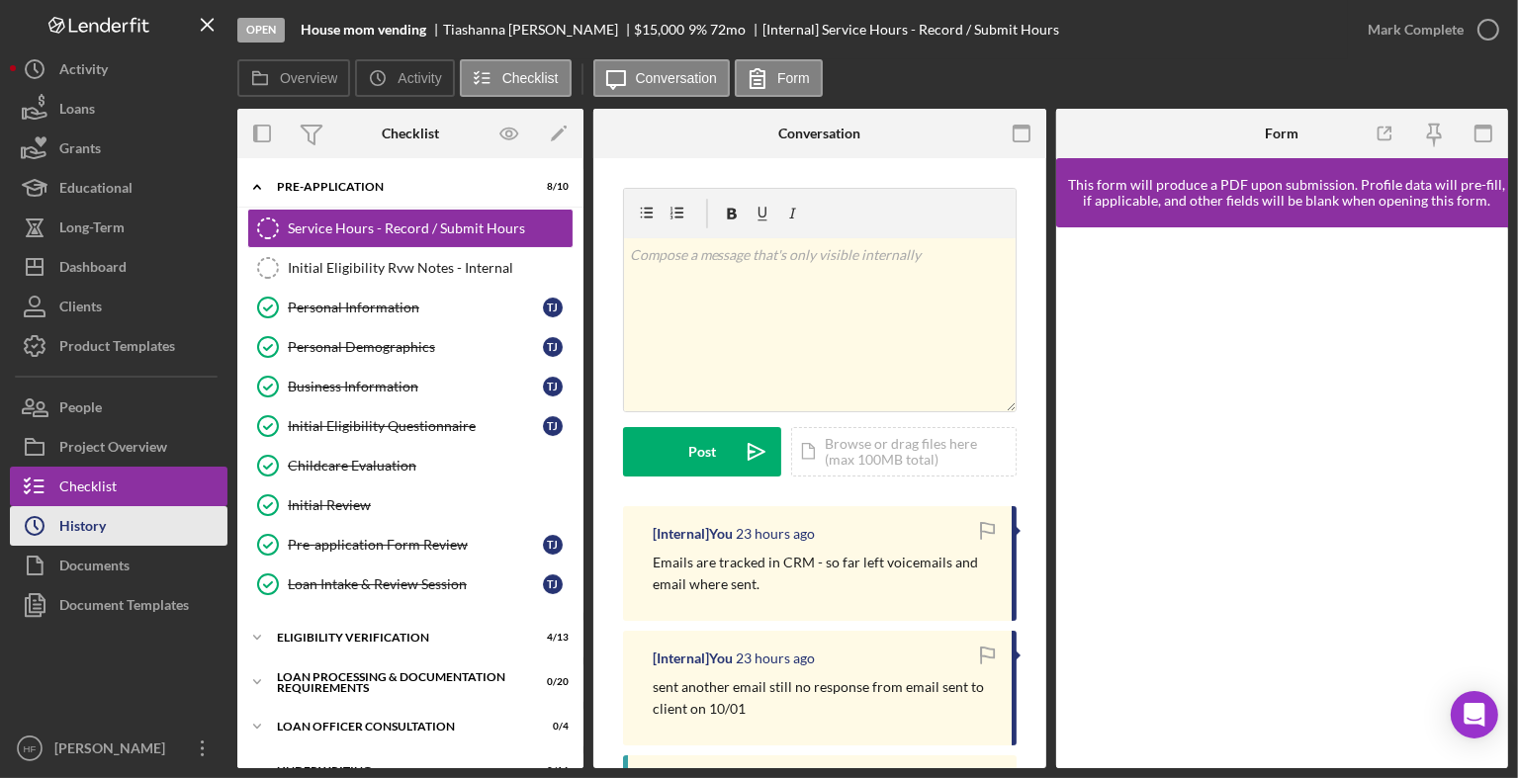
click at [147, 516] on button "Icon/History History" at bounding box center [119, 526] width 218 height 40
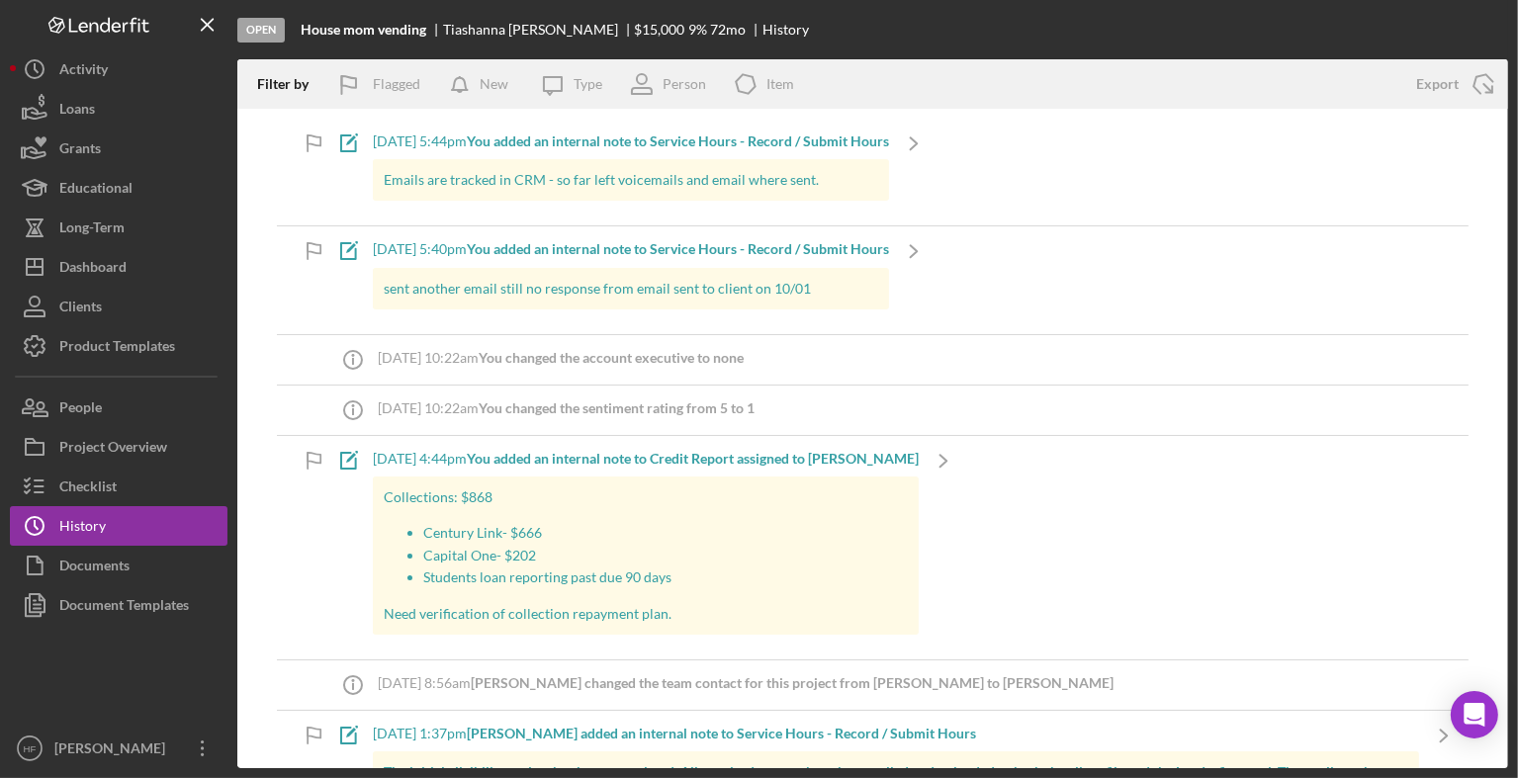
click at [621, 576] on p "Students loan reporting past due 90 days" at bounding box center [666, 578] width 486 height 22
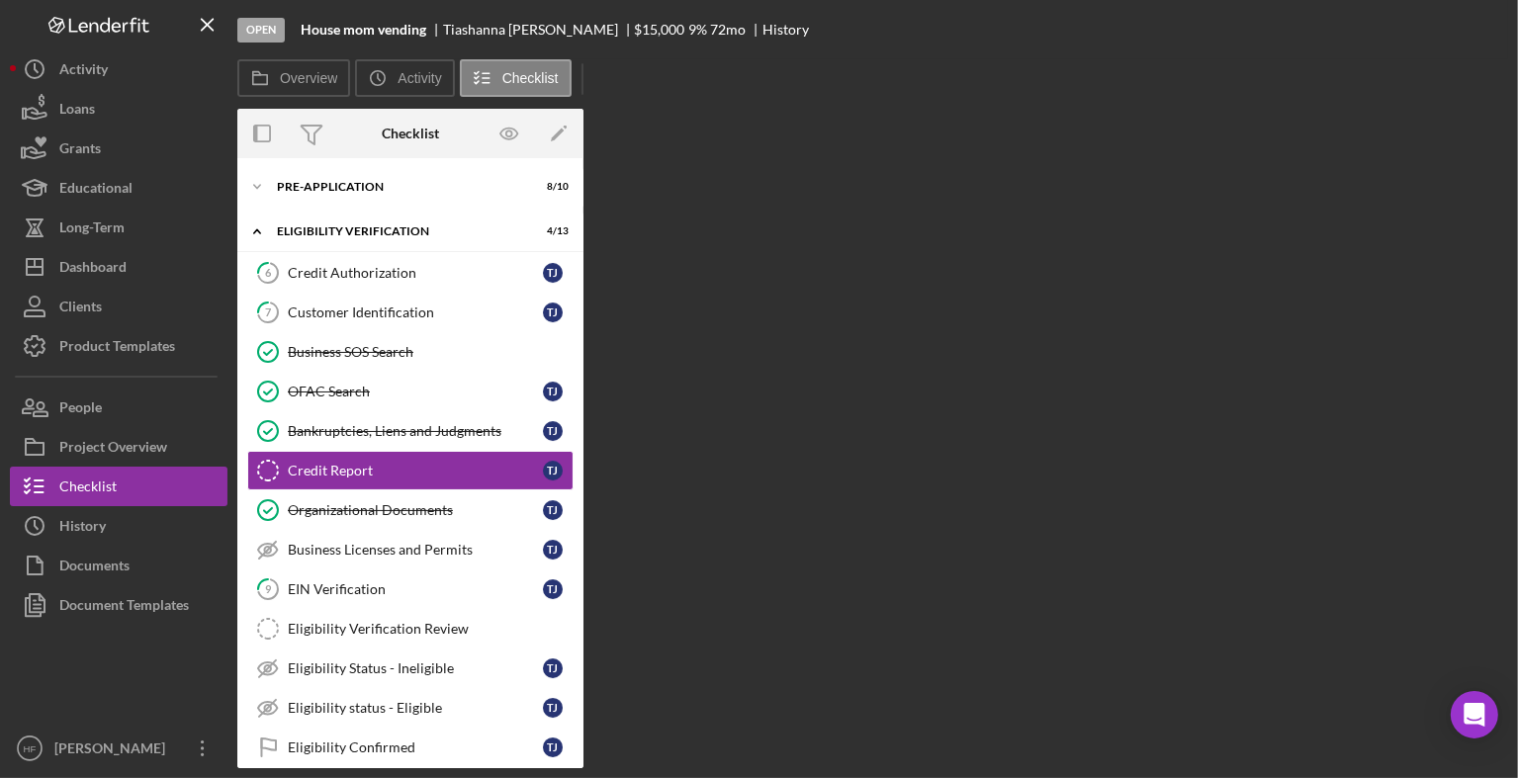
scroll to position [4, 0]
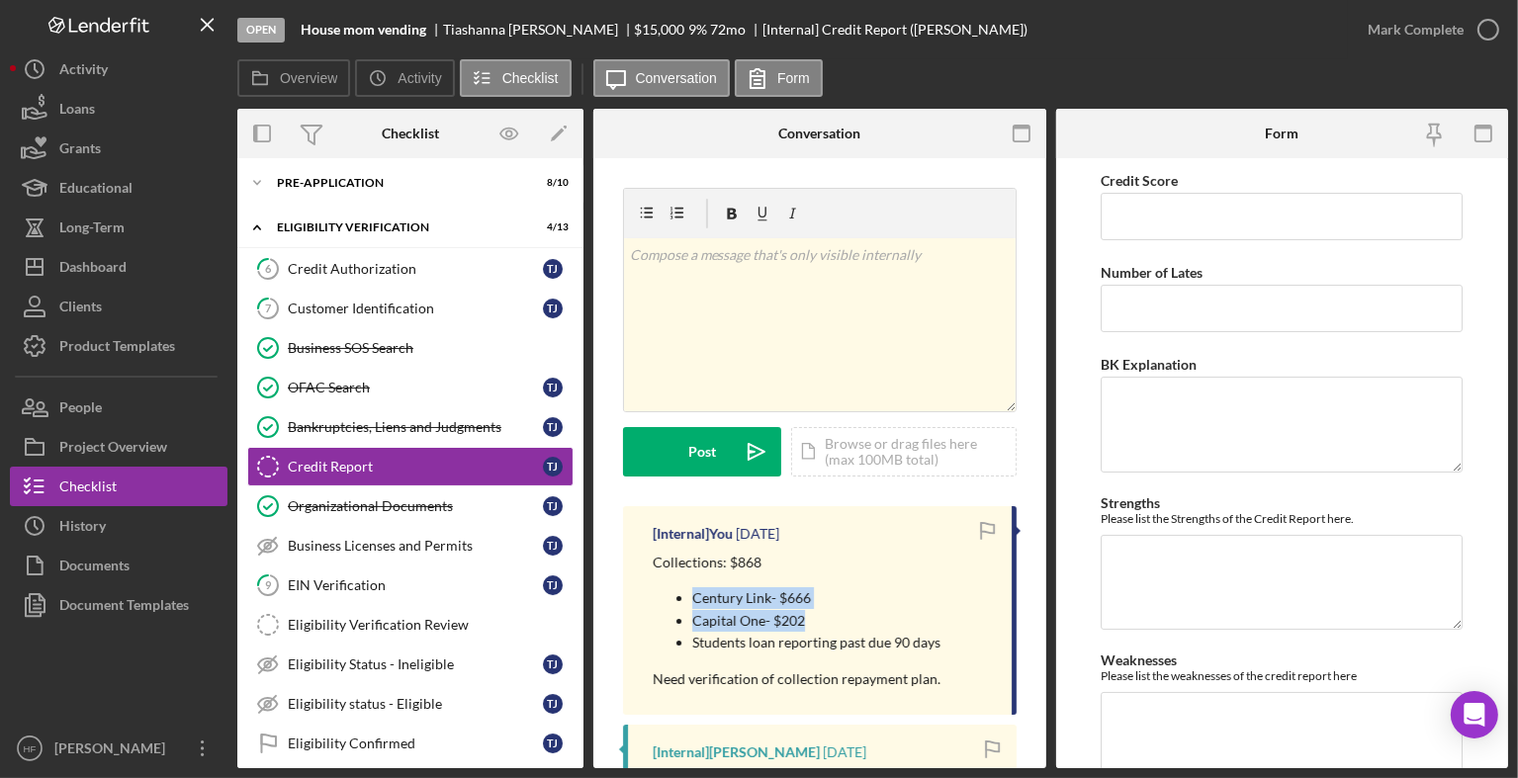
drag, startPoint x: 672, startPoint y: 592, endPoint x: 819, endPoint y: 618, distance: 148.6
click at [819, 618] on ul "Century Link- $666 Capital One- $202 Students loan reporting past due 90 days" at bounding box center [797, 620] width 288 height 66
copy ul "Century Link- $666 Capital One- $202"
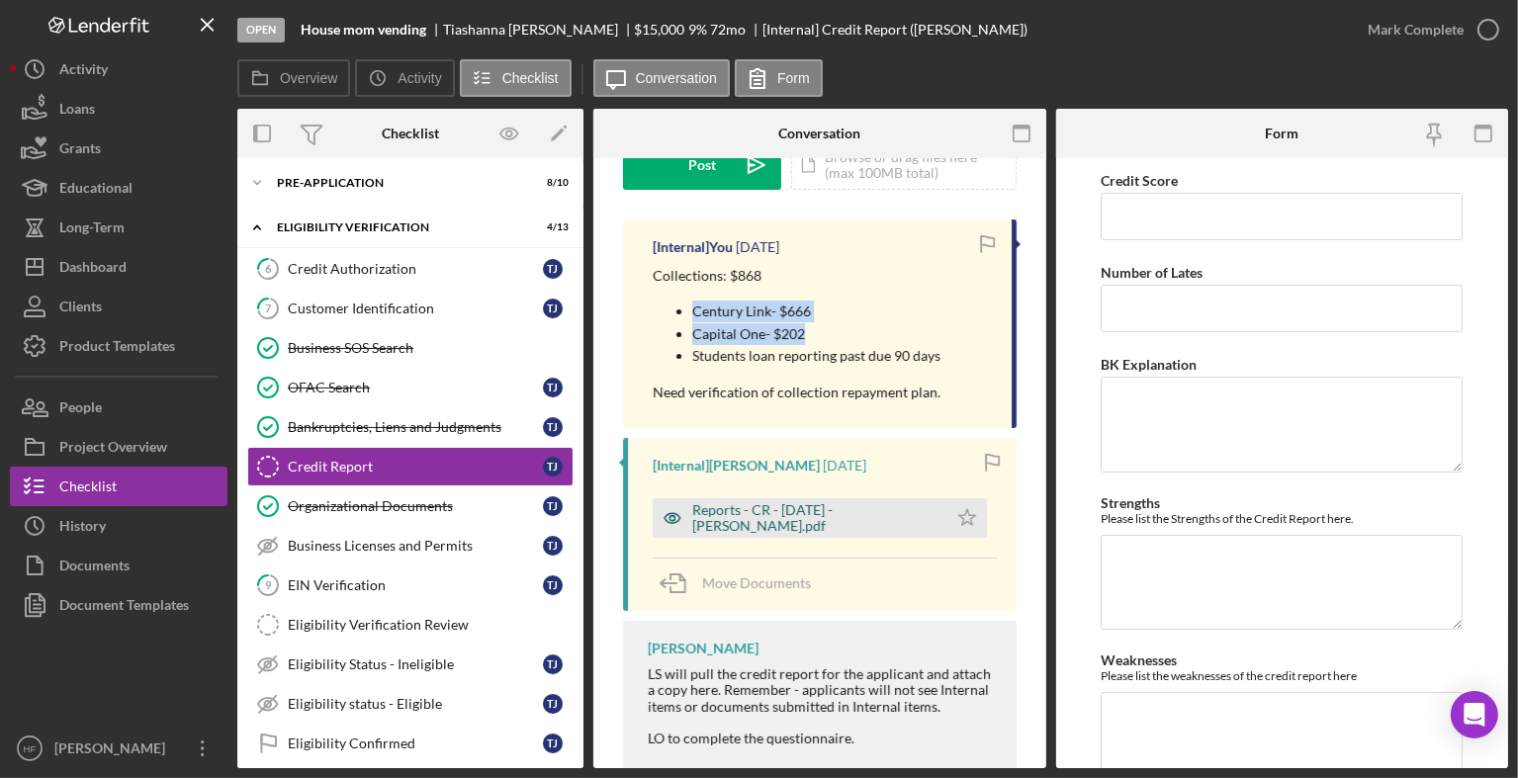
click at [827, 525] on div "Reports - CR - [DATE] - [PERSON_NAME].pdf" at bounding box center [814, 518] width 245 height 32
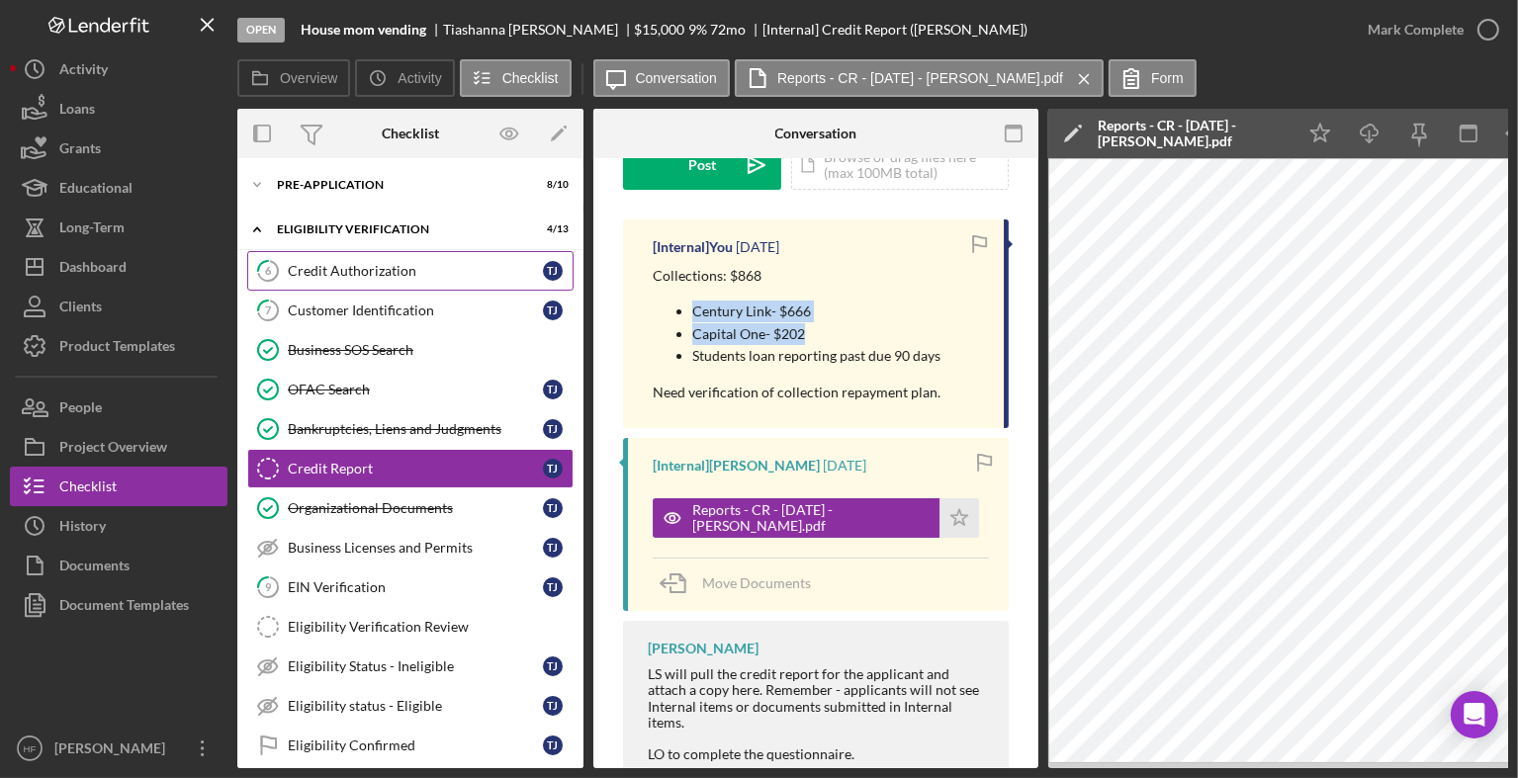
scroll to position [0, 0]
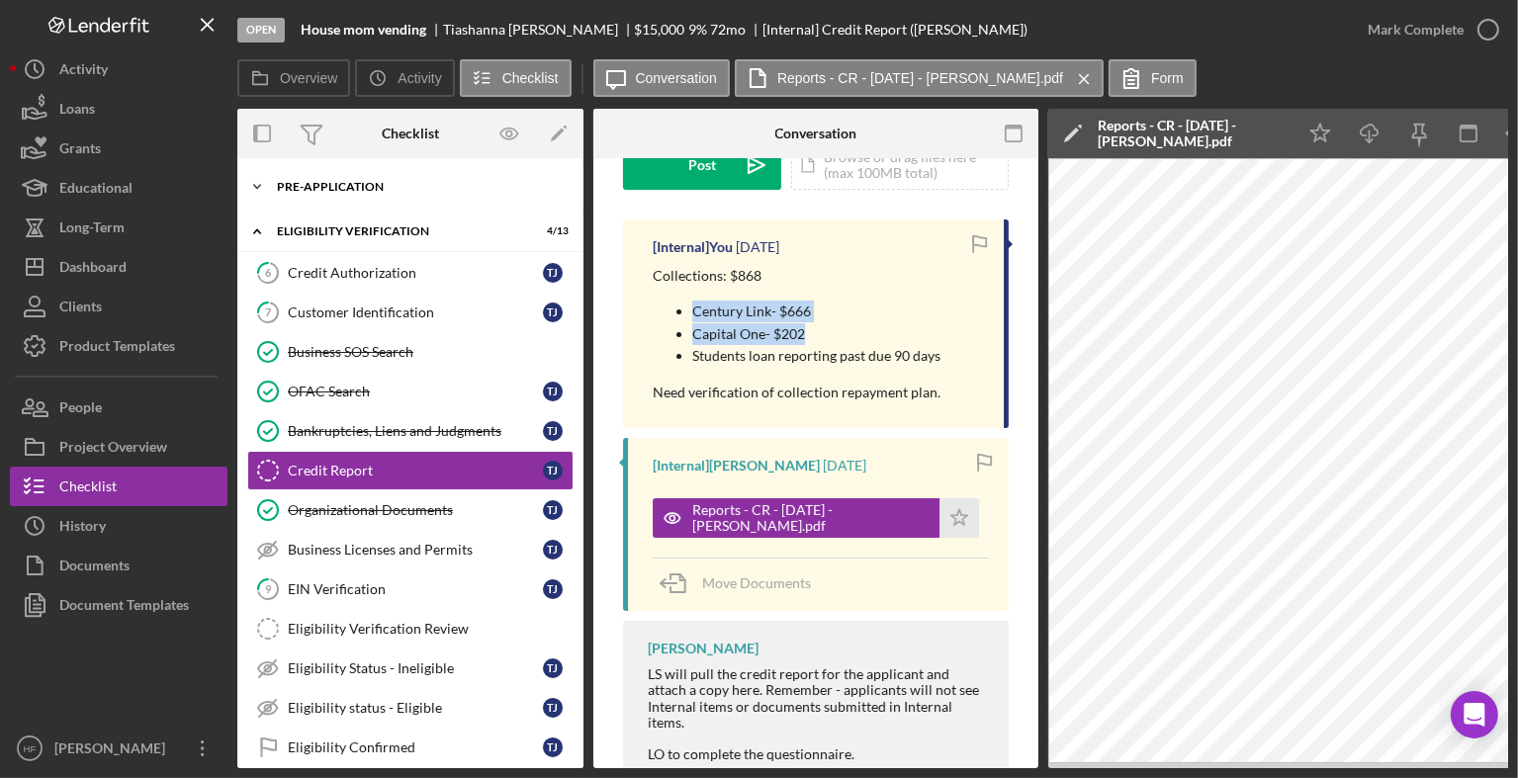
click at [362, 190] on div "Pre-Application" at bounding box center [418, 187] width 282 height 12
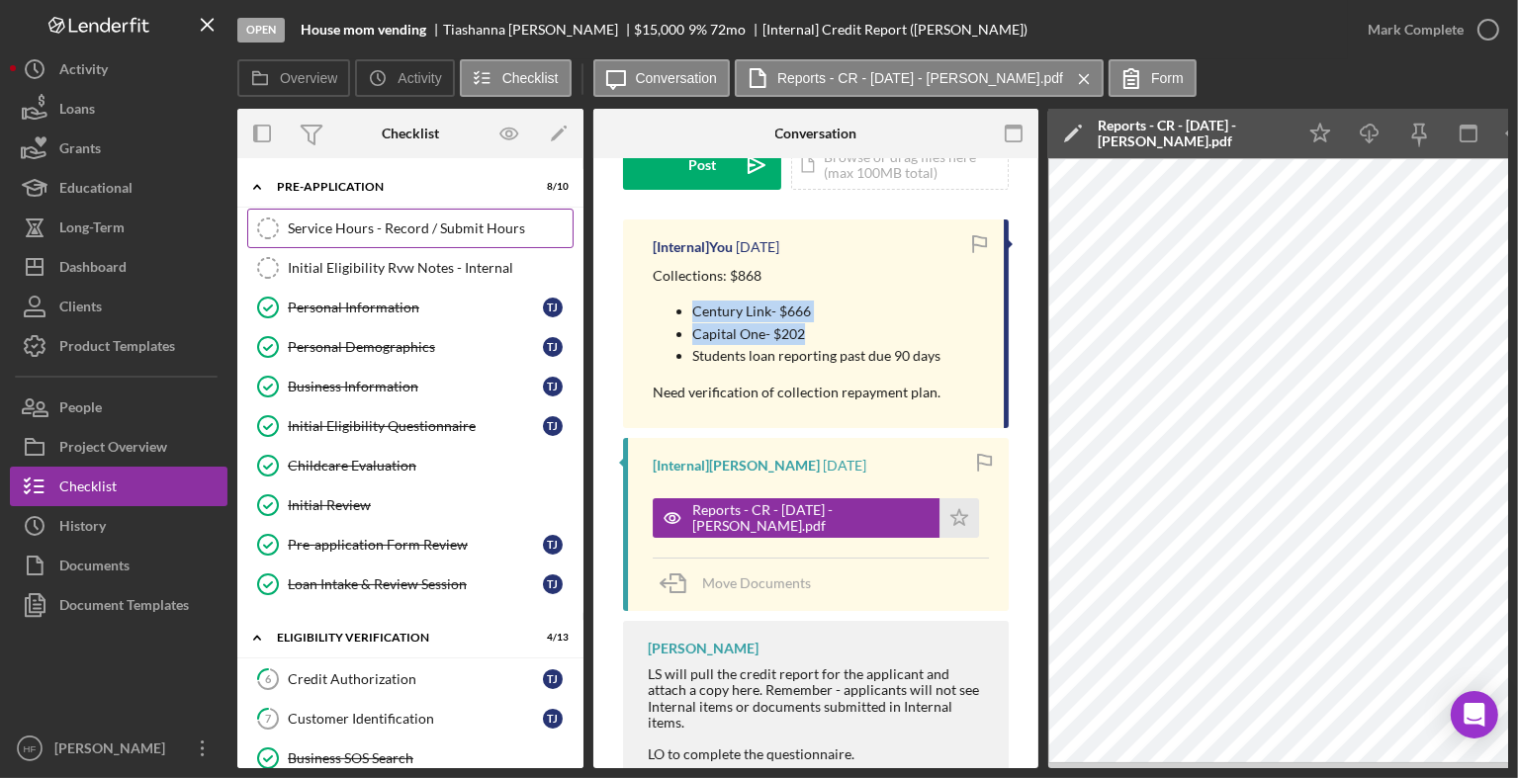
click at [388, 227] on div "Service Hours - Record / Submit Hours" at bounding box center [430, 229] width 285 height 16
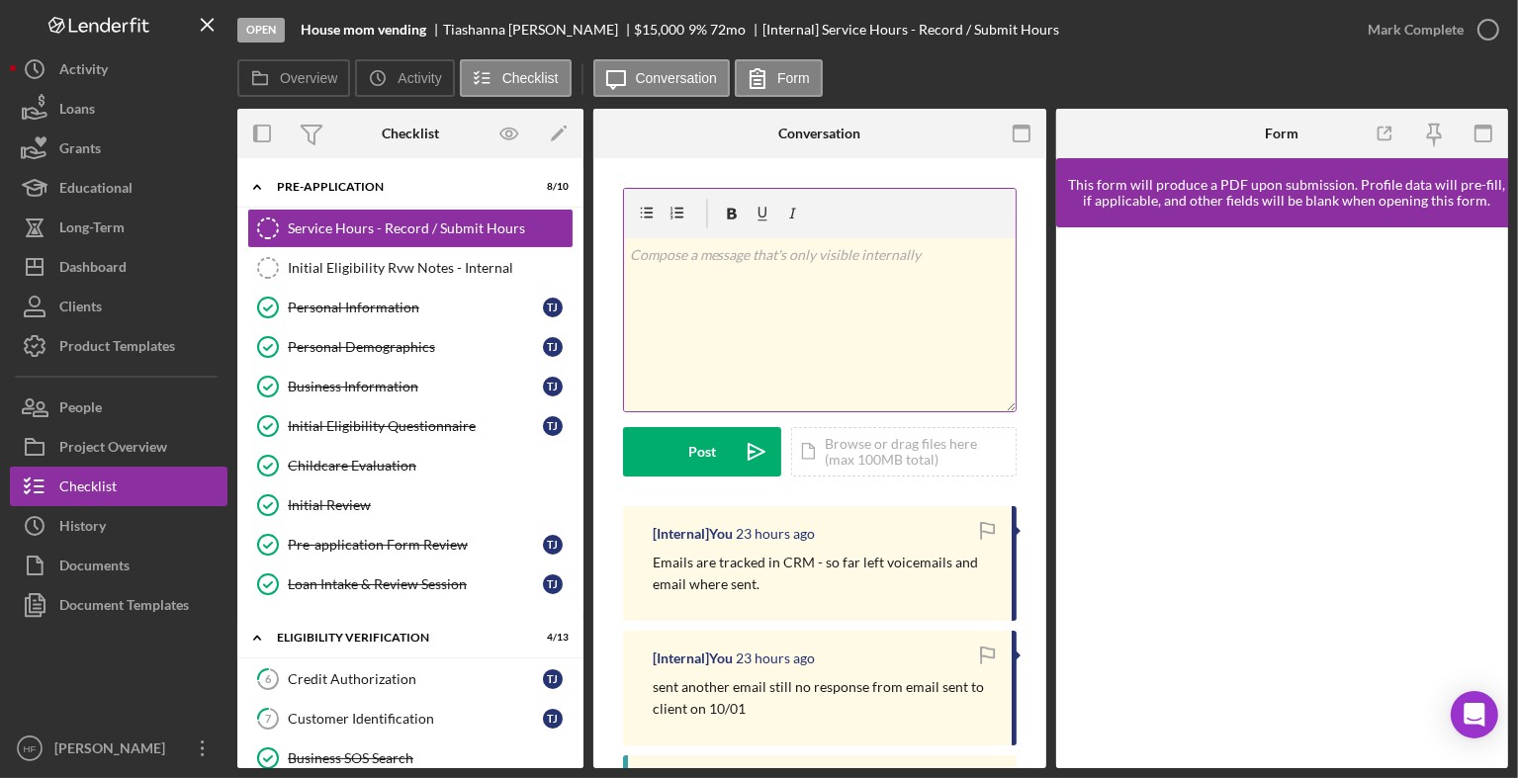
click at [770, 362] on div "v Color teal Color pink Remove color Add row above Add row below Add column bef…" at bounding box center [820, 324] width 392 height 173
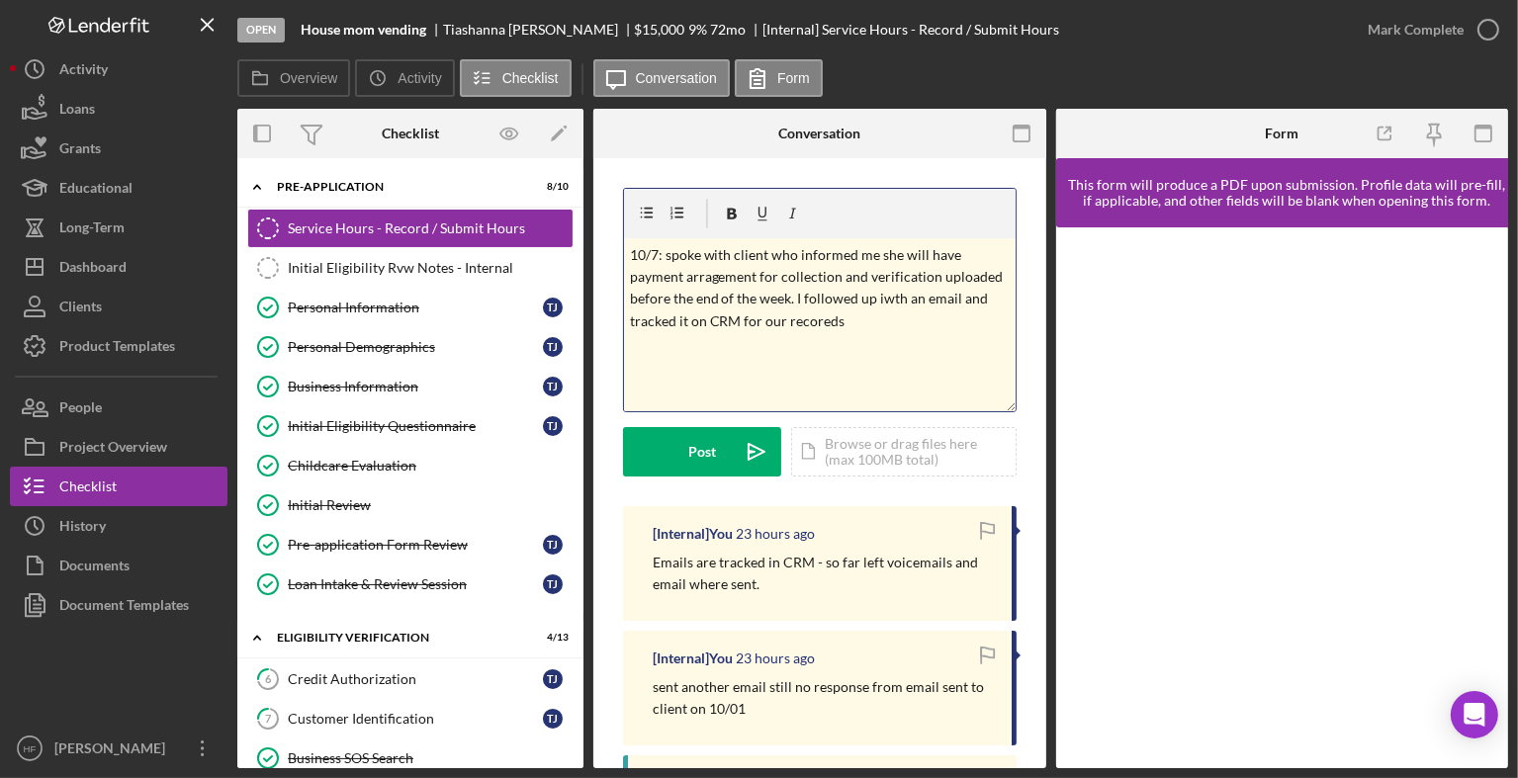
drag, startPoint x: 852, startPoint y: 320, endPoint x: 606, endPoint y: 239, distance: 259.2
drag, startPoint x: 732, startPoint y: 322, endPoint x: 785, endPoint y: 327, distance: 53.6
click at [785, 327] on p "10/7: Spoke with the client, who confirmed she will establish payment arrangeme…" at bounding box center [820, 299] width 380 height 111
click at [769, 342] on p "10/7: Spoke with the client, who confirmed she will establish payment arrangeme…" at bounding box center [820, 299] width 380 height 111
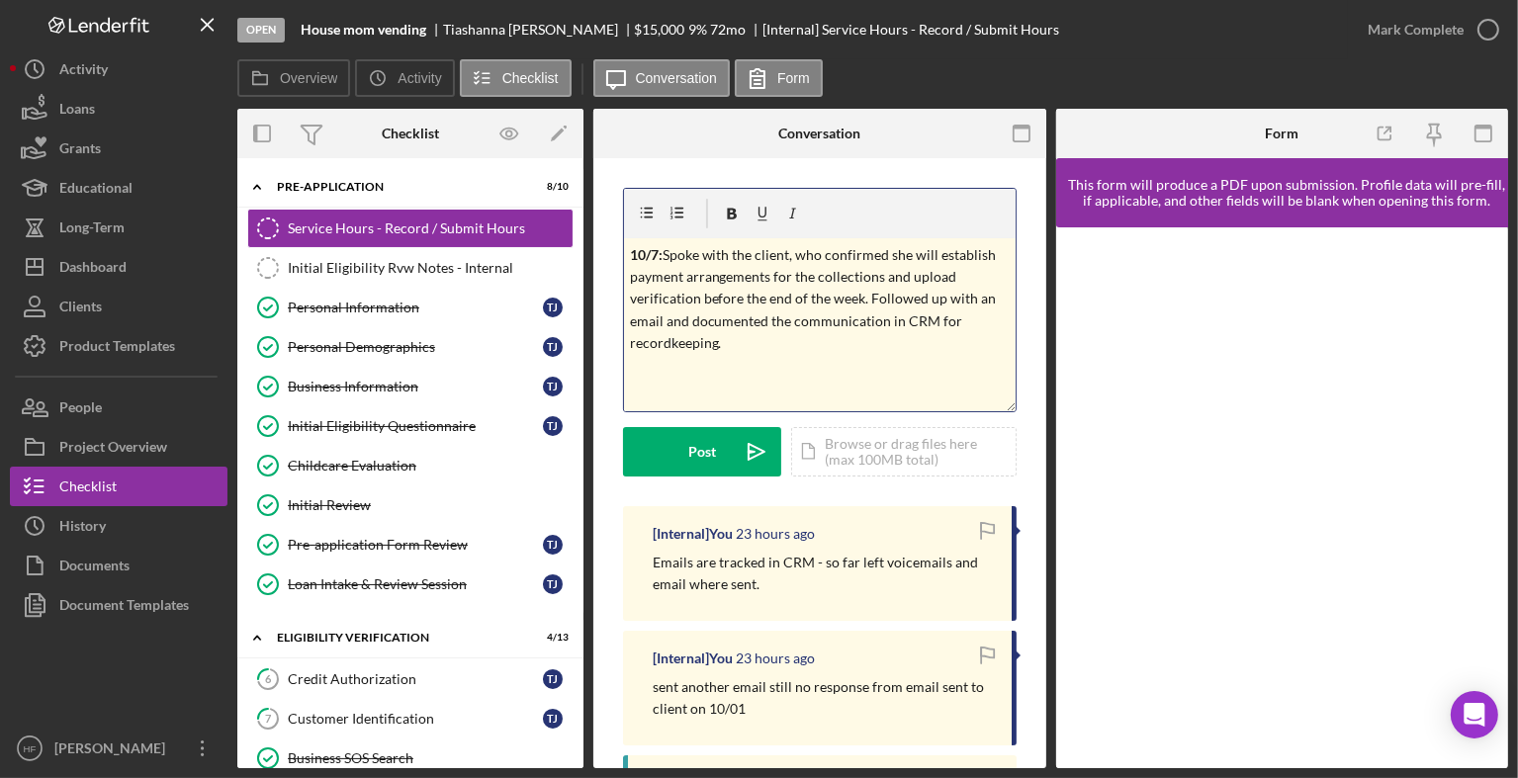
click at [666, 313] on p "10/7: Spoke with the client, who confirmed she will establish payment arrangeme…" at bounding box center [820, 299] width 380 height 111
drag, startPoint x: 898, startPoint y: 343, endPoint x: 618, endPoint y: 264, distance: 290.8
copy p "10/7: Spoke with the client, who confirmed she will establish payment arrangeme…"
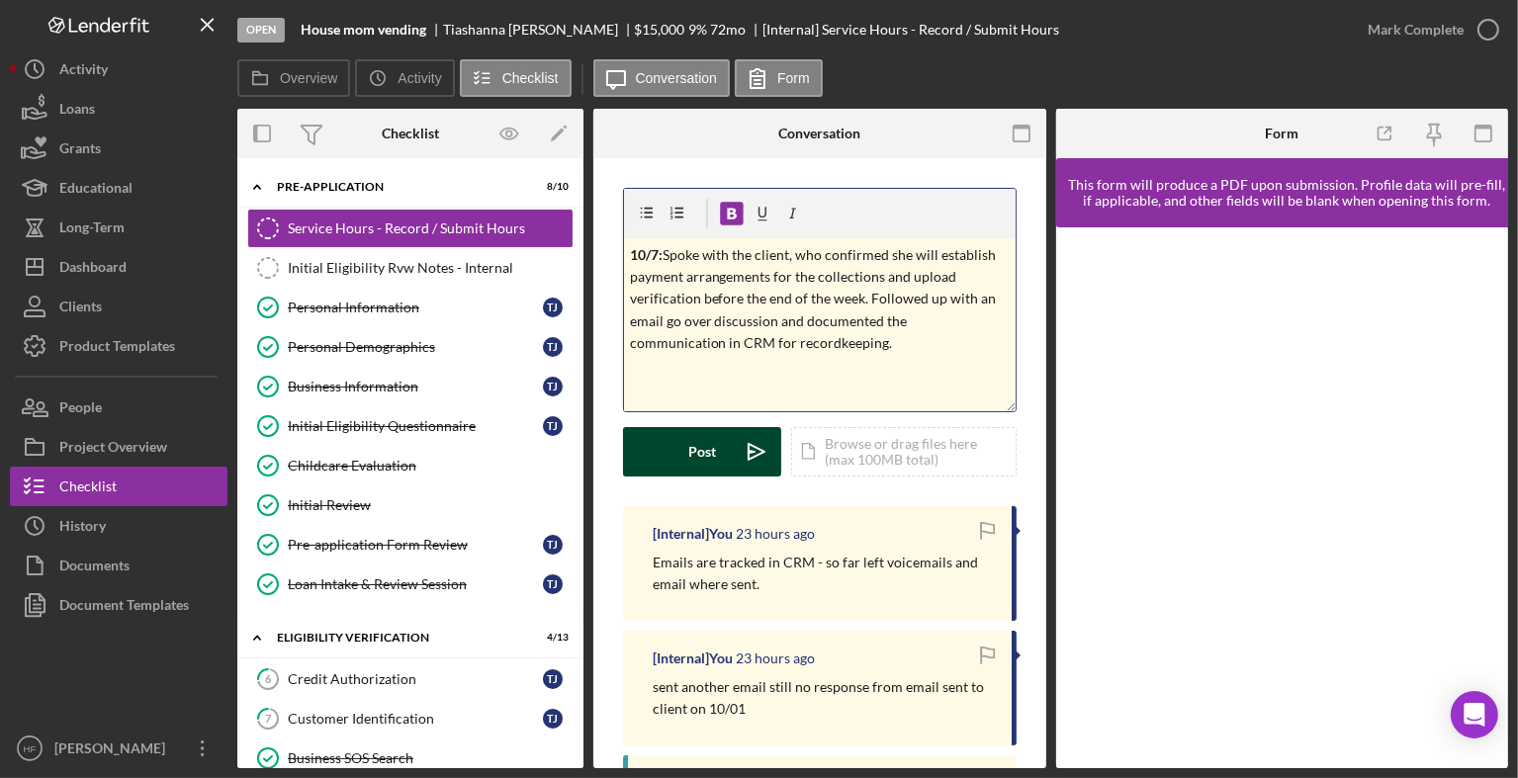
click at [686, 463] on button "Post Icon/icon-invite-send" at bounding box center [702, 451] width 158 height 49
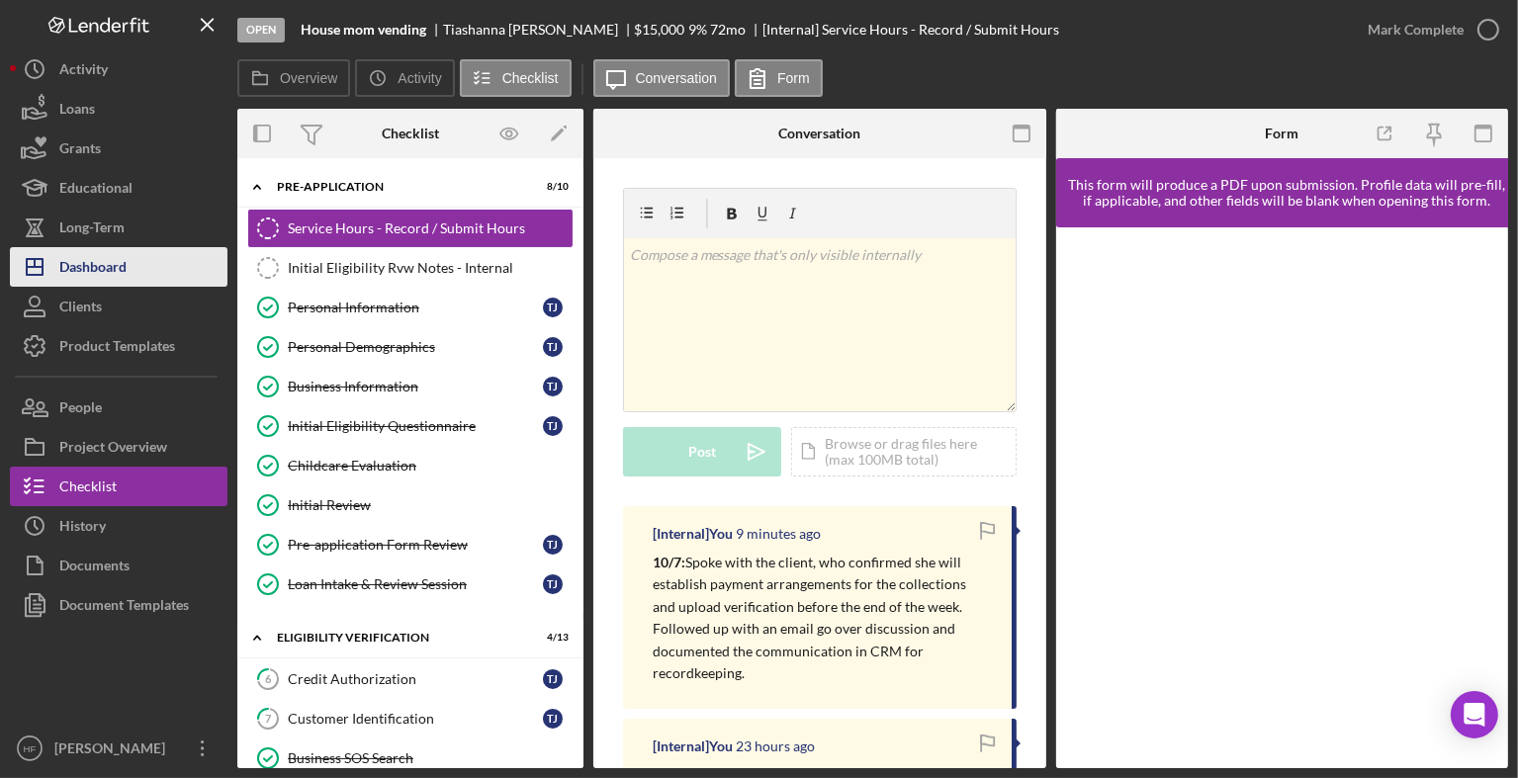
click at [172, 260] on button "Icon/Dashboard Dashboard" at bounding box center [119, 267] width 218 height 40
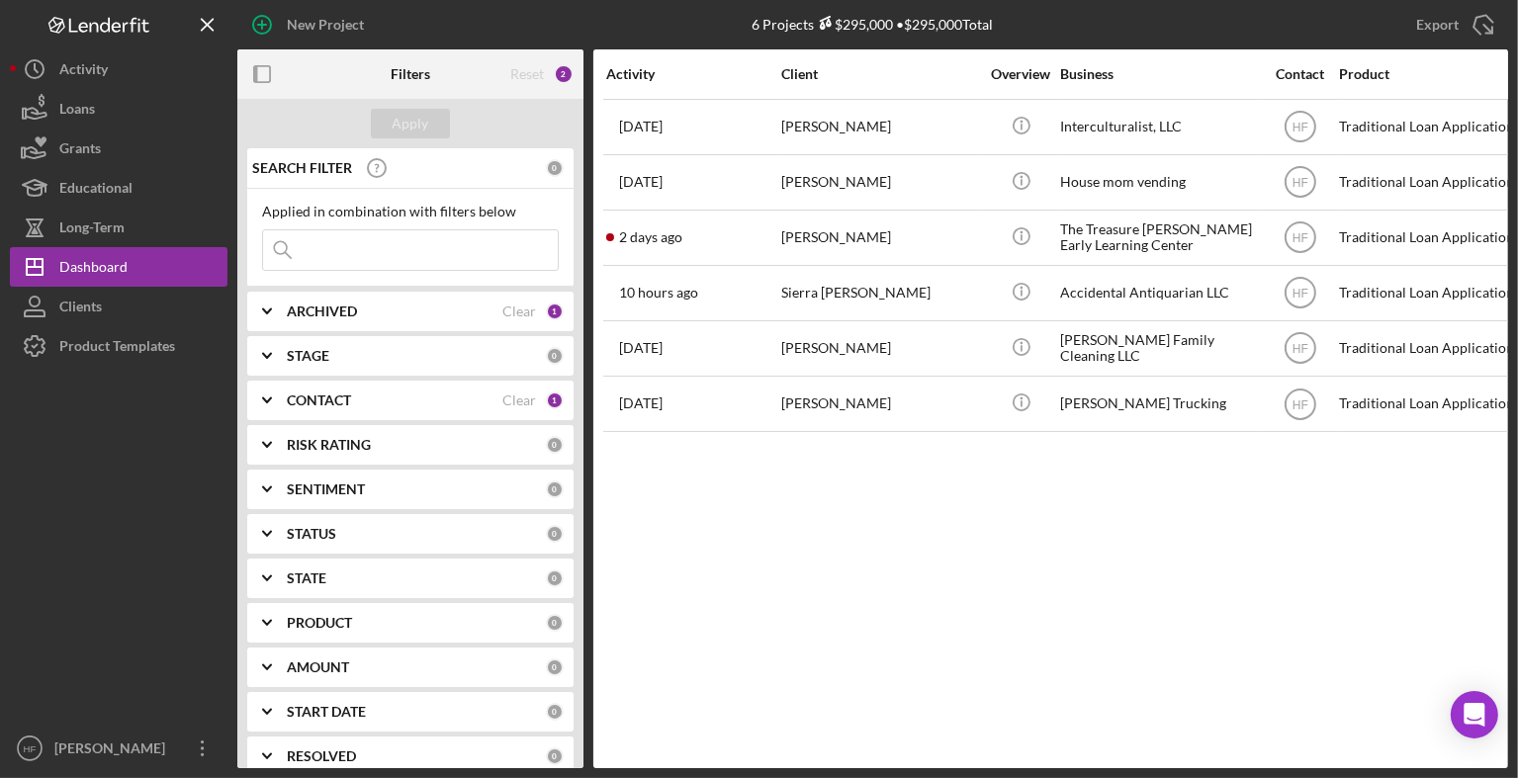
click at [1268, 598] on div "Activity Client Overview Business Contact Product Category Amount Started Icon/…" at bounding box center [1050, 408] width 915 height 719
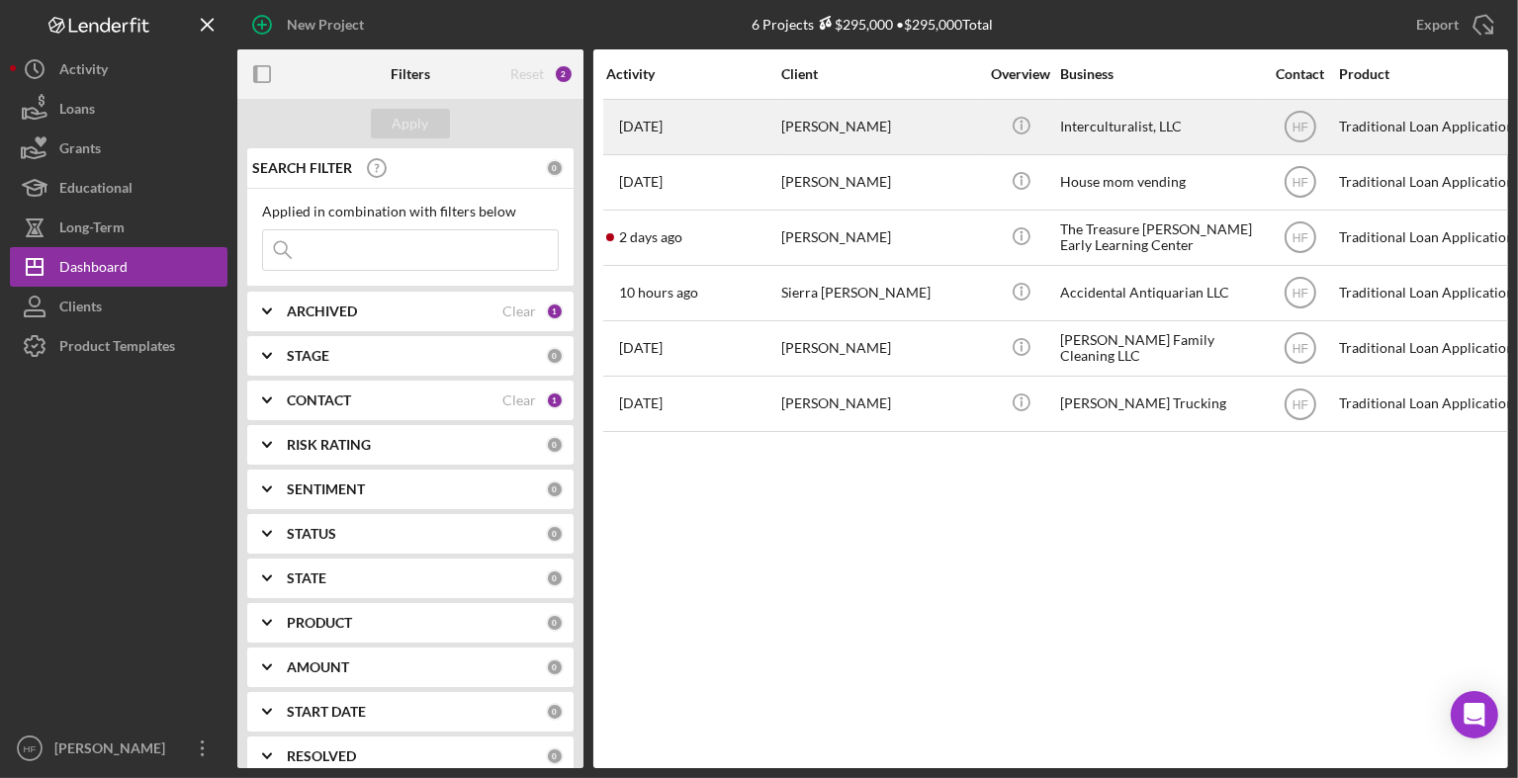
click at [937, 151] on div "[PERSON_NAME]" at bounding box center [880, 127] width 198 height 52
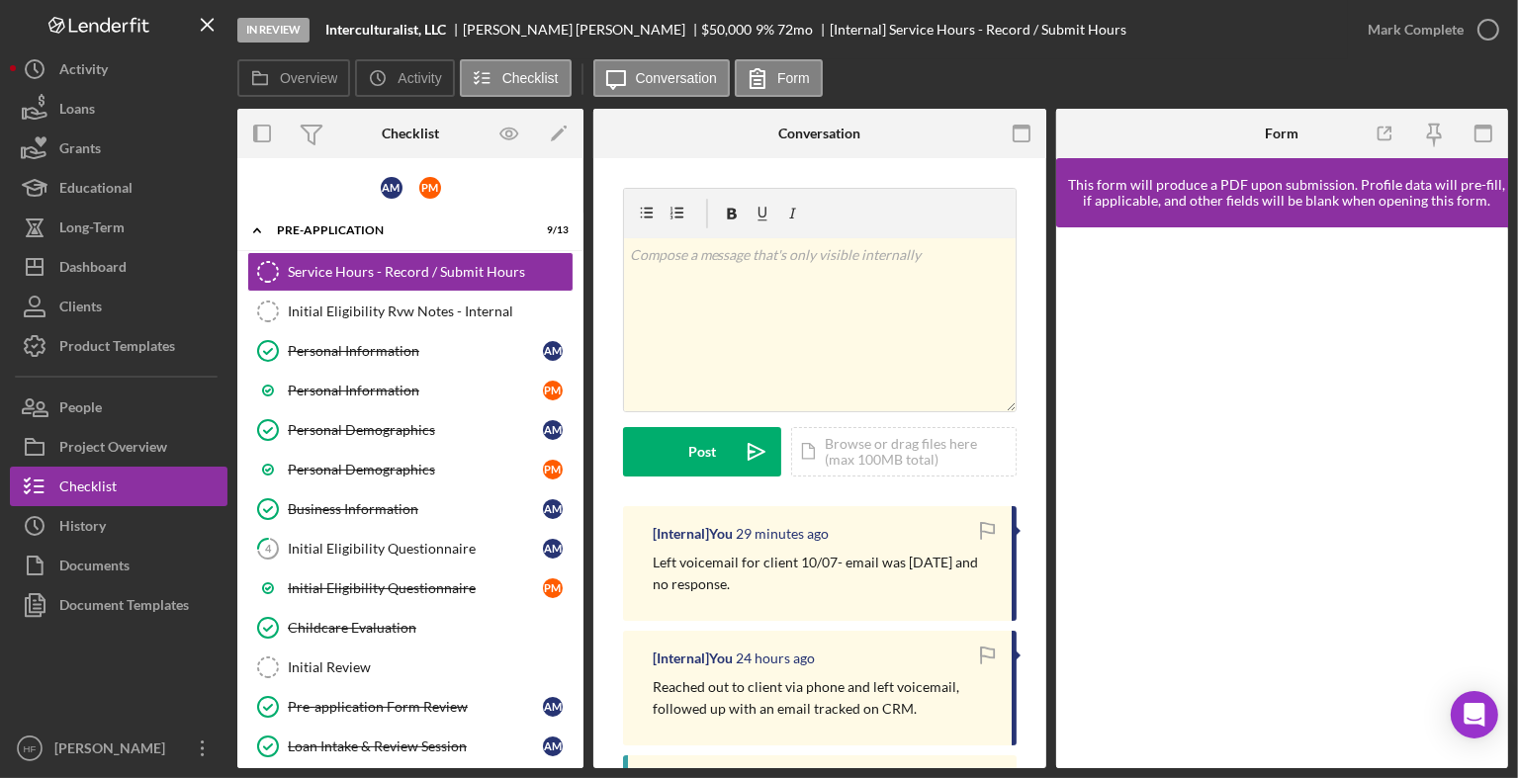
drag, startPoint x: 771, startPoint y: 581, endPoint x: 628, endPoint y: 553, distance: 146.2
click at [628, 553] on div "[Internal] You 29 minutes ago Left voicemail for client 10/07- email was [DATE]…" at bounding box center [820, 563] width 394 height 115
copy p "Left voicemail for client 10/07- email was [DATE] and no response."
click at [96, 252] on div "Dashboard" at bounding box center [92, 269] width 67 height 44
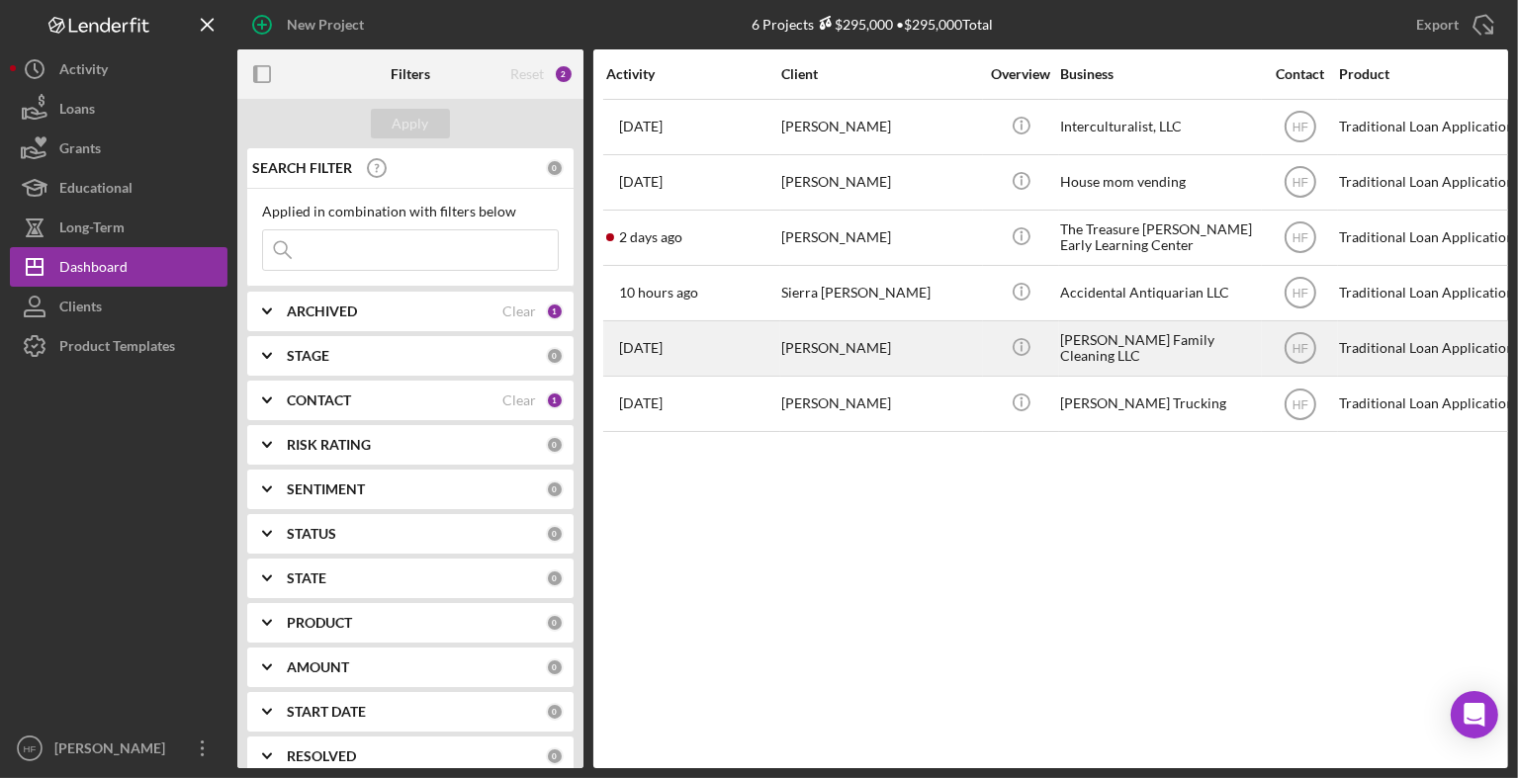
click at [757, 339] on div "[DATE] [PERSON_NAME]" at bounding box center [692, 348] width 173 height 52
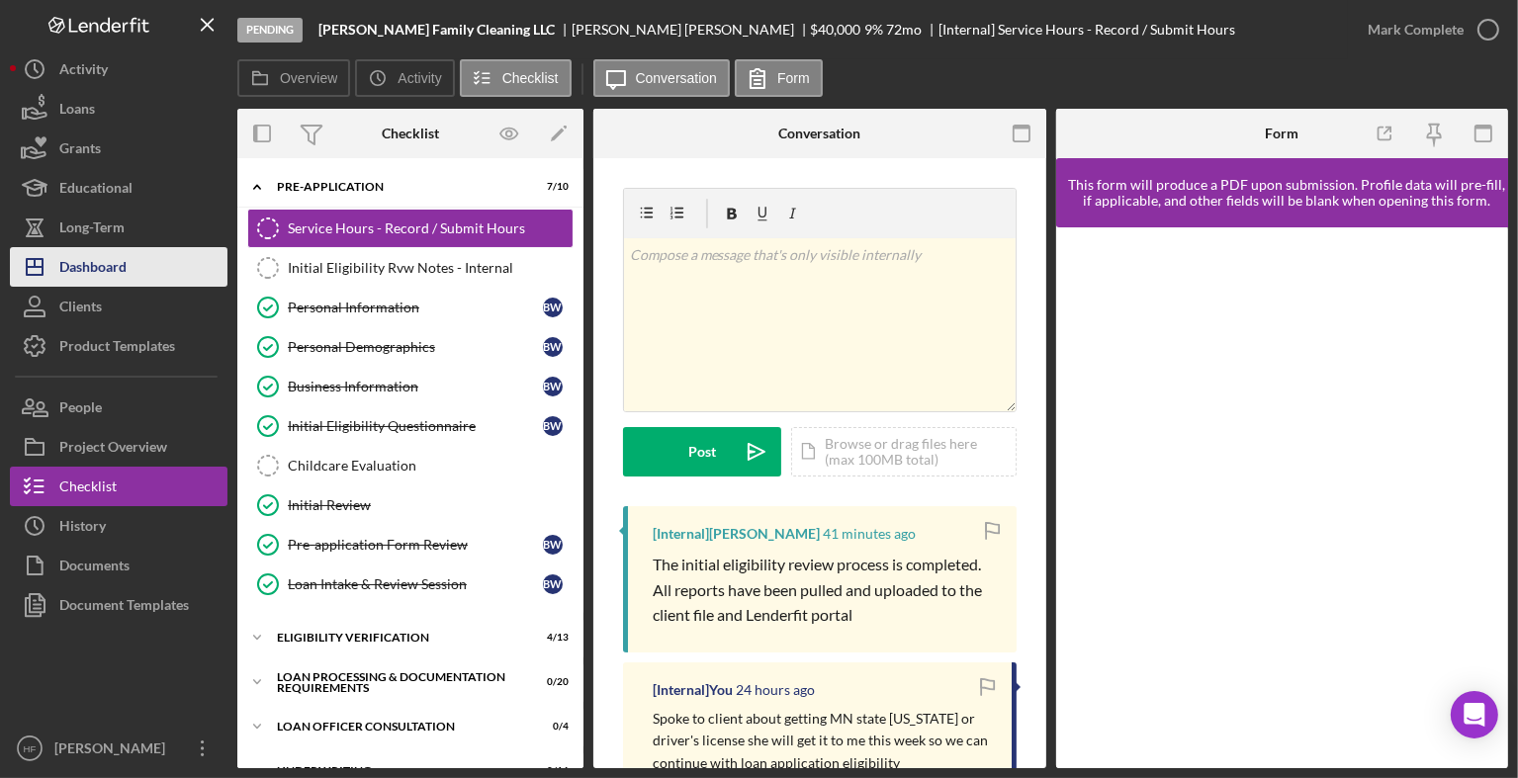
click at [120, 254] on div "Dashboard" at bounding box center [92, 269] width 67 height 44
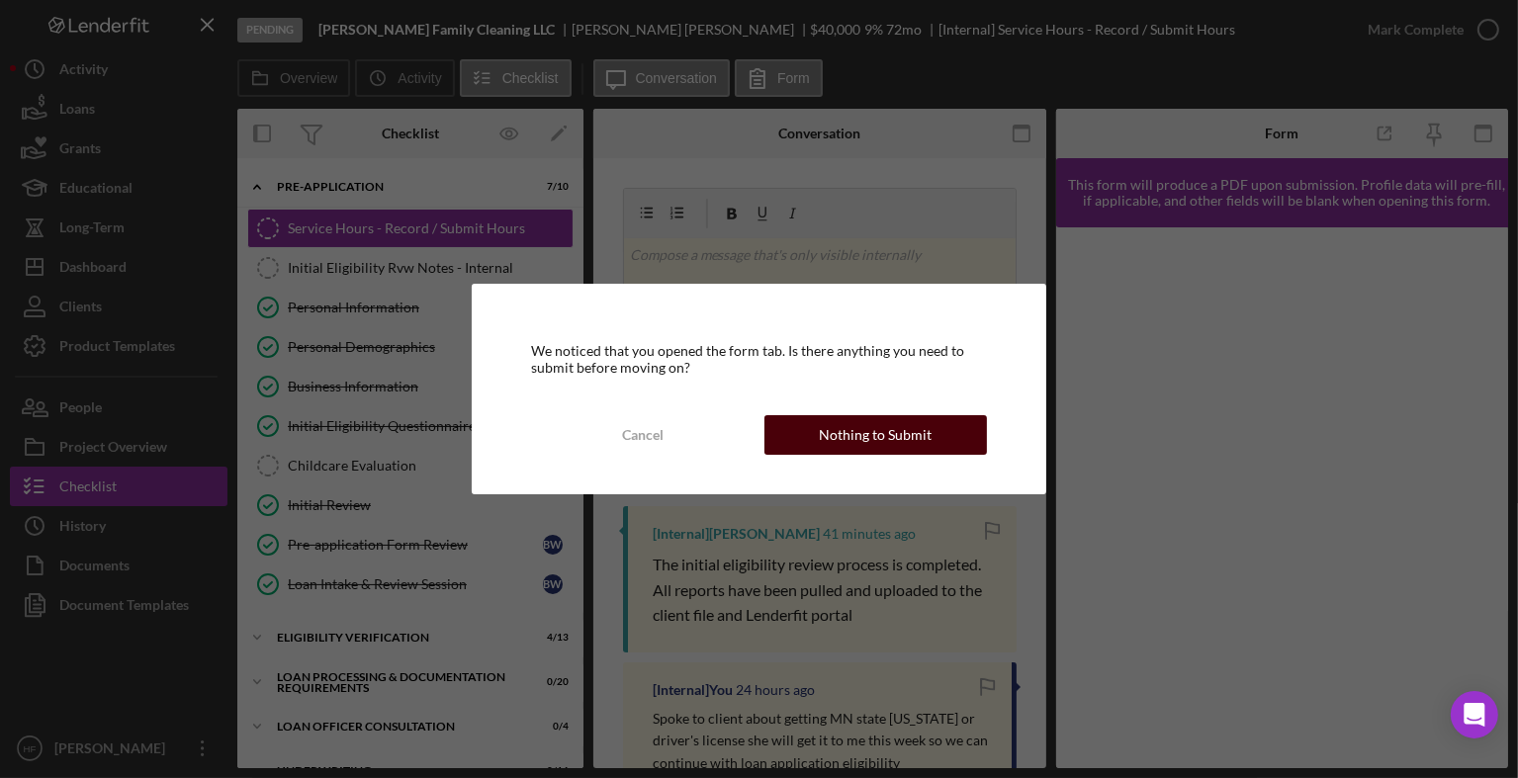
click at [928, 432] on div "Nothing to Submit" at bounding box center [875, 435] width 113 height 40
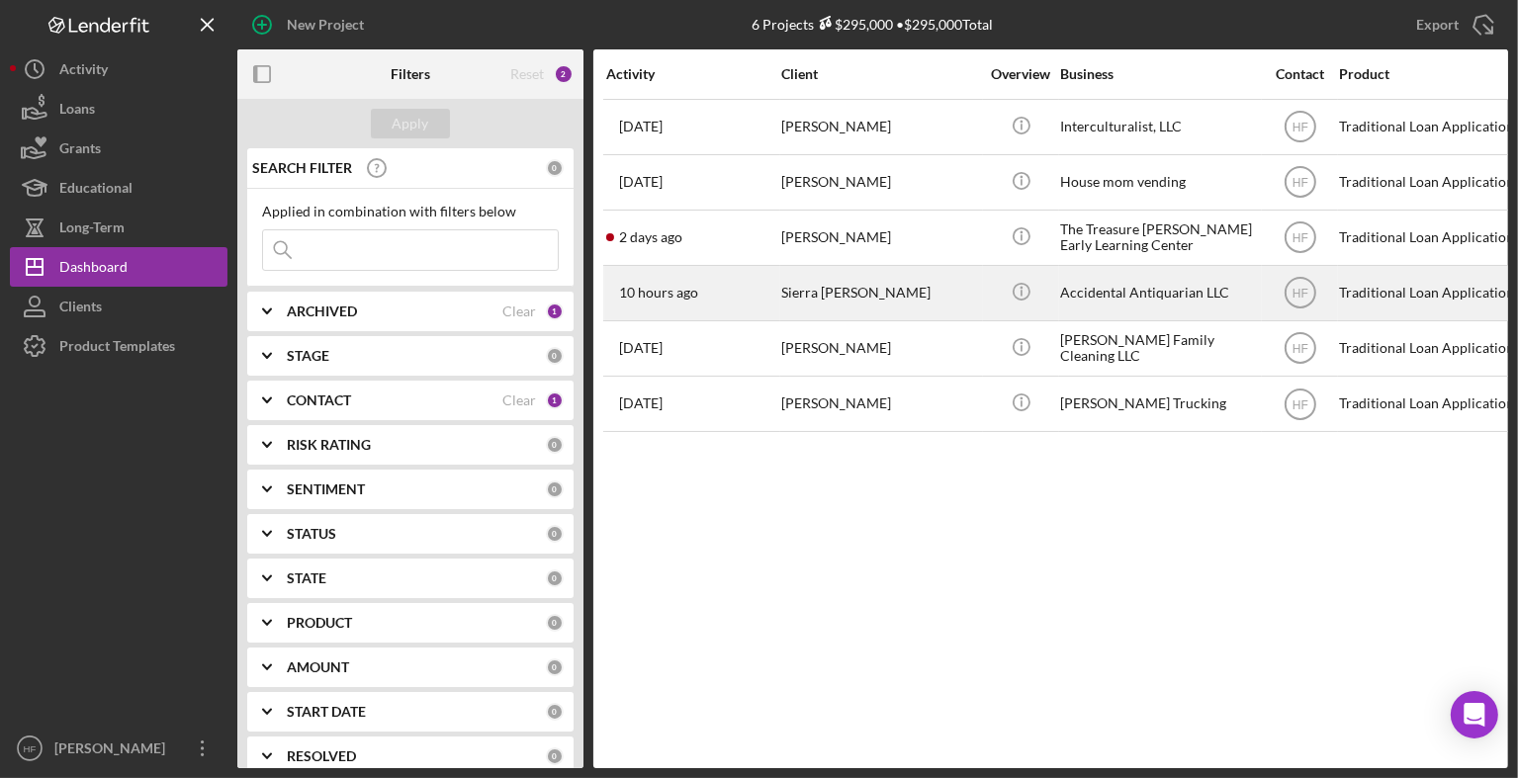
click at [903, 292] on div "Sierra [PERSON_NAME]" at bounding box center [880, 293] width 198 height 52
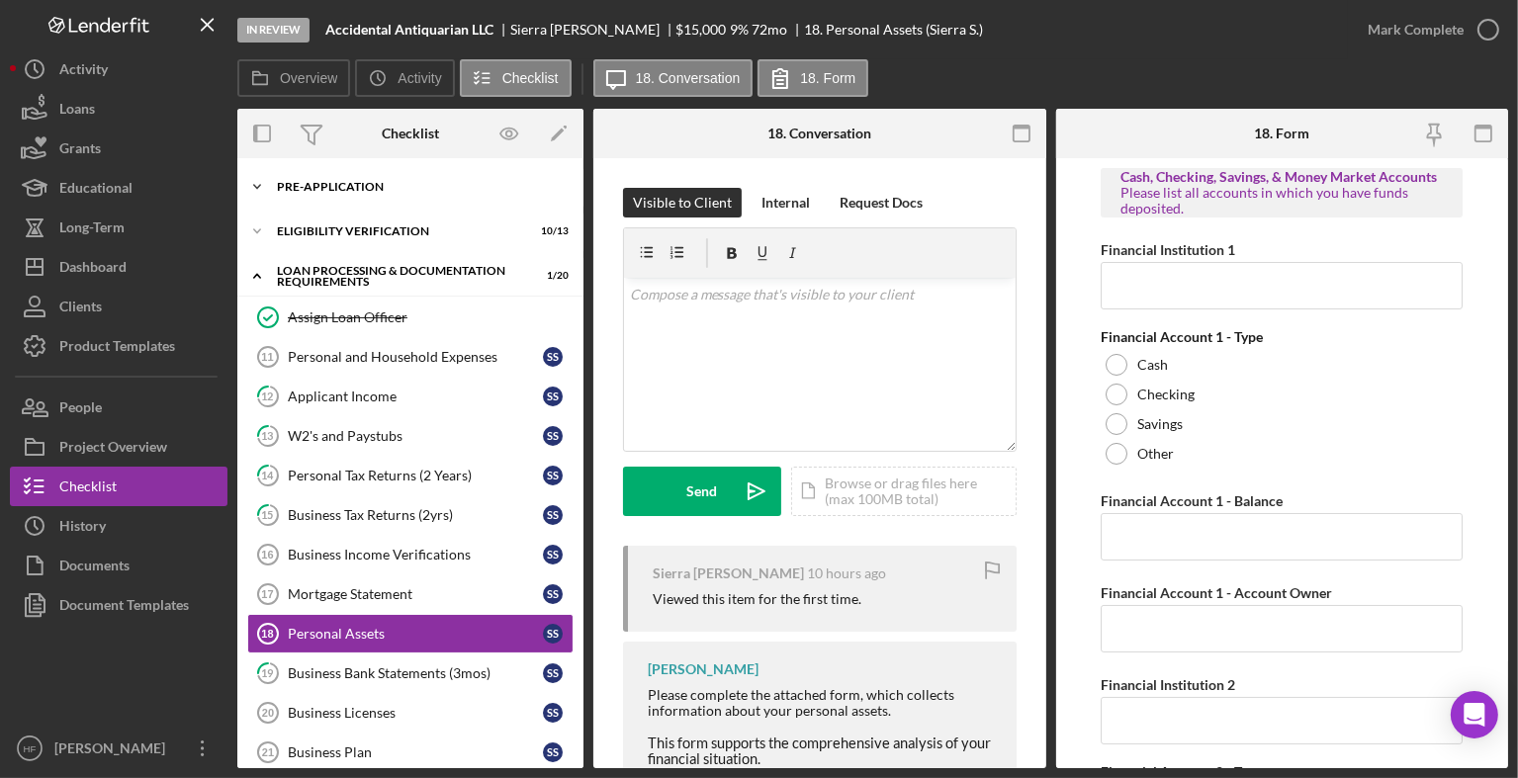
click at [361, 191] on div "Pre-Application" at bounding box center [418, 187] width 282 height 12
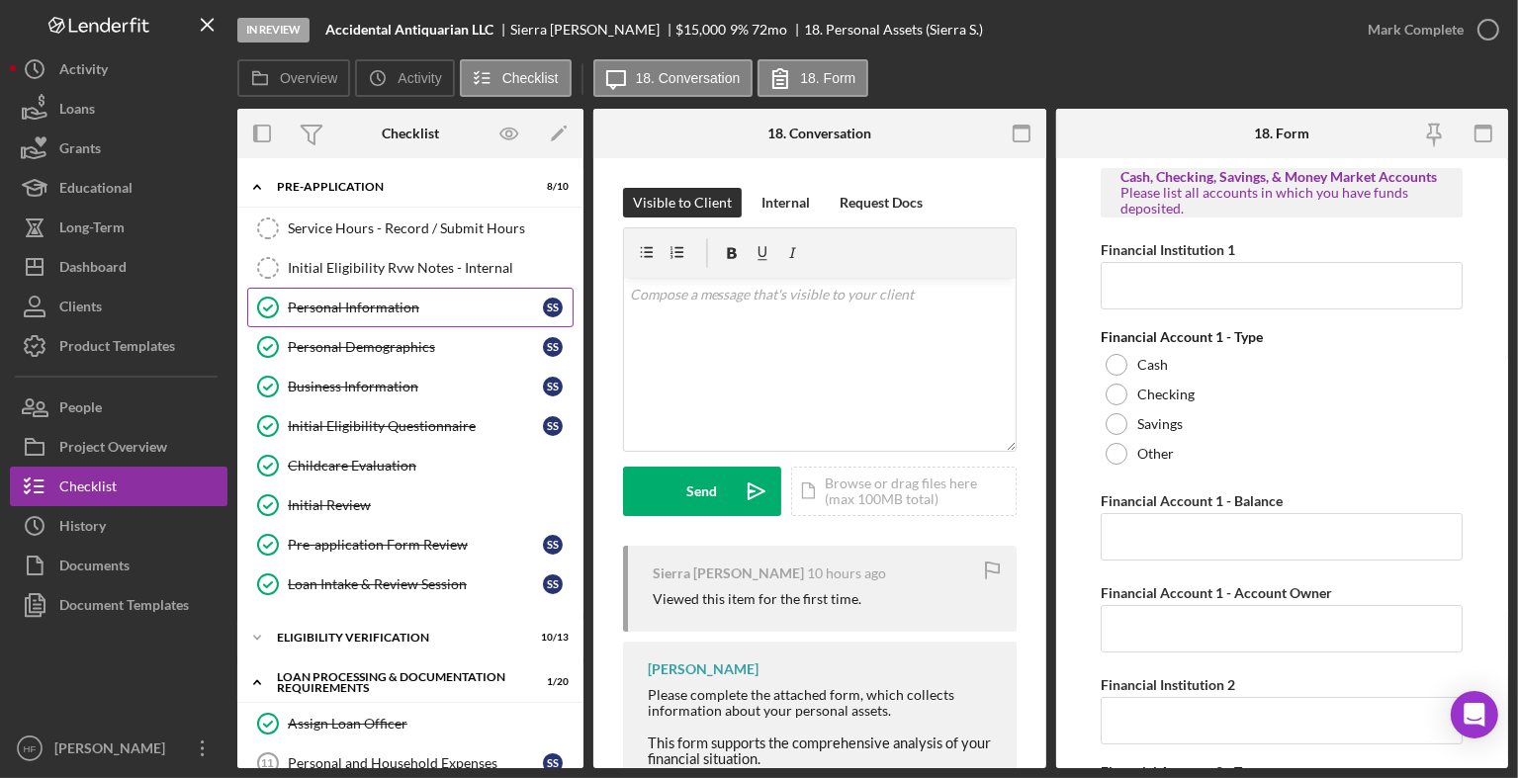
click at [415, 306] on div "Personal Information" at bounding box center [415, 308] width 255 height 16
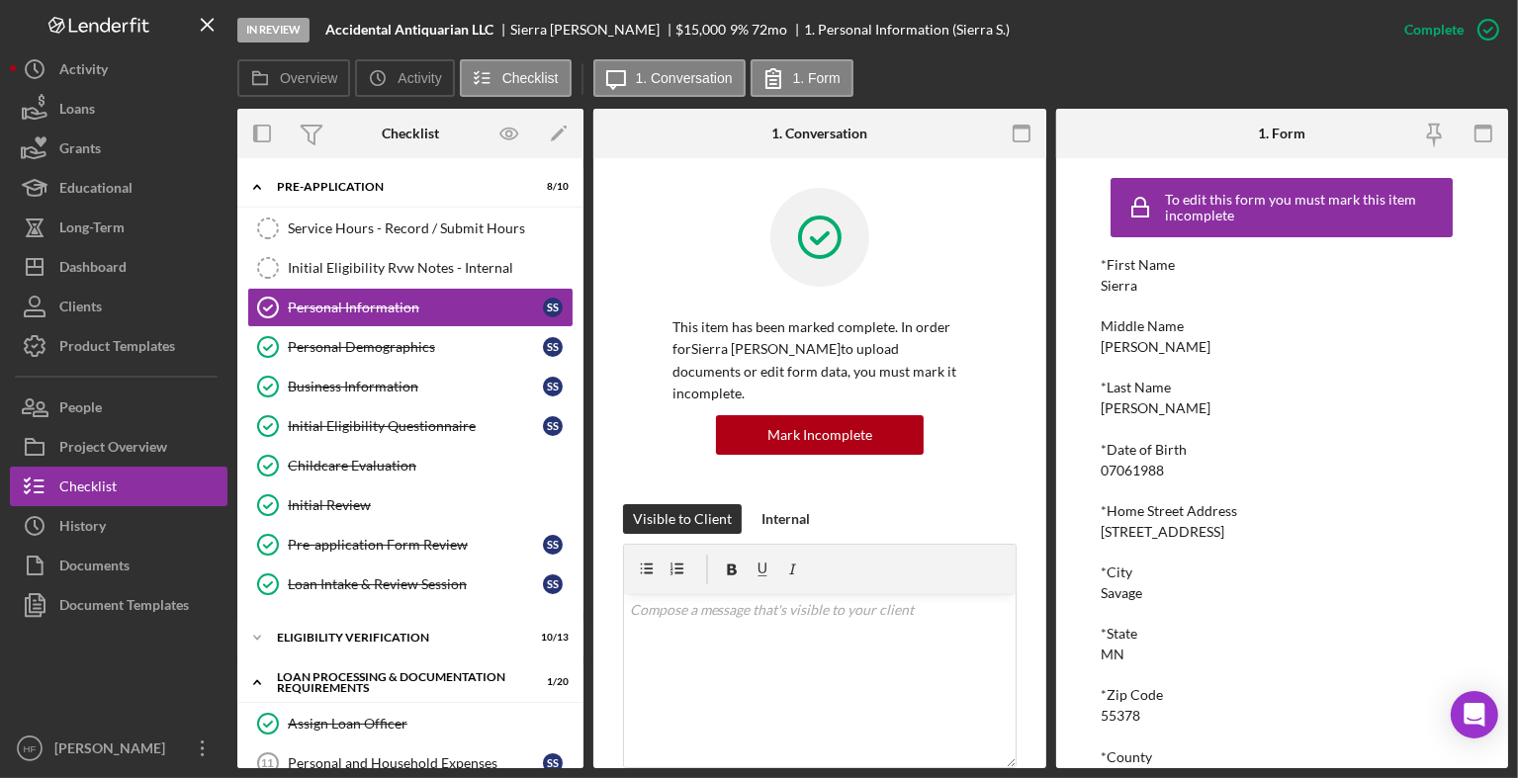
scroll to position [230, 0]
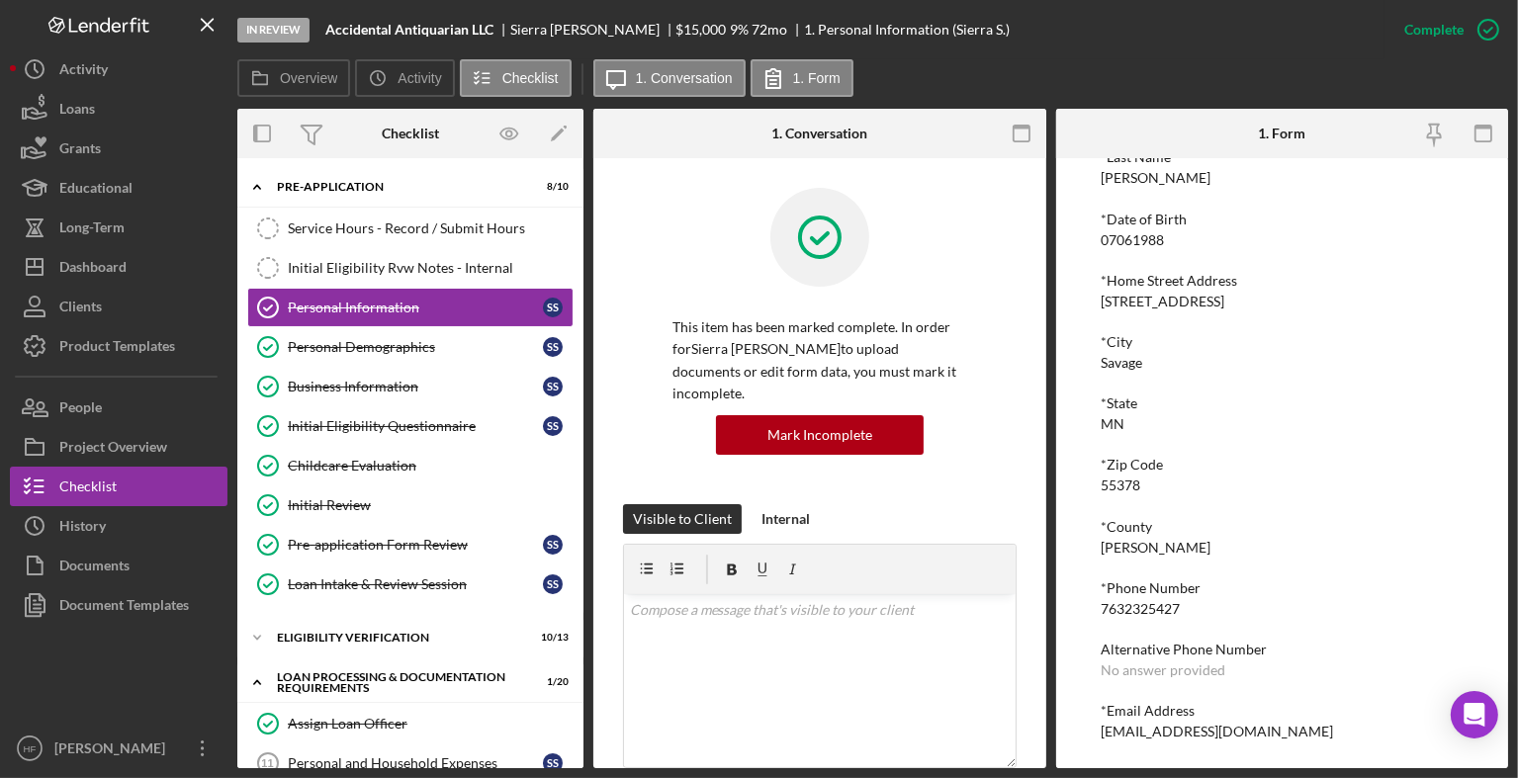
drag, startPoint x: 1317, startPoint y: 734, endPoint x: 1086, endPoint y: 738, distance: 231.4
click at [1086, 738] on div "To edit this form you must mark this item incomplete *First Name Sierra Middle …" at bounding box center [1282, 463] width 453 height 610
copy div "[EMAIL_ADDRESS][DOMAIN_NAME]"
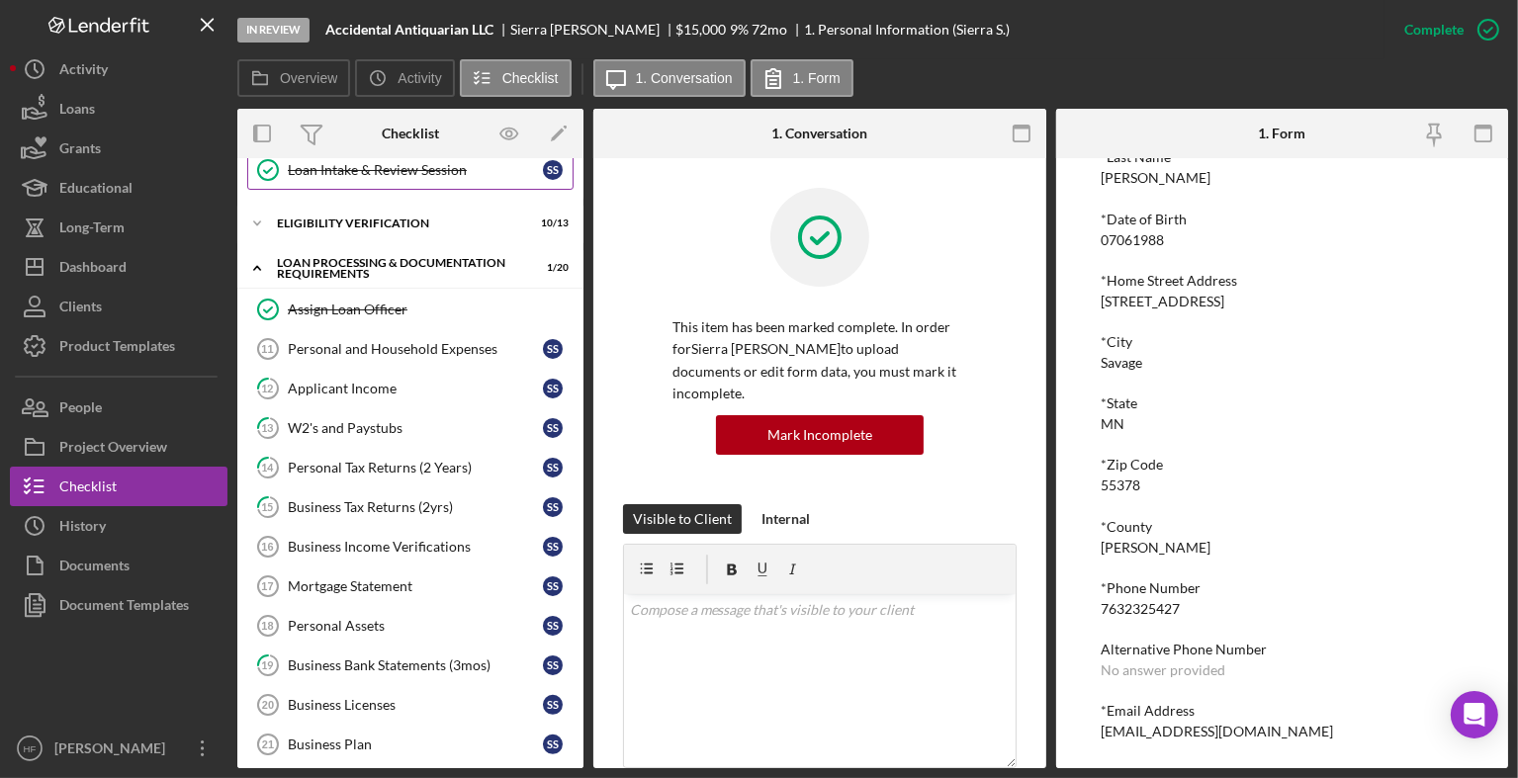
scroll to position [415, 0]
click at [385, 419] on div "W2's and Paystubs" at bounding box center [415, 427] width 255 height 16
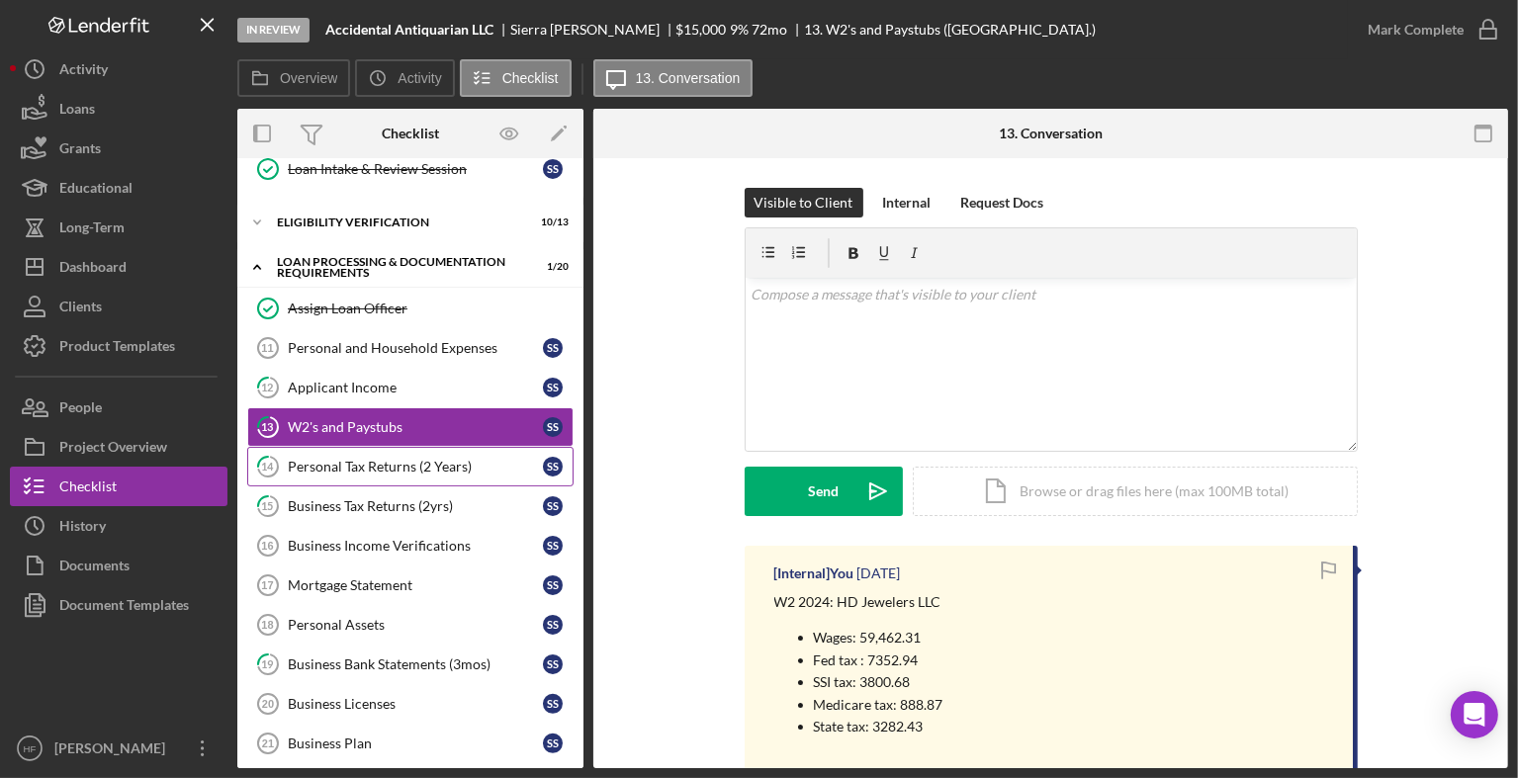
scroll to position [301, 0]
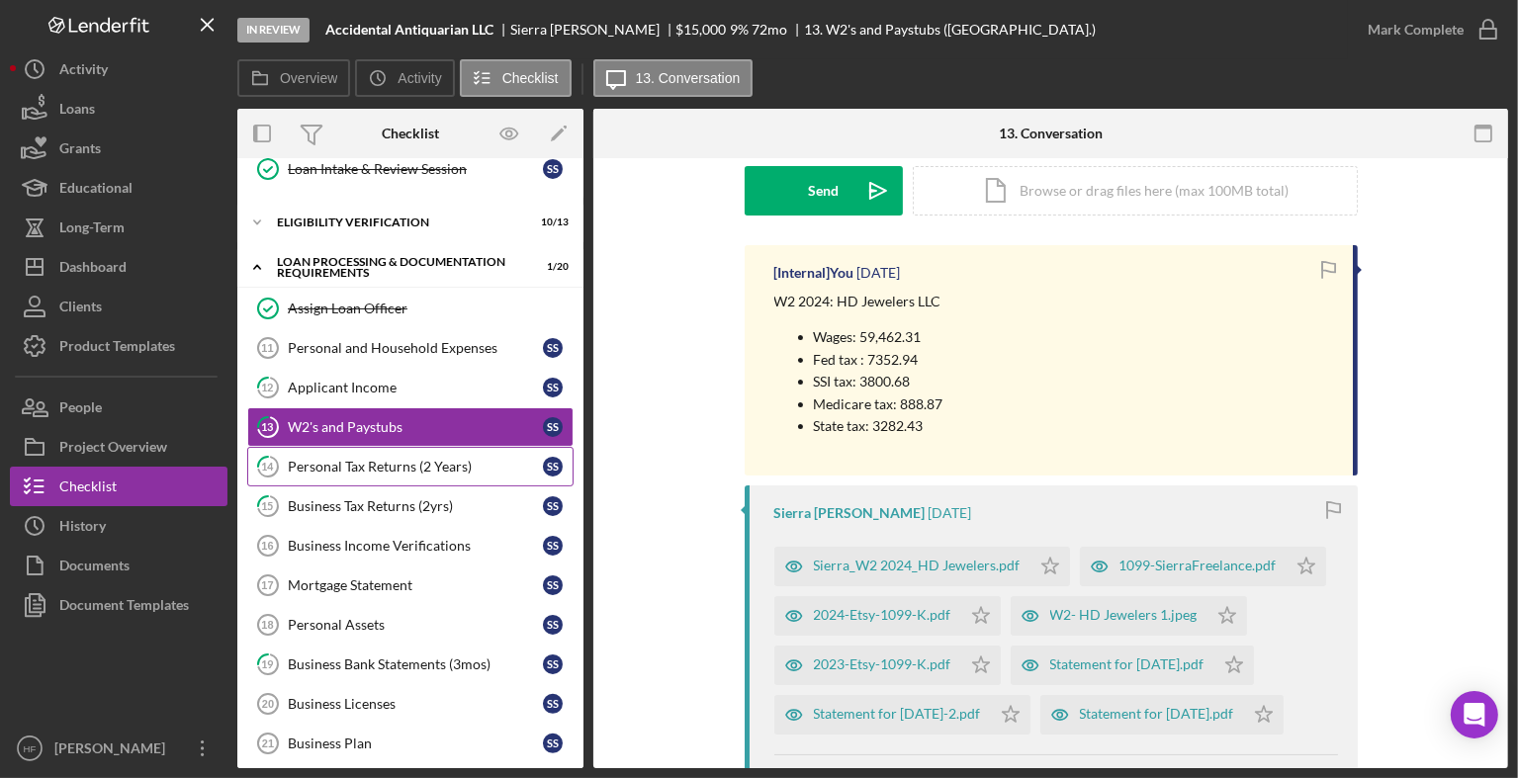
click at [444, 474] on link "14 Personal Tax Returns (2 Years) S S" at bounding box center [410, 467] width 326 height 40
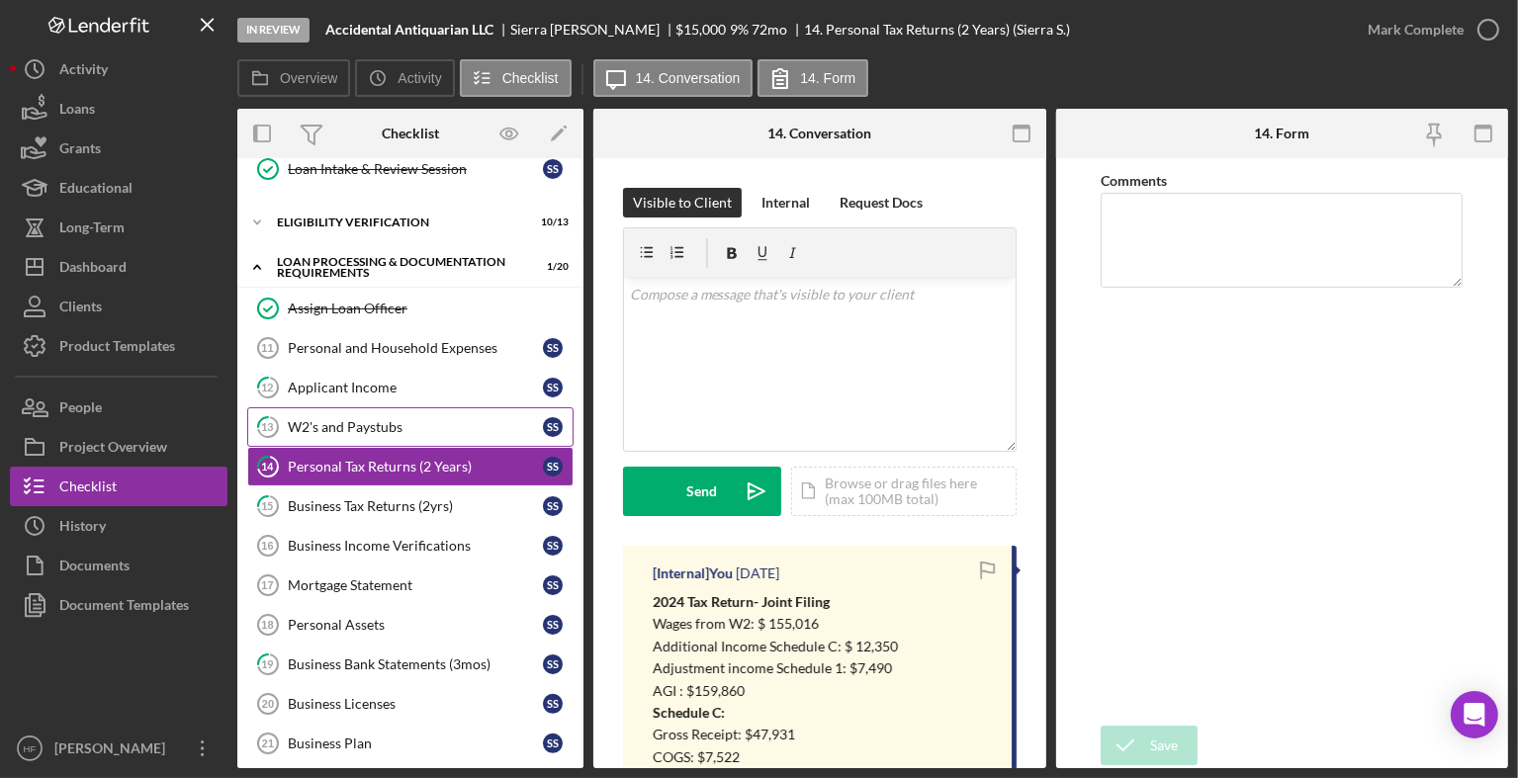
click at [440, 432] on link "13 W2's and Paystubs S S" at bounding box center [410, 427] width 326 height 40
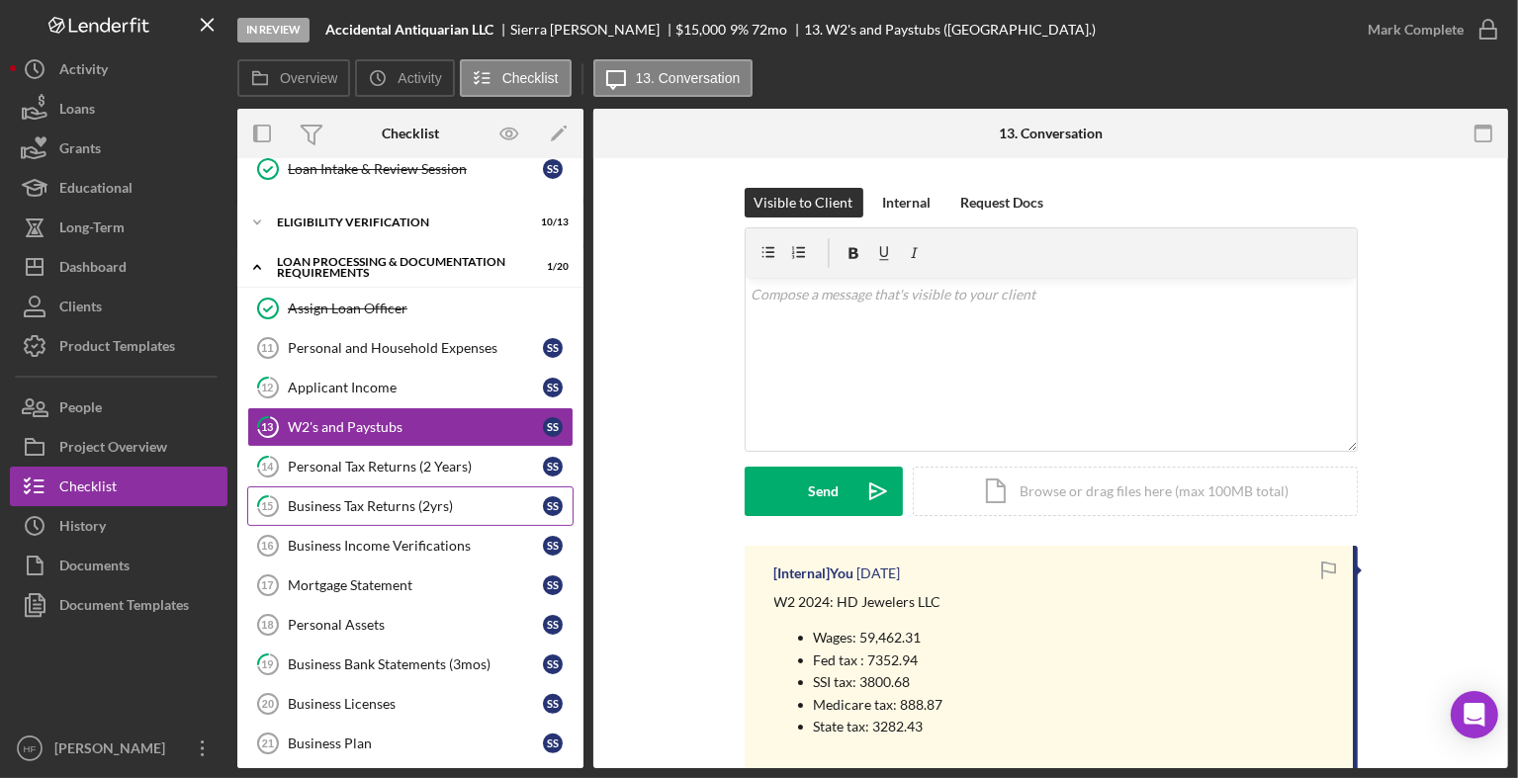
click at [442, 504] on div "Business Tax Returns (2yrs)" at bounding box center [415, 506] width 255 height 16
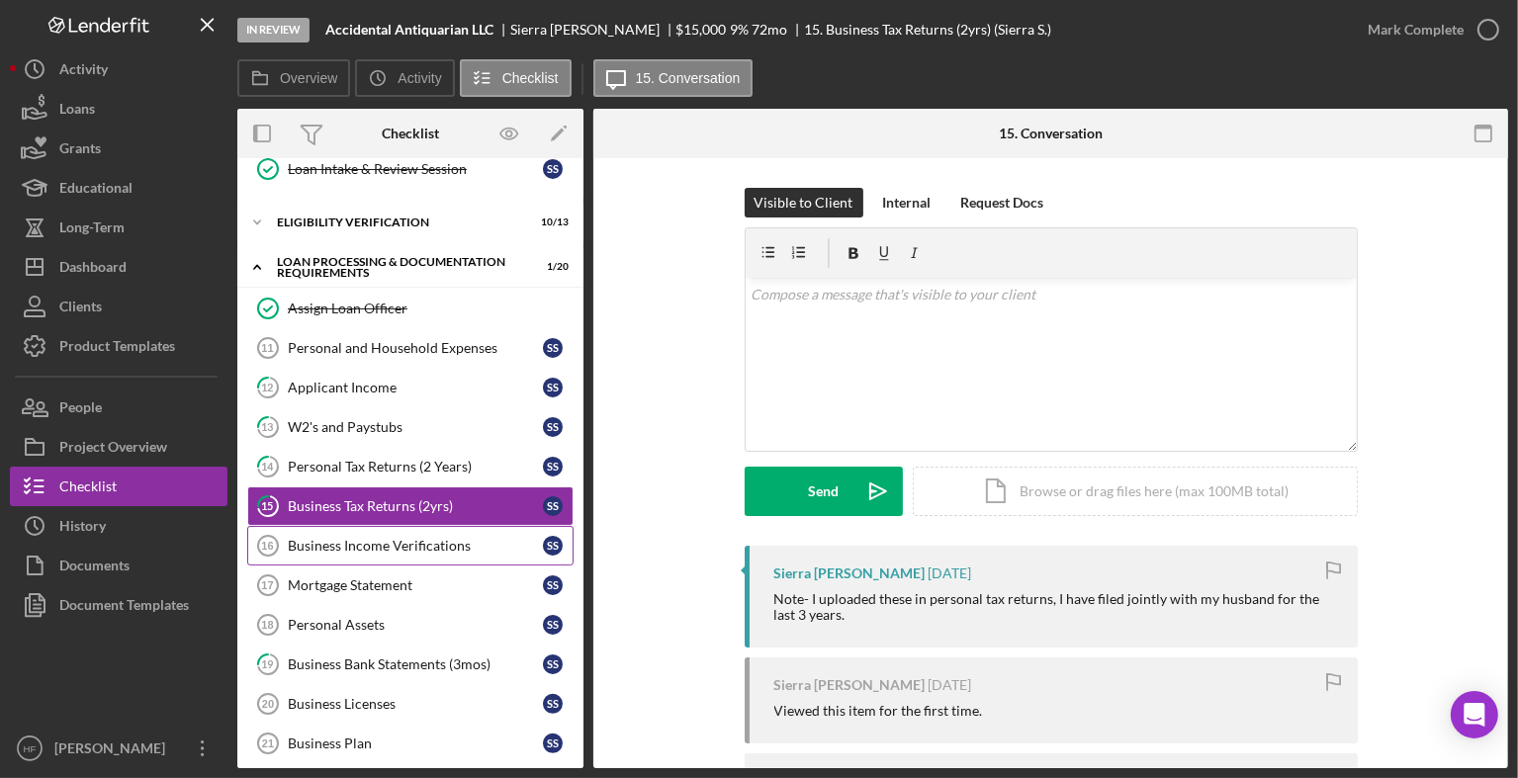
click at [443, 527] on link "Business Income Verifications 16 Business Income Verifications S S" at bounding box center [410, 546] width 326 height 40
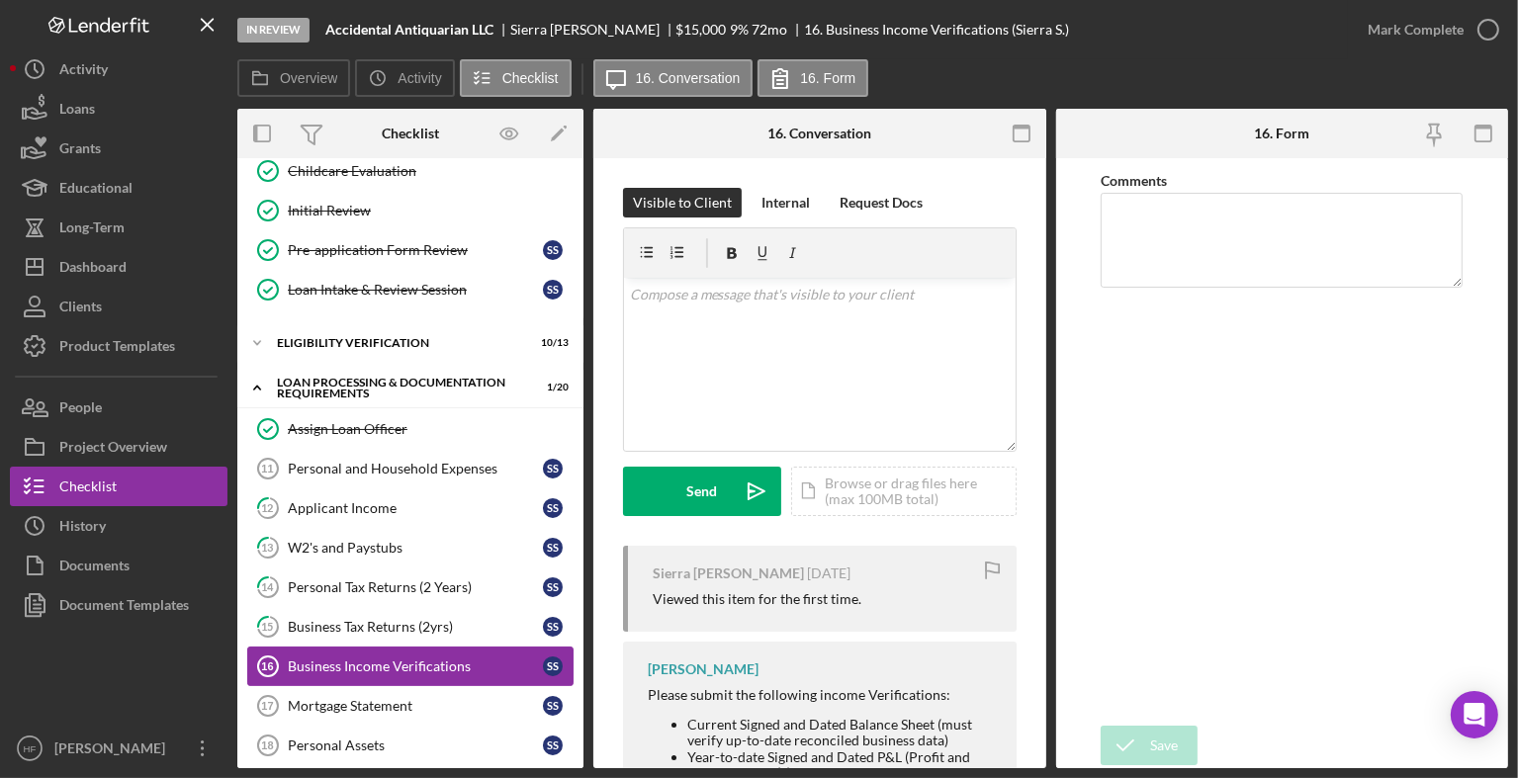
scroll to position [293, 0]
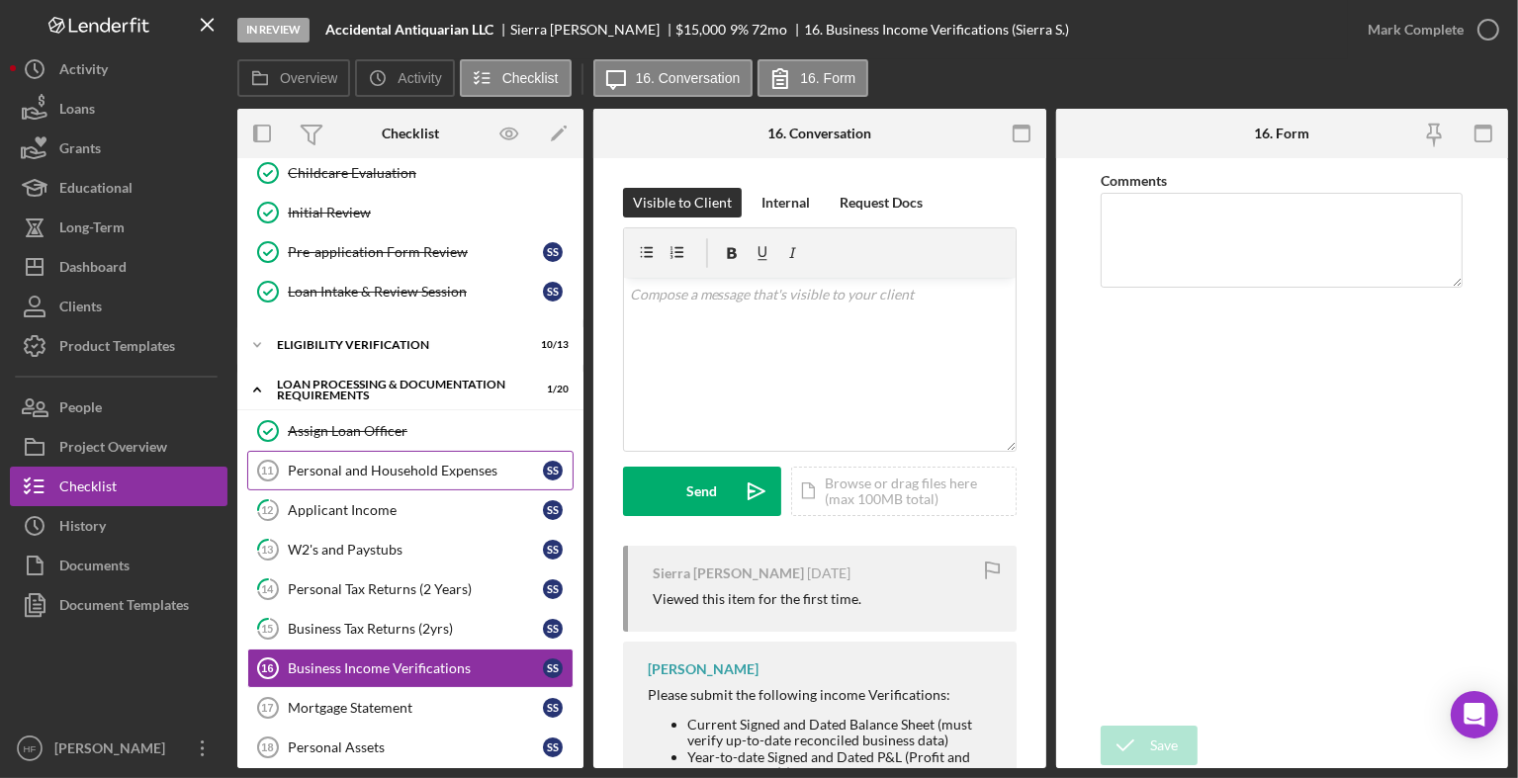
click at [443, 476] on link "Personal and Household Expenses 11 Personal and Household Expenses S S" at bounding box center [410, 471] width 326 height 40
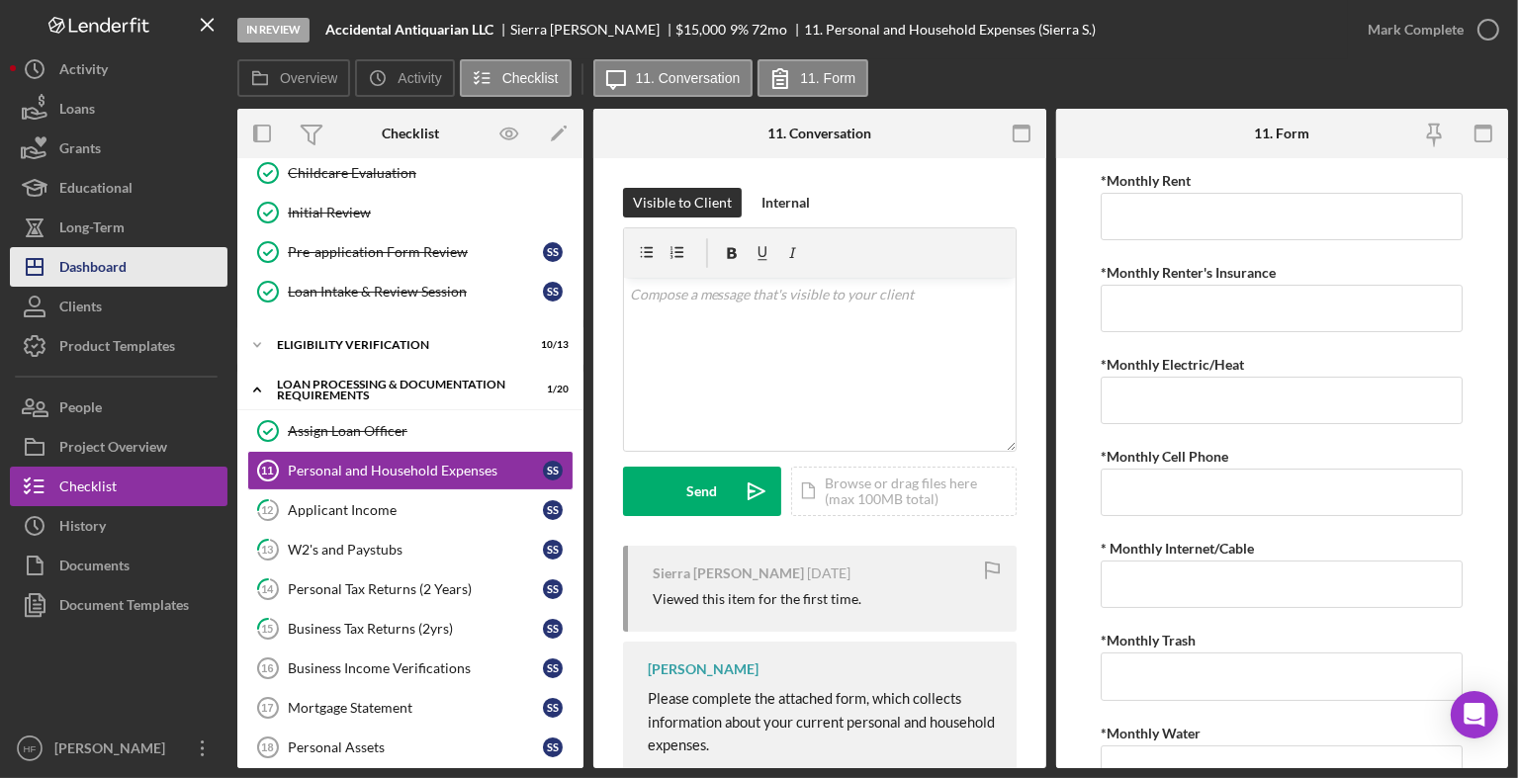
click at [157, 272] on button "Icon/Dashboard Dashboard" at bounding box center [119, 267] width 218 height 40
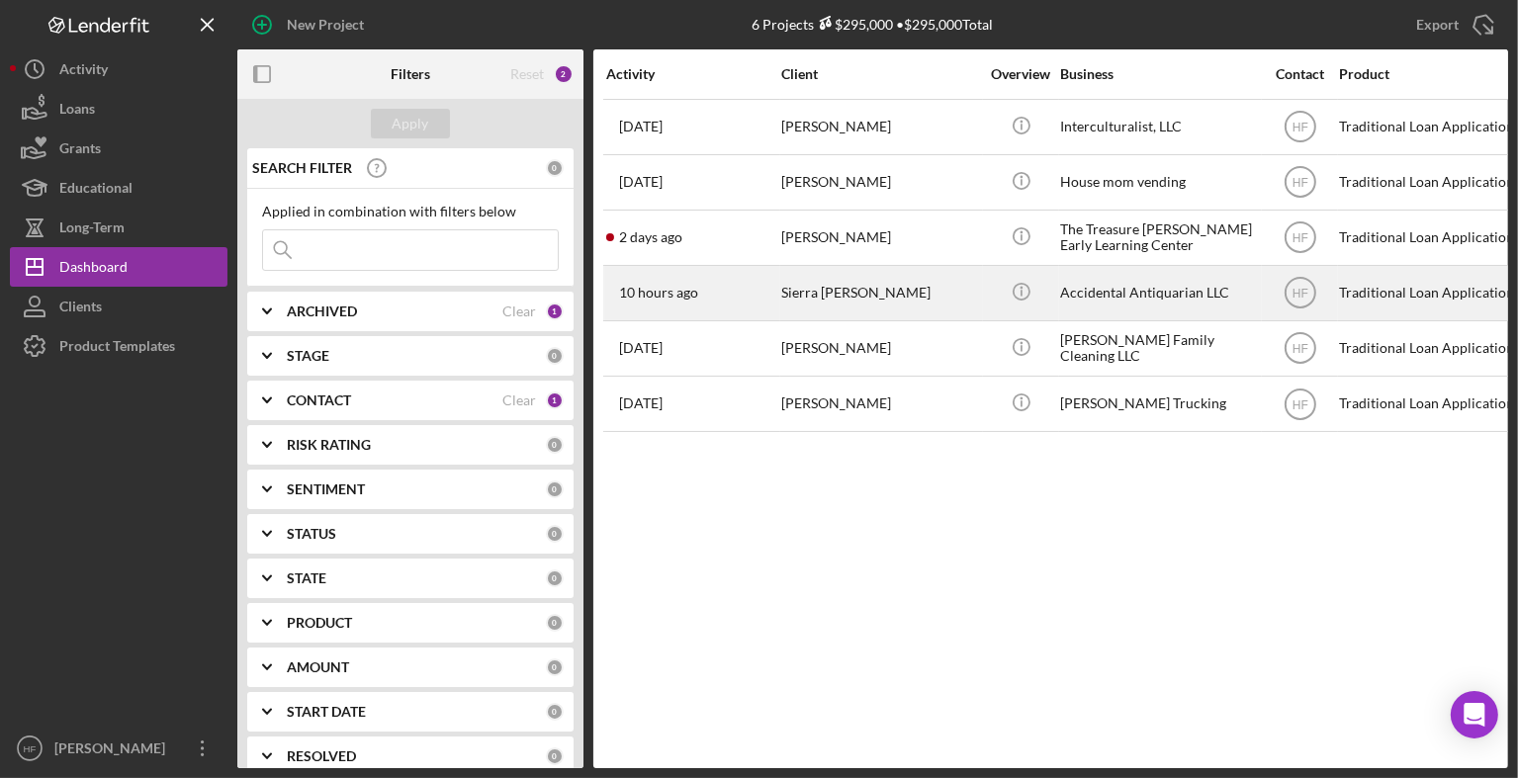
click at [721, 313] on div "10 hours ago Sierra [PERSON_NAME]" at bounding box center [692, 293] width 173 height 52
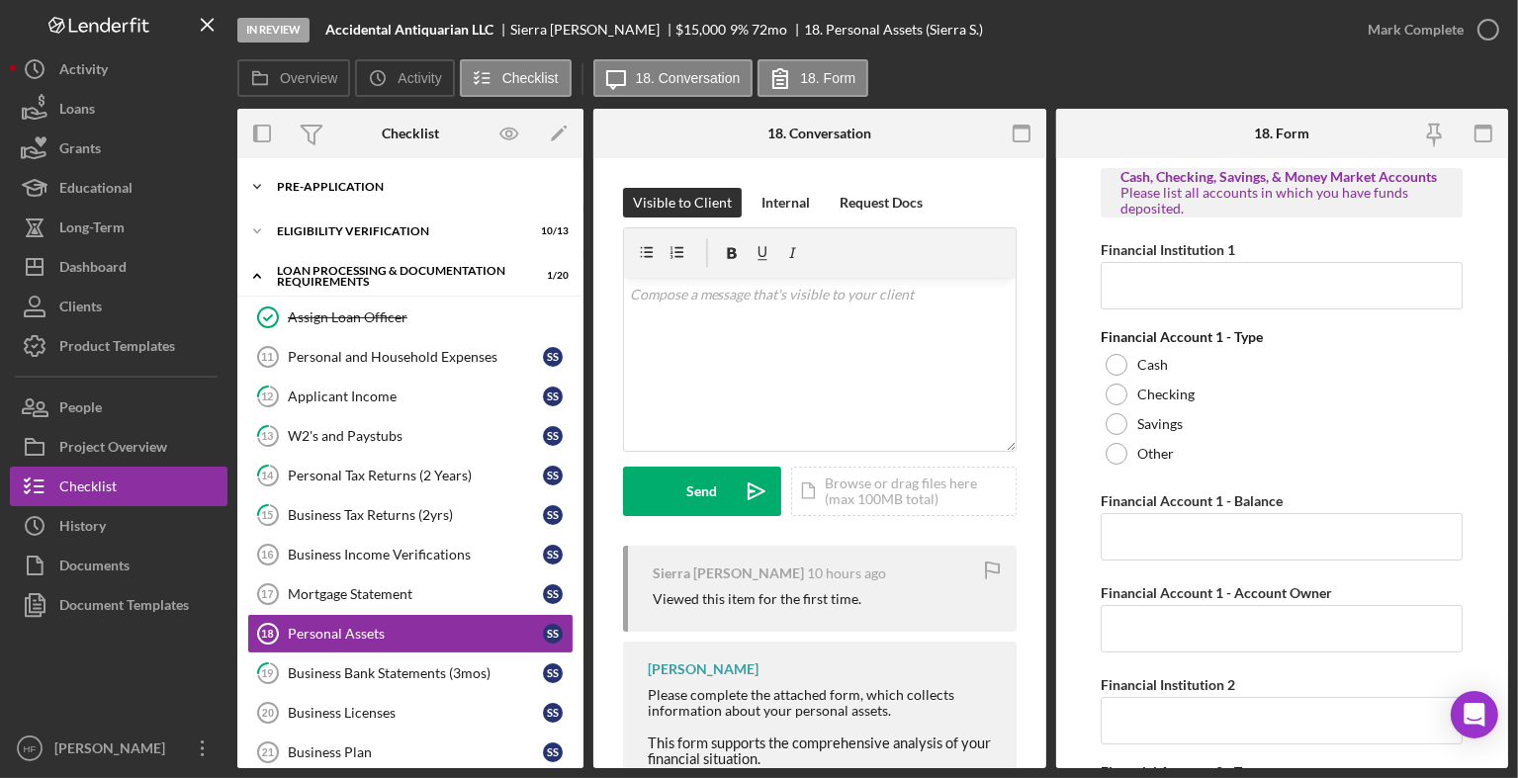
click at [382, 185] on div "Pre-Application" at bounding box center [418, 187] width 282 height 12
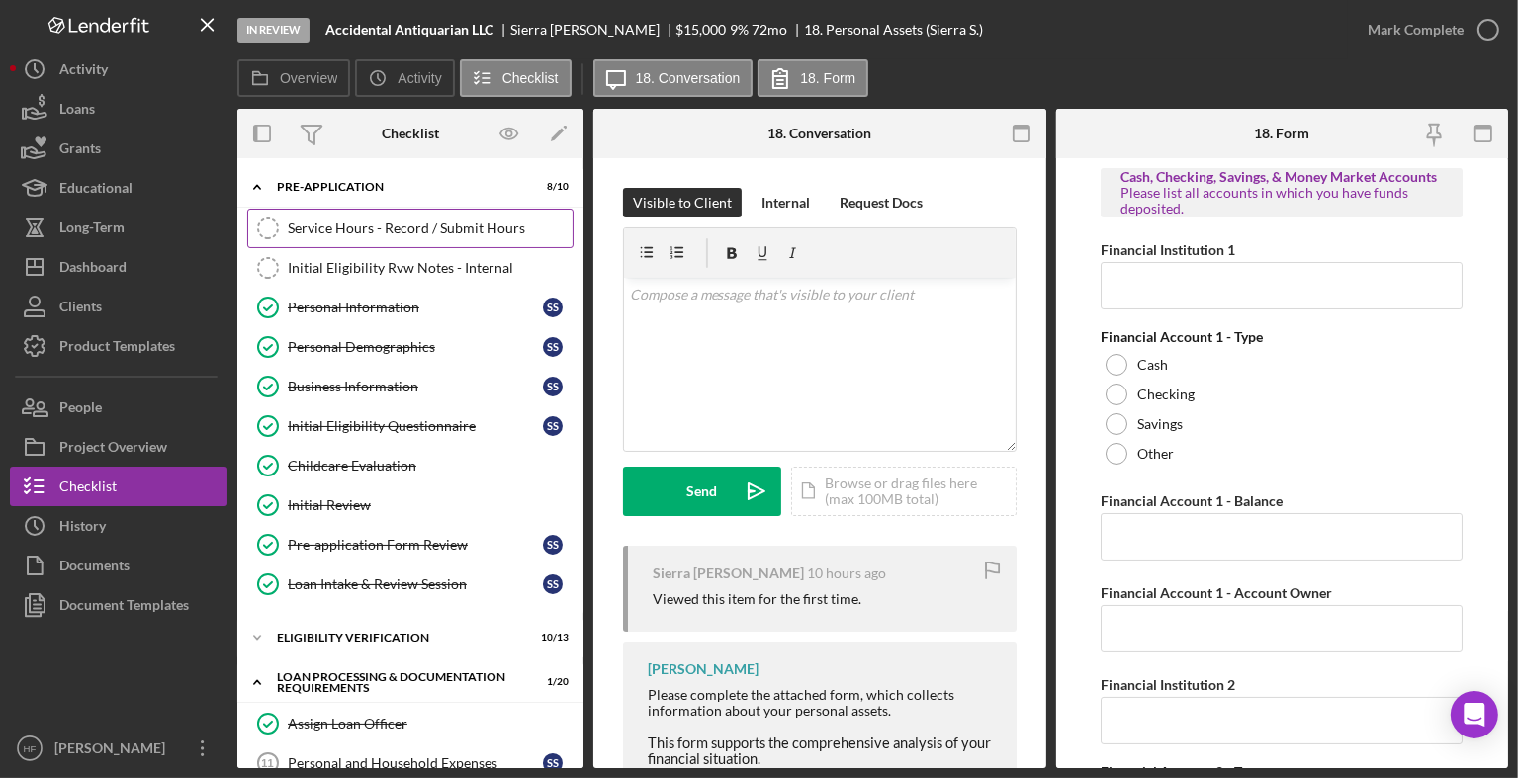
click at [377, 227] on div "Service Hours - Record / Submit Hours" at bounding box center [430, 229] width 285 height 16
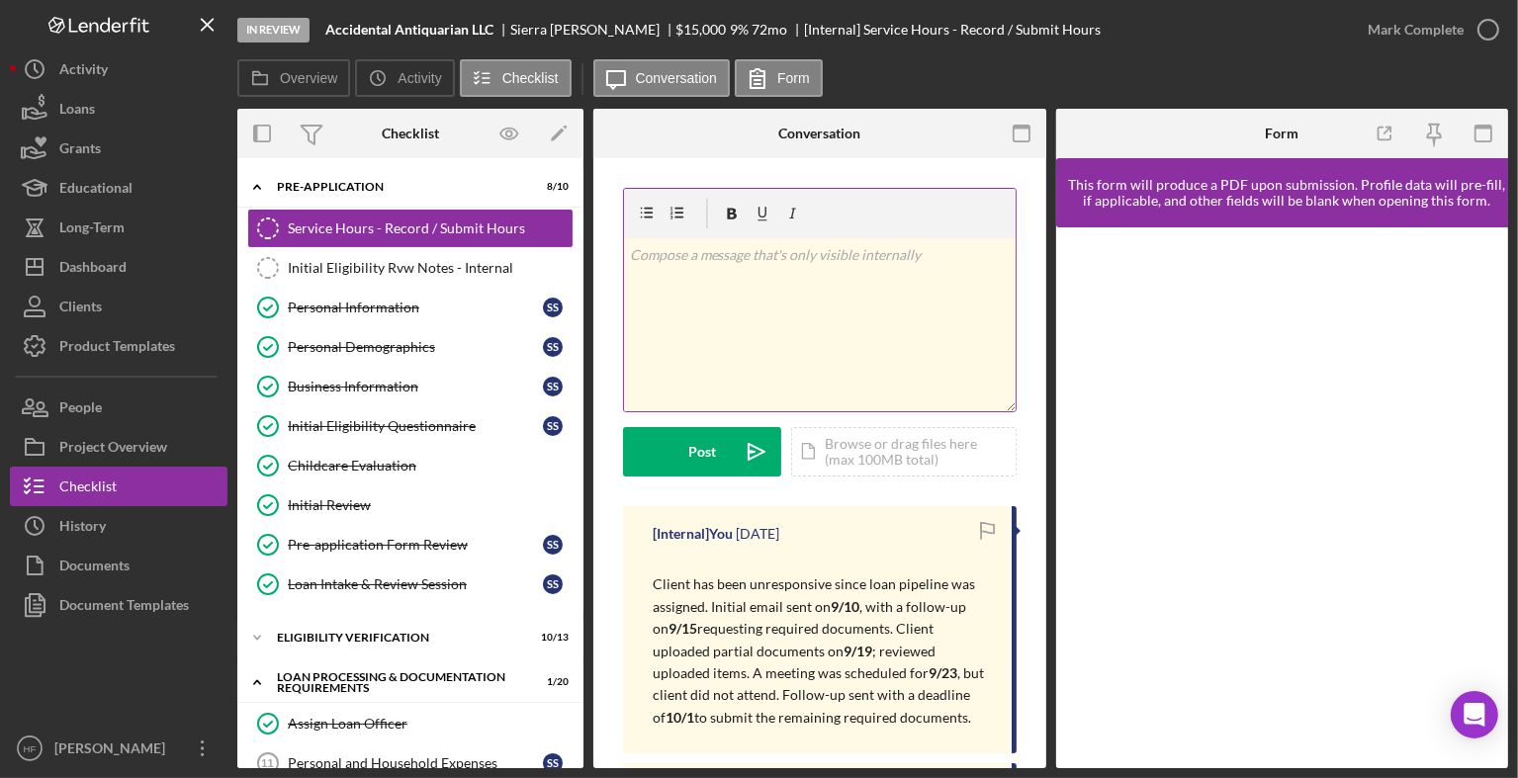
click at [720, 330] on div "v Color teal Color pink Remove color Add row above Add row below Add column bef…" at bounding box center [820, 324] width 392 height 173
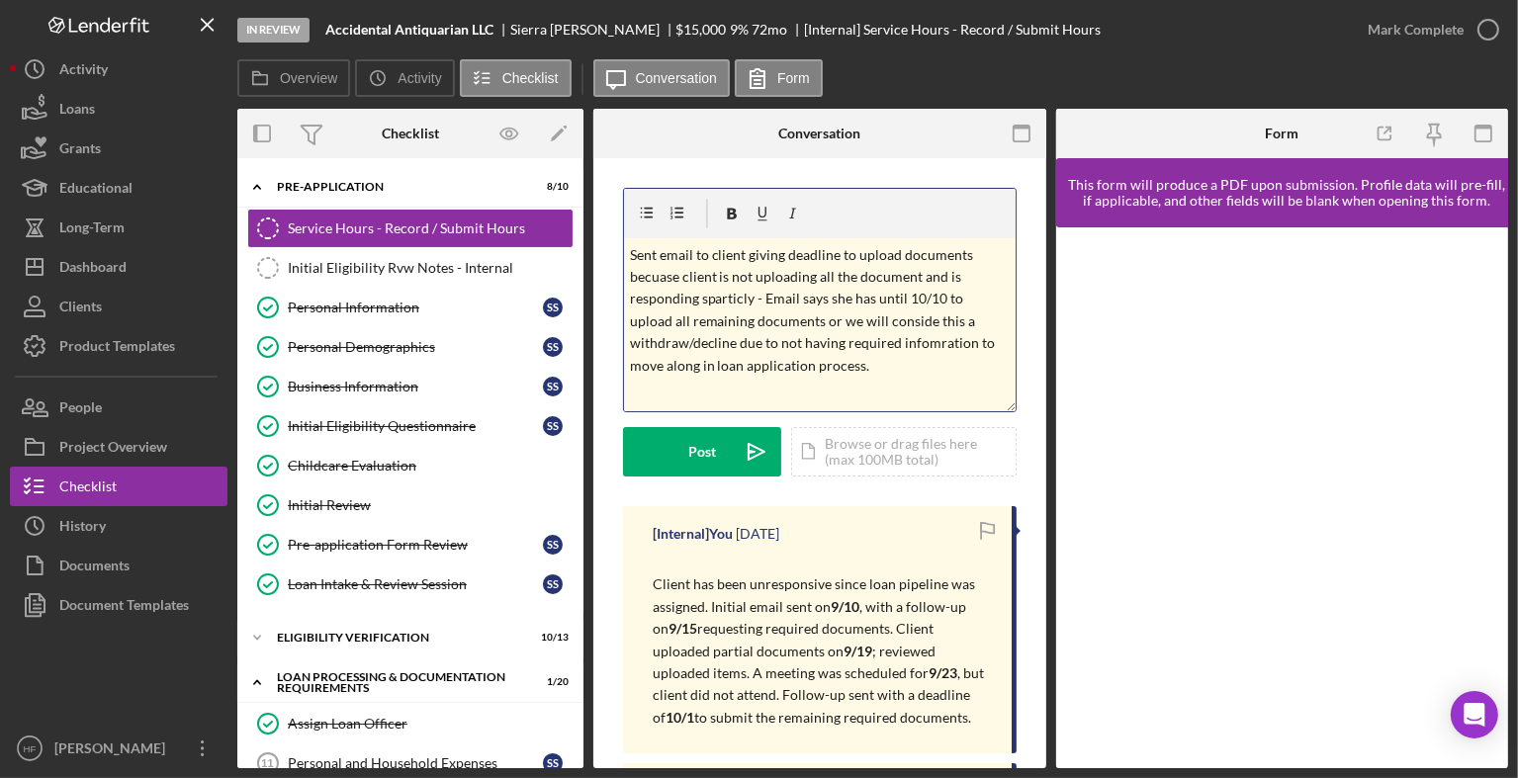
drag, startPoint x: 897, startPoint y: 373, endPoint x: 592, endPoint y: 240, distance: 332.1
click at [592, 240] on div "Overview Internal Workflow Stage In Review Icon/Dropdown Arrow Archive (can una…" at bounding box center [872, 439] width 1271 height 660
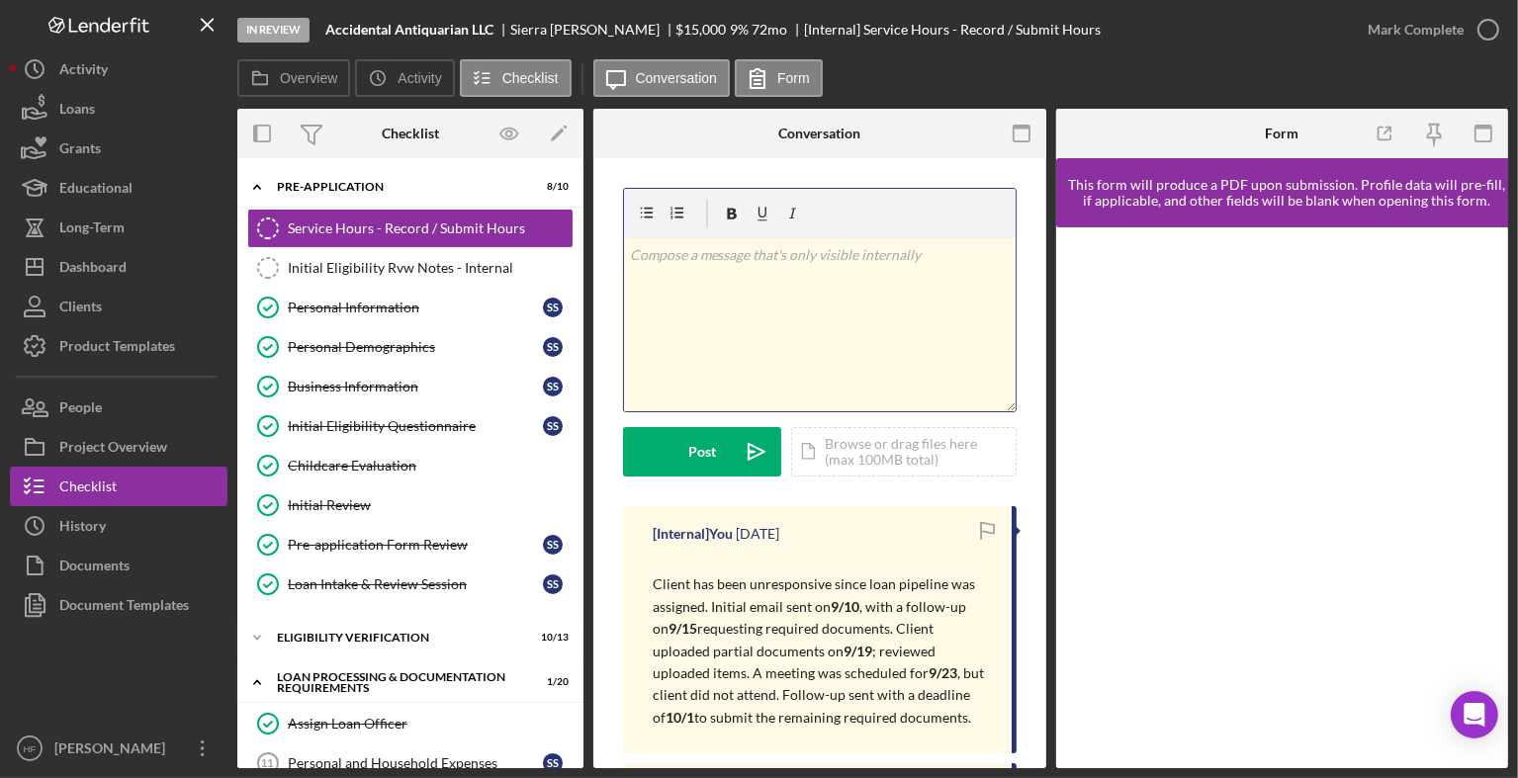
click at [782, 286] on div "v Color teal Color pink Remove color Add row above Add row below Add column bef…" at bounding box center [820, 324] width 392 height 173
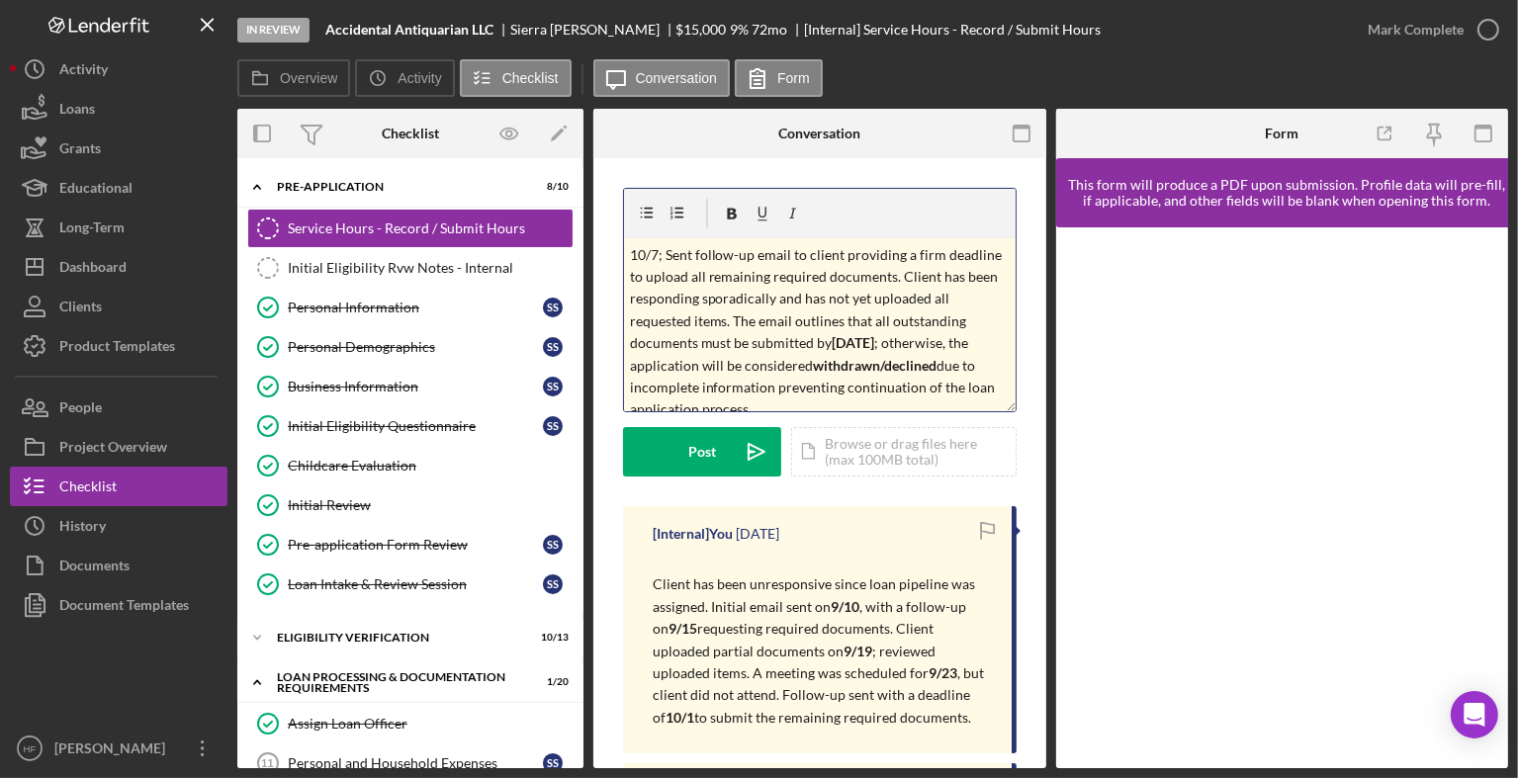
scroll to position [11, 0]
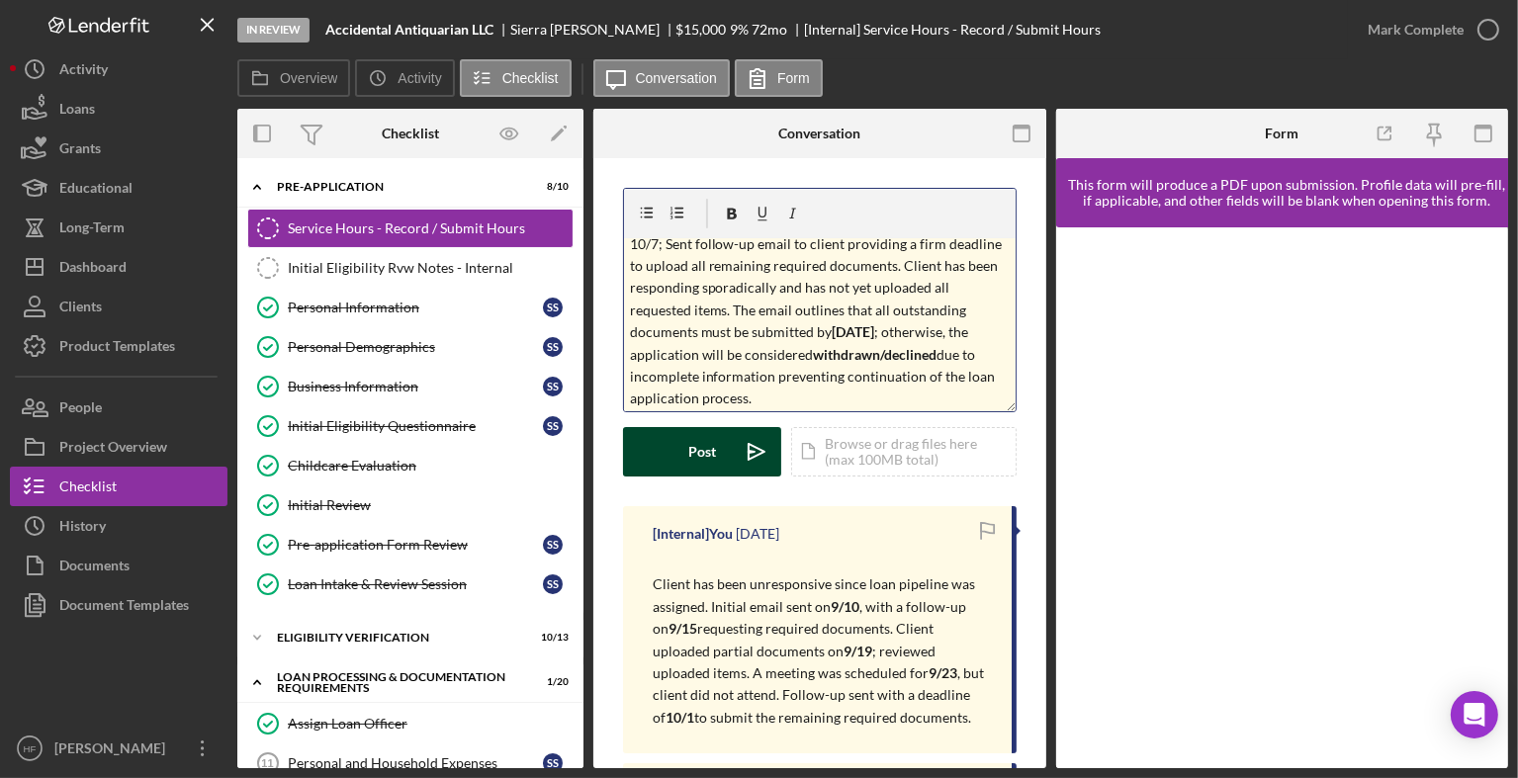
click at [704, 451] on div "Post" at bounding box center [702, 451] width 28 height 49
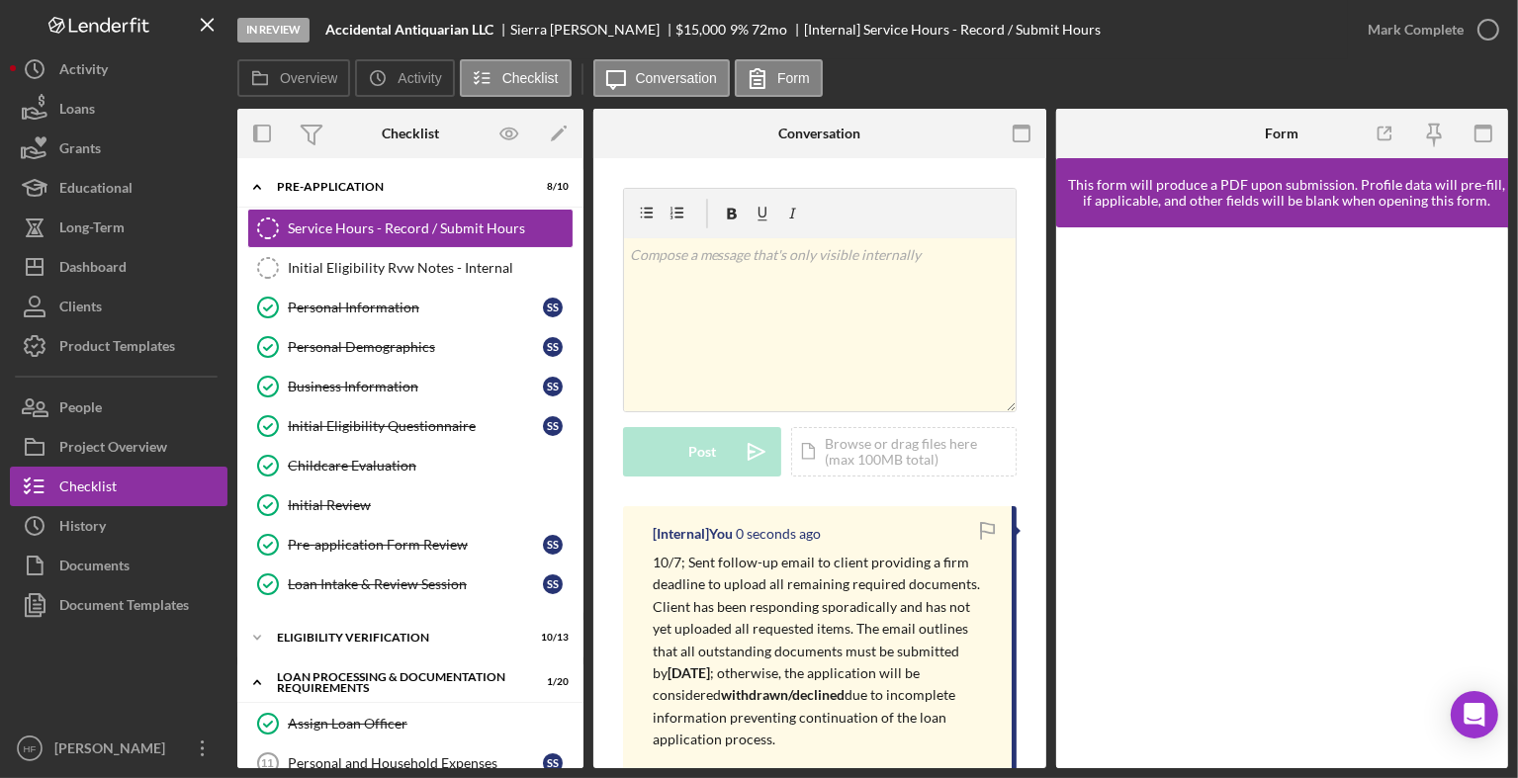
scroll to position [0, 0]
click at [439, 316] on link "Personal Information Personal Information S S" at bounding box center [410, 308] width 326 height 40
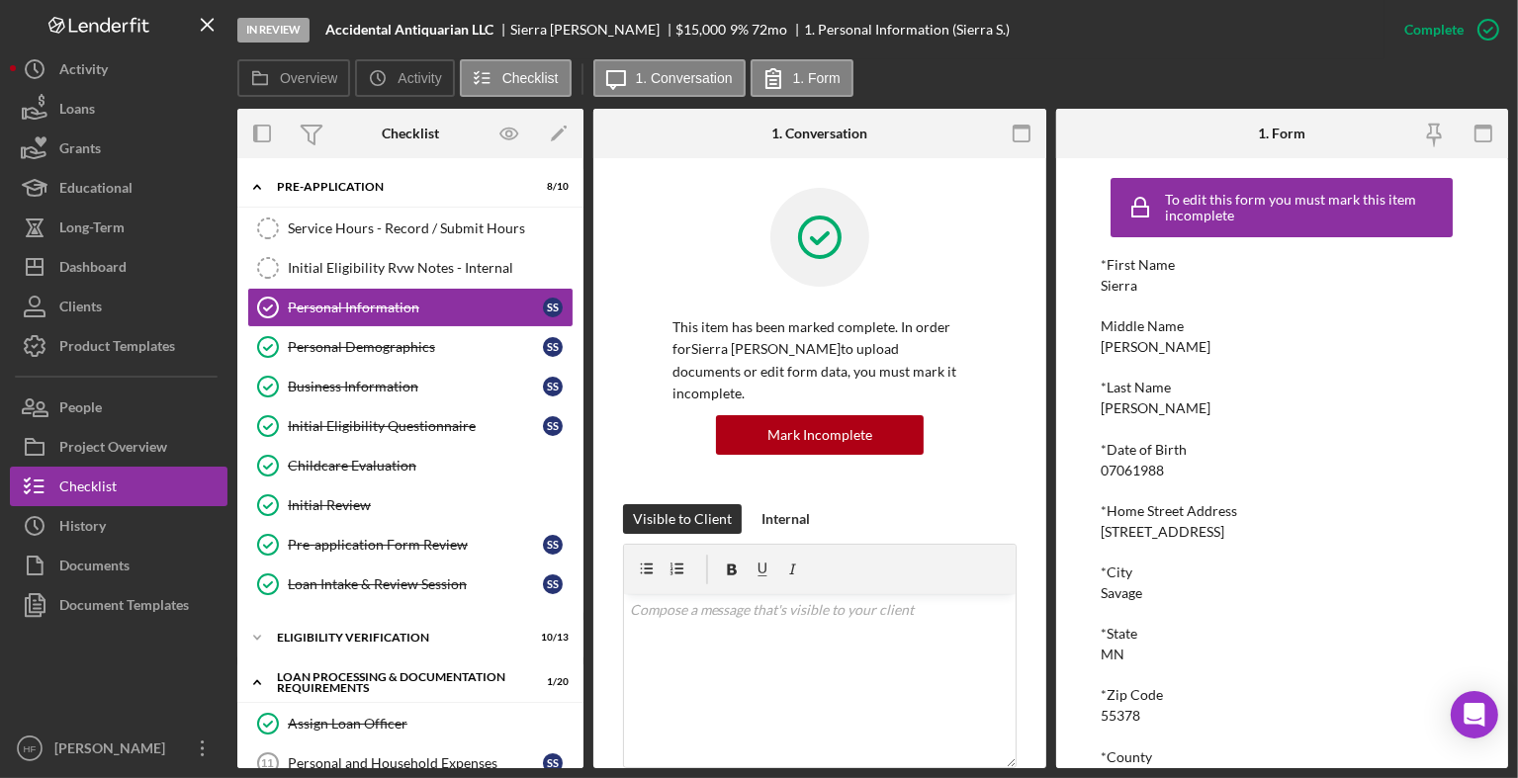
scroll to position [230, 0]
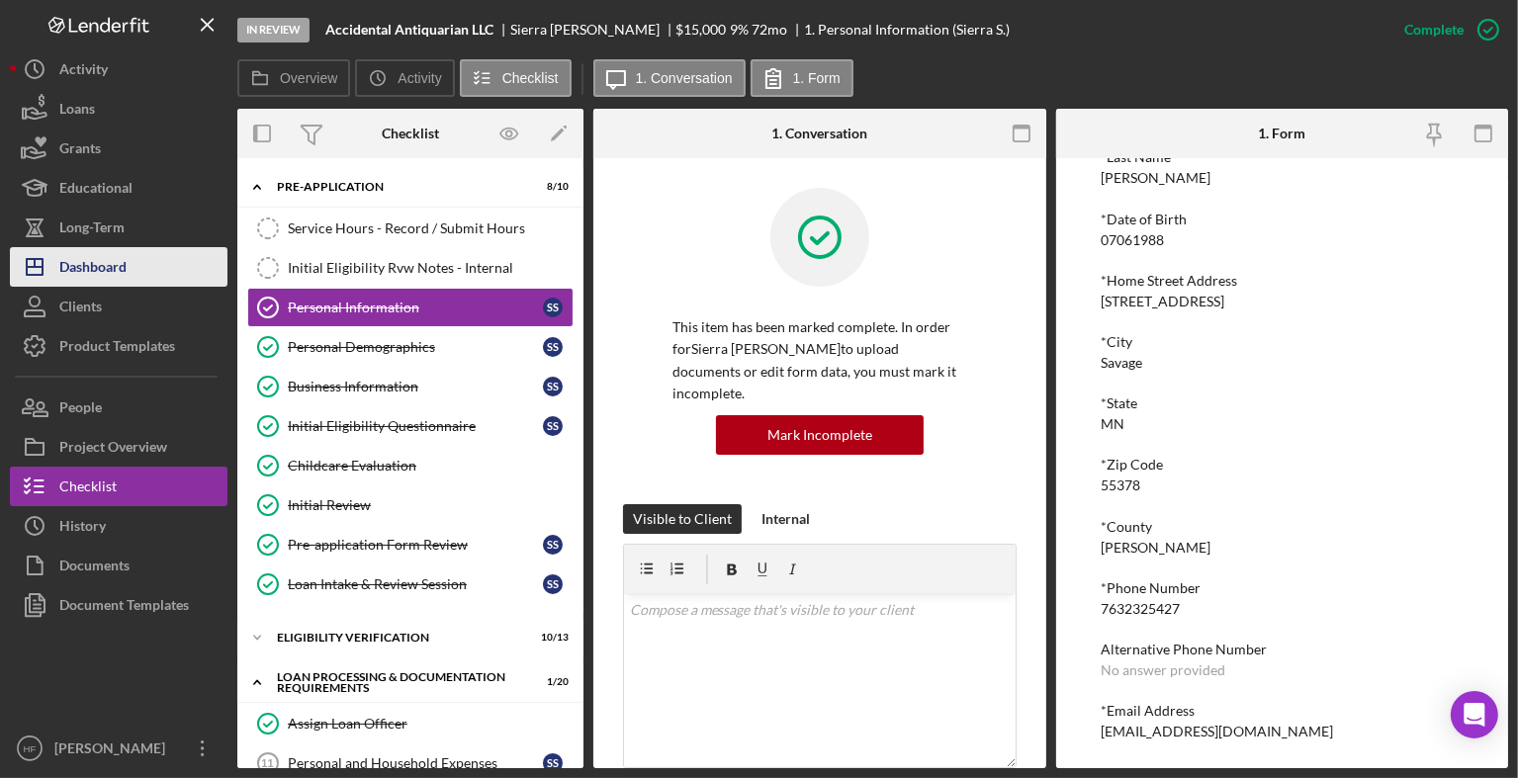
click at [186, 274] on button "Icon/Dashboard Dashboard" at bounding box center [119, 267] width 218 height 40
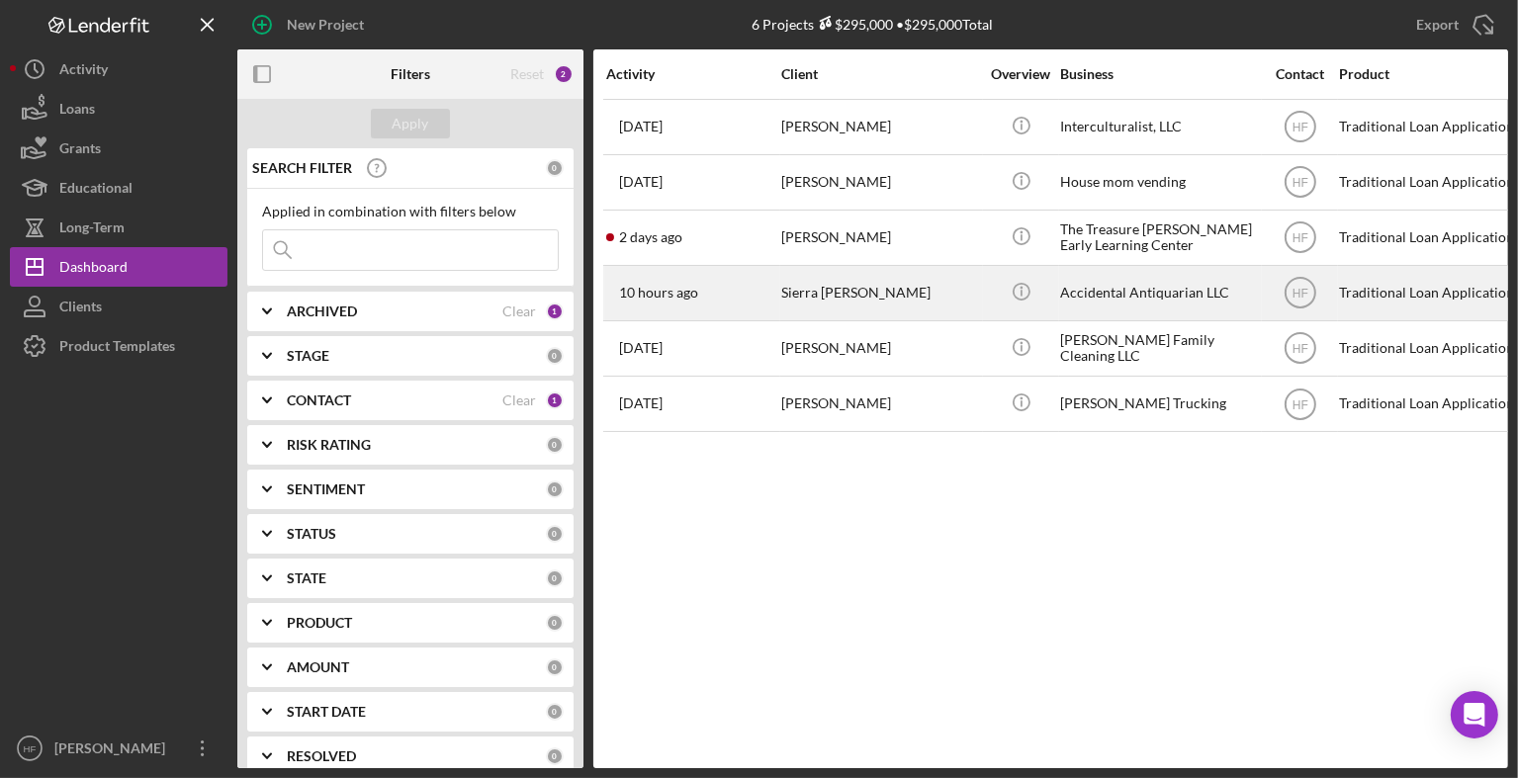
click at [786, 315] on div "Sierra [PERSON_NAME]" at bounding box center [880, 293] width 198 height 52
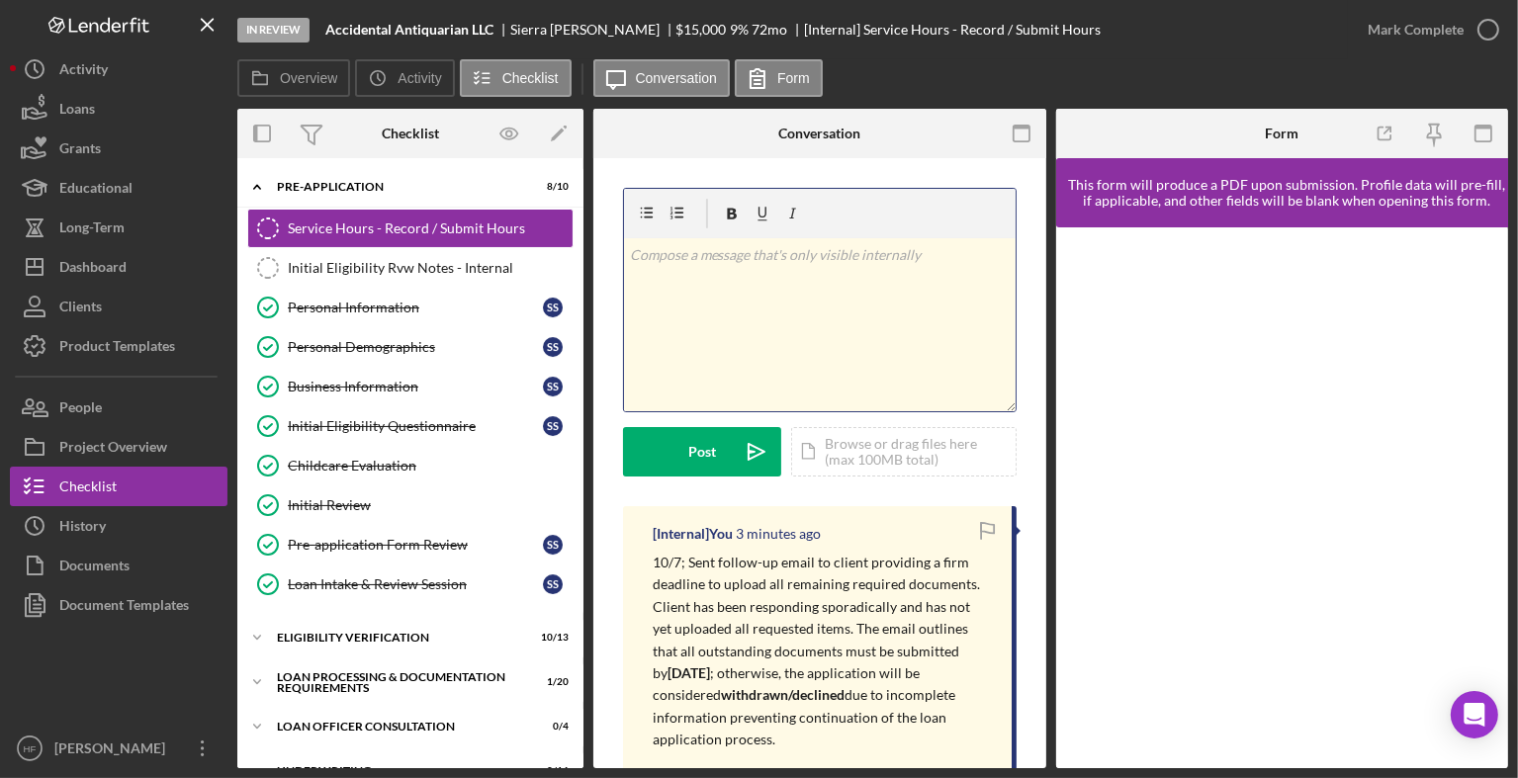
click at [709, 295] on div "v Color teal Color pink Remove color Add row above Add row below Add column bef…" at bounding box center [820, 324] width 392 height 173
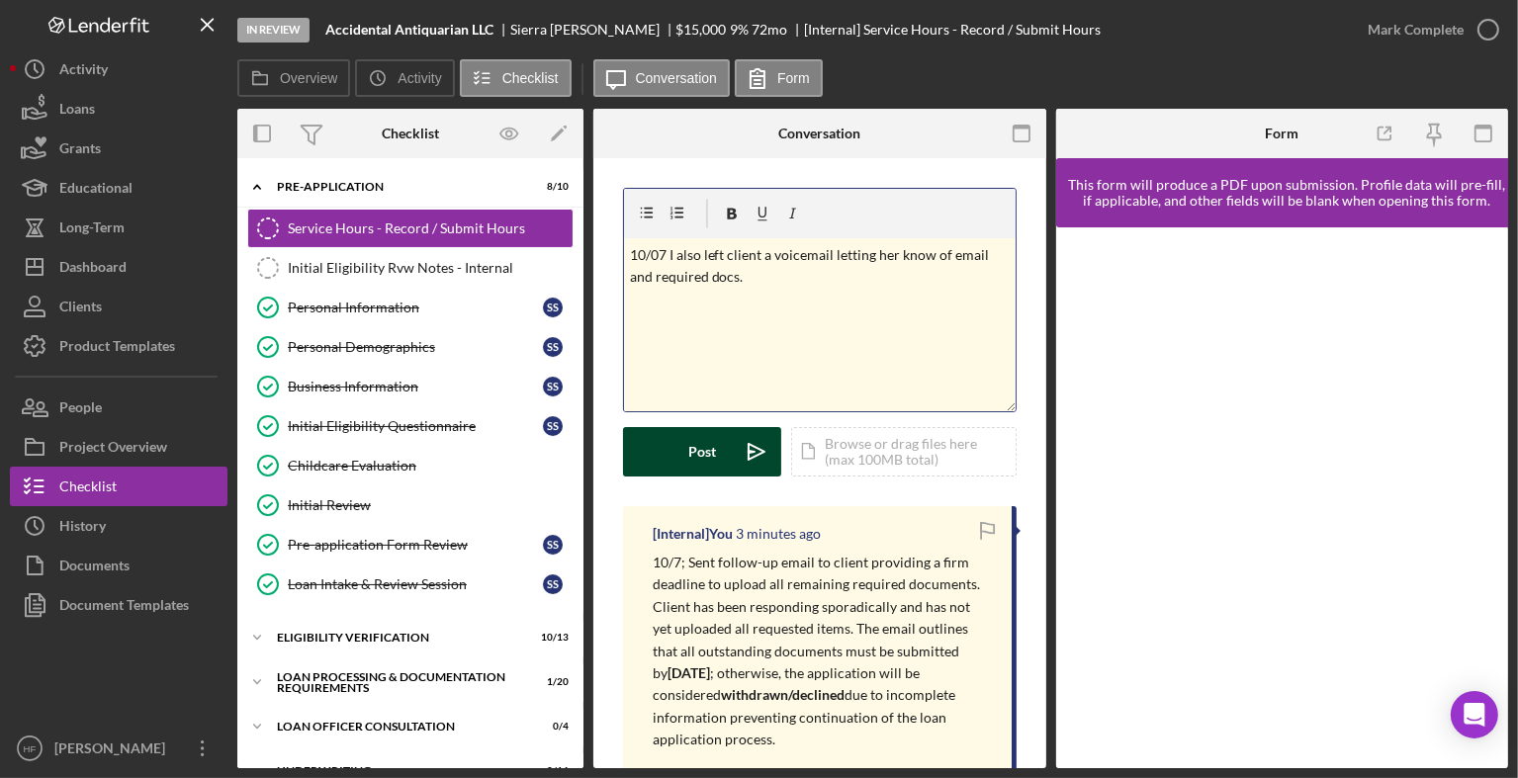
click at [707, 442] on div "Post" at bounding box center [702, 451] width 28 height 49
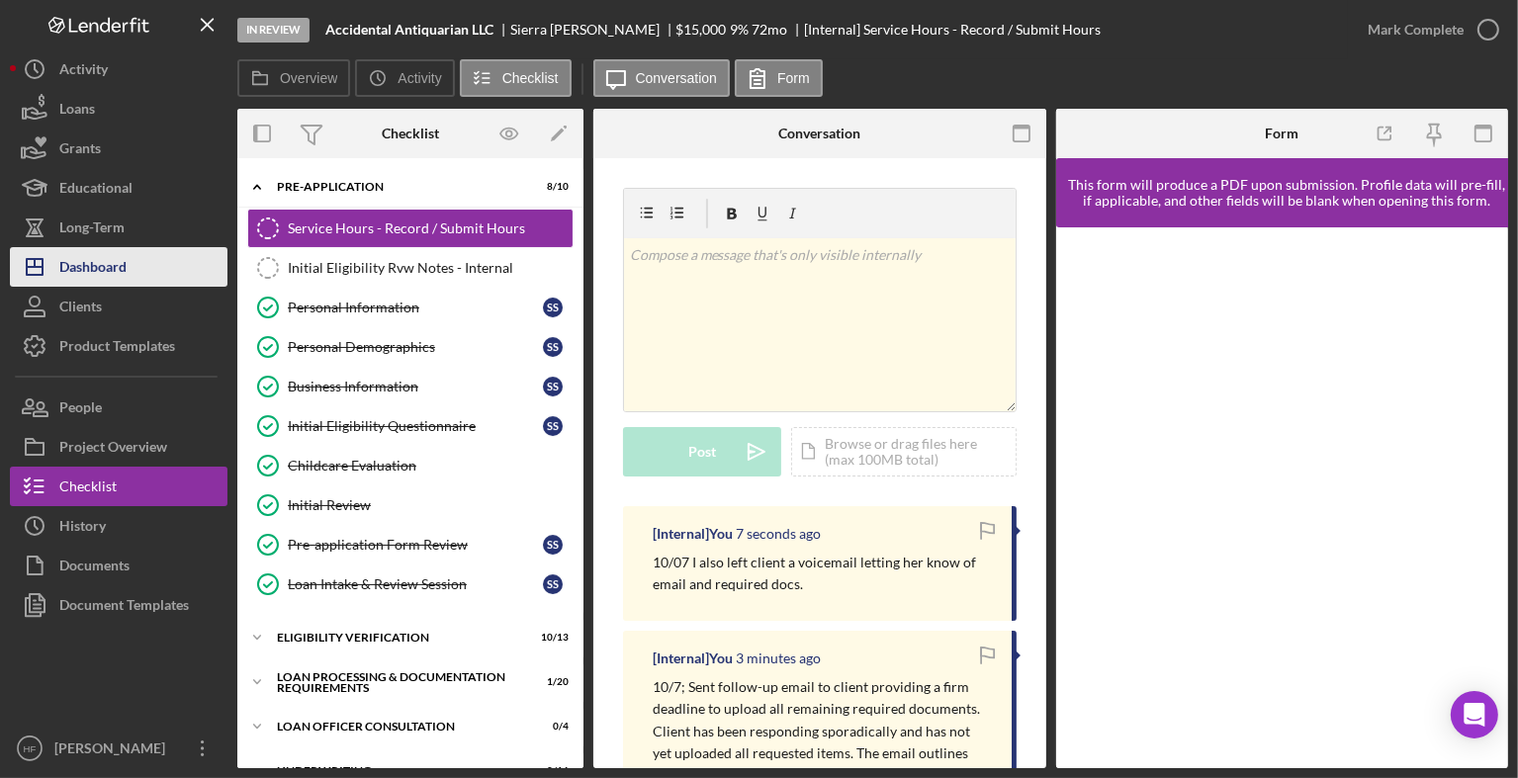
click at [99, 250] on div "Dashboard" at bounding box center [92, 269] width 67 height 44
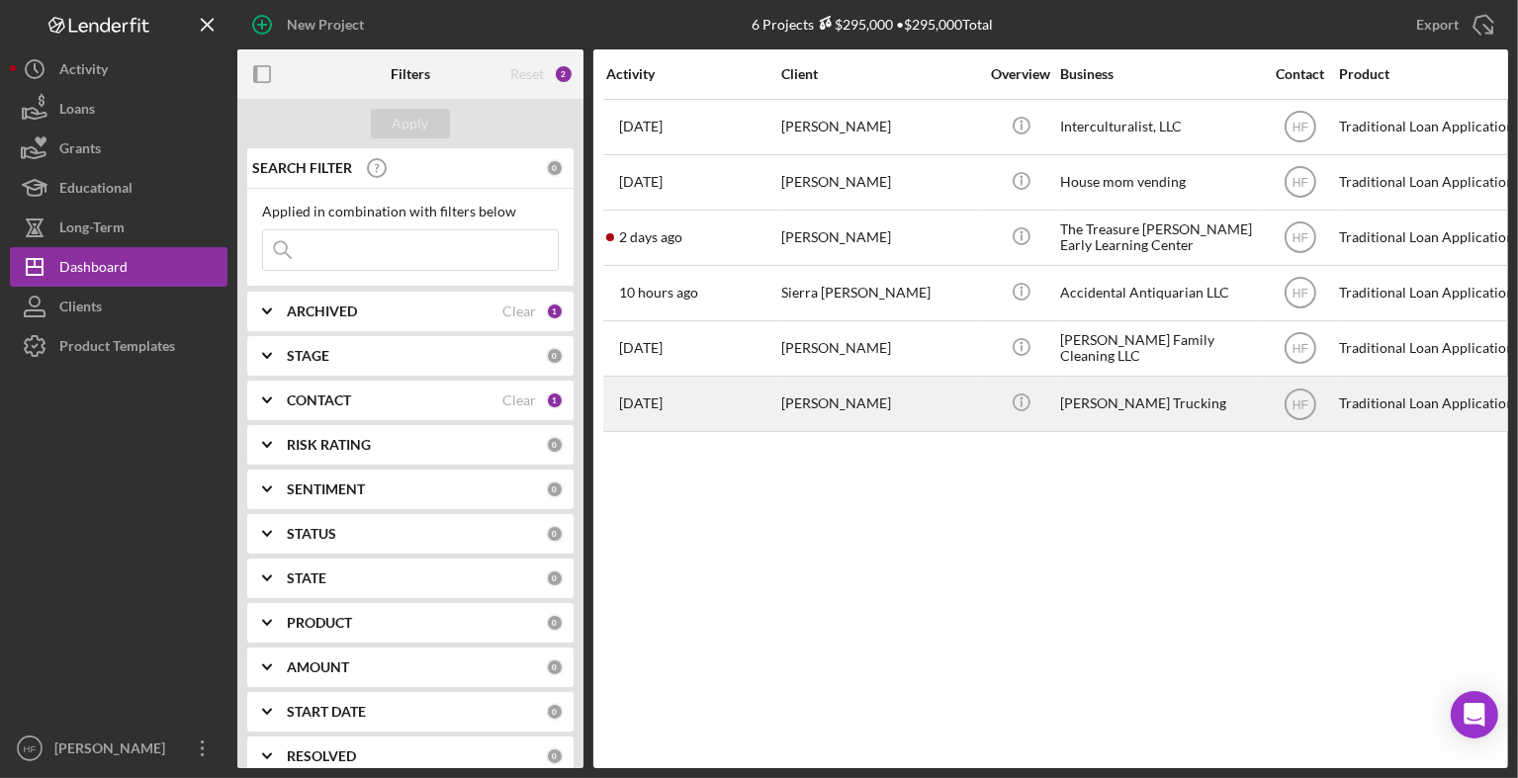
drag, startPoint x: 761, startPoint y: 414, endPoint x: 732, endPoint y: 414, distance: 29.7
click at [732, 414] on div "[DATE] [PERSON_NAME]" at bounding box center [692, 404] width 173 height 52
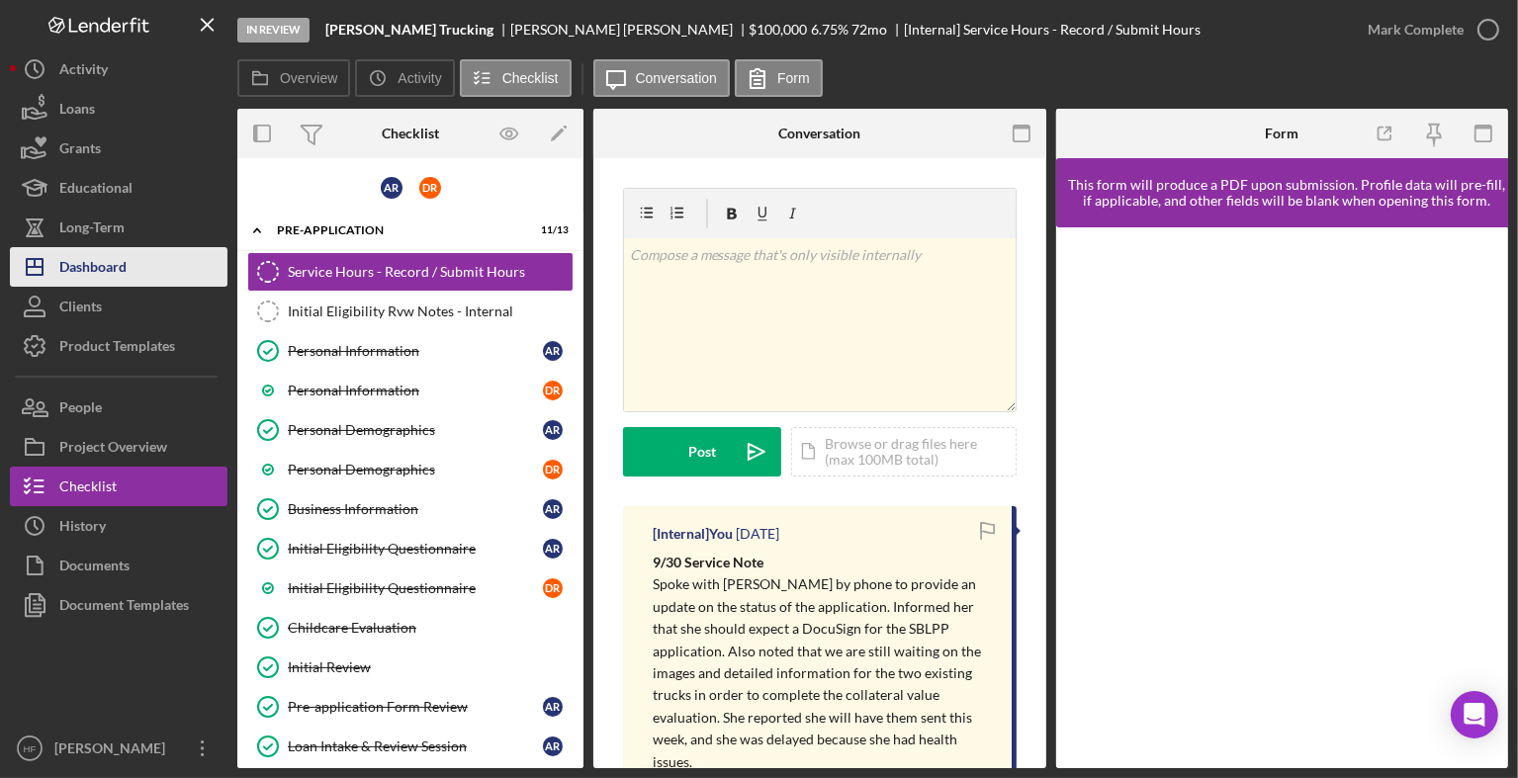
click at [132, 261] on button "Icon/Dashboard Dashboard" at bounding box center [119, 267] width 218 height 40
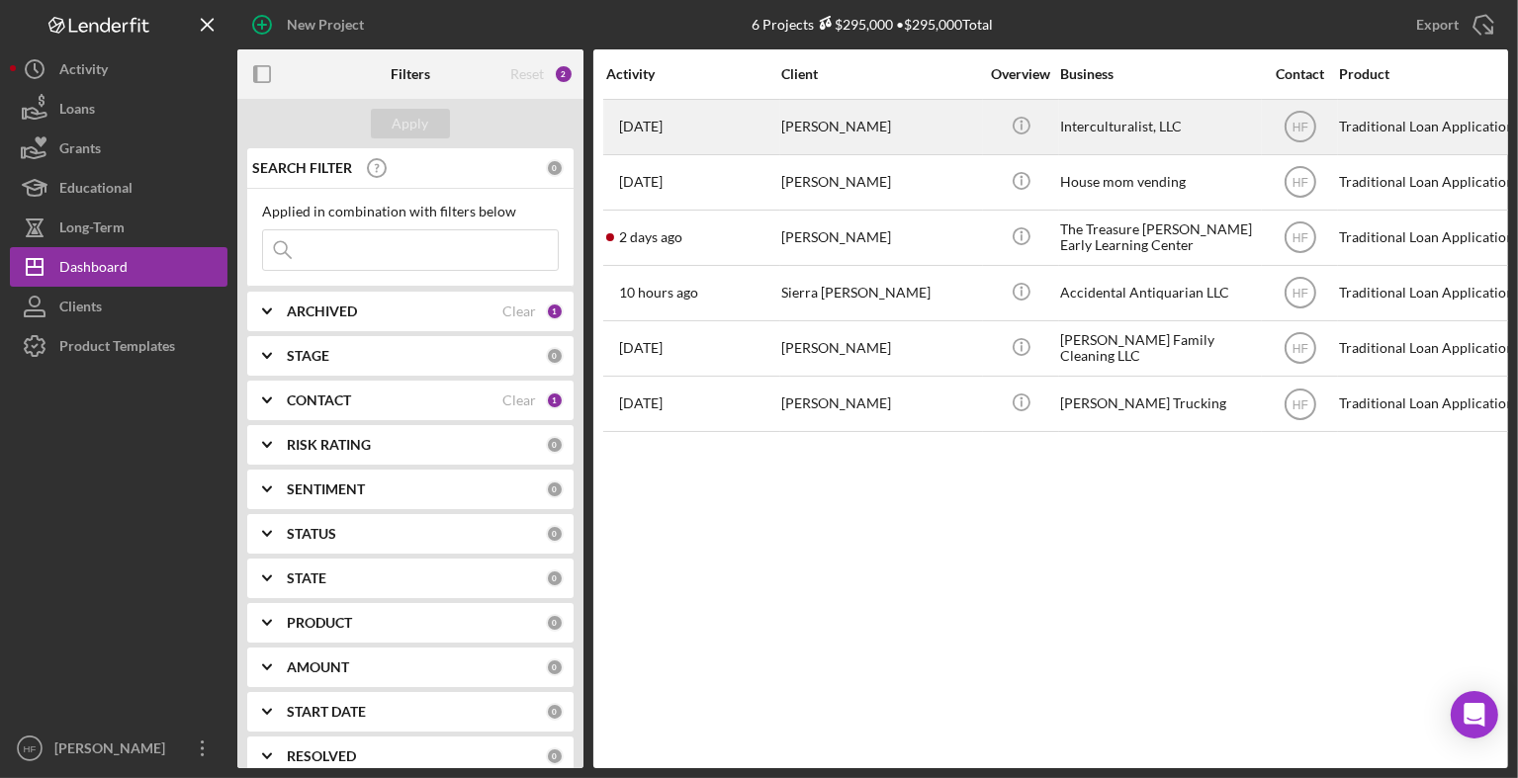
click at [744, 138] on div "[DATE] [PERSON_NAME]" at bounding box center [692, 127] width 173 height 52
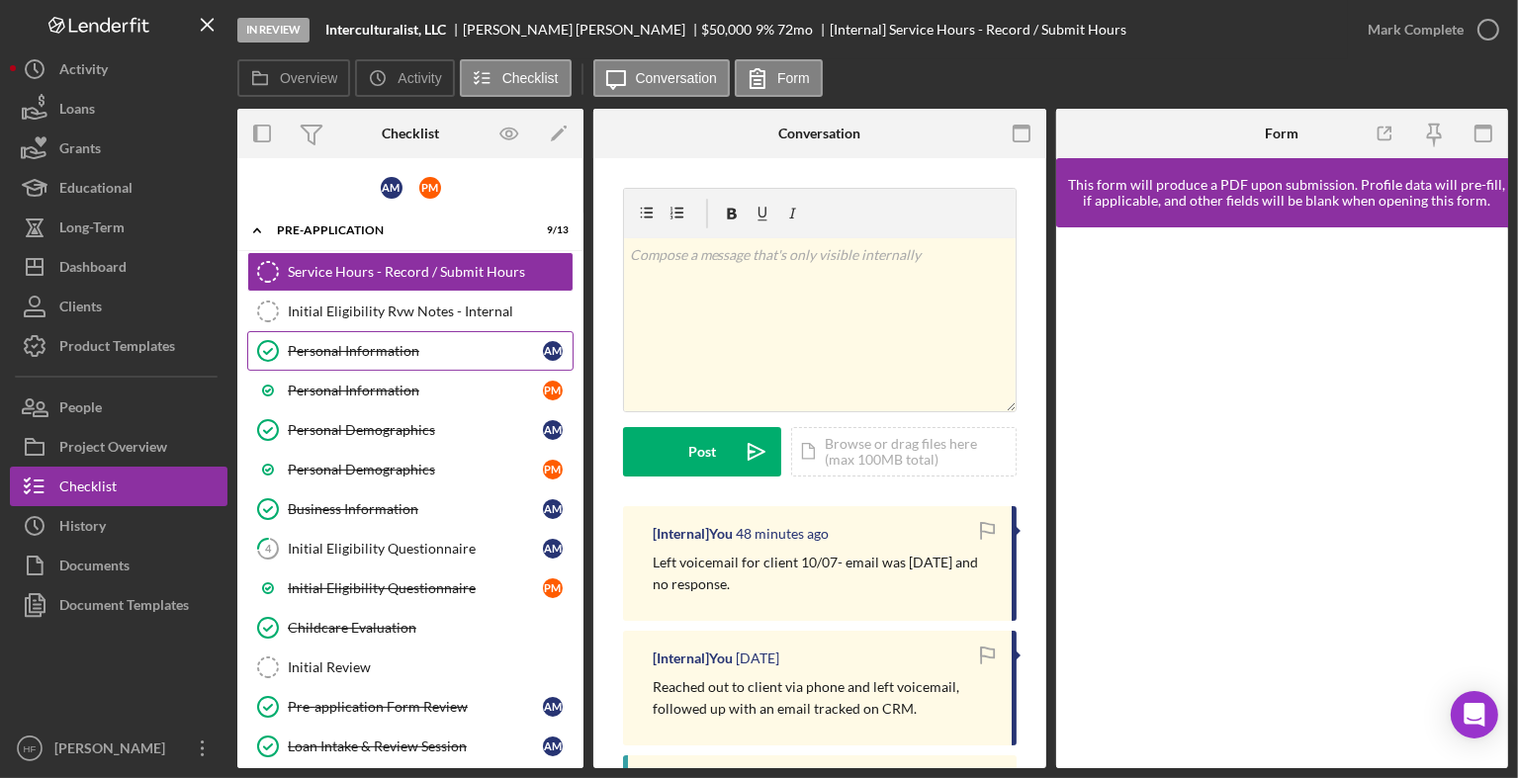
click at [399, 355] on div "Personal Information" at bounding box center [415, 351] width 255 height 16
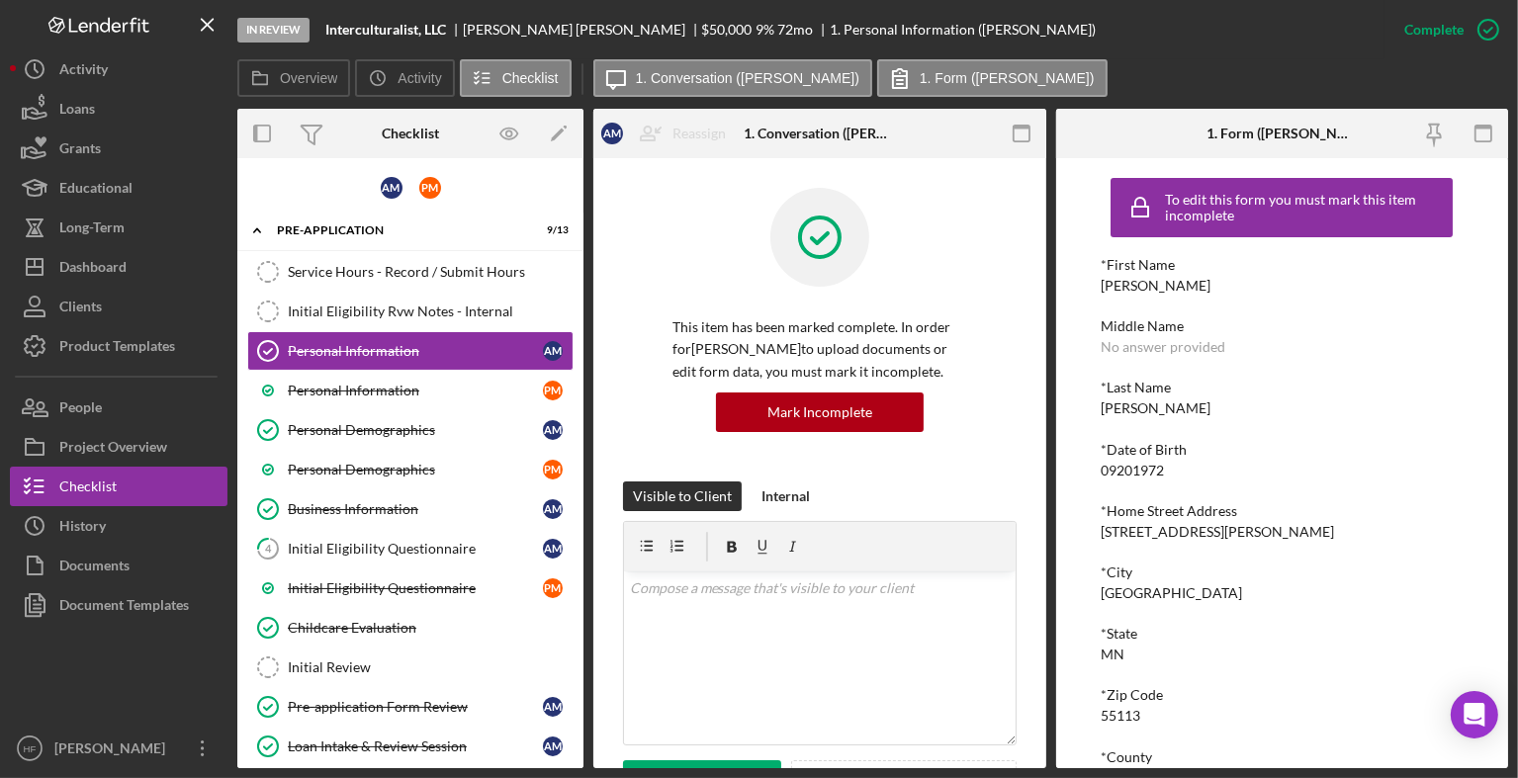
scroll to position [230, 0]
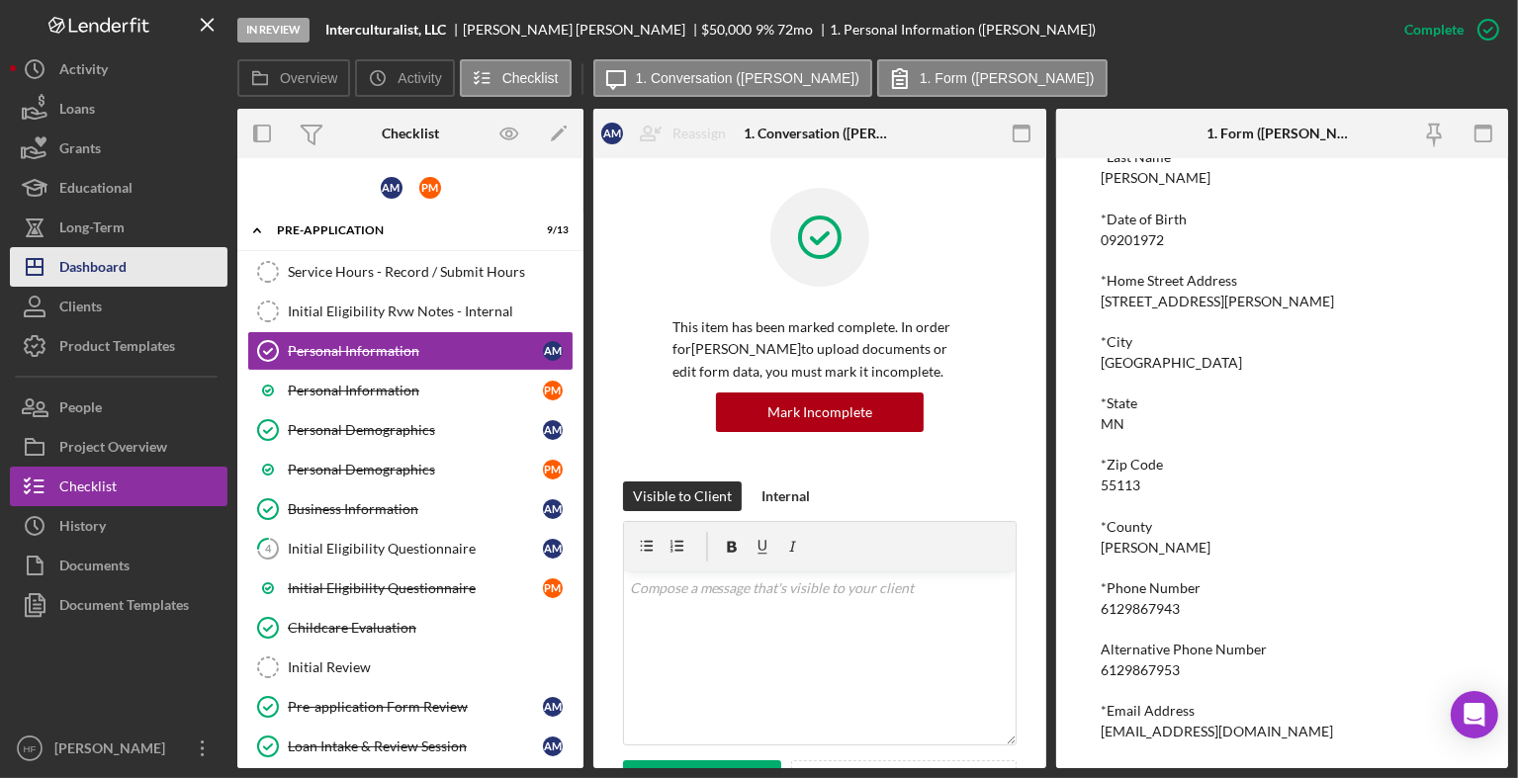
click at [140, 270] on button "Icon/Dashboard Dashboard" at bounding box center [119, 267] width 218 height 40
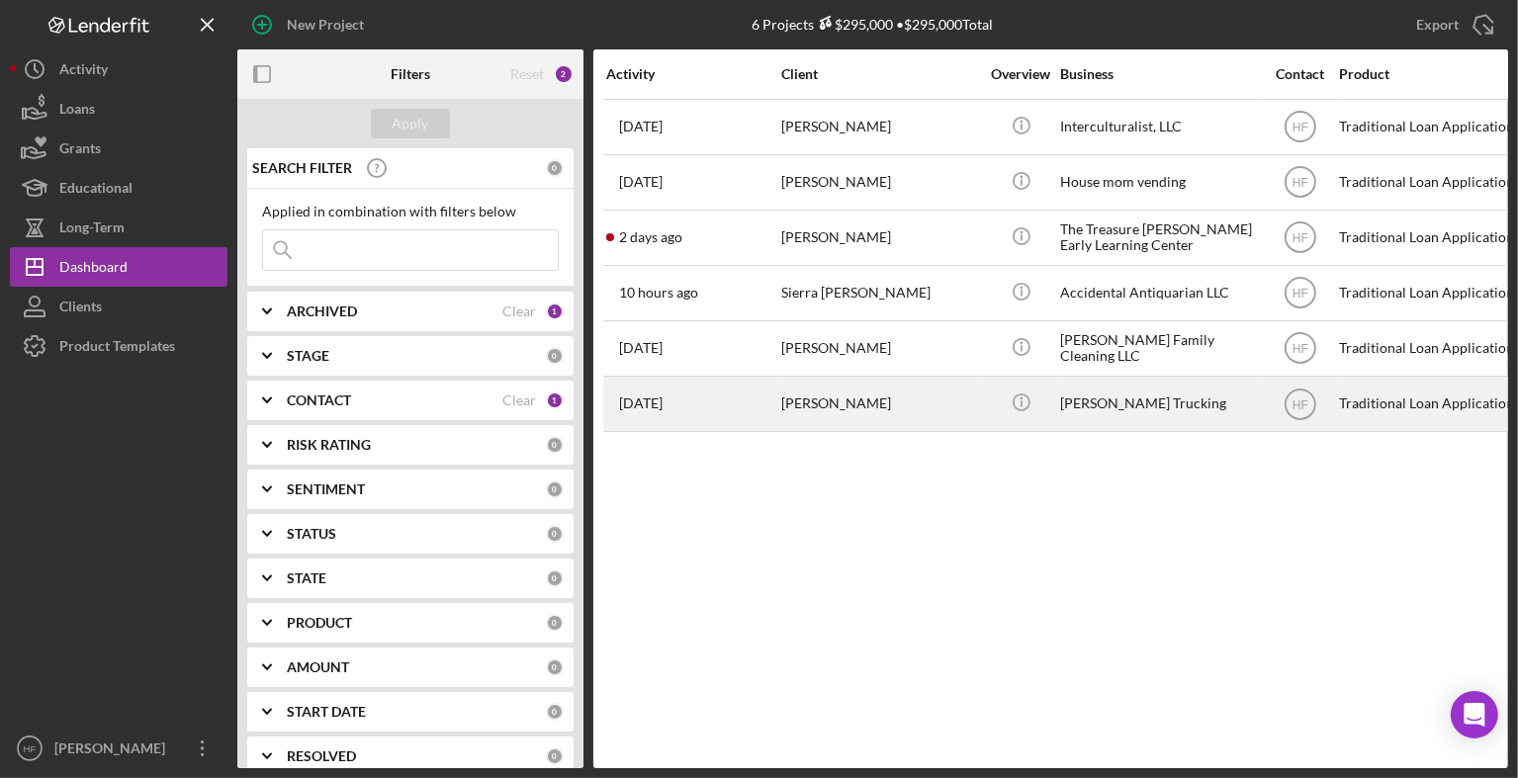
click at [872, 422] on div "[PERSON_NAME]" at bounding box center [880, 404] width 198 height 52
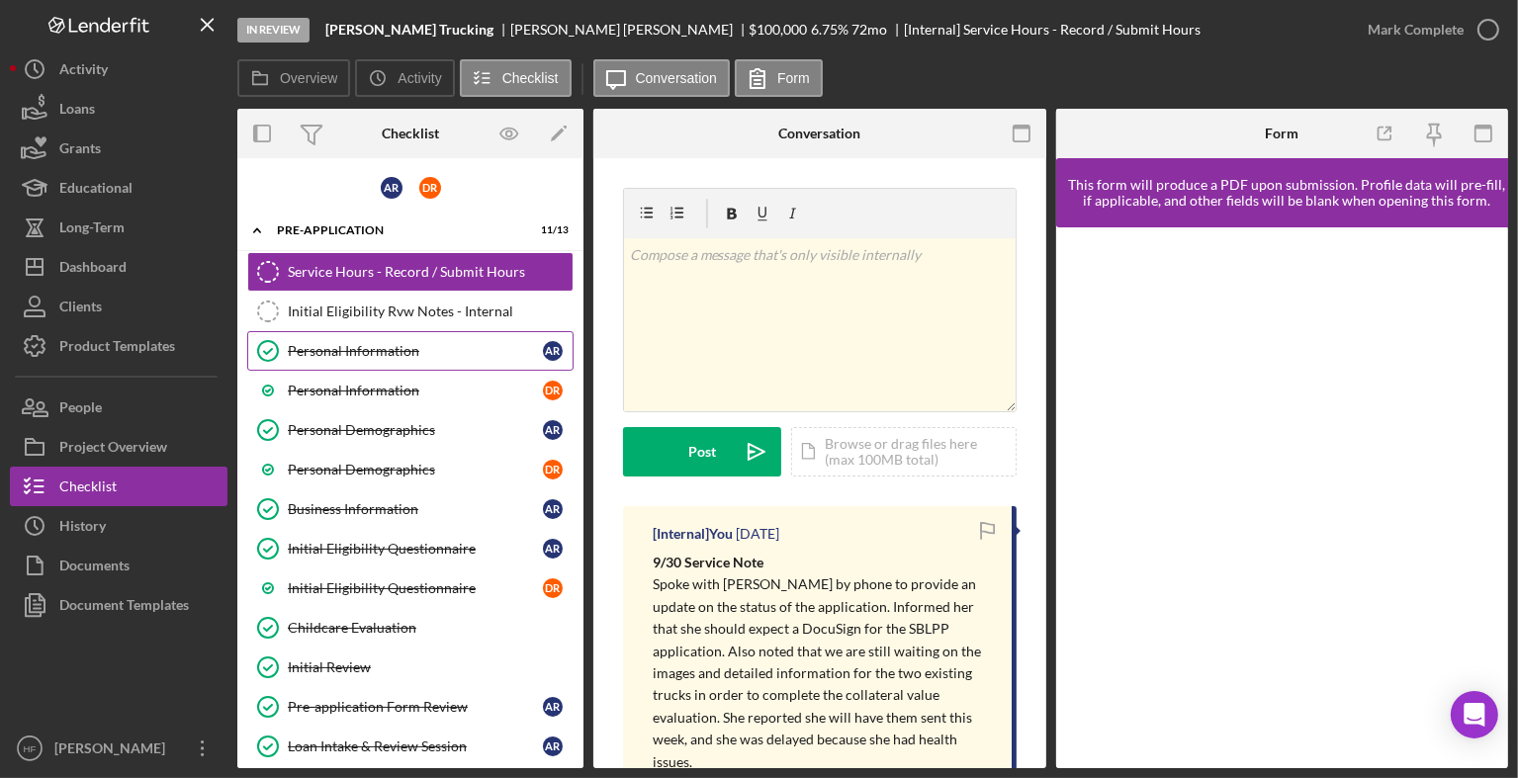
click at [328, 350] on div "Personal Information" at bounding box center [415, 351] width 255 height 16
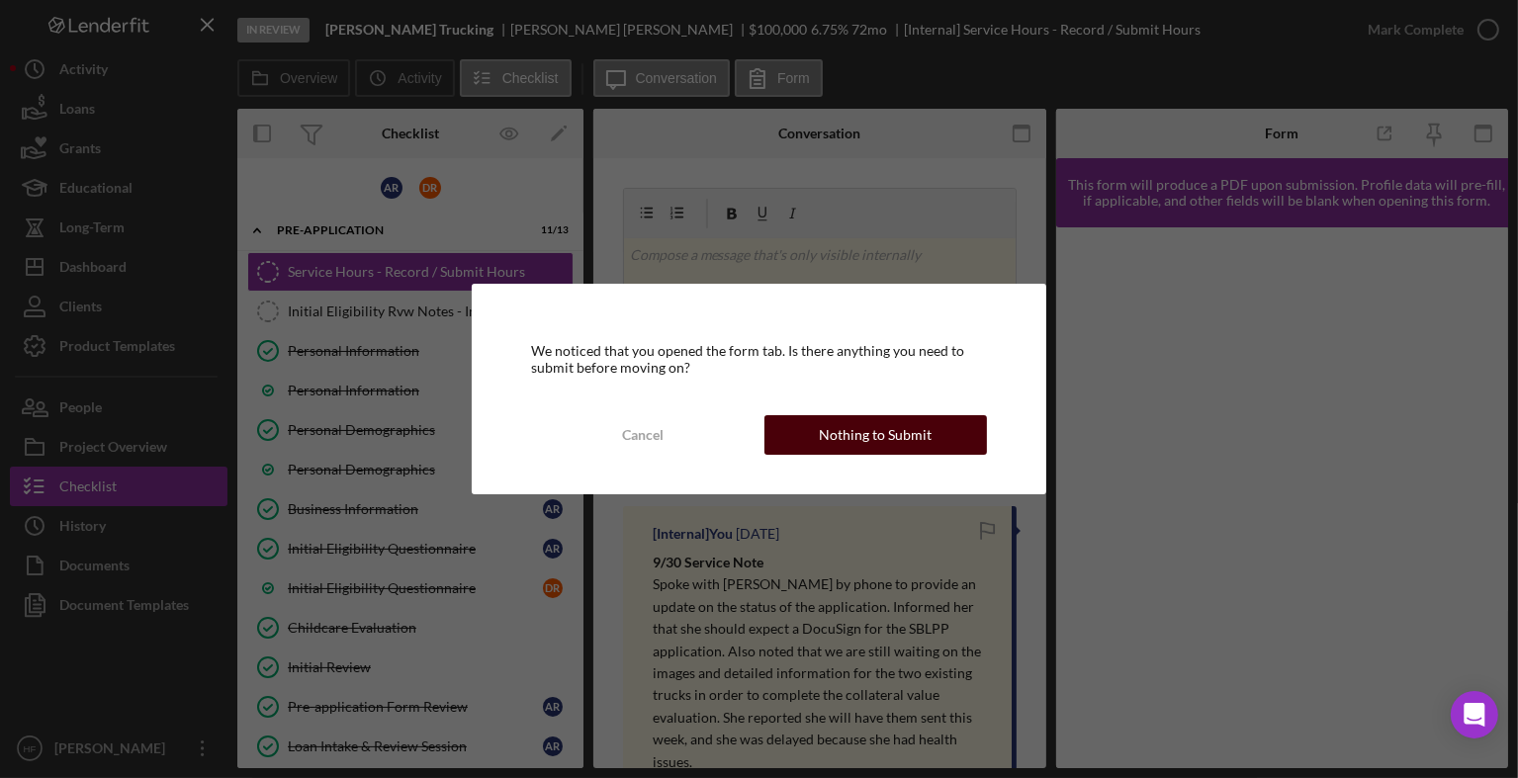
click at [835, 437] on div "Nothing to Submit" at bounding box center [875, 435] width 113 height 40
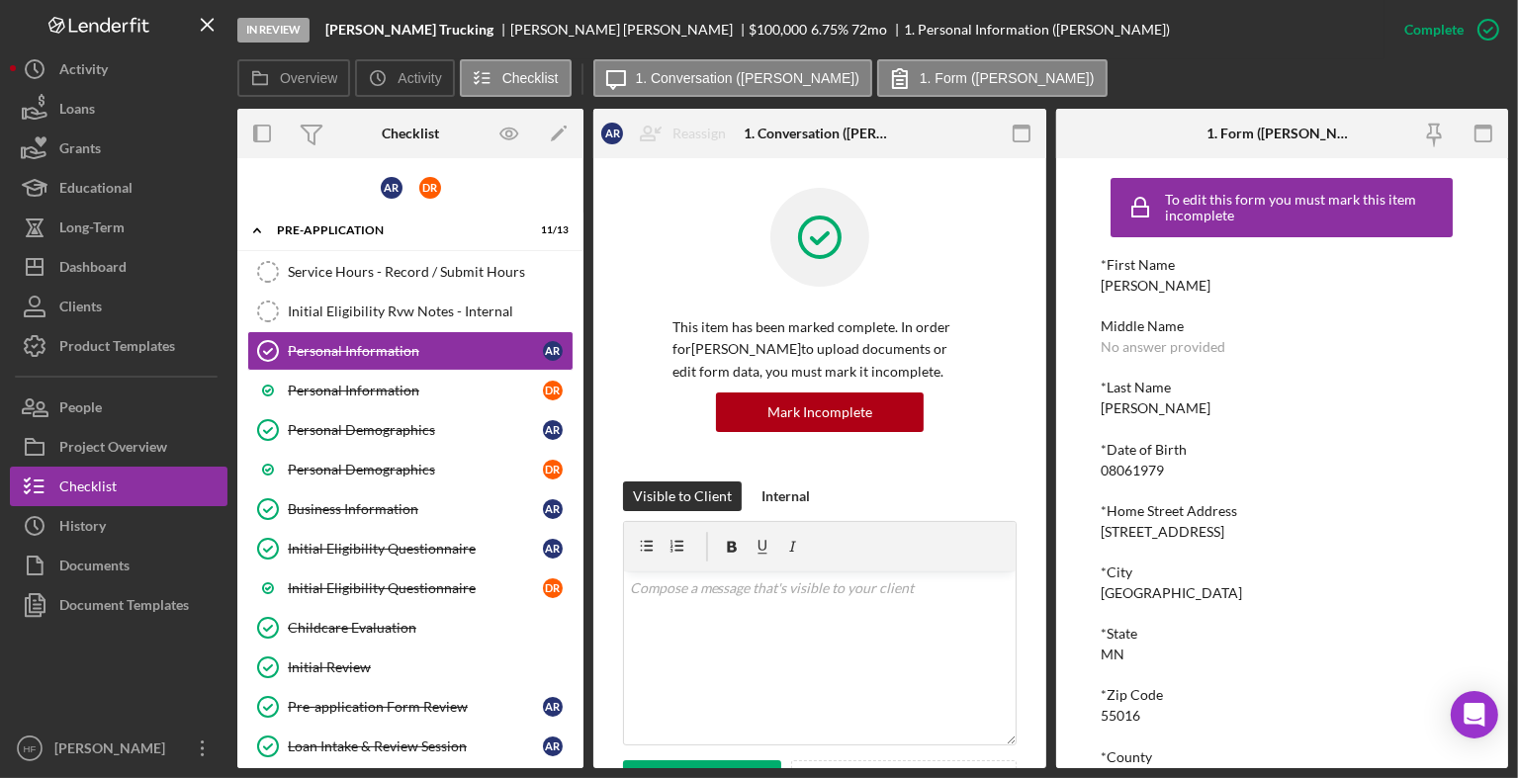
scroll to position [230, 0]
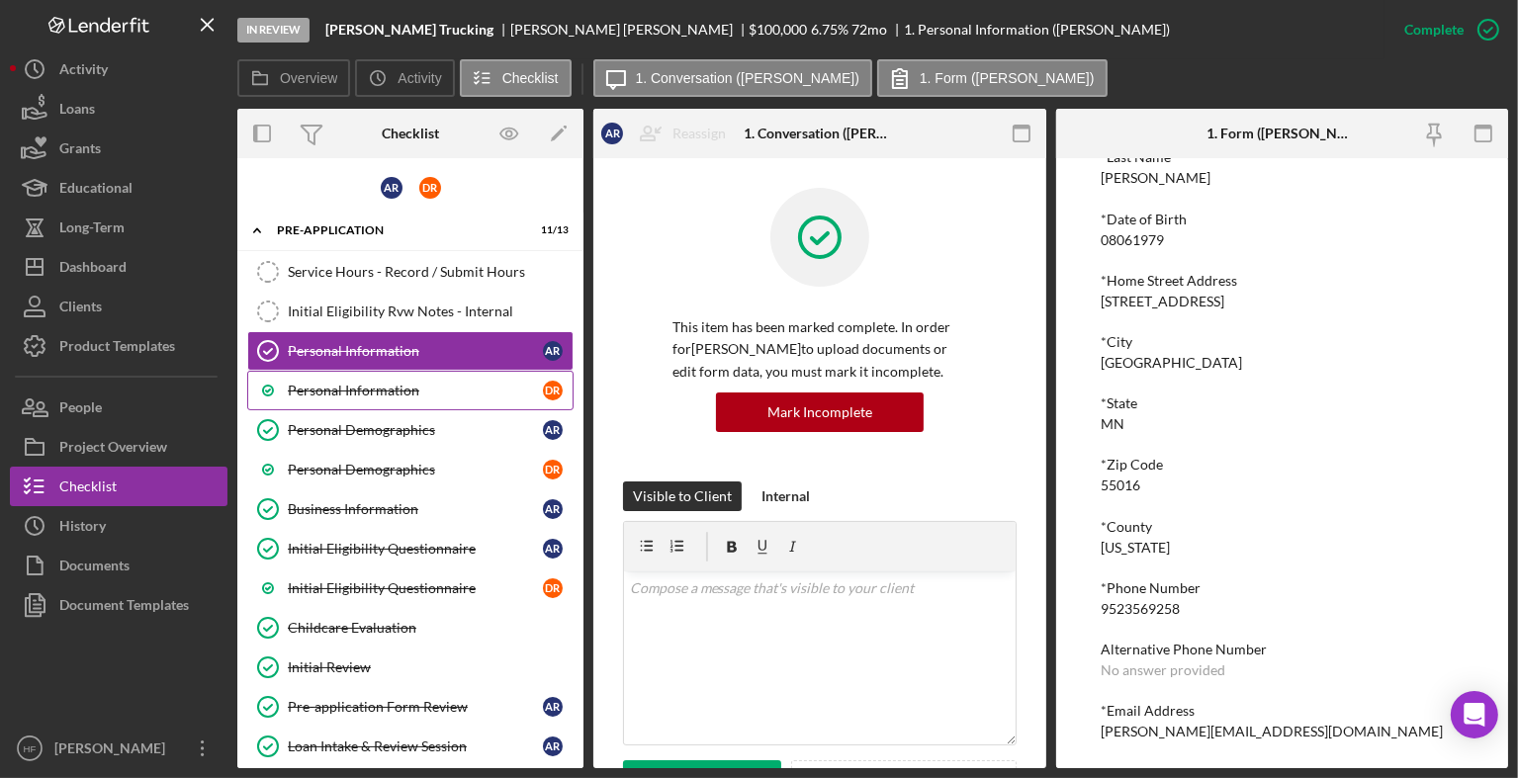
click at [423, 383] on div "Personal Information" at bounding box center [415, 391] width 255 height 16
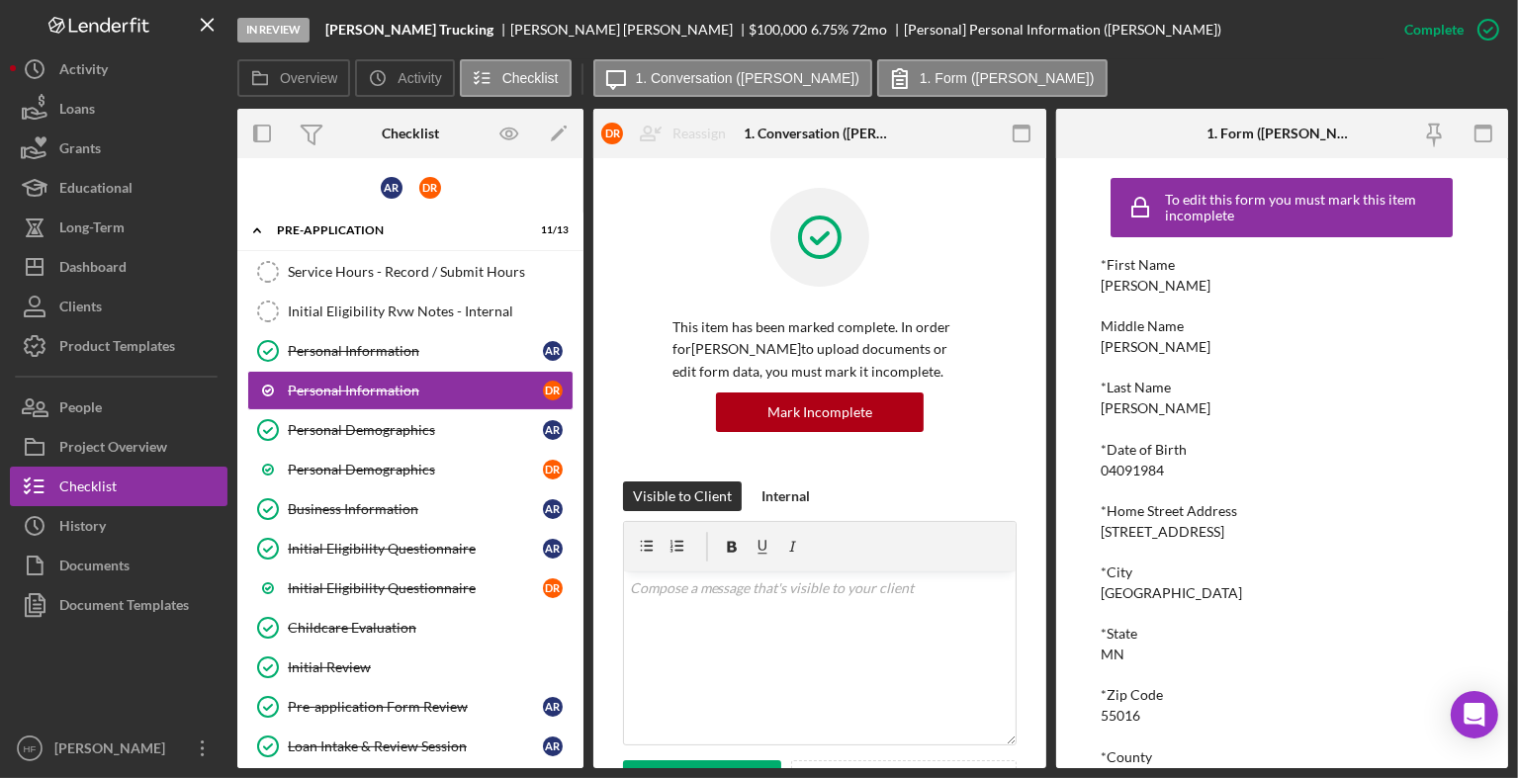
scroll to position [230, 0]
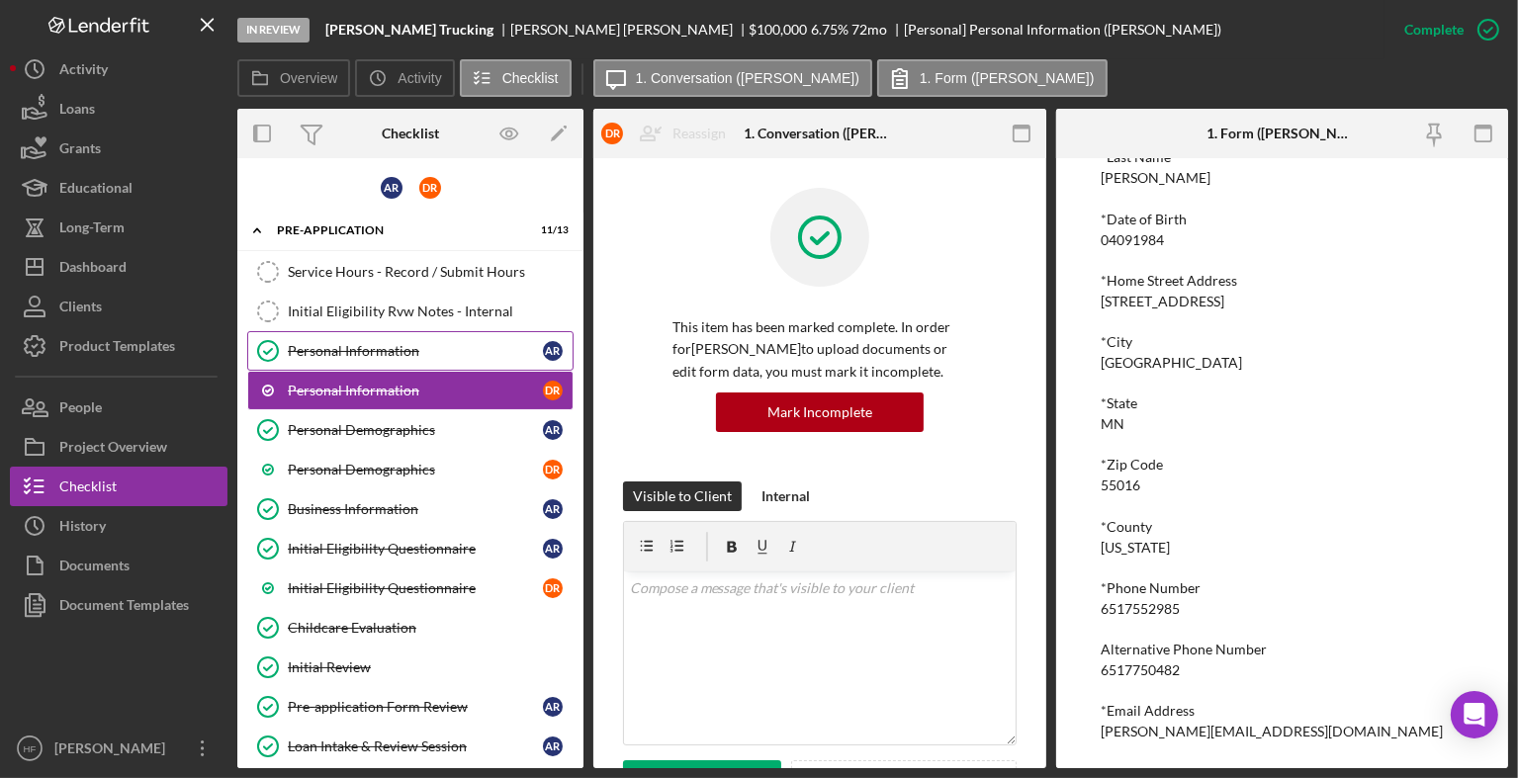
click at [406, 348] on div "Personal Information" at bounding box center [415, 351] width 255 height 16
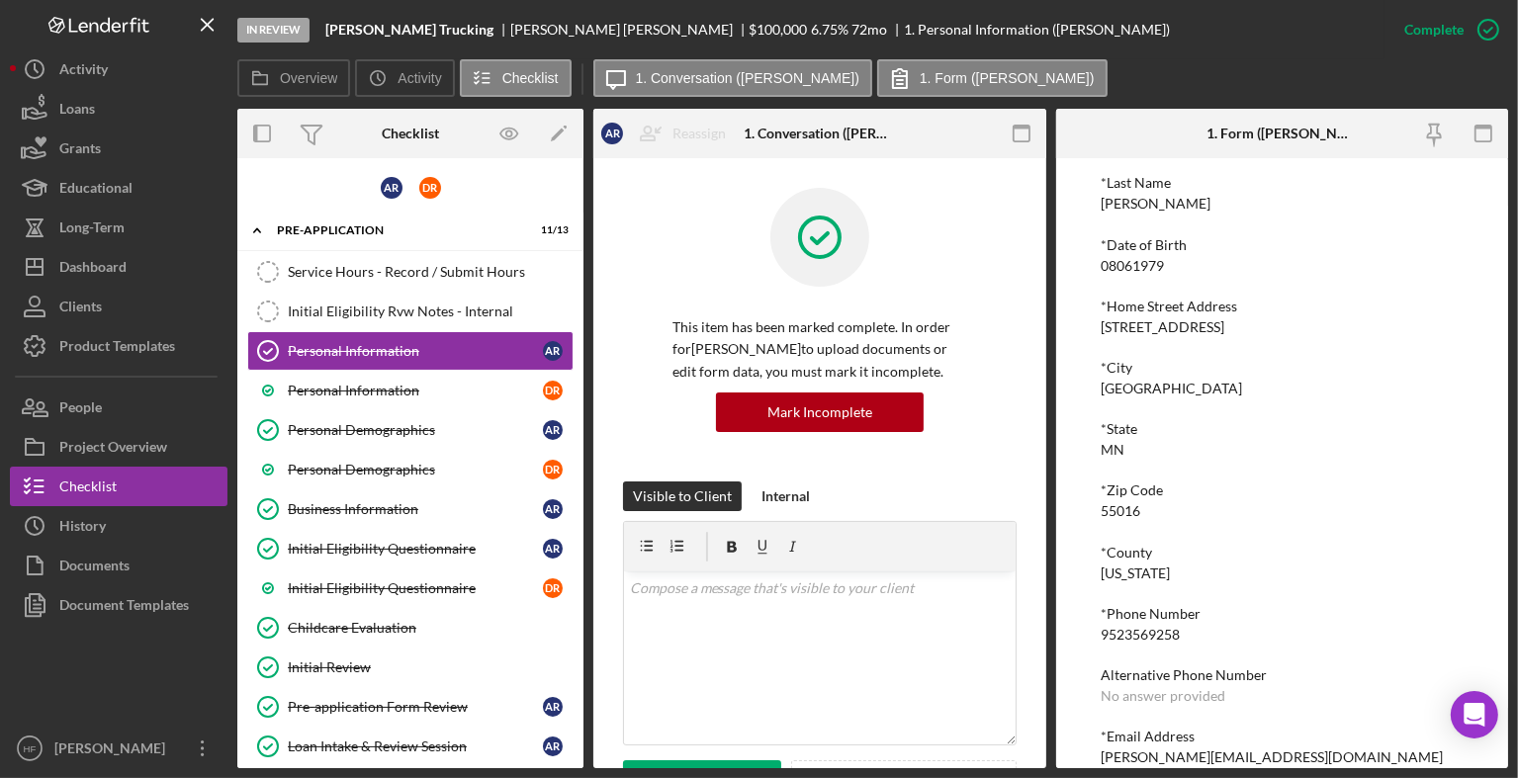
scroll to position [230, 0]
